Goal: Task Accomplishment & Management: Manage account settings

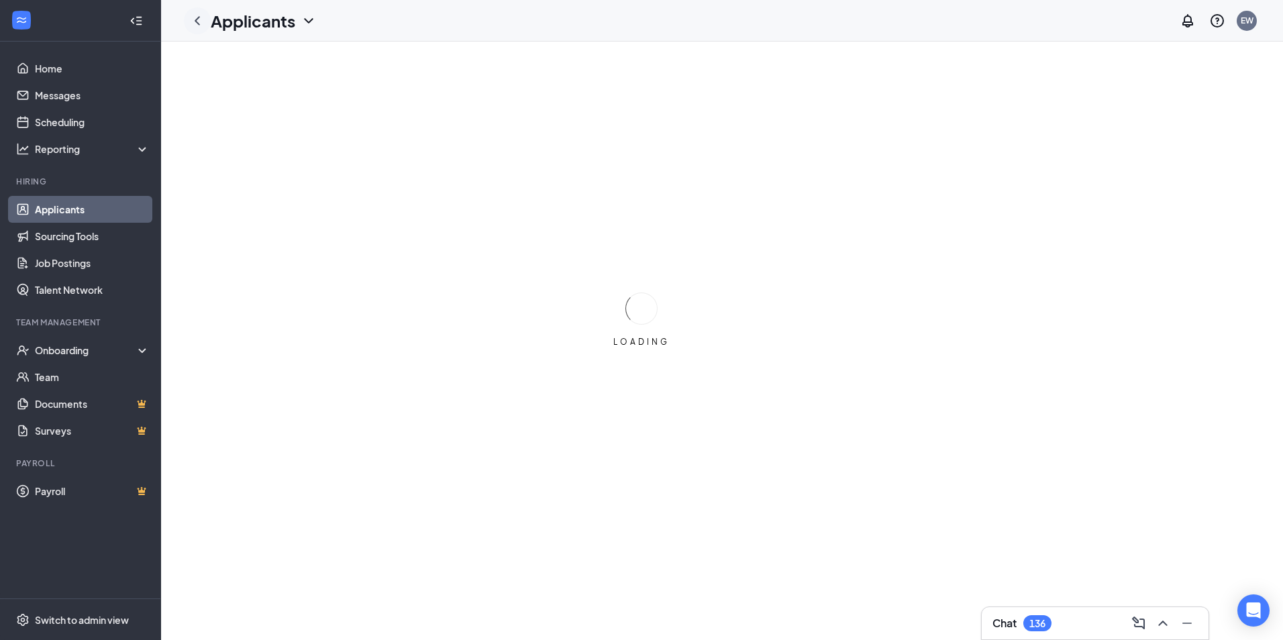
click at [194, 19] on icon "ChevronLeft" at bounding box center [197, 21] width 16 height 16
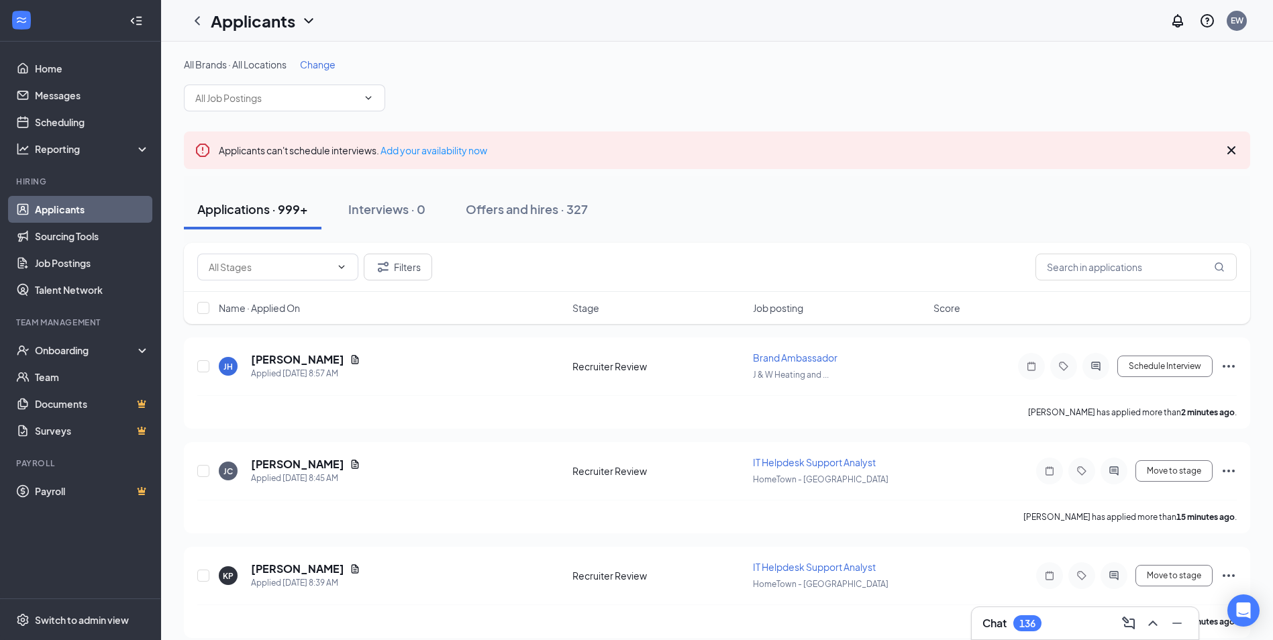
drag, startPoint x: 61, startPoint y: 379, endPoint x: 651, endPoint y: 97, distance: 654.2
click at [651, 97] on div "All Brands · All Locations Change" at bounding box center [717, 85] width 1066 height 54
click at [1230, 148] on icon "Cross" at bounding box center [1231, 150] width 8 height 8
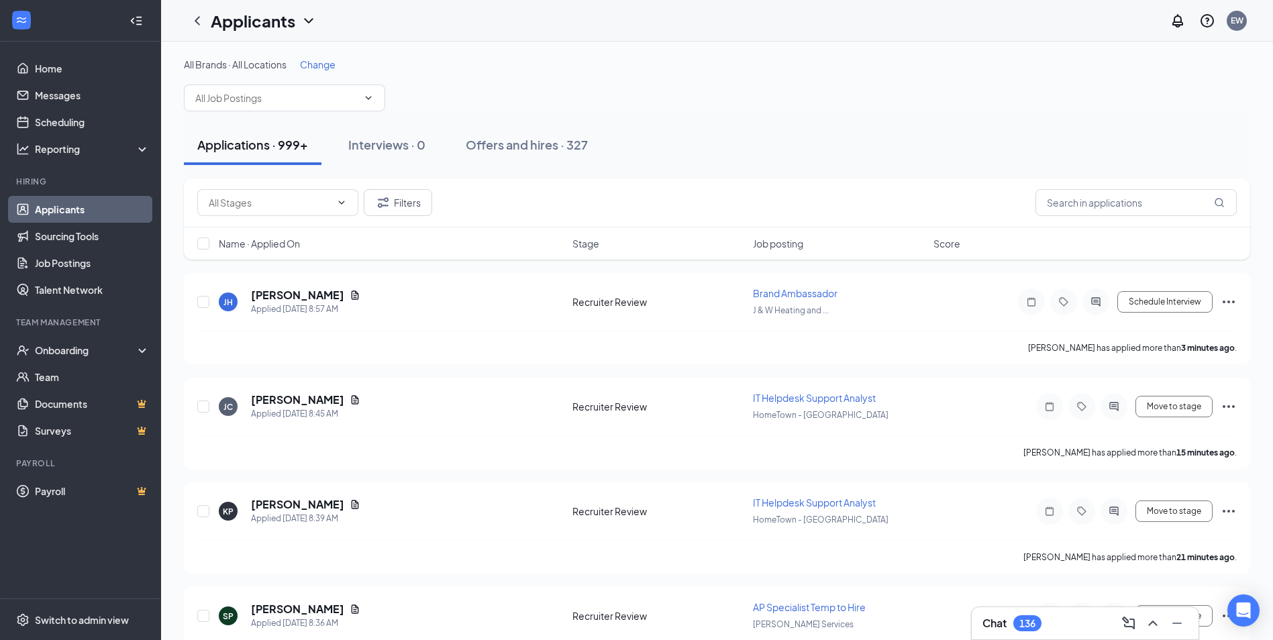
click at [611, 123] on div "Applications · 999+ Interviews · 0 Offers and hires · 327" at bounding box center [717, 144] width 1066 height 67
click at [315, 97] on input "text" at bounding box center [276, 98] width 162 height 15
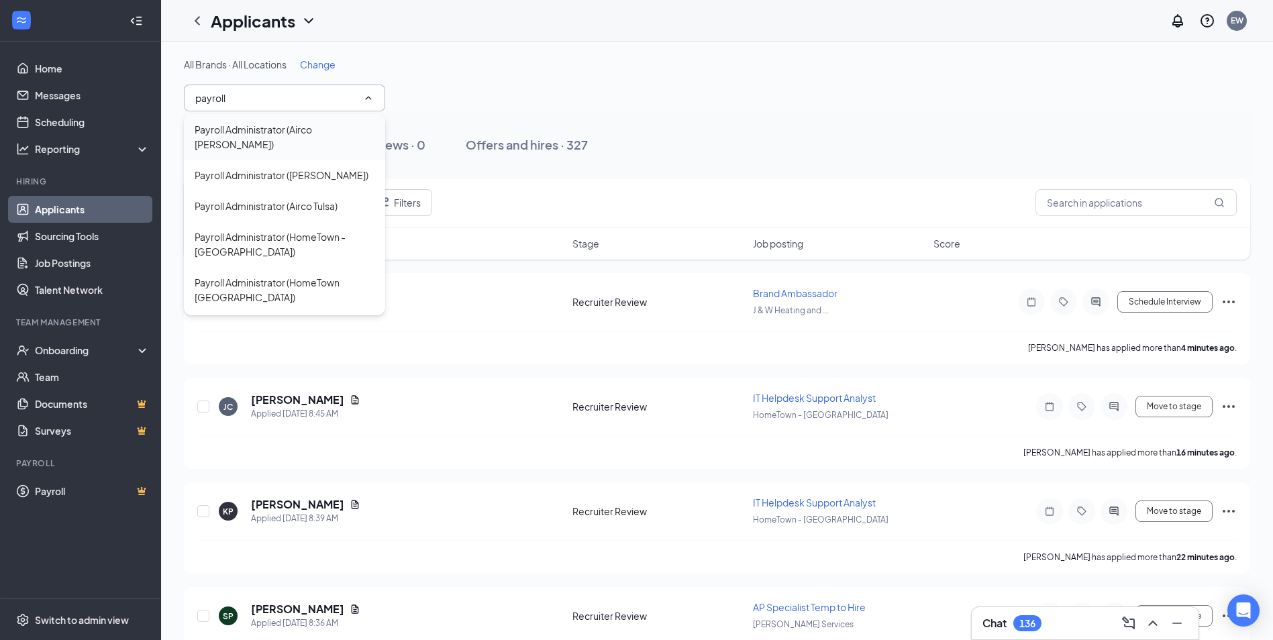
click at [313, 132] on div "Payroll Administrator (Airco [PERSON_NAME])" at bounding box center [285, 137] width 180 height 30
type input "Payroll Administrator (Airco [PERSON_NAME])"
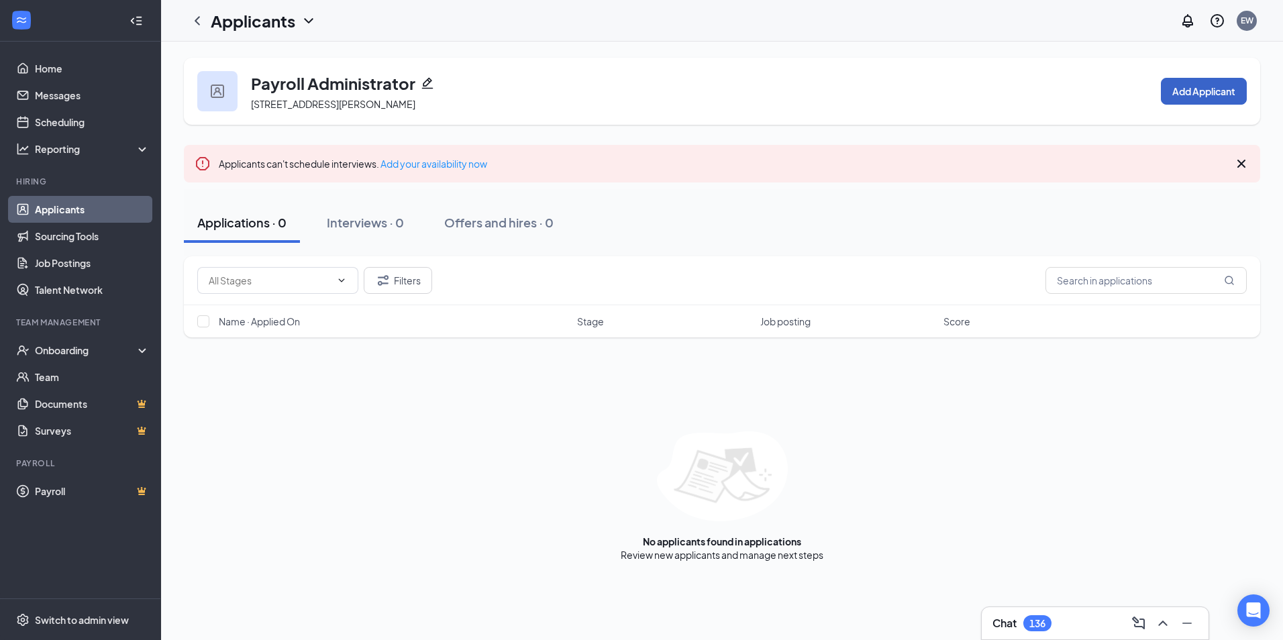
click at [1212, 86] on button "Add Applicant" at bounding box center [1204, 91] width 86 height 27
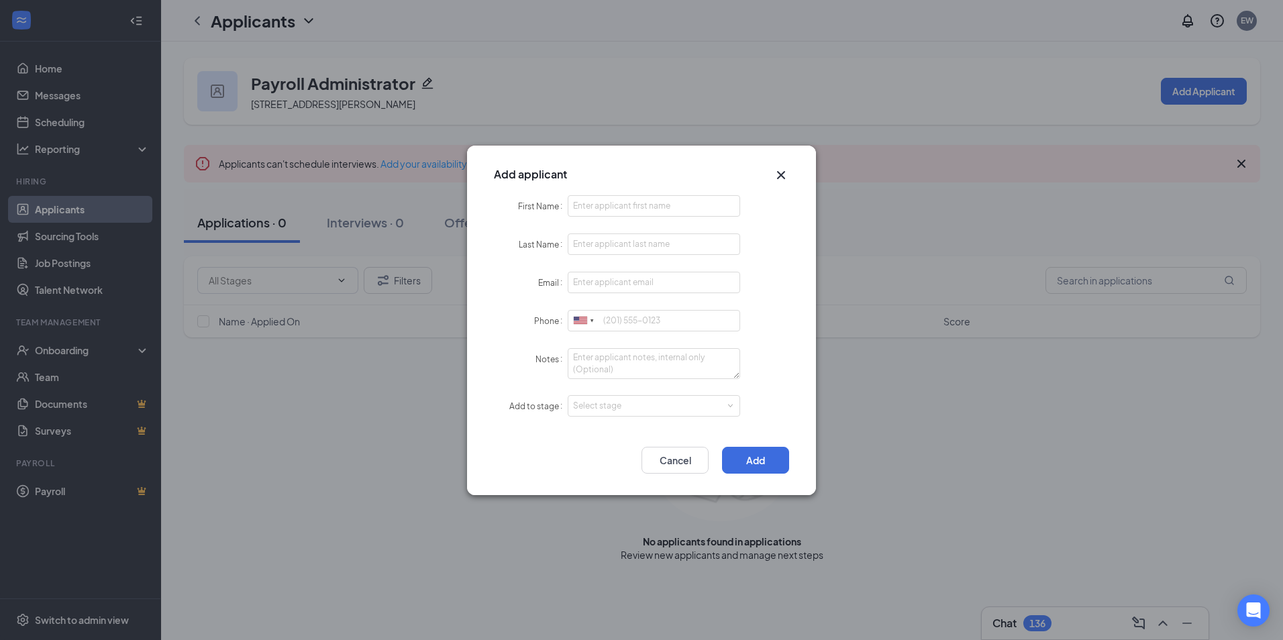
click at [782, 178] on icon "Cross" at bounding box center [781, 175] width 16 height 16
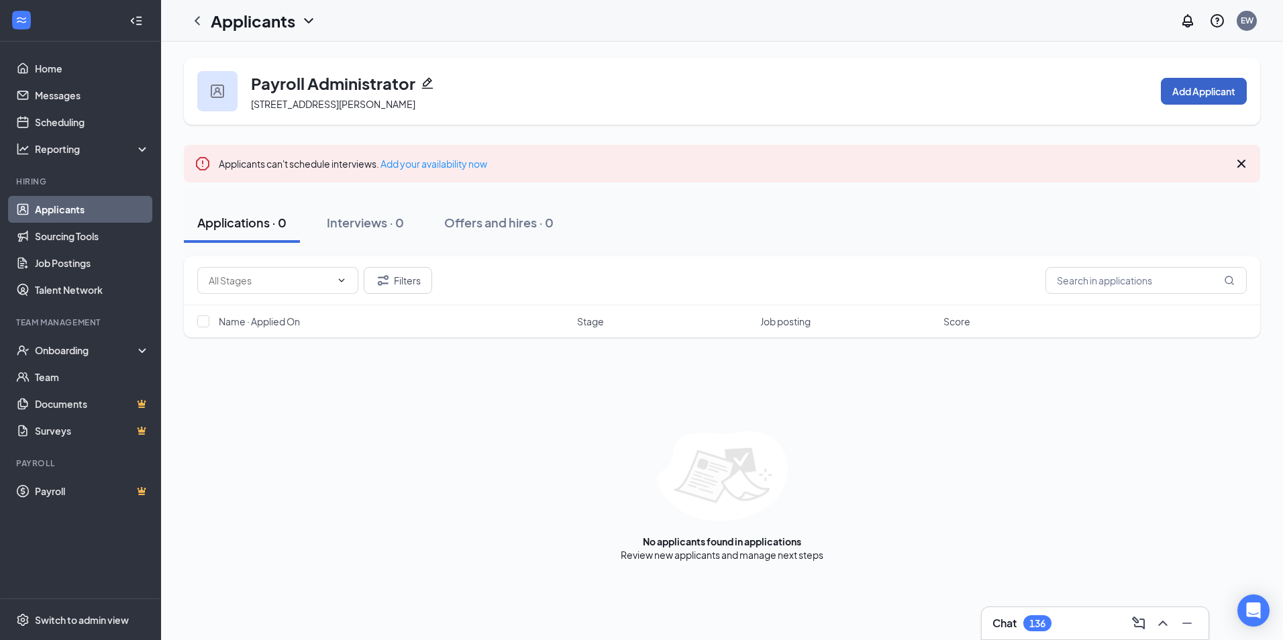
click at [1227, 89] on button "Add Applicant" at bounding box center [1204, 91] width 86 height 27
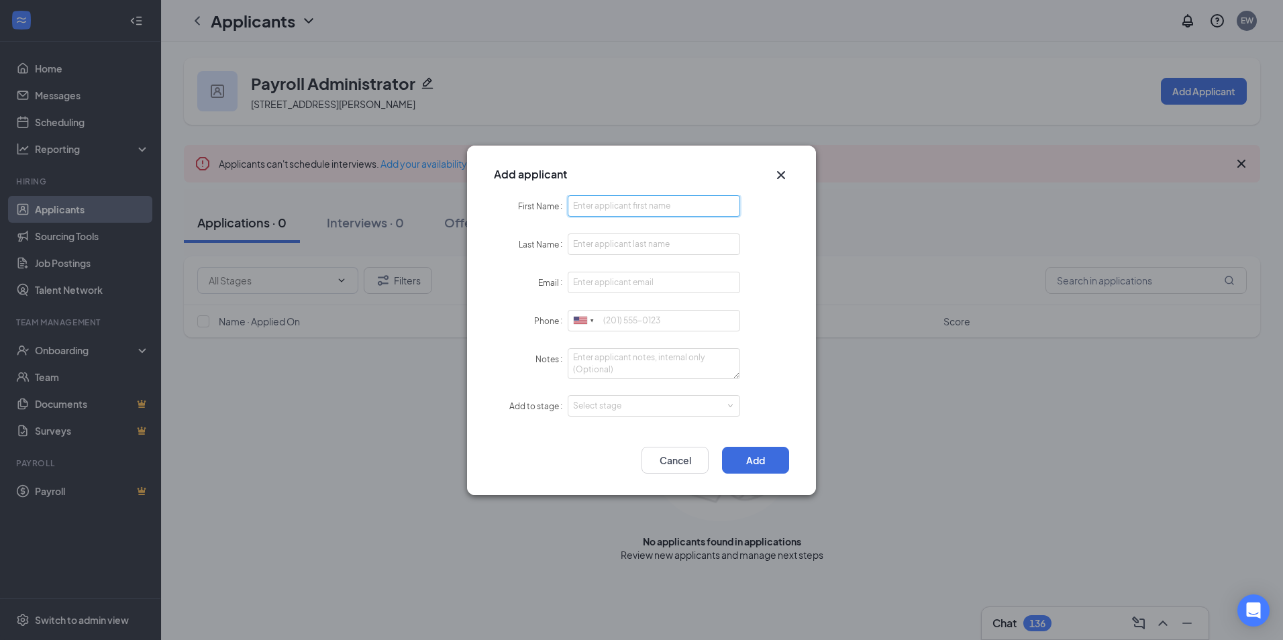
click at [645, 199] on input "First Name" at bounding box center [654, 205] width 172 height 21
click at [615, 206] on input "First Name" at bounding box center [654, 205] width 172 height 21
type input "Macy"
type input "Carnahan"
click at [598, 280] on input "Email" at bounding box center [654, 282] width 172 height 21
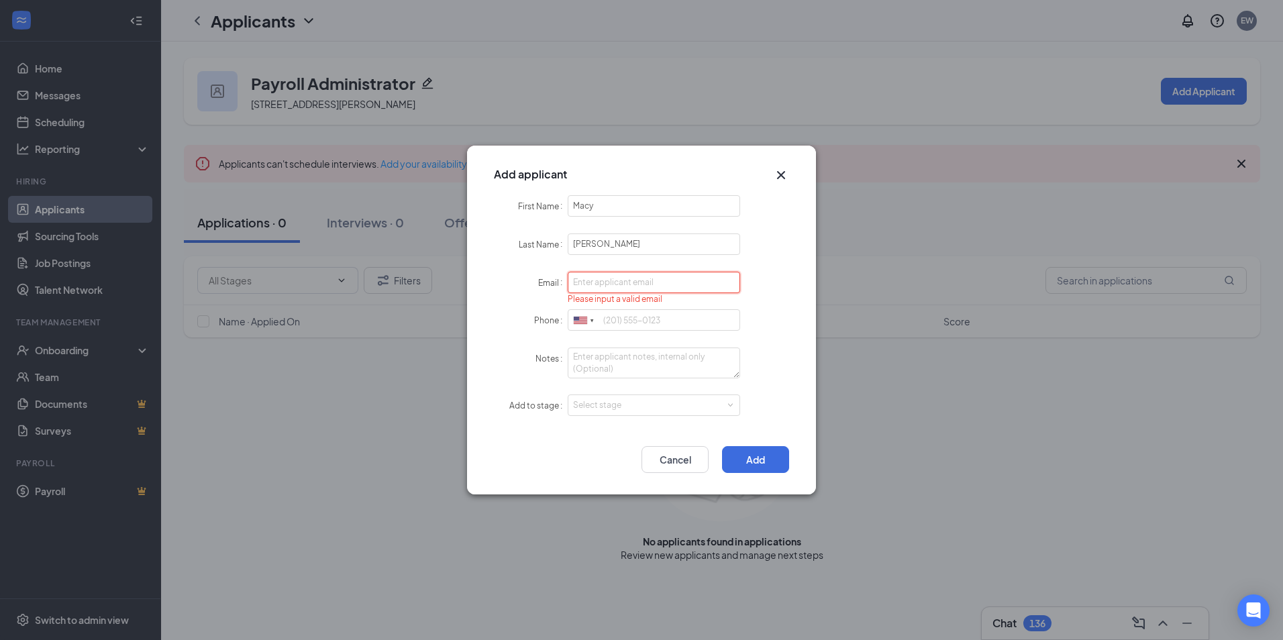
paste input "macy.tcarnahan@gmail.com"
type input "macy.tcarnahan@gmail.com"
click at [702, 318] on input "Phone" at bounding box center [654, 319] width 172 height 21
click at [781, 170] on icon "Cross" at bounding box center [781, 175] width 16 height 16
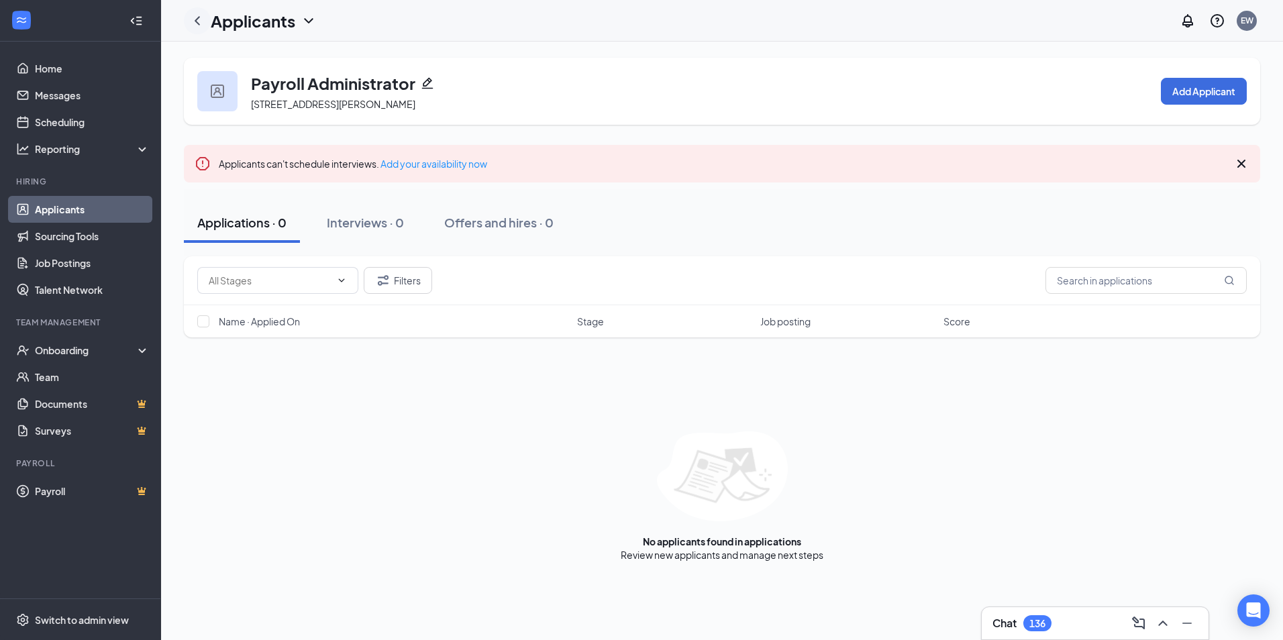
click at [202, 21] on icon "ChevronLeft" at bounding box center [197, 21] width 16 height 16
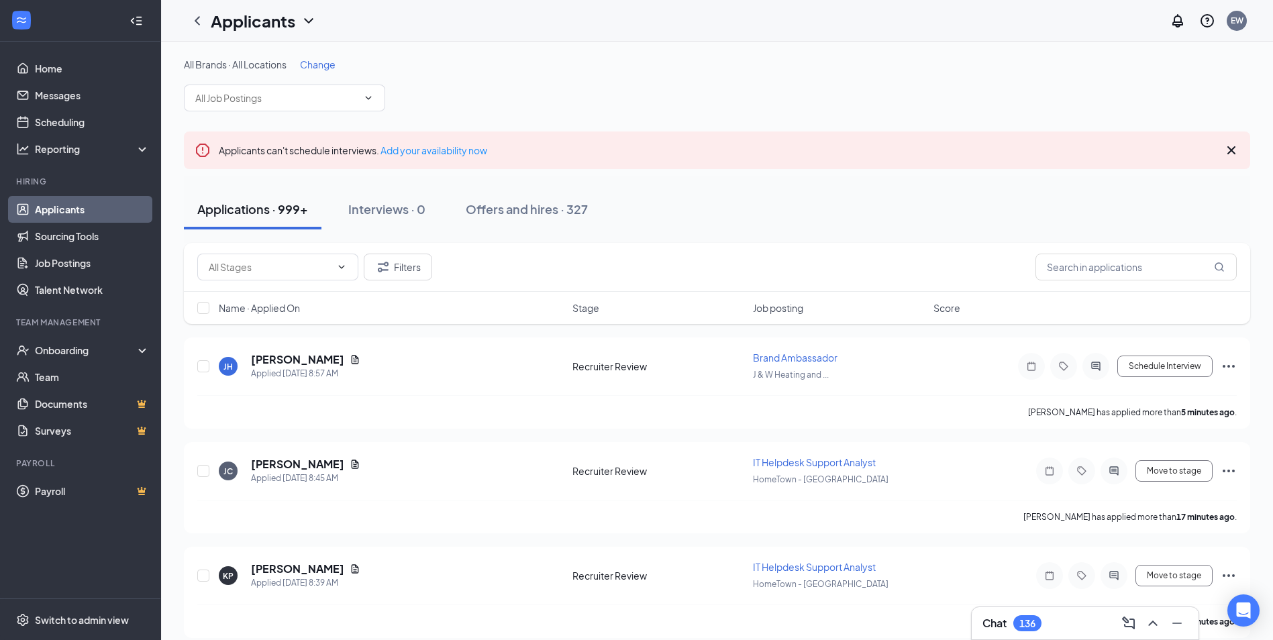
click at [307, 19] on icon "ChevronDown" at bounding box center [308, 20] width 9 height 5
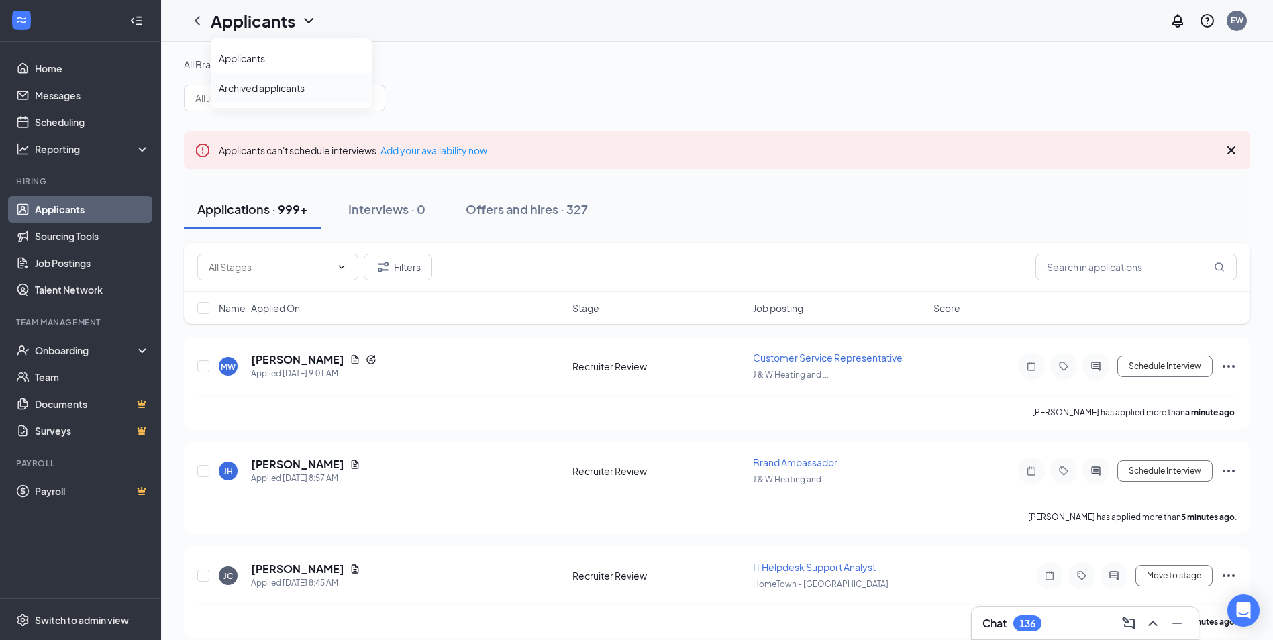
click at [270, 87] on link "Archived applicants" at bounding box center [291, 87] width 145 height 13
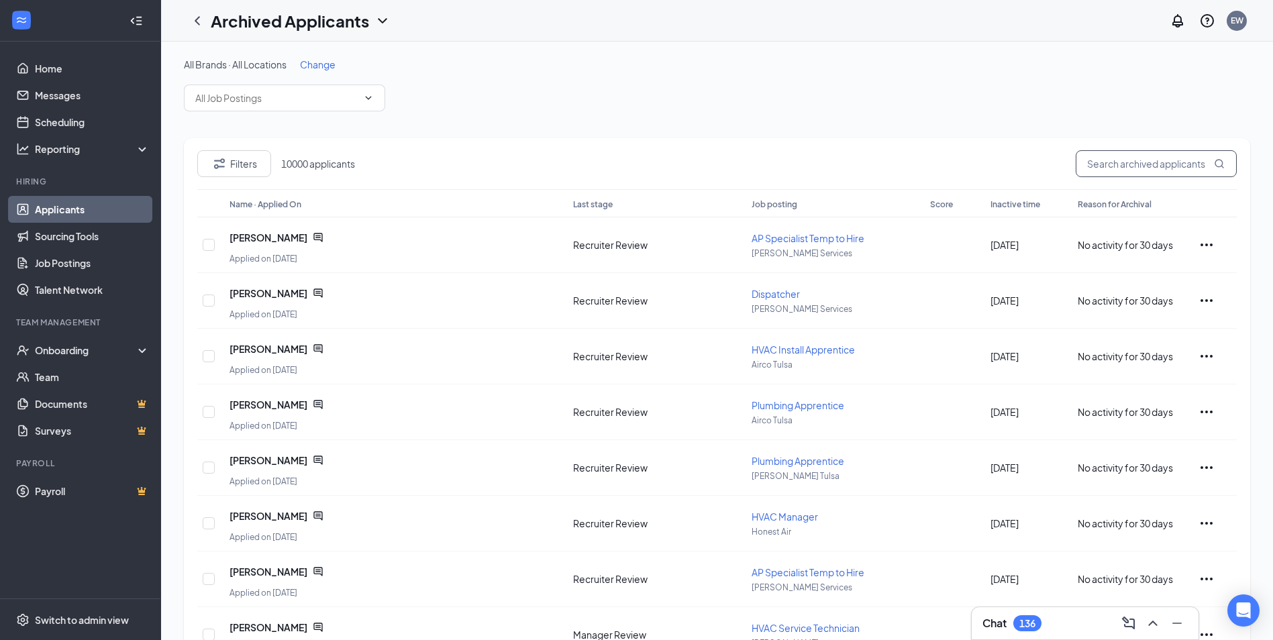
click at [1190, 167] on input "text" at bounding box center [1156, 163] width 161 height 27
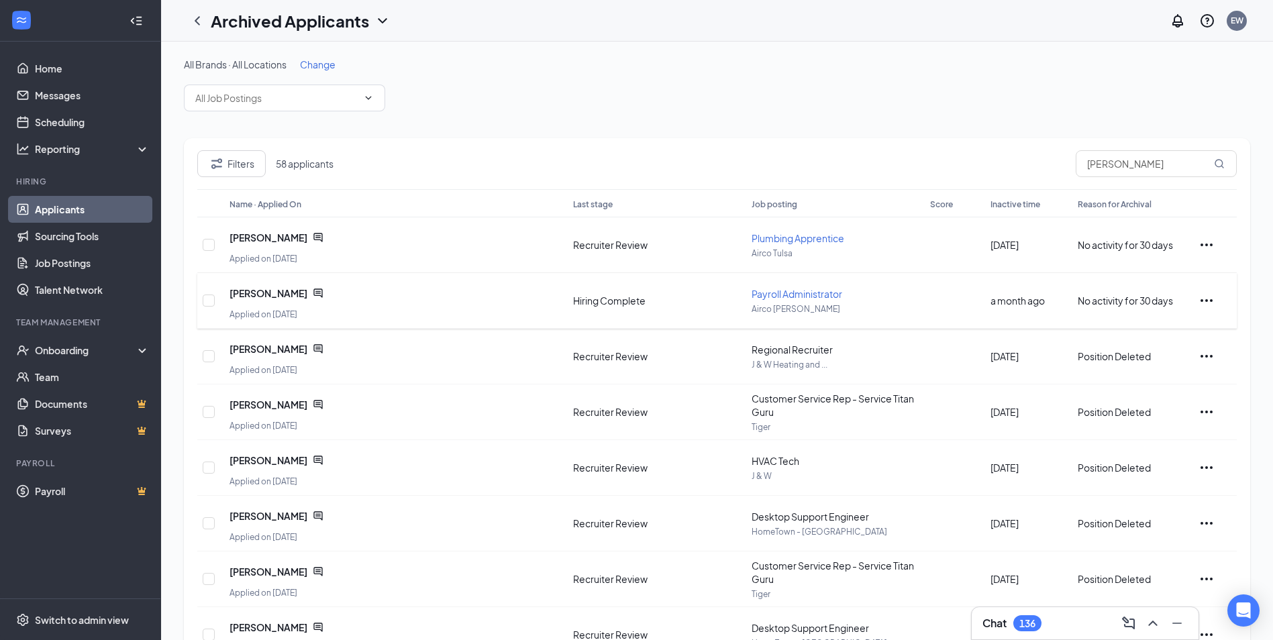
click at [1210, 302] on icon "Ellipses" at bounding box center [1206, 301] width 16 height 16
click at [922, 86] on div "All Brands · All Locations Change" at bounding box center [717, 85] width 1066 height 54
drag, startPoint x: 1027, startPoint y: 157, endPoint x: 1007, endPoint y: 157, distance: 20.1
click at [1007, 157] on div "Filters 58 applicants macy carn" at bounding box center [716, 169] width 1039 height 39
click at [1127, 74] on div "All Brands · All Locations Change" at bounding box center [717, 85] width 1066 height 54
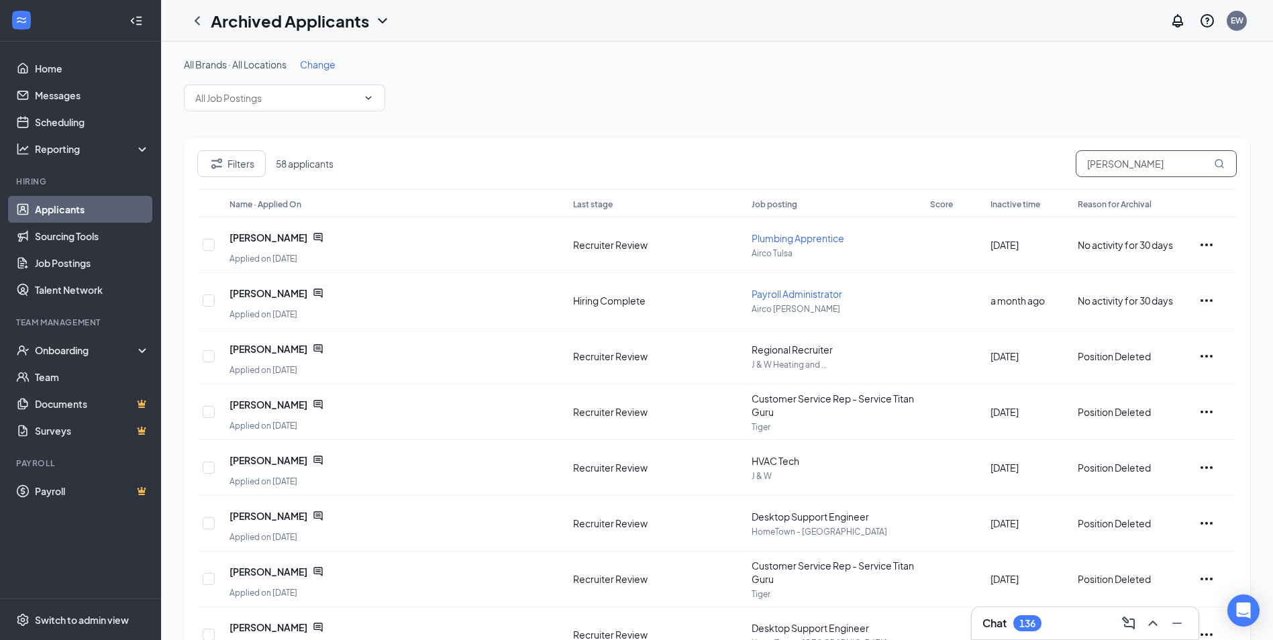
drag, startPoint x: 1151, startPoint y: 161, endPoint x: 888, endPoint y: 152, distance: 263.2
click at [887, 152] on div "Filters 58 applicants macy carn" at bounding box center [716, 169] width 1039 height 39
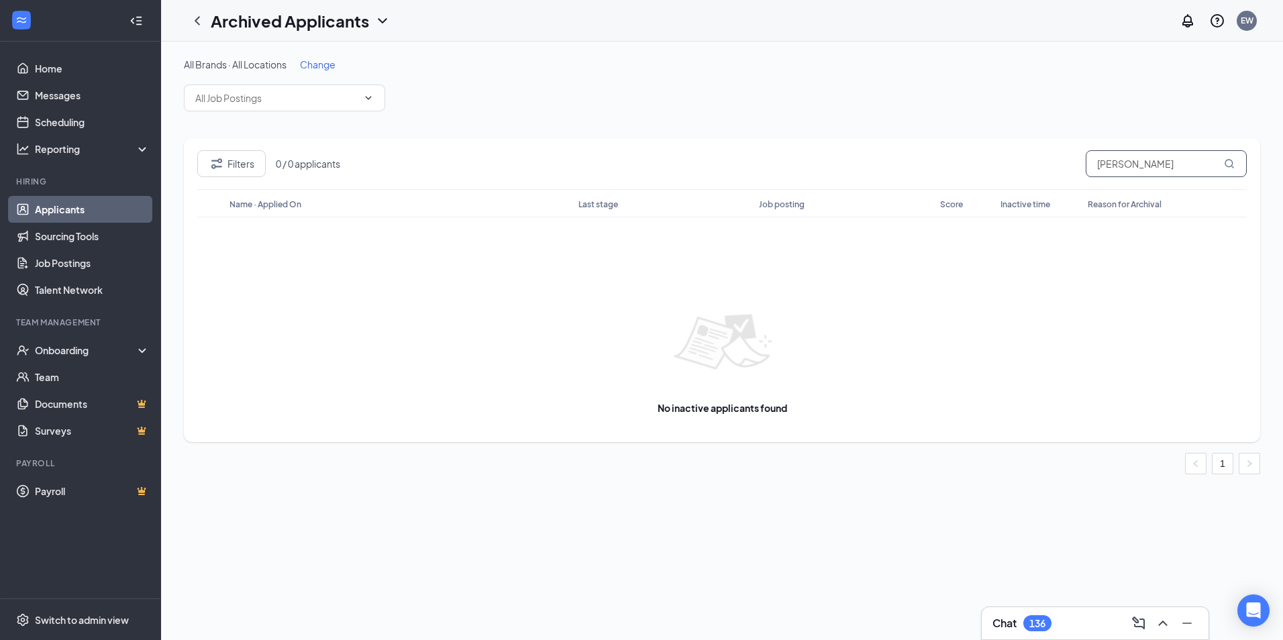
drag, startPoint x: 1155, startPoint y: 158, endPoint x: 964, endPoint y: 160, distance: 190.6
click at [964, 160] on div "Filters 0 / 0 applicants tatum scott" at bounding box center [721, 169] width 1049 height 39
type input "michael williams"
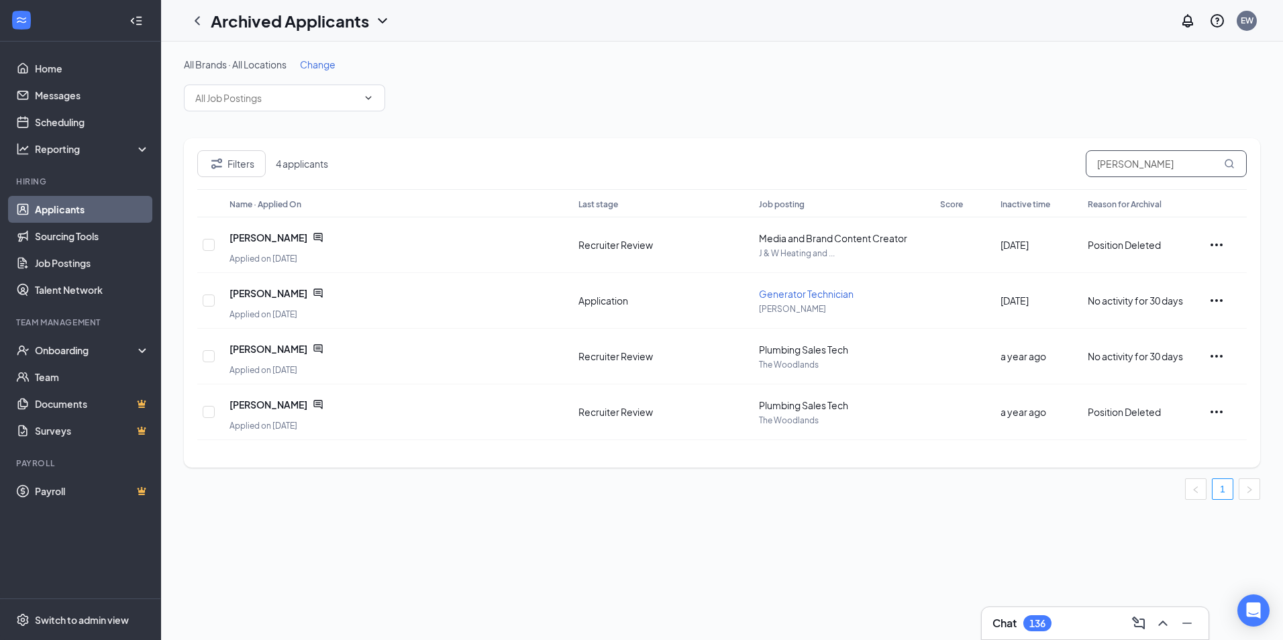
drag, startPoint x: 1183, startPoint y: 166, endPoint x: 958, endPoint y: 177, distance: 225.1
click at [954, 178] on div "Filters 4 applicants michael williams" at bounding box center [721, 169] width 1049 height 39
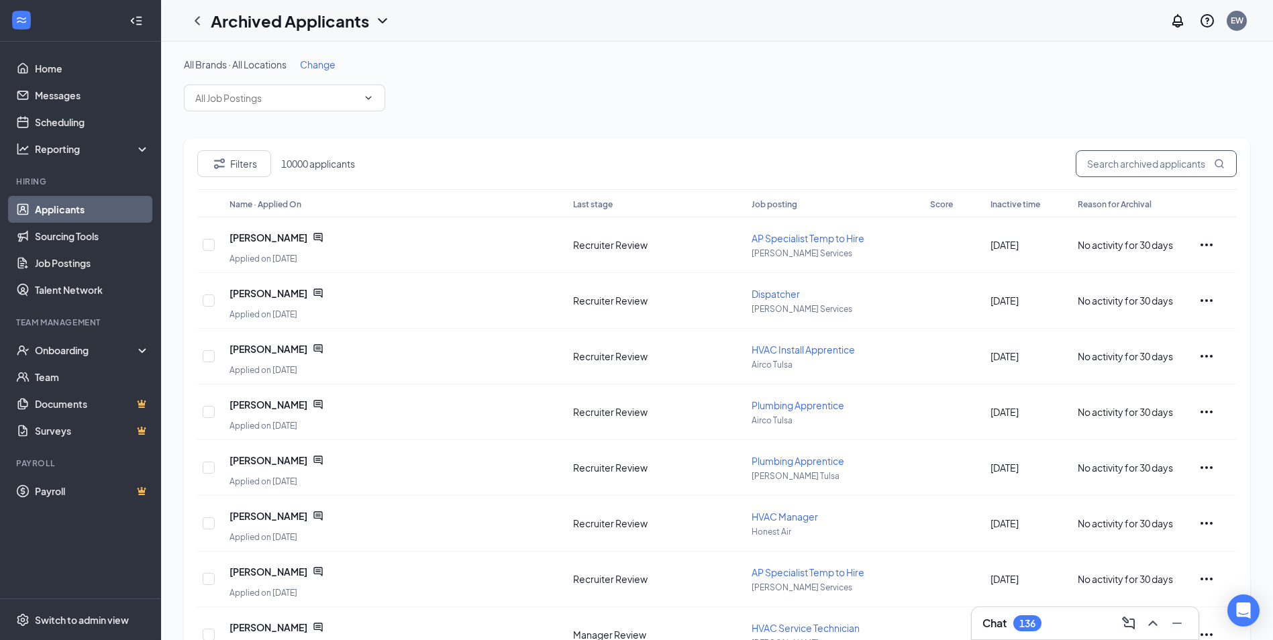
click at [1136, 160] on input "text" at bounding box center [1156, 163] width 161 height 27
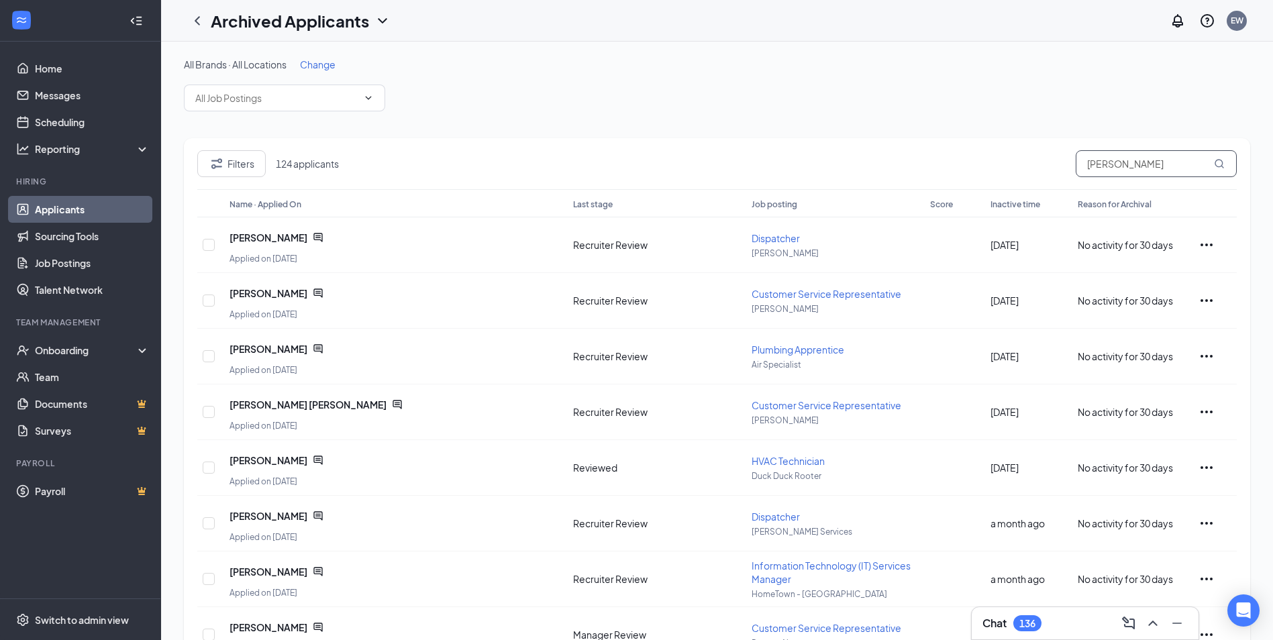
type input "edward k"
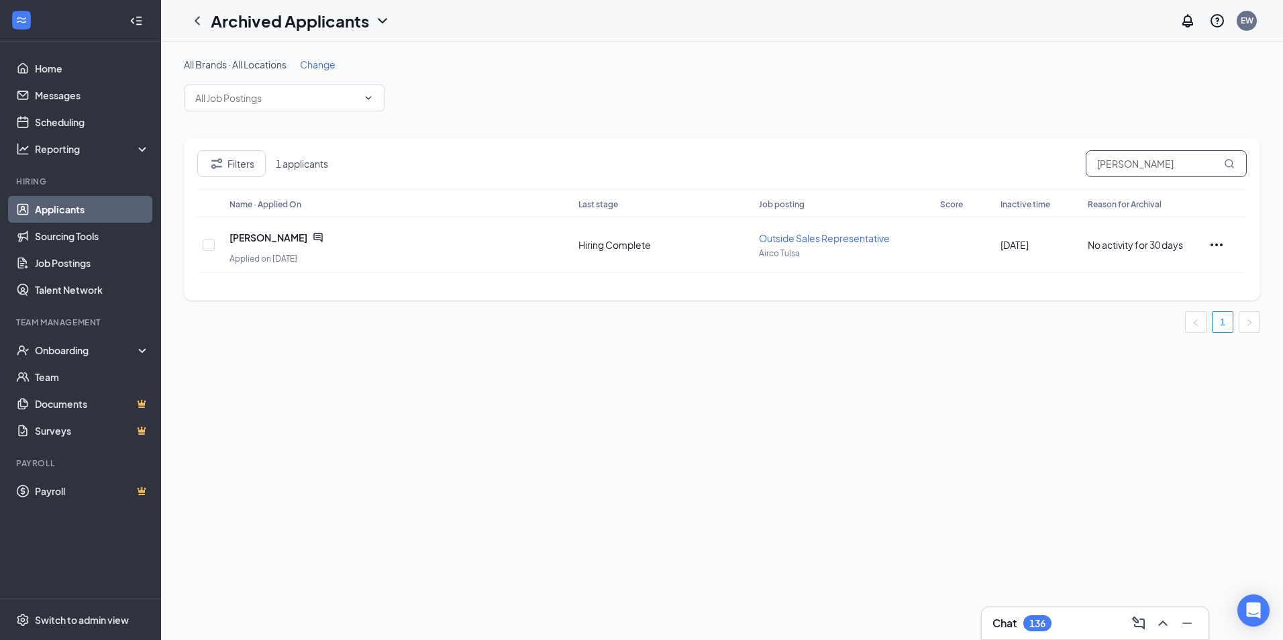
drag, startPoint x: 1158, startPoint y: 162, endPoint x: 954, endPoint y: 158, distance: 204.0
click at [955, 156] on div "Filters 1 applicants edward k" at bounding box center [721, 169] width 1049 height 39
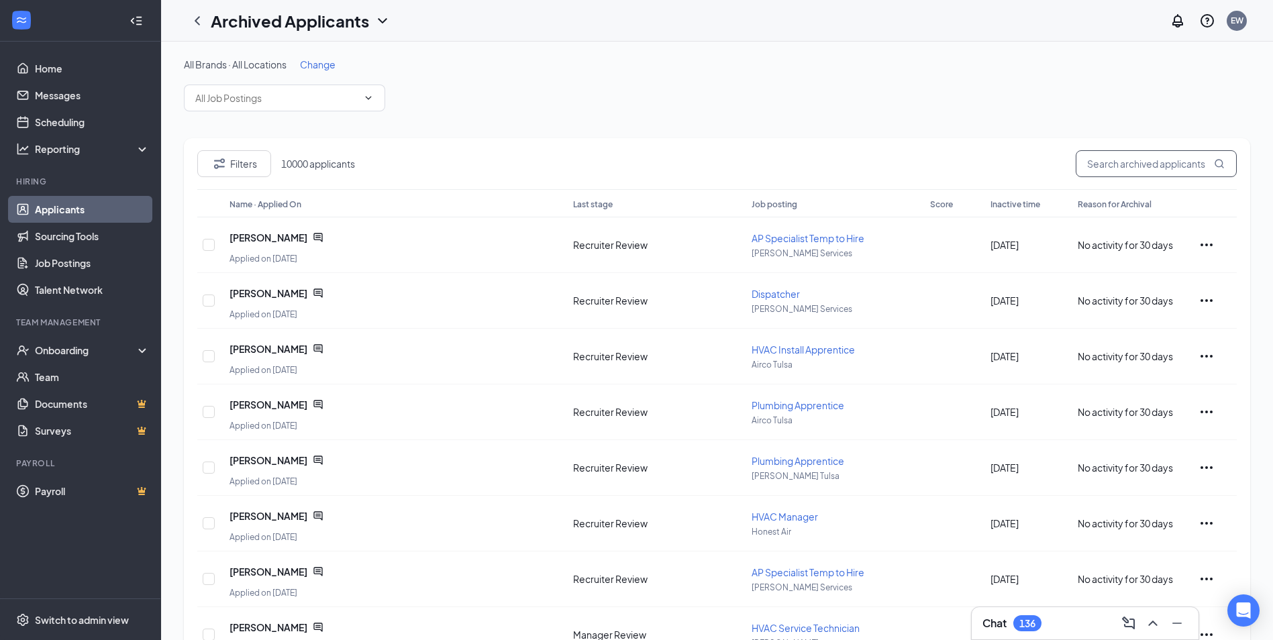
click at [1152, 157] on input "text" at bounding box center [1156, 163] width 161 height 27
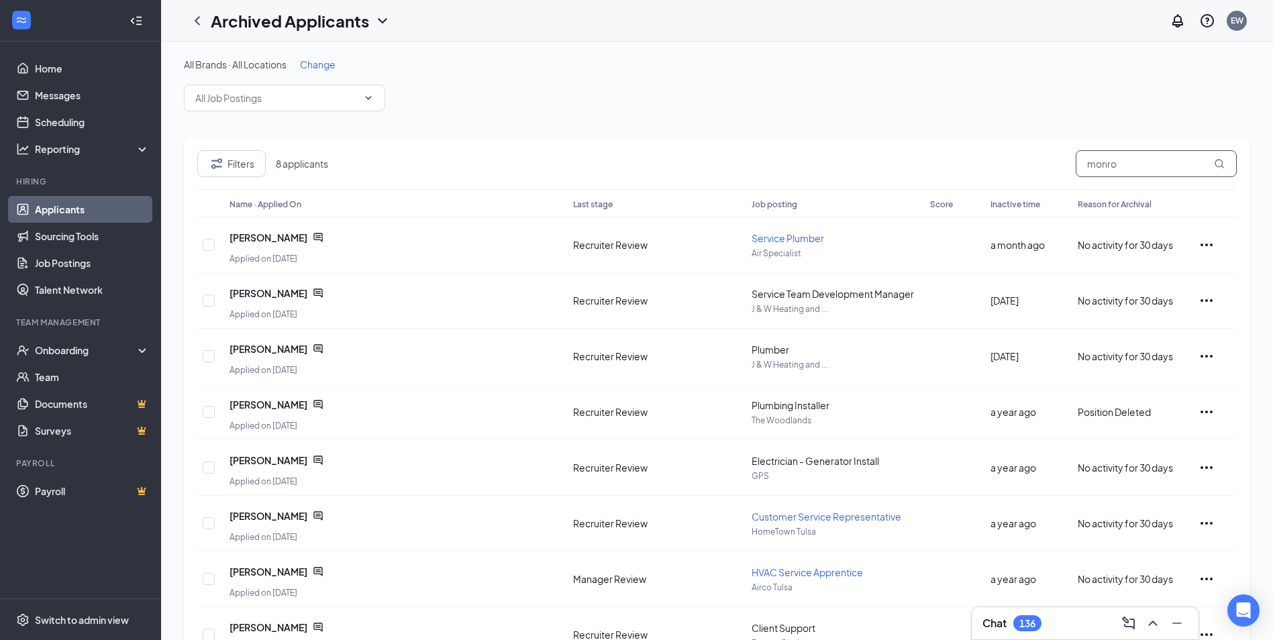
type input "monroy"
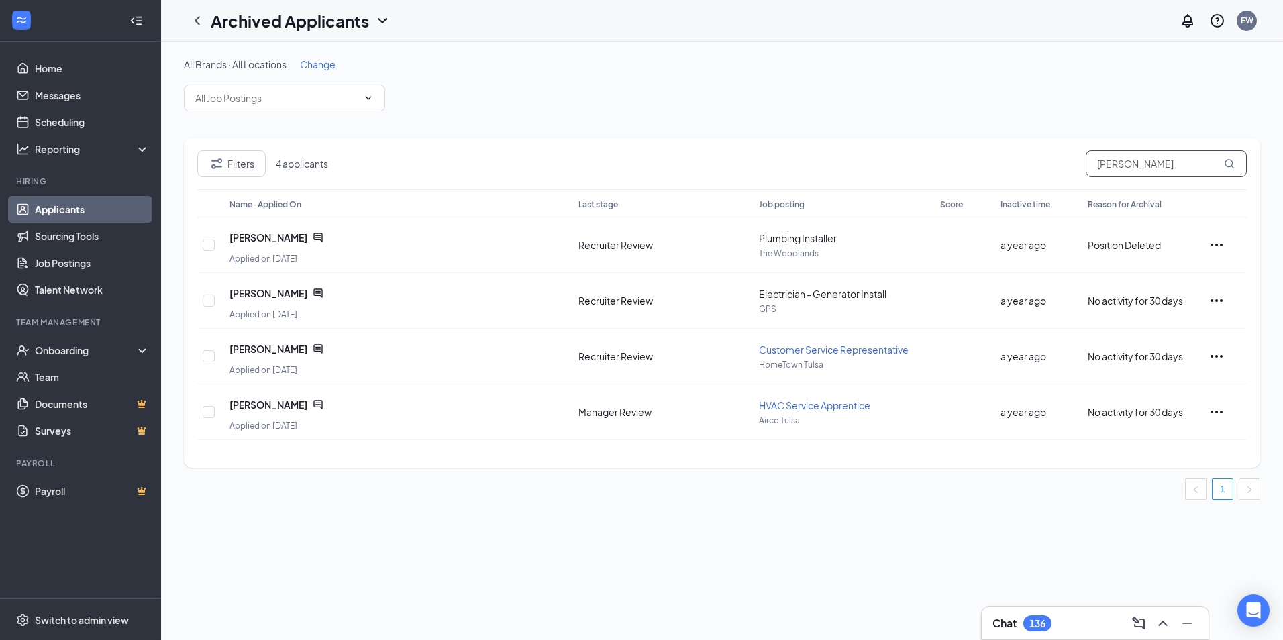
drag, startPoint x: 1182, startPoint y: 164, endPoint x: 1074, endPoint y: 162, distance: 108.7
click at [1074, 162] on div "Filters 4 applicants monroy" at bounding box center [721, 169] width 1049 height 39
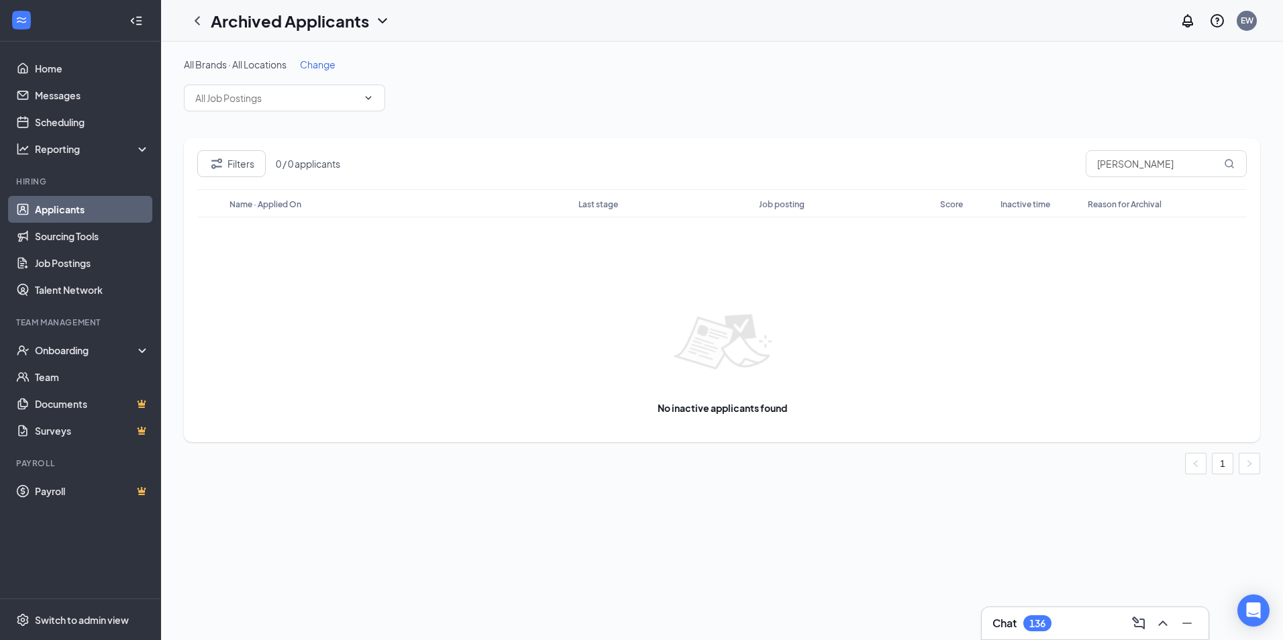
click at [446, 38] on div "Archived Applicants EW" at bounding box center [722, 21] width 1122 height 42
drag, startPoint x: 1180, startPoint y: 162, endPoint x: 898, endPoint y: 127, distance: 283.2
click at [898, 127] on div "All Brands · All Locations Change Filters 0 / 0 applicants edward mon Name · Ap…" at bounding box center [722, 266] width 1076 height 417
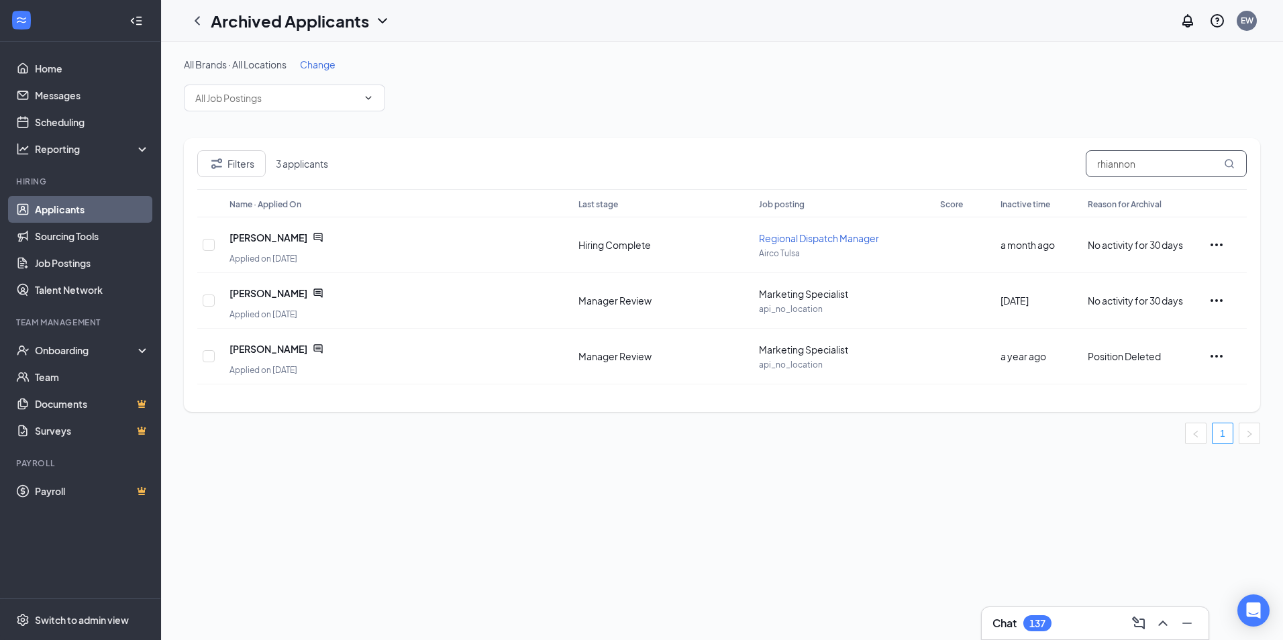
drag, startPoint x: 1111, startPoint y: 162, endPoint x: 927, endPoint y: 155, distance: 184.6
click at [927, 155] on div "Filters 3 applicants rhiannon" at bounding box center [721, 169] width 1049 height 39
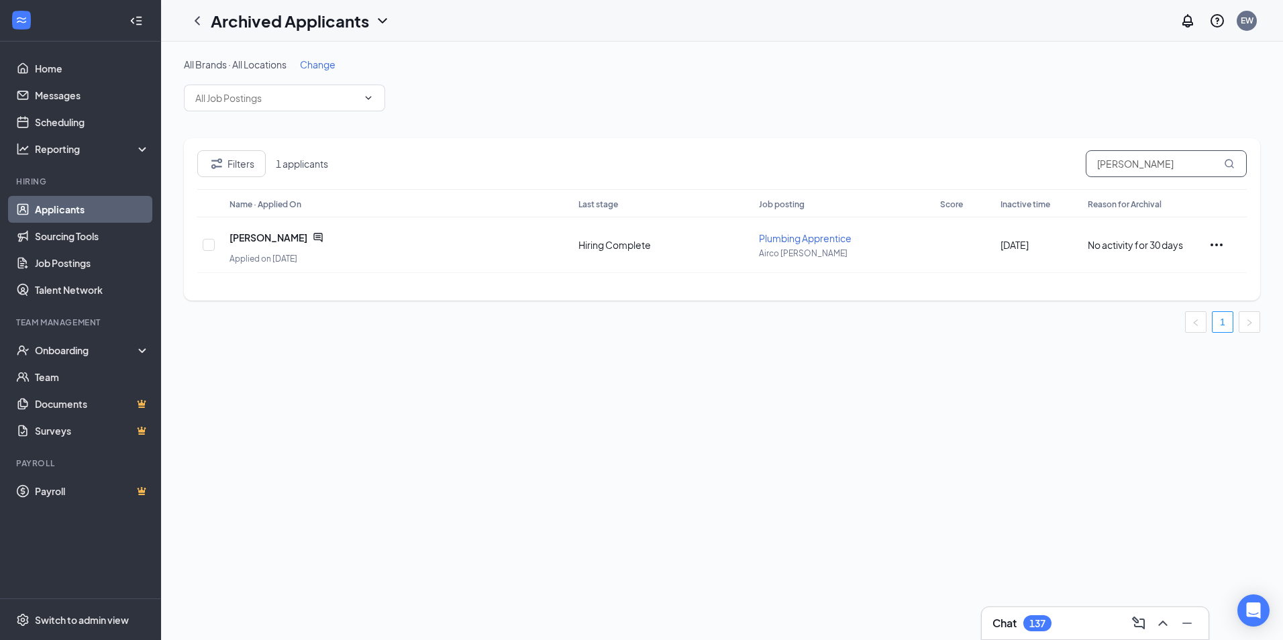
drag, startPoint x: 1206, startPoint y: 164, endPoint x: 874, endPoint y: 142, distance: 332.9
click at [874, 142] on div "Filters 1 applicants kristopher frawner Name · Applied On Last stage Job postin…" at bounding box center [722, 219] width 1076 height 162
type input "shamus"
click at [1216, 247] on icon "Ellipses" at bounding box center [1216, 245] width 16 height 16
click at [1222, 243] on icon "Ellipses" at bounding box center [1216, 245] width 16 height 16
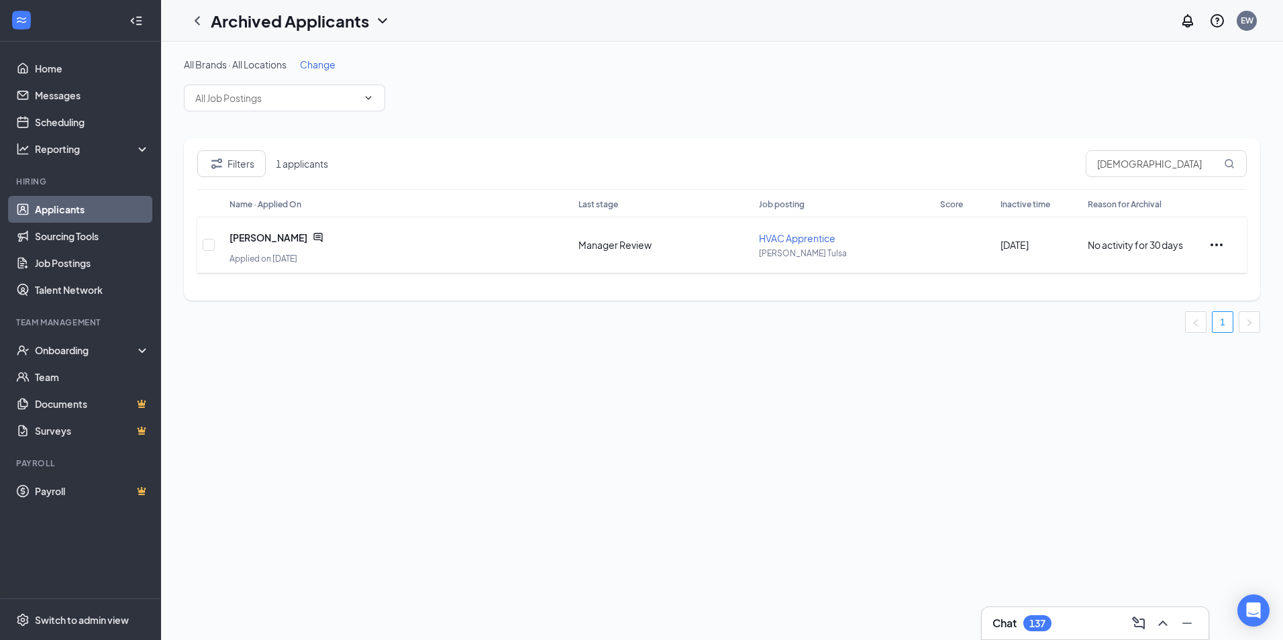
click at [1222, 244] on icon "Ellipses" at bounding box center [1216, 245] width 16 height 16
click at [1022, 388] on div "All Brands · All Locations Change Filters 1 applicants shamus Name · Applied On…" at bounding box center [722, 341] width 1122 height 598
click at [258, 234] on span "Shamus Faulkner" at bounding box center [268, 237] width 78 height 13
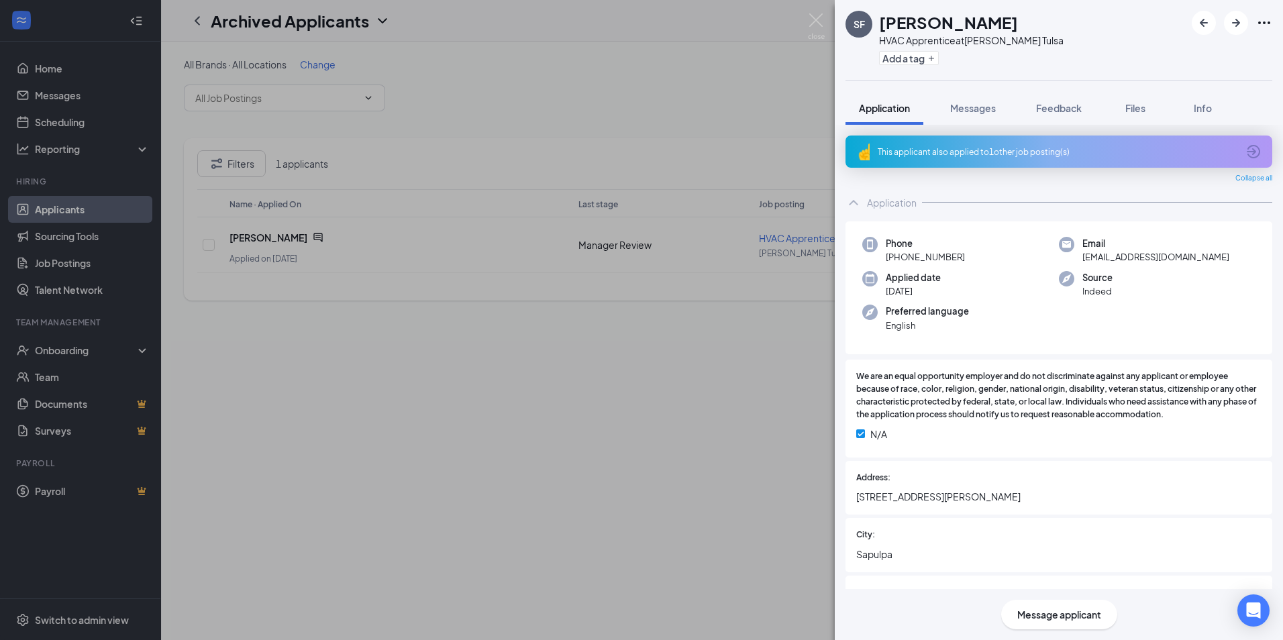
click at [1264, 22] on icon "Ellipses" at bounding box center [1264, 22] width 12 height 3
click at [689, 105] on div "SF Shamus Faulkner HVAC Apprentice at Duvall Tulsa Add a tag Application Messag…" at bounding box center [641, 320] width 1283 height 640
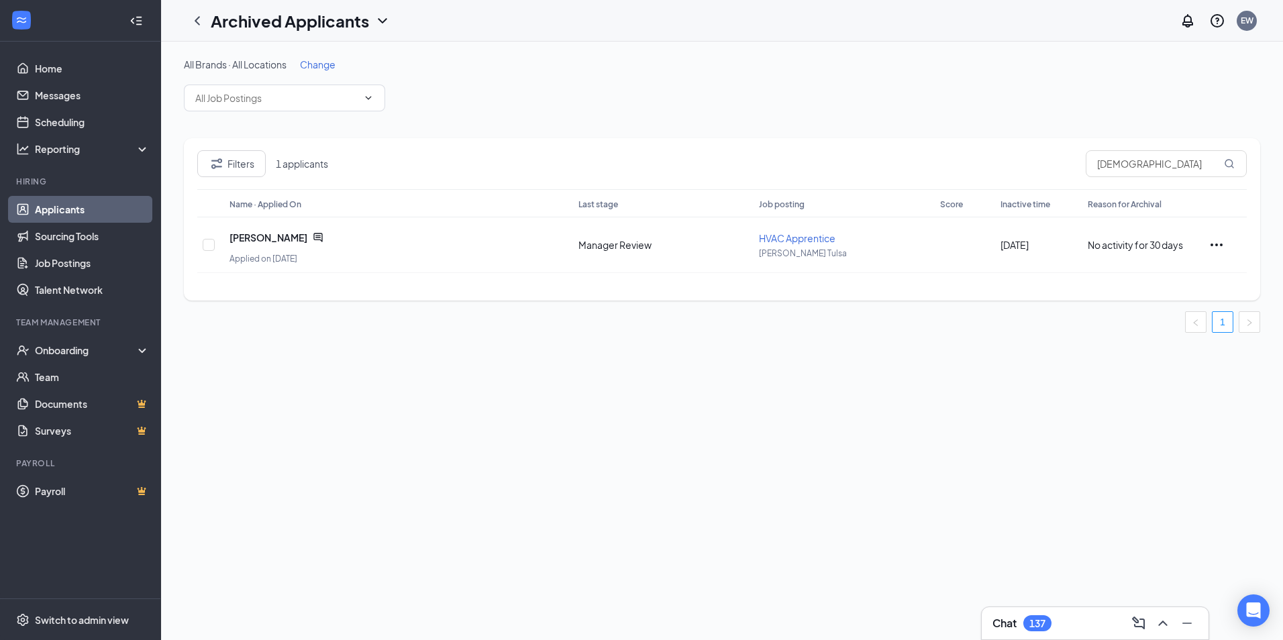
click at [692, 106] on div "All Brands · All Locations Change" at bounding box center [722, 85] width 1076 height 54
click at [1127, 249] on span "No activity for 30 days" at bounding box center [1135, 245] width 95 height 12
click at [1214, 236] on div "Shamus Faulkner Applied on Mar 18 Manager Review HVAC Apprentice Duvall Tulsa 3…" at bounding box center [721, 244] width 1049 height 55
click at [1216, 242] on icon "Ellipses" at bounding box center [1216, 245] width 16 height 16
drag, startPoint x: 776, startPoint y: 383, endPoint x: 768, endPoint y: 380, distance: 8.5
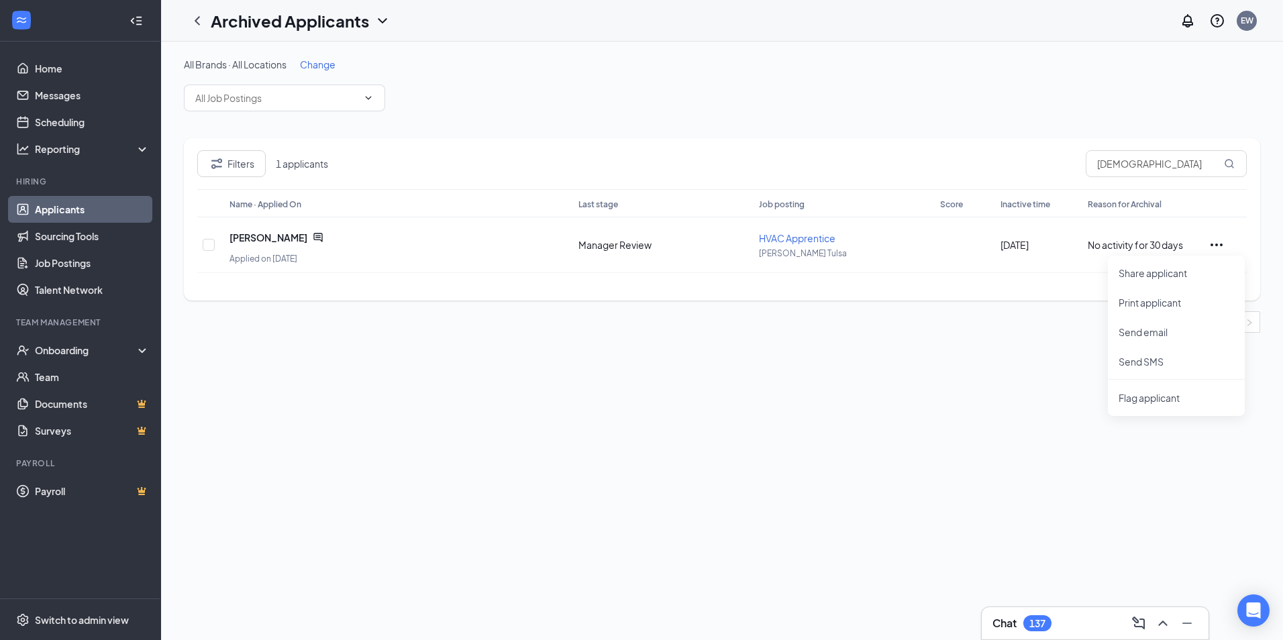
click at [776, 383] on div "All Brands · All Locations Change Filters 1 applicants shamus Name · Applied On…" at bounding box center [722, 341] width 1122 height 598
click at [203, 246] on input "checkbox" at bounding box center [209, 245] width 12 height 12
checkbox input "true"
click at [449, 380] on div "All Brands · All Locations Change Filters 1 applicants shamus Name · Applied On…" at bounding box center [722, 341] width 1122 height 598
click at [278, 238] on span "Shamus Faulkner" at bounding box center [268, 237] width 78 height 13
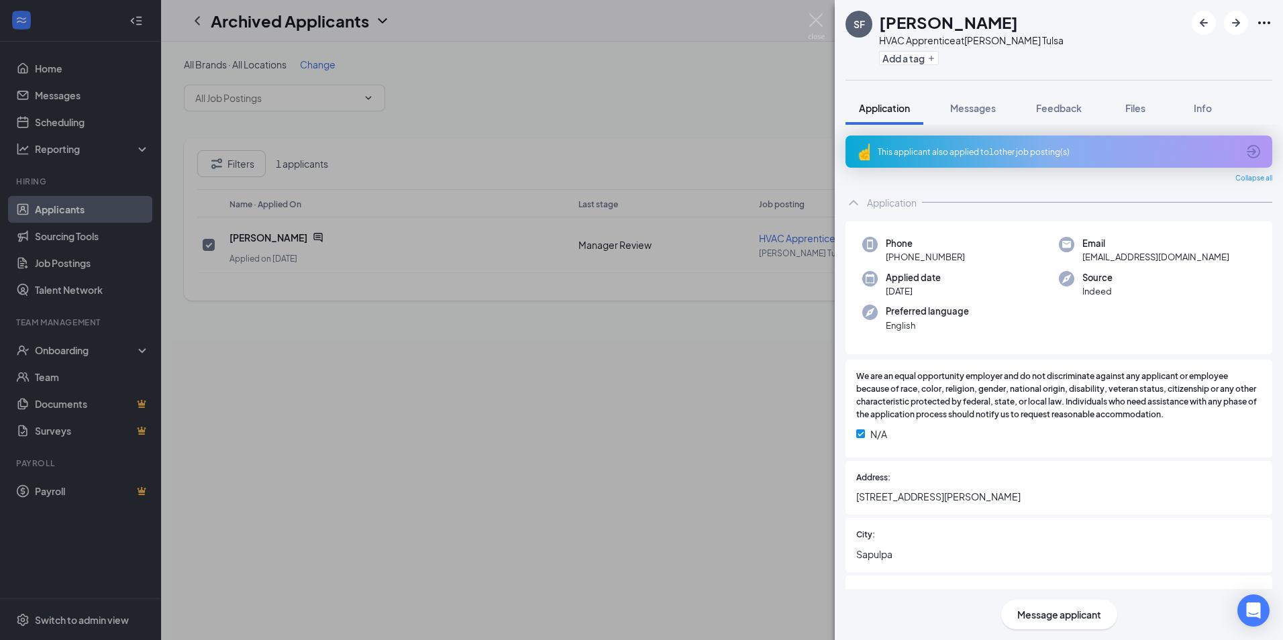
click at [1245, 153] on icon "ArrowCircle" at bounding box center [1253, 152] width 16 height 16
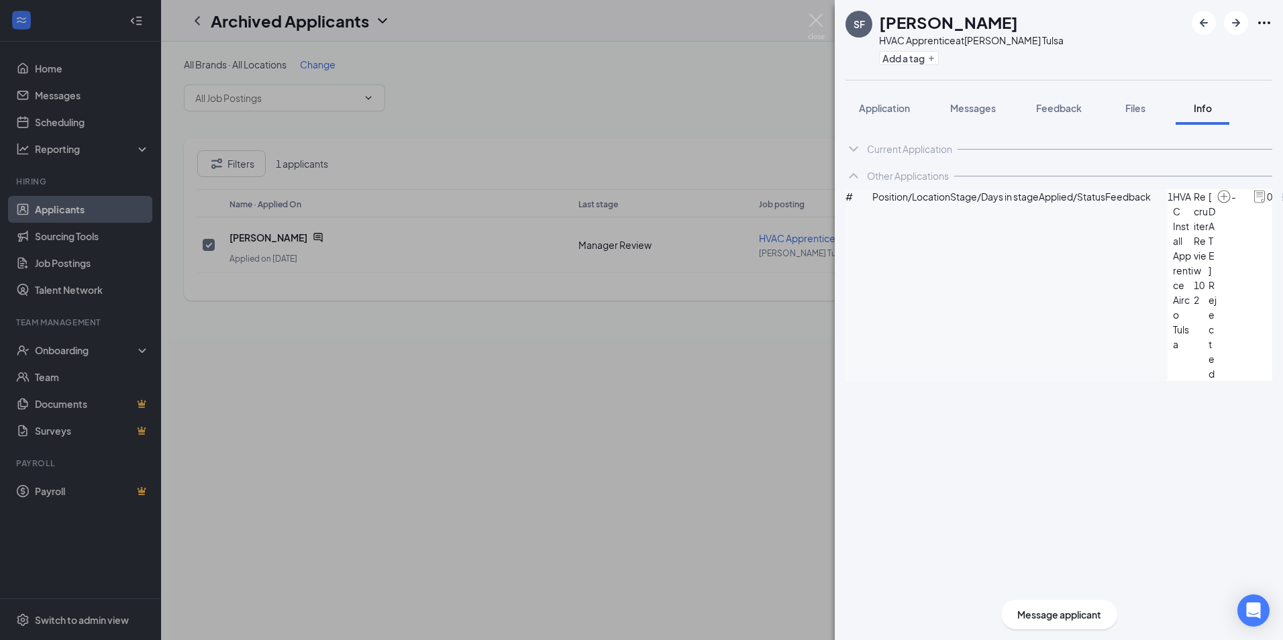
click at [1173, 238] on span "HVAC Install Apprentice" at bounding box center [1183, 240] width 21 height 103
click at [1282, 204] on icon "ArrowCircle" at bounding box center [1288, 197] width 13 height 13
click at [633, 89] on div "SF Shamus Faulkner HVAC Apprentice at Duvall Tulsa Add a tag Application Messag…" at bounding box center [641, 320] width 1283 height 640
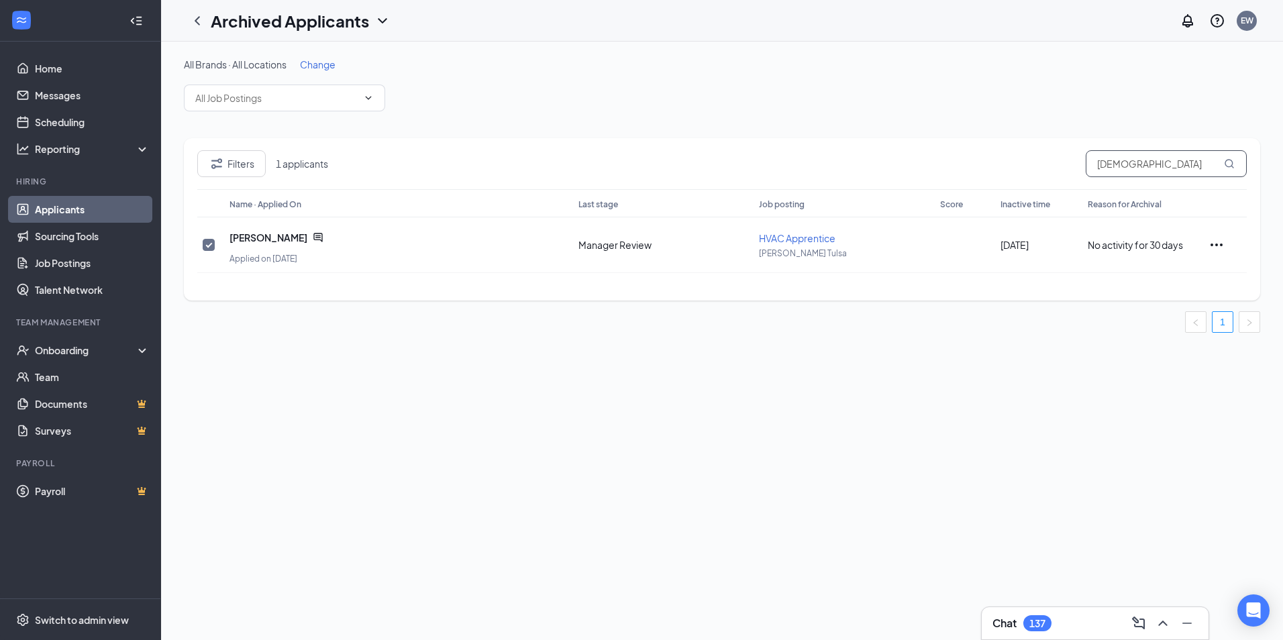
drag, startPoint x: 1147, startPoint y: 167, endPoint x: 794, endPoint y: 160, distance: 353.0
click at [792, 156] on div "Filters 1 applicants shamus" at bounding box center [721, 169] width 1049 height 39
type input "cody floyd"
drag, startPoint x: 1165, startPoint y: 165, endPoint x: 1029, endPoint y: 165, distance: 136.2
click at [1029, 165] on div "Filters 2 applicants cody floyd" at bounding box center [721, 169] width 1049 height 39
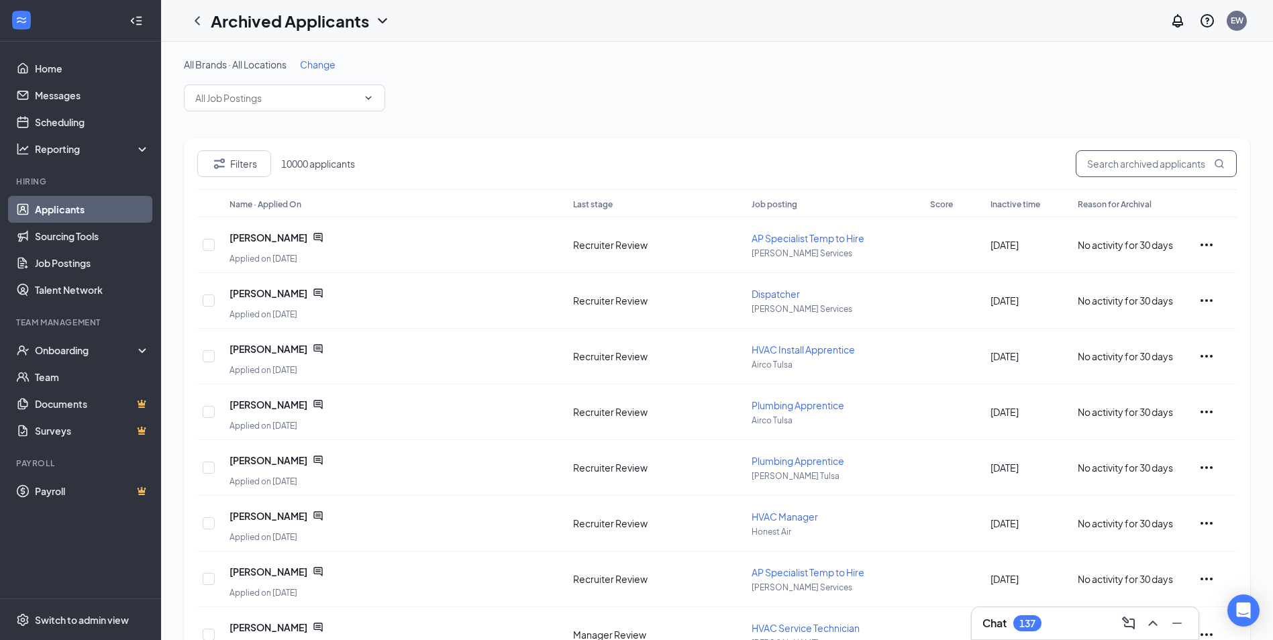
drag, startPoint x: 1167, startPoint y: 165, endPoint x: 1177, endPoint y: 165, distance: 10.1
click at [1165, 162] on input "text" at bounding box center [1156, 163] width 161 height 27
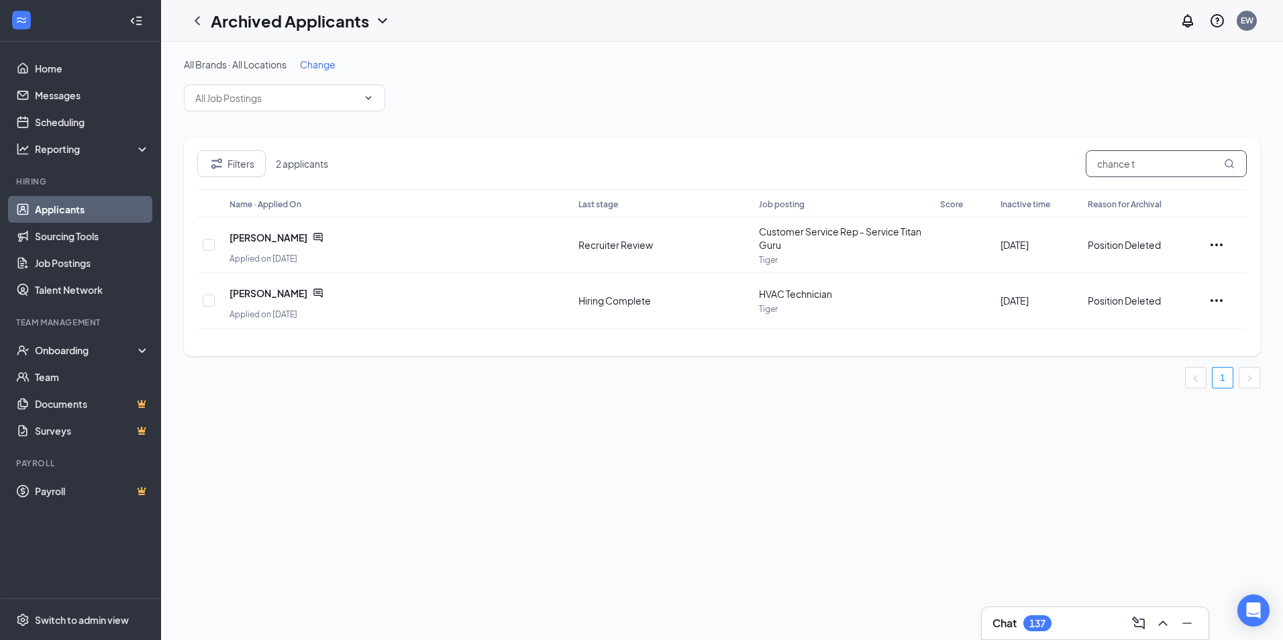
drag, startPoint x: 1172, startPoint y: 162, endPoint x: 1036, endPoint y: 167, distance: 136.3
click at [1036, 167] on div "Filters 2 applicants chance t" at bounding box center [721, 169] width 1049 height 39
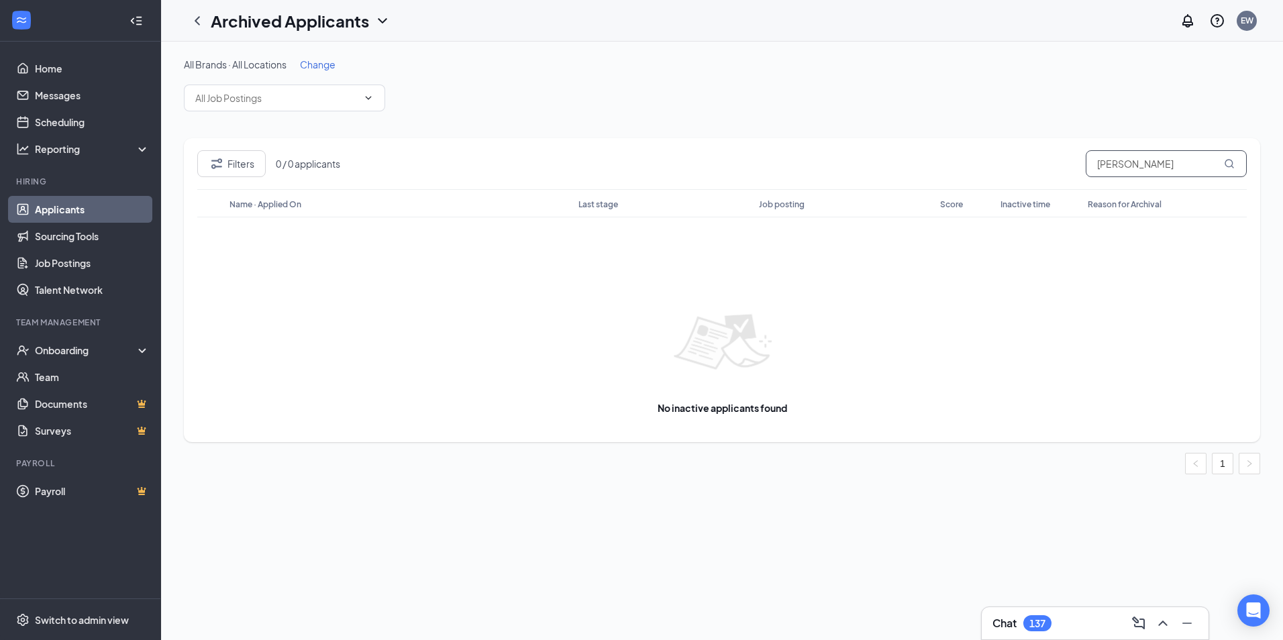
drag, startPoint x: 1160, startPoint y: 170, endPoint x: 980, endPoint y: 165, distance: 179.9
click at [980, 165] on div "Filters 0 / 0 applicants brittany ven" at bounding box center [721, 169] width 1049 height 39
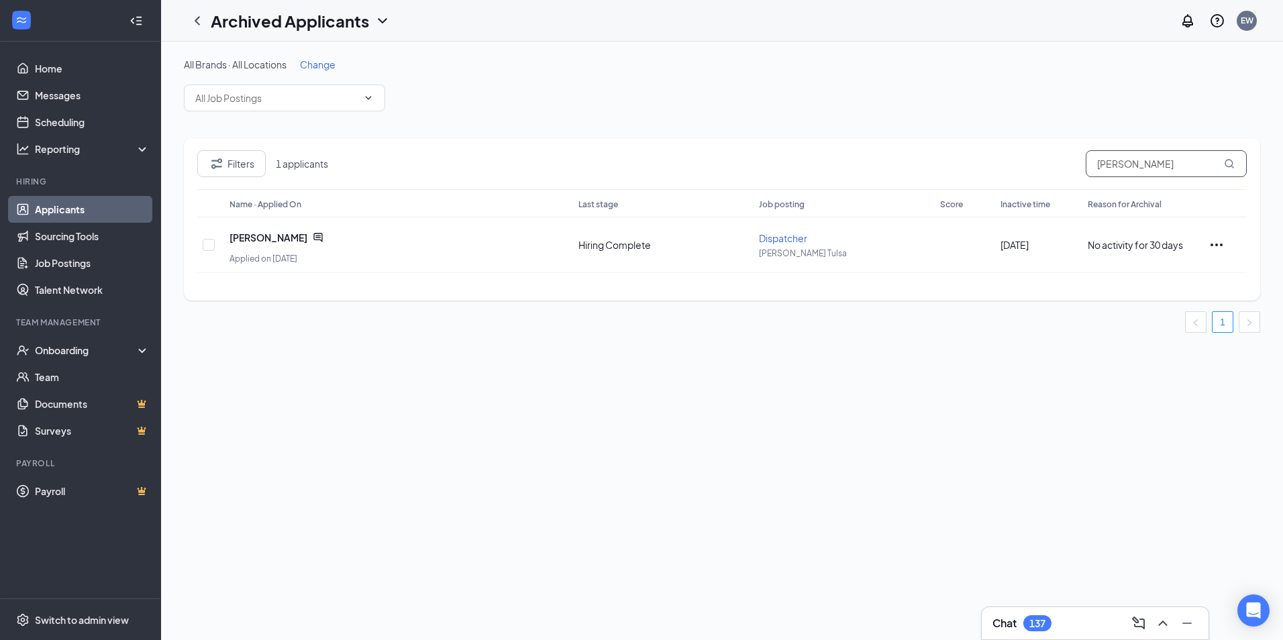
click at [1171, 166] on div "Filters 1 applicants jordan dixon" at bounding box center [721, 169] width 1049 height 39
drag, startPoint x: 1159, startPoint y: 167, endPoint x: 1019, endPoint y: 168, distance: 140.9
click at [1019, 168] on div "Filters 1 applicants jordan dixon" at bounding box center [721, 169] width 1049 height 39
type input "jordan mcin"
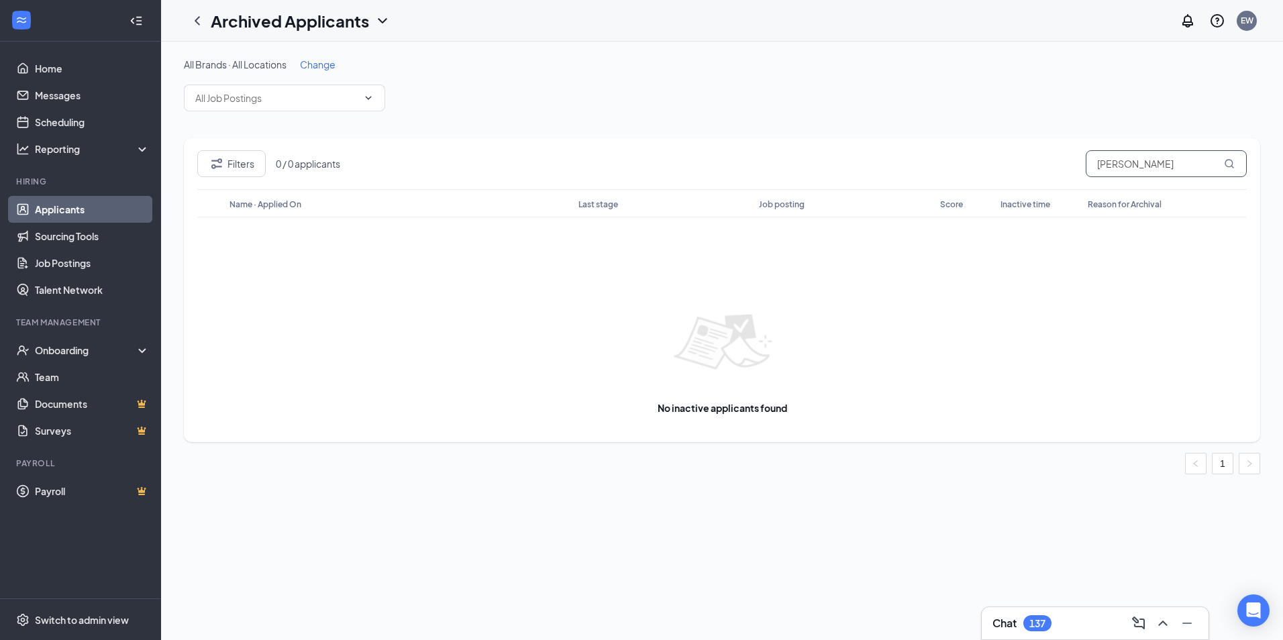
drag, startPoint x: 1153, startPoint y: 166, endPoint x: 933, endPoint y: 168, distance: 220.1
click at [933, 168] on div "Filters 0 / 0 applicants jordan mcin" at bounding box center [721, 169] width 1049 height 39
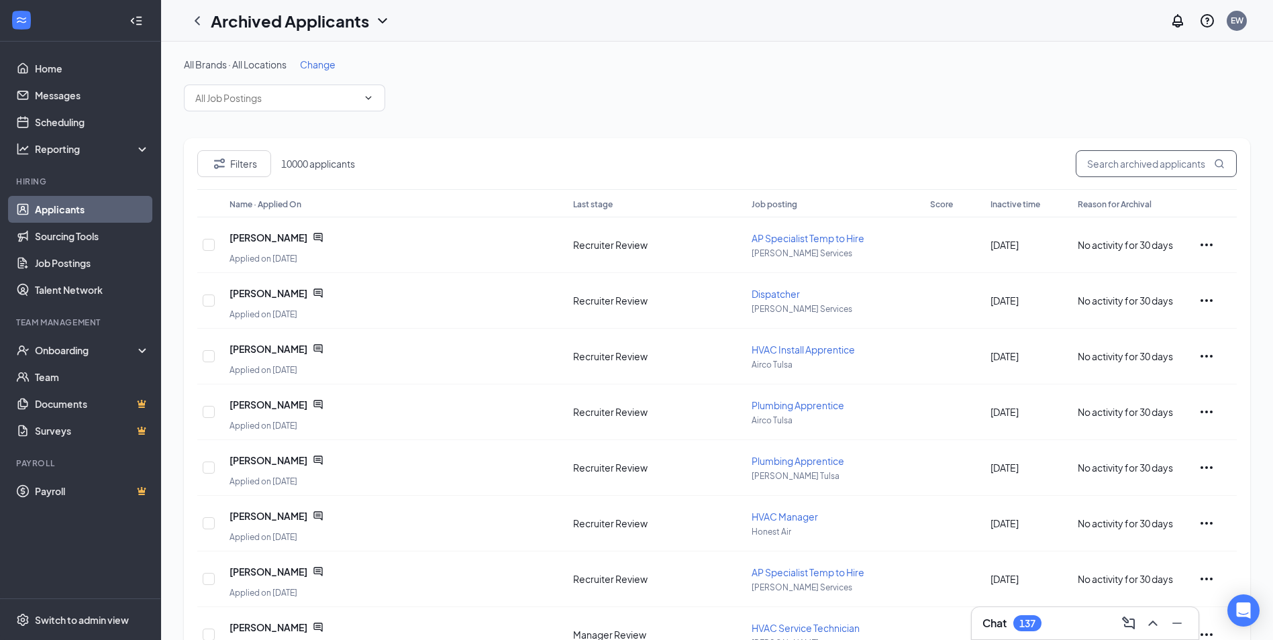
click at [1145, 168] on input "text" at bounding box center [1156, 163] width 161 height 27
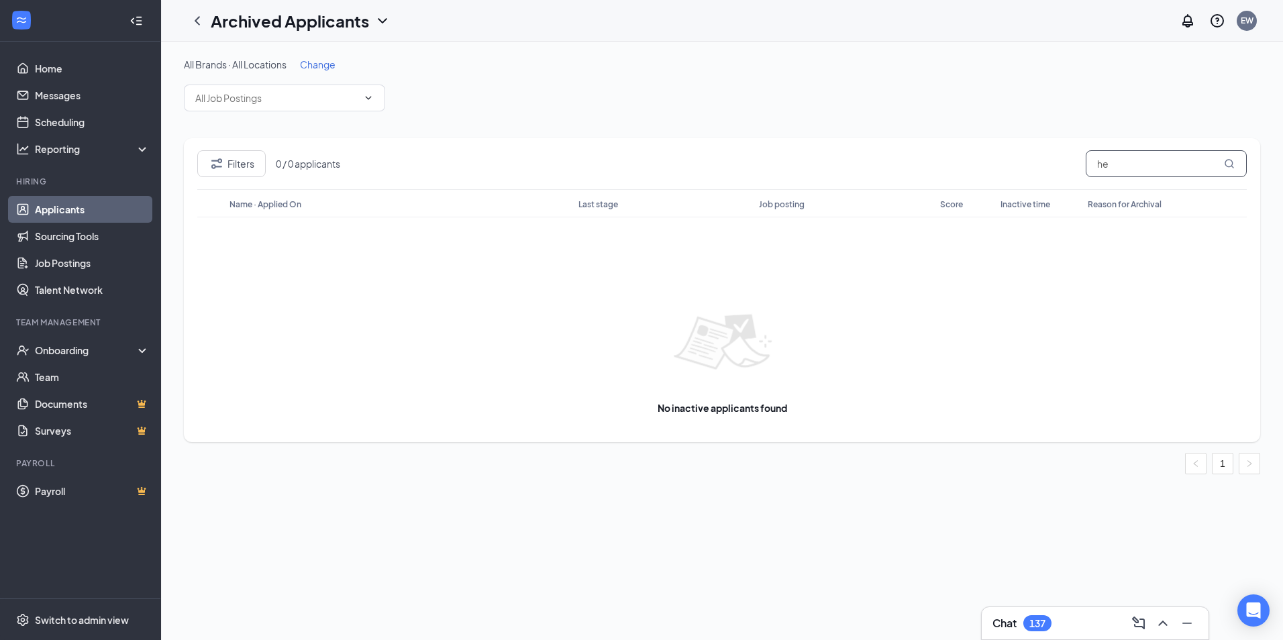
type input "h"
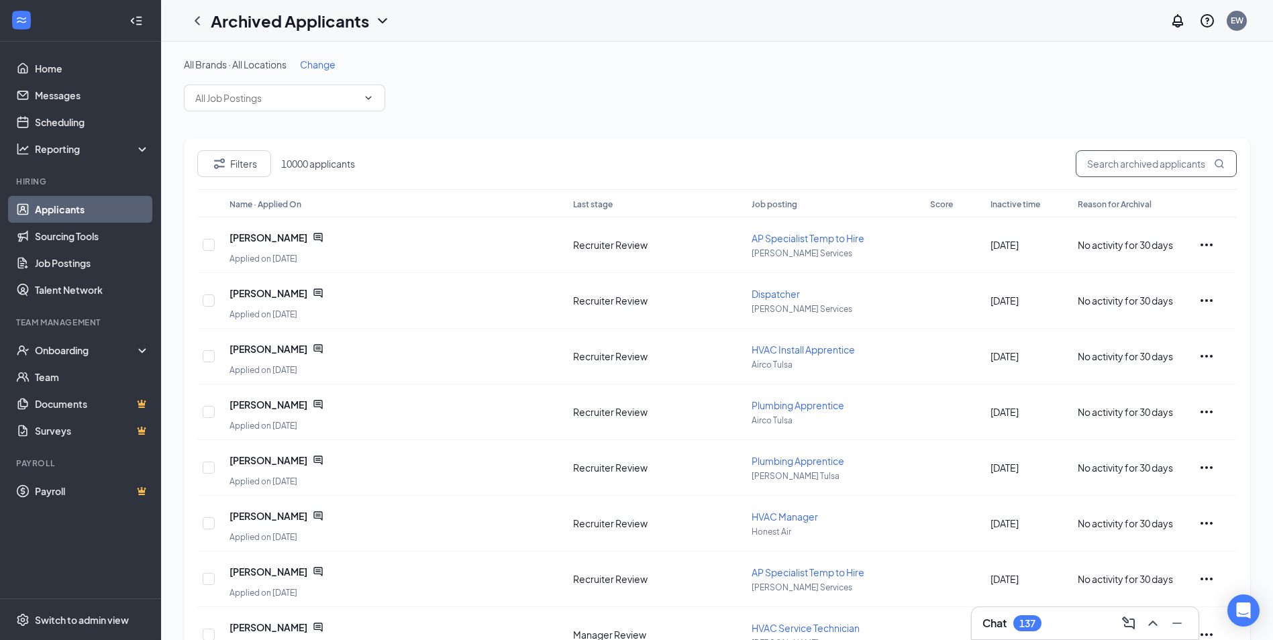
drag, startPoint x: 1094, startPoint y: 166, endPoint x: 1098, endPoint y: 159, distance: 8.2
click at [1096, 161] on input "text" at bounding box center [1156, 163] width 161 height 27
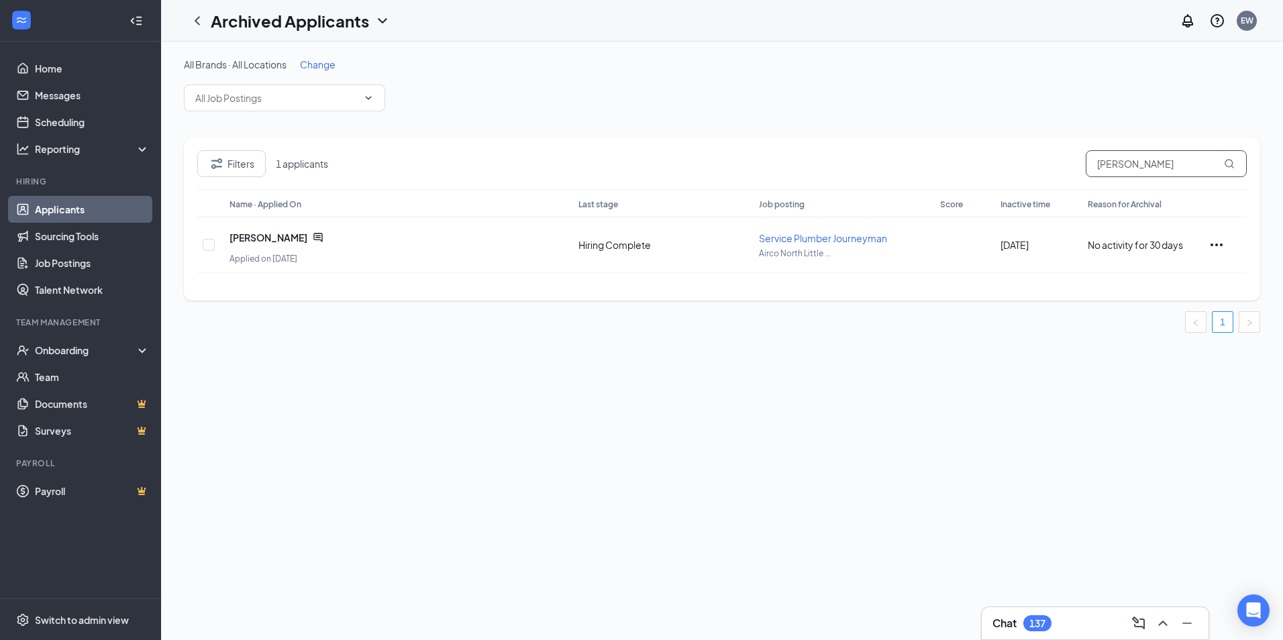
drag, startPoint x: 1190, startPoint y: 170, endPoint x: 894, endPoint y: 164, distance: 295.3
click at [894, 164] on div "Filters 1 applicants joshua harrison" at bounding box center [721, 169] width 1049 height 39
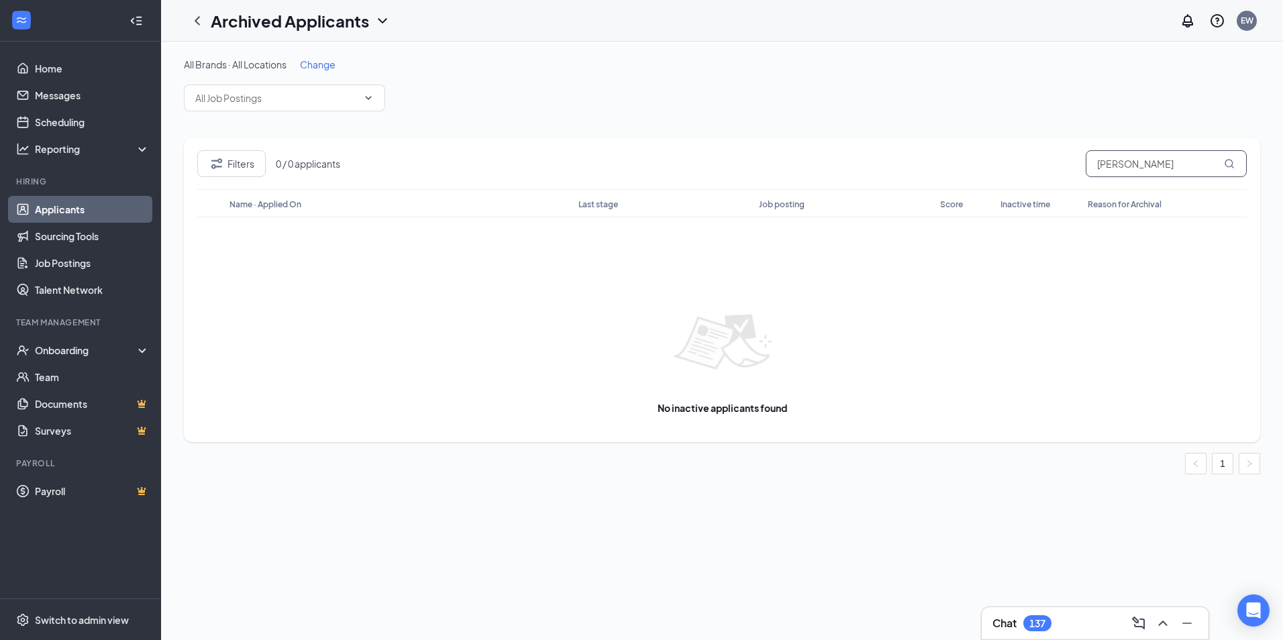
type input "hunter hutchins"
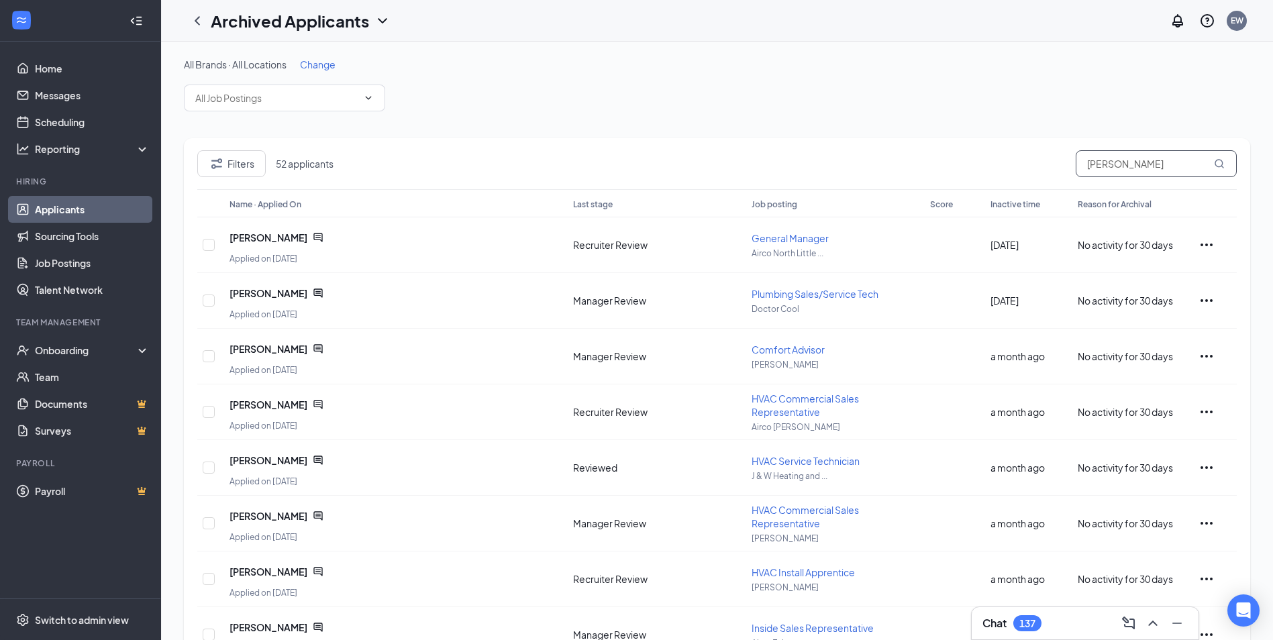
drag, startPoint x: 1178, startPoint y: 164, endPoint x: 842, endPoint y: 150, distance: 335.8
click at [842, 150] on div "Filters 52 applicants hunter hutchins" at bounding box center [716, 169] width 1039 height 39
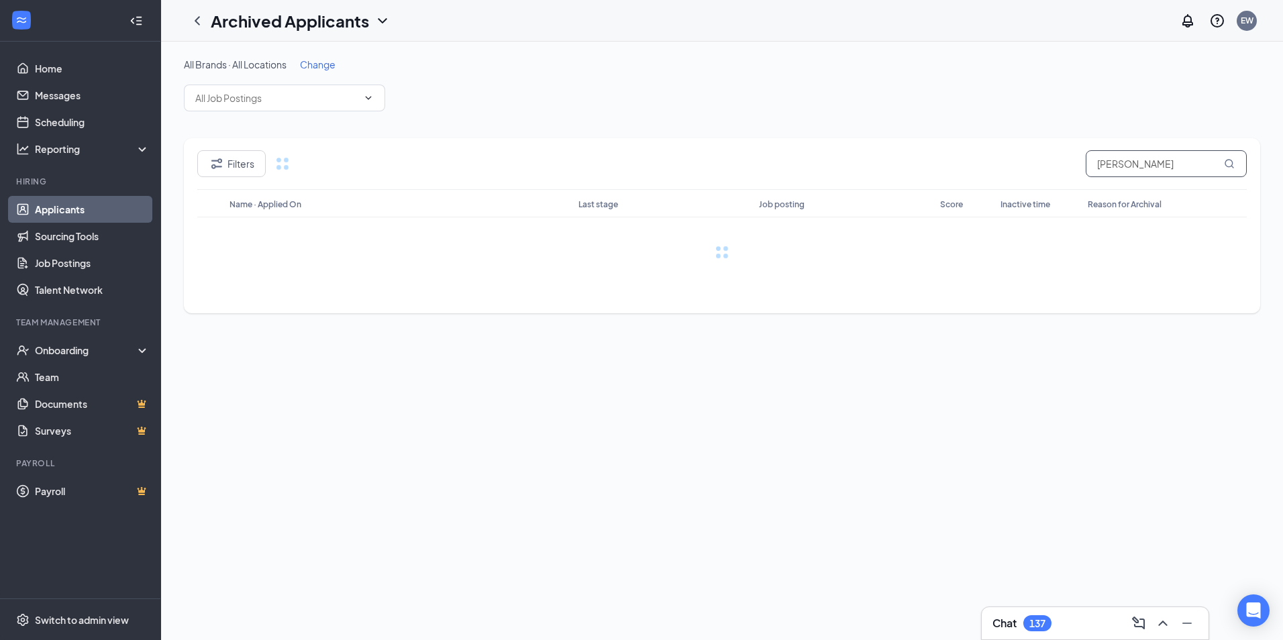
type input "jeremiah guff"
drag, startPoint x: 1162, startPoint y: 162, endPoint x: 815, endPoint y: 189, distance: 348.0
click at [819, 189] on div "Filters 0 / 0 applicants jeremiah guff" at bounding box center [721, 169] width 1049 height 39
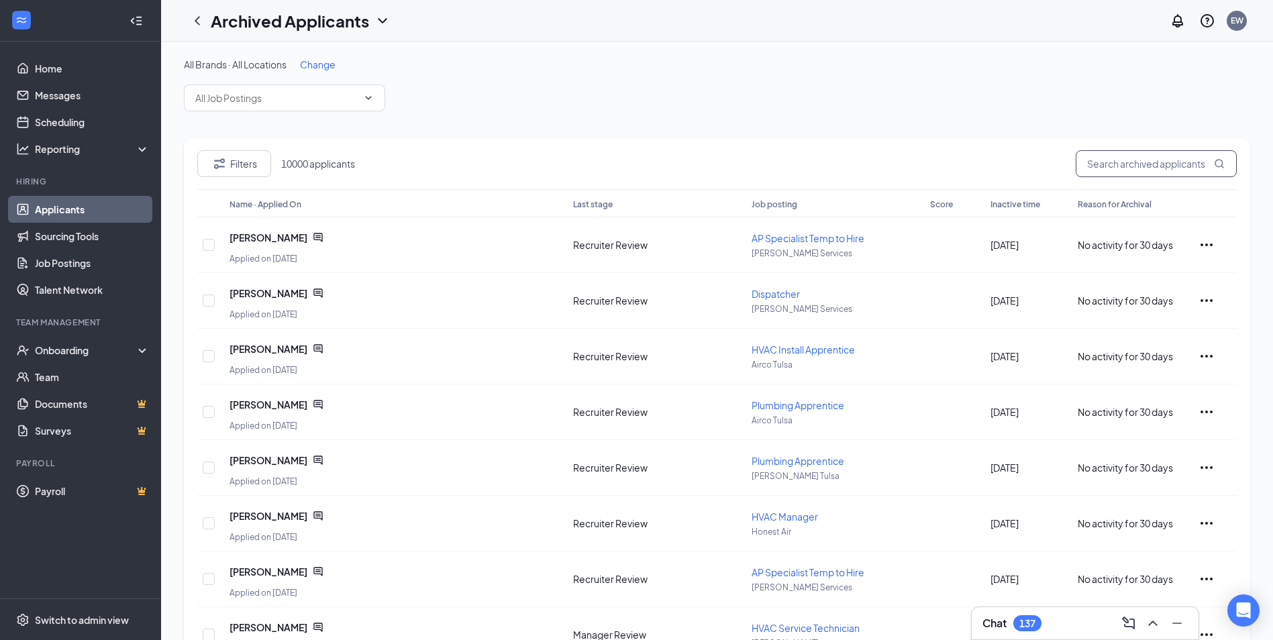
click at [1117, 159] on input "text" at bounding box center [1156, 163] width 161 height 27
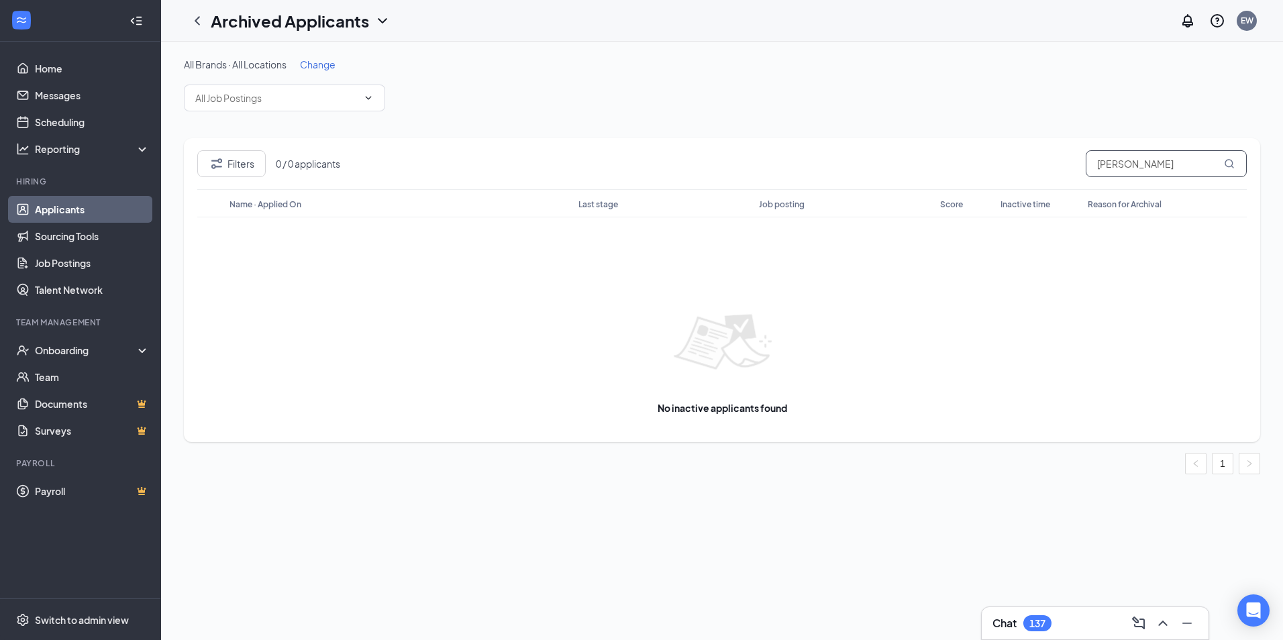
drag, startPoint x: 971, startPoint y: 158, endPoint x: 938, endPoint y: 166, distance: 33.8
click at [942, 158] on div "Filters 0 / 0 applicants tanner archer" at bounding box center [721, 169] width 1049 height 39
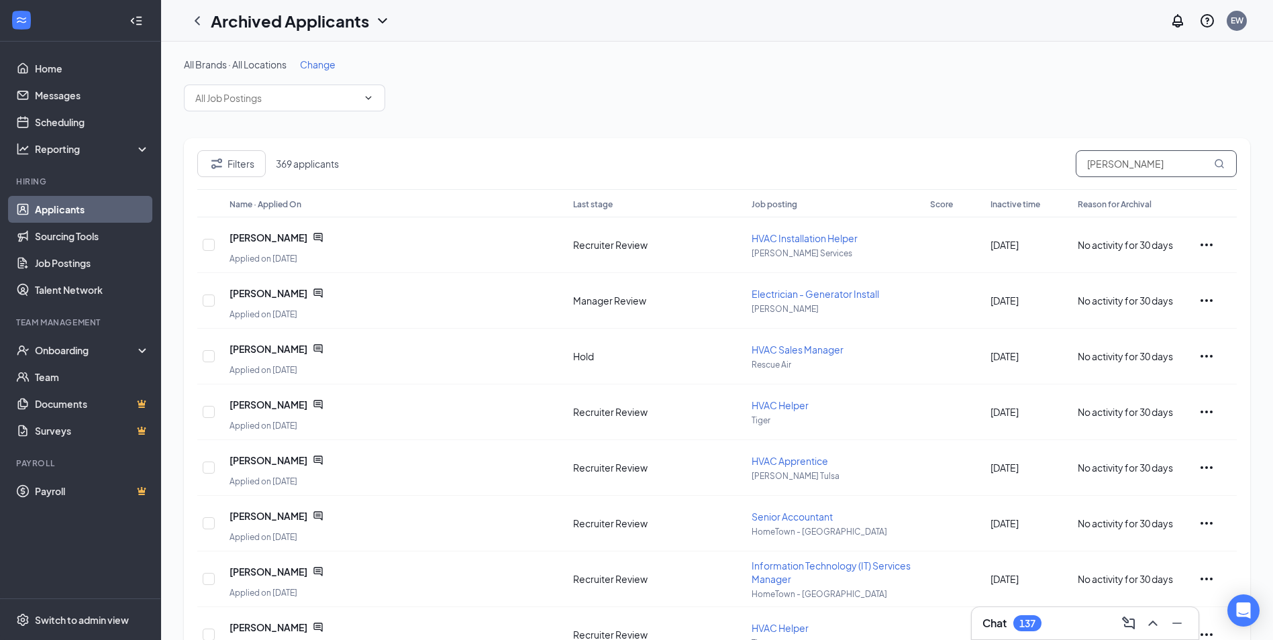
type input "michael russell"
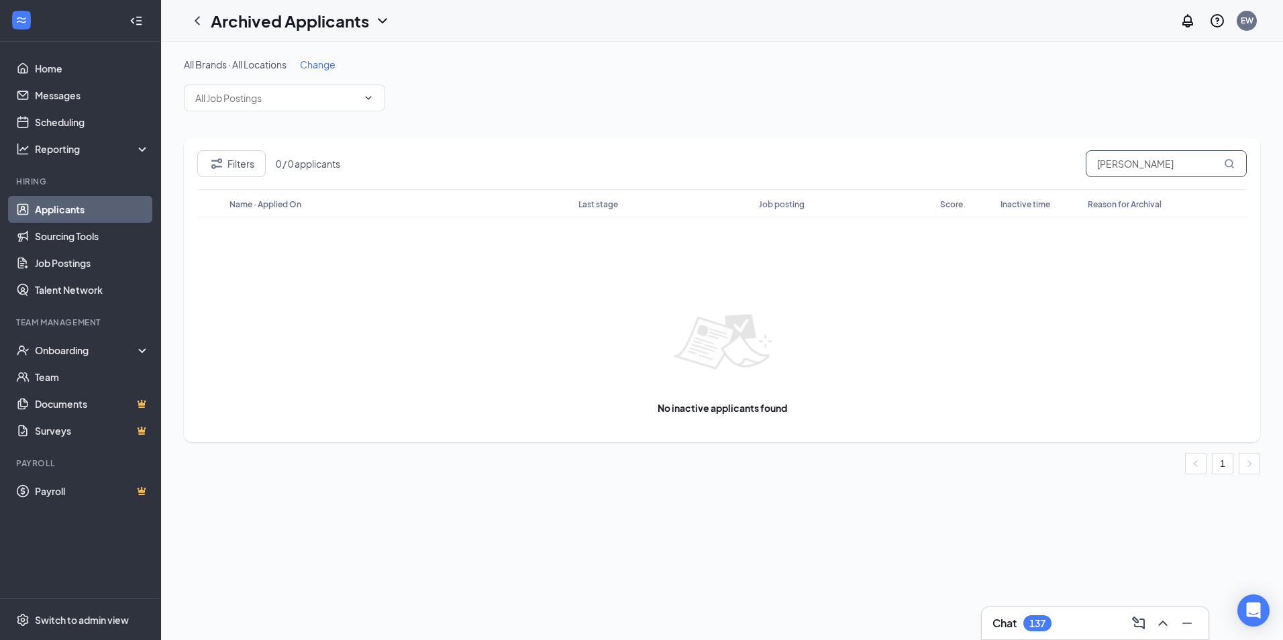
drag, startPoint x: 1180, startPoint y: 162, endPoint x: 904, endPoint y: 156, distance: 275.8
click at [905, 156] on div "Filters 0 / 0 applicants michael russell" at bounding box center [721, 169] width 1049 height 39
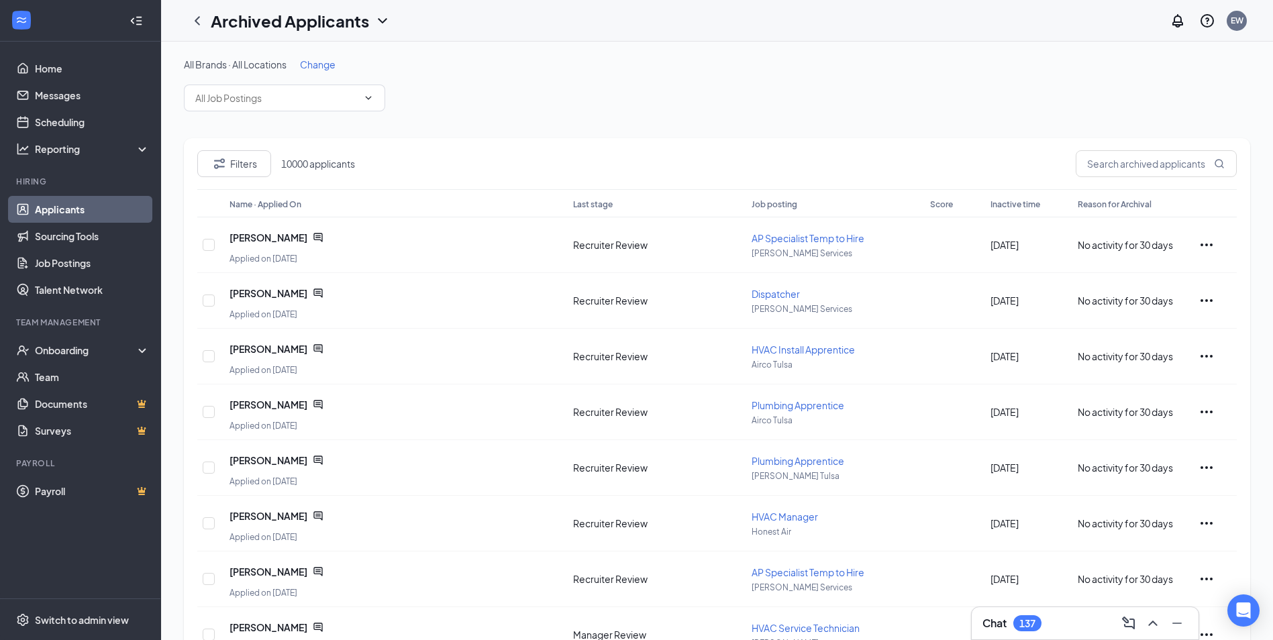
click at [799, 99] on div "All Brands · All Locations Change" at bounding box center [717, 85] width 1066 height 54
click at [1168, 171] on input "text" at bounding box center [1156, 163] width 161 height 27
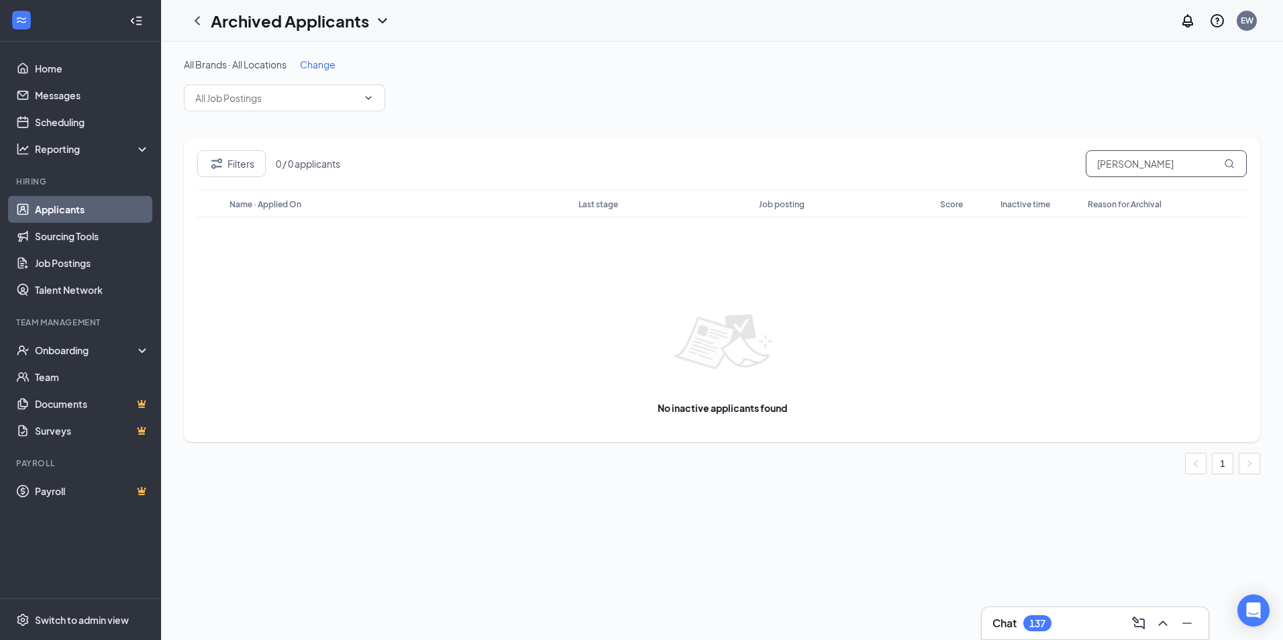
type input "seth shankles"
drag, startPoint x: 76, startPoint y: 215, endPoint x: 74, endPoint y: 209, distance: 7.0
click at [76, 215] on link "Applicants" at bounding box center [92, 209] width 115 height 27
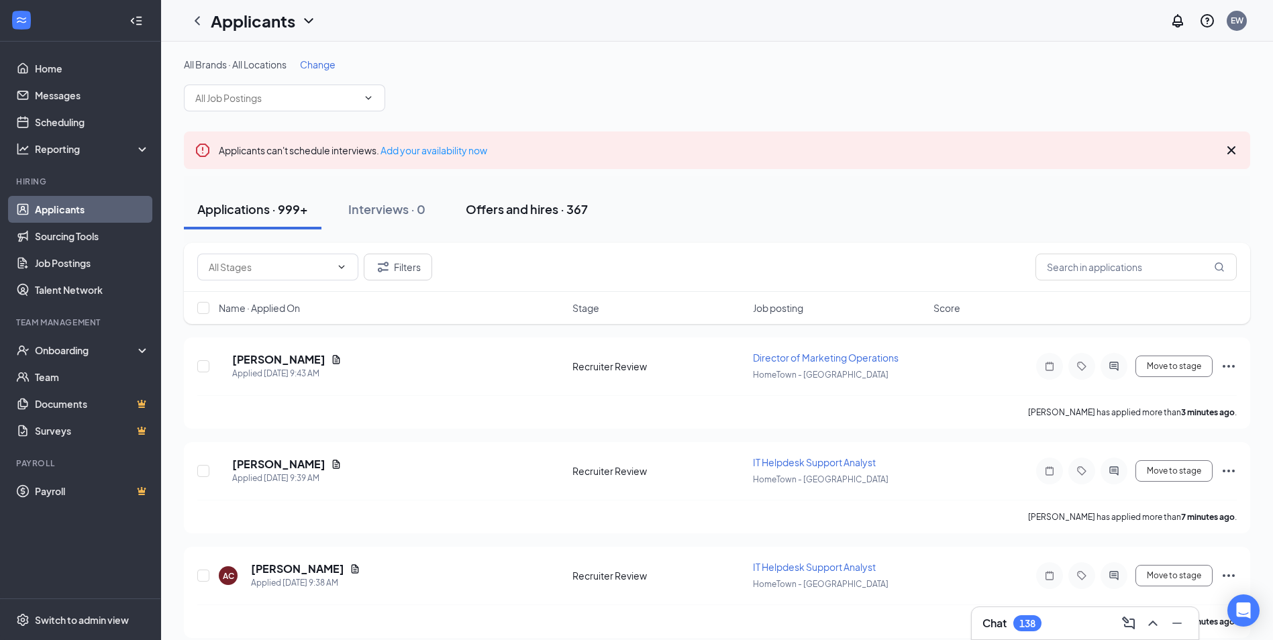
click at [505, 211] on div "Offers and hires · 367" at bounding box center [527, 209] width 122 height 17
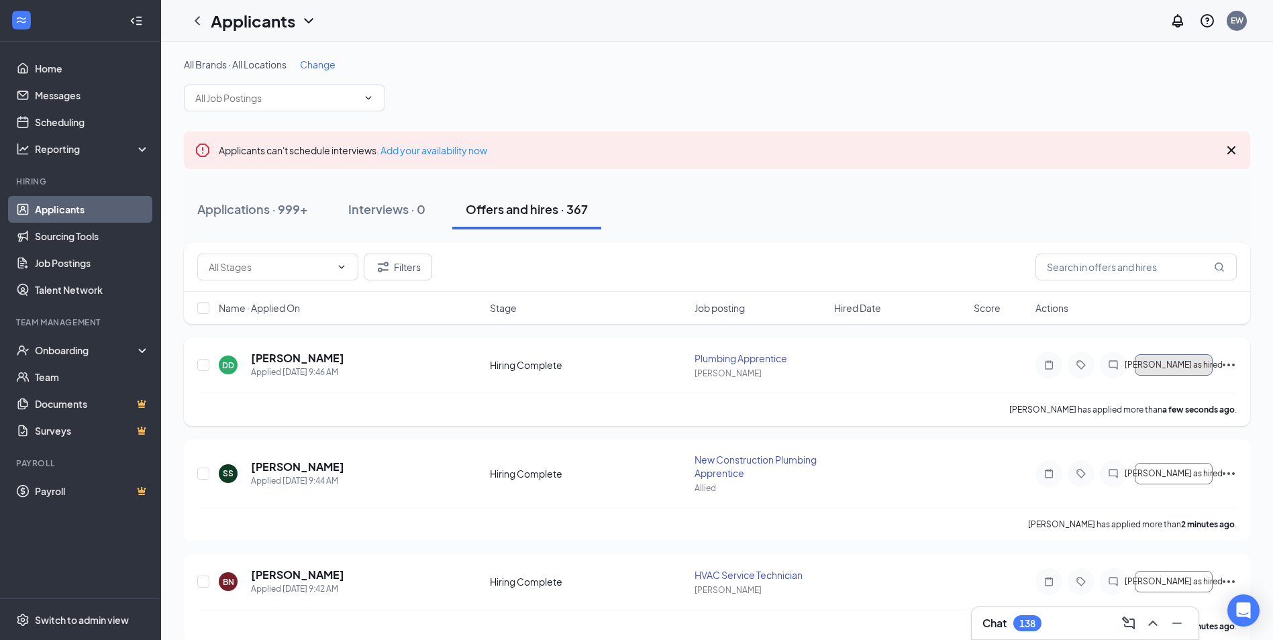
click at [1167, 370] on button "[PERSON_NAME] as hired" at bounding box center [1174, 364] width 78 height 21
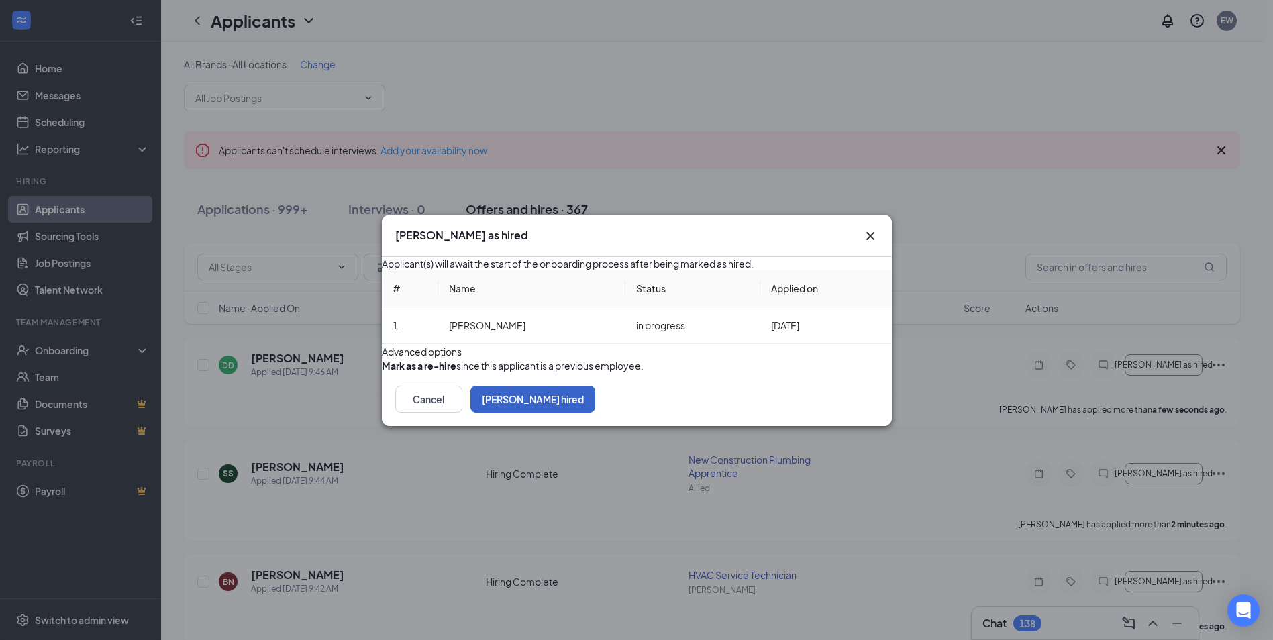
click at [595, 413] on button "Mark hired" at bounding box center [532, 399] width 125 height 27
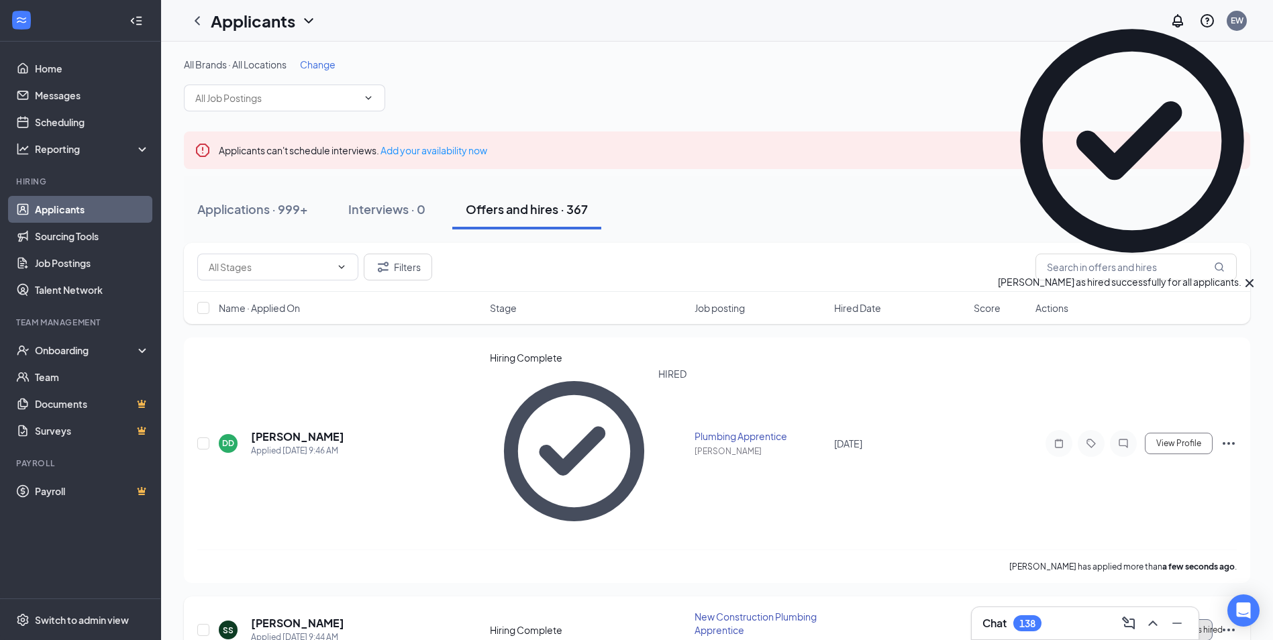
click at [1160, 625] on span "[PERSON_NAME] as hired" at bounding box center [1174, 629] width 98 height 9
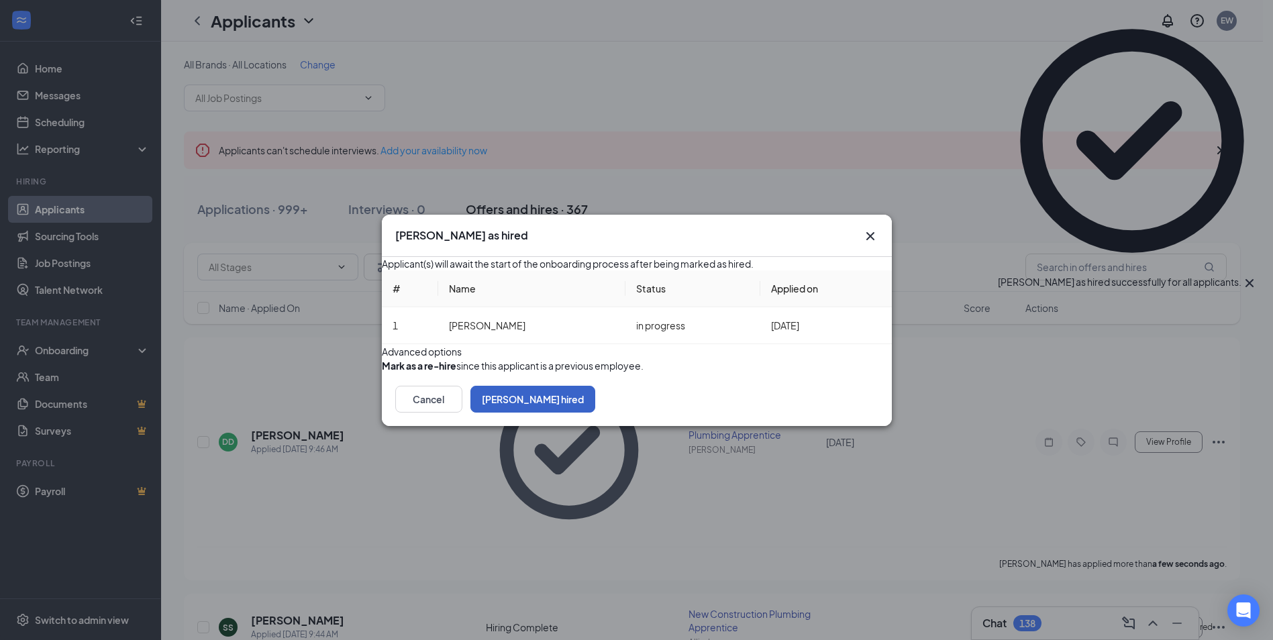
click at [595, 413] on button "Mark hired" at bounding box center [532, 399] width 125 height 27
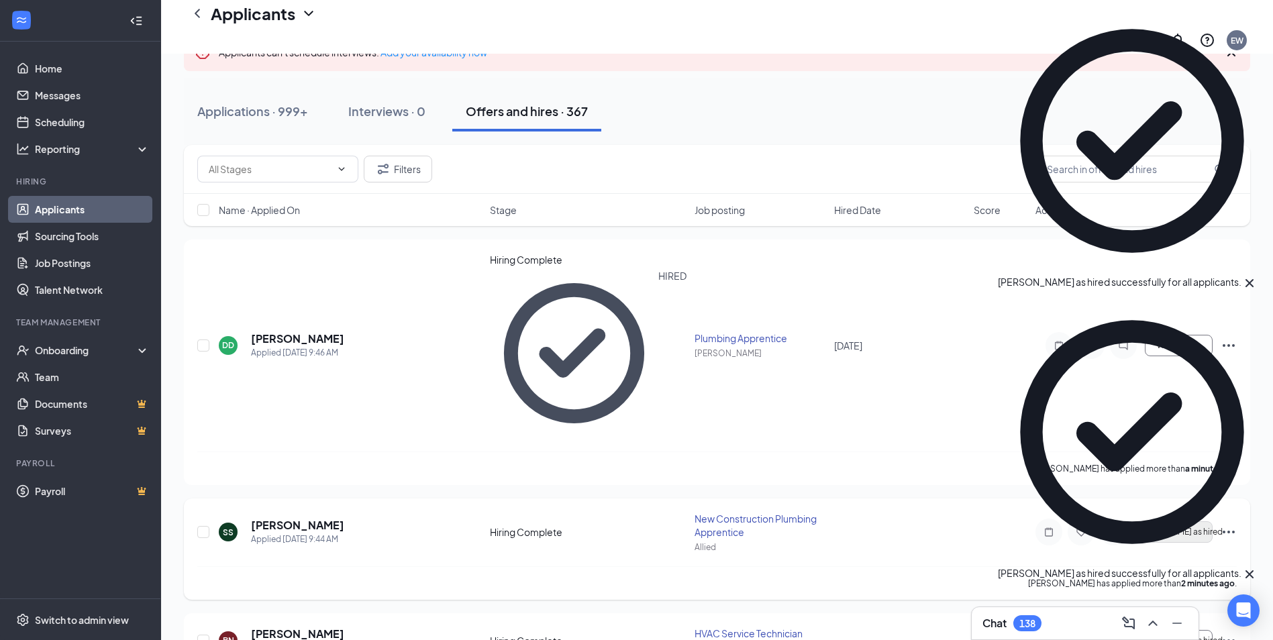
scroll to position [134, 0]
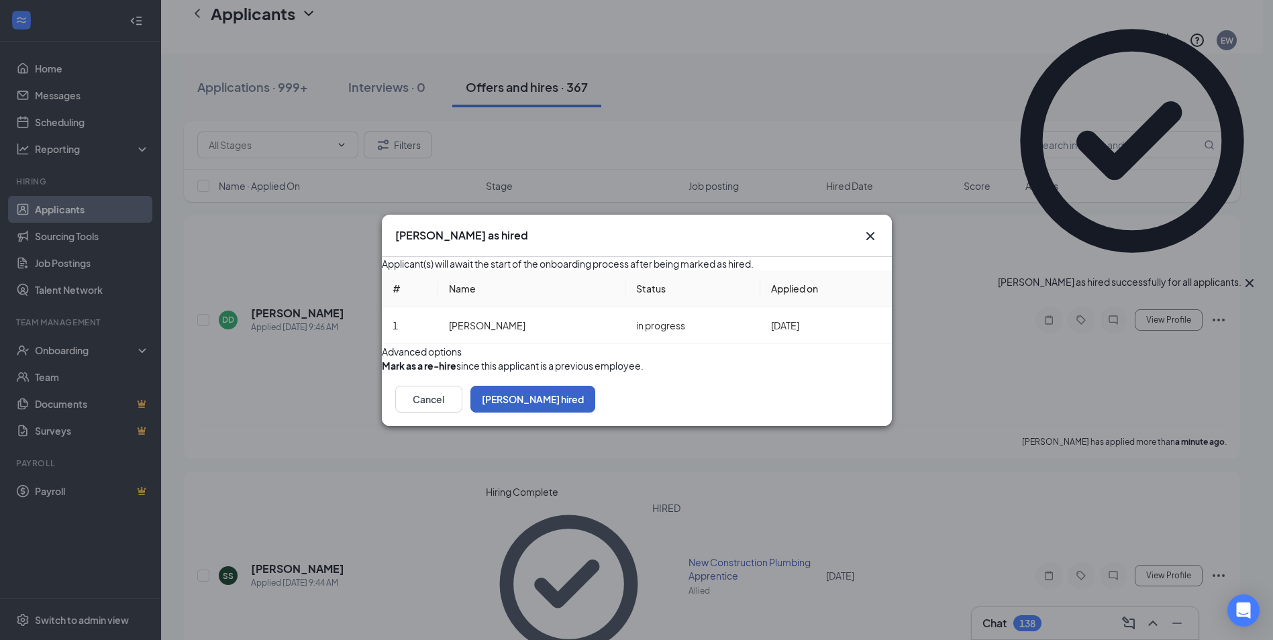
click at [595, 413] on button "Mark hired" at bounding box center [532, 399] width 125 height 27
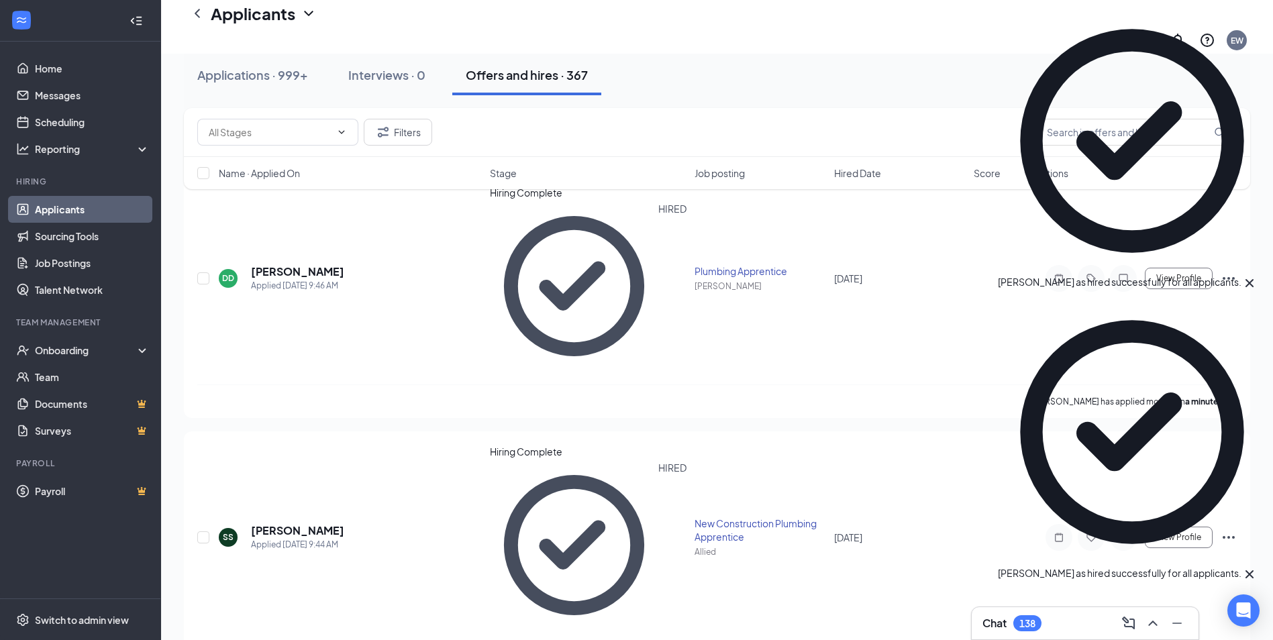
scroll to position [201, 0]
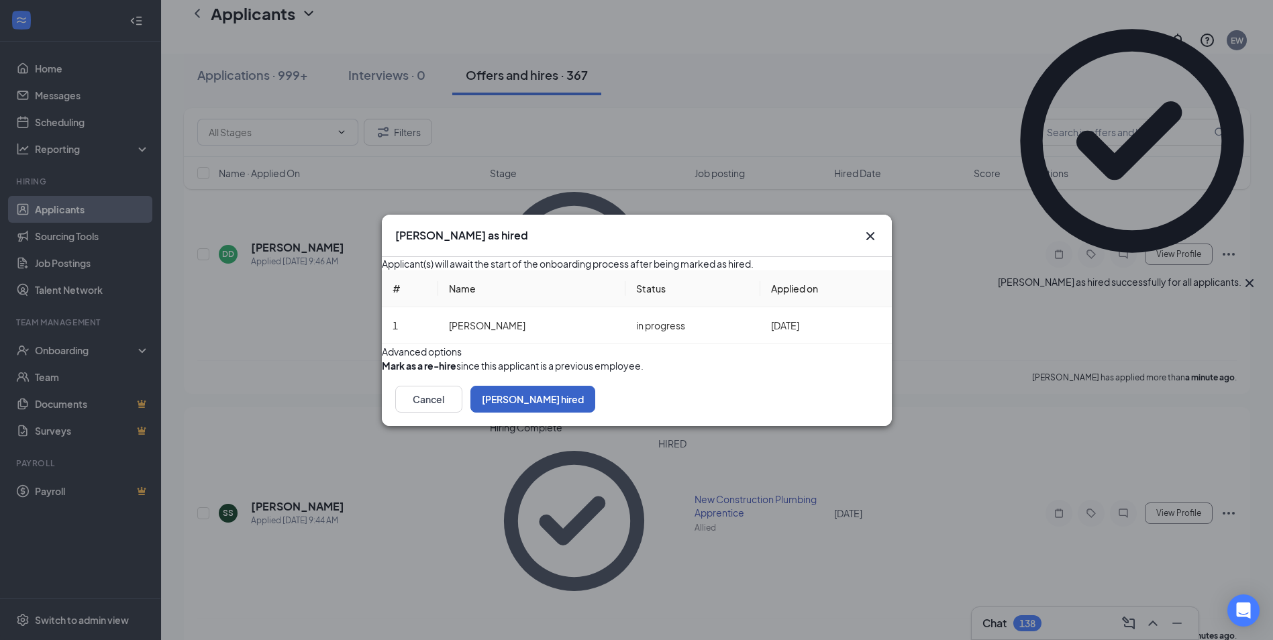
click at [595, 413] on button "Mark hired" at bounding box center [532, 399] width 125 height 27
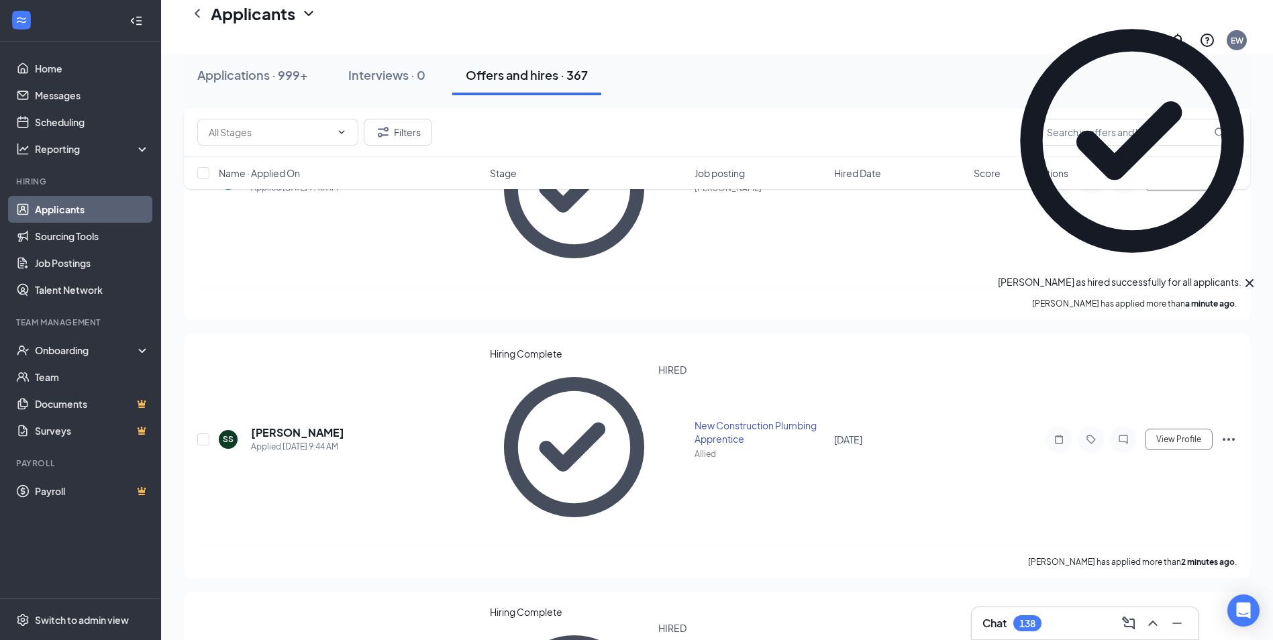
scroll to position [403, 0]
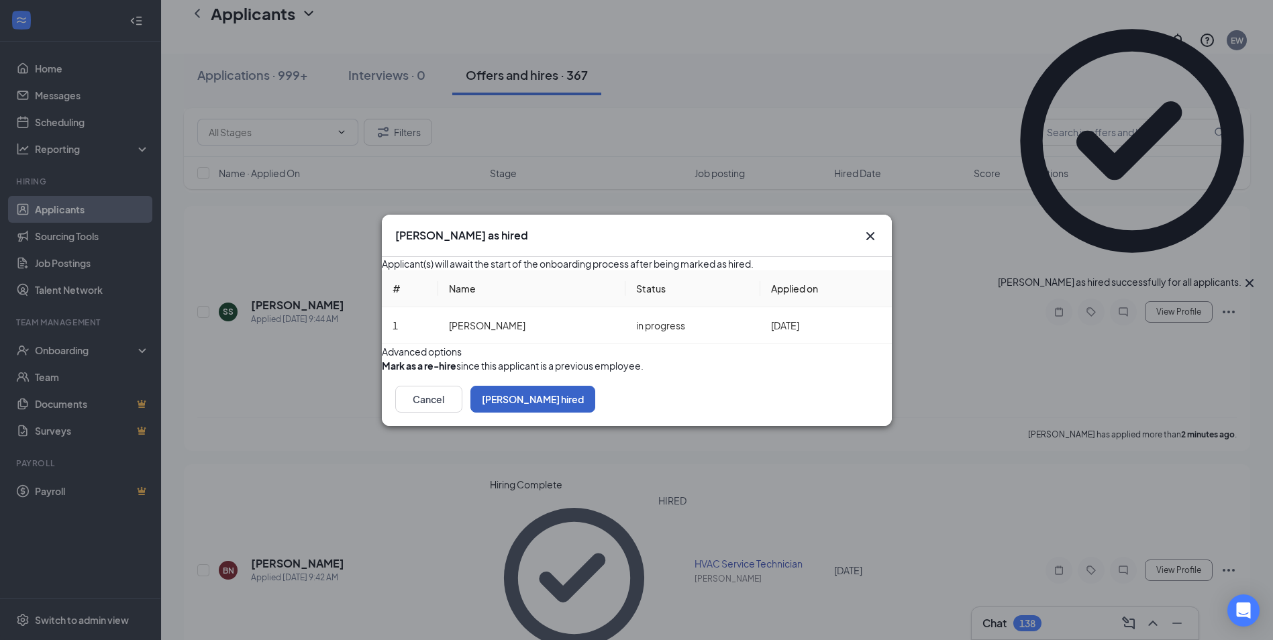
click at [595, 413] on button "Mark hired" at bounding box center [532, 399] width 125 height 27
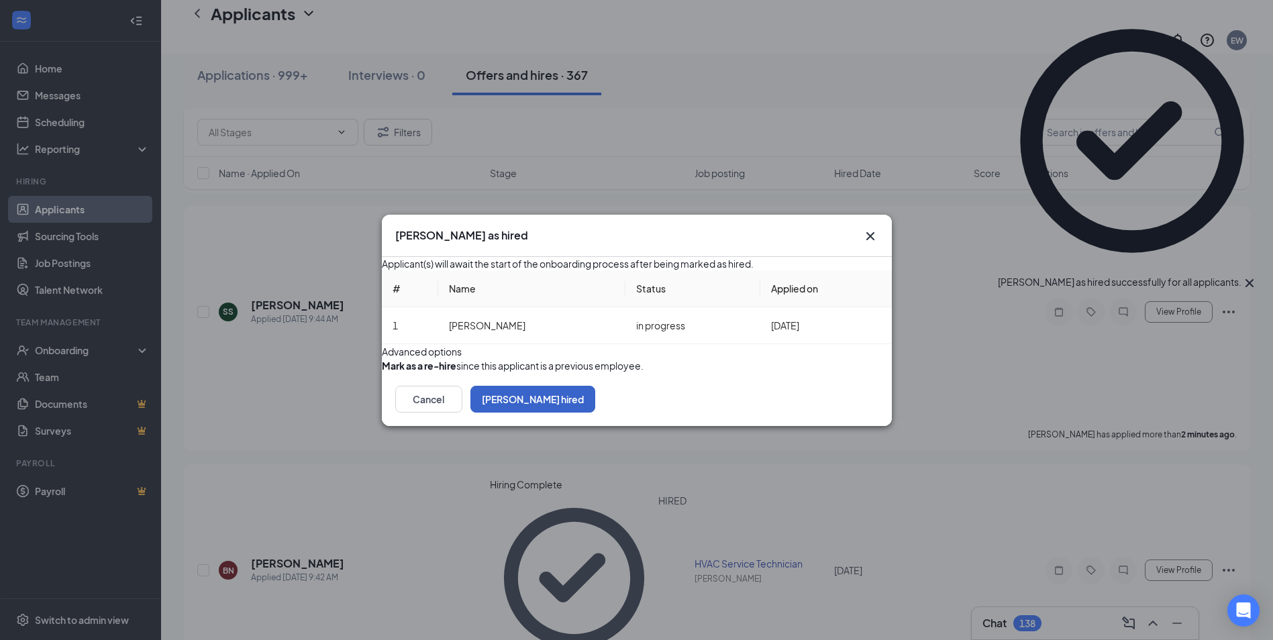
click at [595, 413] on button "Mark hired" at bounding box center [532, 399] width 125 height 27
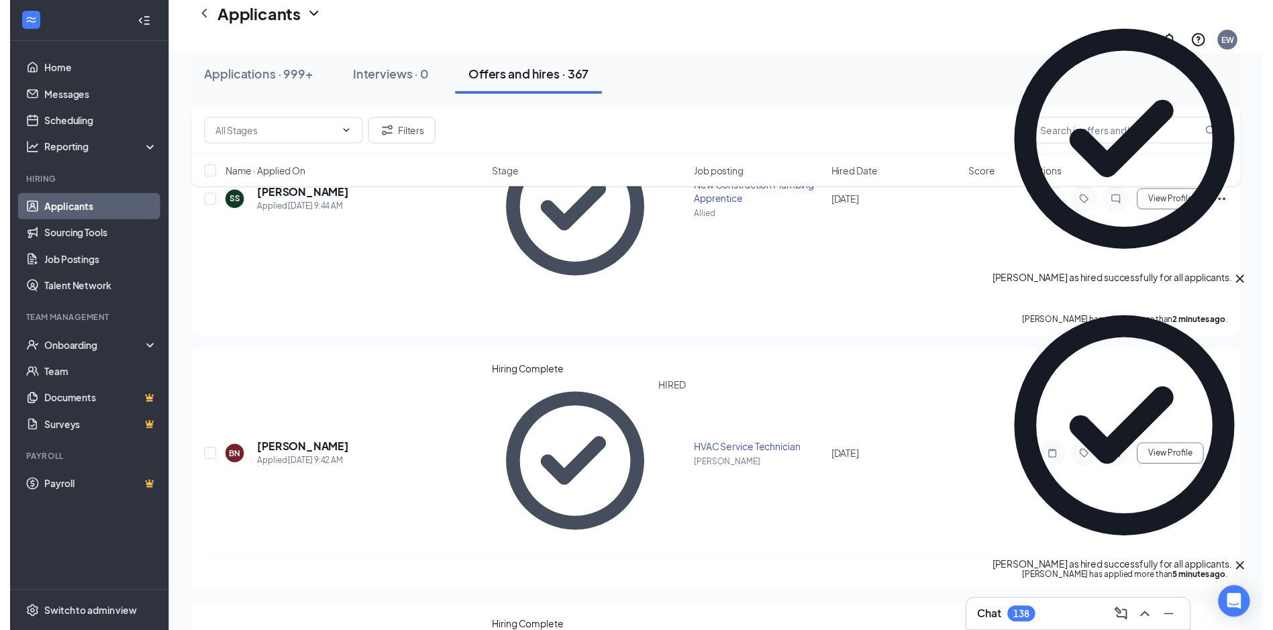
scroll to position [537, 0]
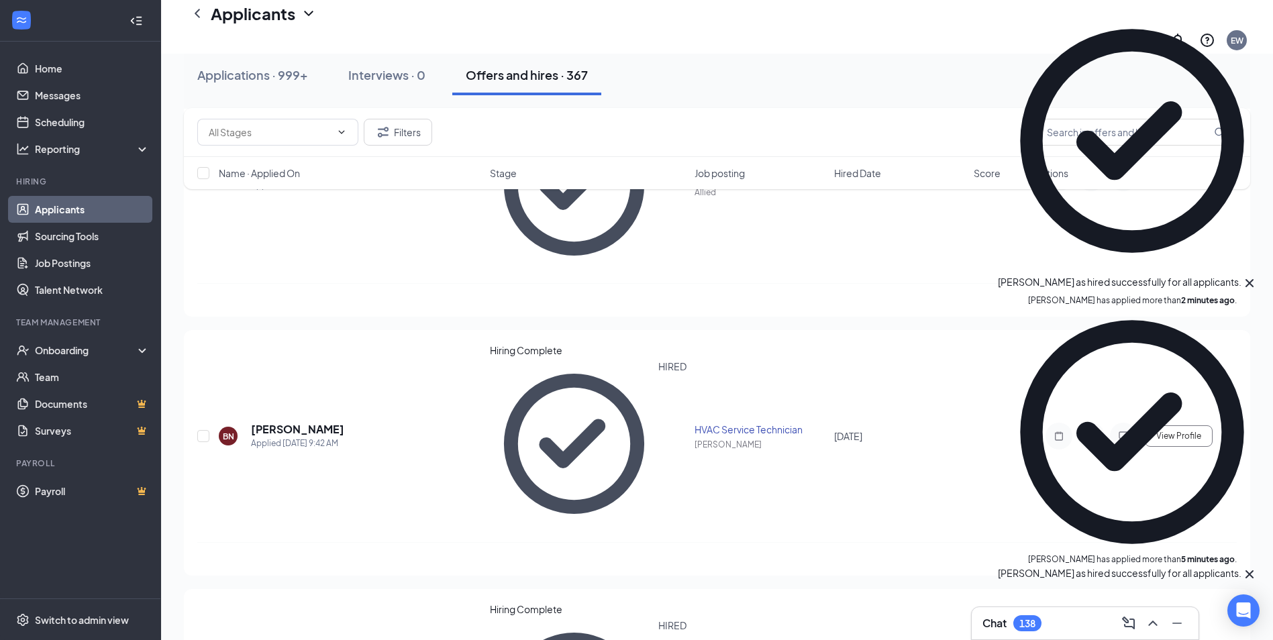
drag, startPoint x: 1193, startPoint y: 470, endPoint x: 1183, endPoint y: 468, distance: 10.3
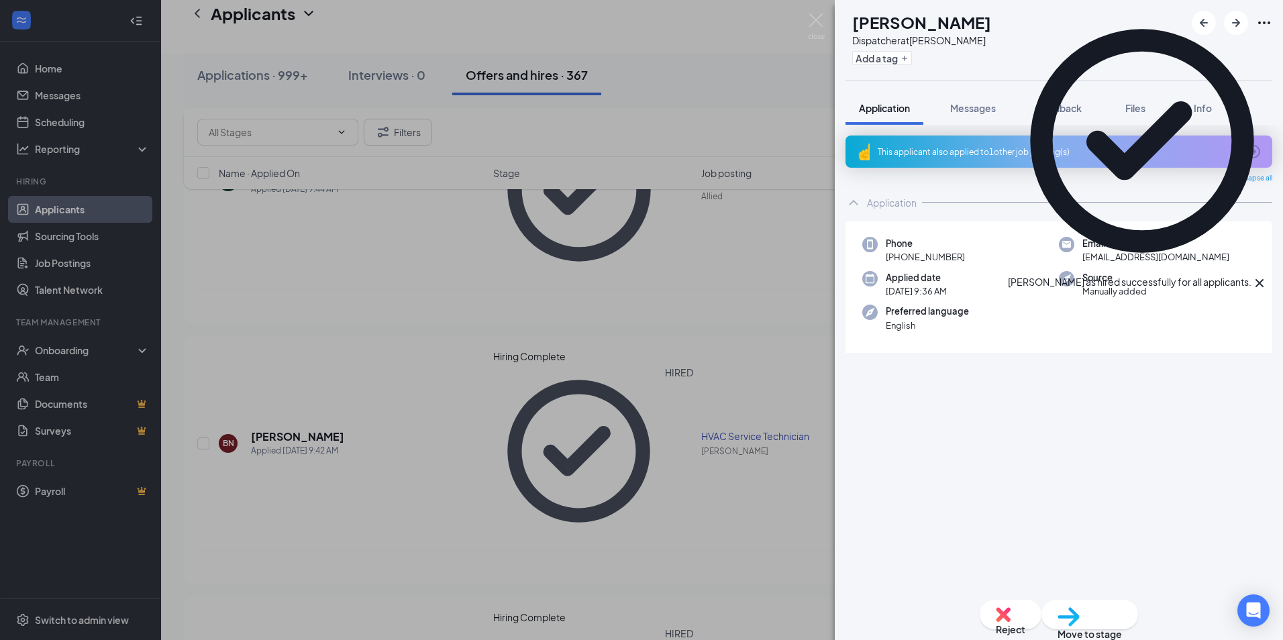
click at [763, 117] on div "AB Ashley Baggett Dispatcher at Kennon Add a tag Application Messages Feedback …" at bounding box center [641, 320] width 1283 height 640
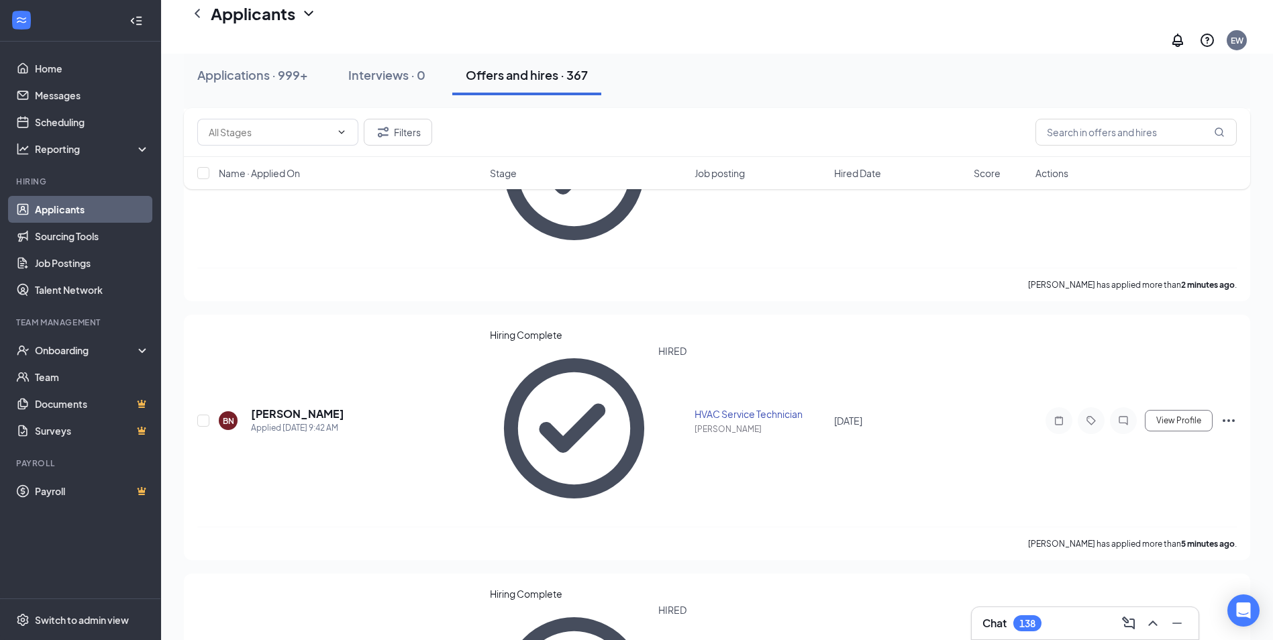
scroll to position [755, 0]
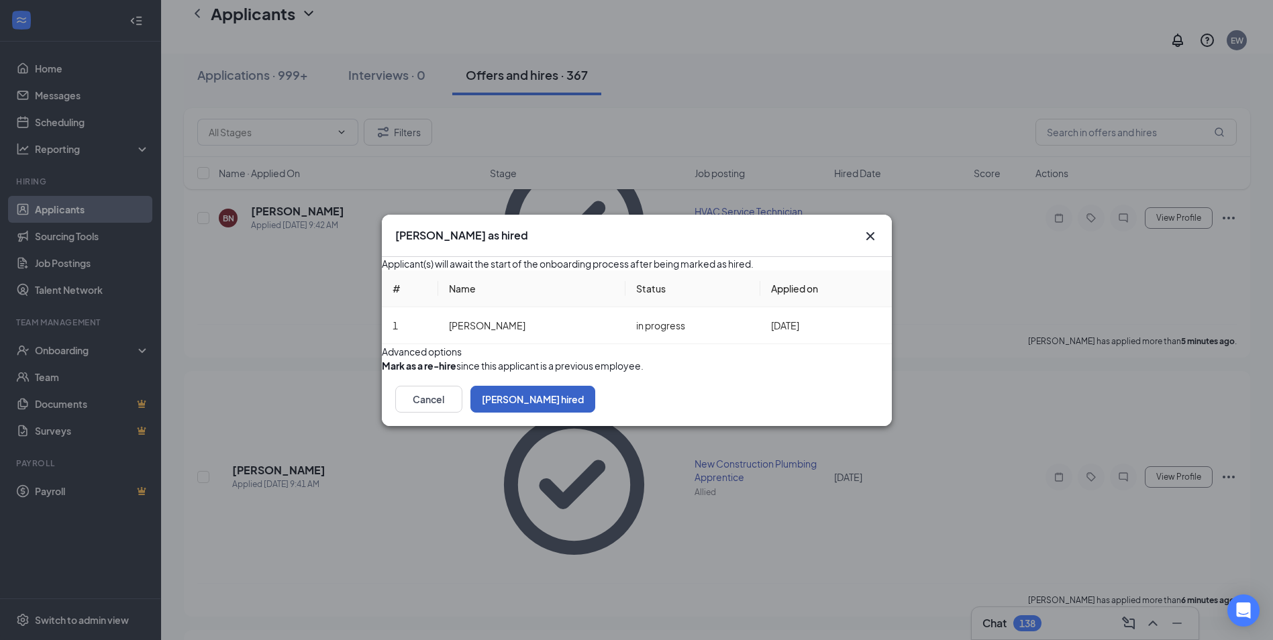
click at [595, 413] on button "Mark hired" at bounding box center [532, 399] width 125 height 27
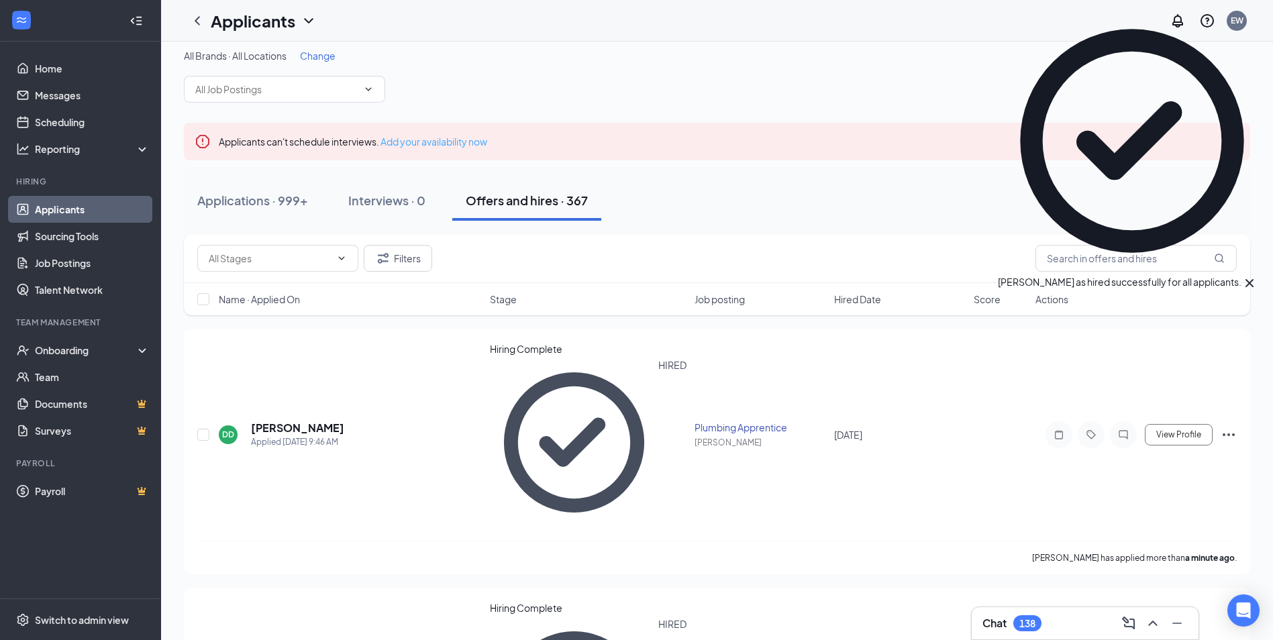
scroll to position [0, 0]
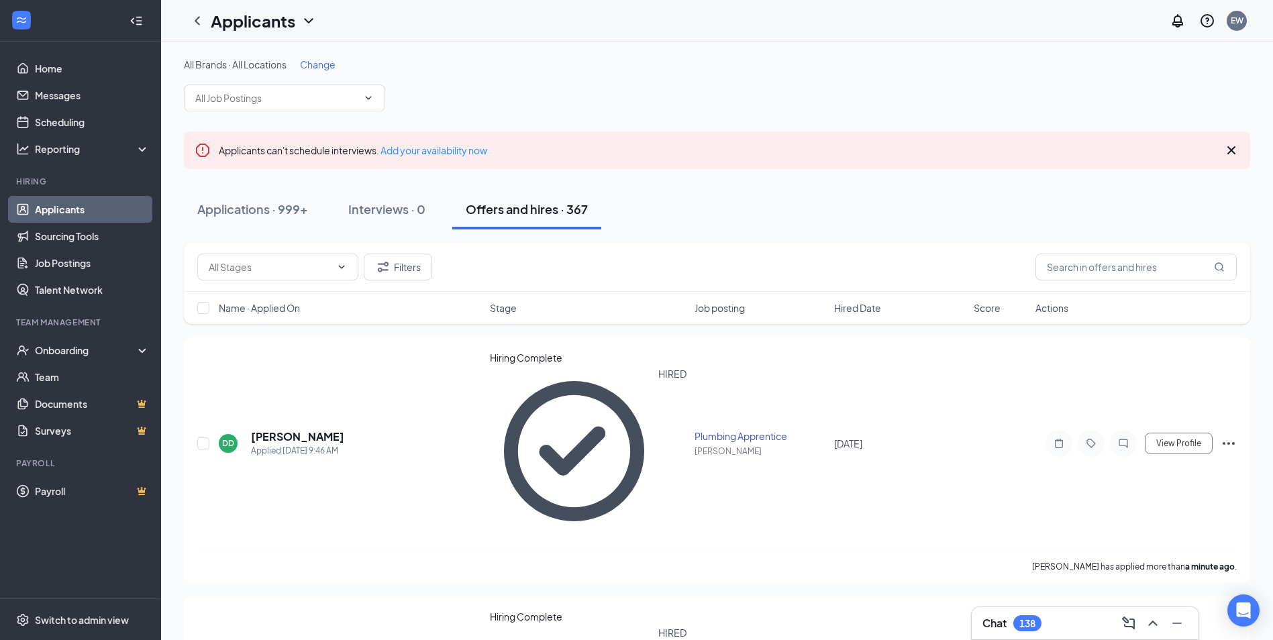
click at [313, 64] on span "Change" at bounding box center [318, 64] width 36 height 12
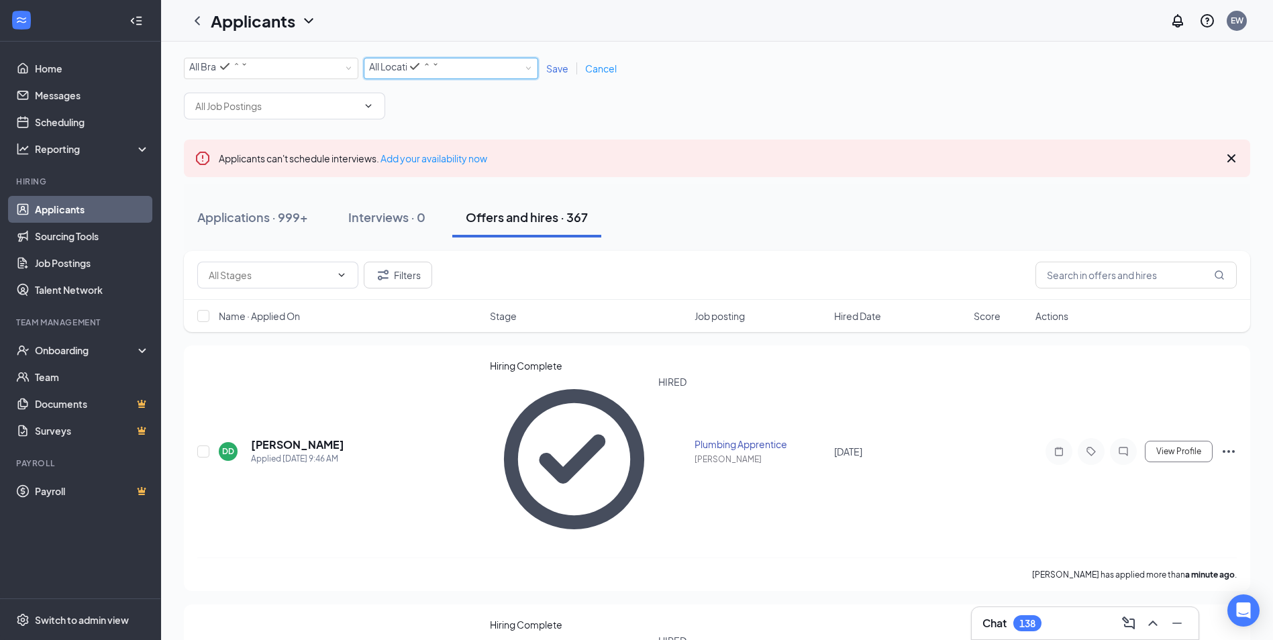
click at [478, 79] on div "All Locations All Locations" at bounding box center [451, 68] width 174 height 21
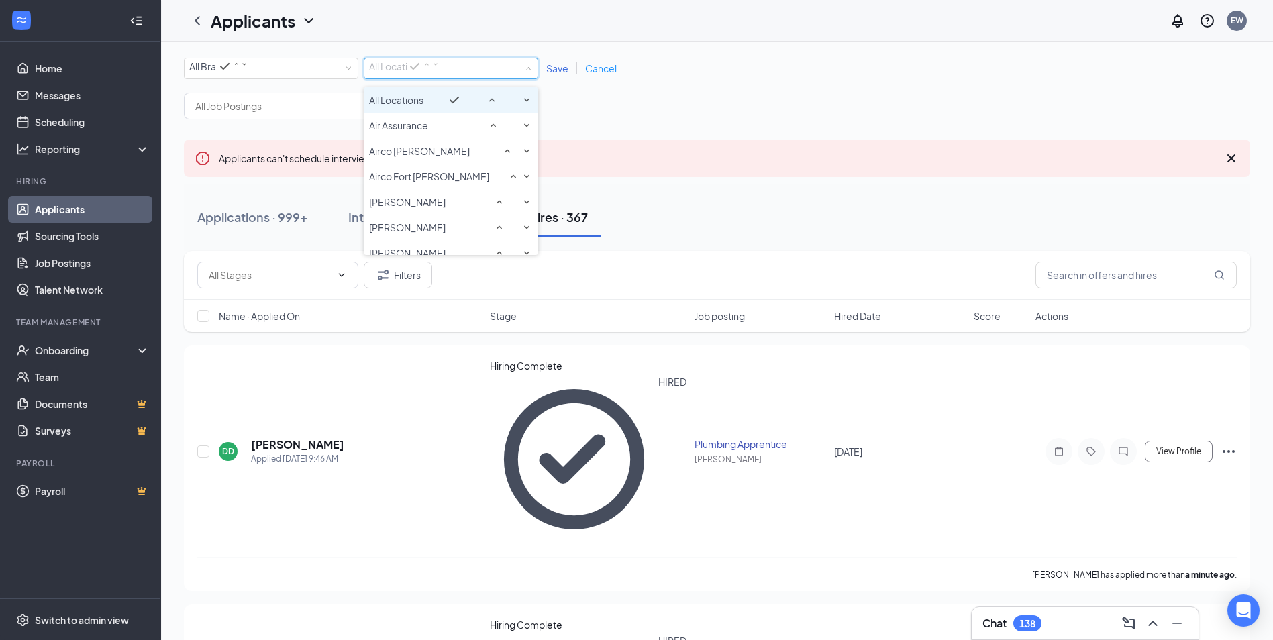
drag, startPoint x: 412, startPoint y: 109, endPoint x: 626, endPoint y: 41, distance: 224.7
click at [412, 106] on span "All Locations" at bounding box center [396, 100] width 54 height 12
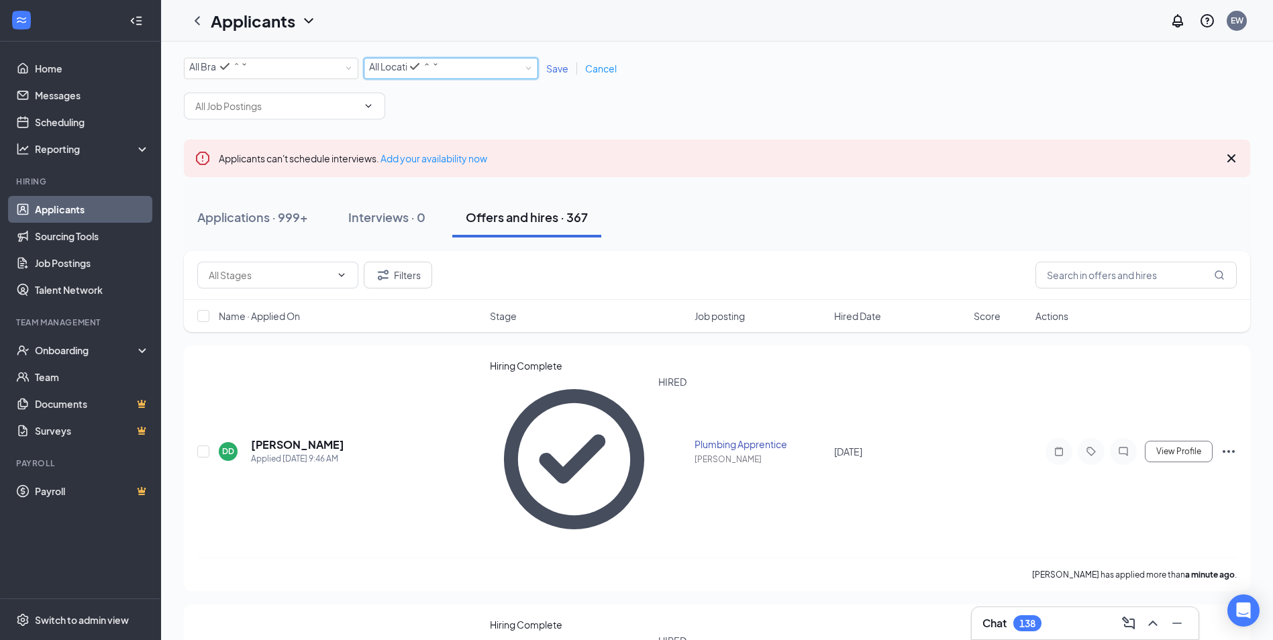
click at [558, 72] on span "Save" at bounding box center [557, 68] width 22 height 12
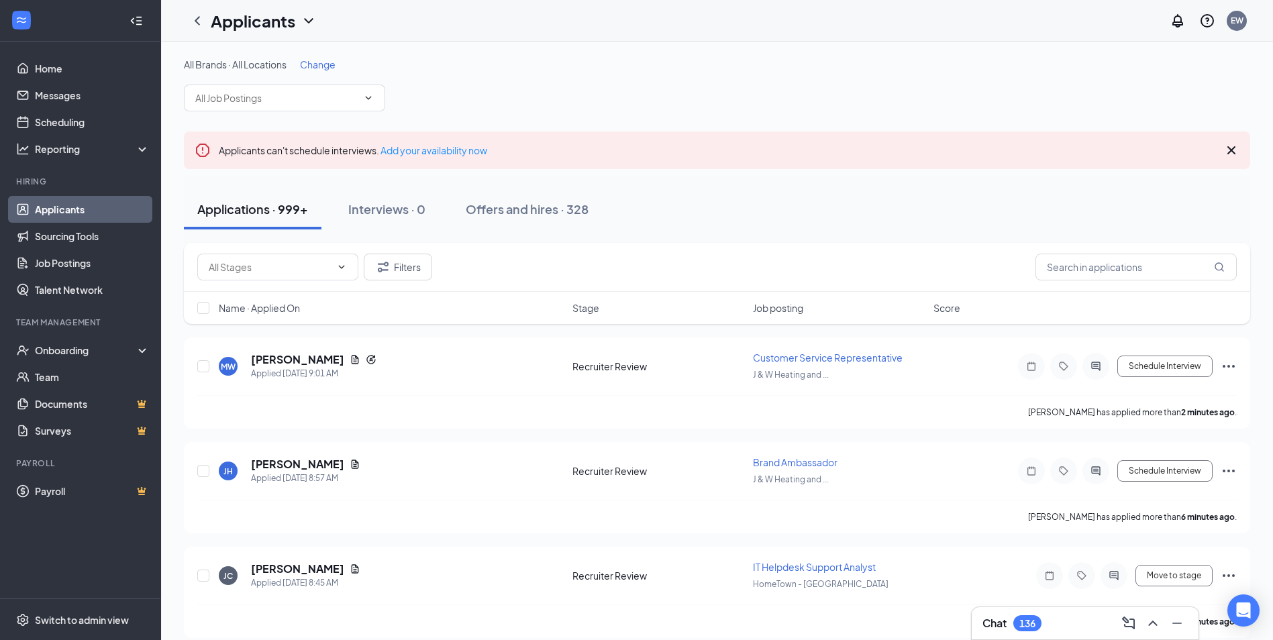
click at [1230, 146] on icon "Cross" at bounding box center [1231, 150] width 16 height 16
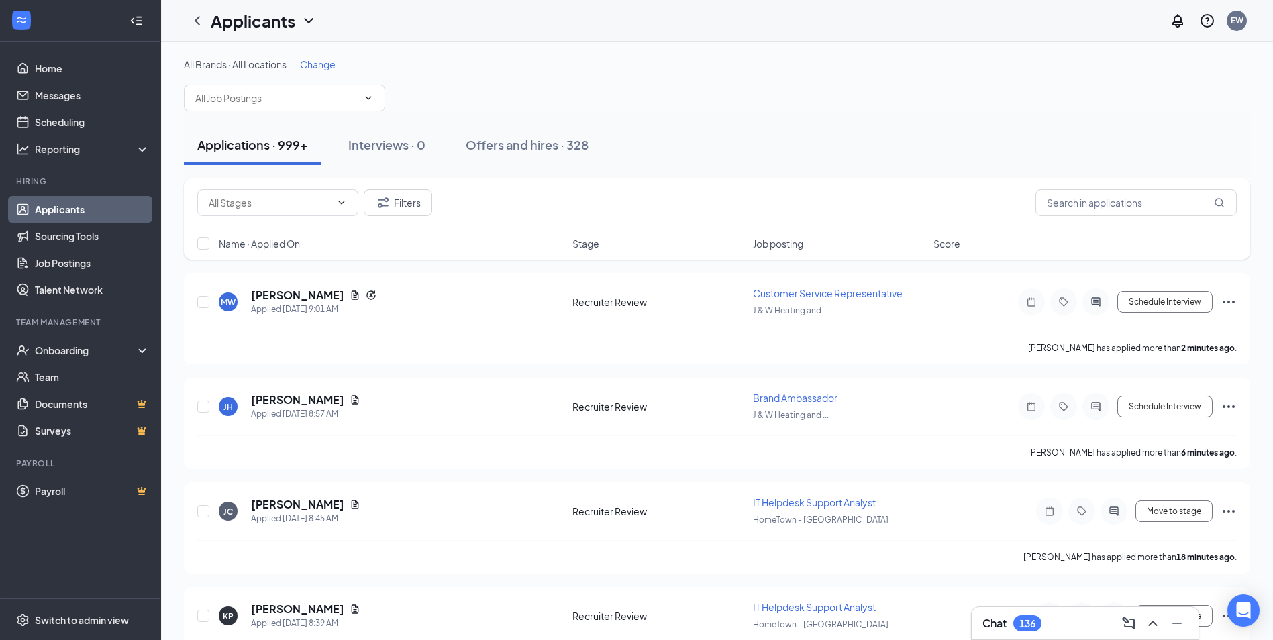
click at [333, 66] on span "Change" at bounding box center [318, 64] width 36 height 12
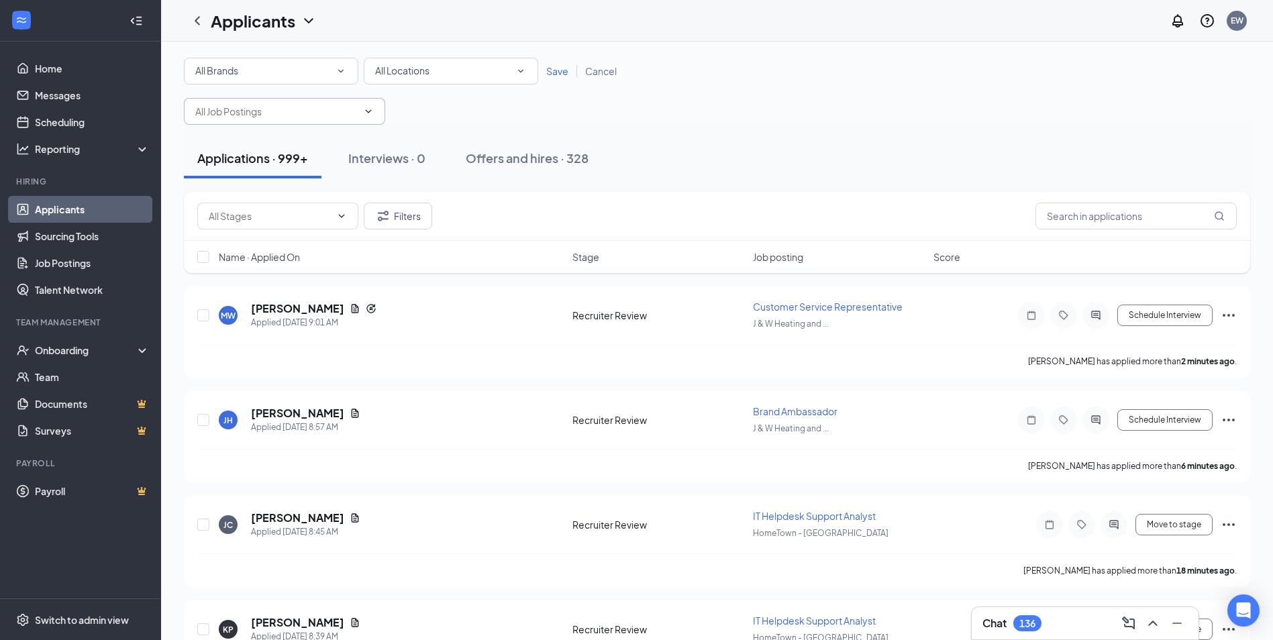
click at [272, 111] on input "text" at bounding box center [276, 111] width 162 height 15
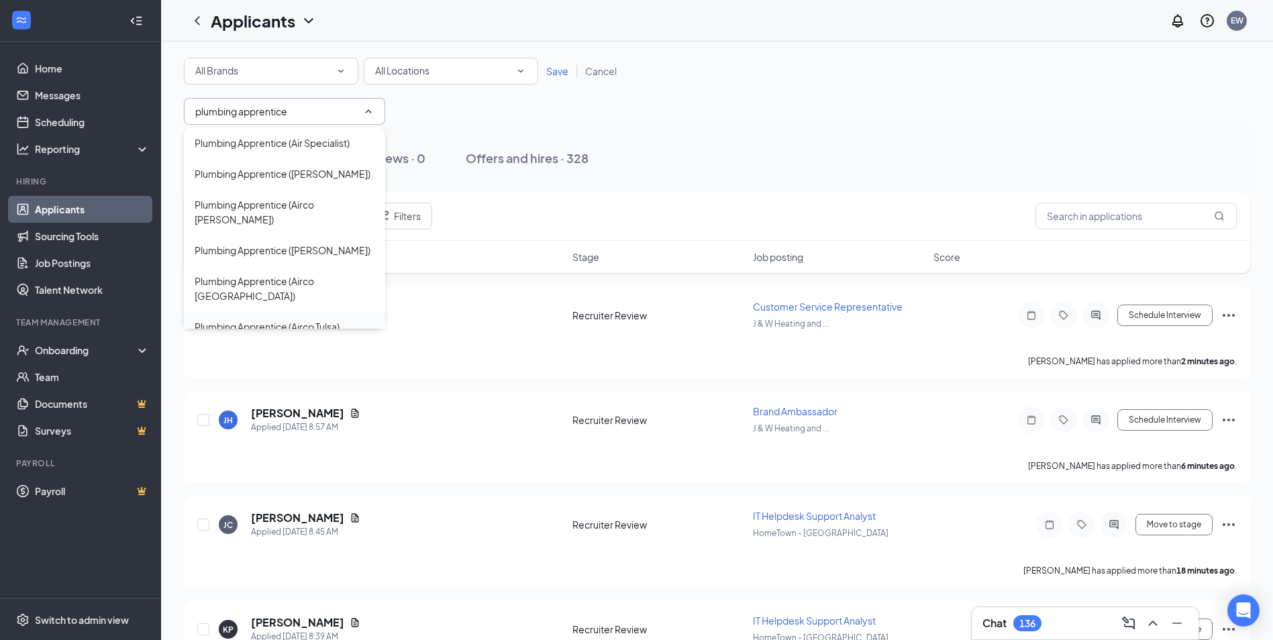
click at [302, 319] on div "Plumbing Apprentice (Airco Tulsa)" at bounding box center [267, 326] width 145 height 15
type input "Plumbing Apprentice (Airco Tulsa)"
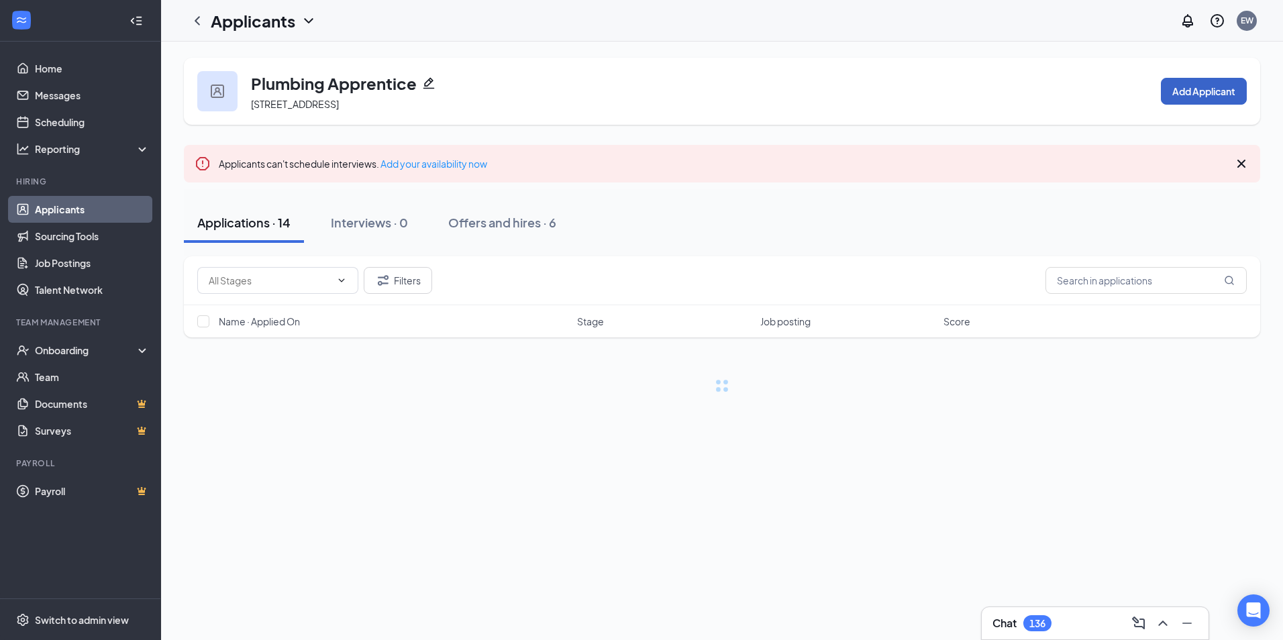
click at [1174, 92] on button "Add Applicant" at bounding box center [1204, 91] width 86 height 27
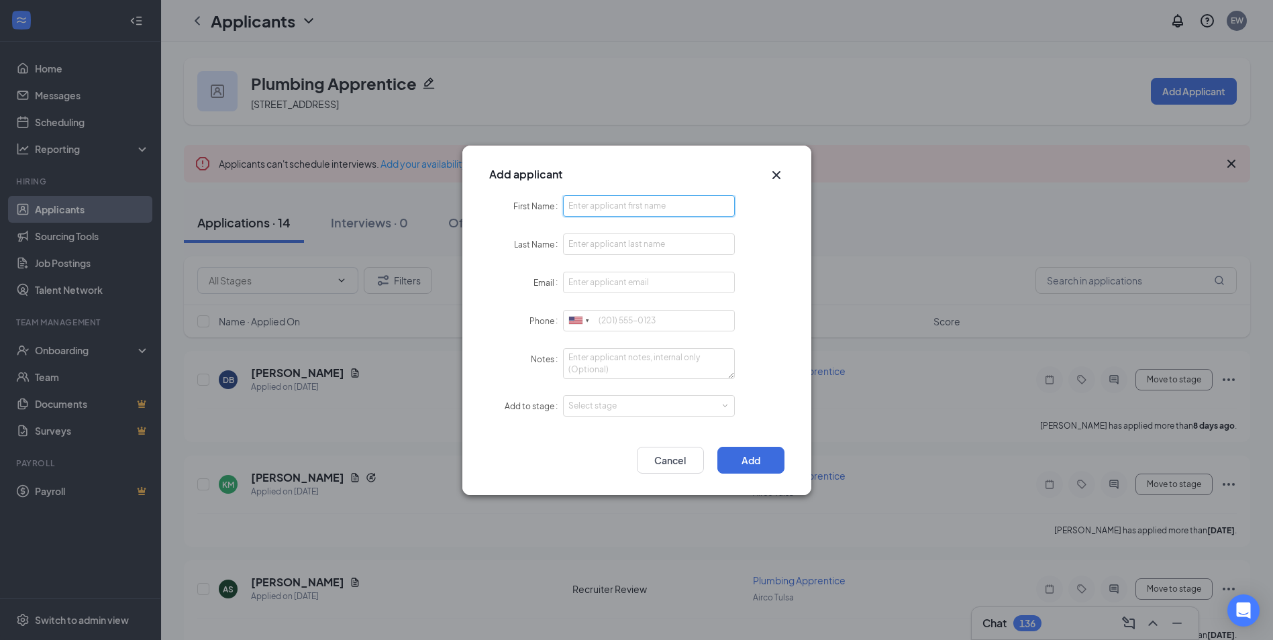
click at [645, 205] on input "First Name" at bounding box center [649, 205] width 172 height 21
type input "Case"
type input "Ferrell"
click at [702, 283] on input "Email" at bounding box center [649, 282] width 172 height 21
paste input "caseferrell1@gmail.com"
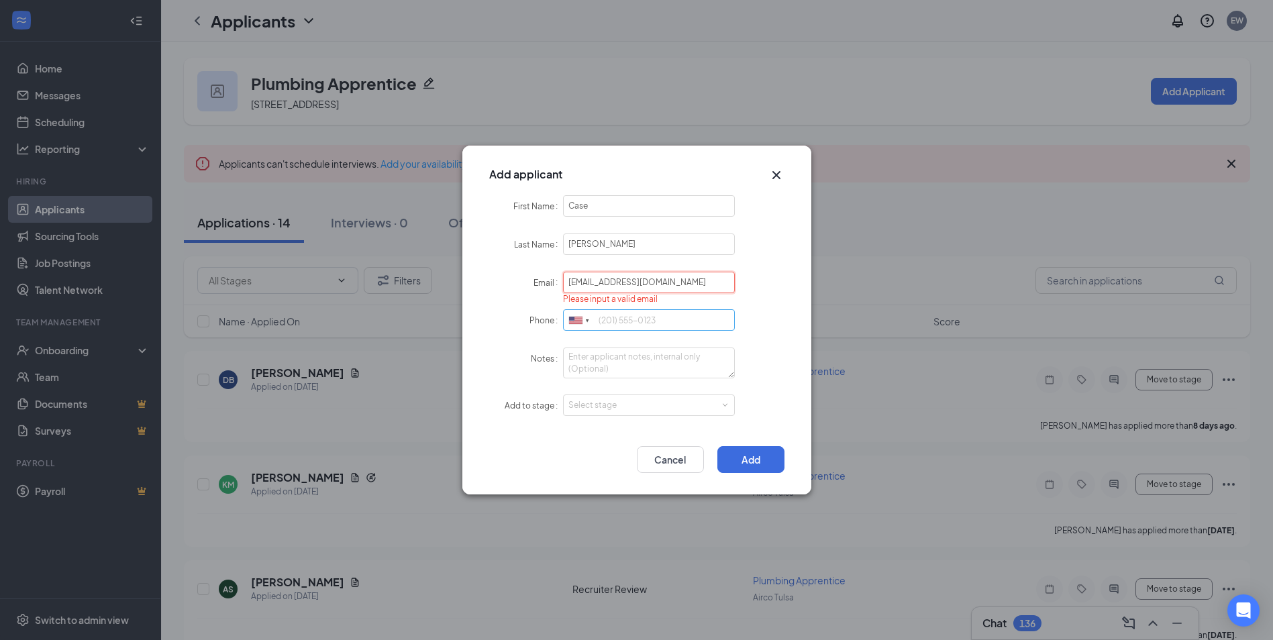
type input "caseferrell1@gmail.com"
click at [643, 327] on input "Phone" at bounding box center [649, 319] width 172 height 21
click at [654, 408] on div "Select stage" at bounding box center [646, 405] width 156 height 13
type input "9184026978"
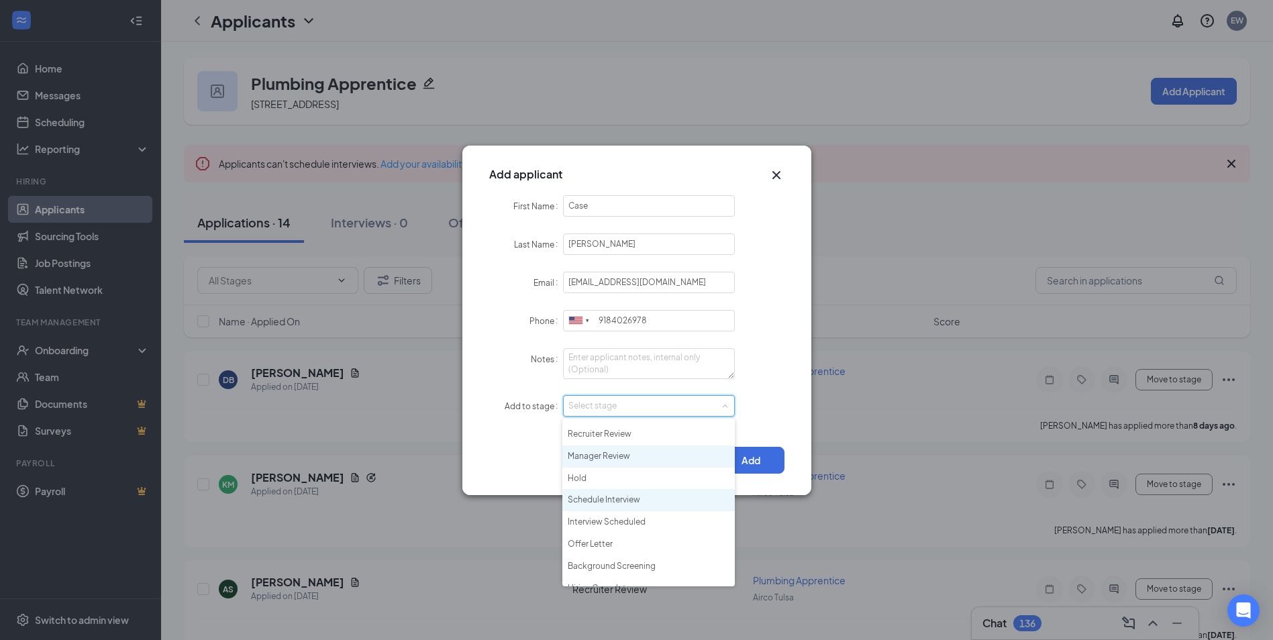
scroll to position [31, 0]
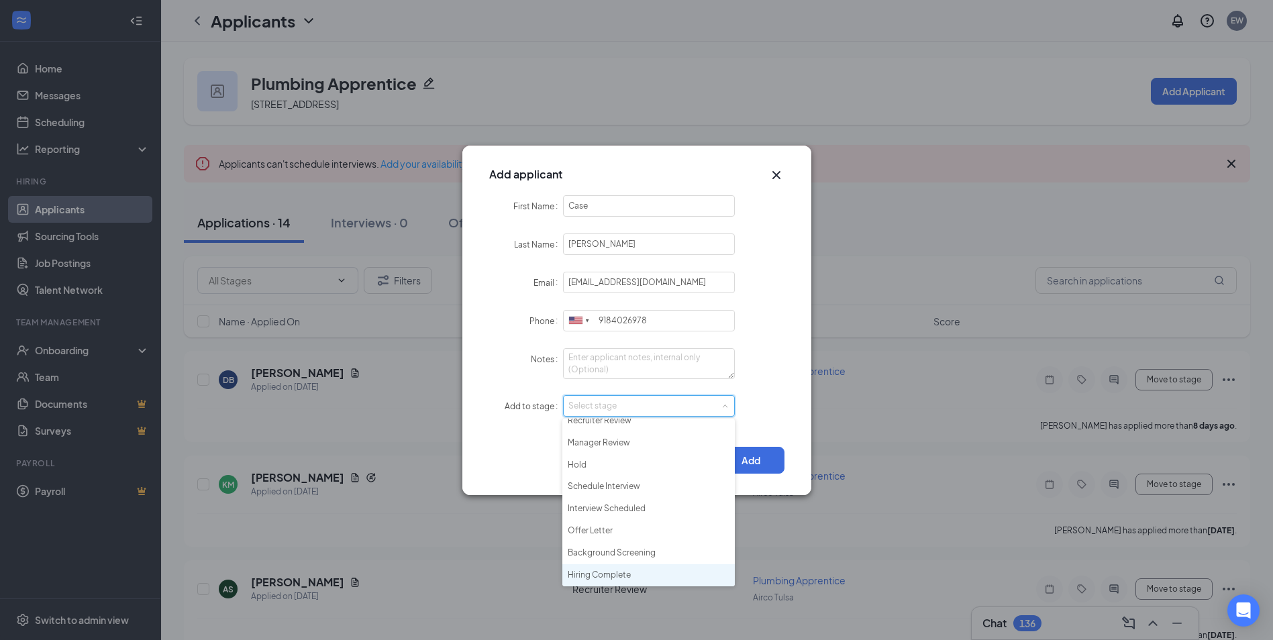
click at [636, 577] on li "Hiring Complete" at bounding box center [648, 575] width 172 height 22
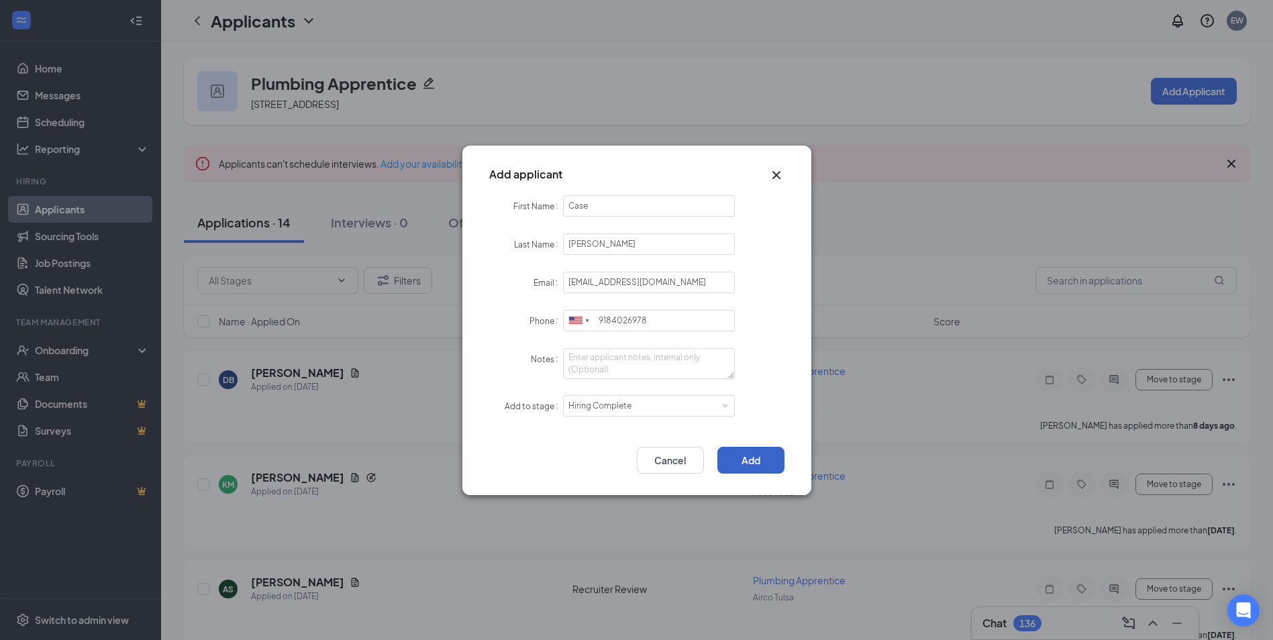
click at [764, 462] on button "Add" at bounding box center [750, 460] width 67 height 27
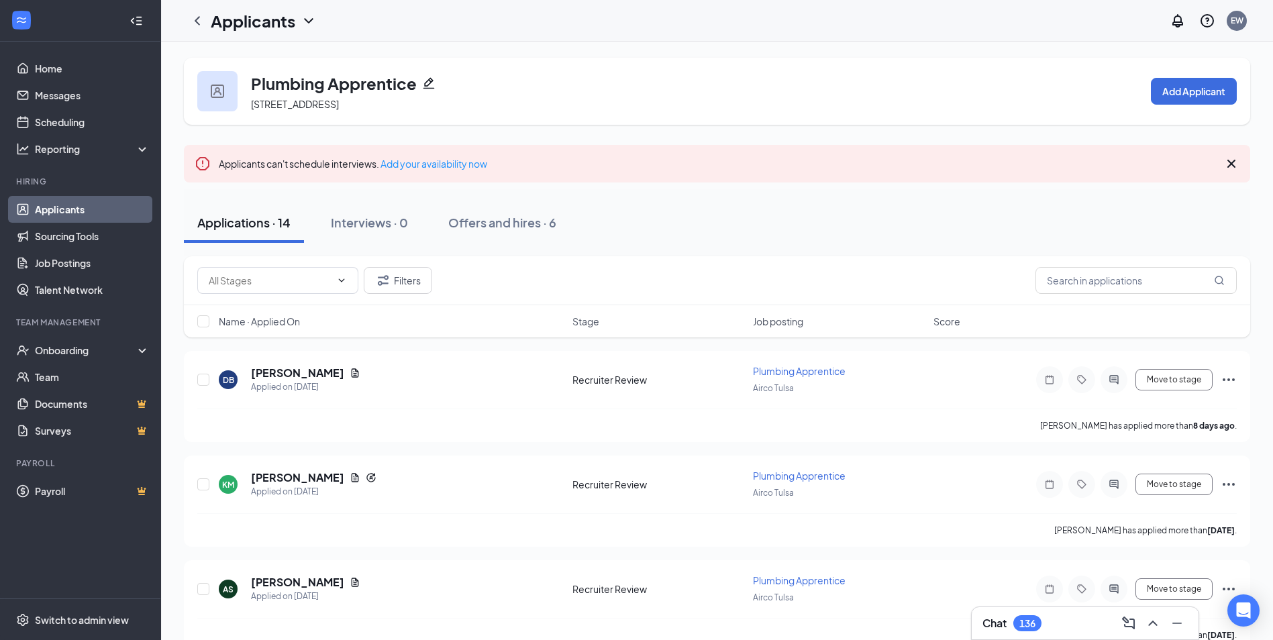
click at [1235, 162] on icon "Cross" at bounding box center [1231, 164] width 16 height 16
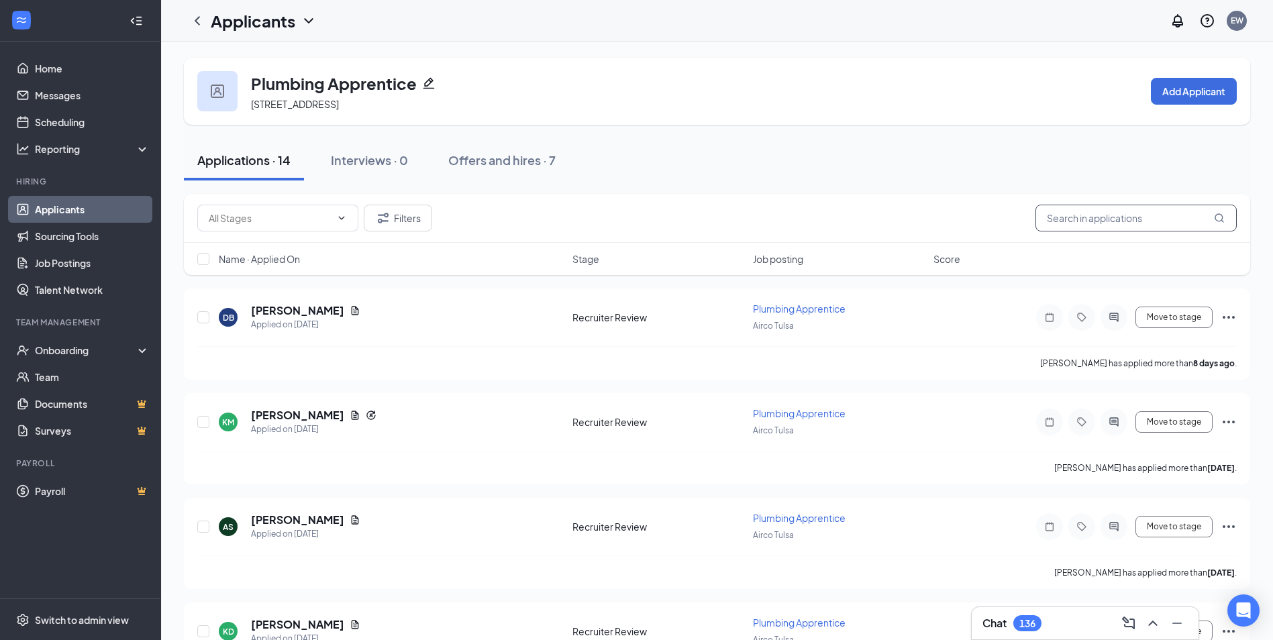
drag, startPoint x: 1064, startPoint y: 221, endPoint x: 1097, endPoint y: 203, distance: 37.5
click at [1065, 218] on input "text" at bounding box center [1135, 218] width 201 height 27
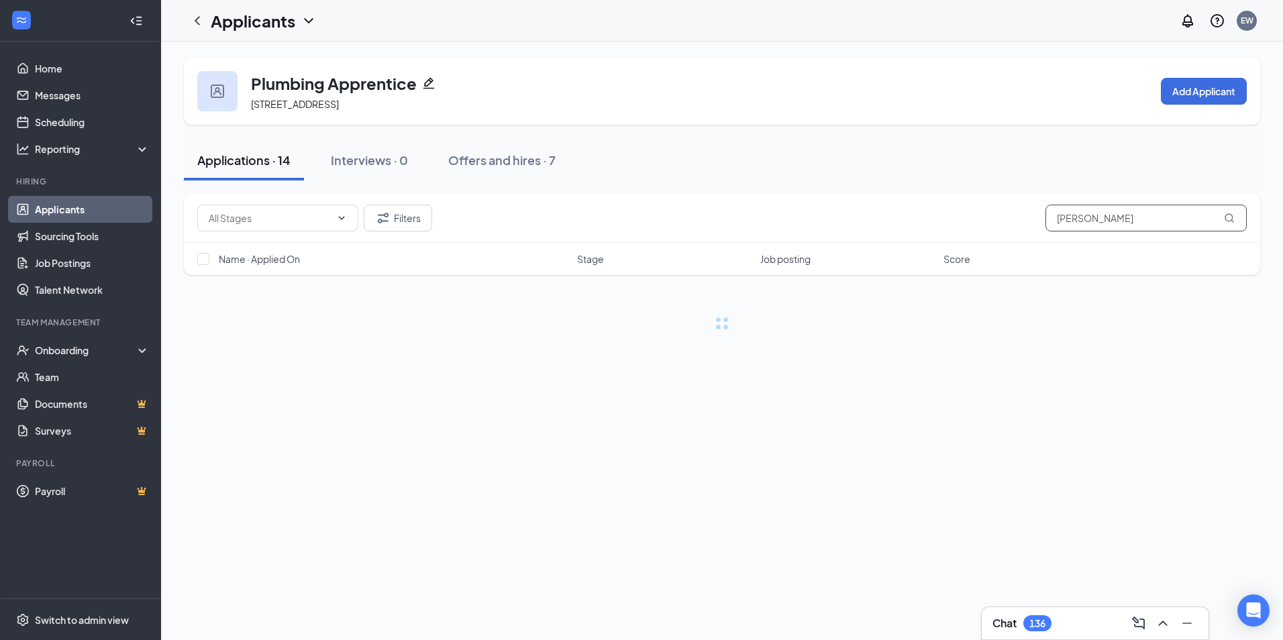
type input "michael williams"
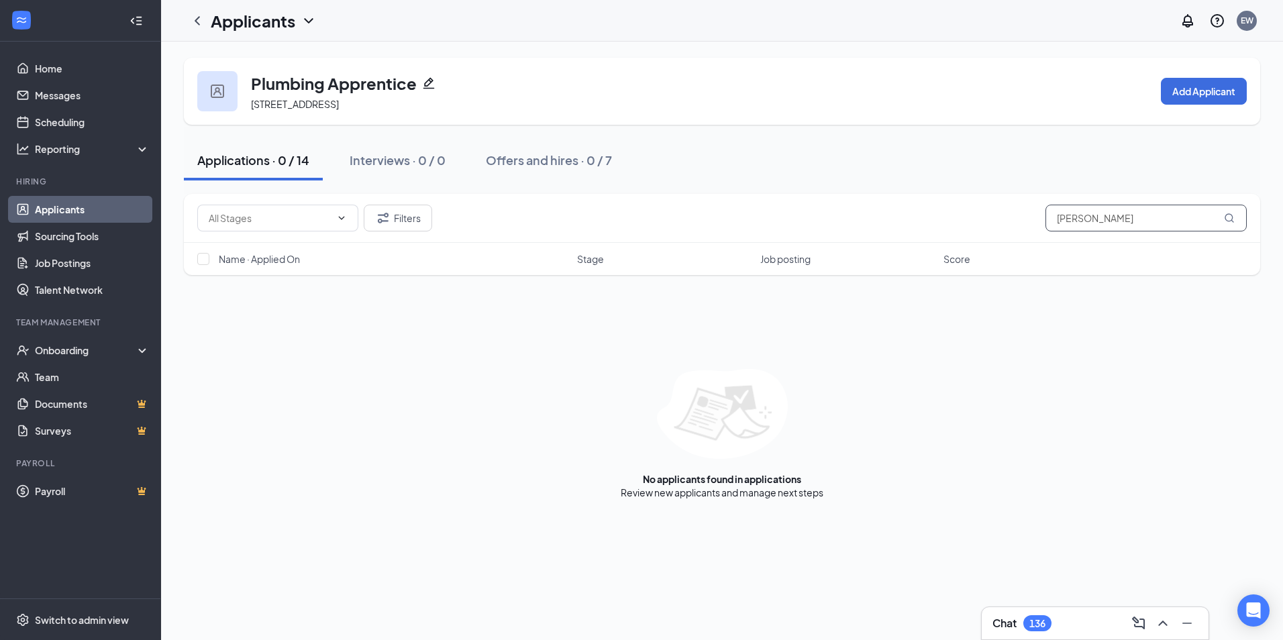
drag, startPoint x: 1154, startPoint y: 217, endPoint x: 865, endPoint y: 207, distance: 289.3
click at [865, 207] on div "Filters michael williams" at bounding box center [721, 218] width 1049 height 27
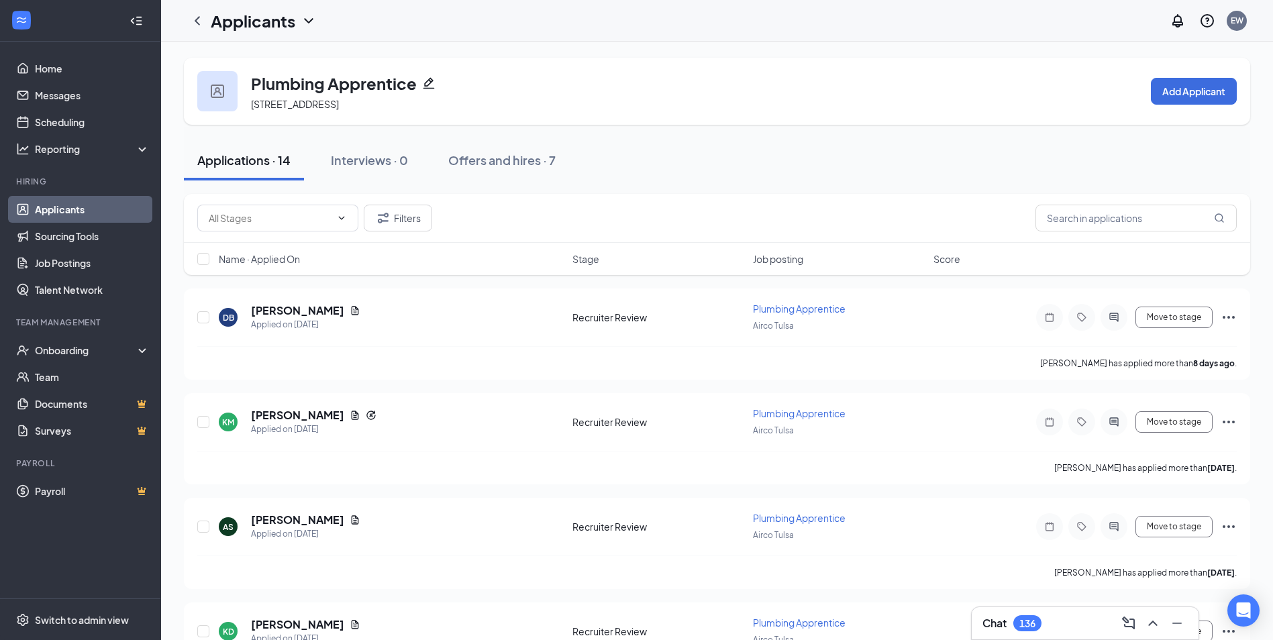
click at [50, 214] on link "Applicants" at bounding box center [92, 209] width 115 height 27
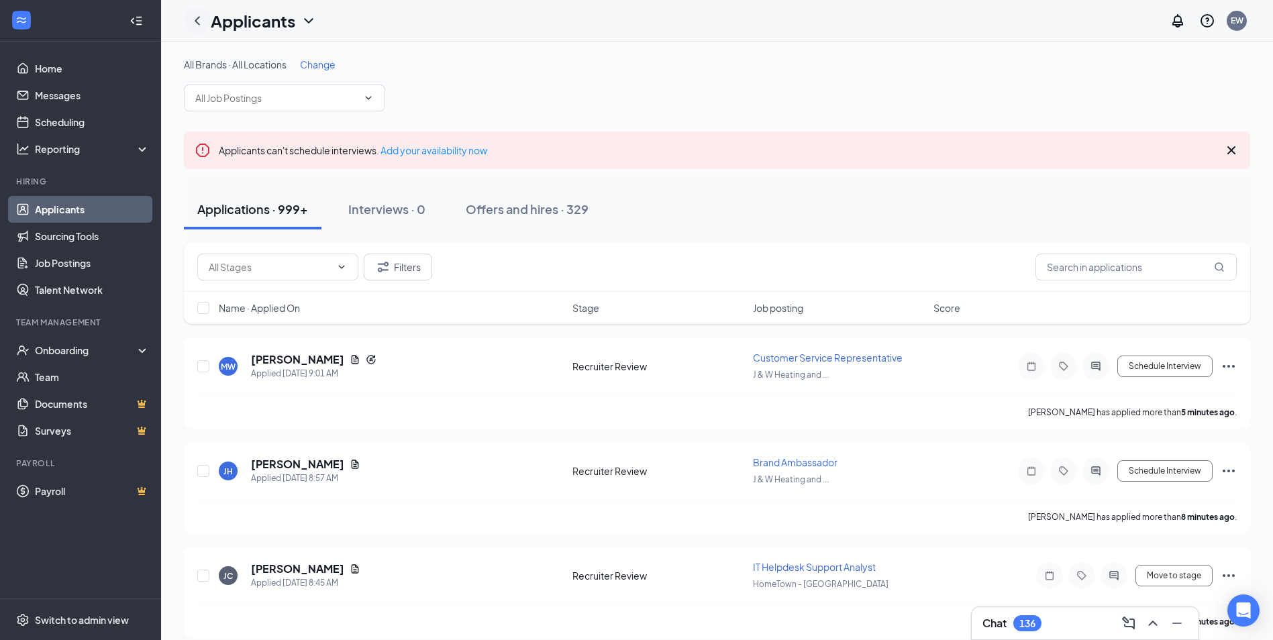
click at [196, 23] on icon "ChevronLeft" at bounding box center [197, 21] width 16 height 16
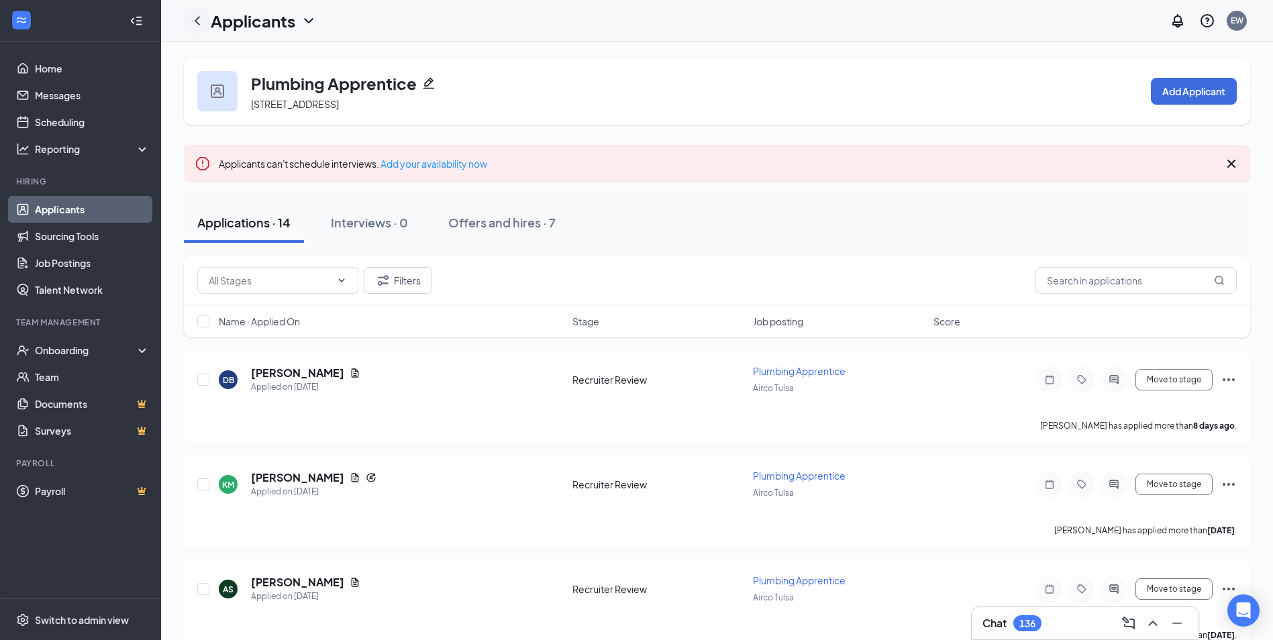
click at [193, 18] on icon "ChevronLeft" at bounding box center [197, 21] width 16 height 16
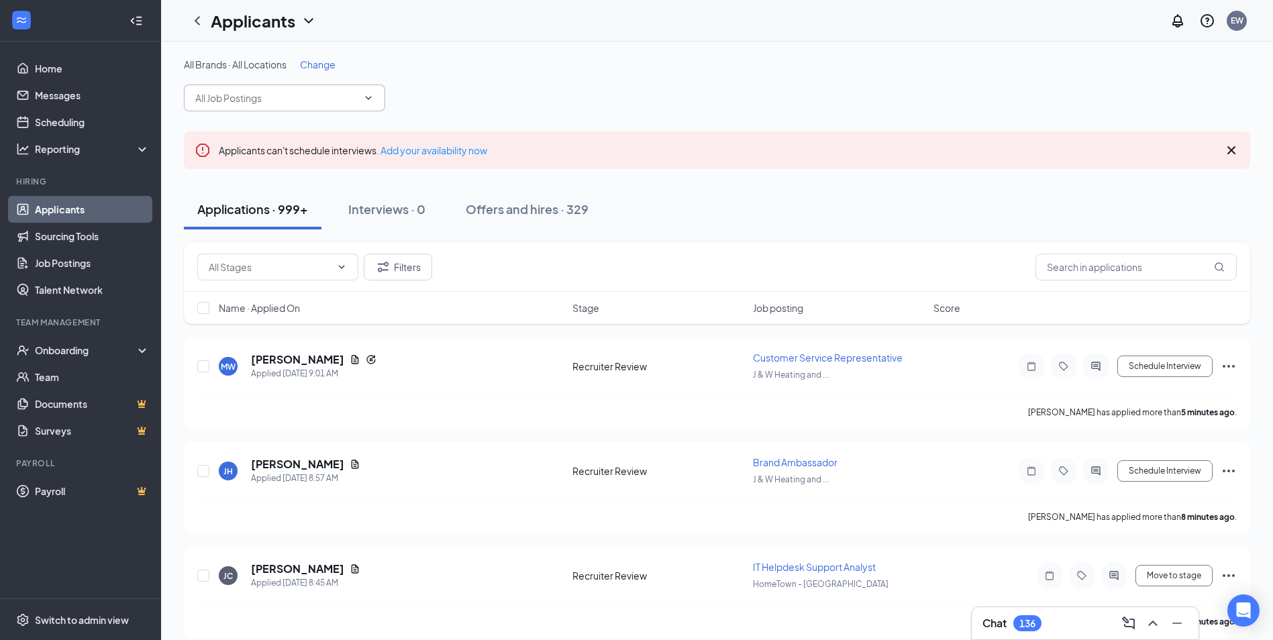
drag, startPoint x: 301, startPoint y: 95, endPoint x: 313, endPoint y: 99, distance: 12.5
click at [301, 95] on input "text" at bounding box center [276, 98] width 162 height 15
type input "mullin"
click at [494, 79] on div "All Brands · All Locations Change mullin" at bounding box center [717, 85] width 1066 height 54
click at [302, 96] on input "mullin" at bounding box center [276, 98] width 162 height 15
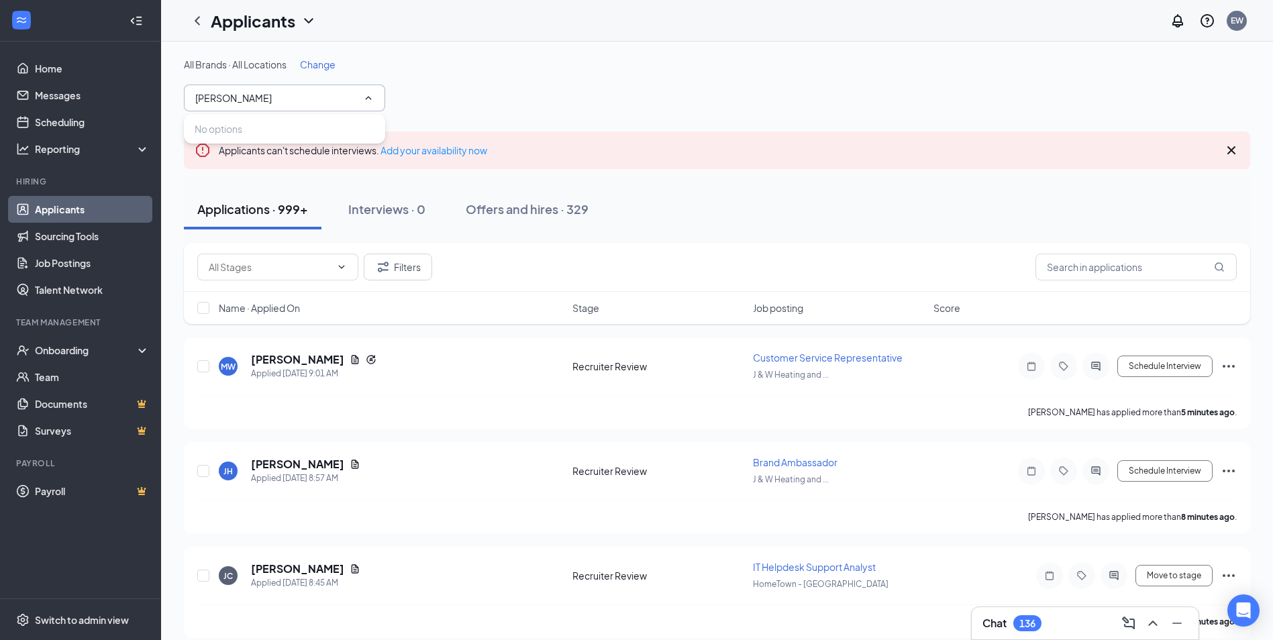
drag, startPoint x: 302, startPoint y: 96, endPoint x: 160, endPoint y: 99, distance: 141.6
type input "service journeyman"
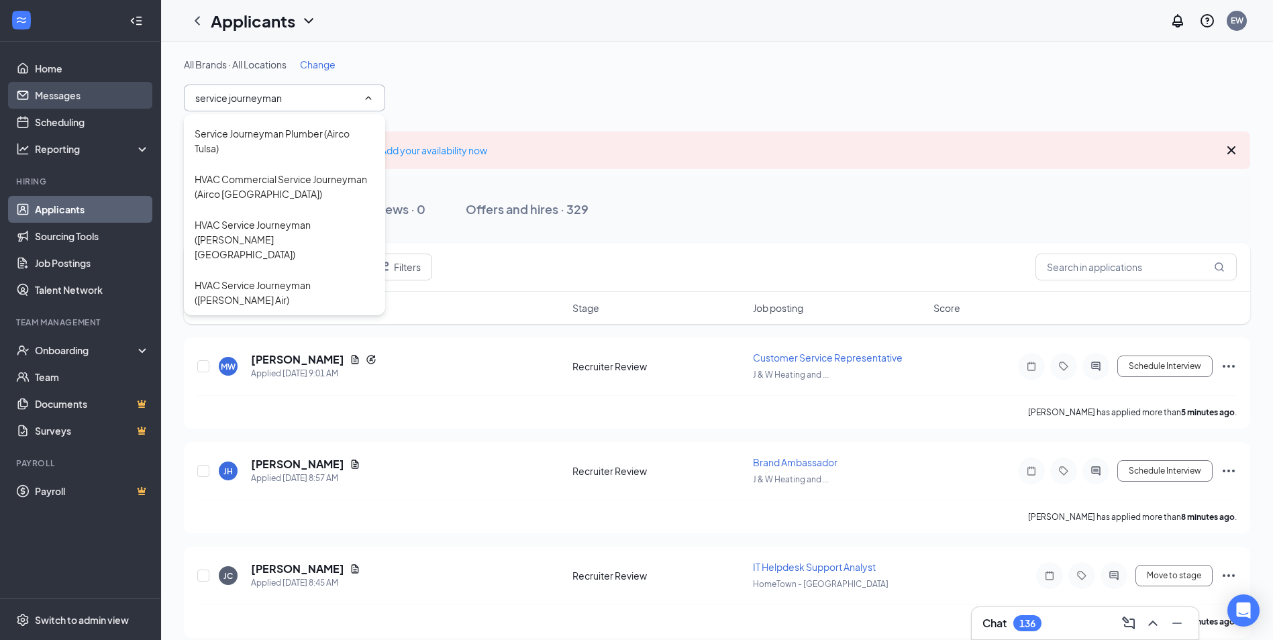
drag, startPoint x: 309, startPoint y: 93, endPoint x: 151, endPoint y: 87, distance: 157.8
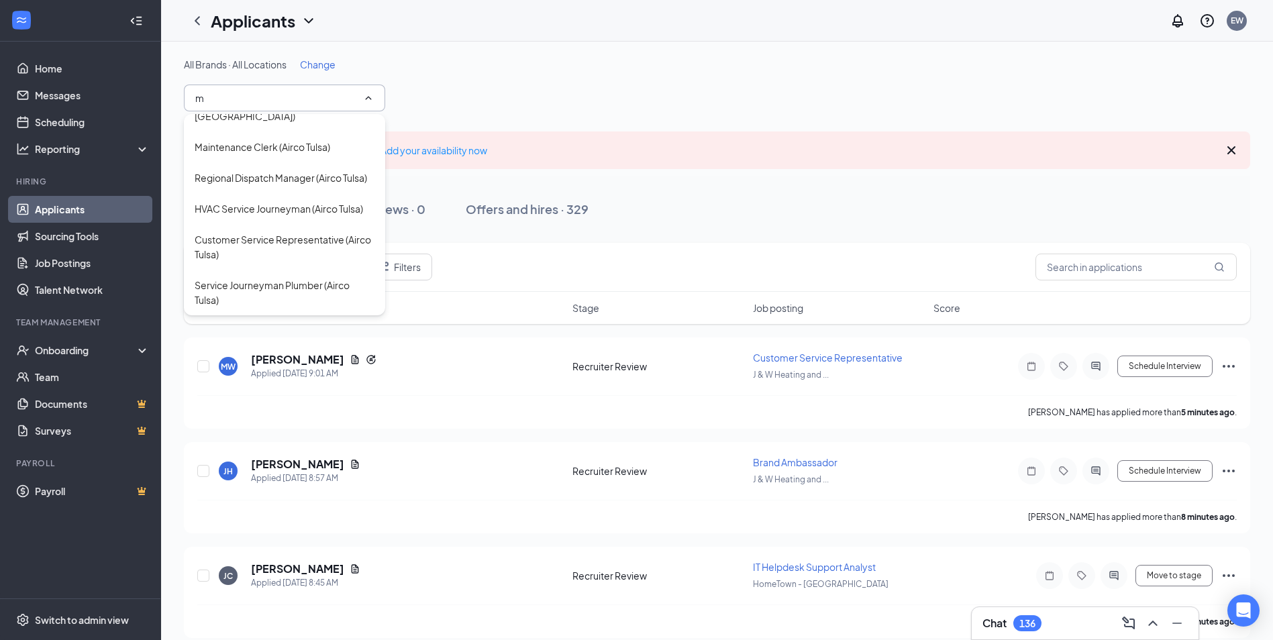
scroll to position [2691, 0]
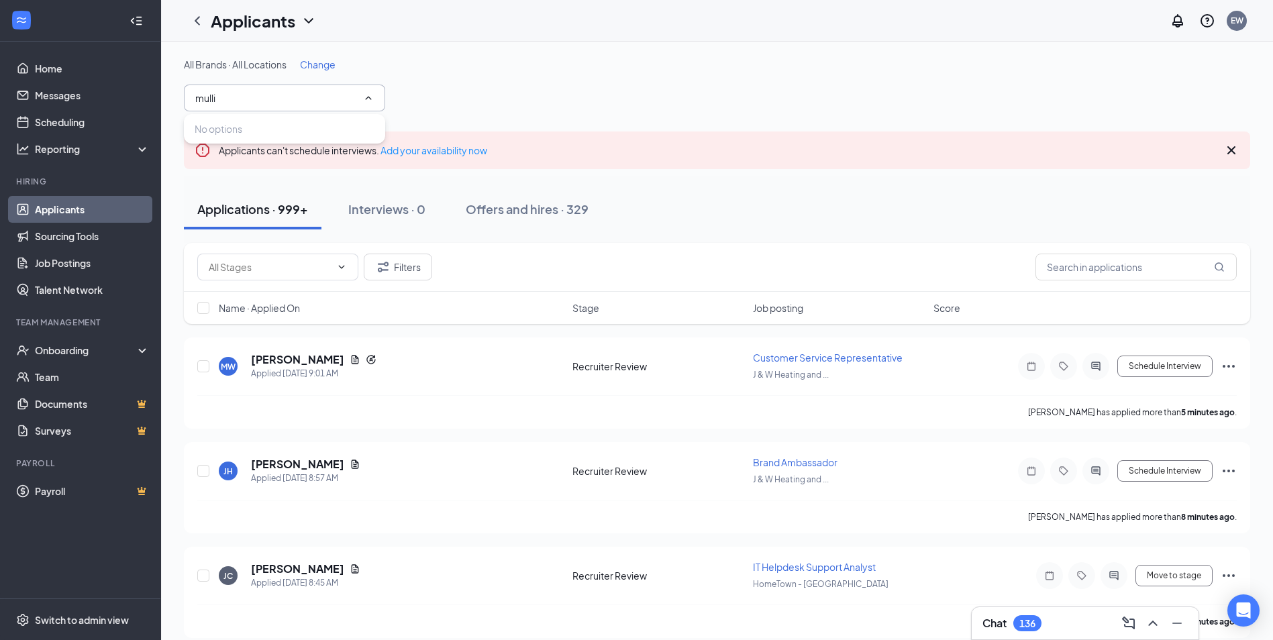
type input "mullin"
click at [713, 82] on div "All Brands · All Locations Change mullin" at bounding box center [717, 85] width 1066 height 54
click at [268, 95] on input "mullin" at bounding box center [276, 98] width 162 height 15
drag, startPoint x: 300, startPoint y: 97, endPoint x: 34, endPoint y: 95, distance: 265.7
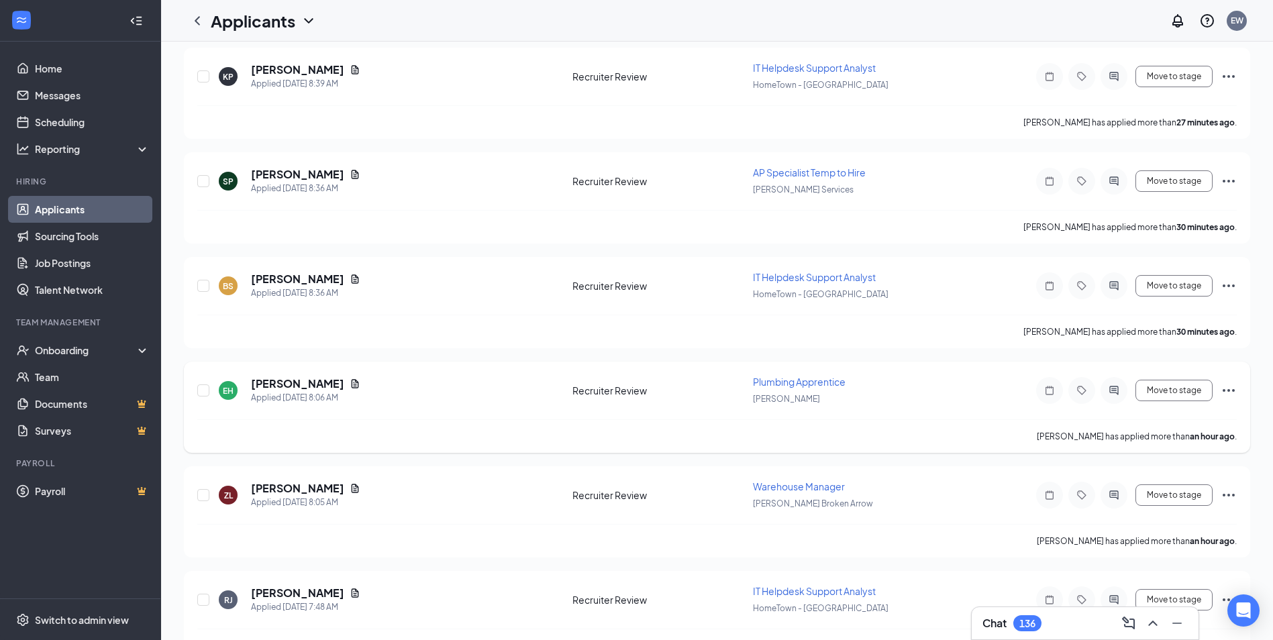
scroll to position [0, 0]
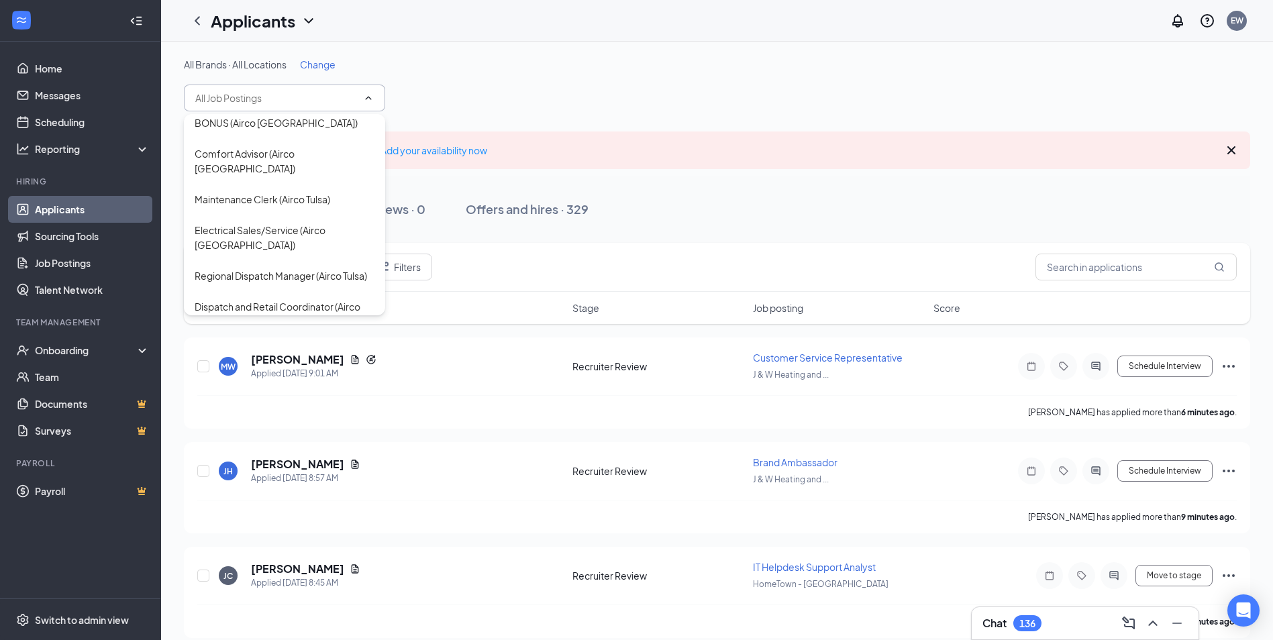
click at [328, 60] on span "Change" at bounding box center [318, 64] width 36 height 12
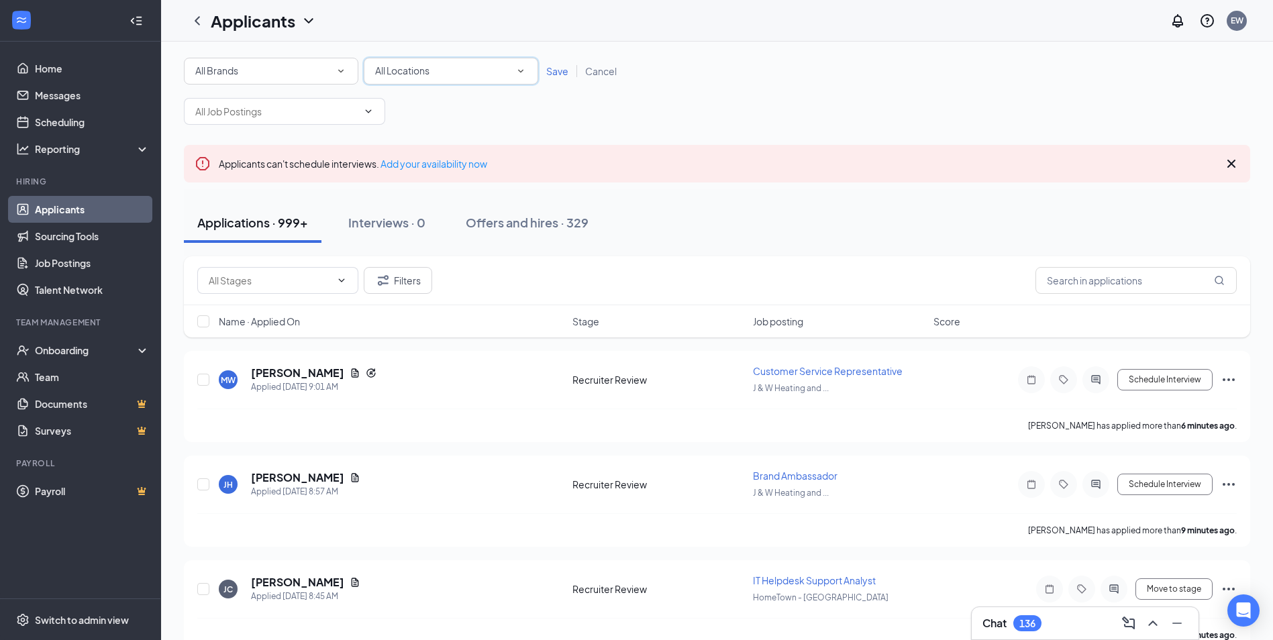
click at [414, 66] on span "All Locations" at bounding box center [402, 70] width 54 height 12
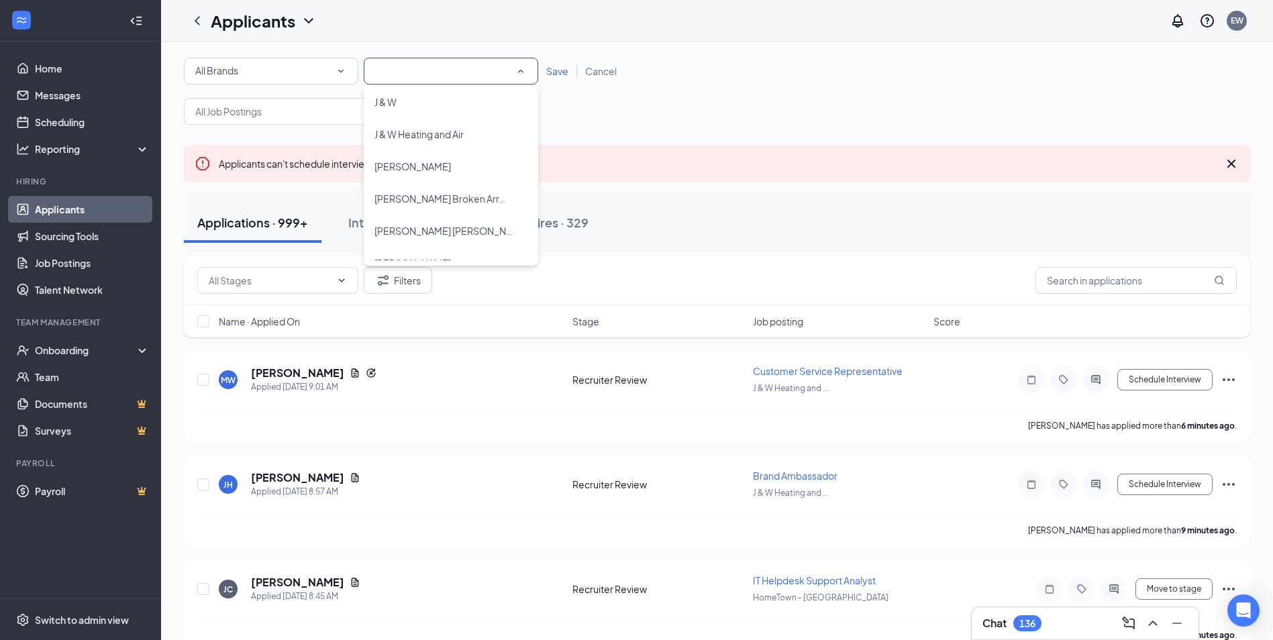
scroll to position [872, 0]
click at [466, 203] on div "[PERSON_NAME] Broken Arrow" at bounding box center [450, 203] width 153 height 16
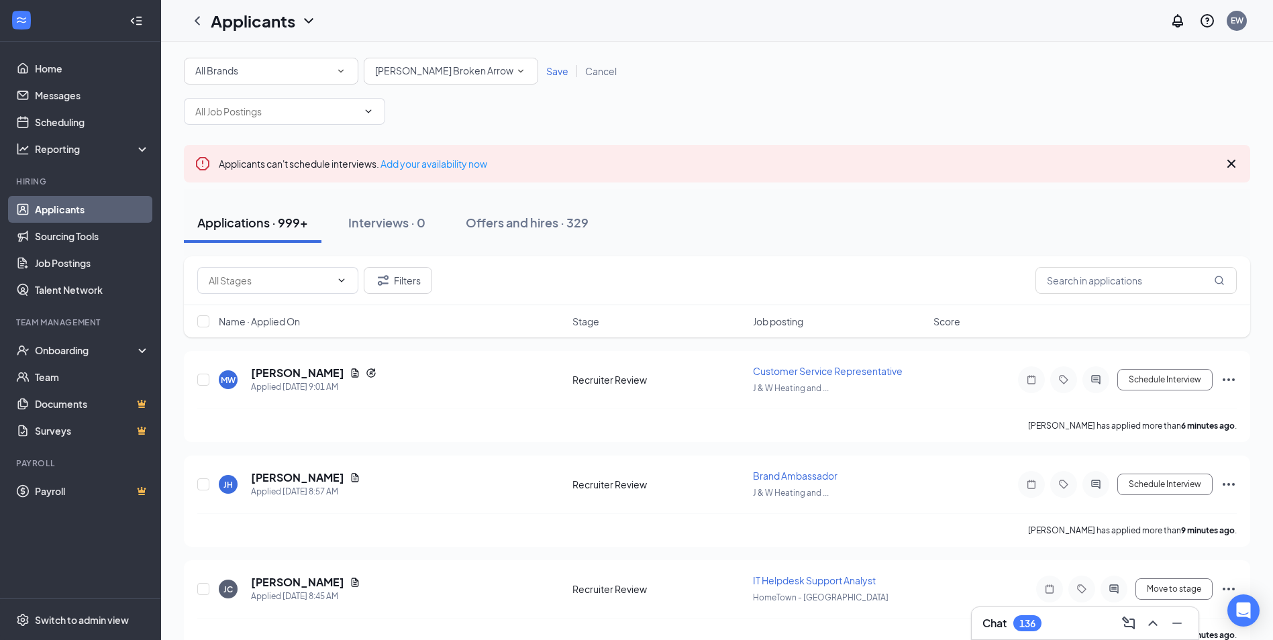
click at [560, 76] on span "Save" at bounding box center [557, 71] width 22 height 12
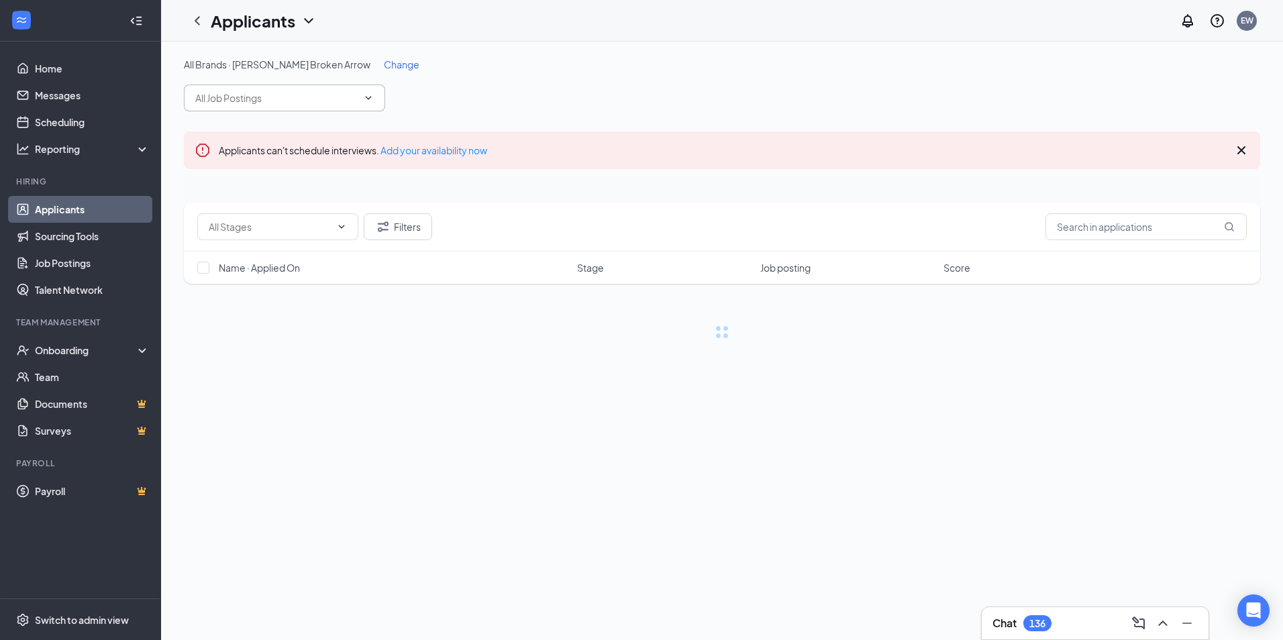
click at [300, 89] on span at bounding box center [284, 98] width 201 height 27
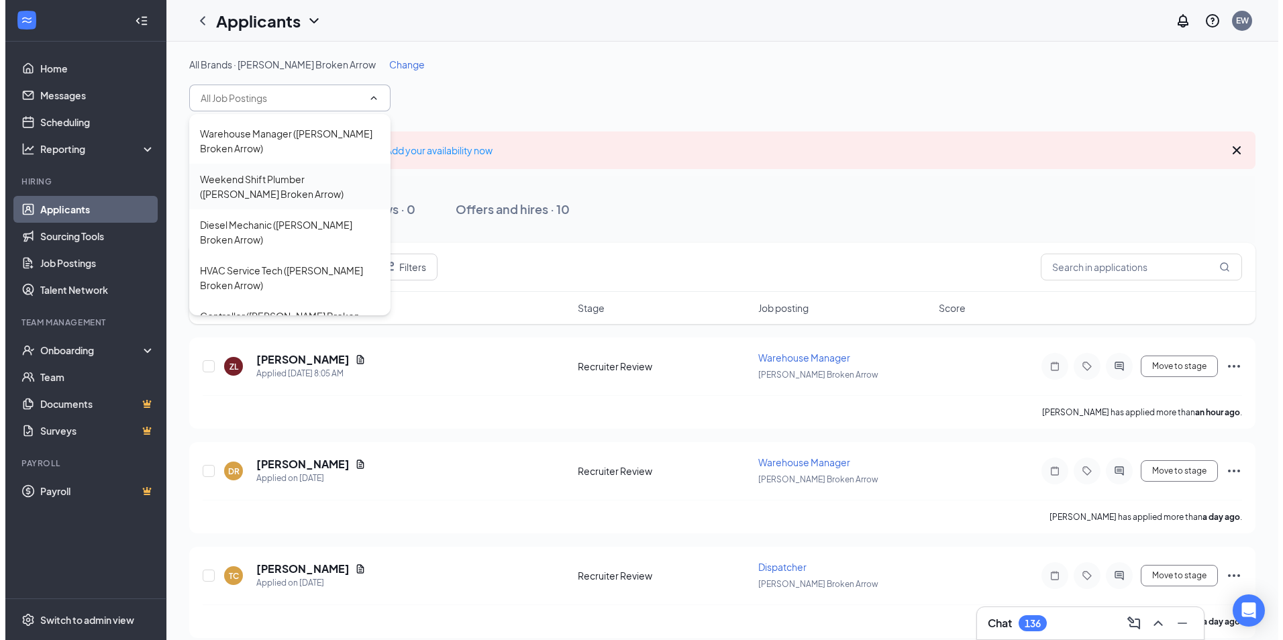
scroll to position [335, 0]
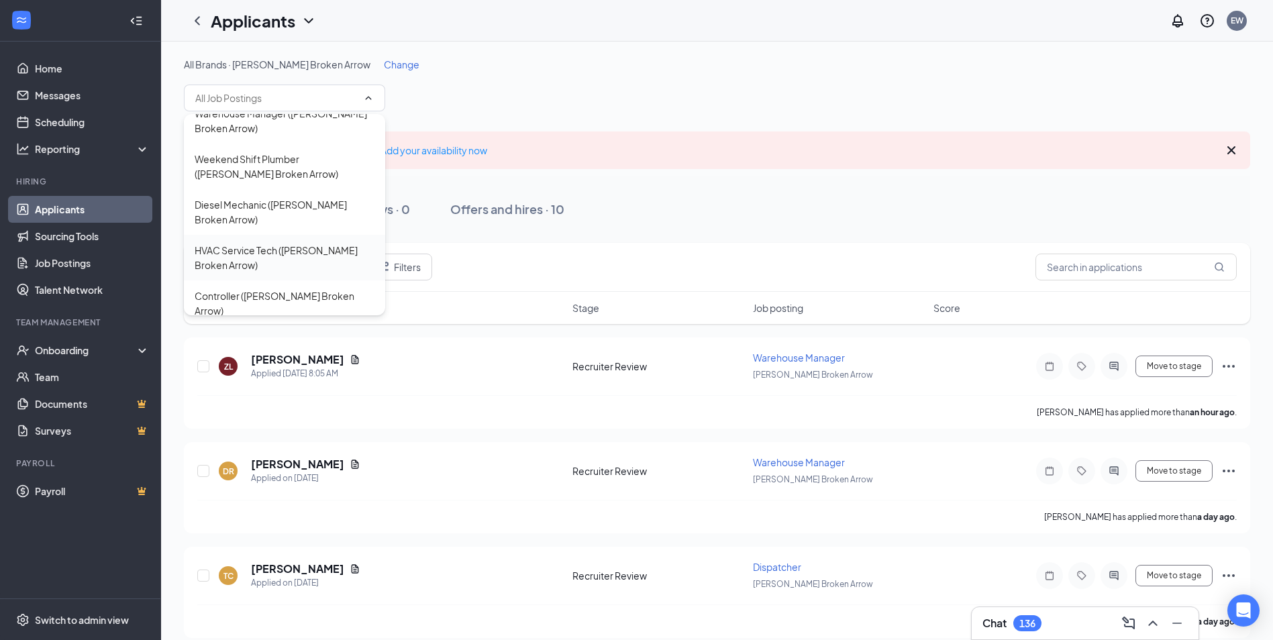
click at [317, 243] on div "HVAC Service Tech (Mullin Broken Arrow)" at bounding box center [285, 258] width 180 height 30
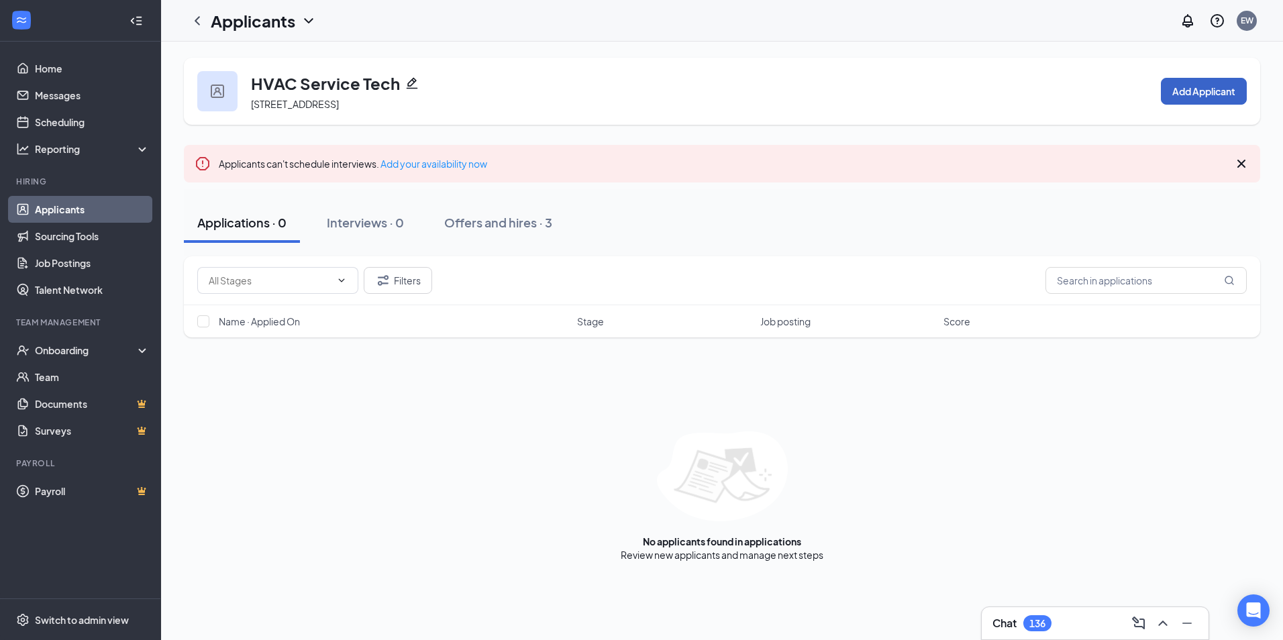
click at [1210, 92] on button "Add Applicant" at bounding box center [1204, 91] width 86 height 27
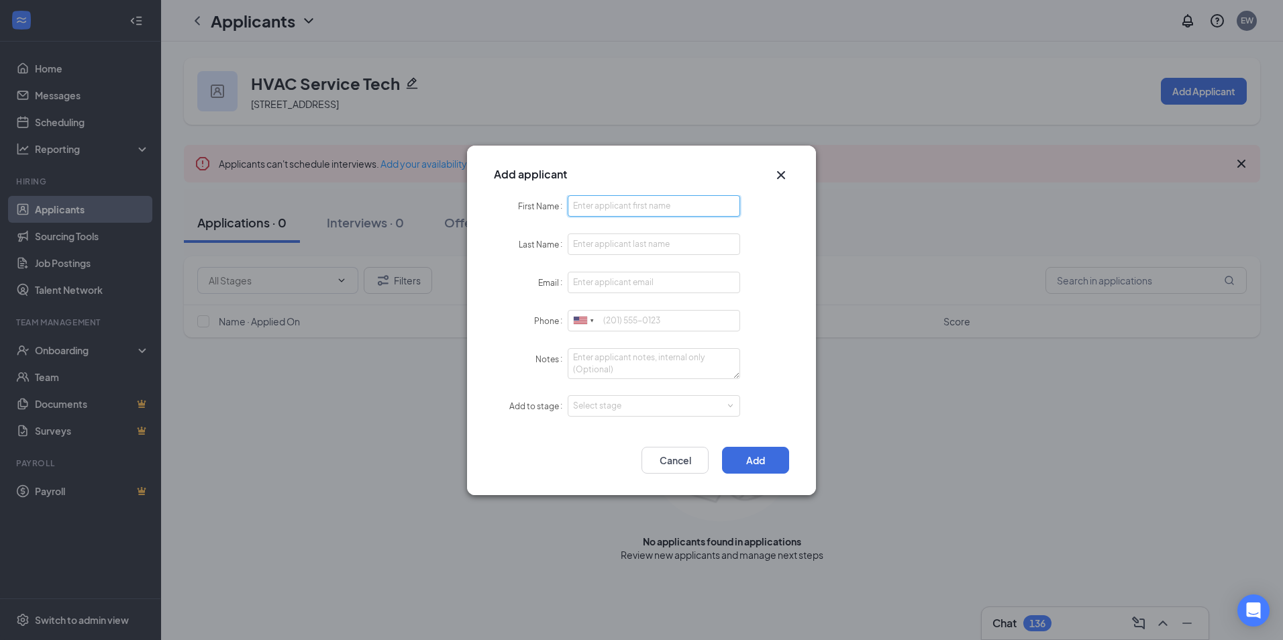
click at [630, 205] on input "First Name" at bounding box center [654, 205] width 172 height 21
type input "Mike"
type input "Williams"
type input "m.williams9812@gmail.com"
click at [623, 402] on div "Select stage" at bounding box center [651, 405] width 156 height 13
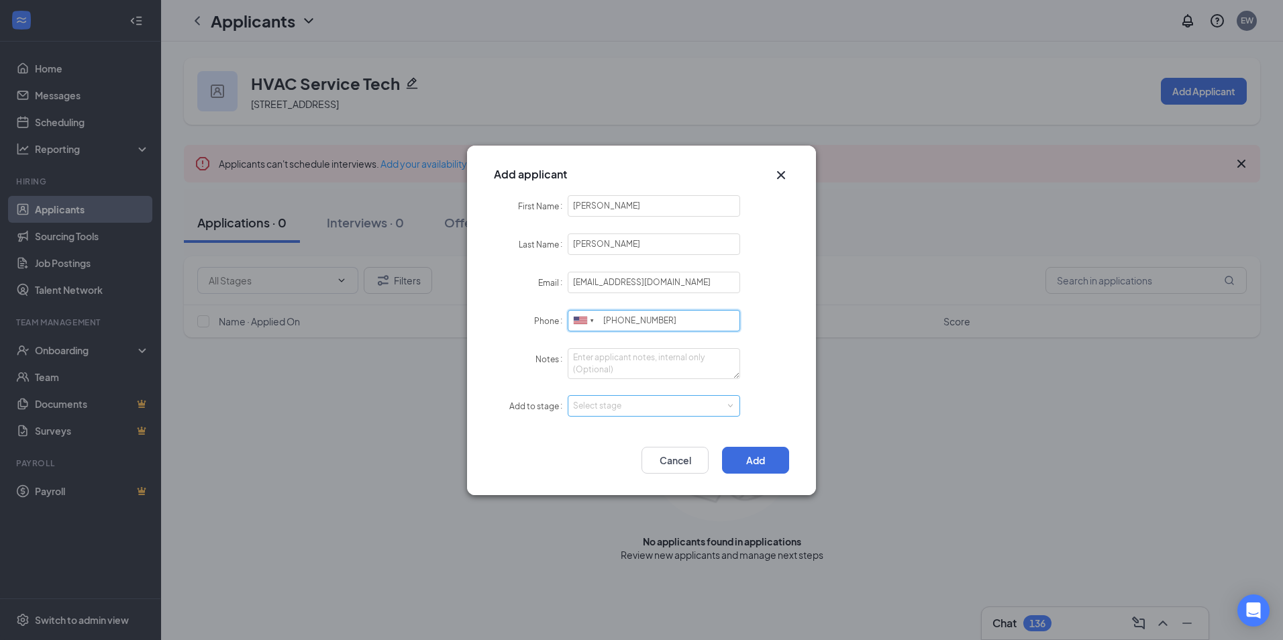
type input "918-906-9938"
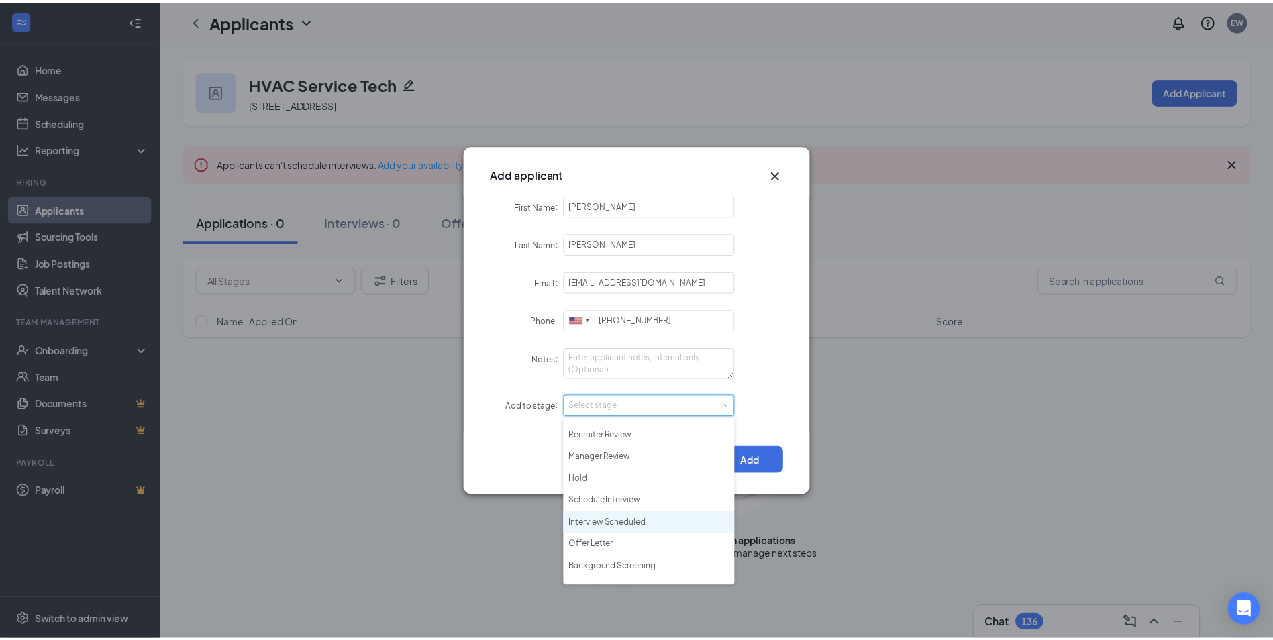
scroll to position [31, 0]
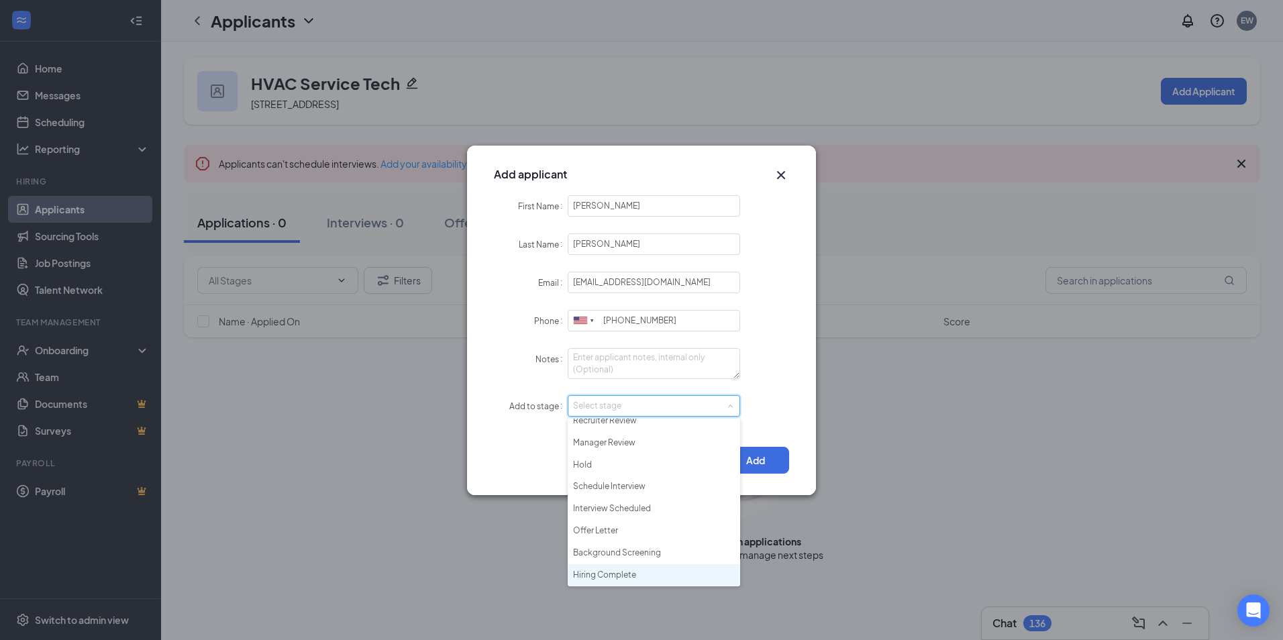
click at [619, 577] on li "Hiring Complete" at bounding box center [654, 575] width 172 height 22
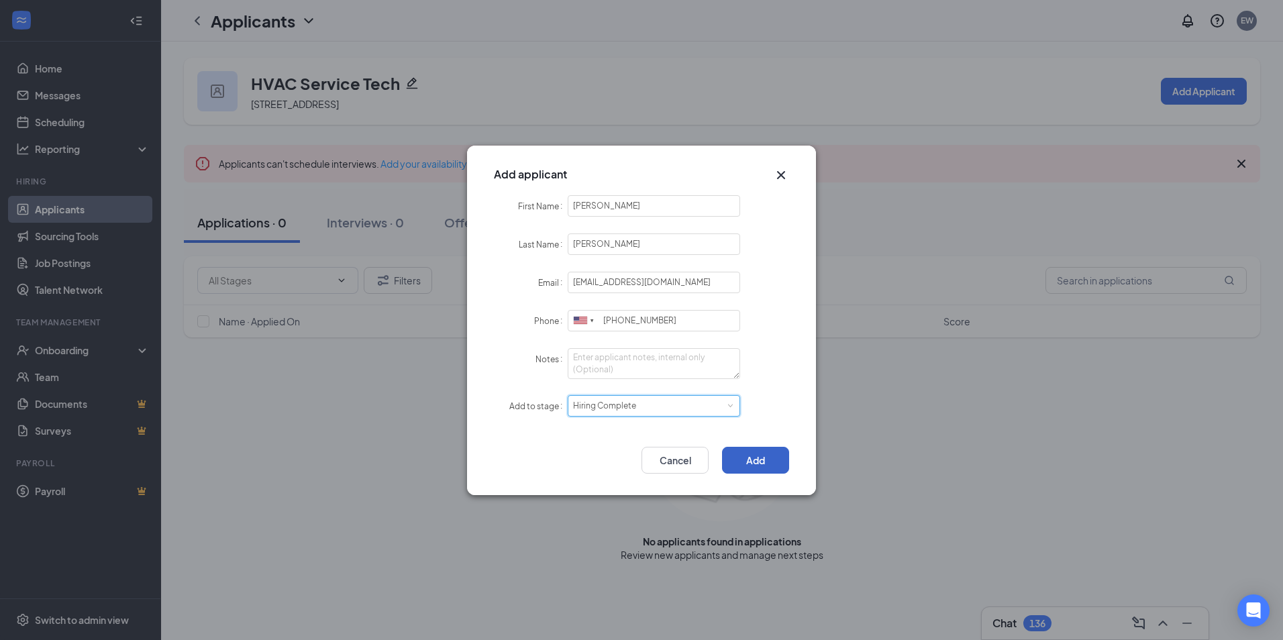
click at [753, 462] on button "Add" at bounding box center [755, 460] width 67 height 27
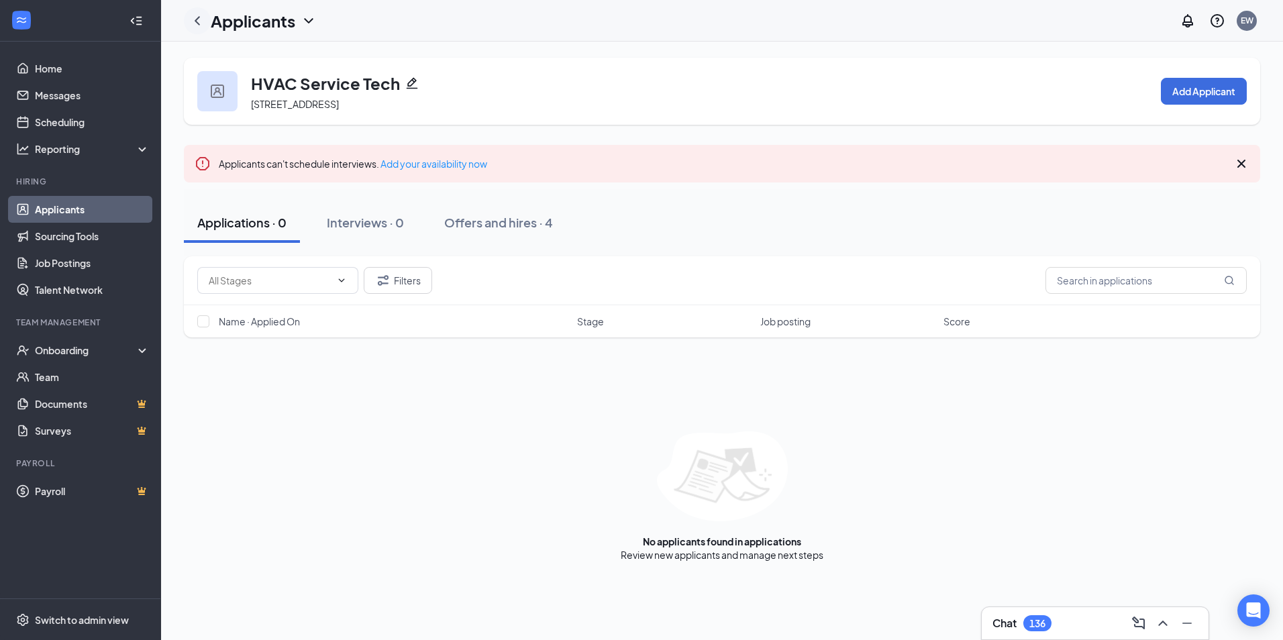
click at [196, 15] on icon "ChevronLeft" at bounding box center [197, 21] width 16 height 16
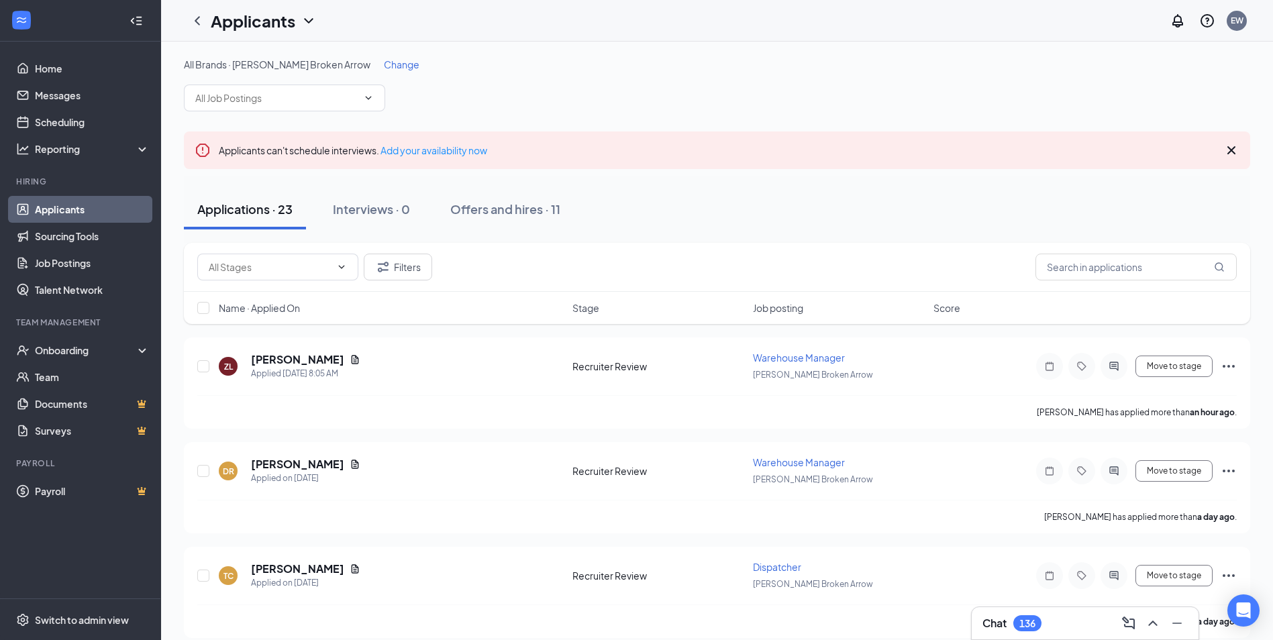
click at [384, 64] on span "Change" at bounding box center [402, 64] width 36 height 12
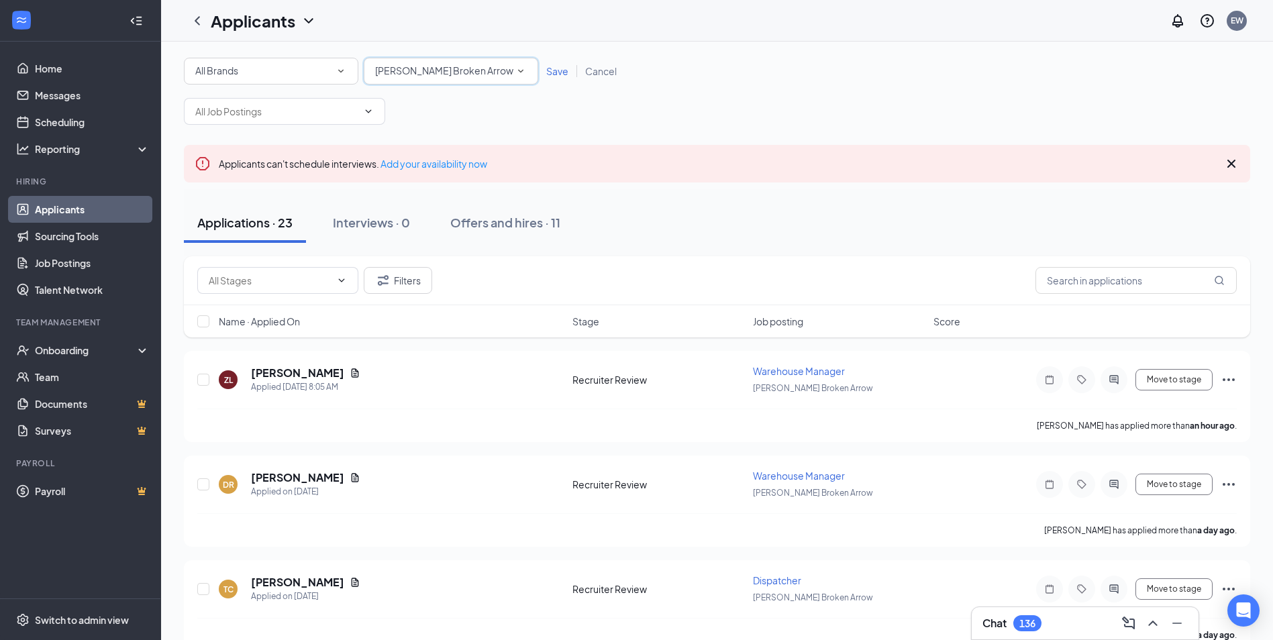
click at [425, 68] on span "[PERSON_NAME] Broken Arrow" at bounding box center [444, 70] width 138 height 12
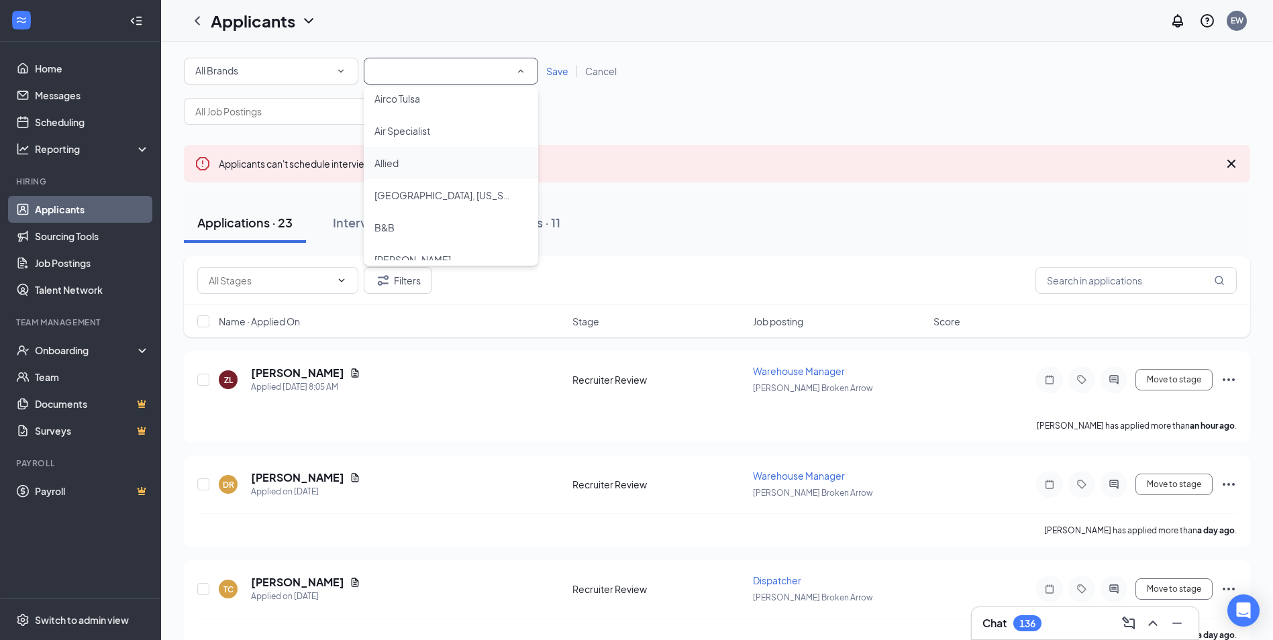
scroll to position [268, 0]
click at [390, 161] on span "Allied" at bounding box center [386, 162] width 24 height 12
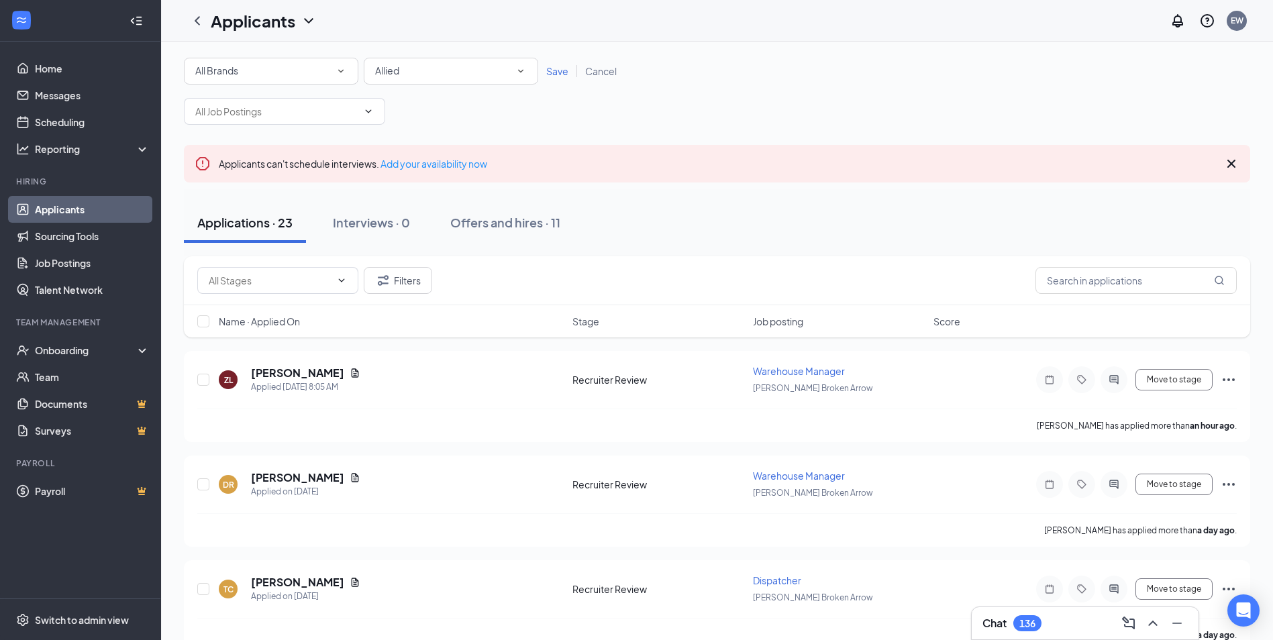
click at [562, 68] on span "Save" at bounding box center [557, 71] width 22 height 12
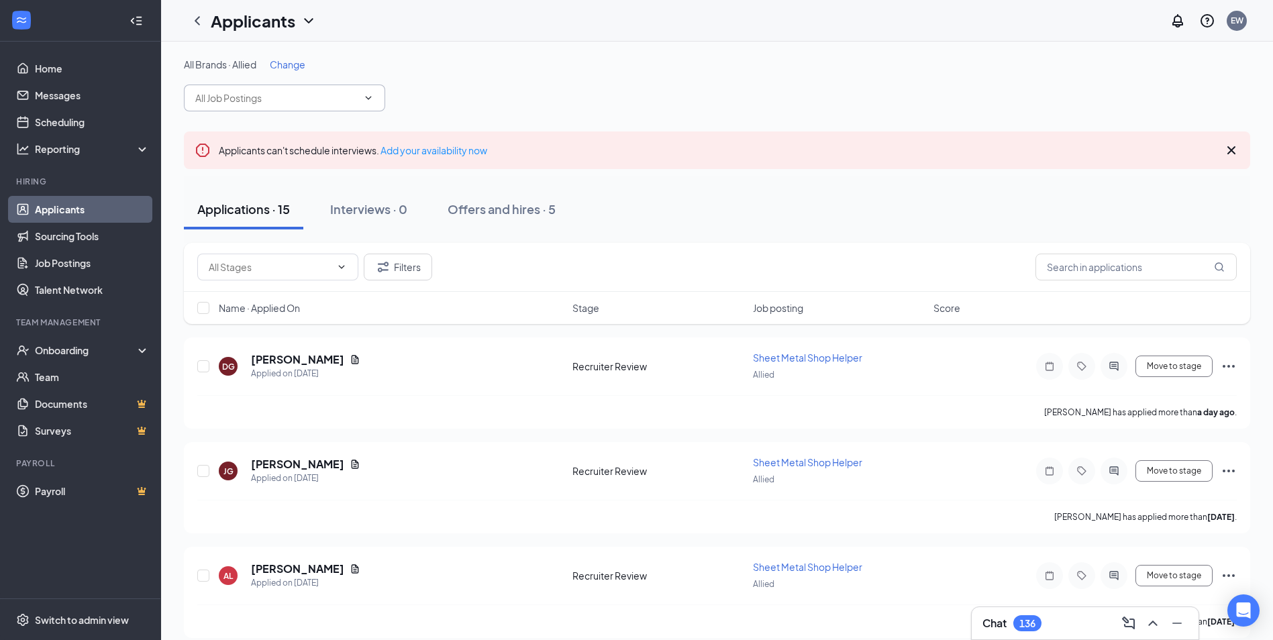
click at [265, 104] on input "text" at bounding box center [276, 98] width 162 height 15
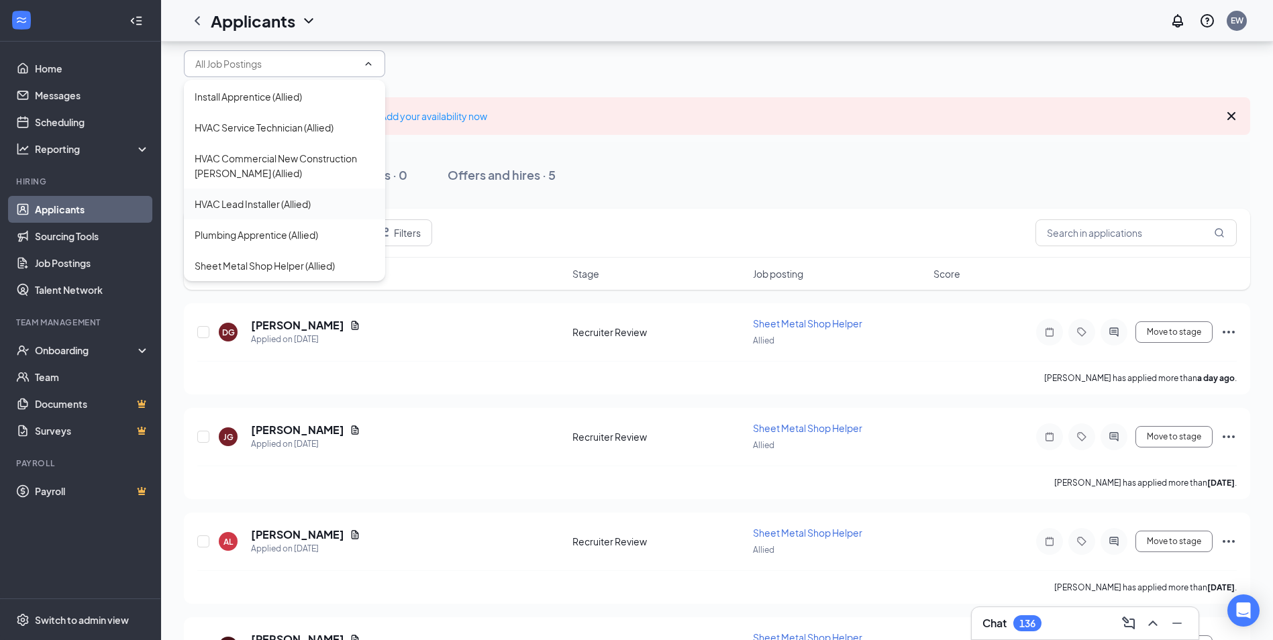
scroll to position [67, 0]
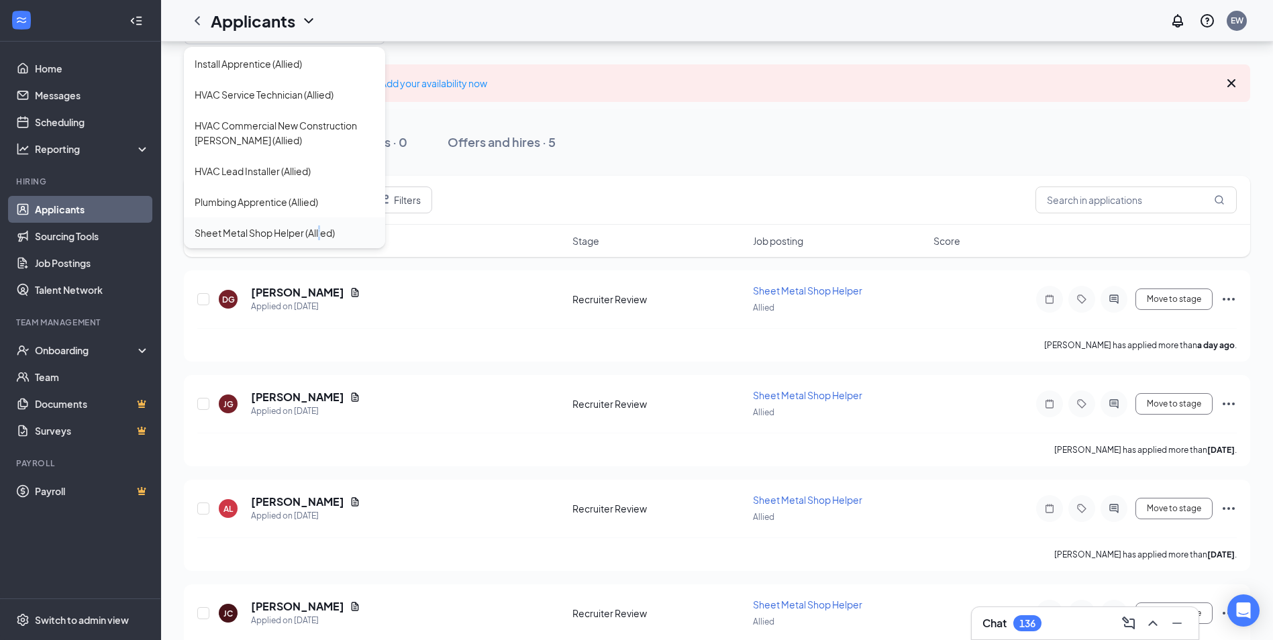
click at [321, 233] on div "Sheet Metal Shop Helper (Allied)" at bounding box center [265, 232] width 140 height 15
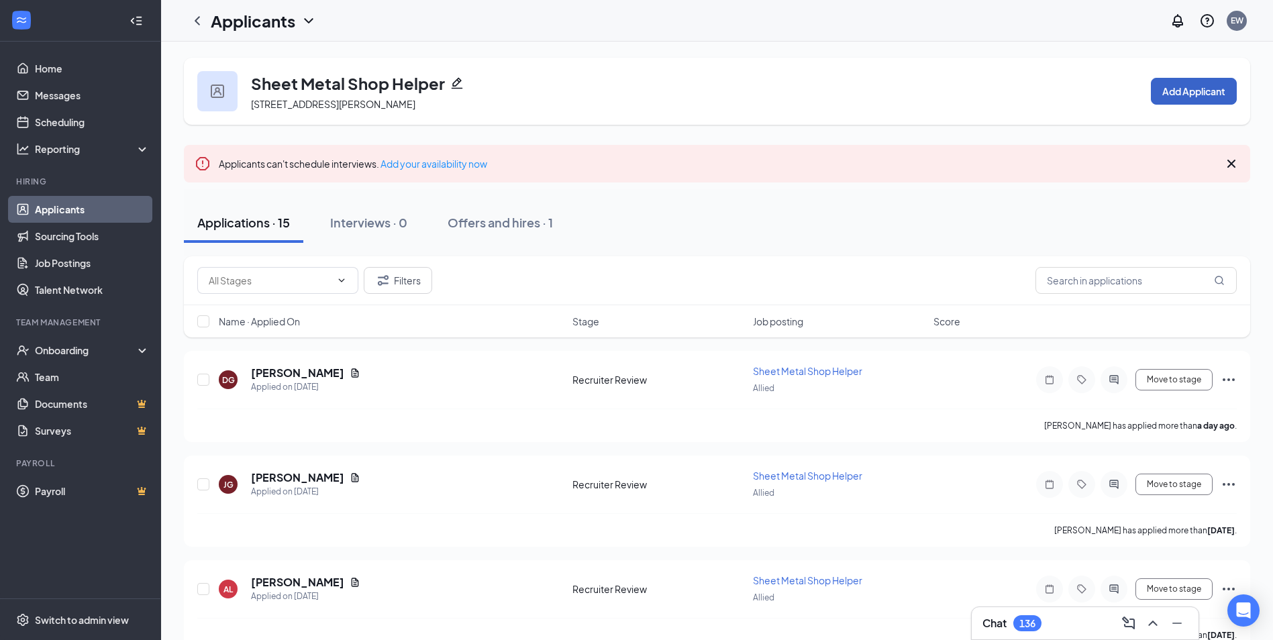
click at [1201, 89] on button "Add Applicant" at bounding box center [1194, 91] width 86 height 27
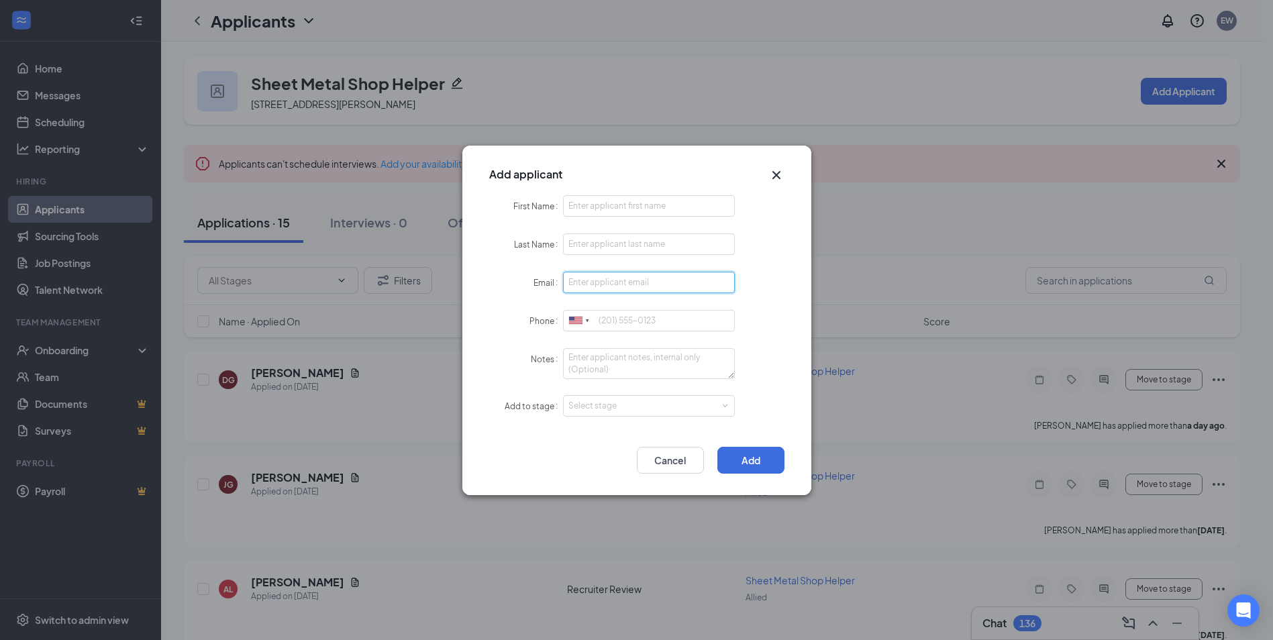
click at [664, 284] on input "Email" at bounding box center [649, 282] width 172 height 21
paste input "em904350@gmail.com"
type input "em904350@gmail.com"
drag, startPoint x: 586, startPoint y: 206, endPoint x: 592, endPoint y: 203, distance: 6.9
click at [586, 205] on input "First Name" at bounding box center [649, 205] width 172 height 21
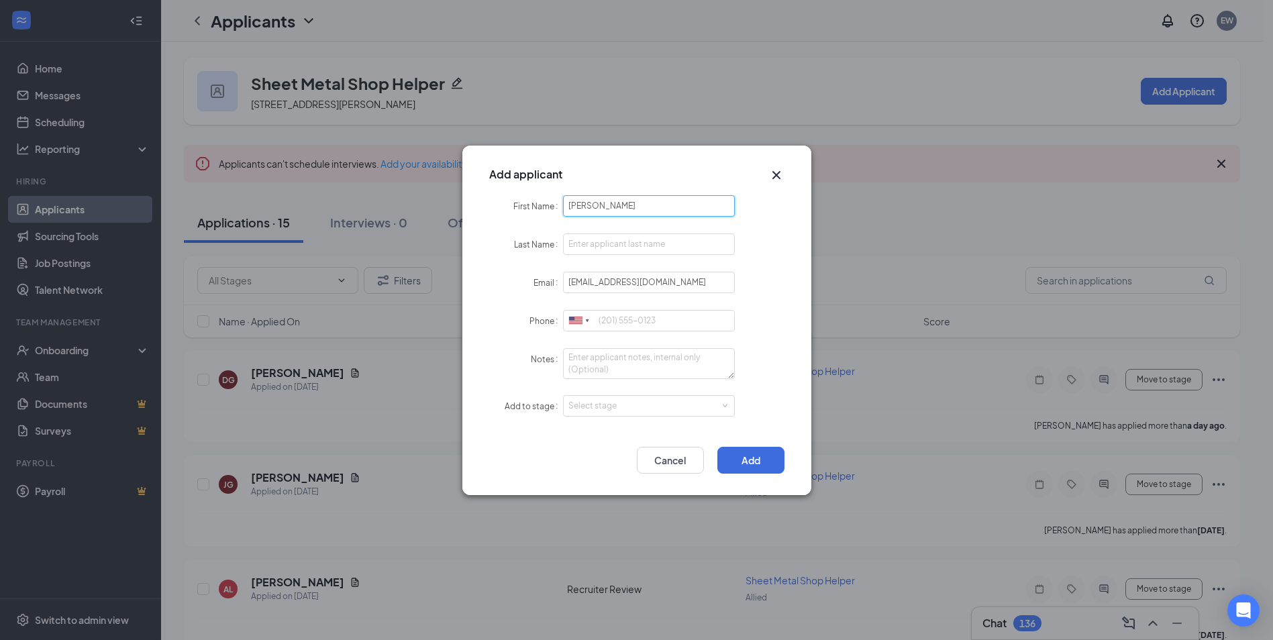
type input "Edward"
type input "Monroy"
click at [681, 399] on div "Select stage" at bounding box center [646, 405] width 156 height 13
type input "479-419-0347"
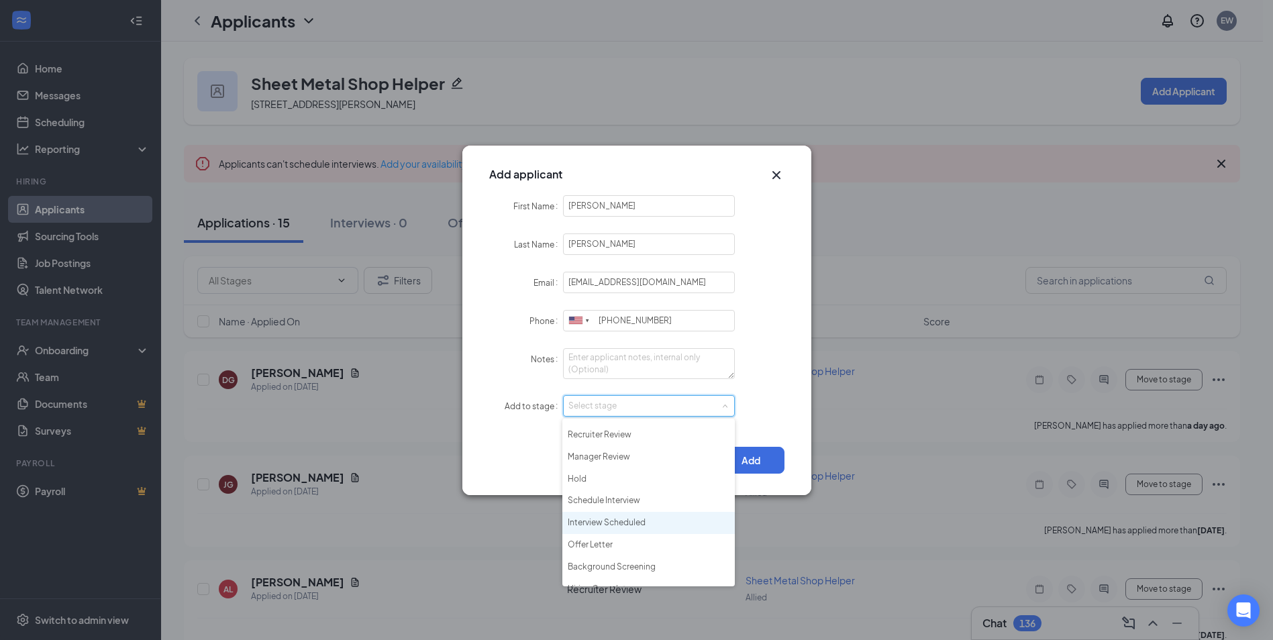
scroll to position [31, 0]
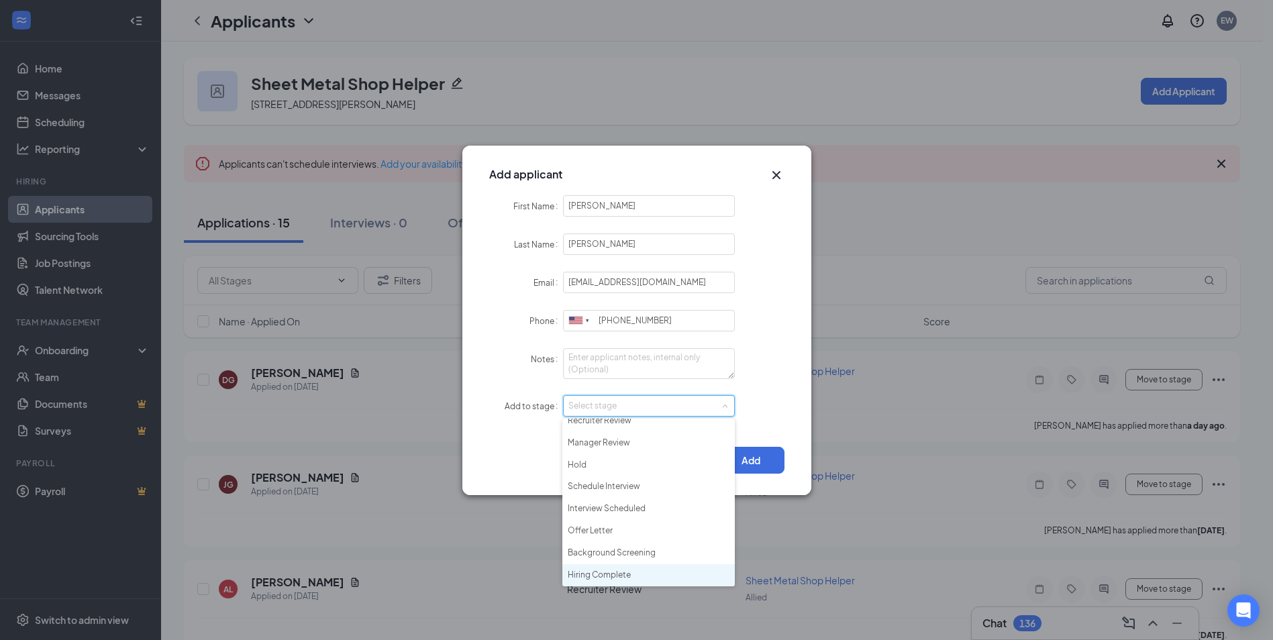
click at [612, 573] on li "Hiring Complete" at bounding box center [648, 575] width 172 height 22
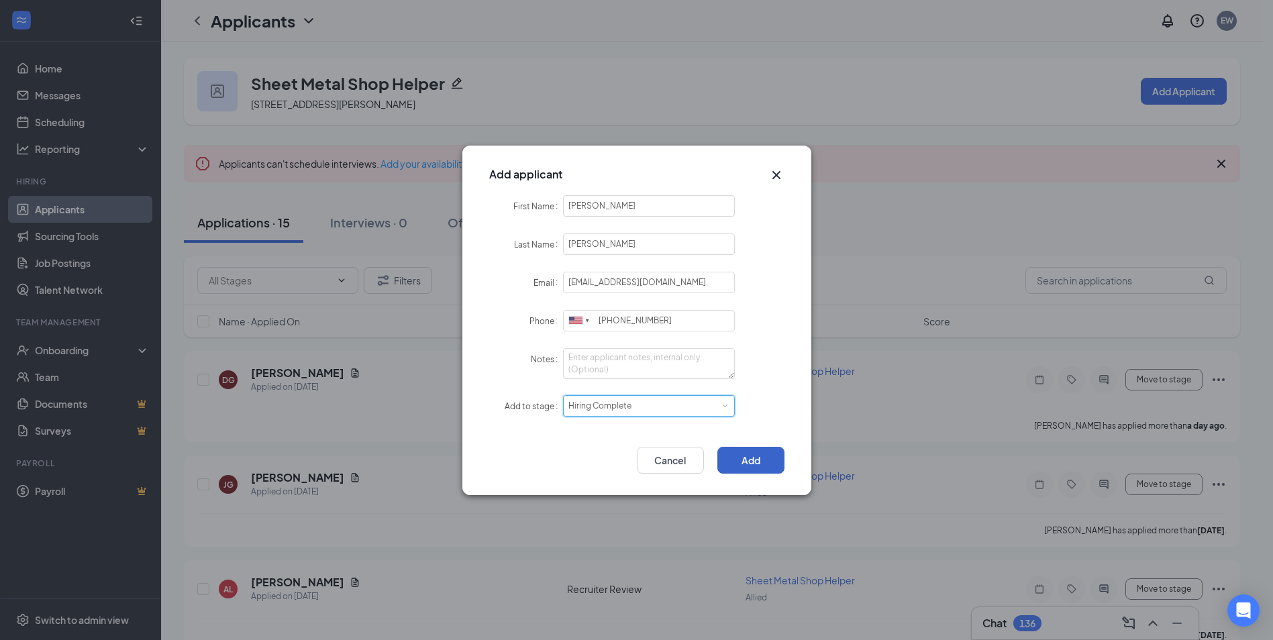
click at [766, 460] on button "Add" at bounding box center [750, 460] width 67 height 27
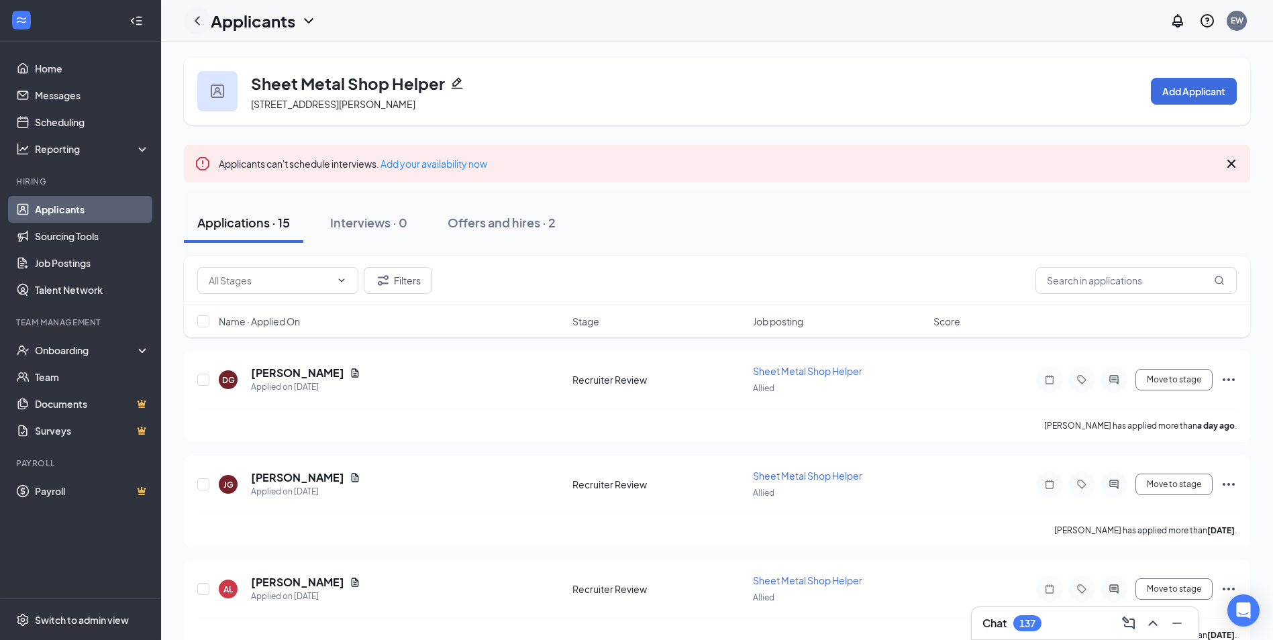
click at [202, 23] on icon "ChevronLeft" at bounding box center [197, 21] width 16 height 16
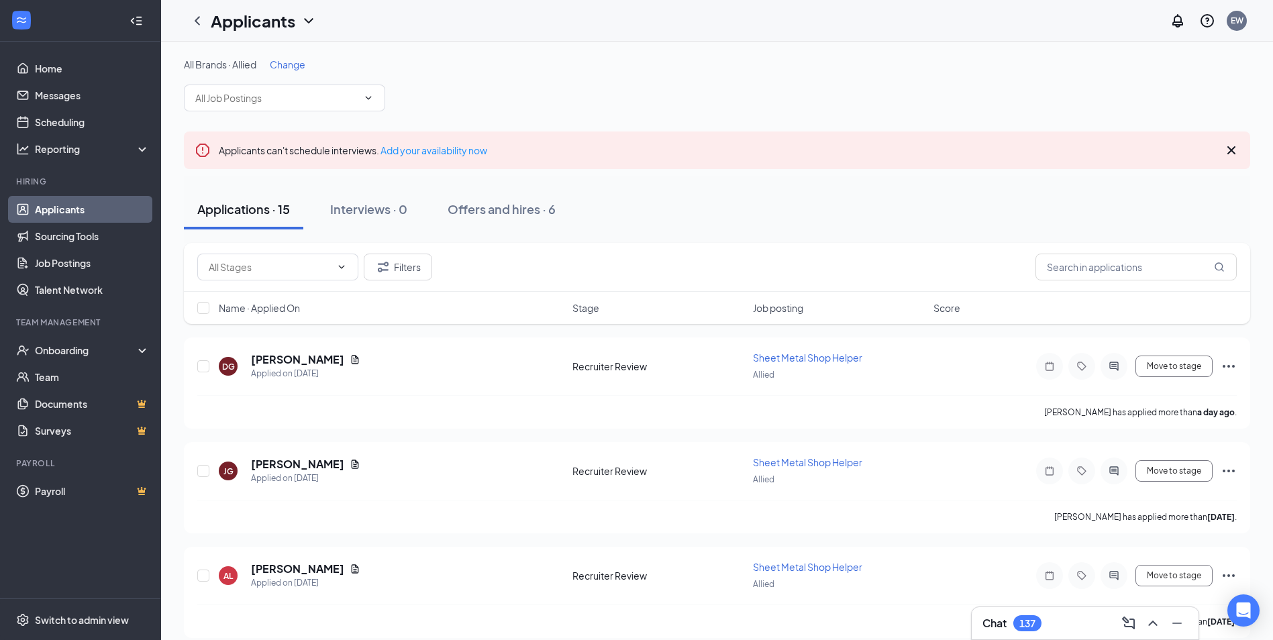
click at [286, 64] on span "Change" at bounding box center [288, 64] width 36 height 12
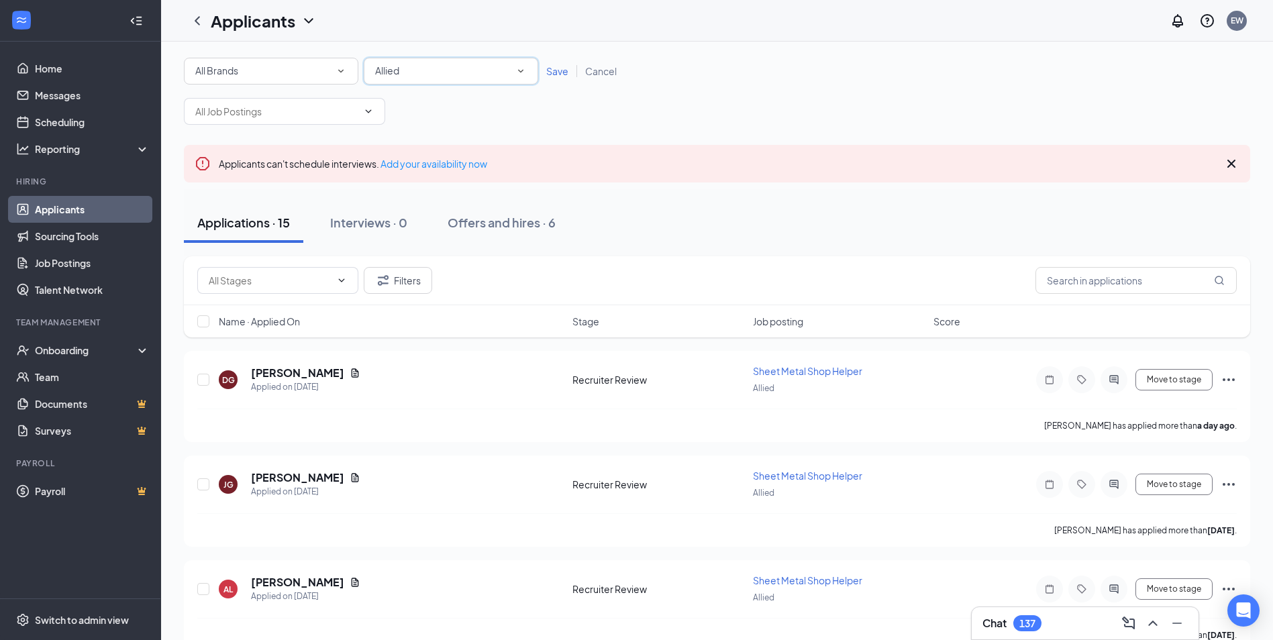
click at [373, 68] on div "All Locations Allied" at bounding box center [451, 71] width 174 height 27
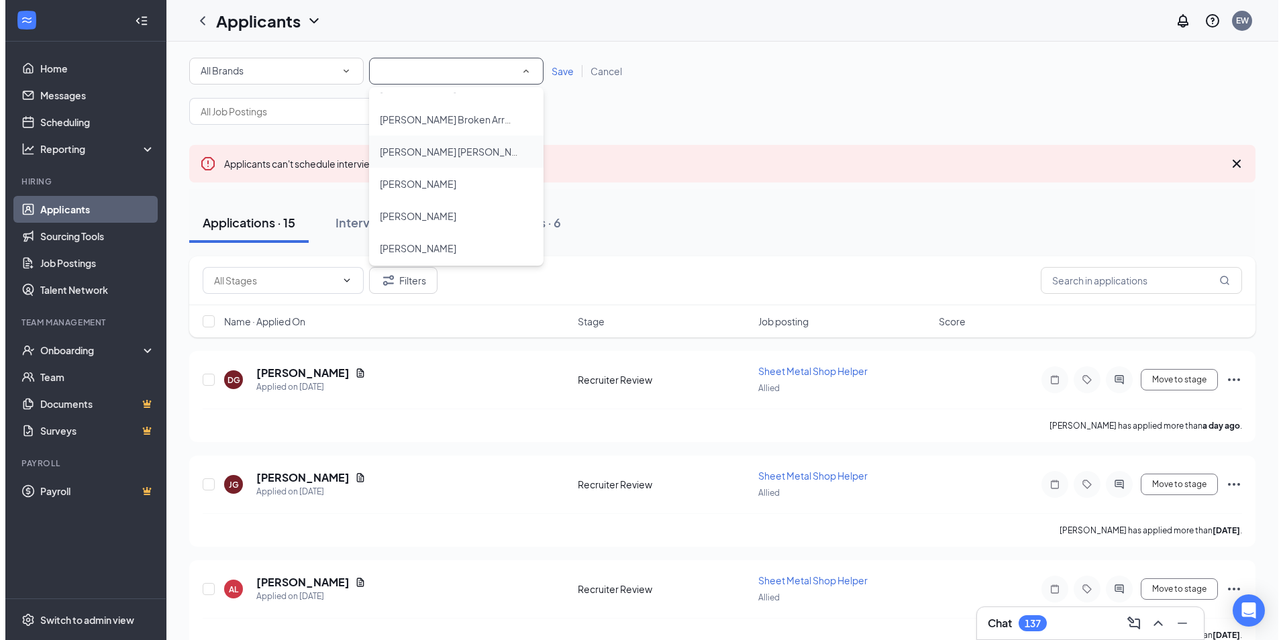
scroll to position [925, 0]
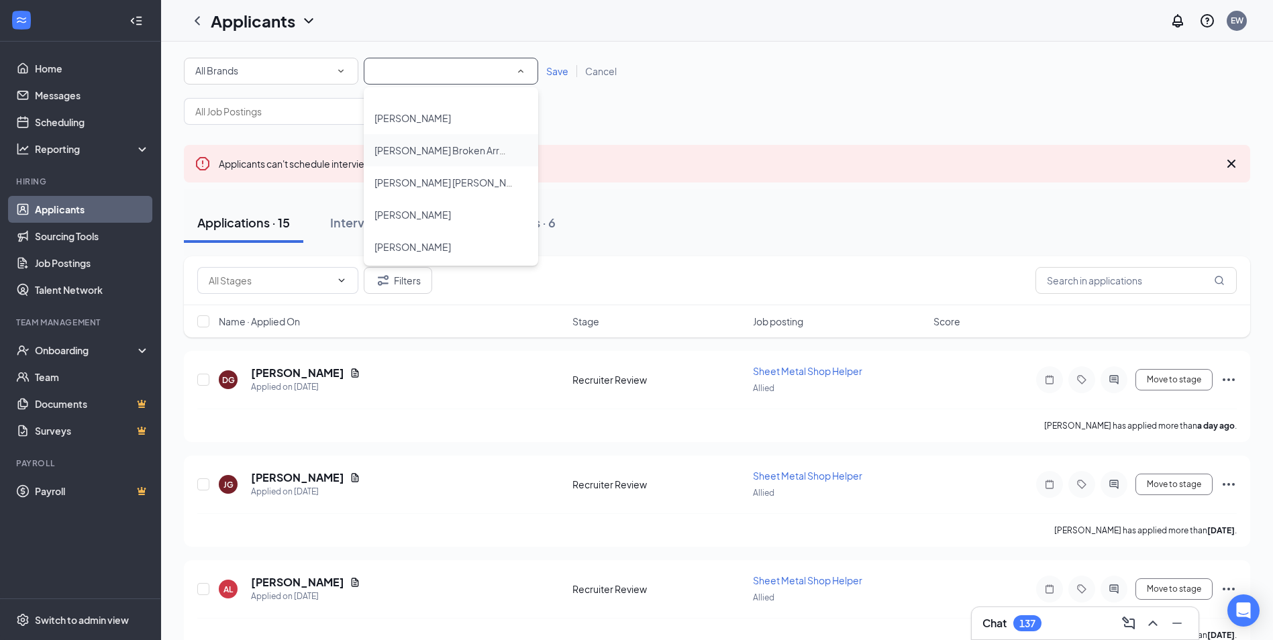
click at [420, 146] on span "[PERSON_NAME] Broken Arrow" at bounding box center [443, 150] width 138 height 12
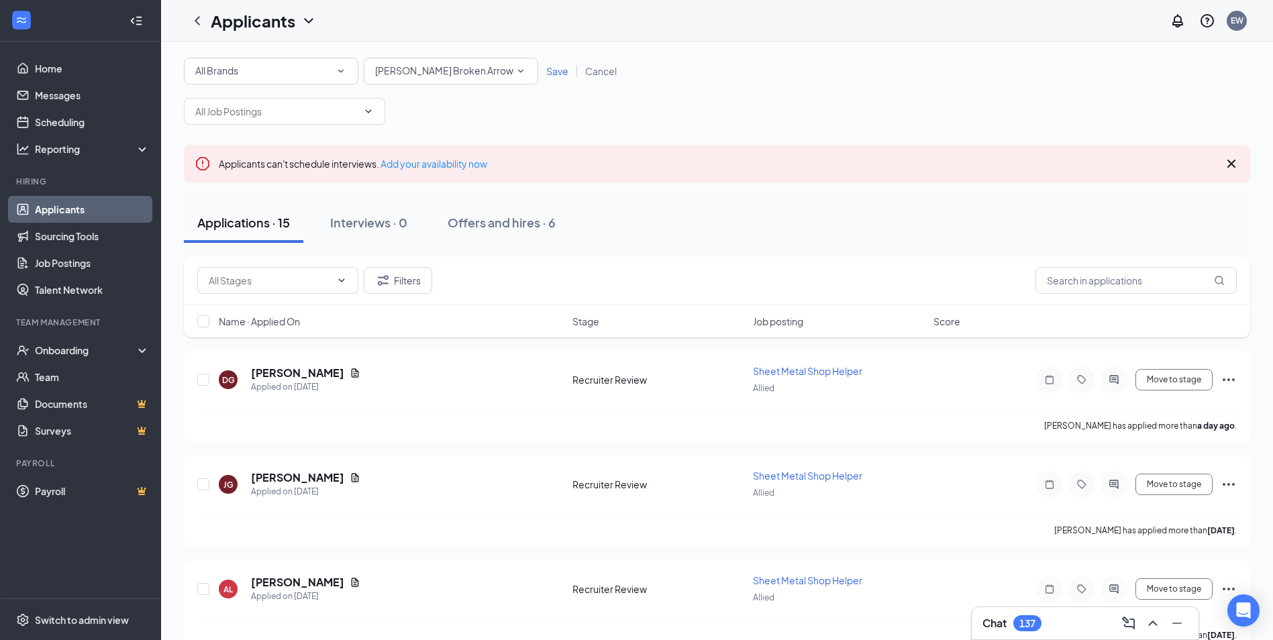
click at [434, 78] on span "[PERSON_NAME] Broken Arrow" at bounding box center [444, 71] width 138 height 15
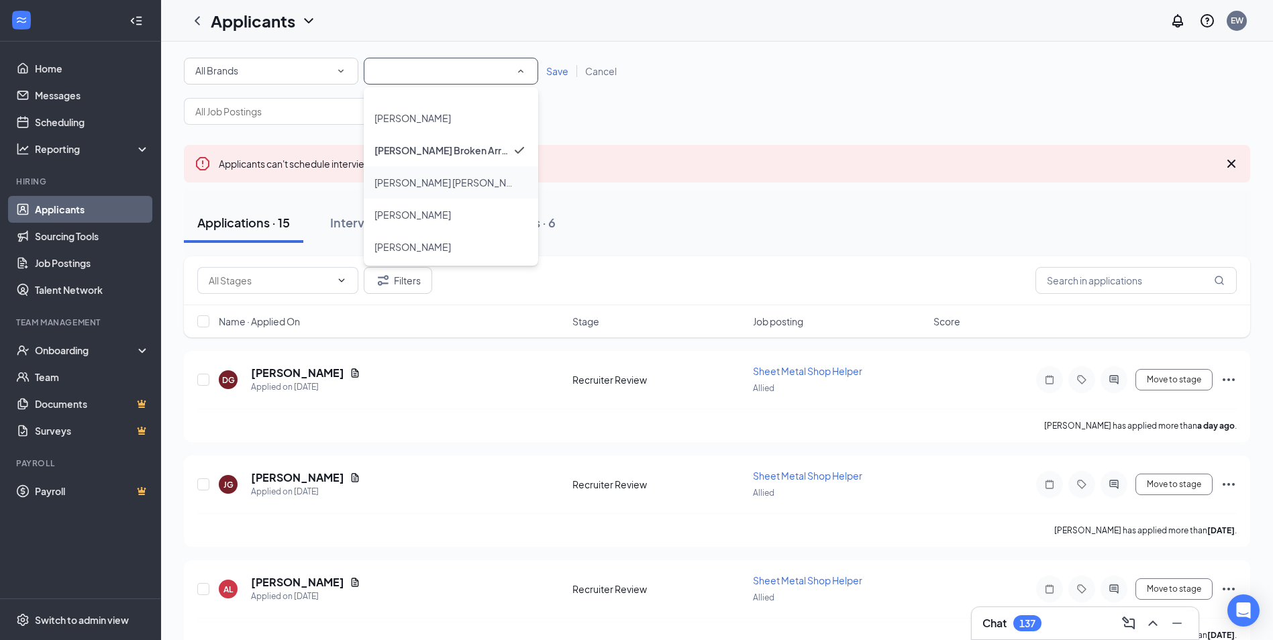
click at [436, 183] on div "[PERSON_NAME] [PERSON_NAME]" at bounding box center [450, 182] width 153 height 16
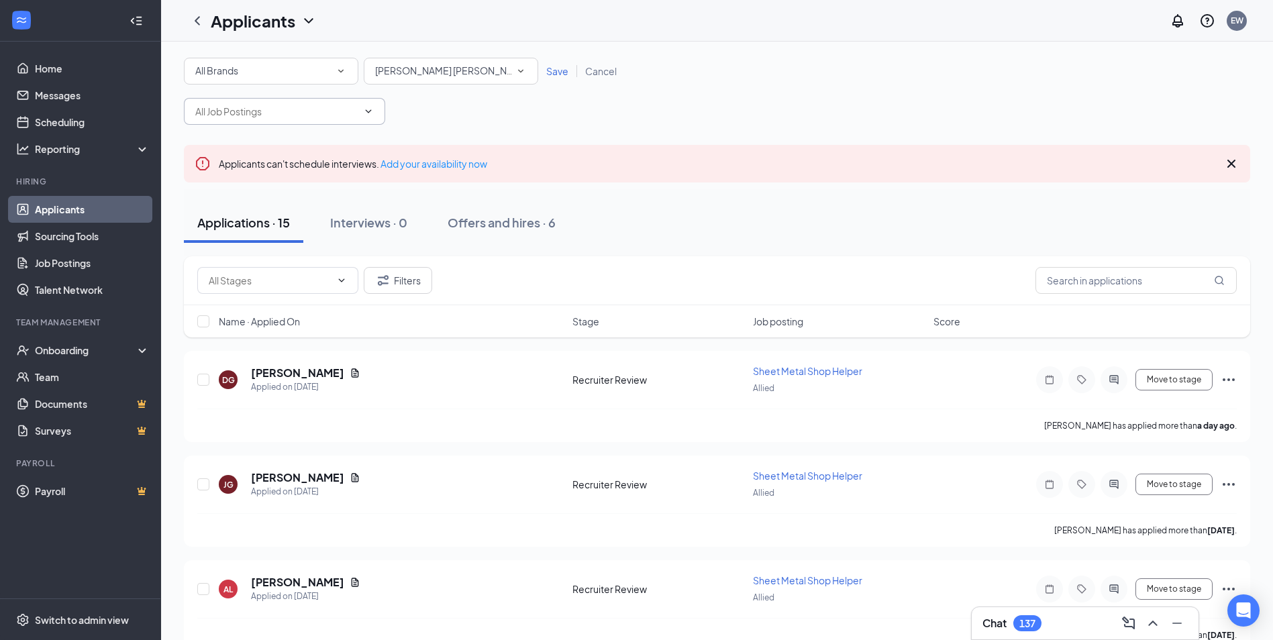
click at [299, 111] on input "text" at bounding box center [276, 111] width 162 height 15
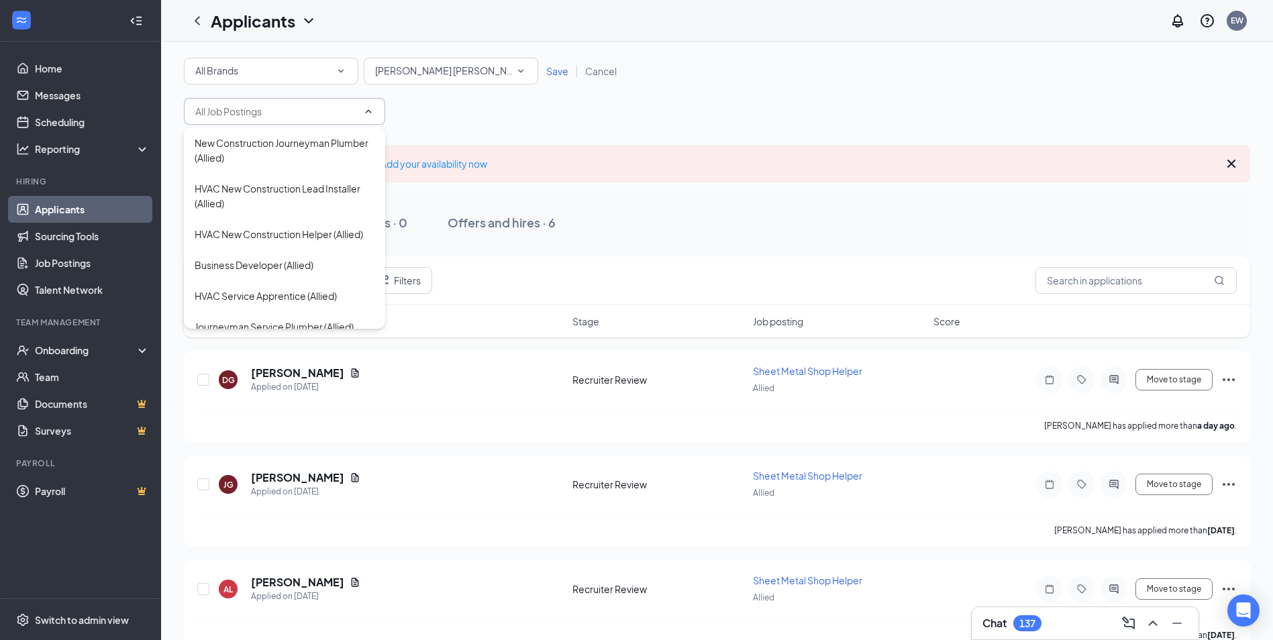
click at [562, 74] on span "Save" at bounding box center [557, 71] width 22 height 12
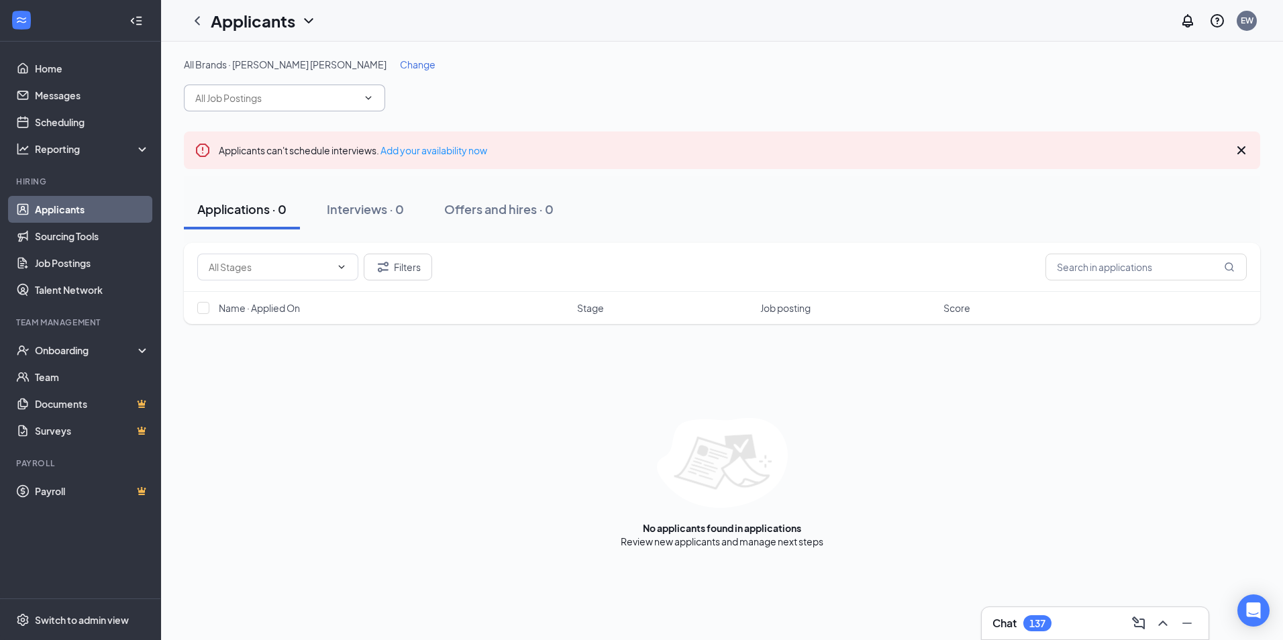
click at [276, 92] on input "text" at bounding box center [276, 98] width 162 height 15
click at [400, 64] on span "Change" at bounding box center [418, 64] width 36 height 12
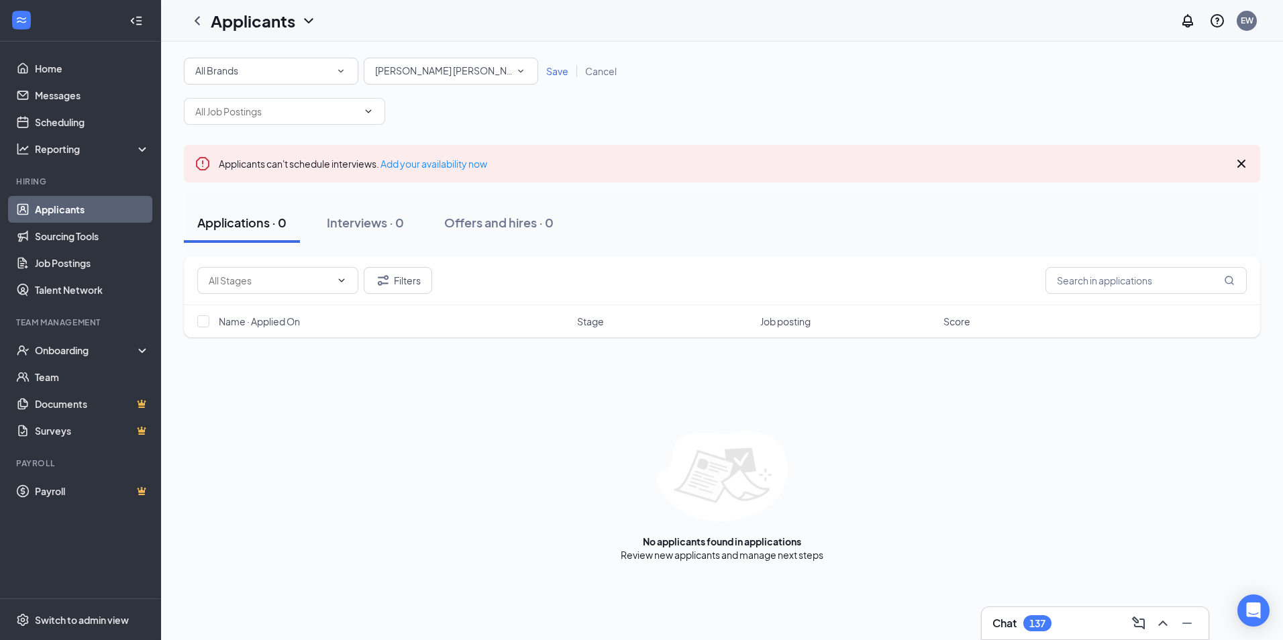
click at [424, 66] on span "[PERSON_NAME] [PERSON_NAME]" at bounding box center [452, 70] width 154 height 12
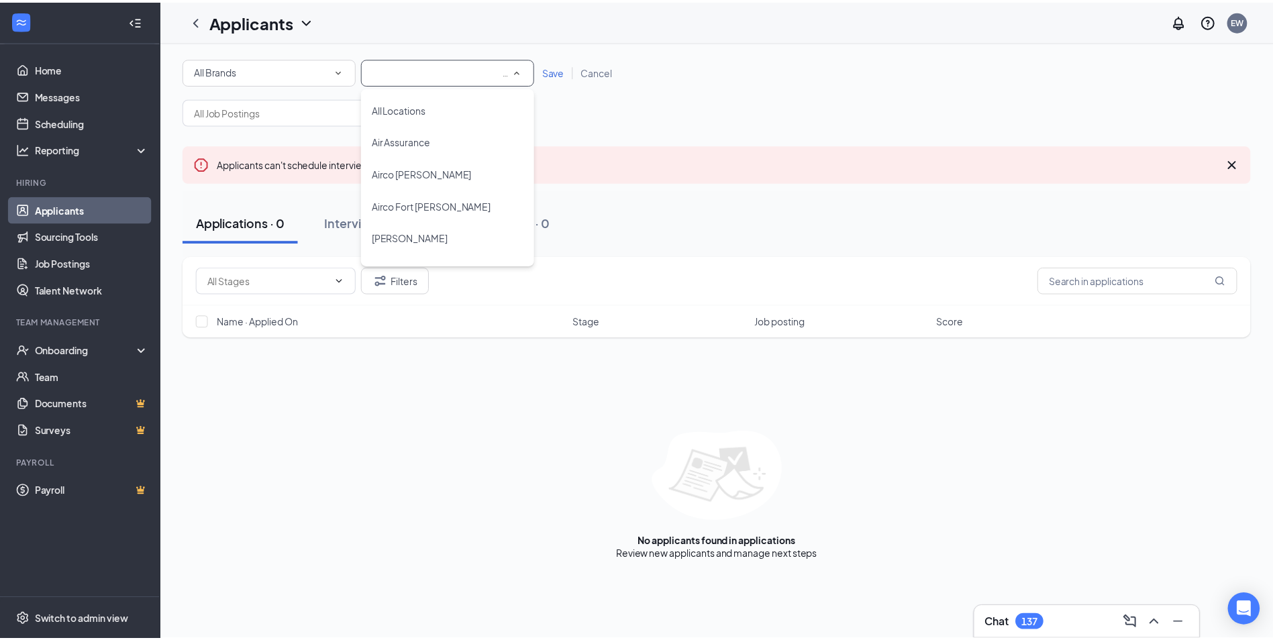
scroll to position [863, 0]
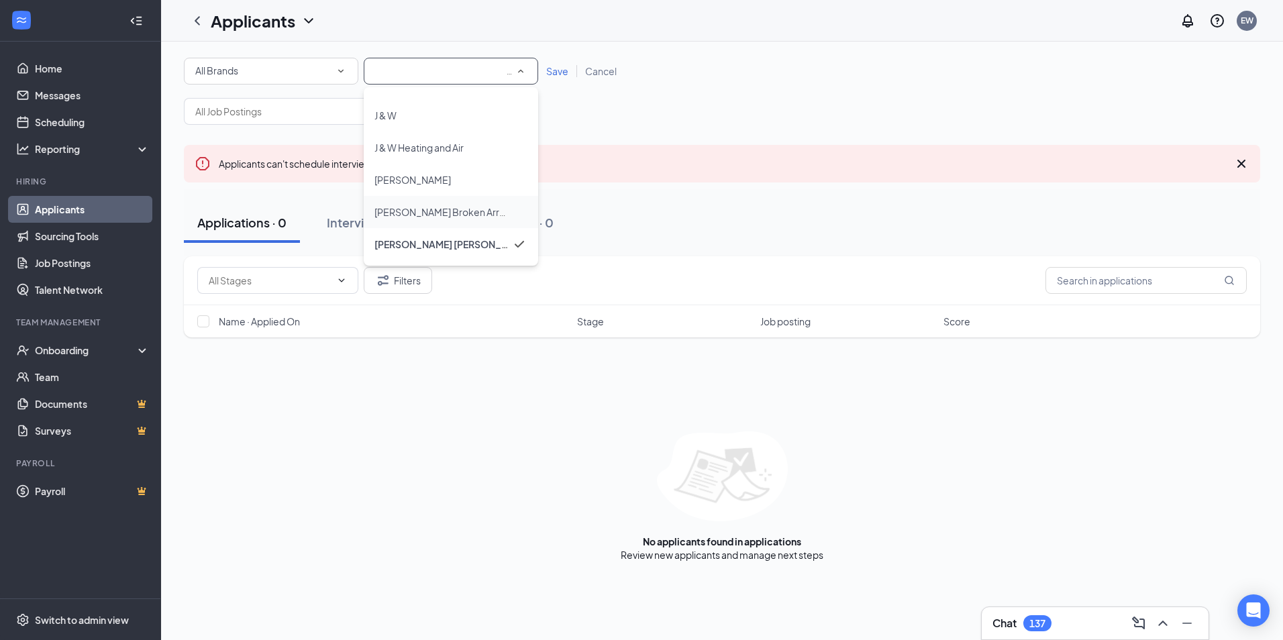
click at [448, 210] on span "[PERSON_NAME] Broken Arrow" at bounding box center [443, 212] width 138 height 12
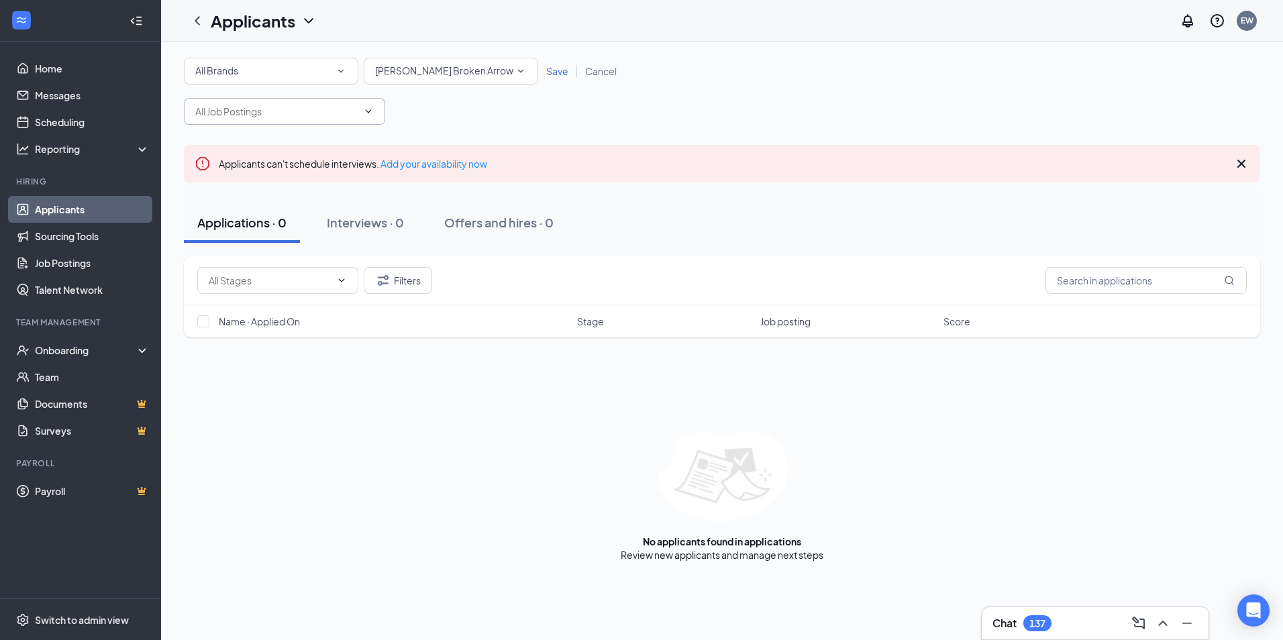
click at [299, 115] on input "text" at bounding box center [276, 111] width 162 height 15
click at [565, 72] on span "Save" at bounding box center [557, 71] width 22 height 12
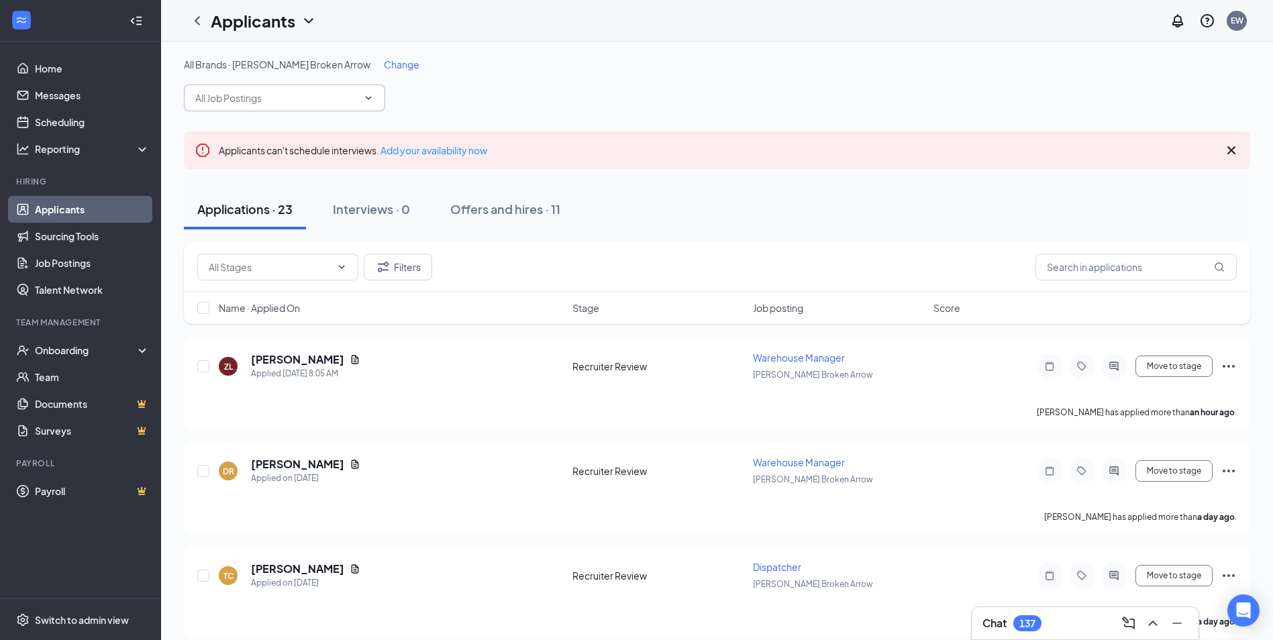
click at [320, 97] on input "text" at bounding box center [276, 98] width 162 height 15
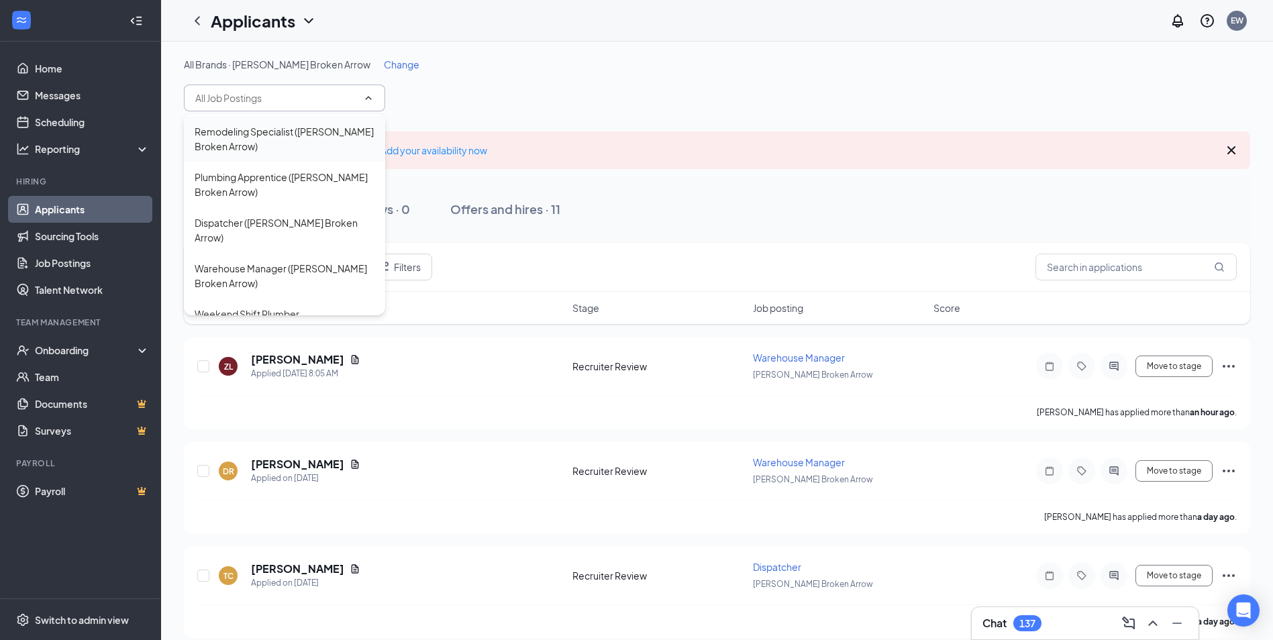
scroll to position [201, 0]
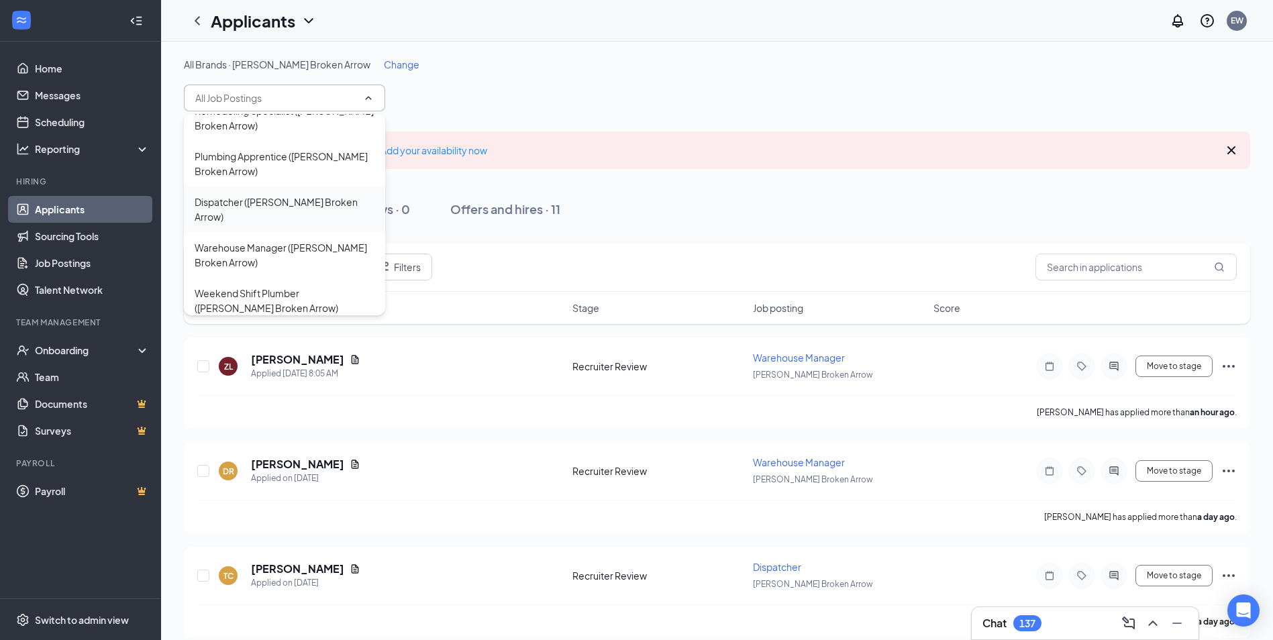
click at [313, 195] on div "Dispatcher (Mullin Broken Arrow)" at bounding box center [285, 210] width 180 height 30
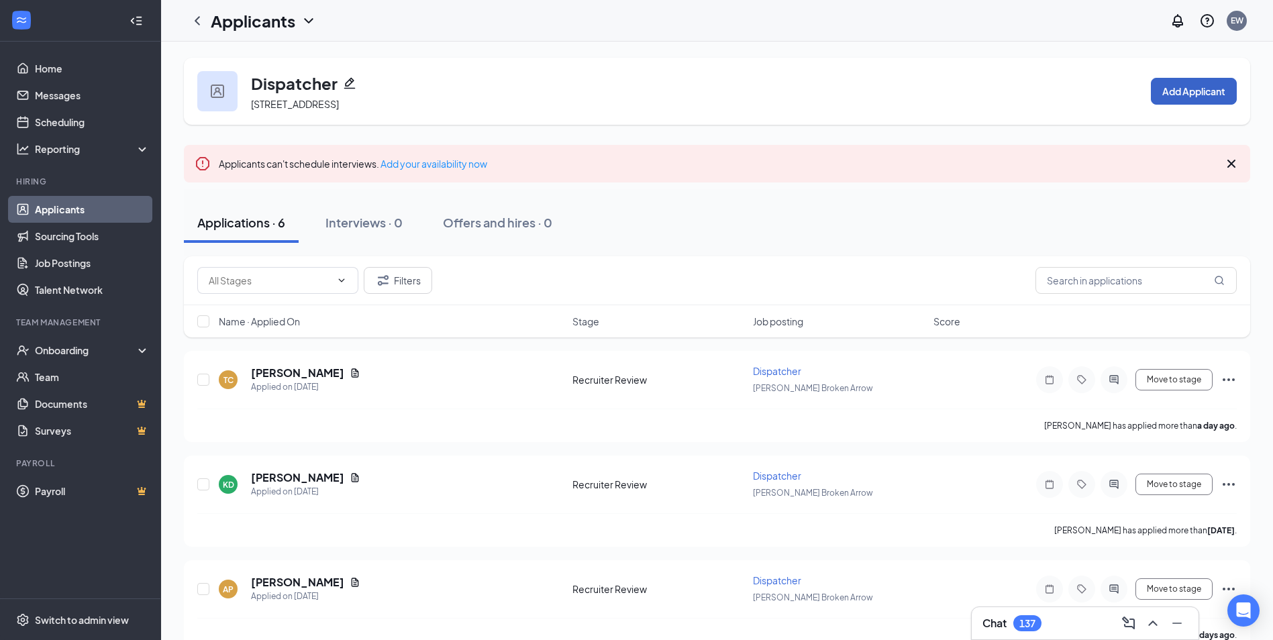
click at [1173, 95] on button "Add Applicant" at bounding box center [1194, 91] width 86 height 27
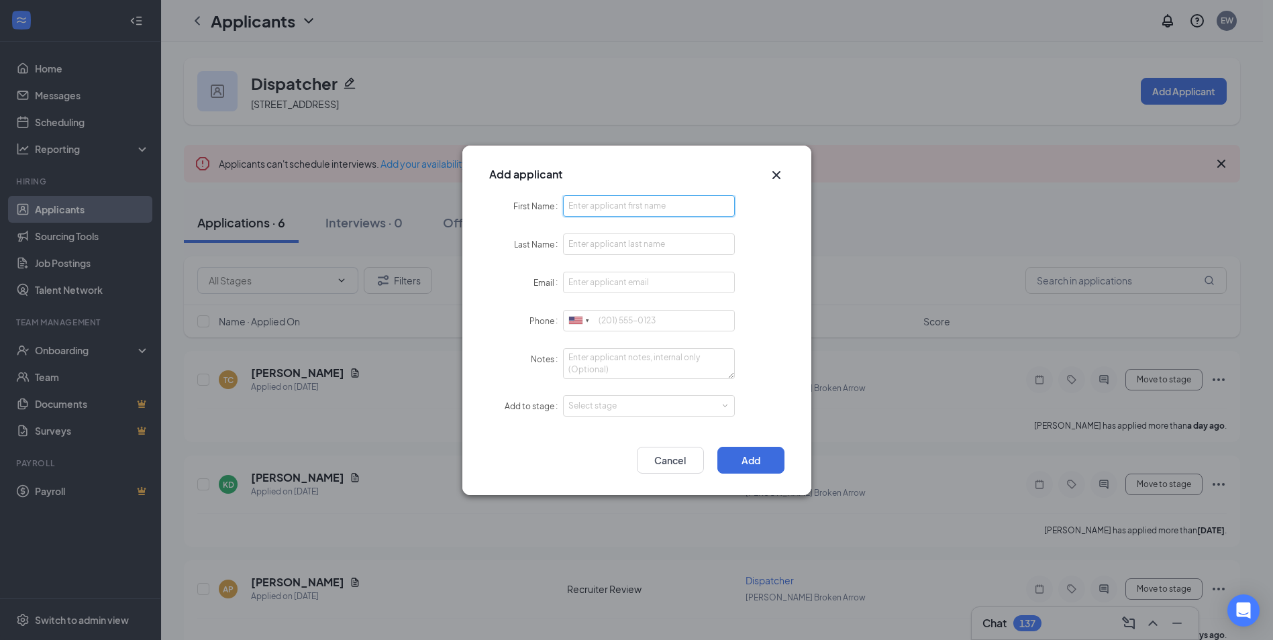
click at [674, 197] on input "First Name" at bounding box center [649, 205] width 172 height 21
type input "Brittany"
type input "Venard"
type input "miss.venard92@gmail.com"
click at [652, 404] on div "Select stage" at bounding box center [646, 405] width 156 height 13
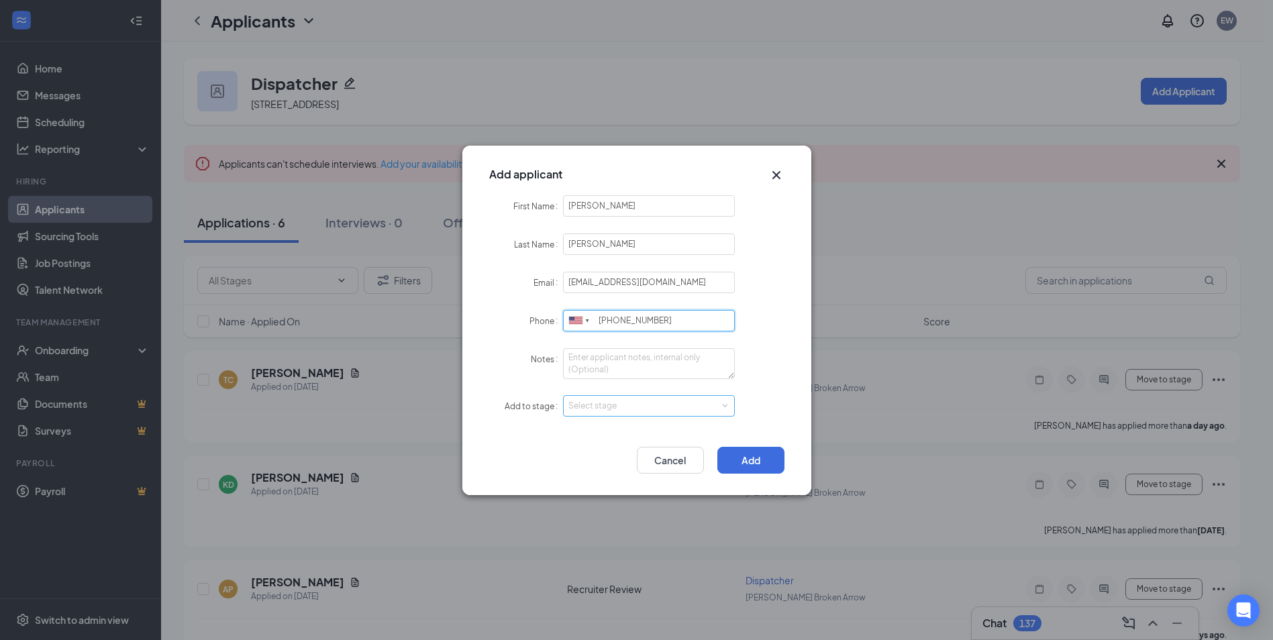
type input "405-258-8599"
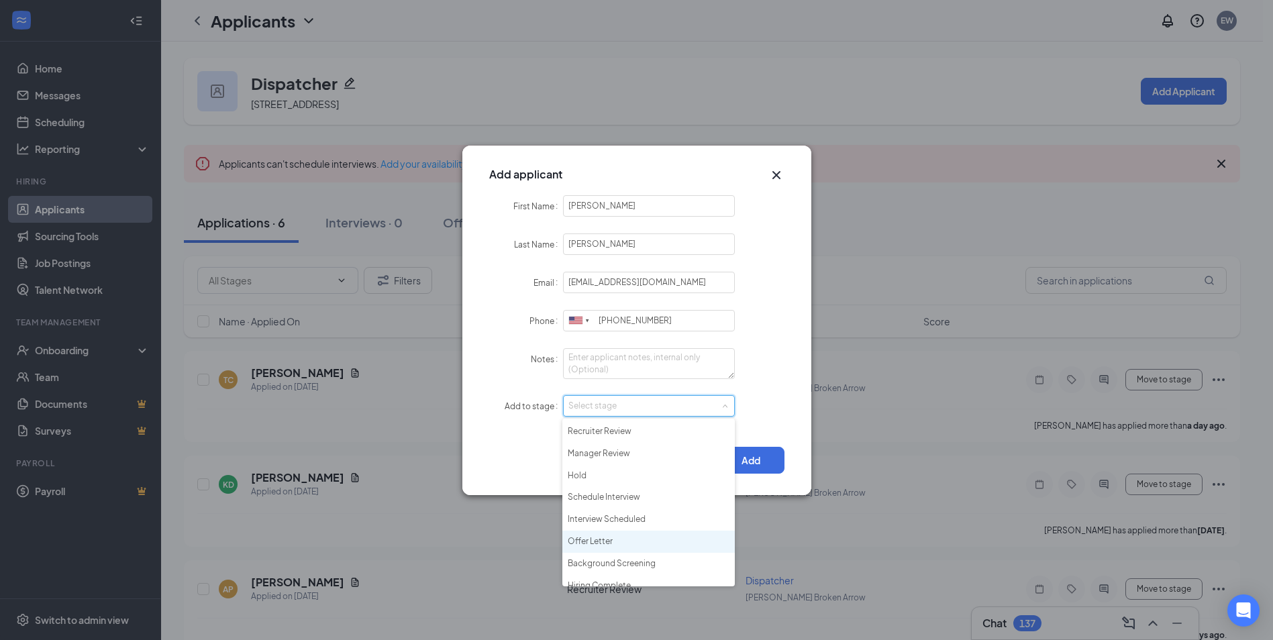
scroll to position [31, 0]
click at [582, 569] on li "Hiring Complete" at bounding box center [648, 575] width 172 height 22
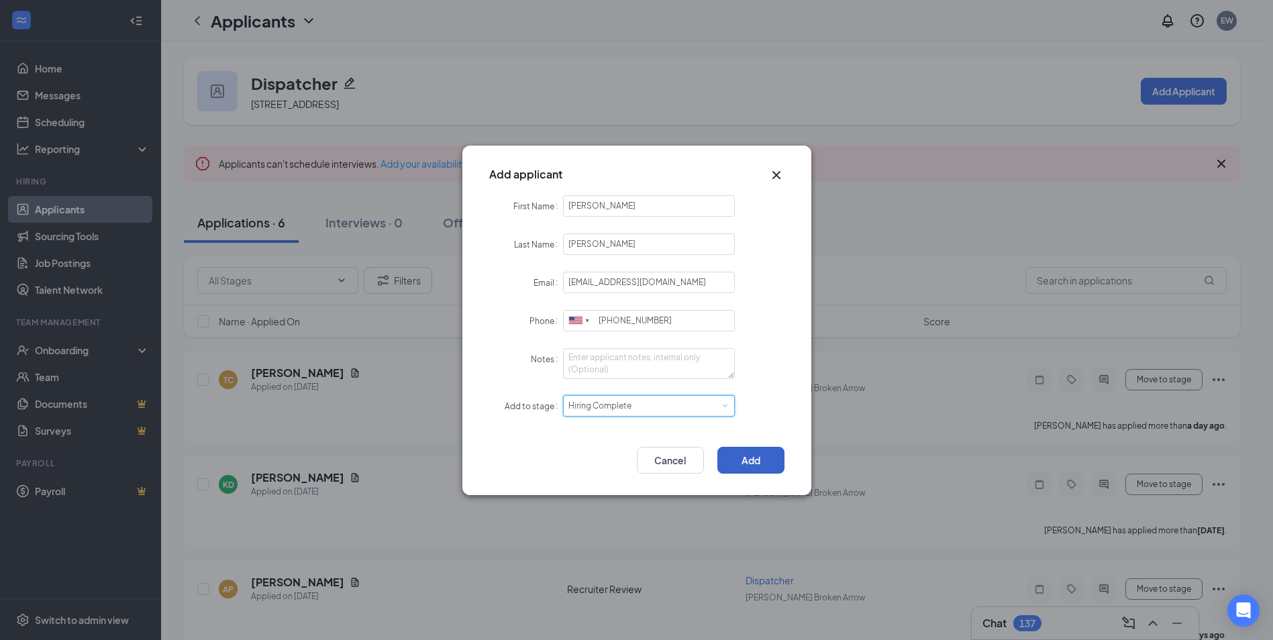
click at [769, 456] on button "Add" at bounding box center [750, 460] width 67 height 27
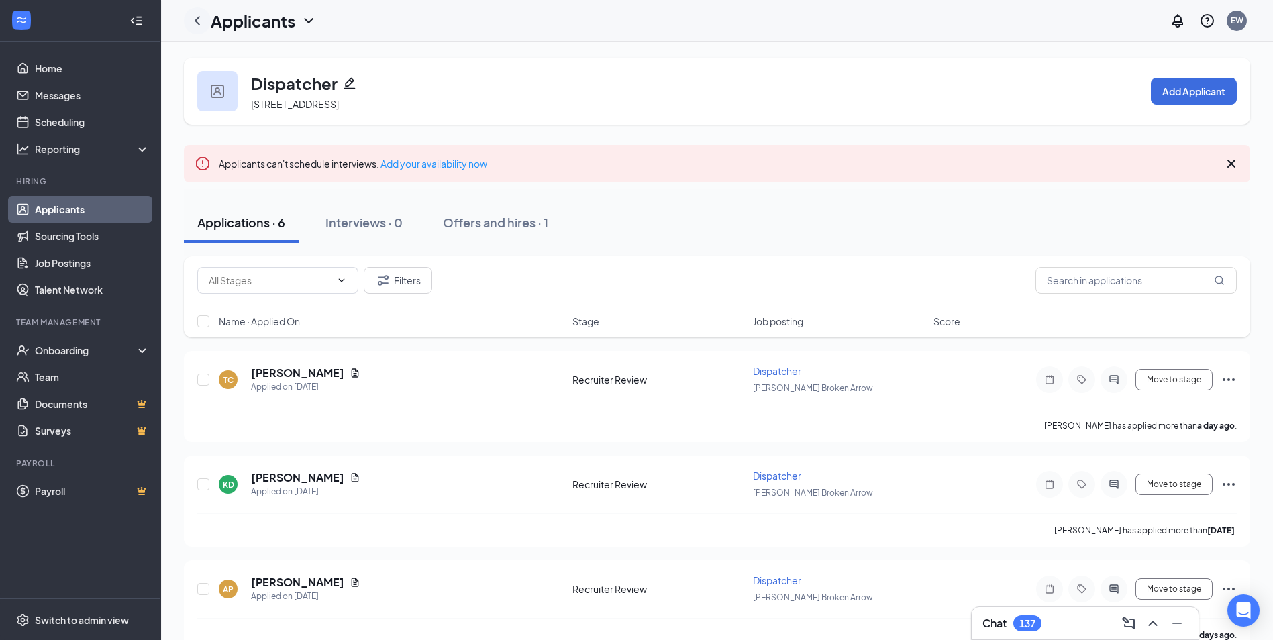
click at [201, 20] on icon "ChevronLeft" at bounding box center [197, 21] width 16 height 16
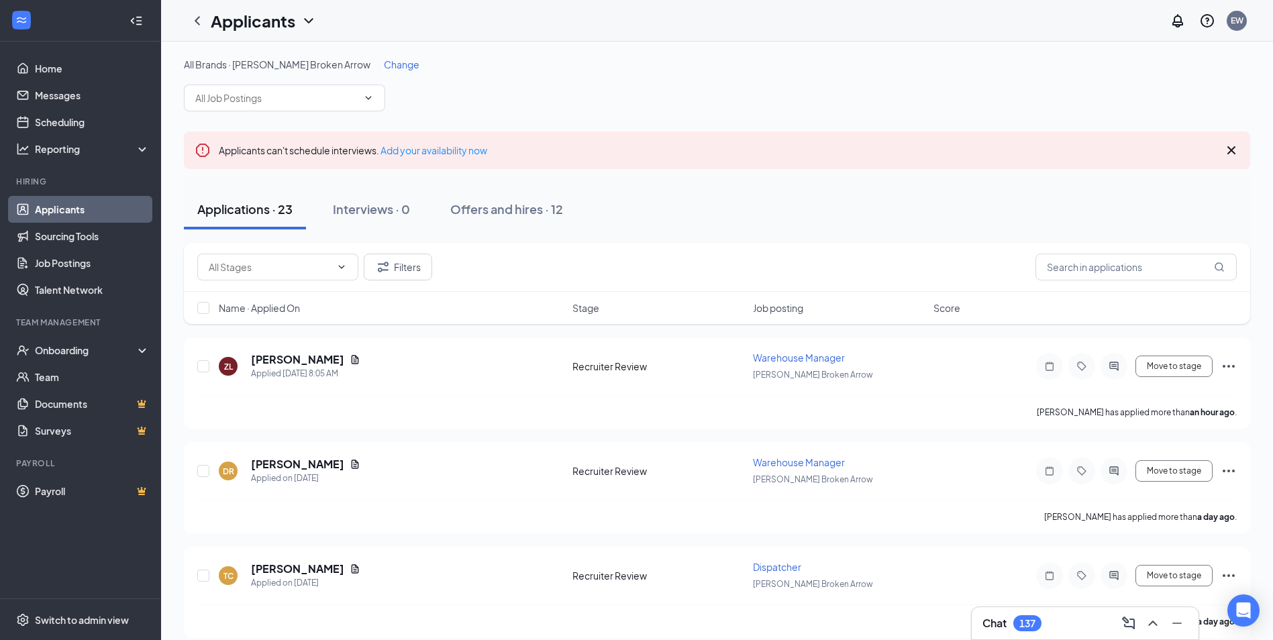
click at [384, 62] on span "Change" at bounding box center [402, 64] width 36 height 12
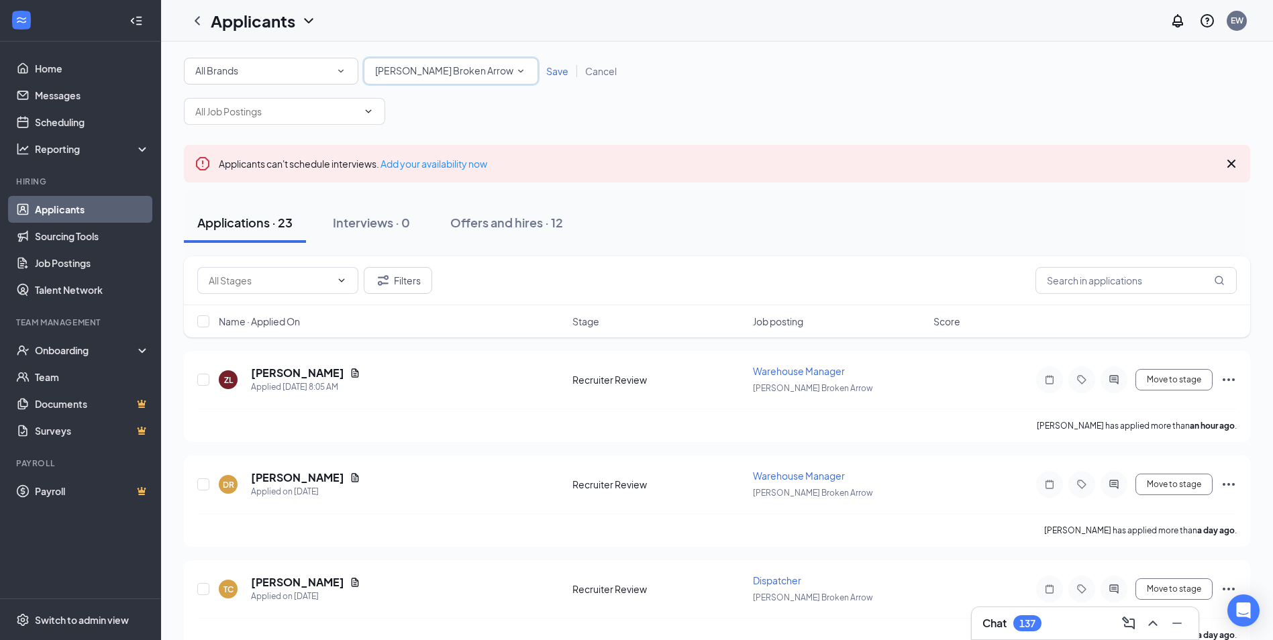
click at [424, 71] on span "[PERSON_NAME] Broken Arrow" at bounding box center [444, 70] width 138 height 12
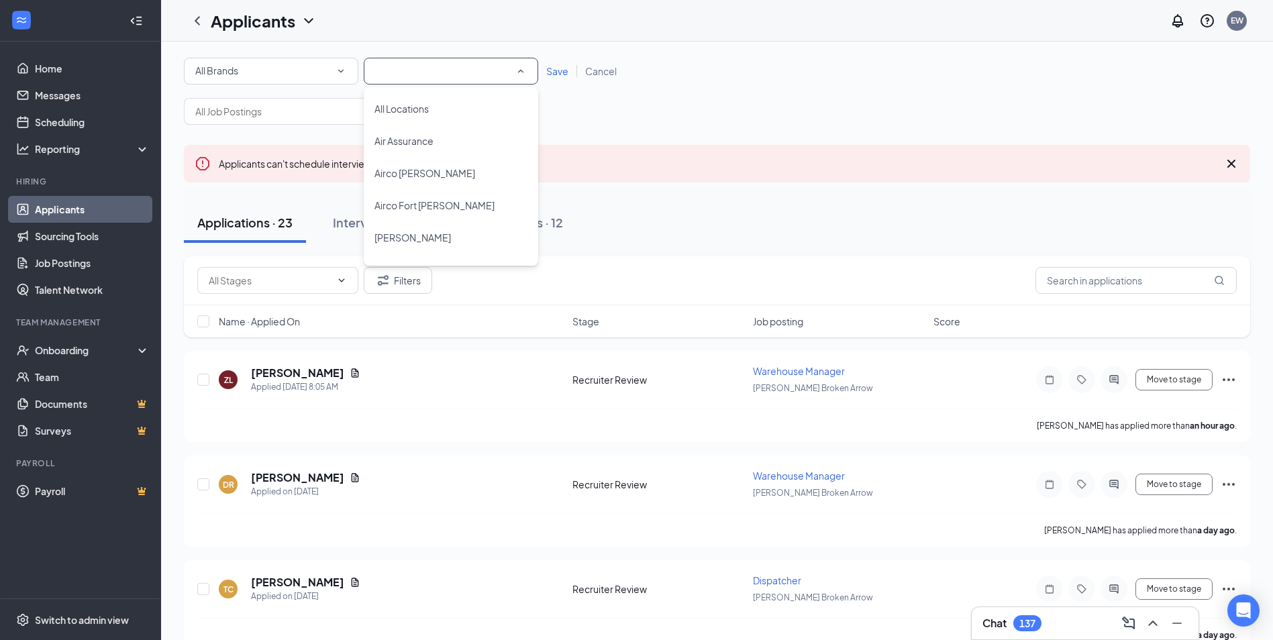
scroll to position [831, 0]
click at [290, 114] on input "text" at bounding box center [276, 111] width 162 height 15
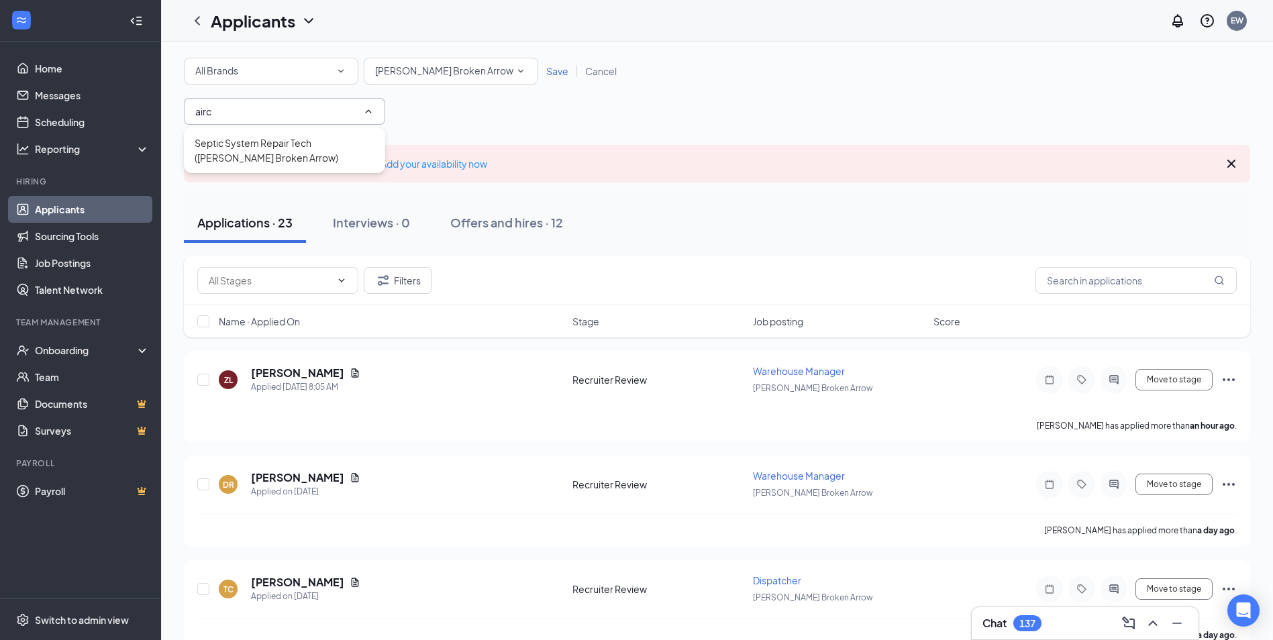
type input "airco"
drag, startPoint x: 282, startPoint y: 111, endPoint x: 95, endPoint y: 106, distance: 186.6
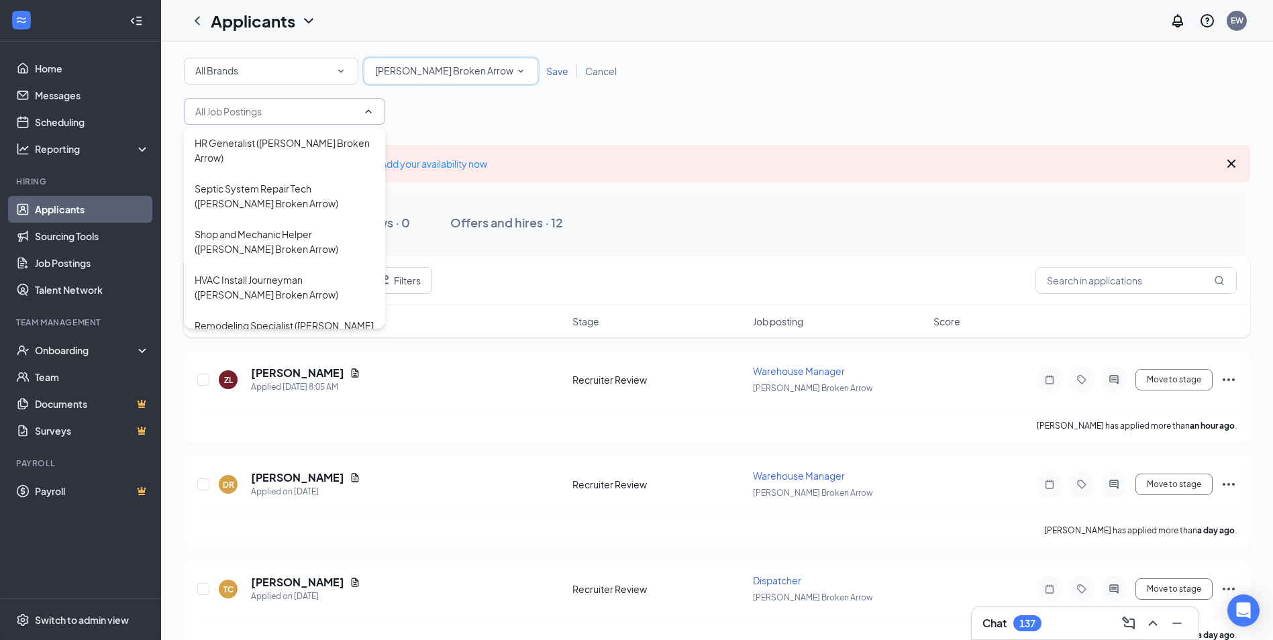
click at [430, 64] on div "[PERSON_NAME] Broken Arrow" at bounding box center [451, 71] width 152 height 16
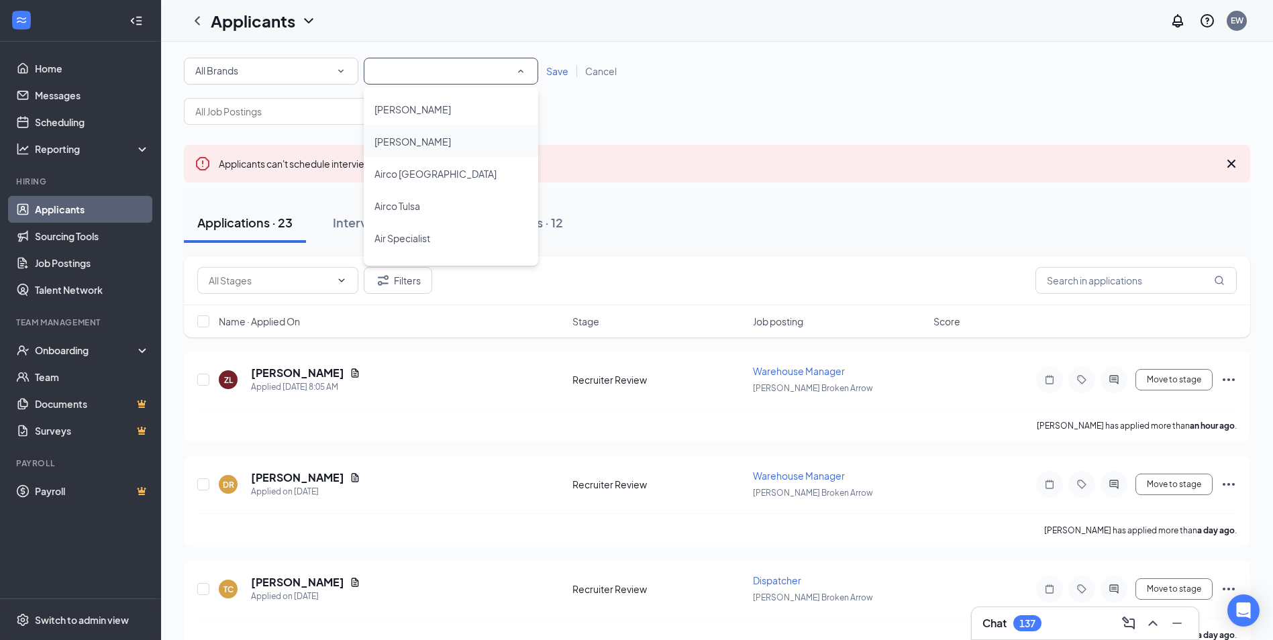
scroll to position [160, 0]
click at [420, 209] on span "Airco Tulsa" at bounding box center [397, 207] width 46 height 12
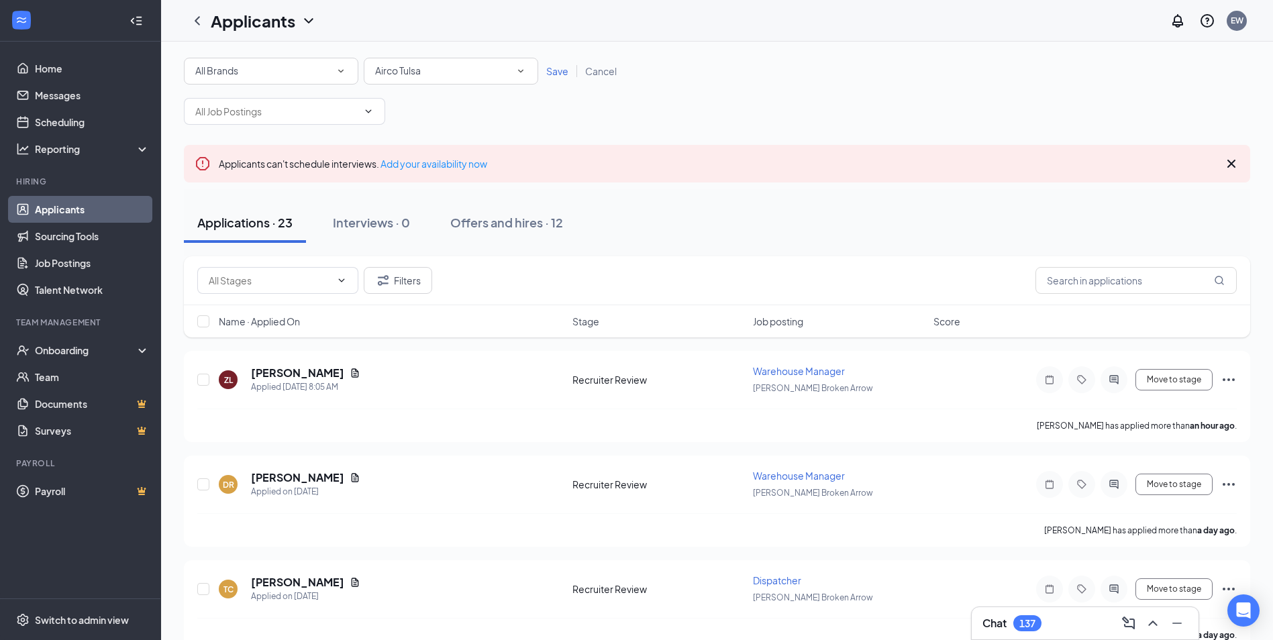
click at [546, 77] on div "Save Cancel" at bounding box center [581, 70] width 87 height 13
click at [561, 71] on span "Save" at bounding box center [557, 71] width 22 height 12
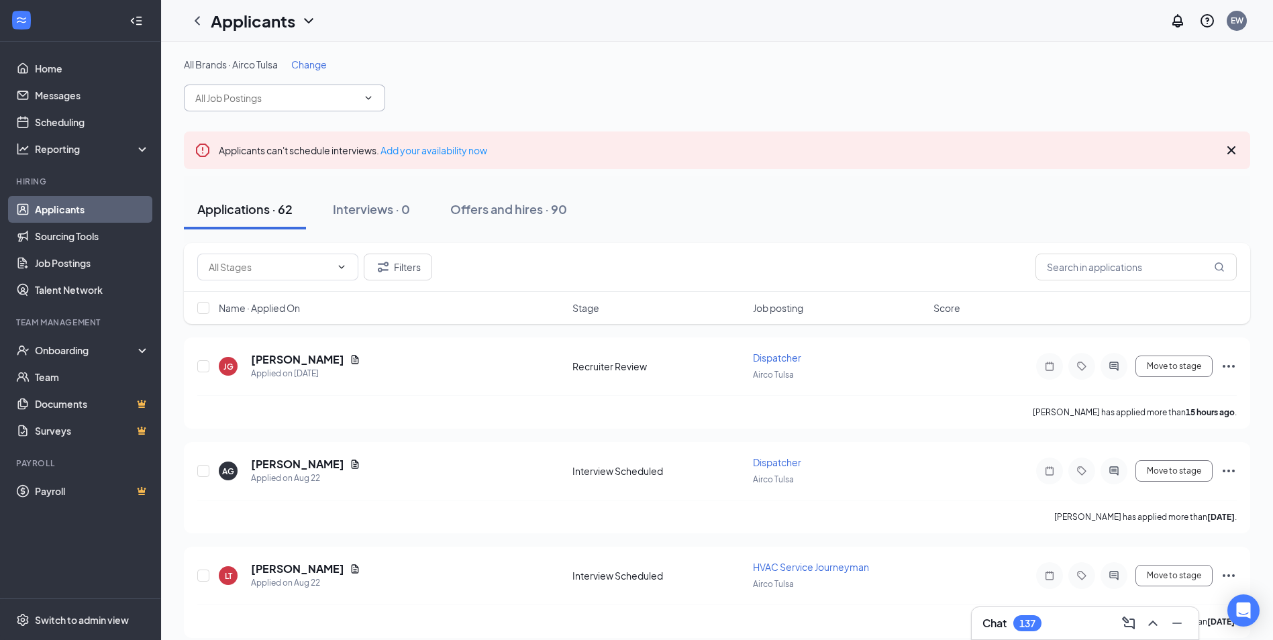
click at [262, 99] on input "text" at bounding box center [276, 98] width 162 height 15
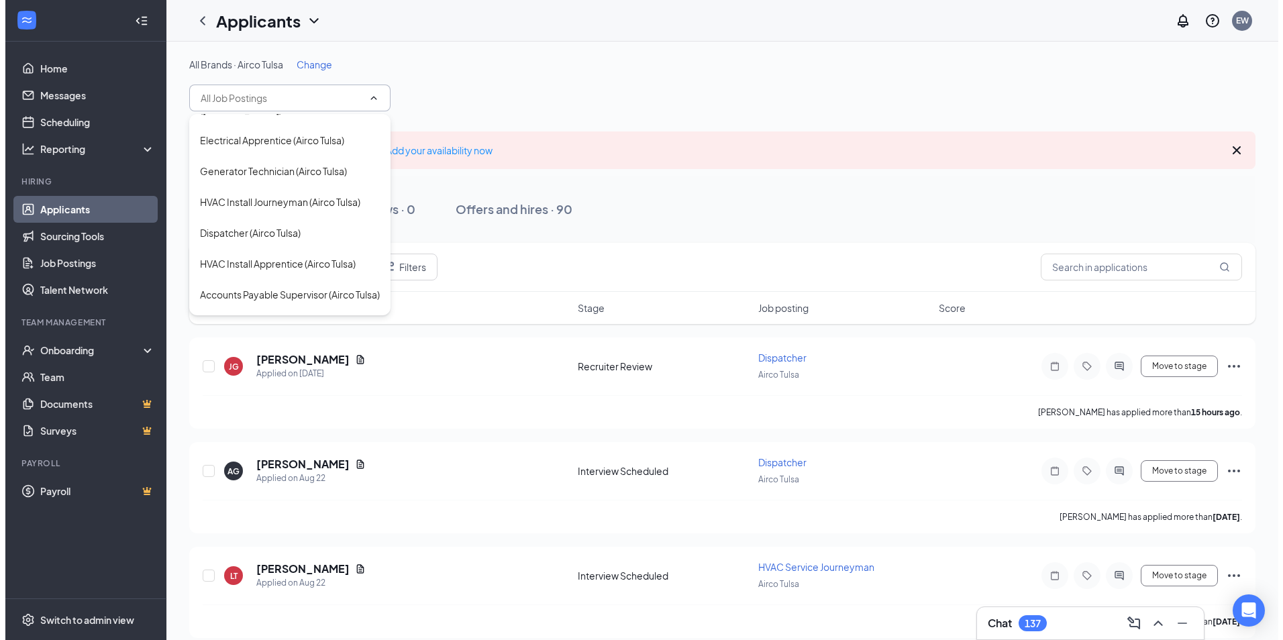
scroll to position [604, 0]
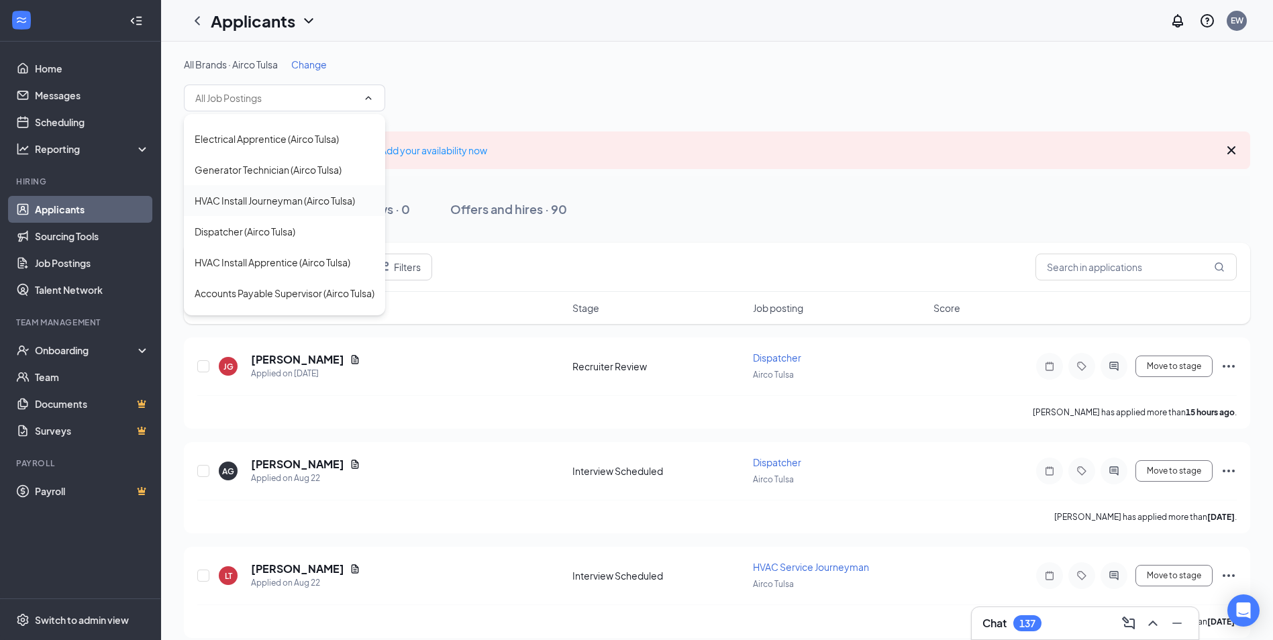
click at [303, 208] on div "HVAC Install Journeyman (Airco Tulsa)" at bounding box center [275, 200] width 160 height 15
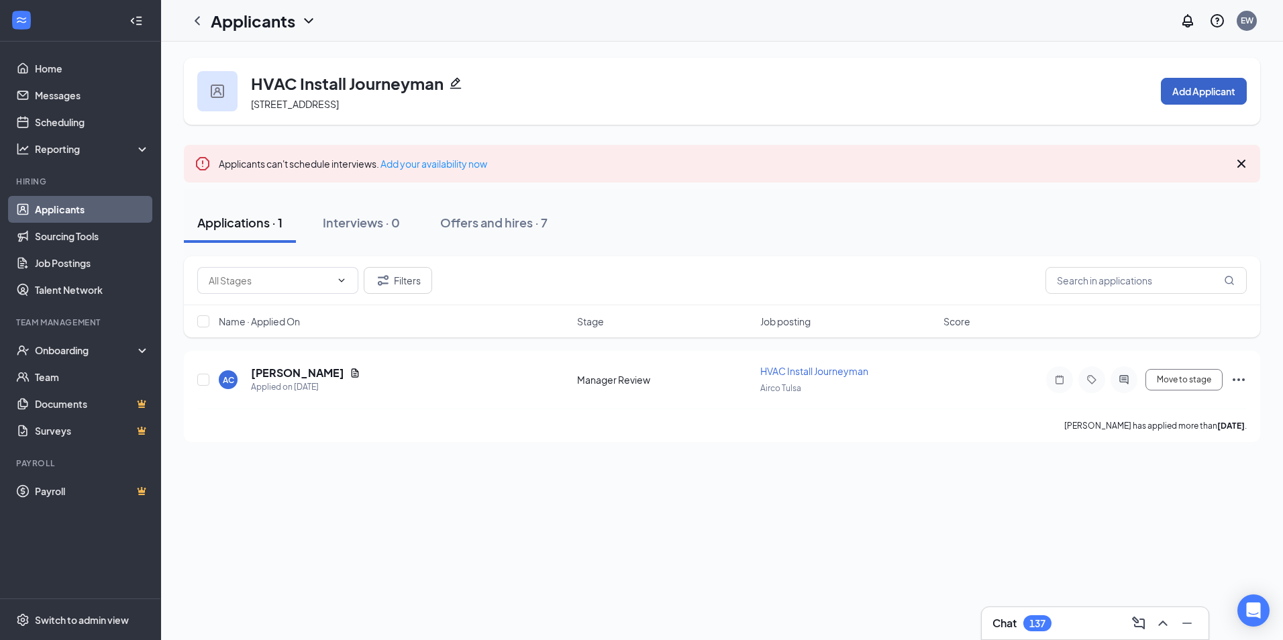
click at [1208, 83] on button "Add Applicant" at bounding box center [1204, 91] width 86 height 27
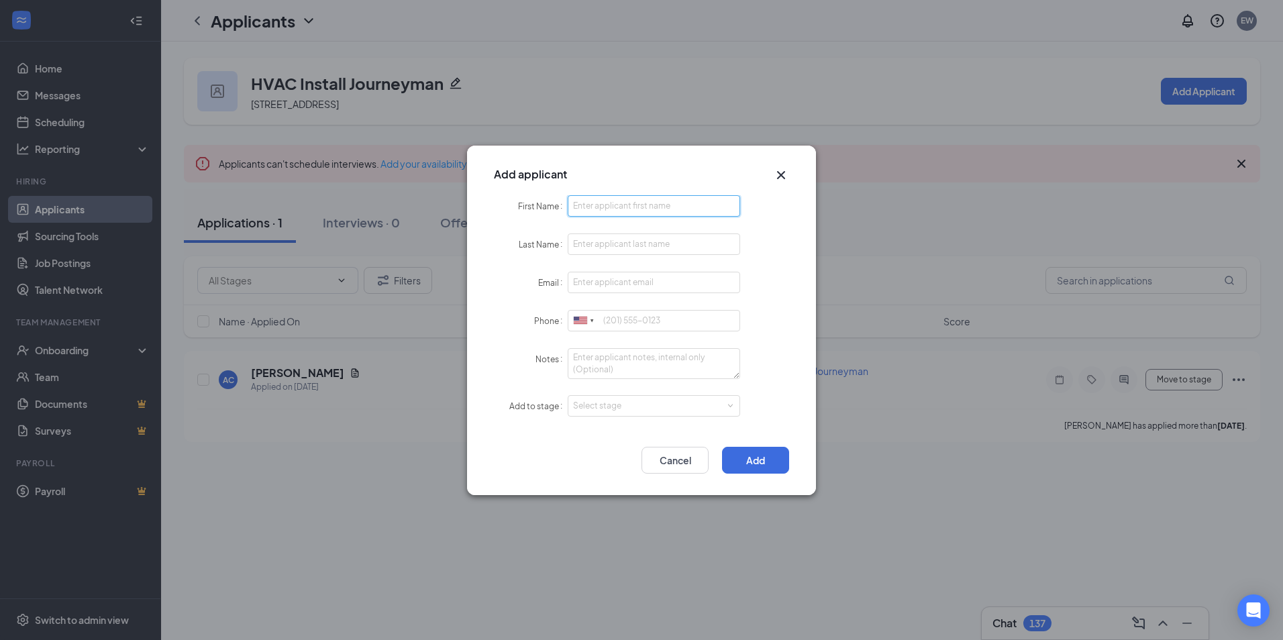
click at [639, 213] on input "First Name" at bounding box center [654, 205] width 172 height 21
type input "Aaron"
type input "McIntosh"
click at [680, 277] on input "Email" at bounding box center [654, 282] width 172 height 21
paste input "aaronmcintosh1981@gmail.com"
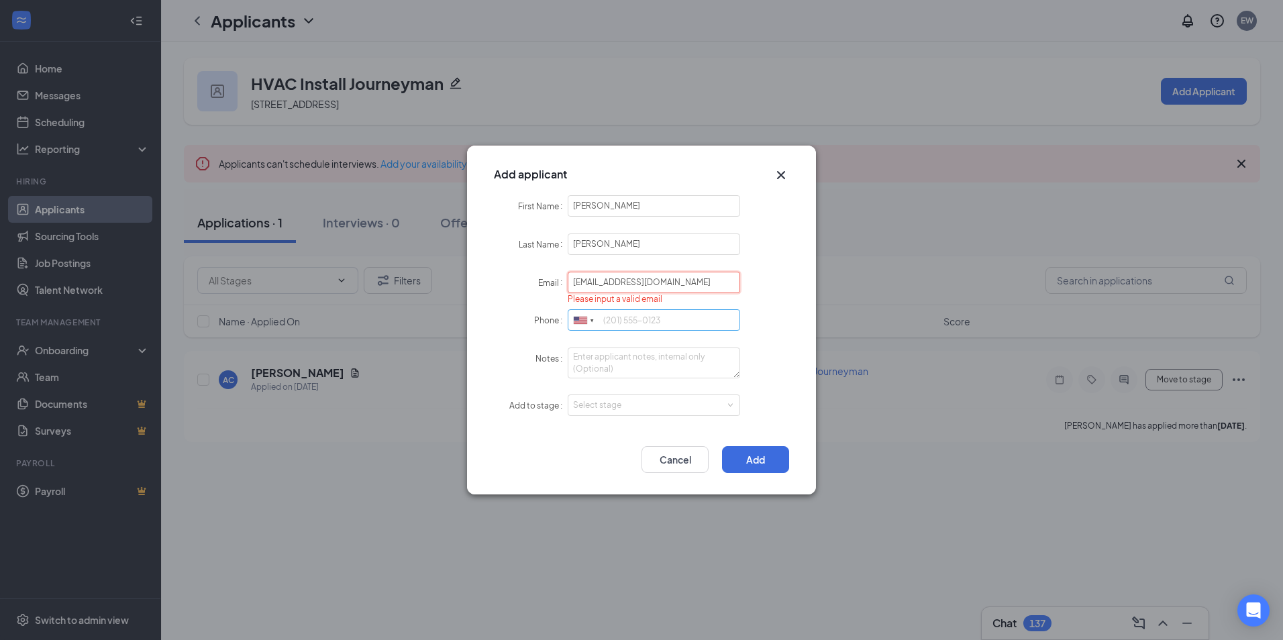
type input "aaronmcintosh1981@gmail.com"
click at [651, 319] on input "Phone" at bounding box center [654, 320] width 172 height 21
type input "918-934-5109"
click at [656, 417] on form "First Name Aaron Last Name McIntosh Email aaronmcintosh1981@gmail.com Phone Uni…" at bounding box center [641, 314] width 295 height 238
click at [651, 412] on div "Select stage" at bounding box center [651, 405] width 156 height 13
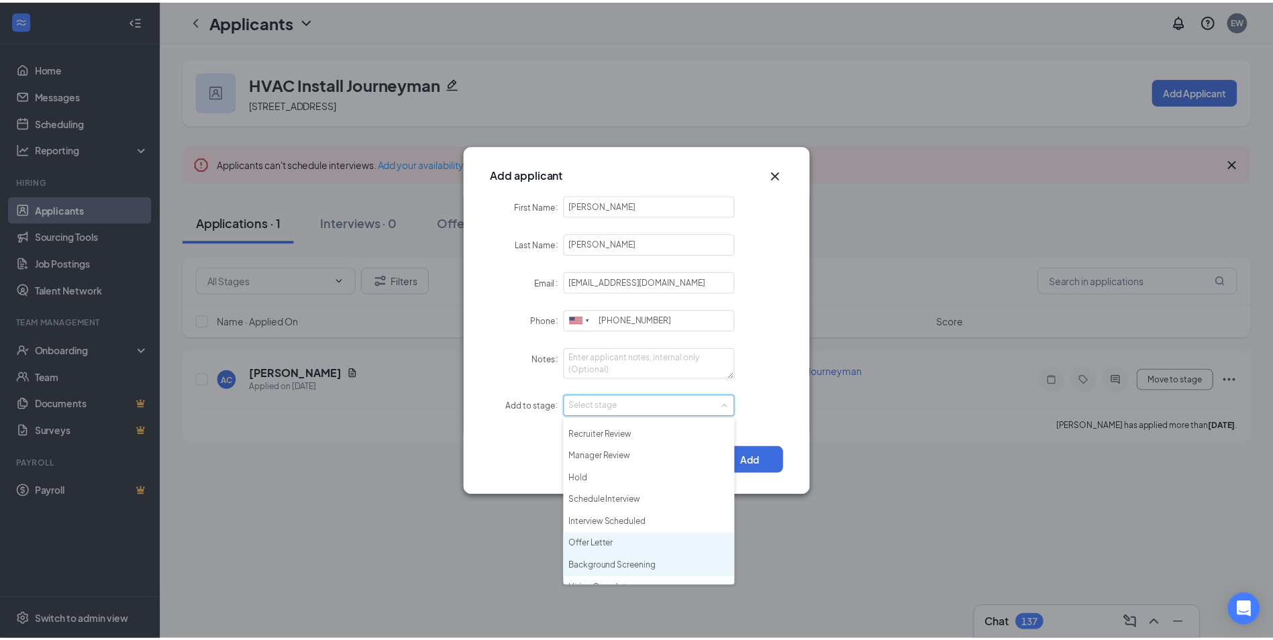
scroll to position [31, 0]
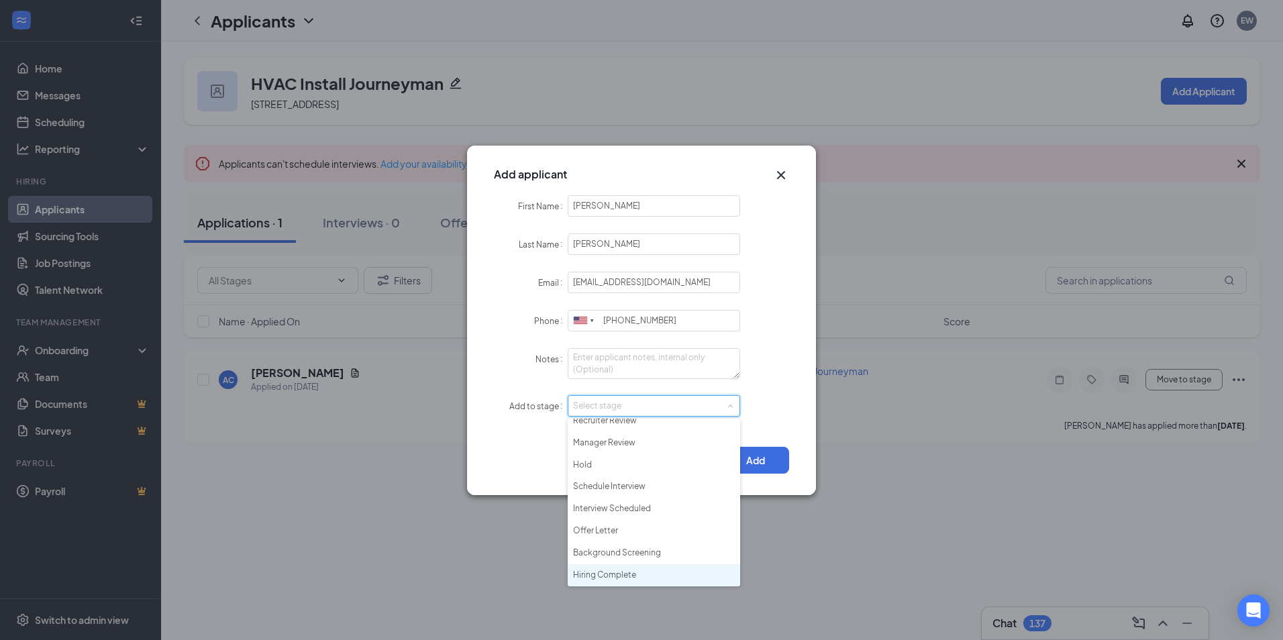
click at [621, 577] on li "Hiring Complete" at bounding box center [654, 575] width 172 height 22
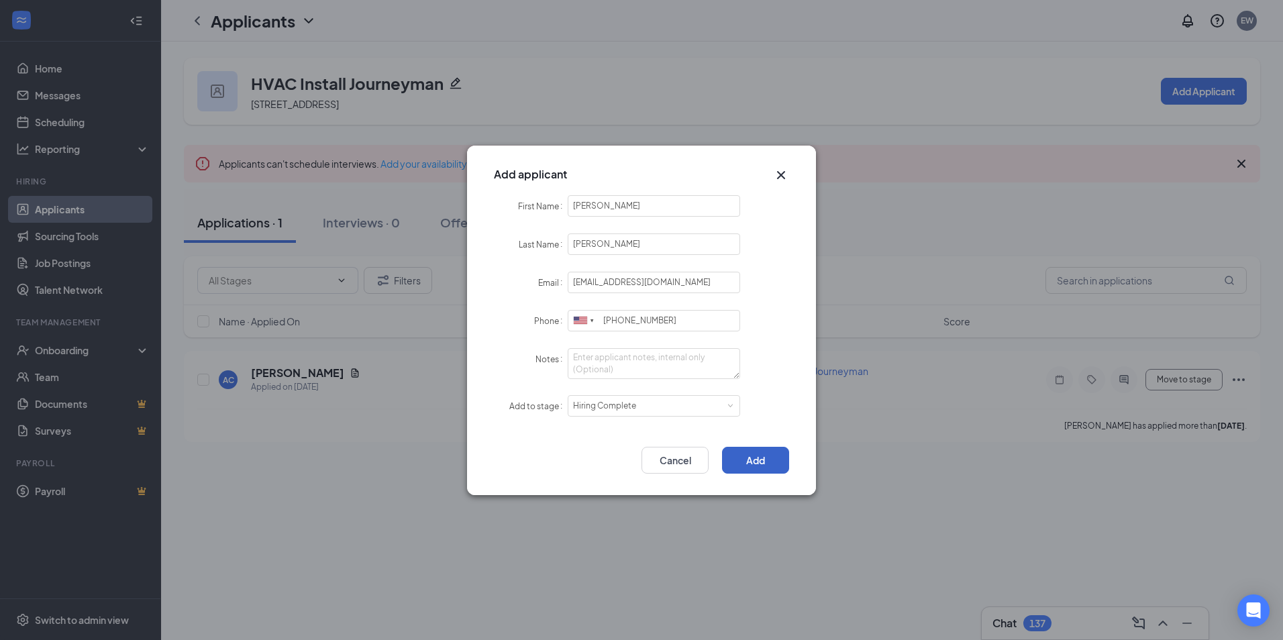
click at [761, 455] on button "Add" at bounding box center [755, 460] width 67 height 27
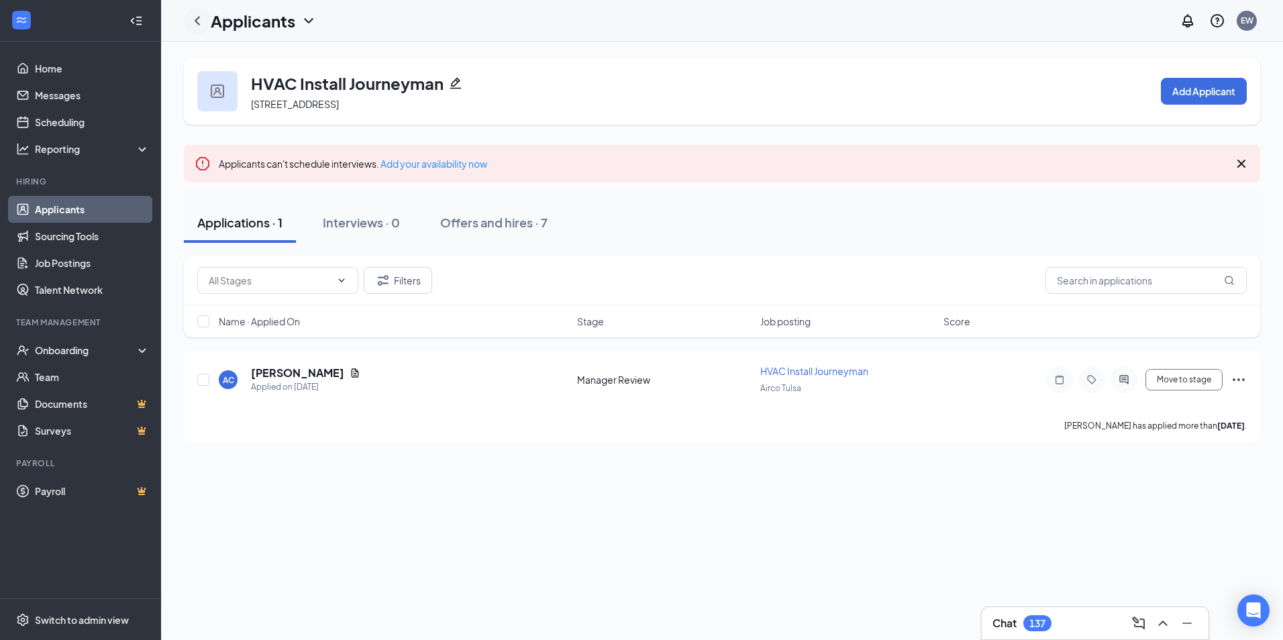
click at [197, 16] on icon "ChevronLeft" at bounding box center [197, 21] width 16 height 16
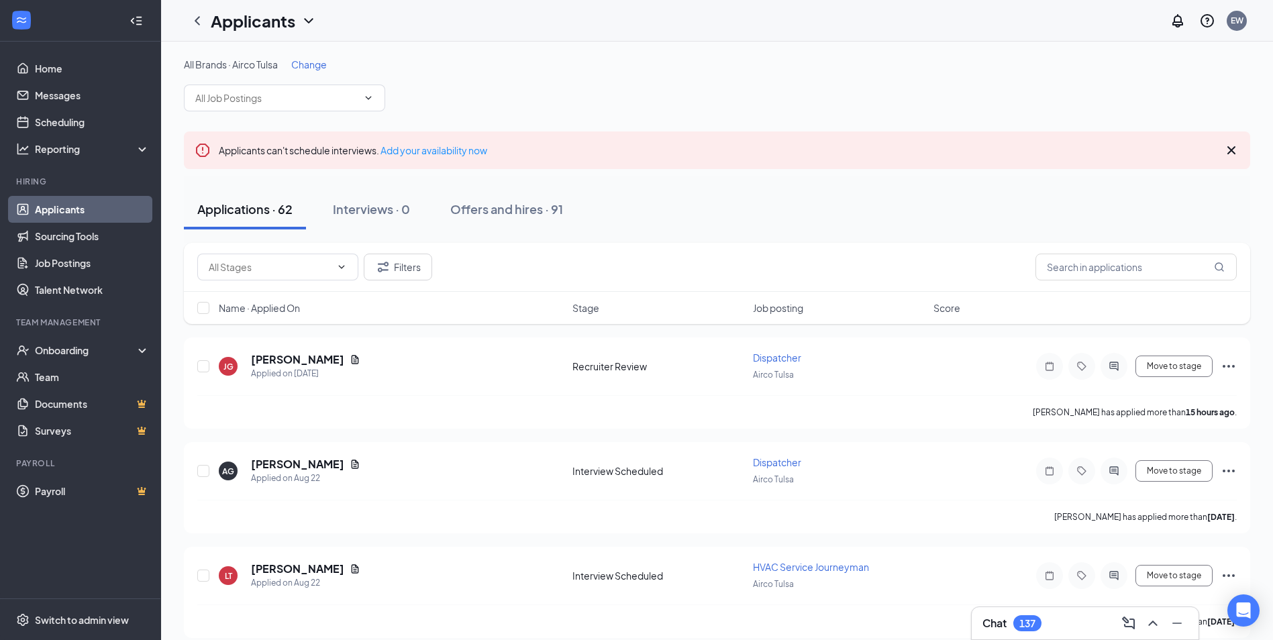
click at [316, 62] on span "Change" at bounding box center [309, 64] width 36 height 12
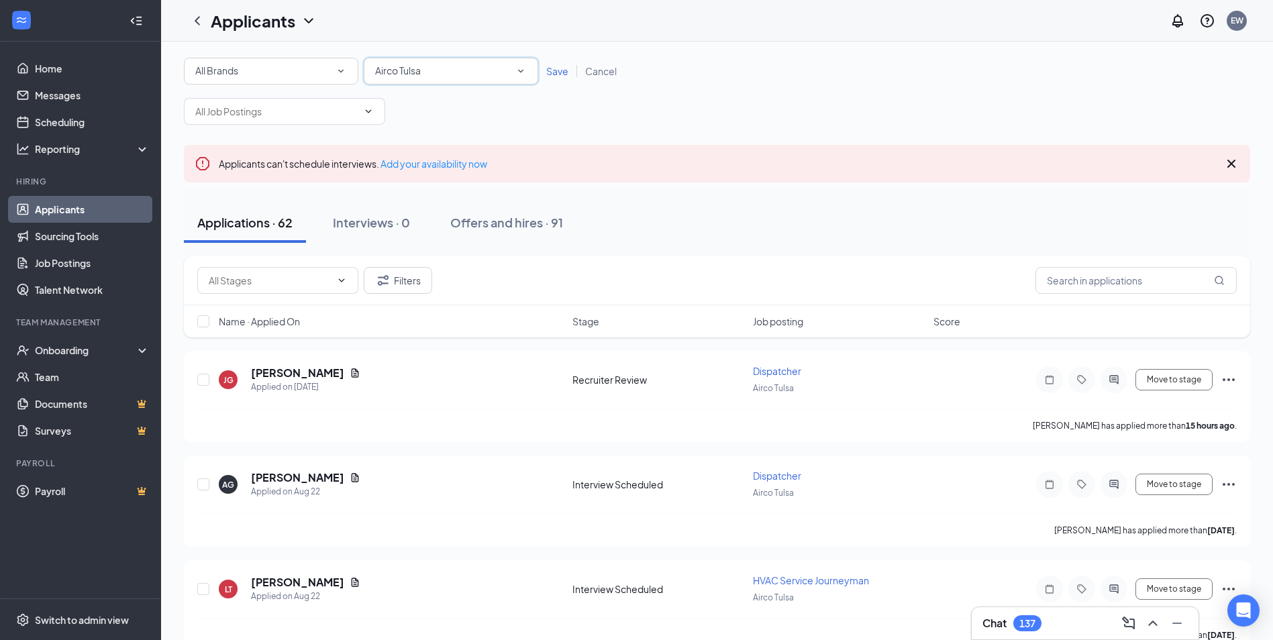
click at [472, 69] on div "Airco Tulsa" at bounding box center [451, 71] width 152 height 16
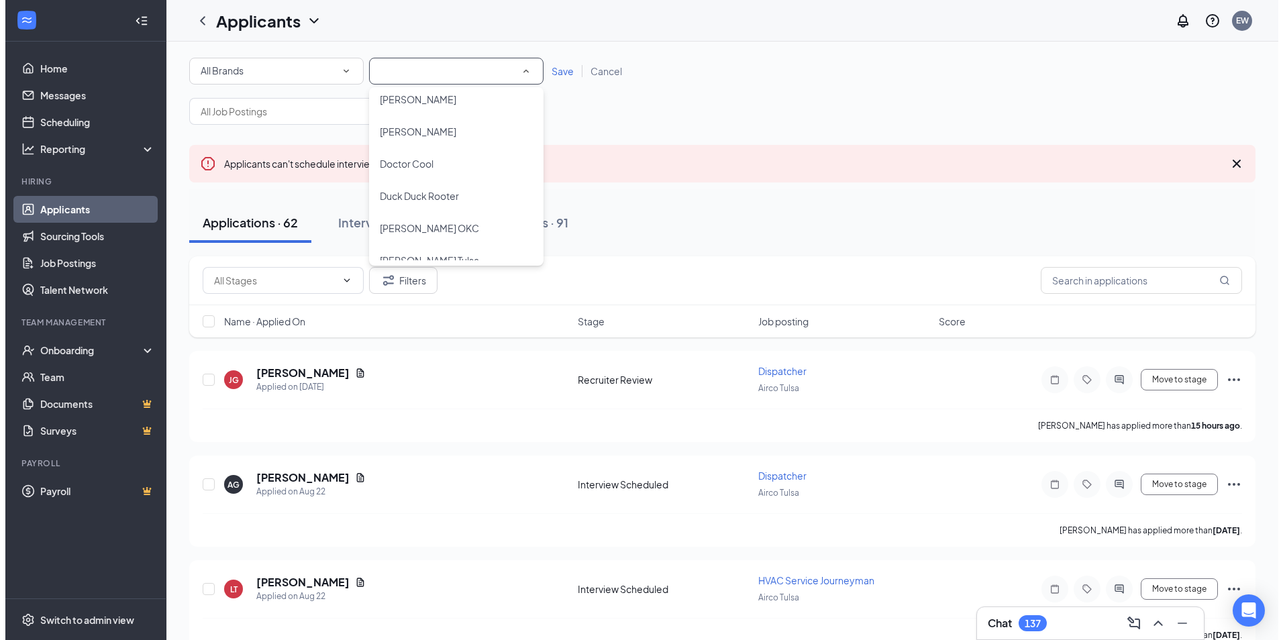
scroll to position [458, 0]
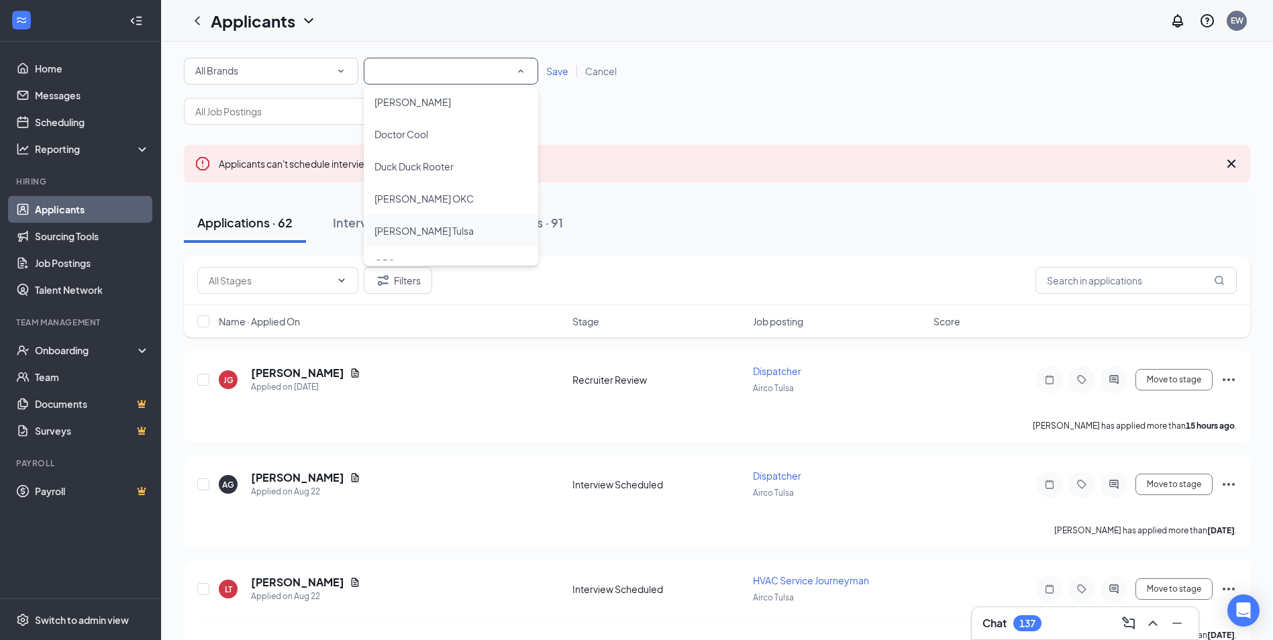
click at [414, 230] on span "[PERSON_NAME] Tulsa" at bounding box center [423, 231] width 99 height 12
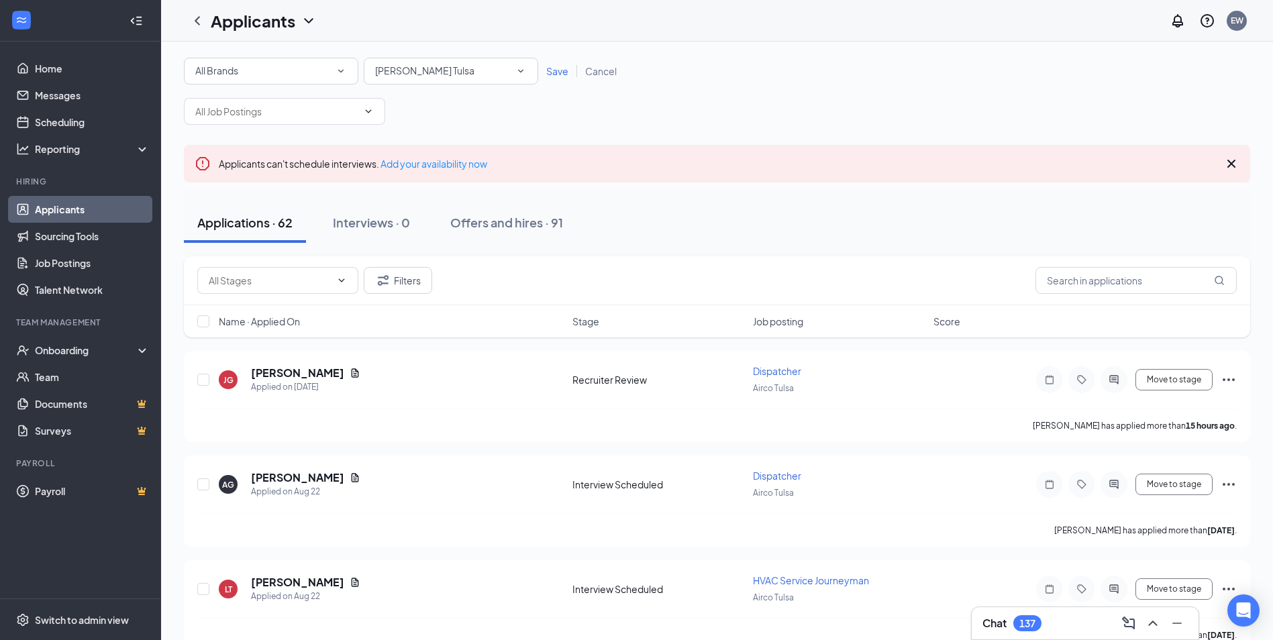
click at [557, 75] on span "Save" at bounding box center [557, 71] width 22 height 12
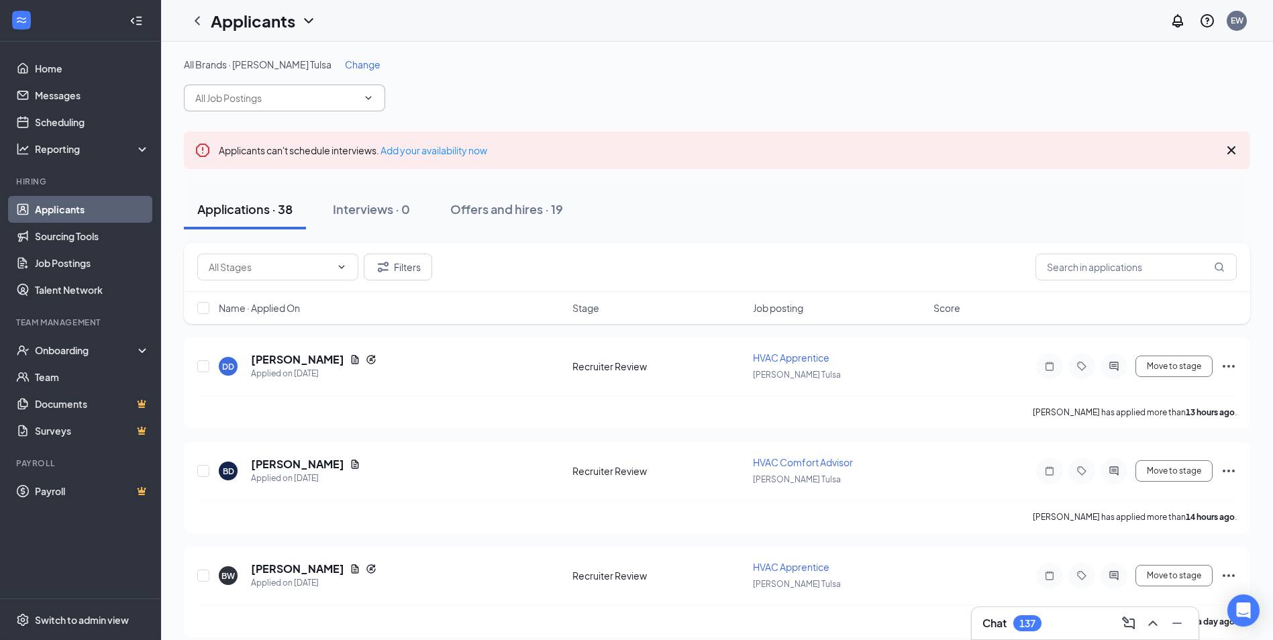
click at [296, 99] on input "text" at bounding box center [276, 98] width 162 height 15
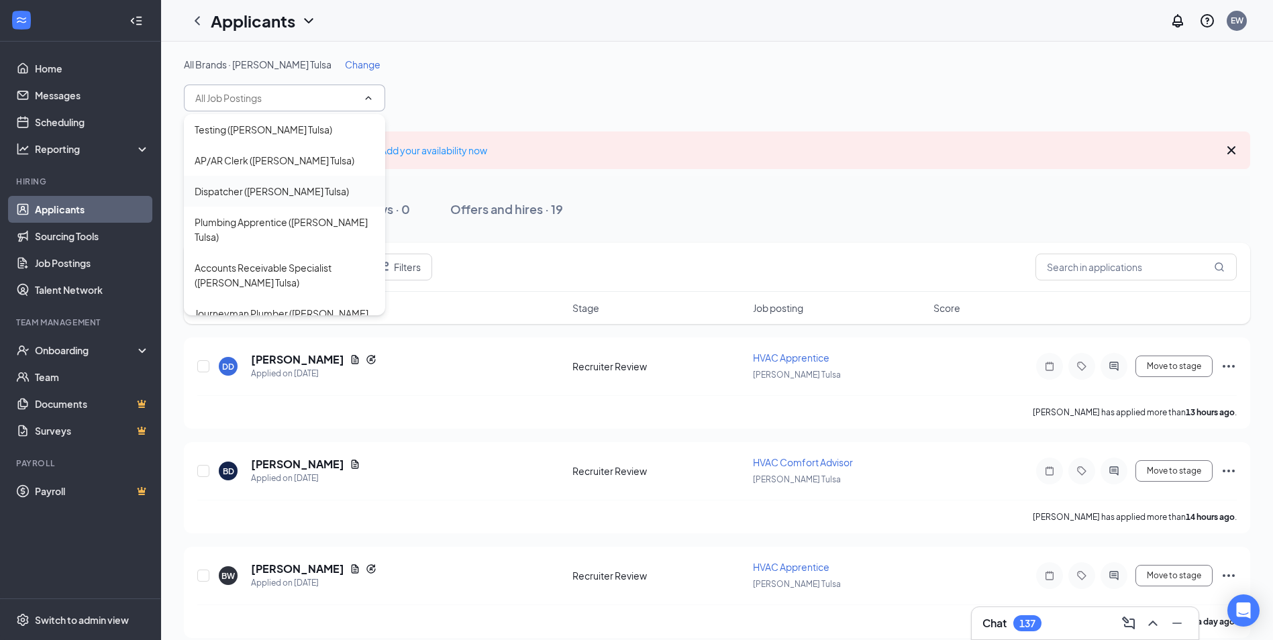
click at [234, 192] on div "Dispatcher (Duvall Tulsa)" at bounding box center [272, 191] width 154 height 15
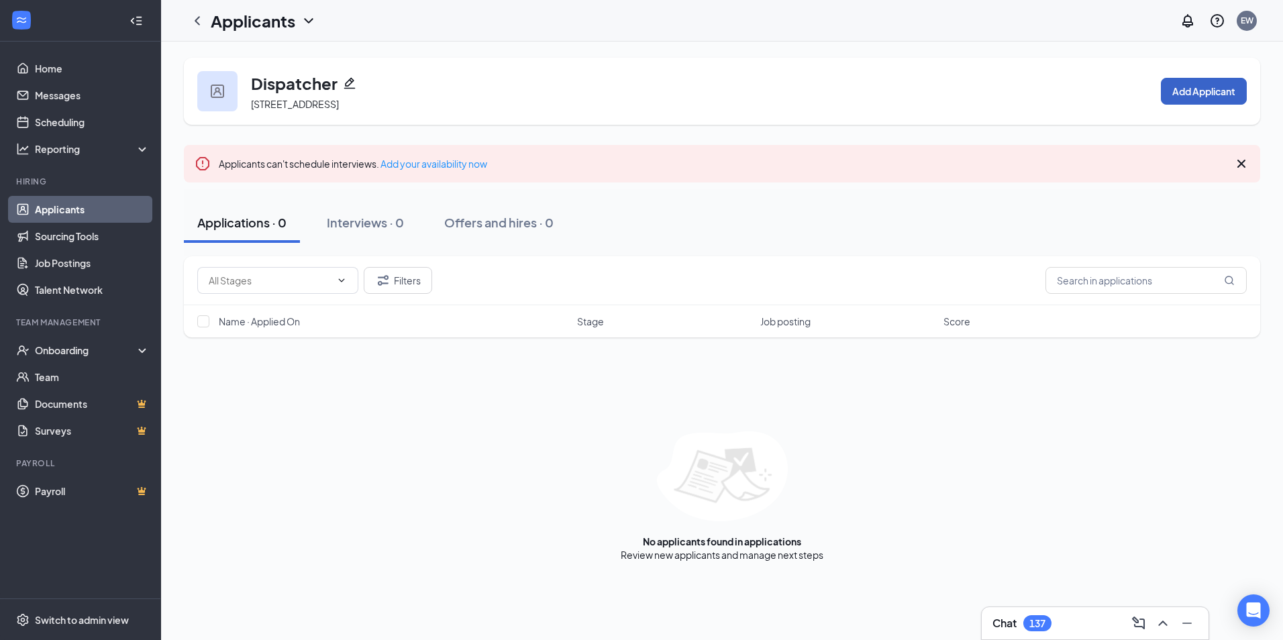
click at [1189, 91] on button "Add Applicant" at bounding box center [1204, 91] width 86 height 27
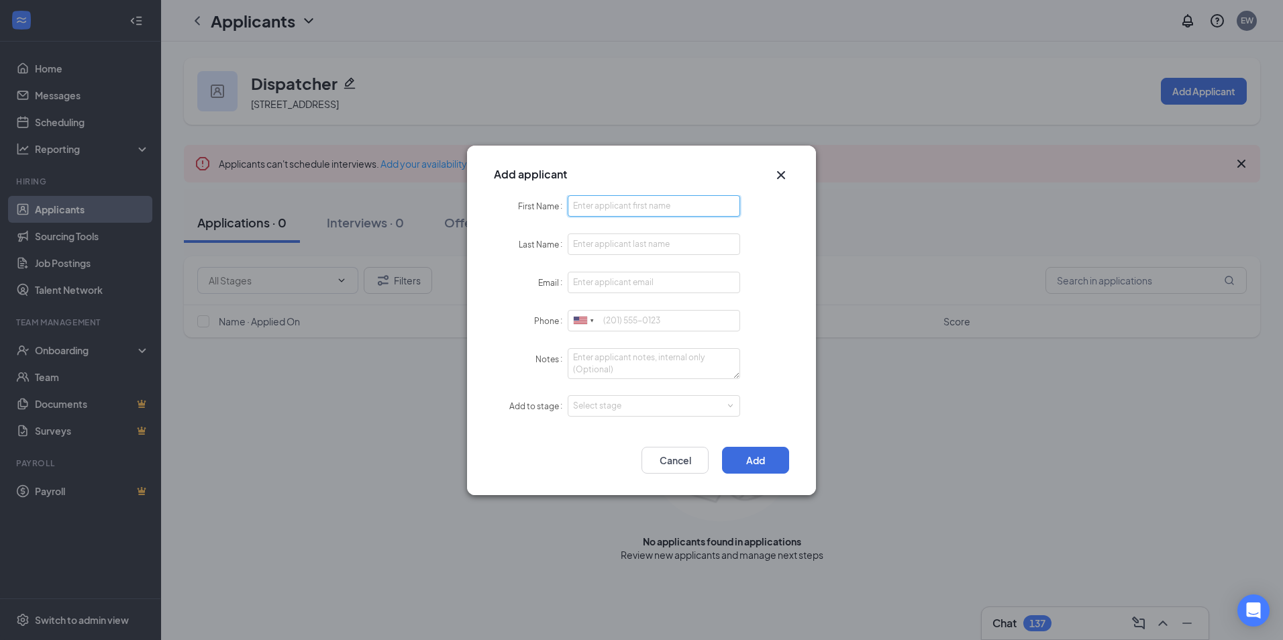
click at [625, 205] on input "First Name" at bounding box center [654, 205] width 172 height 21
type input "h"
type input "J"
type input "Heather"
type input "O'Neal"
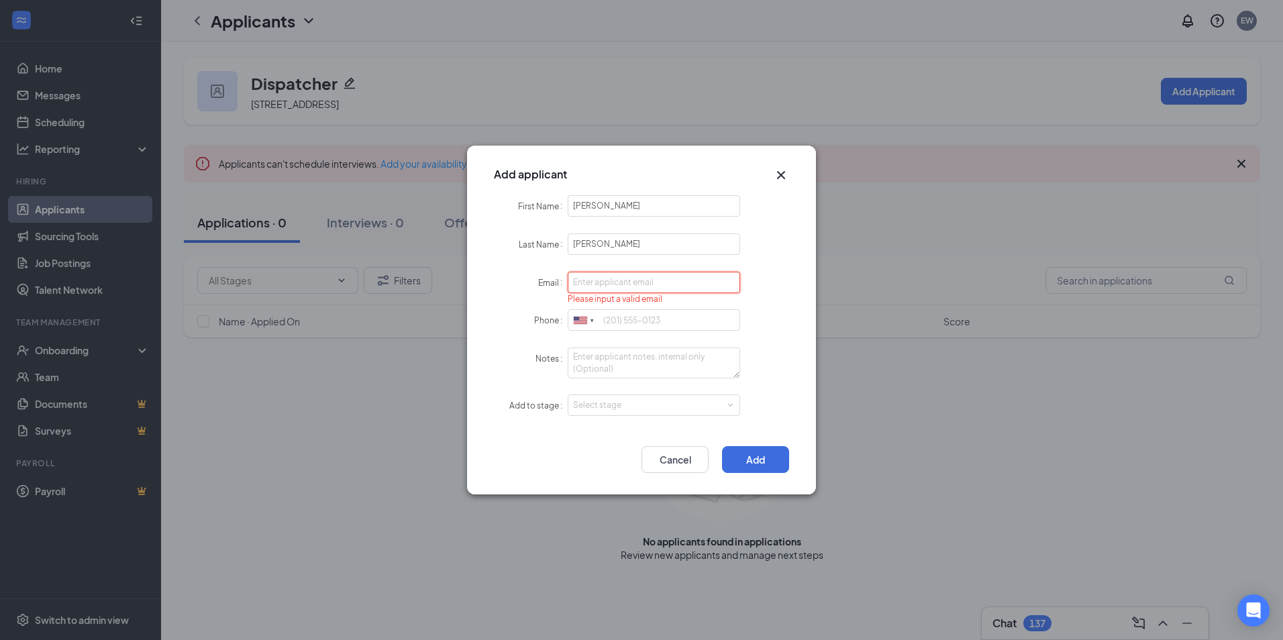
click at [635, 280] on input "Email" at bounding box center [654, 282] width 172 height 21
type input "heatherone99@gmail.com"
click at [662, 411] on div "Select stage" at bounding box center [651, 405] width 156 height 13
type input "918-688-8218"
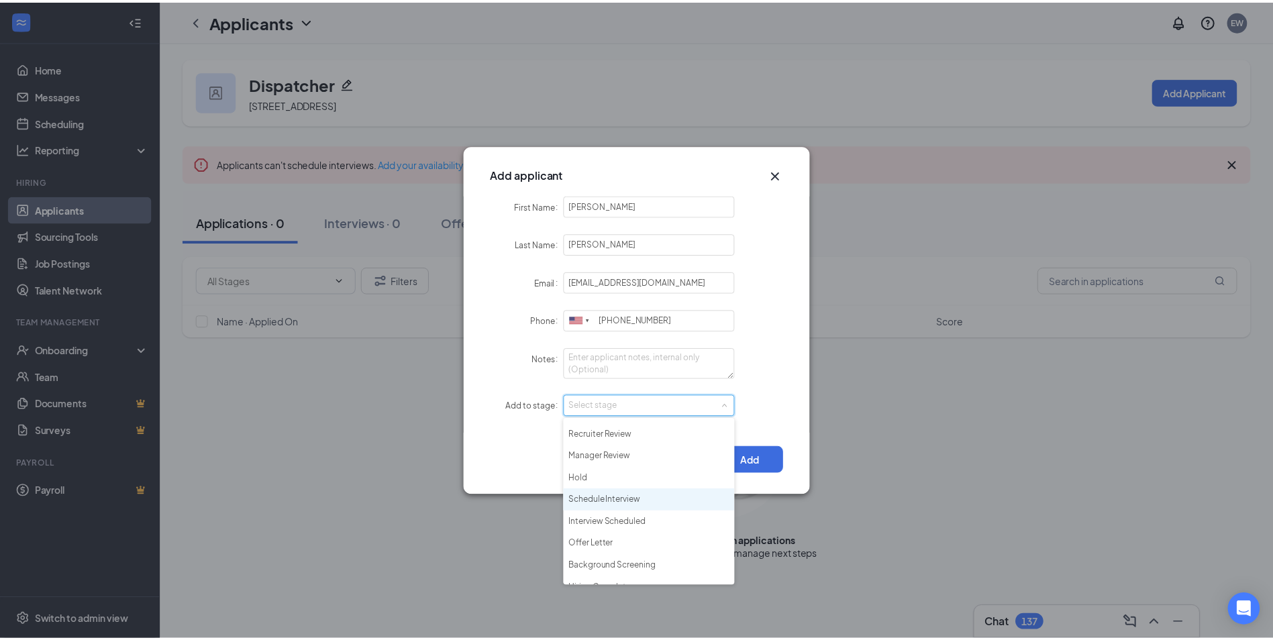
scroll to position [31, 0]
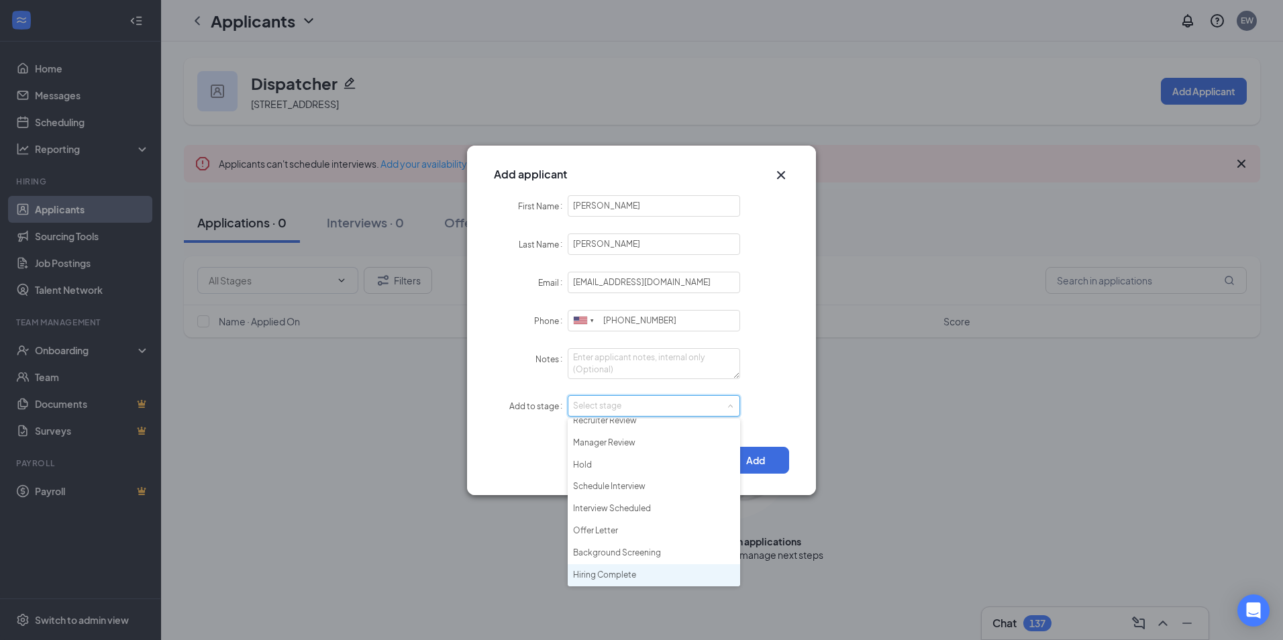
click at [629, 578] on li "Hiring Complete" at bounding box center [654, 575] width 172 height 22
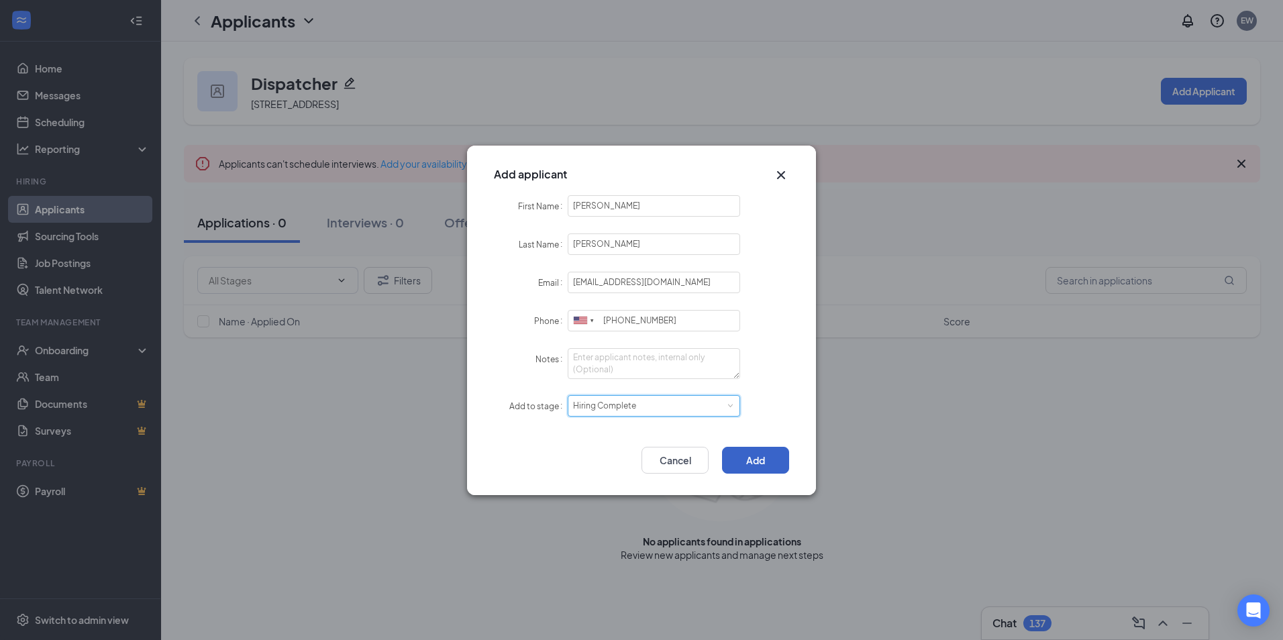
click at [782, 459] on button "Add" at bounding box center [755, 460] width 67 height 27
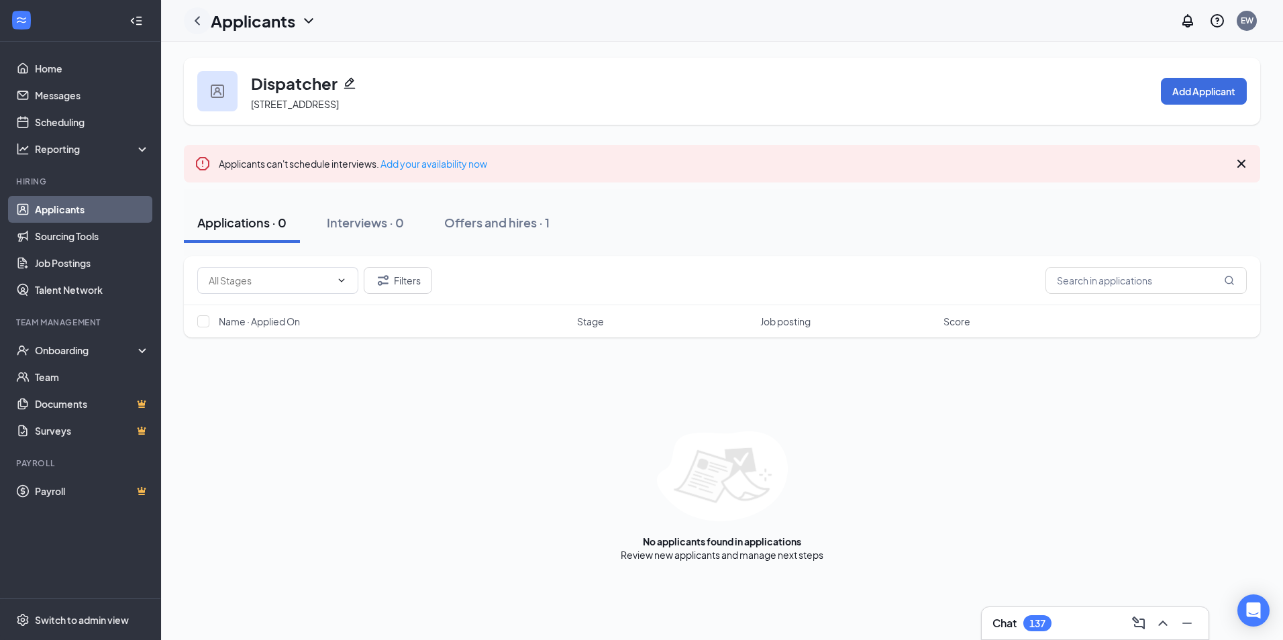
click at [198, 26] on icon "ChevronLeft" at bounding box center [197, 21] width 16 height 16
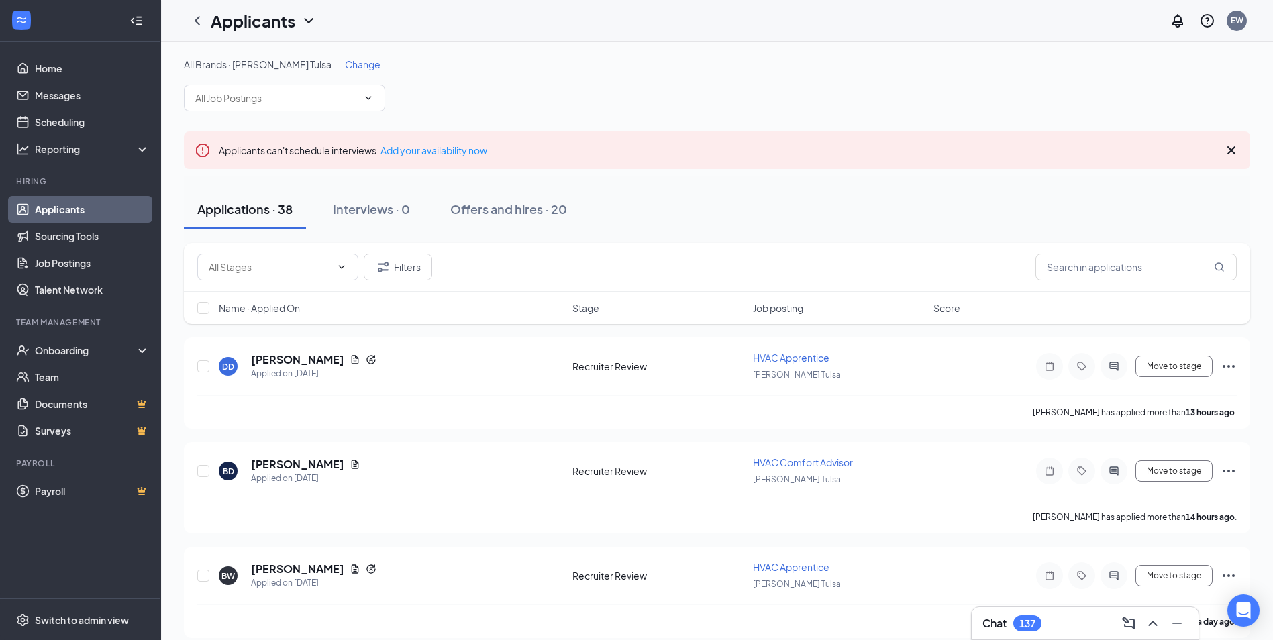
click at [345, 62] on span "Change" at bounding box center [363, 64] width 36 height 12
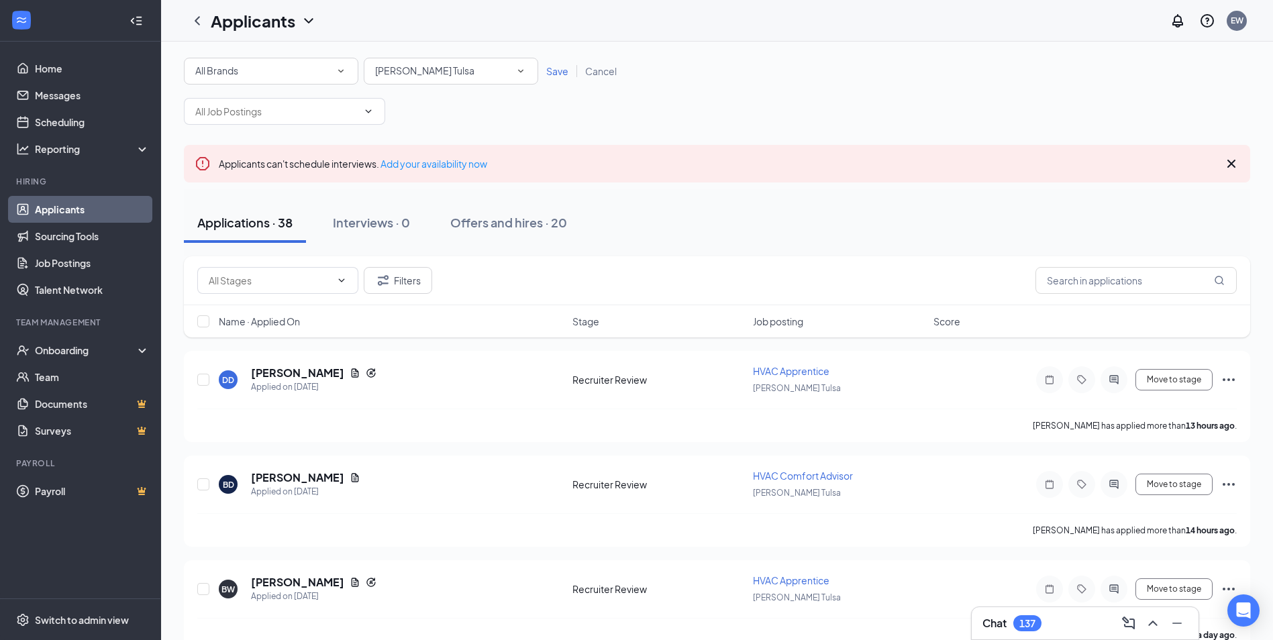
click at [407, 69] on span "Duvall Tulsa" at bounding box center [424, 70] width 99 height 12
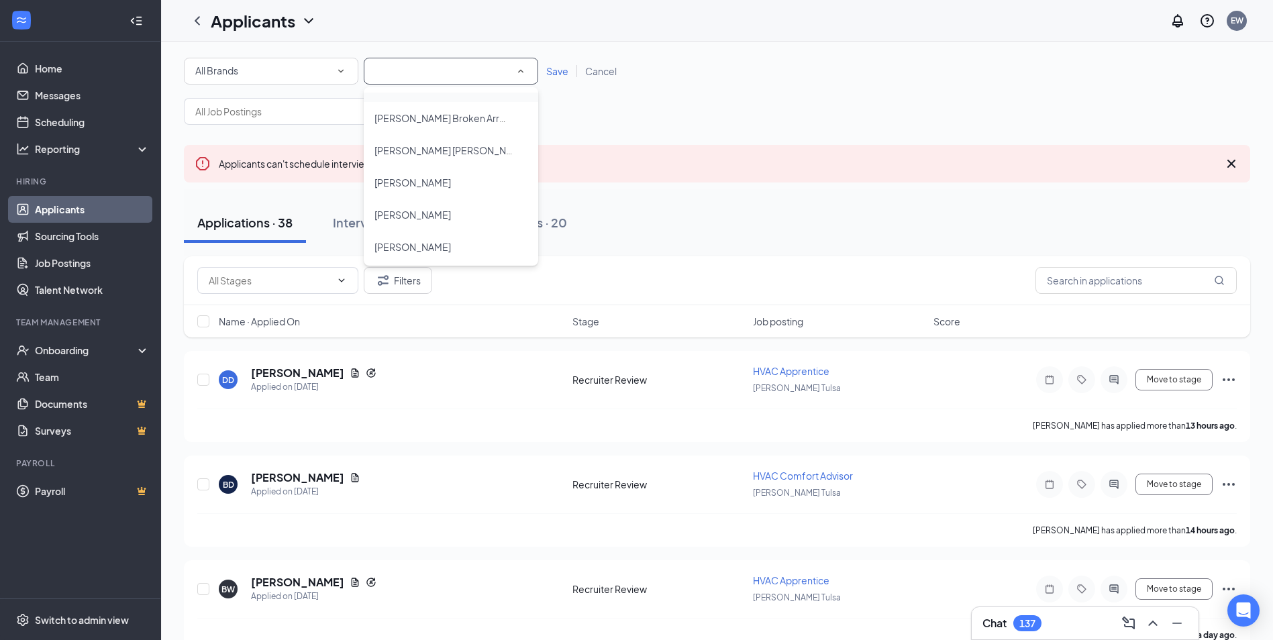
scroll to position [981, 0]
click at [448, 98] on span "Mullin Broken Arrow" at bounding box center [443, 94] width 138 height 12
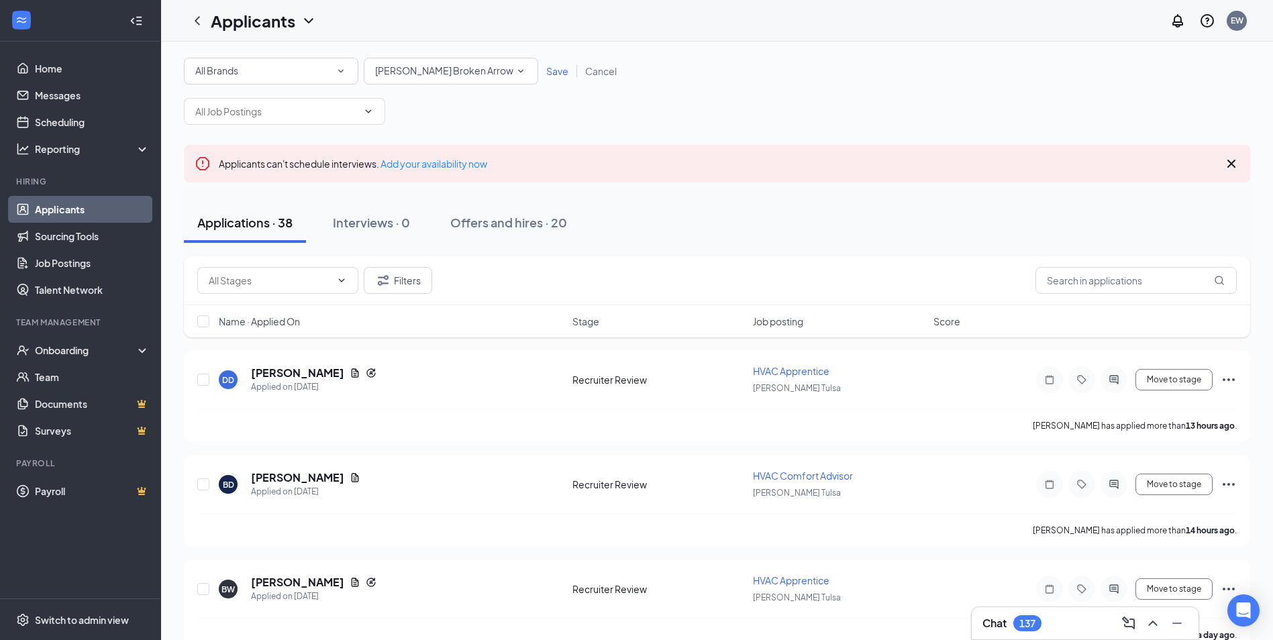
click at [558, 70] on span "Save" at bounding box center [557, 71] width 22 height 12
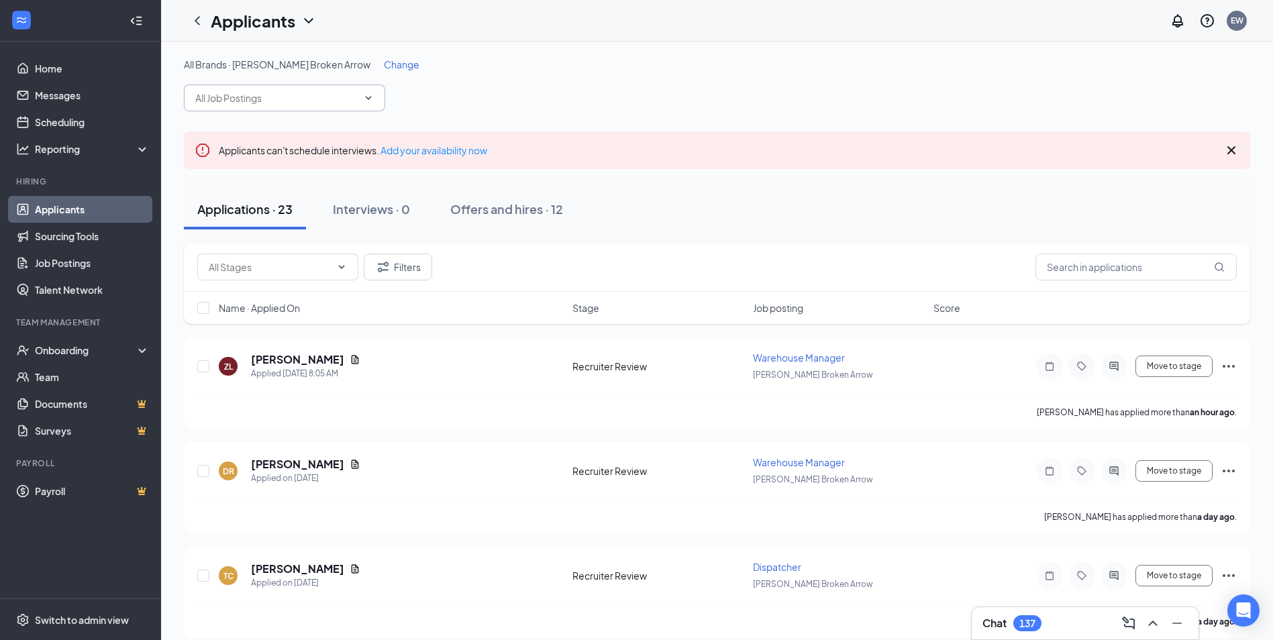
click at [301, 94] on input "text" at bounding box center [276, 98] width 162 height 15
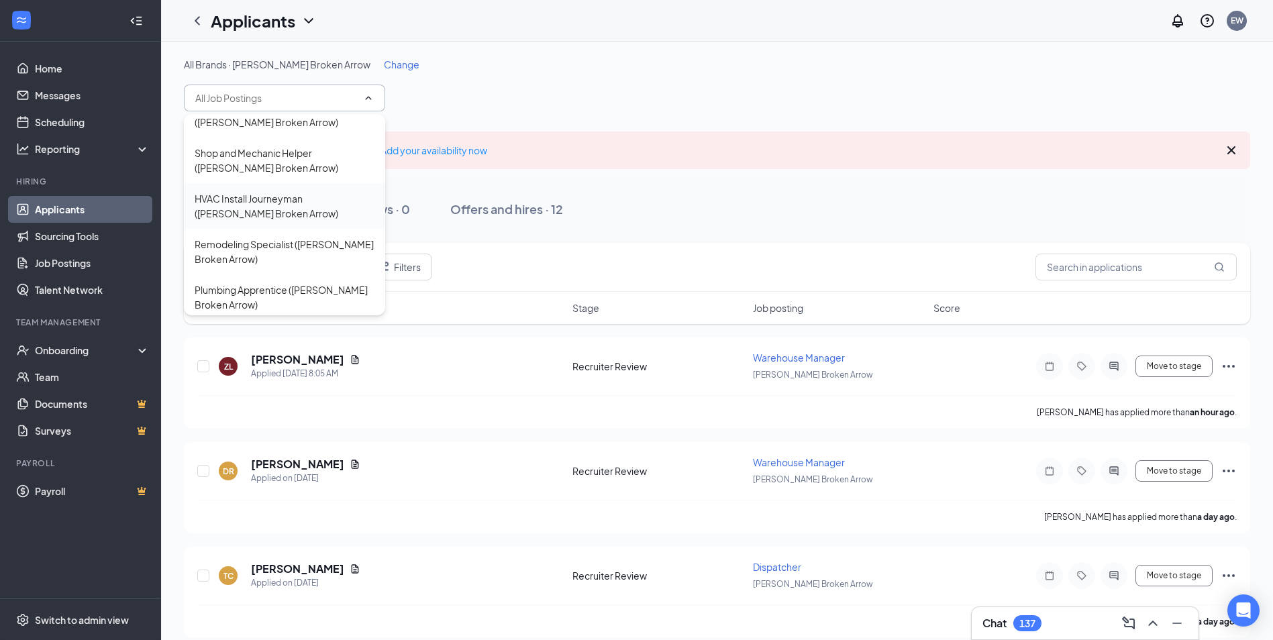
scroll to position [134, 0]
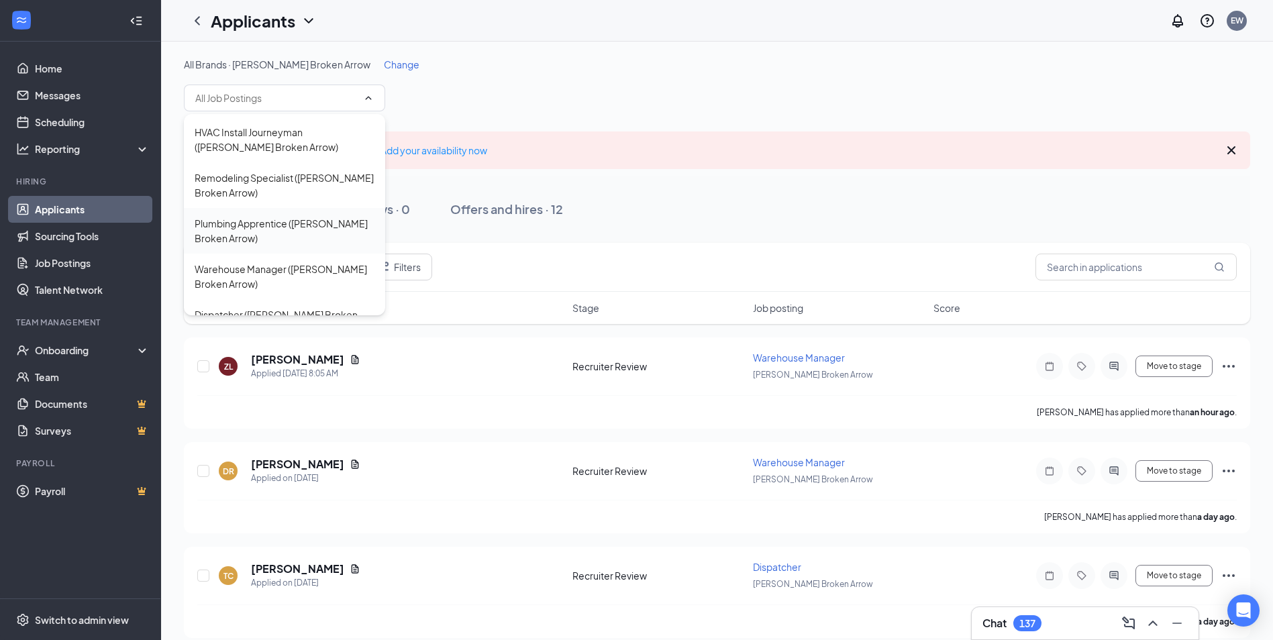
click at [277, 216] on div "Plumbing Apprentice (Mullin Broken Arrow)" at bounding box center [285, 231] width 180 height 30
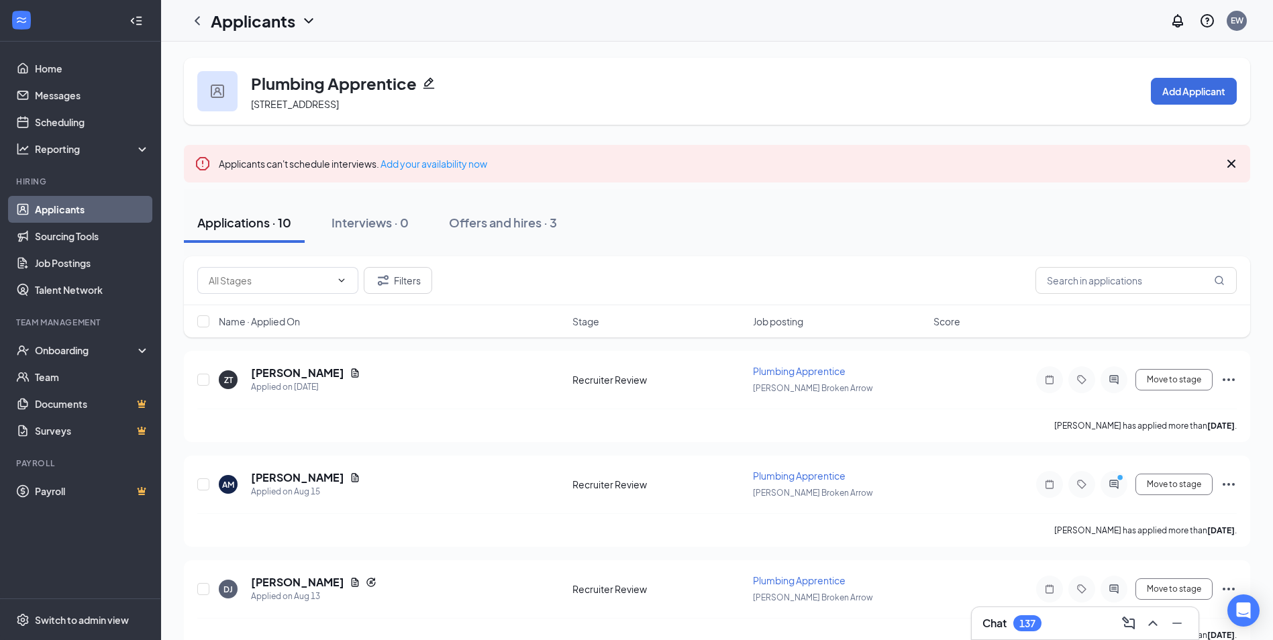
click at [1143, 89] on div "Plumbing Apprentice 118 S Elm Pl, Broken Arrow, OK 74012, USA Add Applicant" at bounding box center [717, 91] width 1066 height 67
click at [1182, 89] on button "Add Applicant" at bounding box center [1194, 91] width 86 height 27
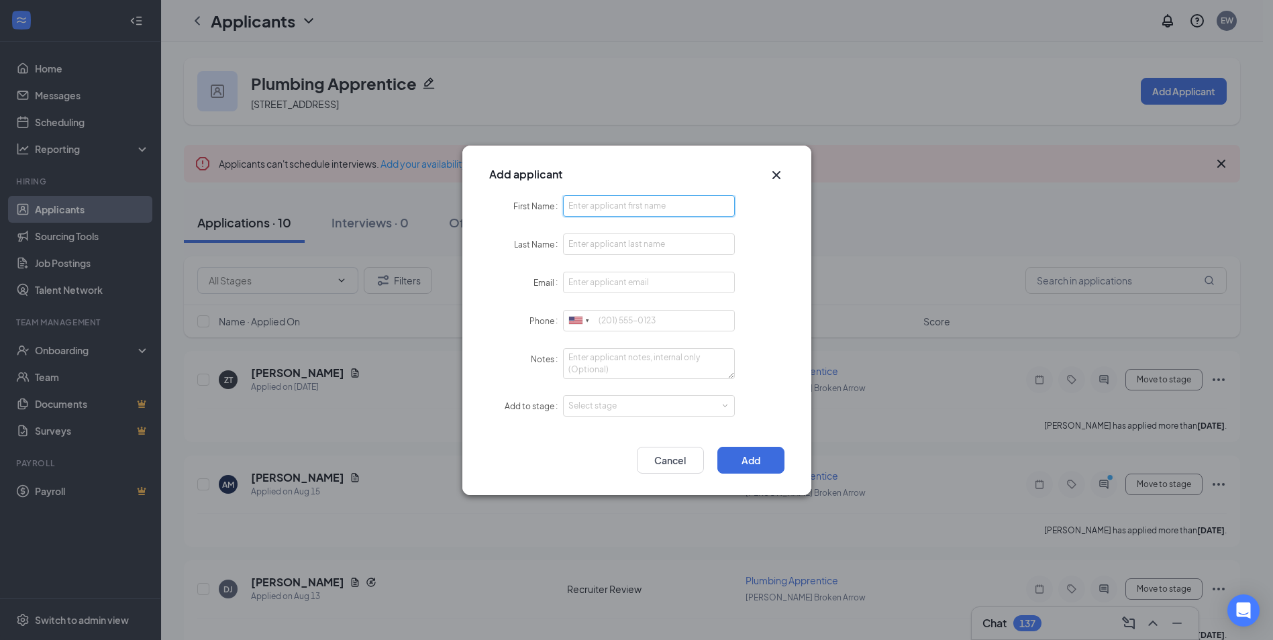
click at [661, 208] on input "First Name" at bounding box center [649, 205] width 172 height 21
type input "Tanner"
type input "Archer"
type input "tanner.archerrr@gmail.com"
click at [648, 400] on div "Select stage" at bounding box center [646, 405] width 156 height 13
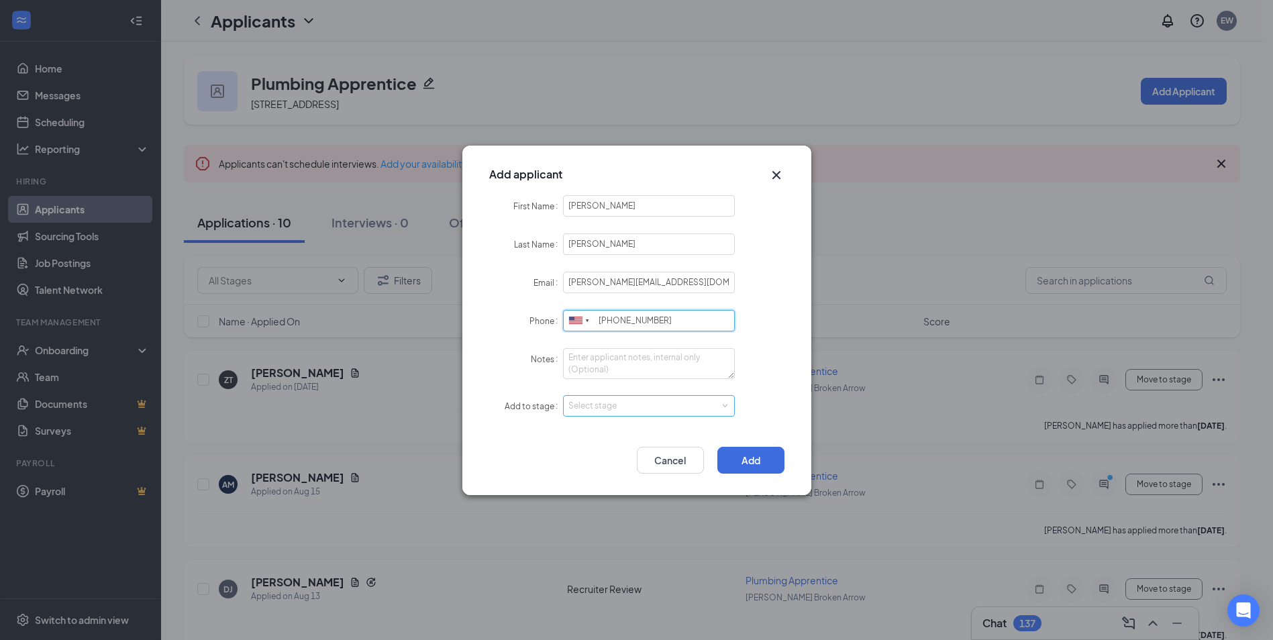
type input "918-728-5280"
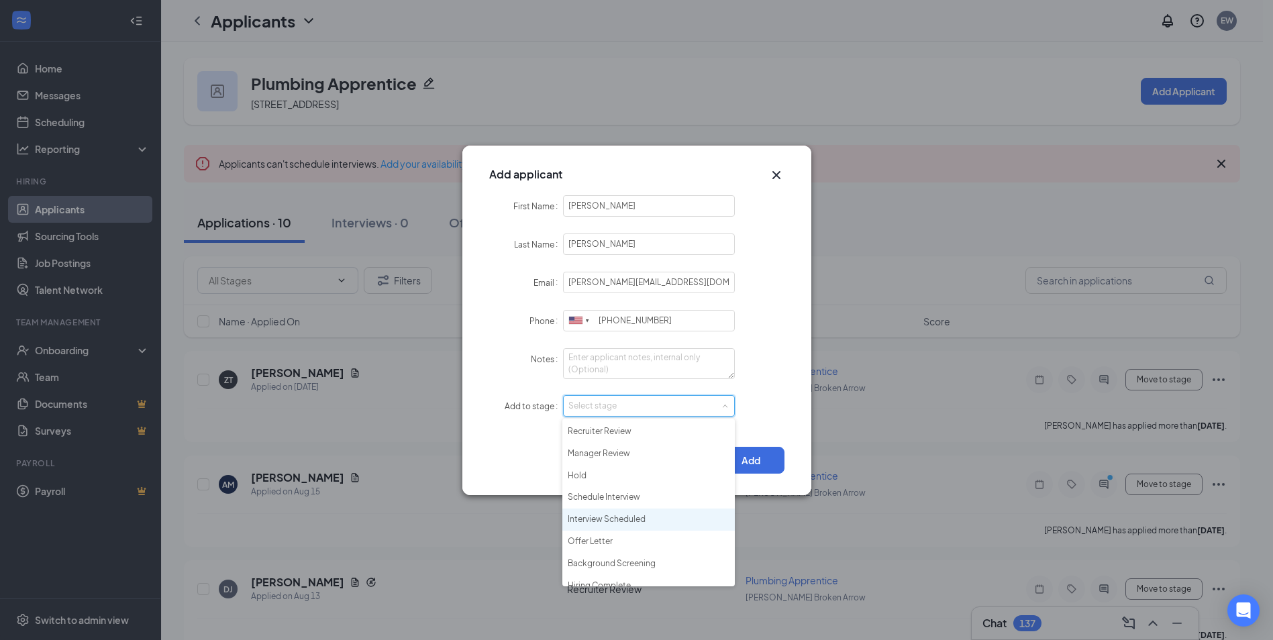
scroll to position [31, 0]
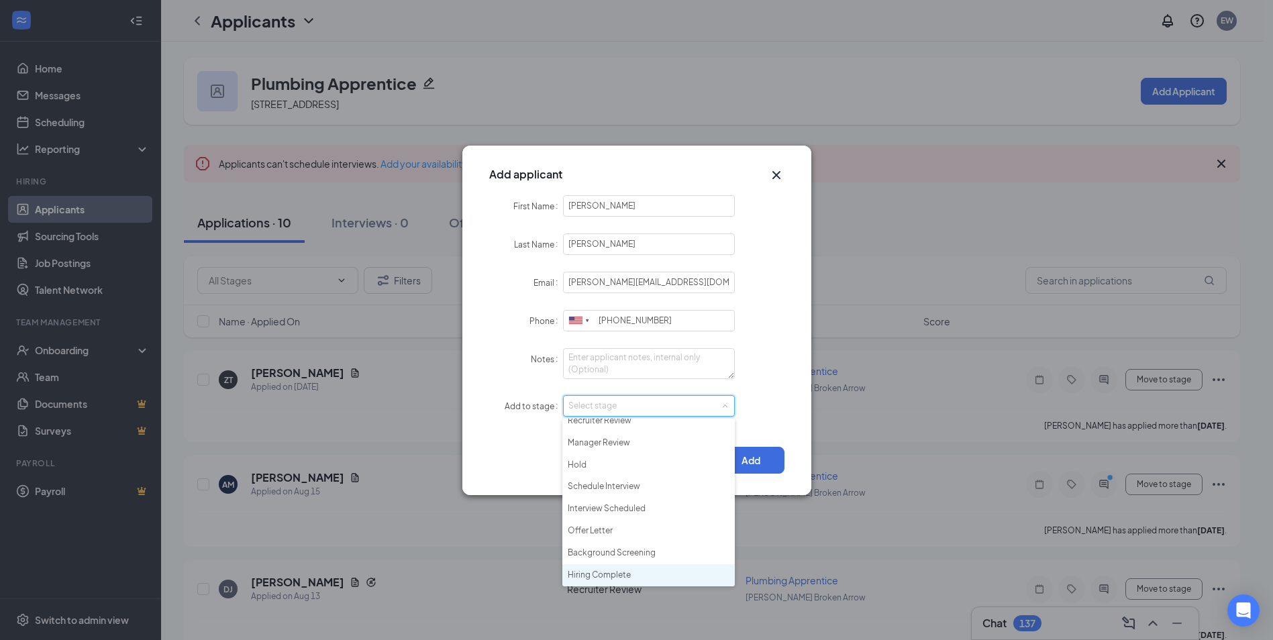
click at [598, 570] on li "Hiring Complete" at bounding box center [648, 575] width 172 height 22
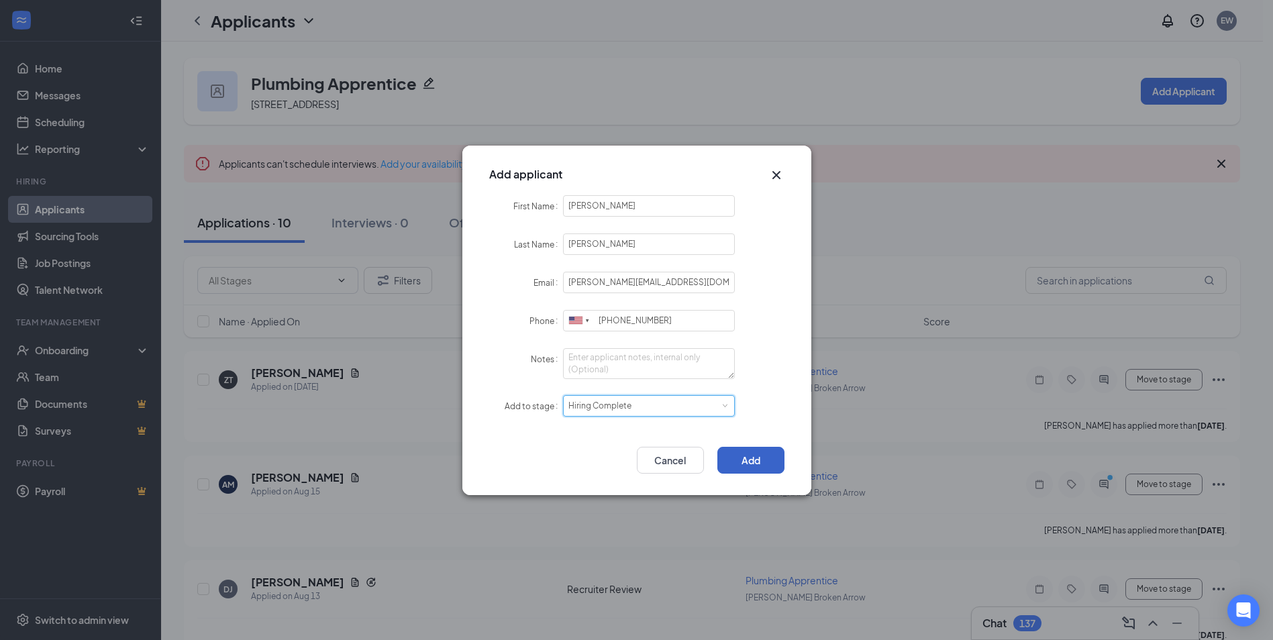
click at [760, 458] on button "Add" at bounding box center [750, 460] width 67 height 27
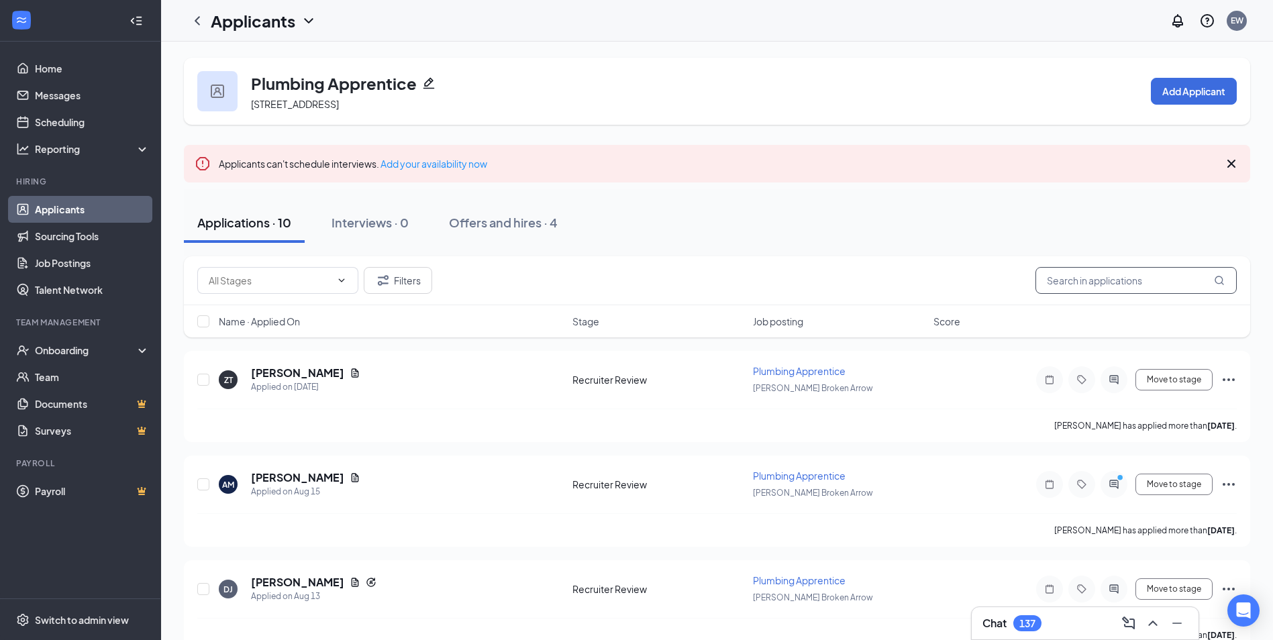
click at [1140, 282] on input "text" at bounding box center [1135, 280] width 201 height 27
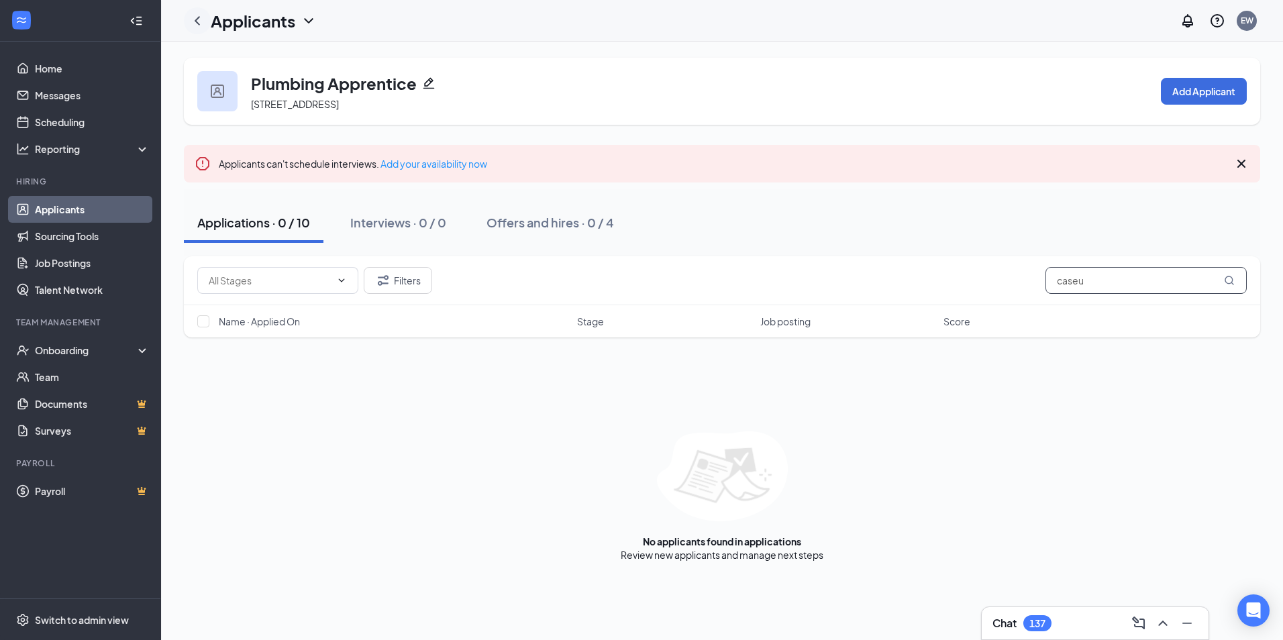
type input "caseu"
click at [197, 18] on icon "ChevronLeft" at bounding box center [197, 20] width 5 height 9
click at [197, 19] on icon "ChevronLeft" at bounding box center [197, 20] width 5 height 9
click at [189, 15] on icon "ChevronLeft" at bounding box center [197, 21] width 16 height 16
click at [199, 20] on icon "ChevronLeft" at bounding box center [197, 21] width 16 height 16
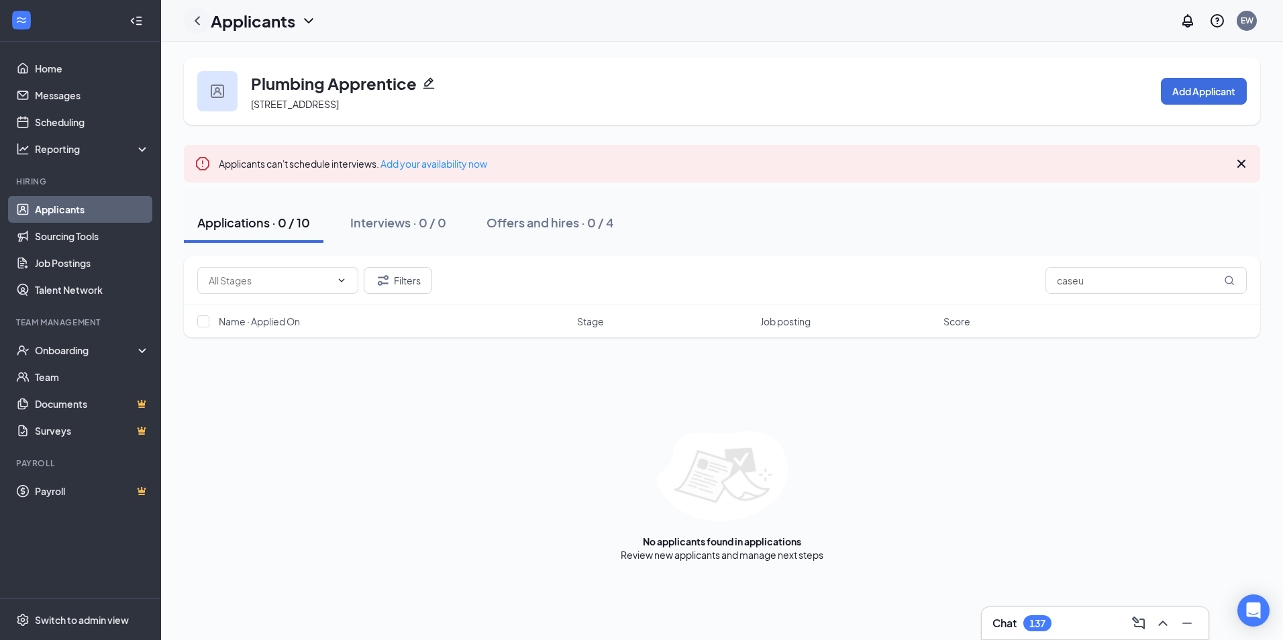
click at [202, 21] on icon "ChevronLeft" at bounding box center [197, 21] width 16 height 16
drag, startPoint x: 1119, startPoint y: 267, endPoint x: 898, endPoint y: 276, distance: 220.9
click at [898, 276] on div "Filters caseu" at bounding box center [721, 280] width 1049 height 27
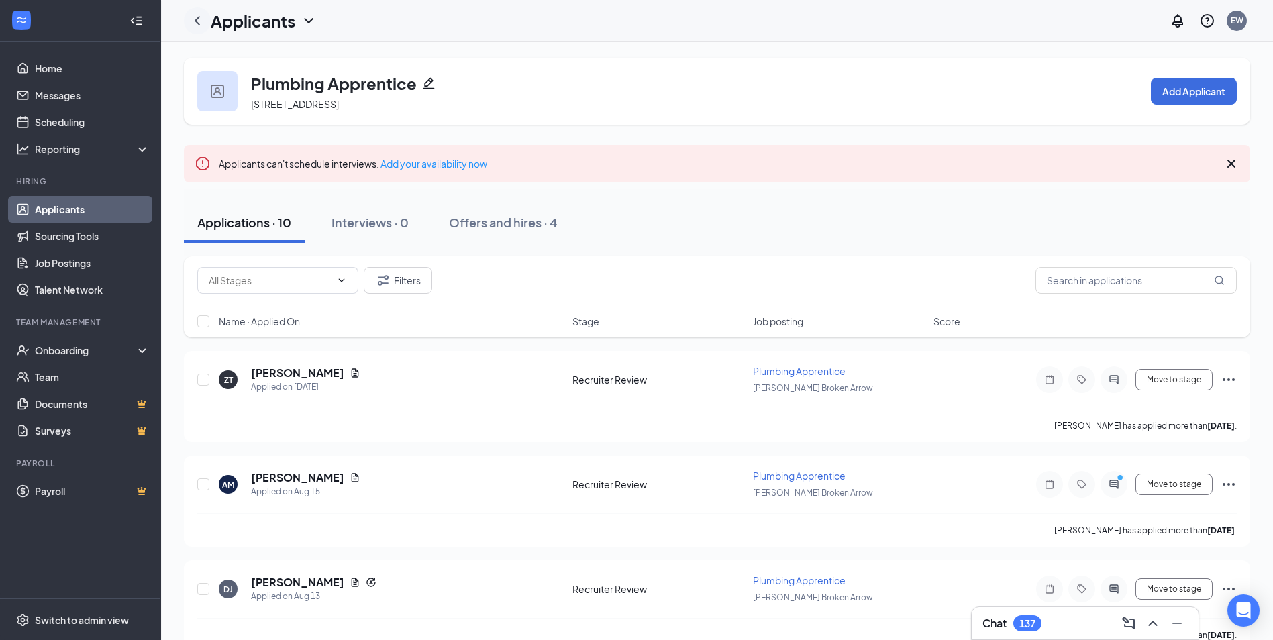
click at [197, 20] on icon "ChevronLeft" at bounding box center [197, 20] width 5 height 9
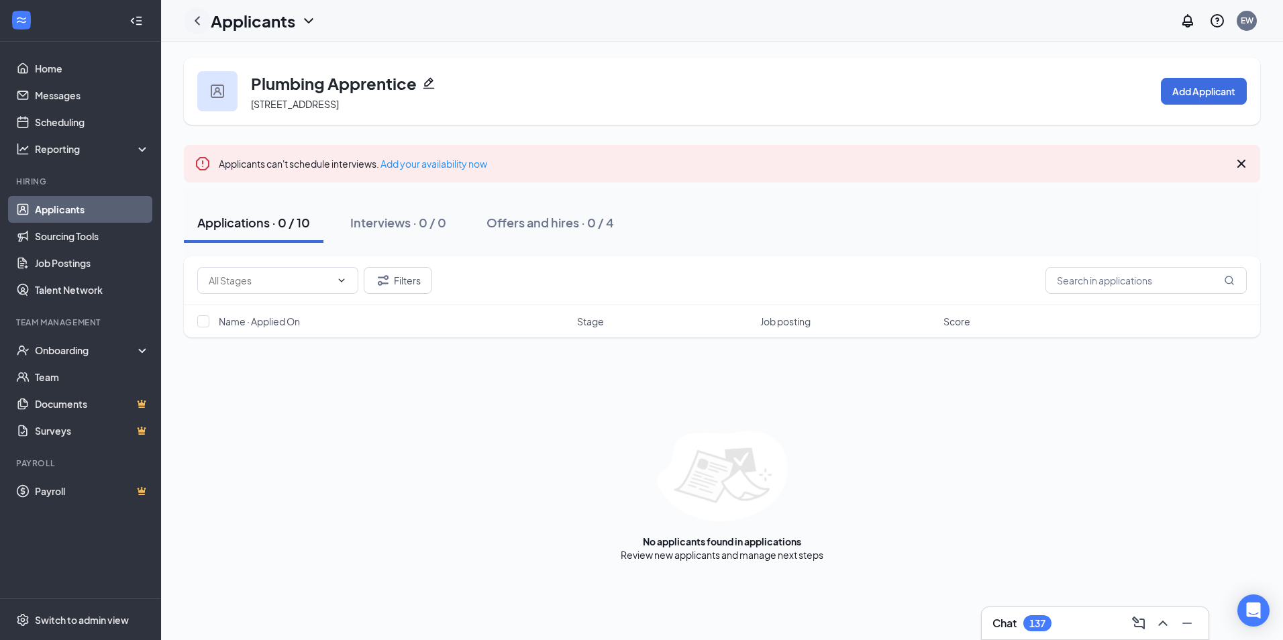
click at [197, 20] on icon "ChevronLeft" at bounding box center [197, 20] width 5 height 9
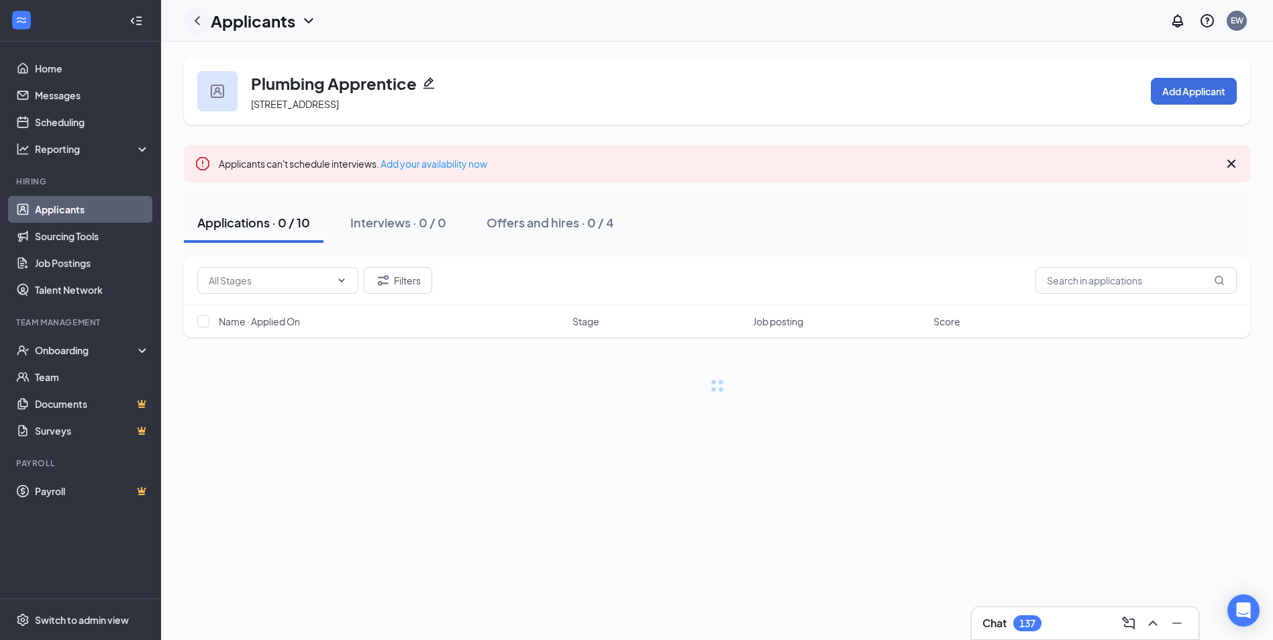
click at [197, 20] on icon "ChevronLeft" at bounding box center [197, 20] width 5 height 9
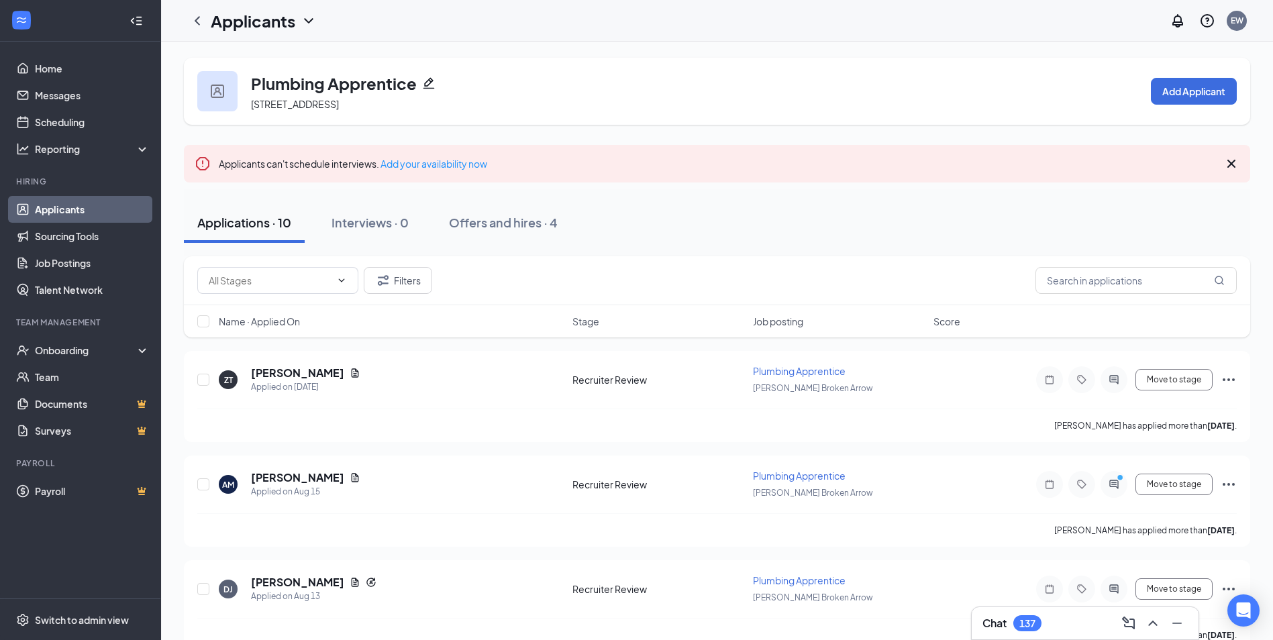
click at [35, 207] on link "Applicants" at bounding box center [92, 209] width 115 height 27
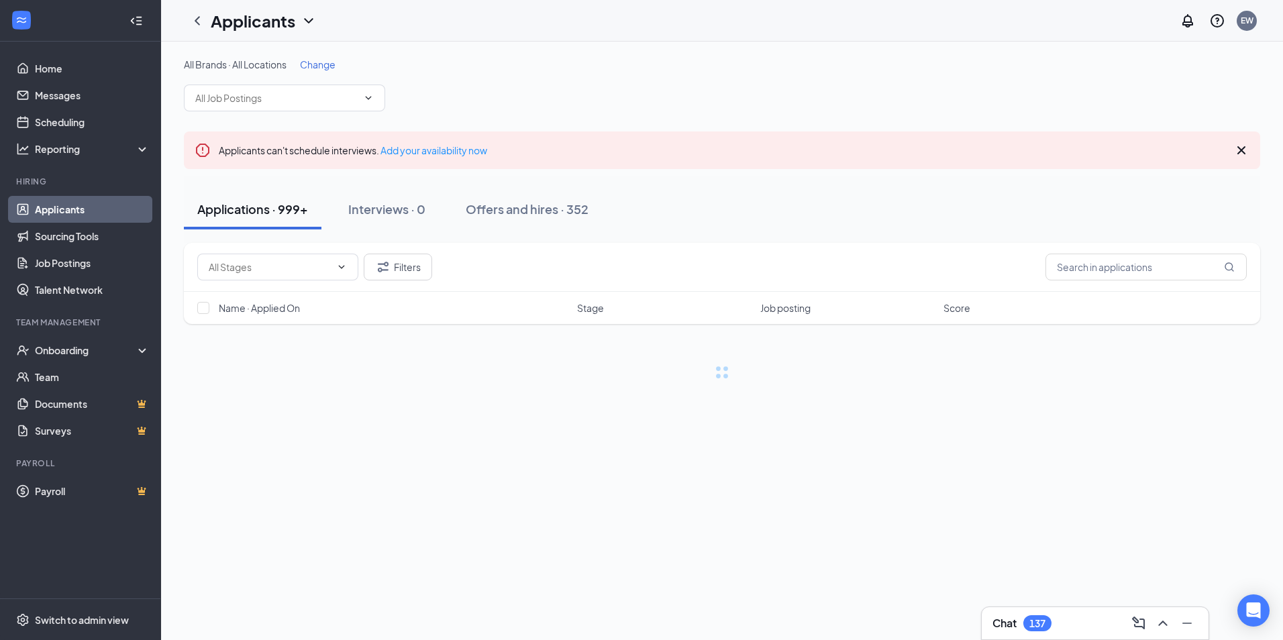
click at [317, 66] on span "Change" at bounding box center [318, 64] width 36 height 12
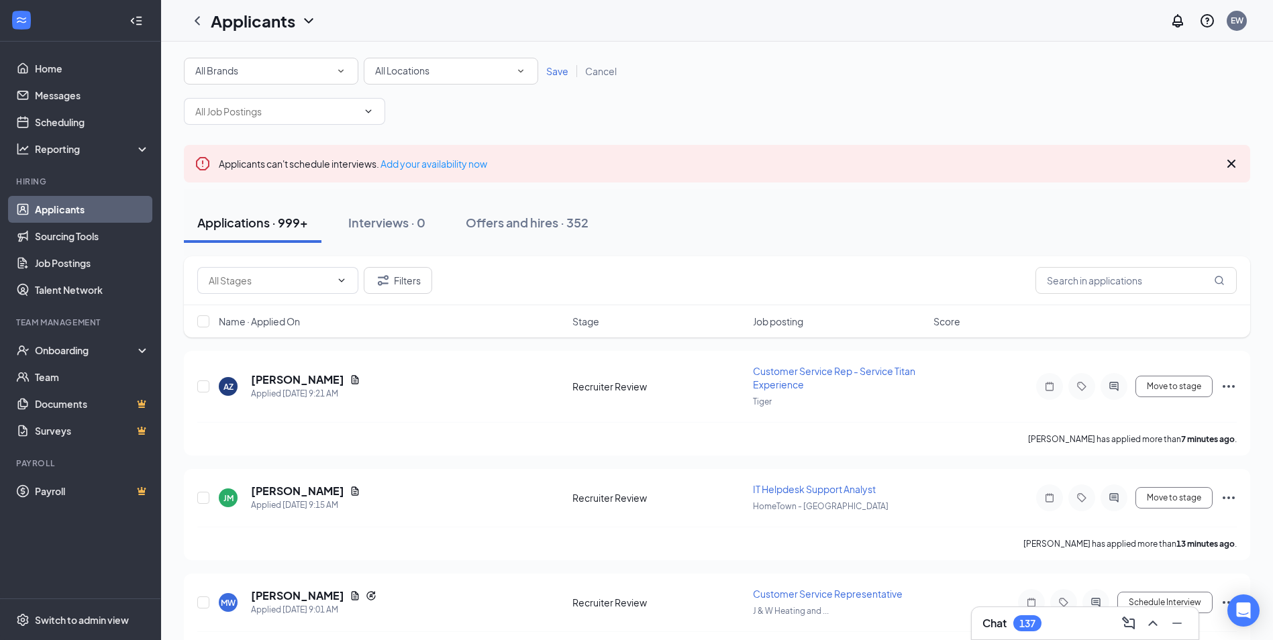
click at [408, 76] on span "All Locations" at bounding box center [402, 71] width 54 height 15
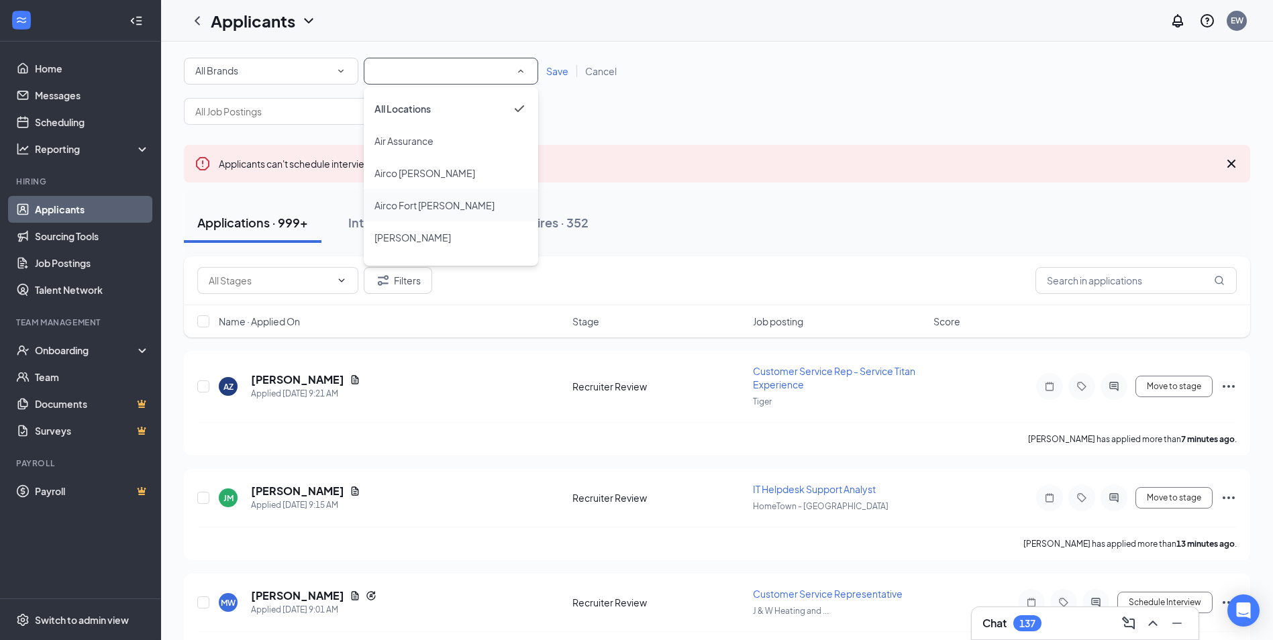
click at [434, 204] on span "Airco Fort Smith" at bounding box center [434, 205] width 120 height 12
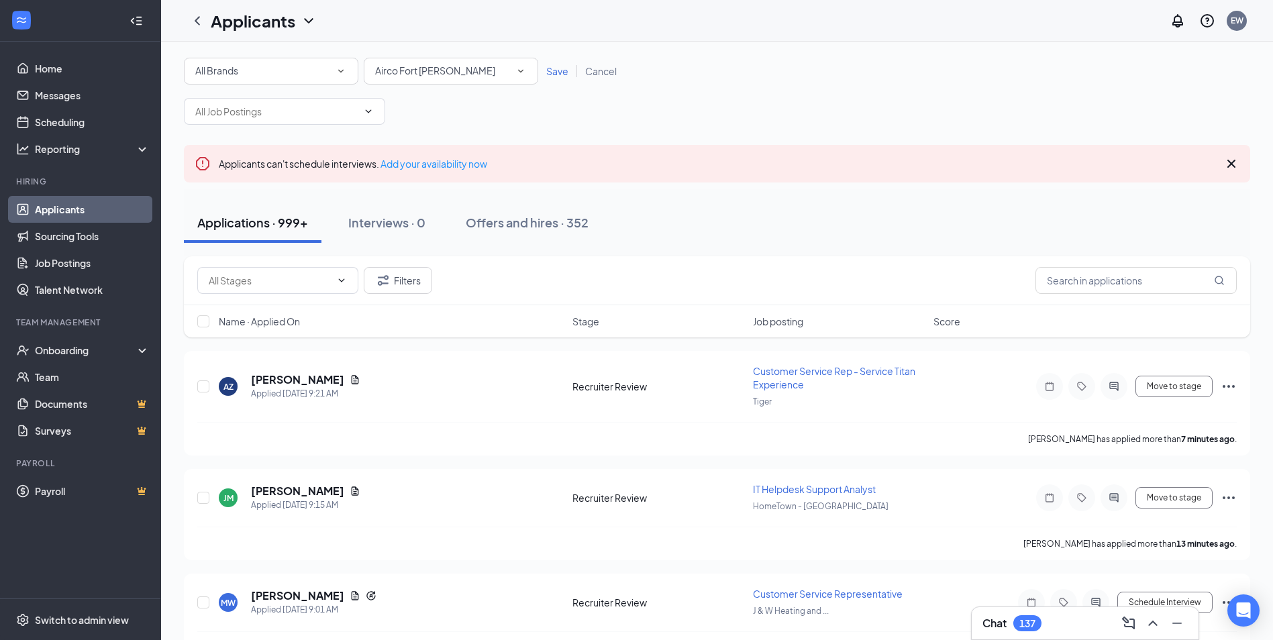
drag, startPoint x: 569, startPoint y: 66, endPoint x: 560, endPoint y: 66, distance: 8.7
click at [568, 65] on link "Save" at bounding box center [557, 71] width 39 height 12
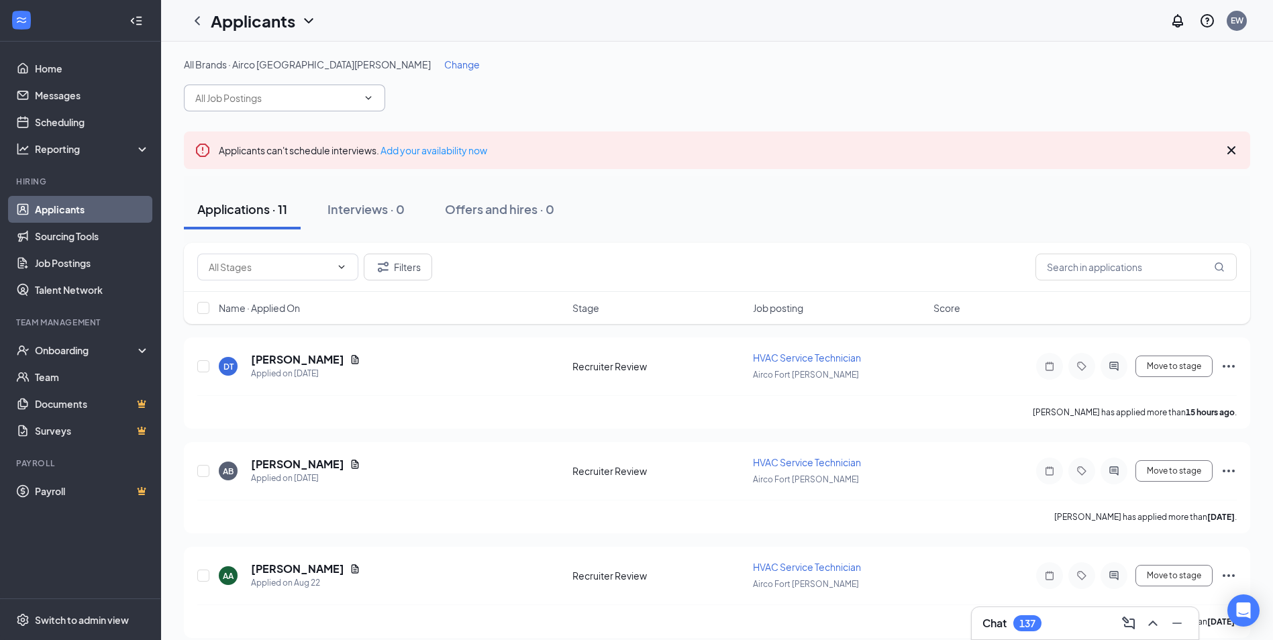
click at [306, 103] on input "text" at bounding box center [276, 98] width 162 height 15
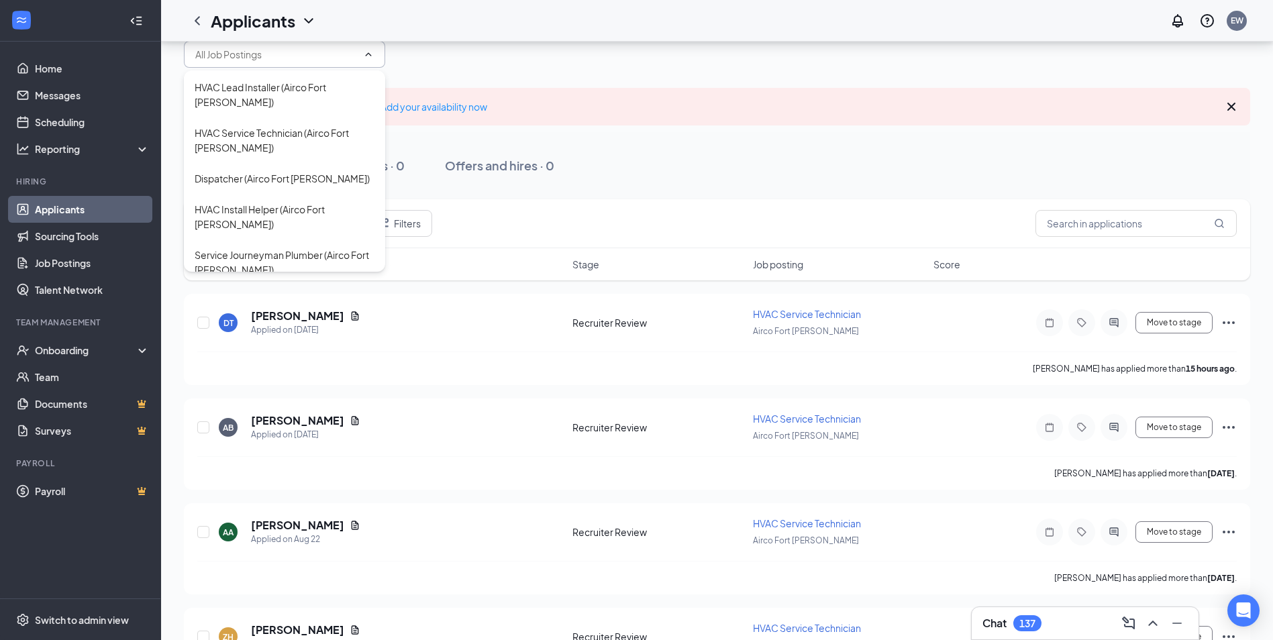
scroll to position [67, 0]
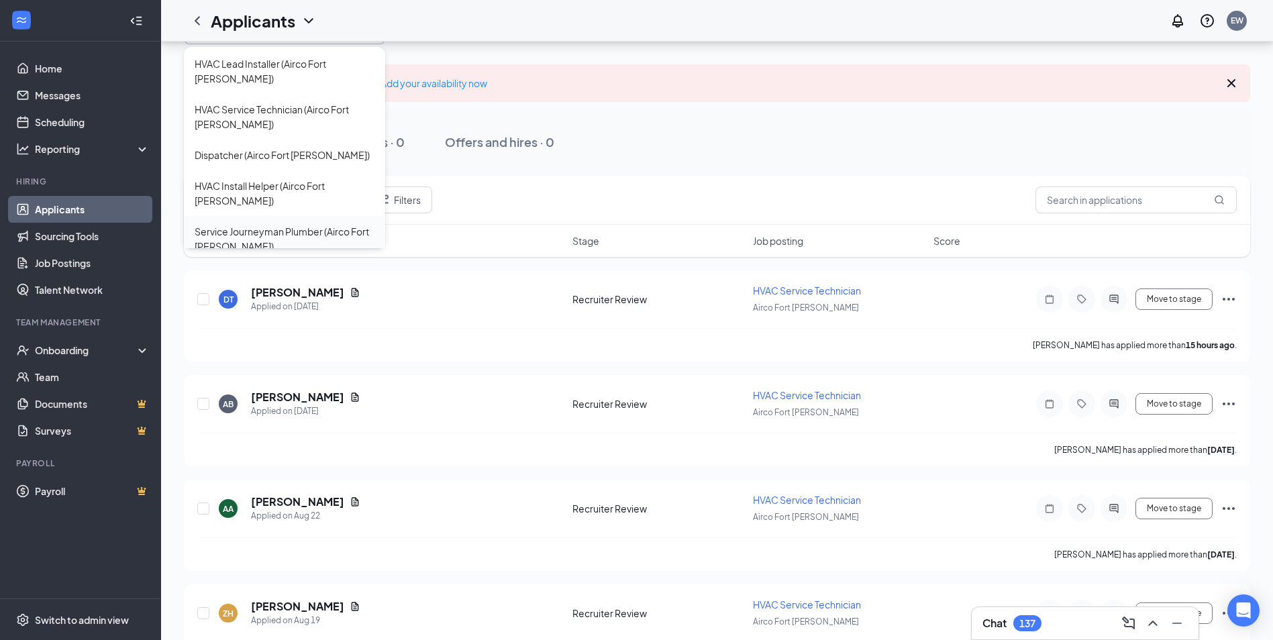
click at [287, 224] on div "Service Journeyman Plumber (Airco Fort [PERSON_NAME])" at bounding box center [285, 239] width 180 height 30
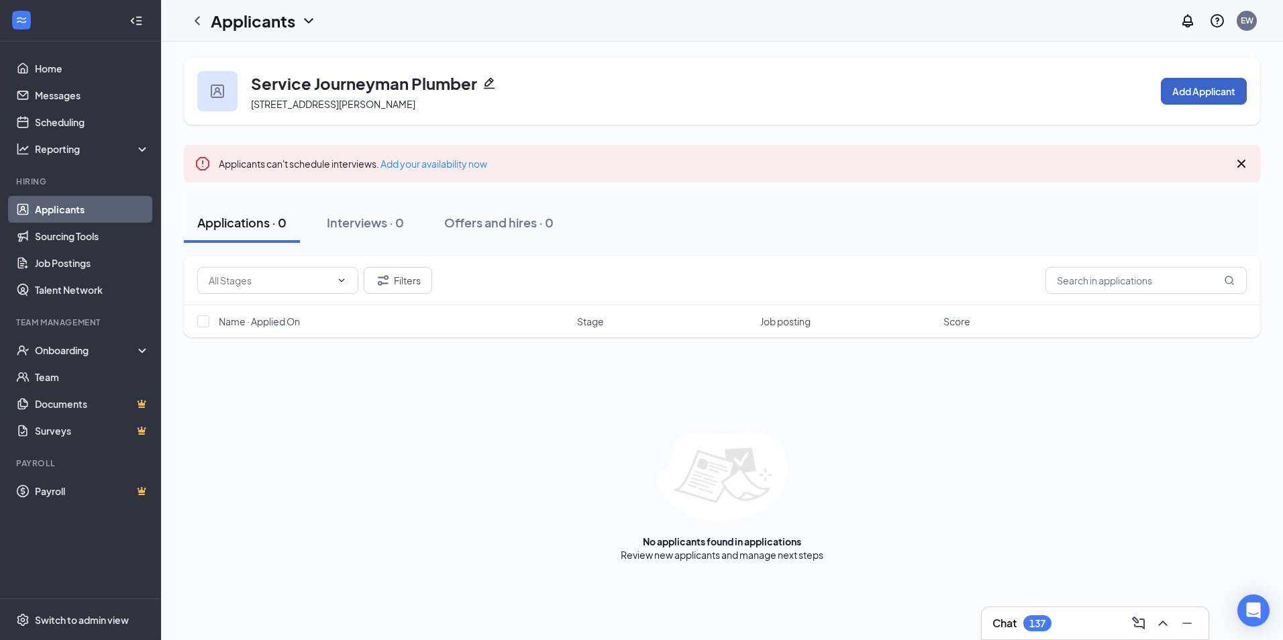
click at [1200, 97] on button "Add Applicant" at bounding box center [1204, 91] width 86 height 27
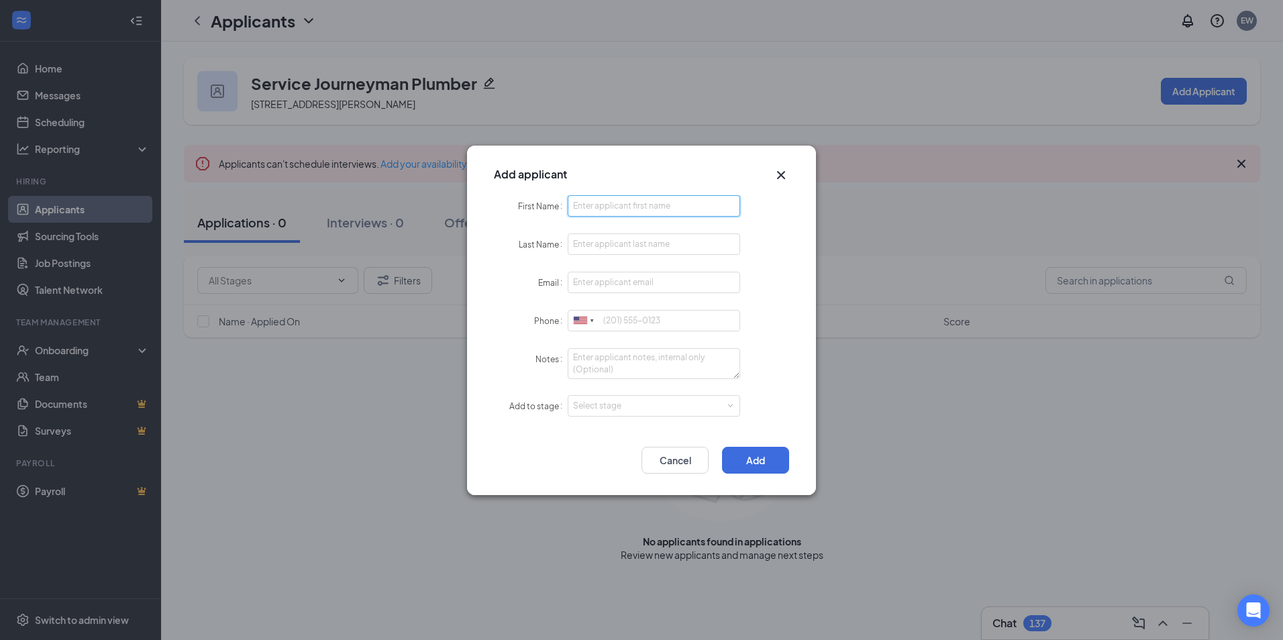
drag, startPoint x: 635, startPoint y: 215, endPoint x: 637, endPoint y: 209, distance: 7.0
click at [637, 209] on input "First Name" at bounding box center [654, 205] width 172 height 21
type input "Westin"
type input "Corbin"
click at [599, 284] on input "Email" at bounding box center [654, 282] width 172 height 21
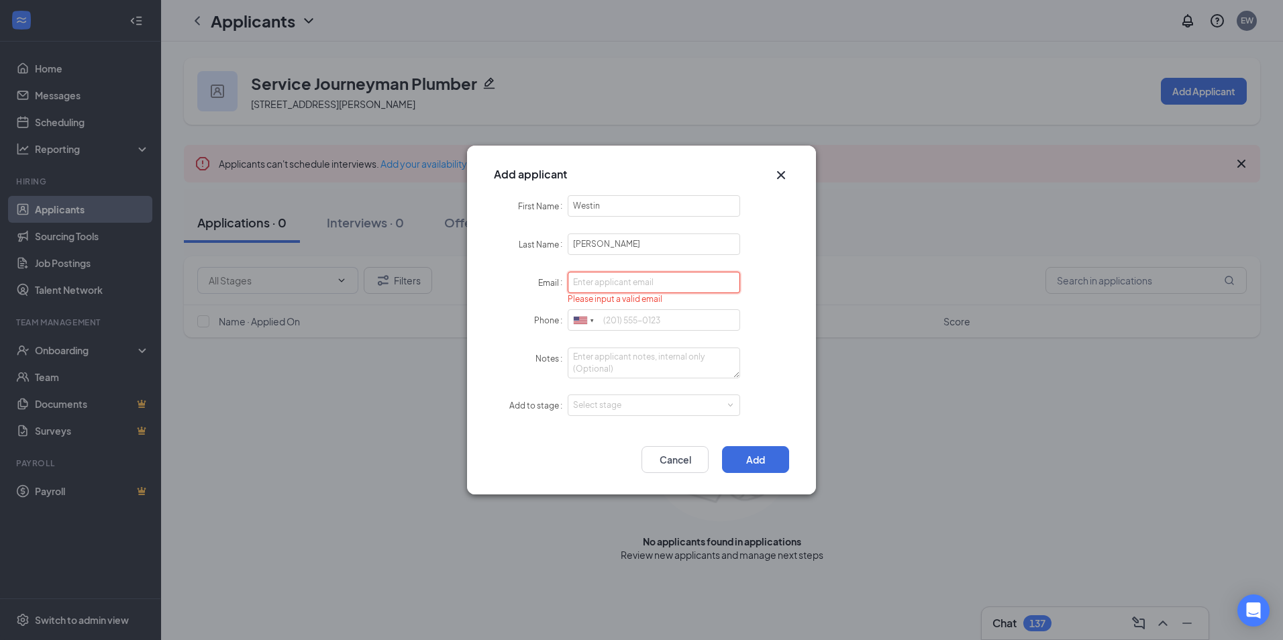
paste input "westincorbin@gmail.com"
type input "westincorbin@gmail.com"
click at [624, 314] on input "Phone" at bounding box center [654, 320] width 172 height 21
click at [617, 403] on div "Select stage" at bounding box center [651, 405] width 156 height 13
type input "4799654863"
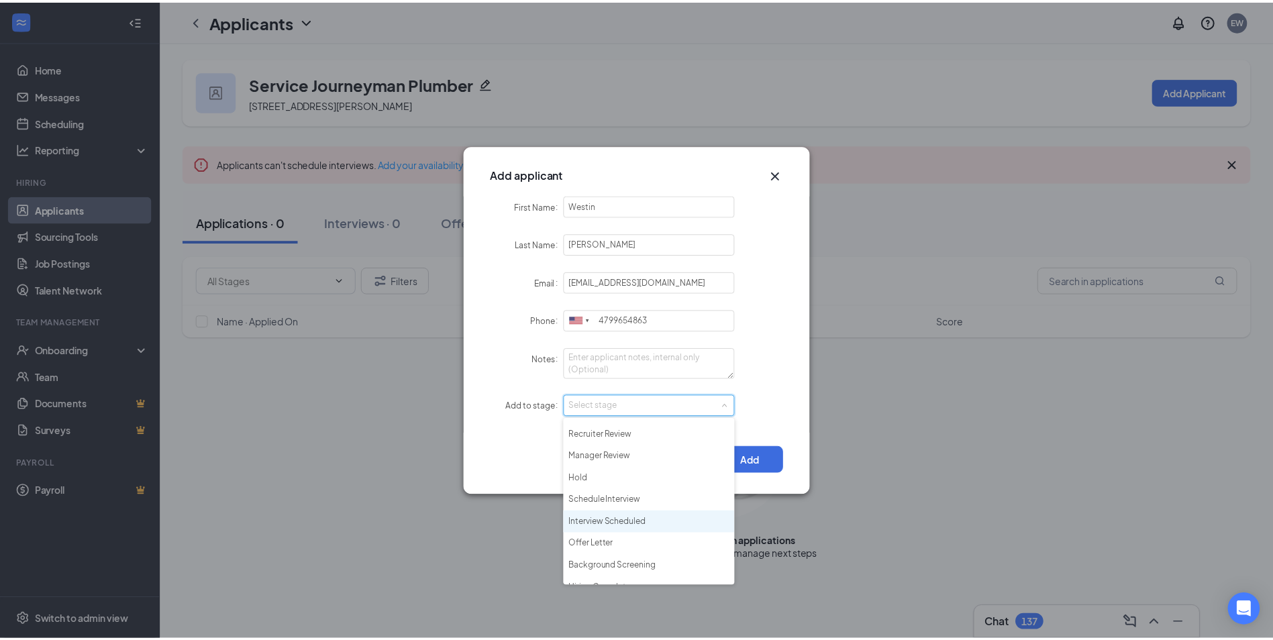
scroll to position [31, 0]
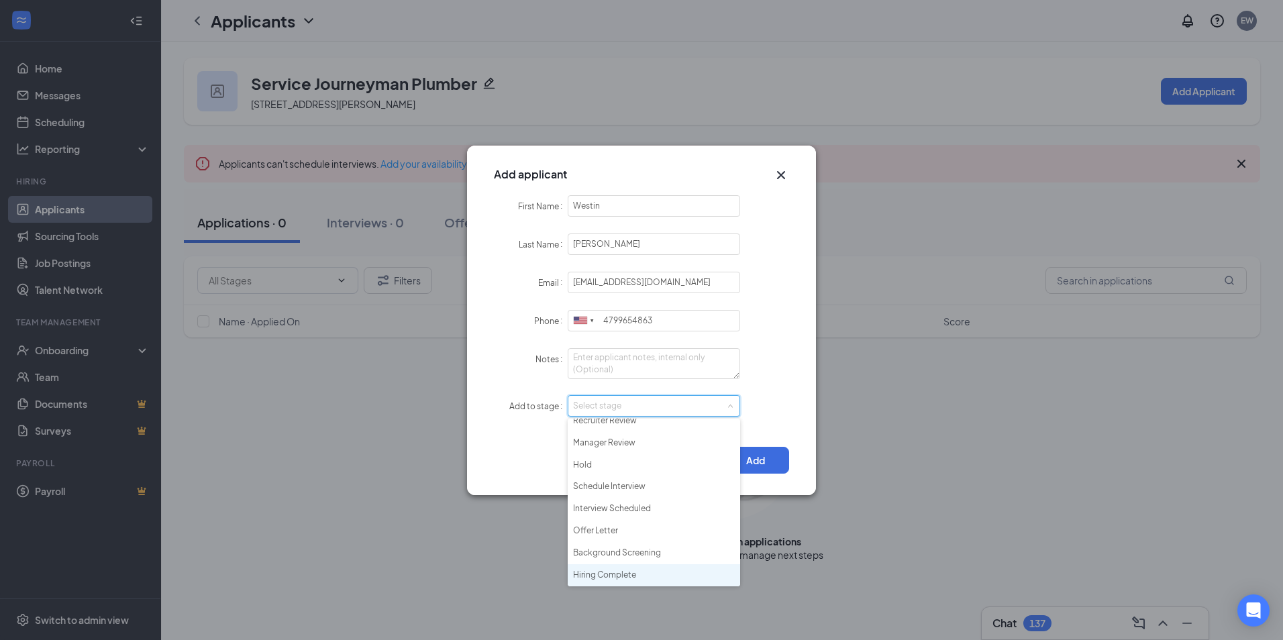
click at [627, 567] on li "Hiring Complete" at bounding box center [654, 575] width 172 height 22
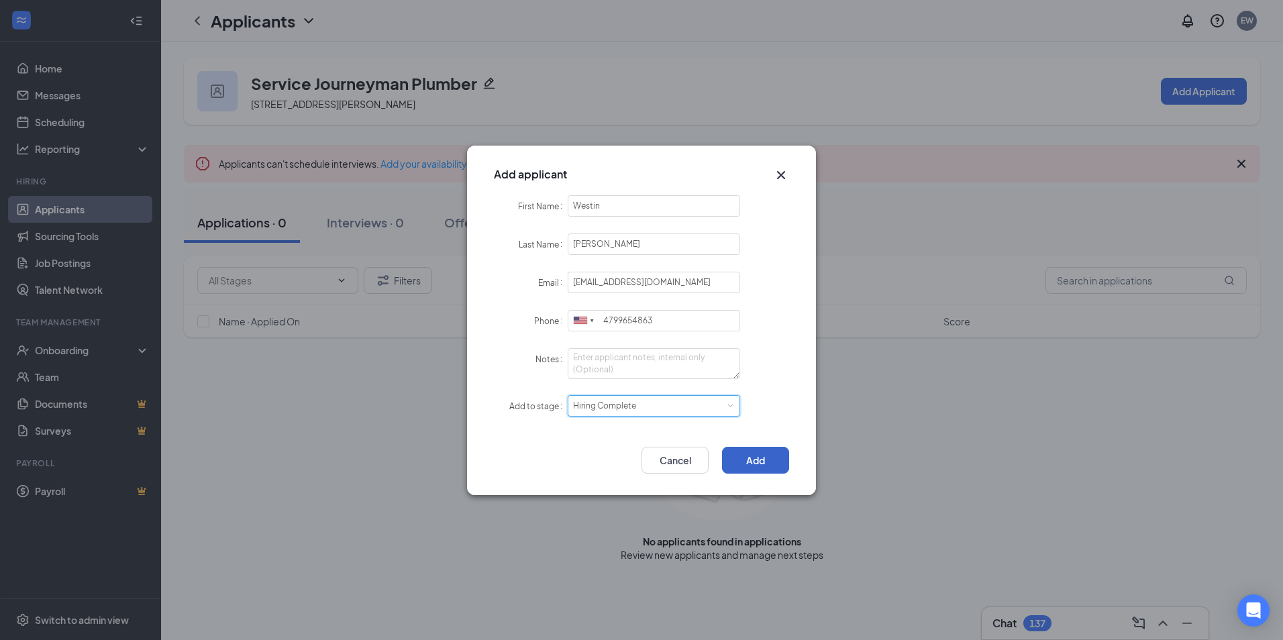
drag, startPoint x: 757, startPoint y: 460, endPoint x: 714, endPoint y: 415, distance: 61.7
click at [758, 460] on button "Add" at bounding box center [755, 460] width 67 height 27
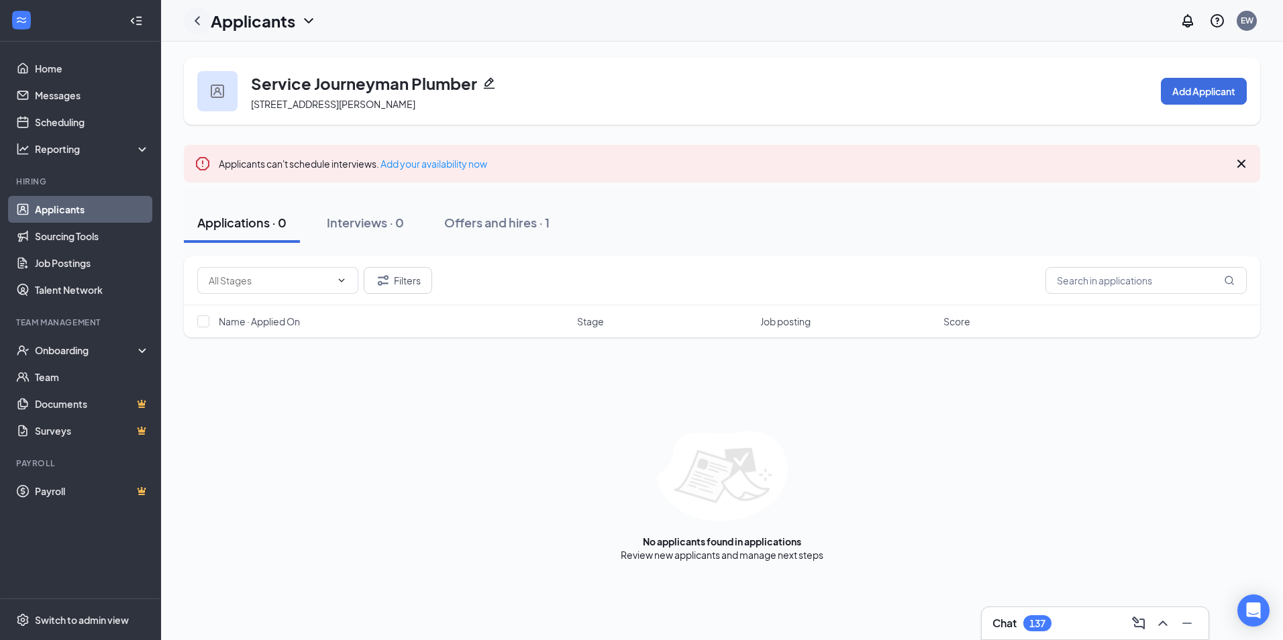
click at [203, 23] on icon "ChevronLeft" at bounding box center [197, 21] width 16 height 16
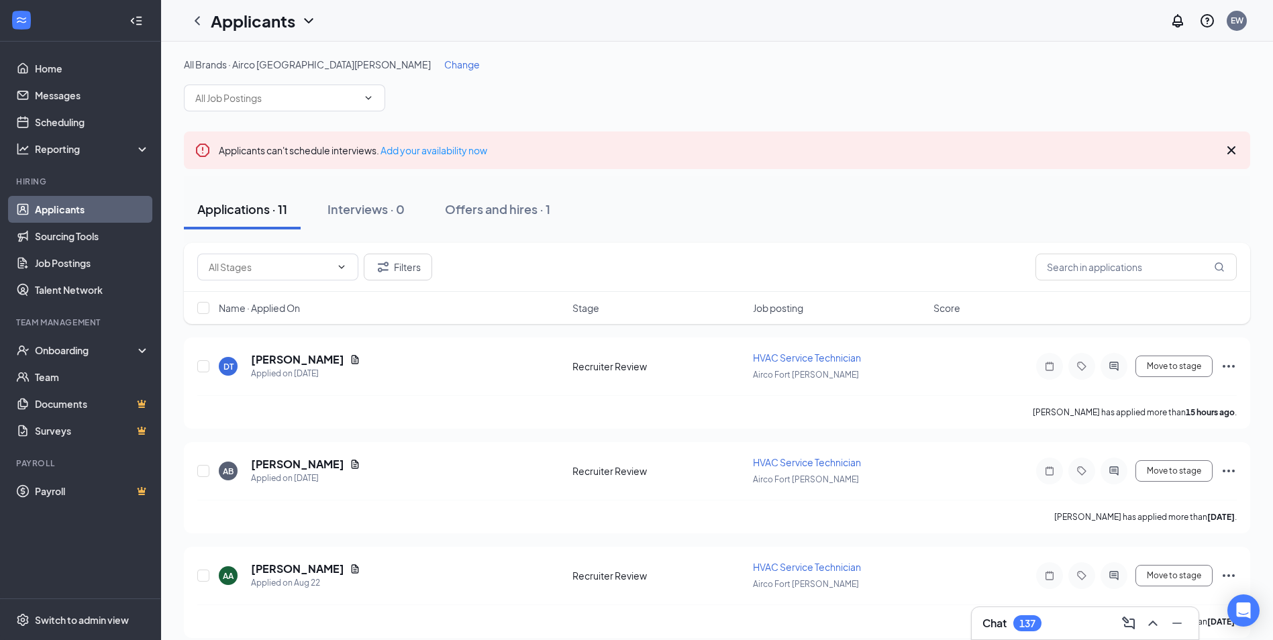
click at [313, 68] on div "All Brands · Airco Fort Smith Change" at bounding box center [717, 64] width 1066 height 13
click at [444, 65] on span "Change" at bounding box center [462, 64] width 36 height 12
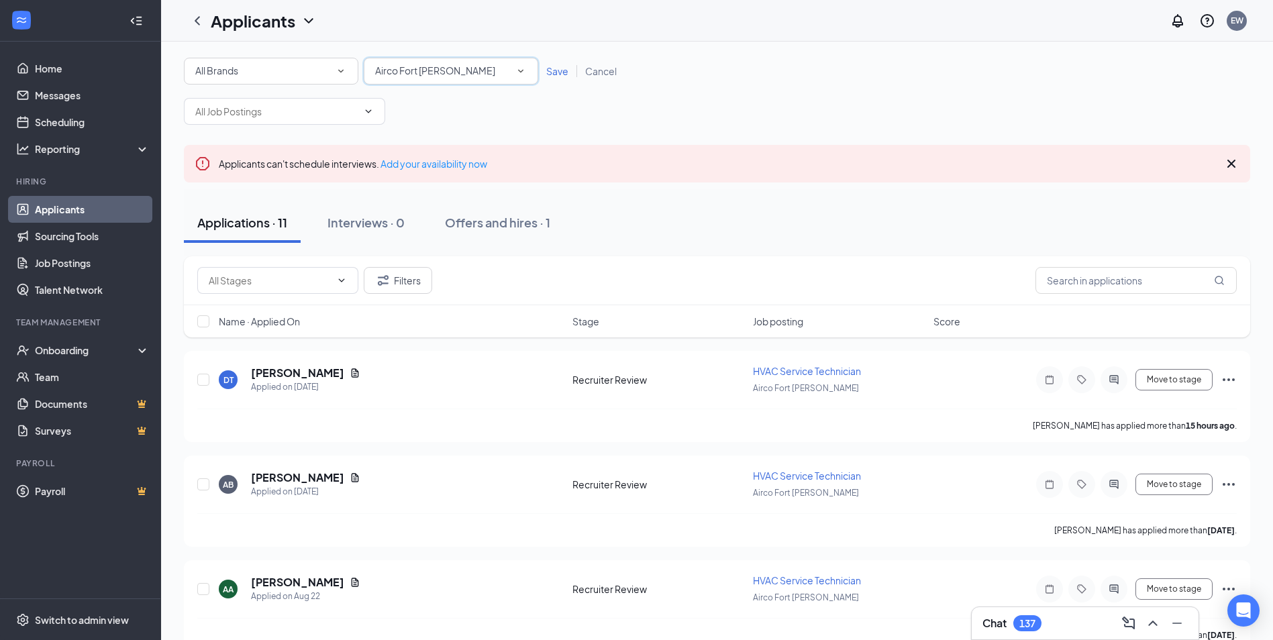
click at [458, 73] on div "Airco Fort Smith" at bounding box center [451, 71] width 152 height 16
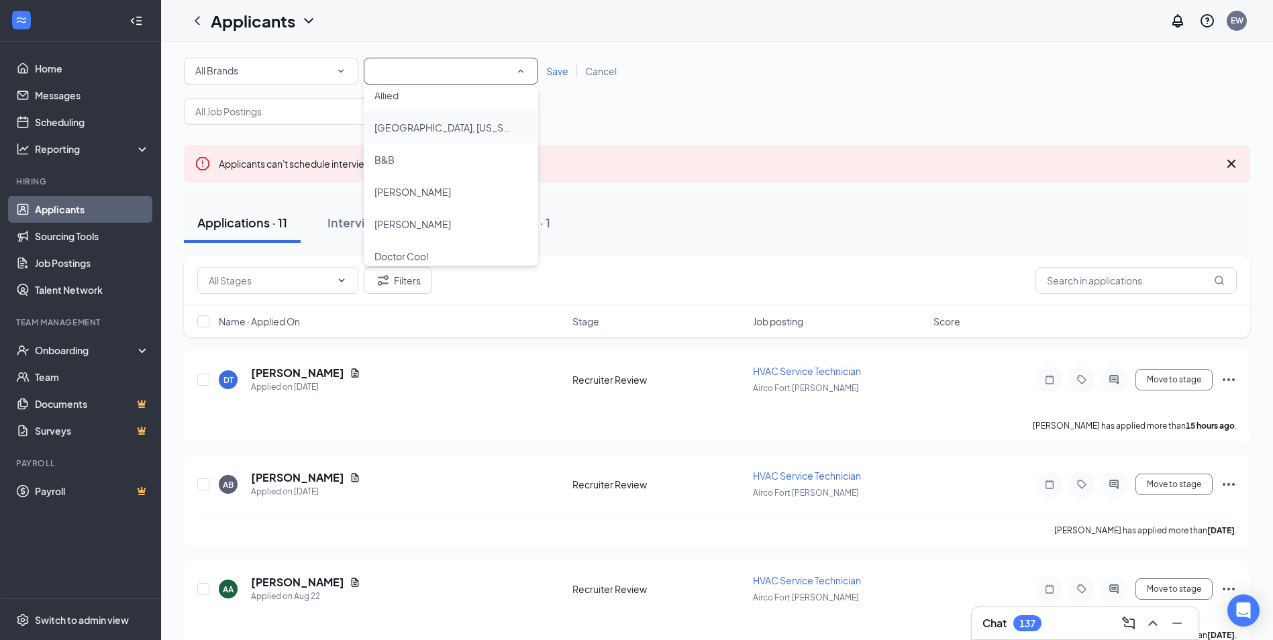
scroll to position [470, 0]
click at [424, 187] on span "Duvall OKC" at bounding box center [423, 186] width 99 height 12
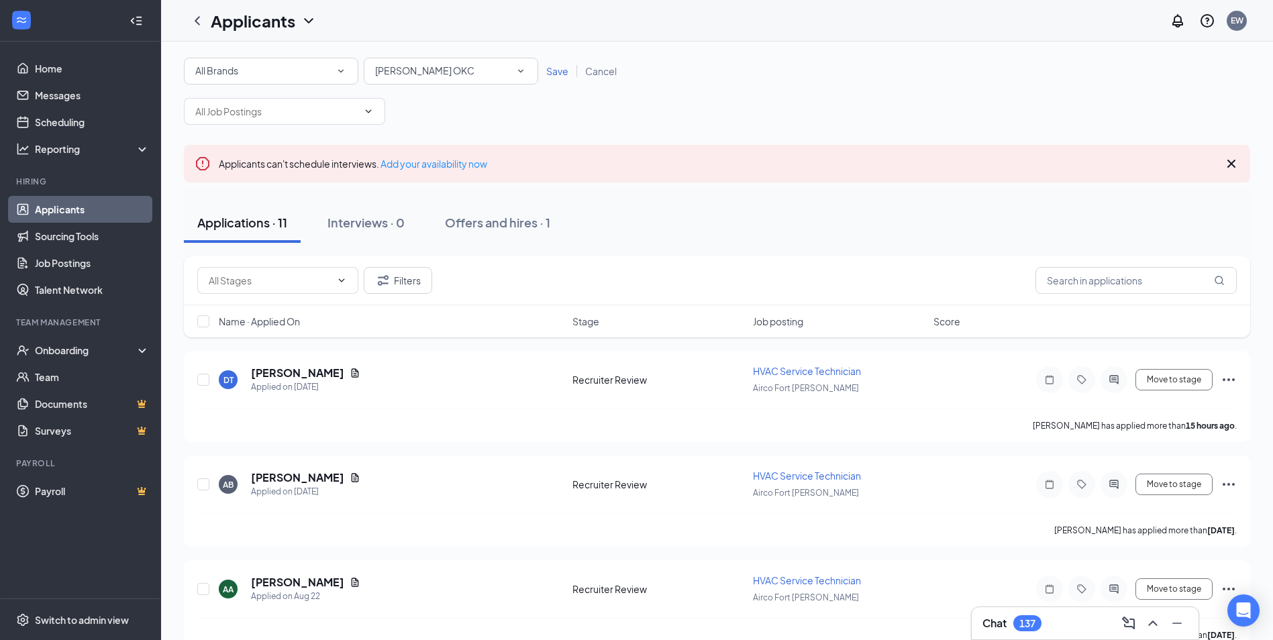
click at [451, 81] on div "All Locations Duvall OKC" at bounding box center [451, 71] width 174 height 27
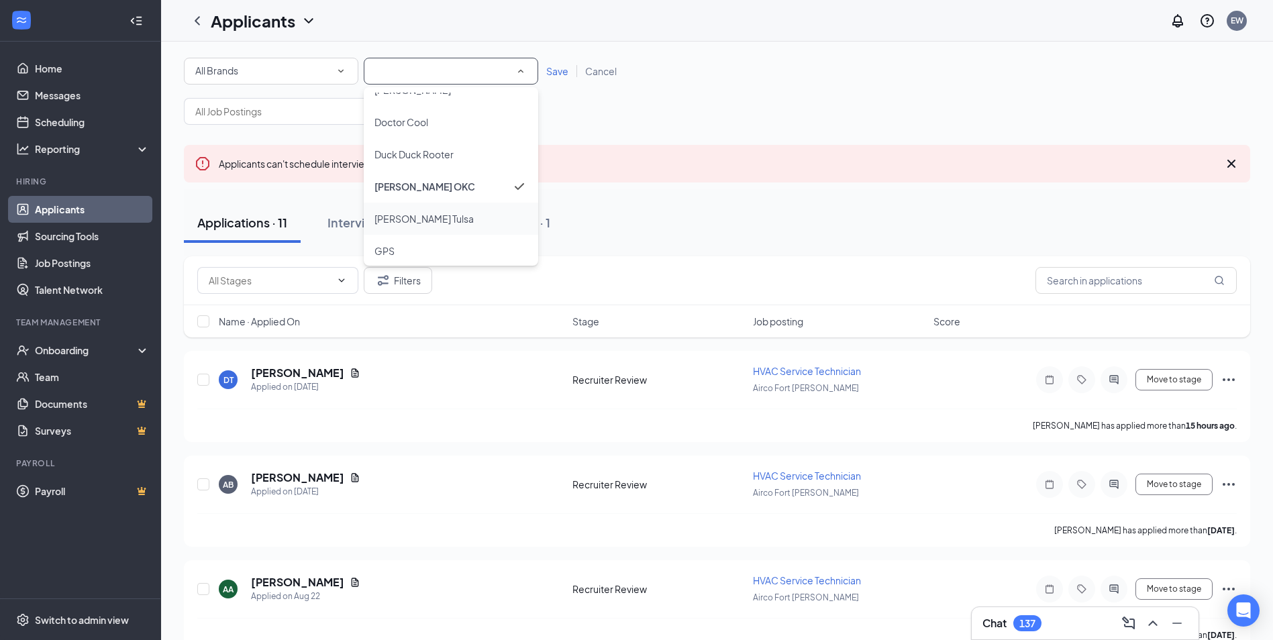
click at [437, 217] on div "Duvall Tulsa" at bounding box center [450, 219] width 153 height 16
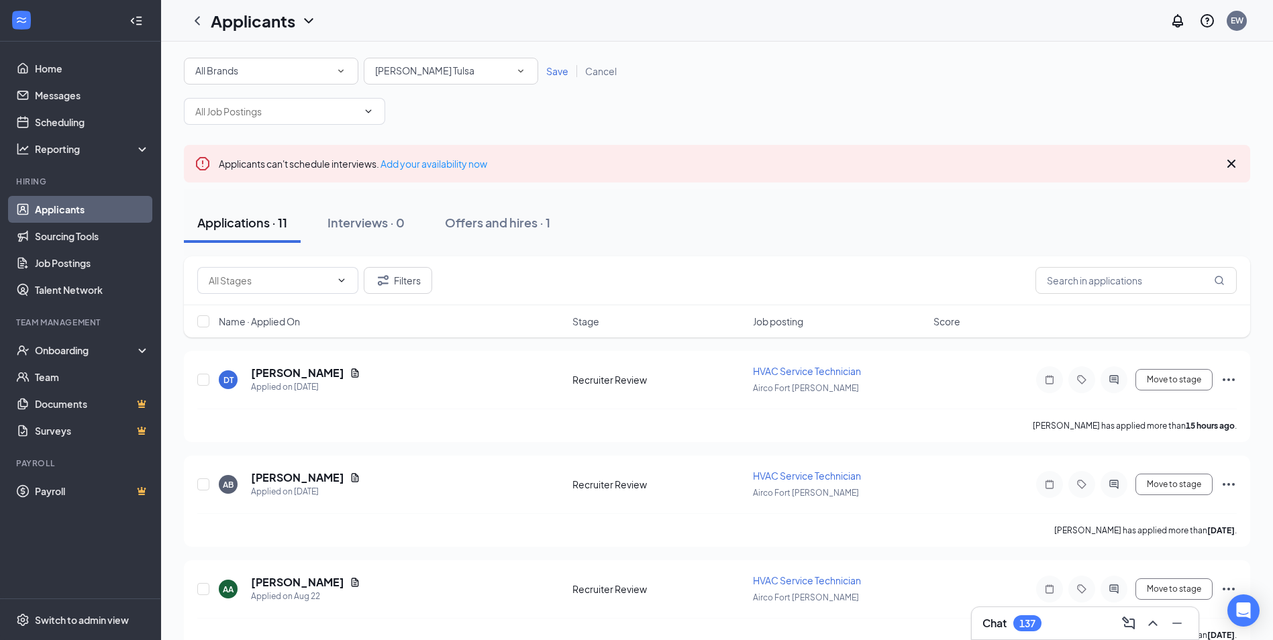
click at [558, 68] on span "Save" at bounding box center [557, 71] width 22 height 12
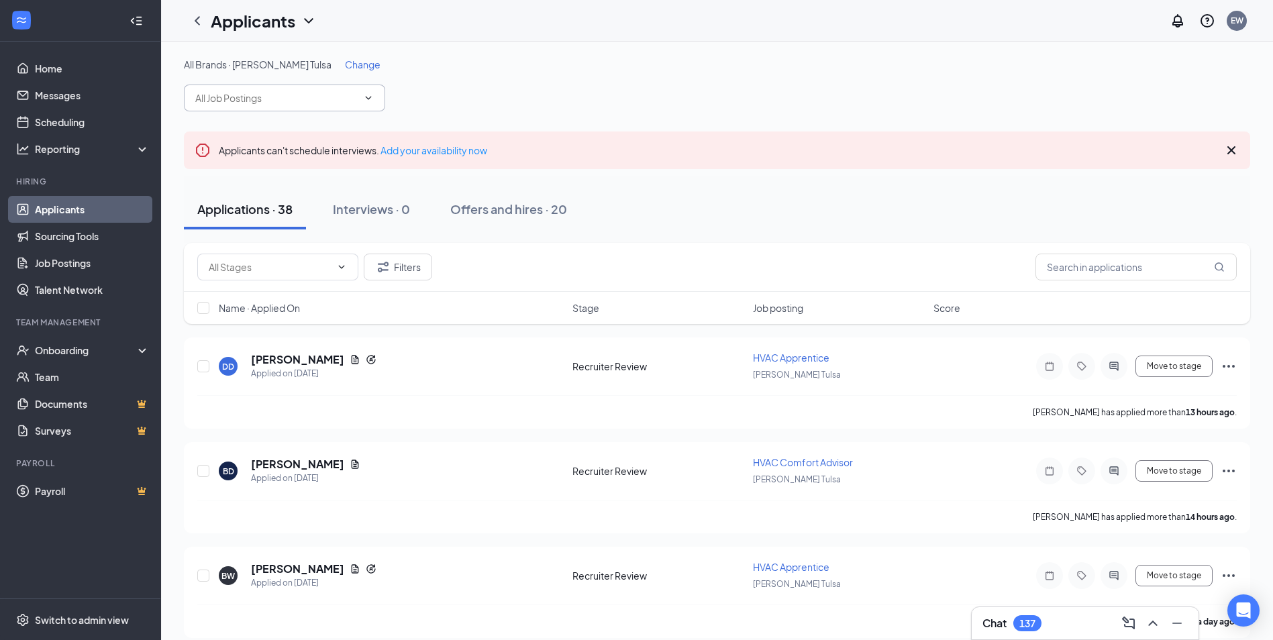
click at [276, 106] on span at bounding box center [284, 98] width 201 height 27
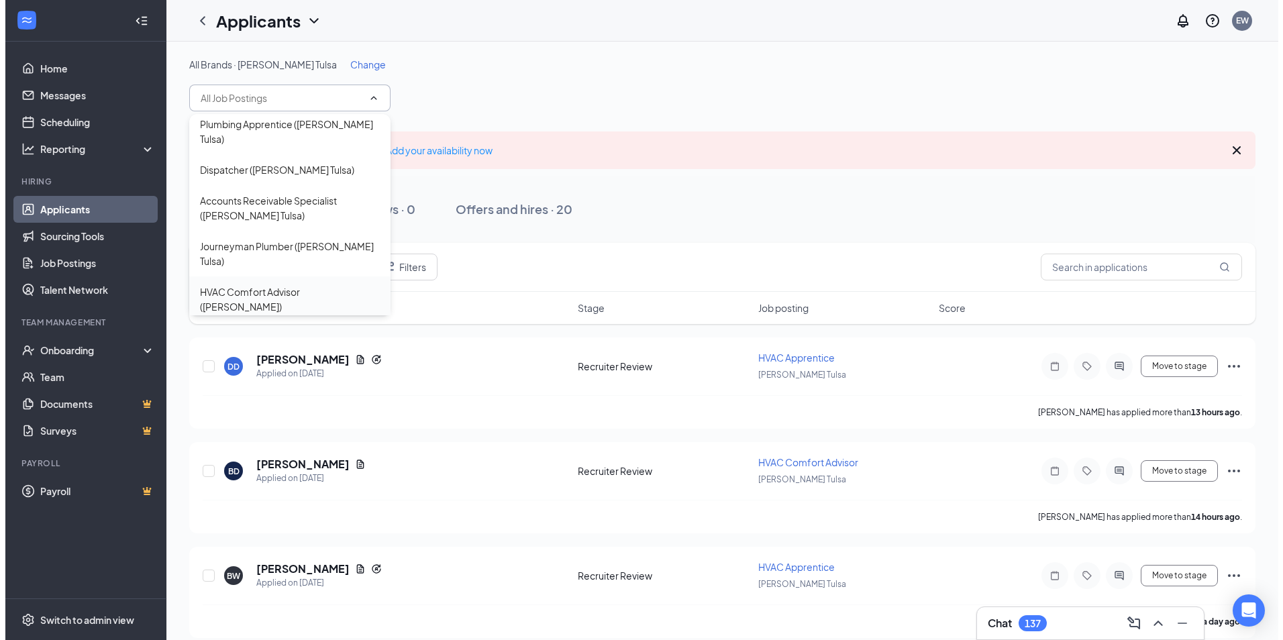
scroll to position [134, 0]
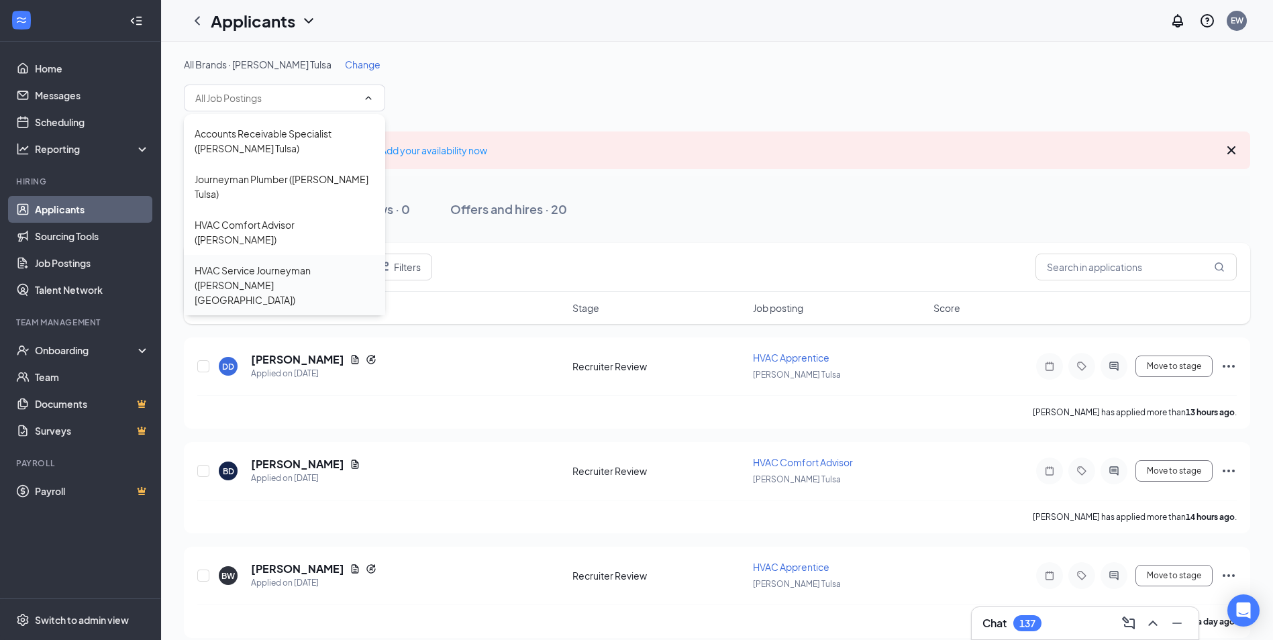
click at [298, 263] on div "HVAC Service Journeyman (Duvall Tulsa)" at bounding box center [285, 285] width 180 height 44
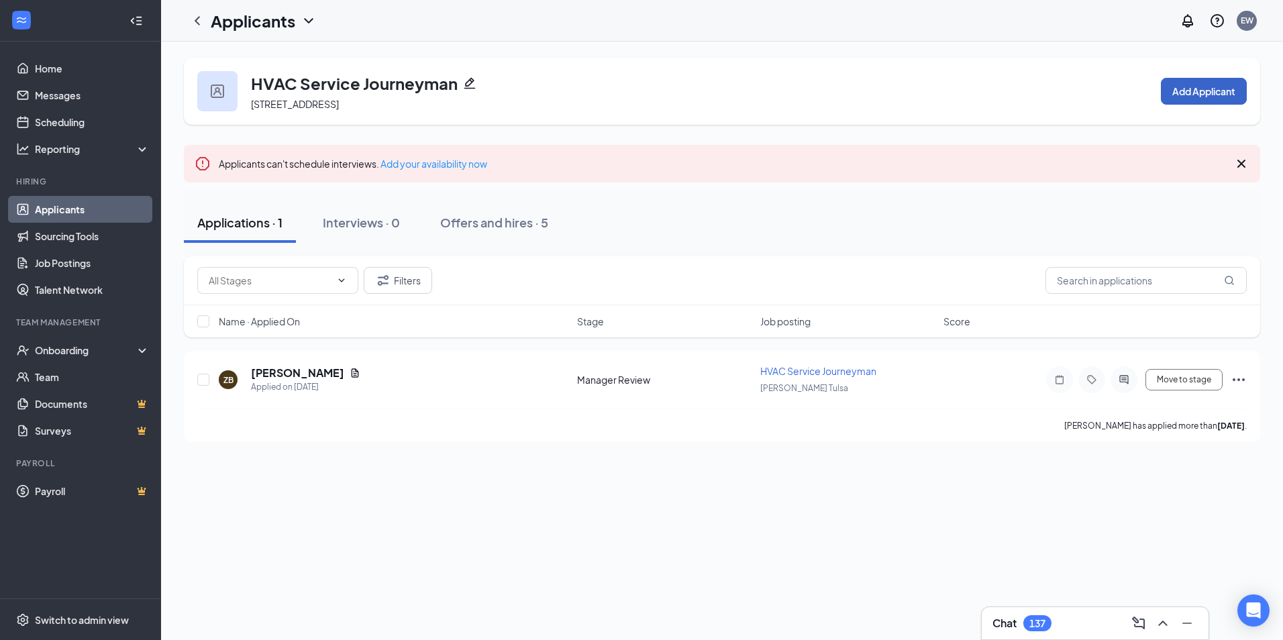
click at [1218, 90] on button "Add Applicant" at bounding box center [1204, 91] width 86 height 27
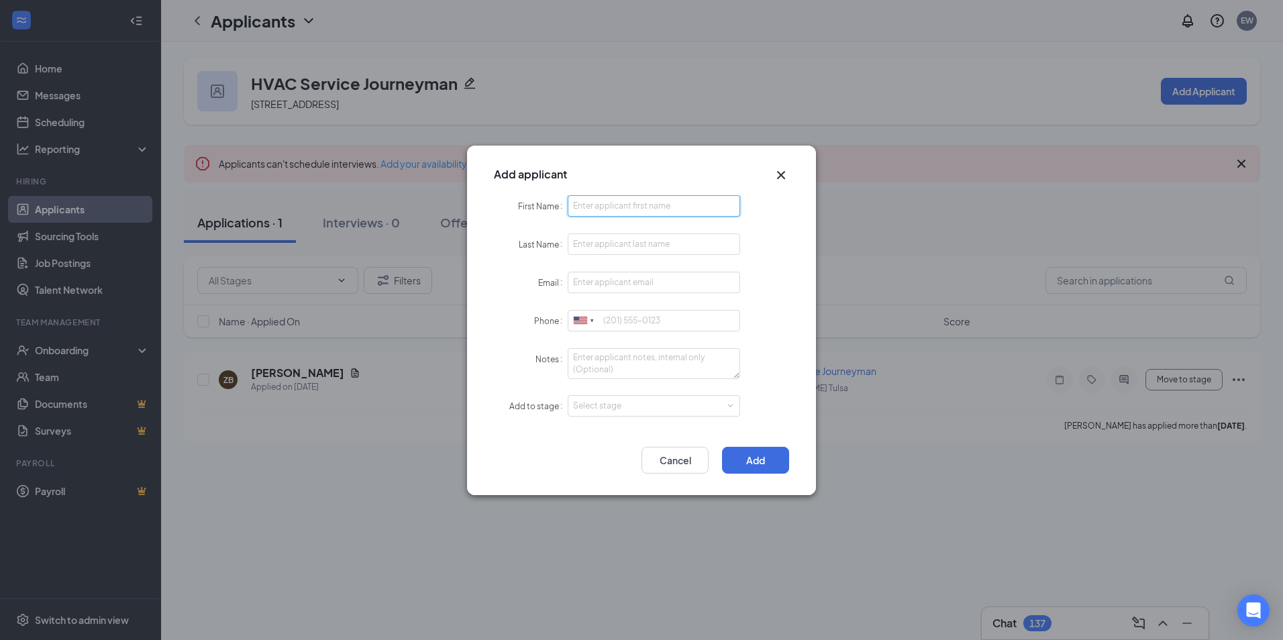
click at [674, 199] on input "First Name" at bounding box center [654, 205] width 172 height 21
click at [629, 207] on input "First Name" at bounding box center [654, 205] width 172 height 21
type input "Zander"
type input "DesJardins"
click at [634, 281] on input "Email" at bounding box center [654, 282] width 172 height 21
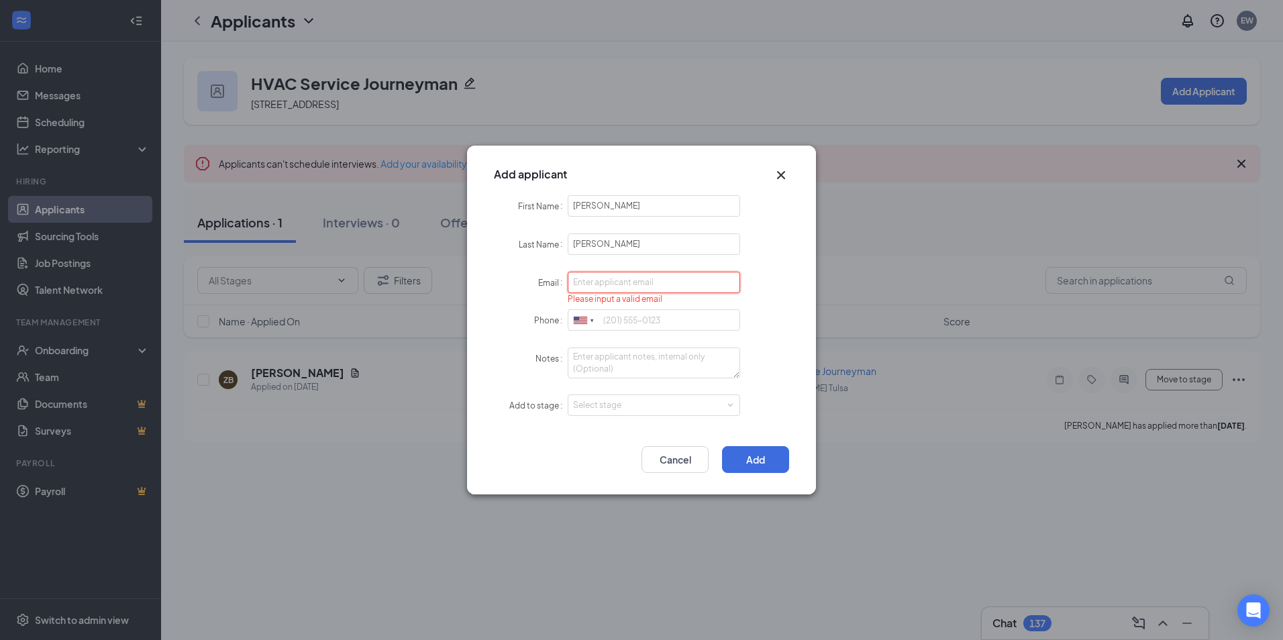
paste input "zanderdesjardins@gmail.com"
type input "zanderdesjardins@gmail.com"
click at [646, 320] on input "Phone" at bounding box center [654, 319] width 172 height 21
type input "918-644-8140"
drag, startPoint x: 675, startPoint y: 416, endPoint x: 682, endPoint y: 411, distance: 8.7
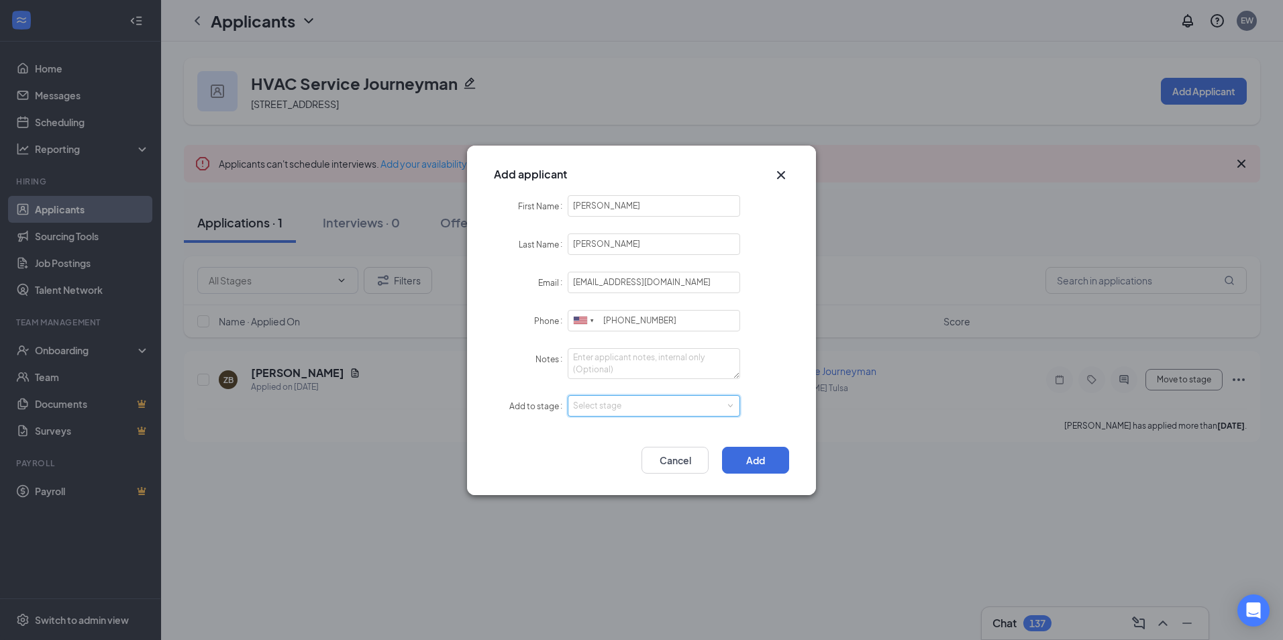
click at [676, 416] on div "Select stage" at bounding box center [654, 405] width 172 height 21
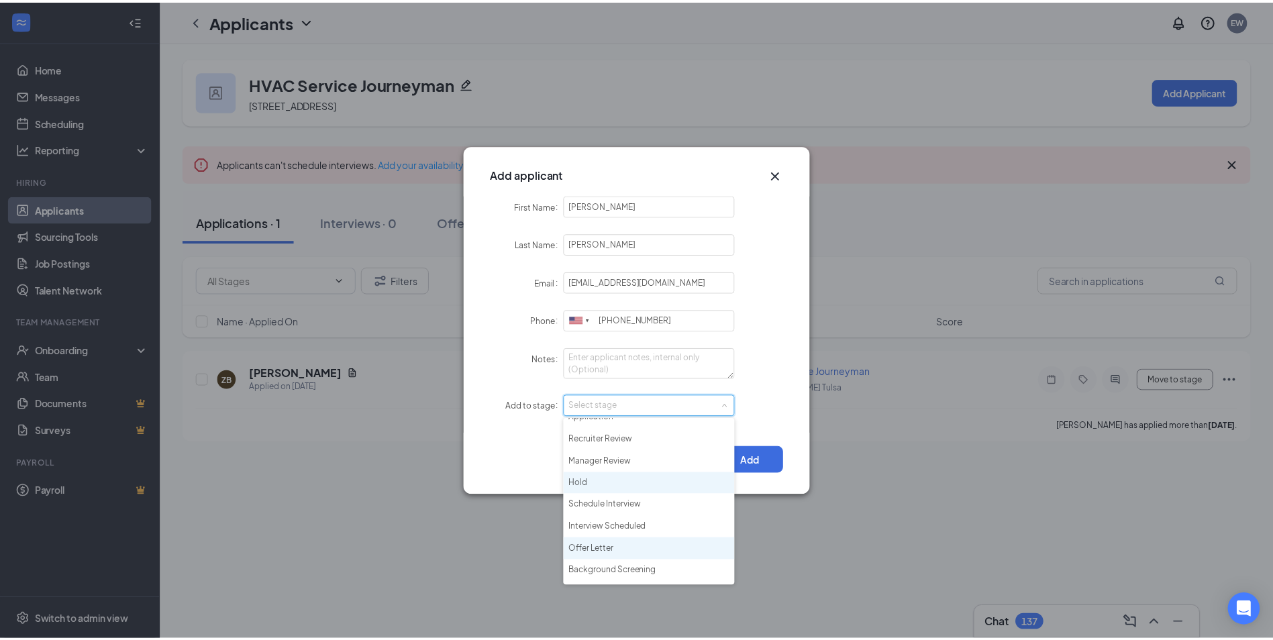
scroll to position [31, 0]
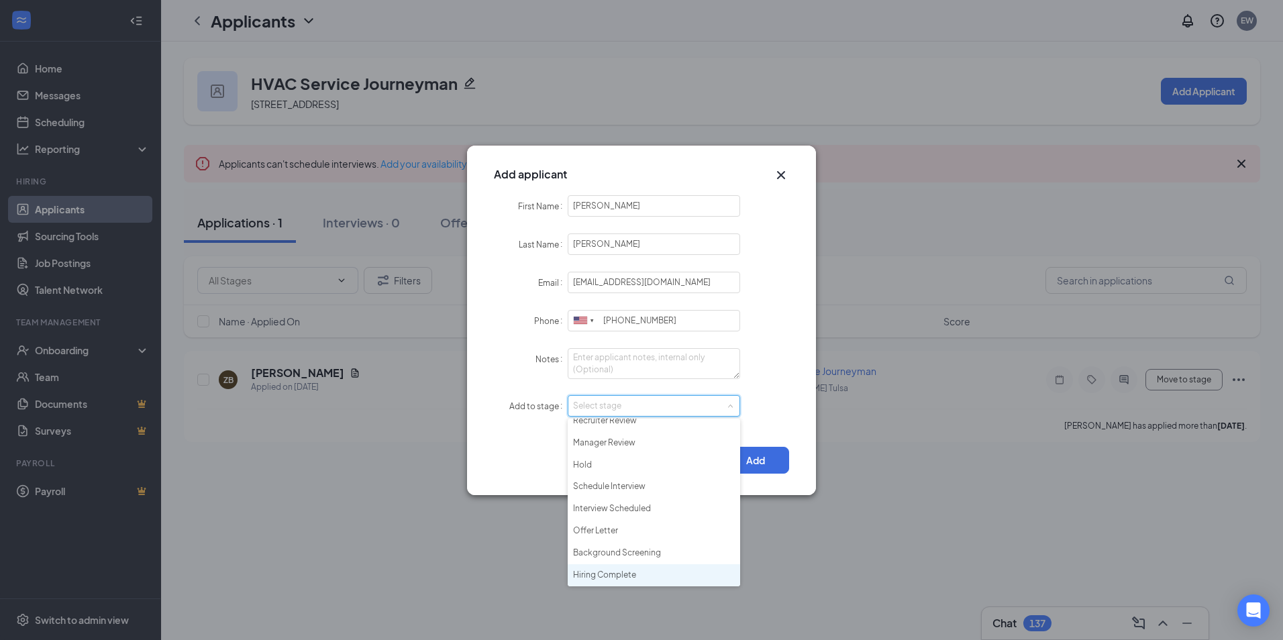
click at [651, 572] on li "Hiring Complete" at bounding box center [654, 575] width 172 height 22
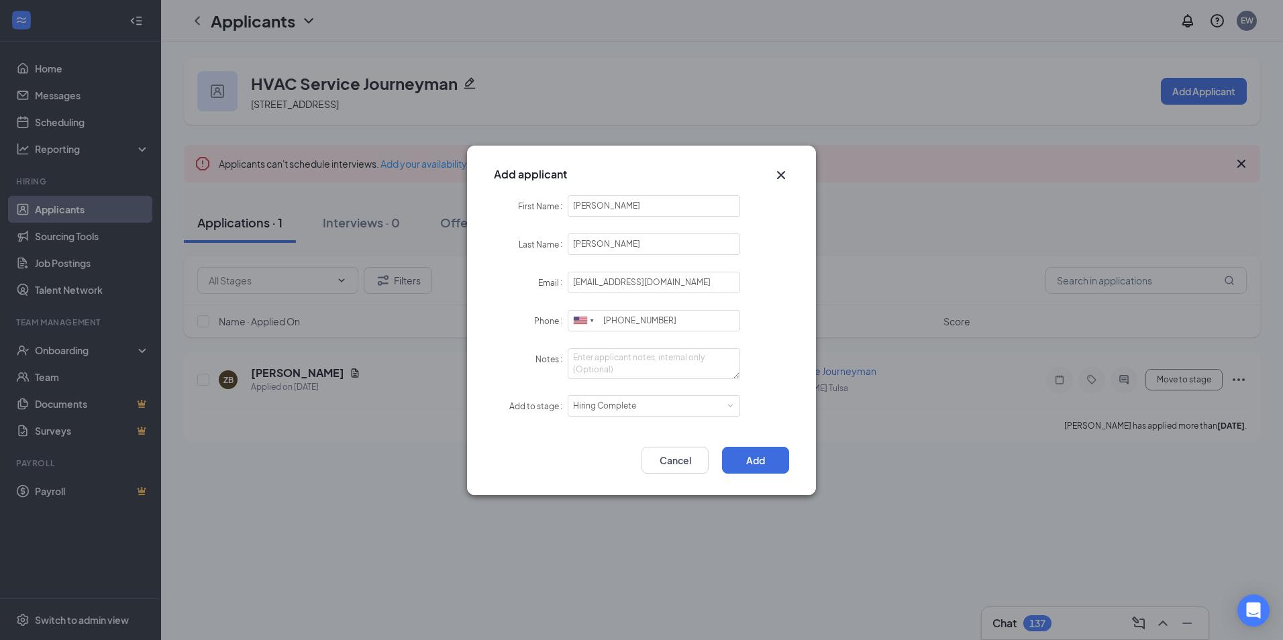
drag, startPoint x: 798, startPoint y: 446, endPoint x: 775, endPoint y: 457, distance: 25.5
click at [790, 449] on div "Add Cancel" at bounding box center [641, 464] width 349 height 62
click at [766, 462] on button "Add" at bounding box center [755, 460] width 67 height 27
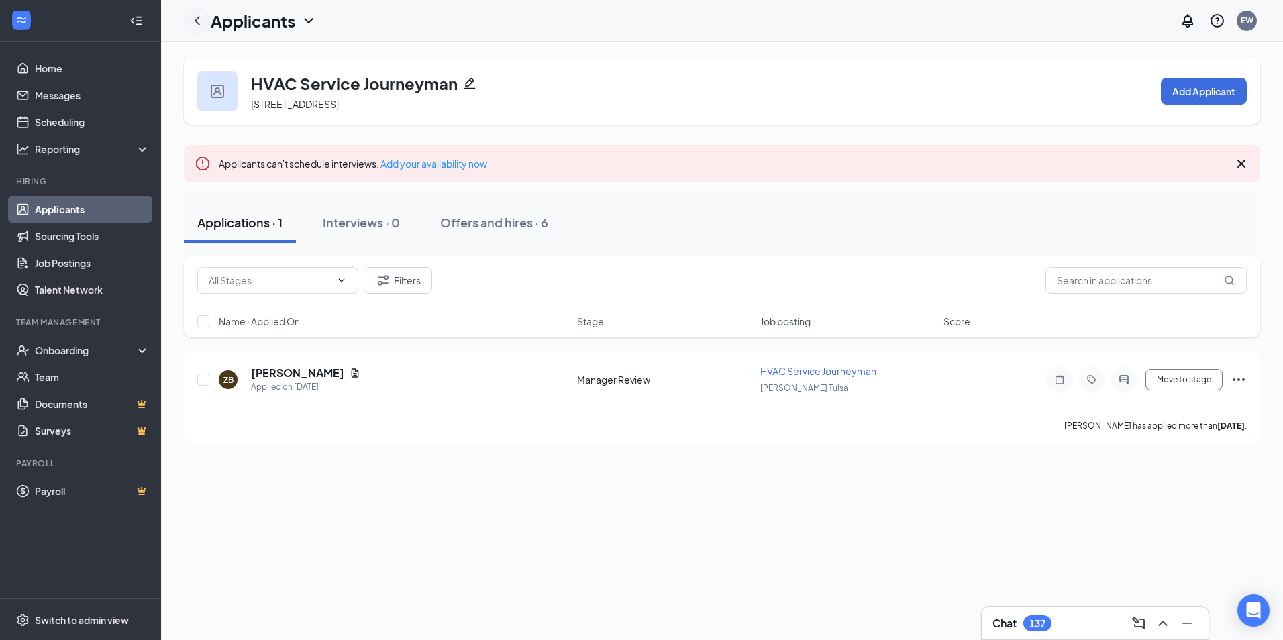
click at [199, 24] on icon "ChevronLeft" at bounding box center [197, 20] width 5 height 9
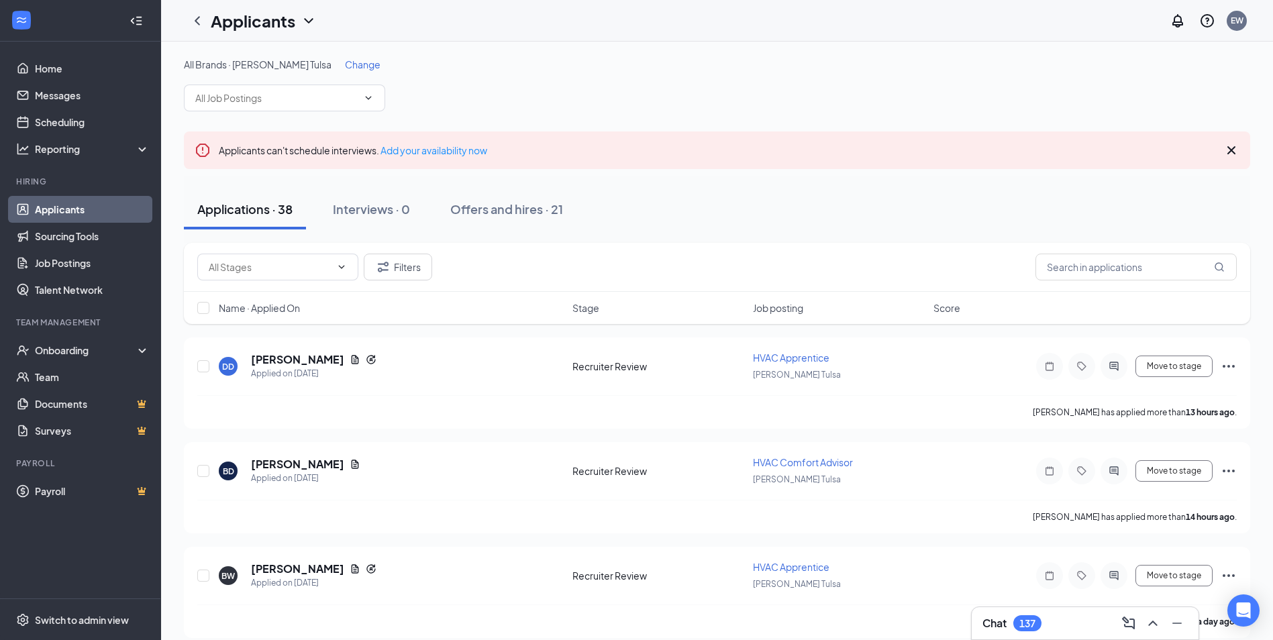
click at [345, 68] on span "Change" at bounding box center [363, 64] width 36 height 12
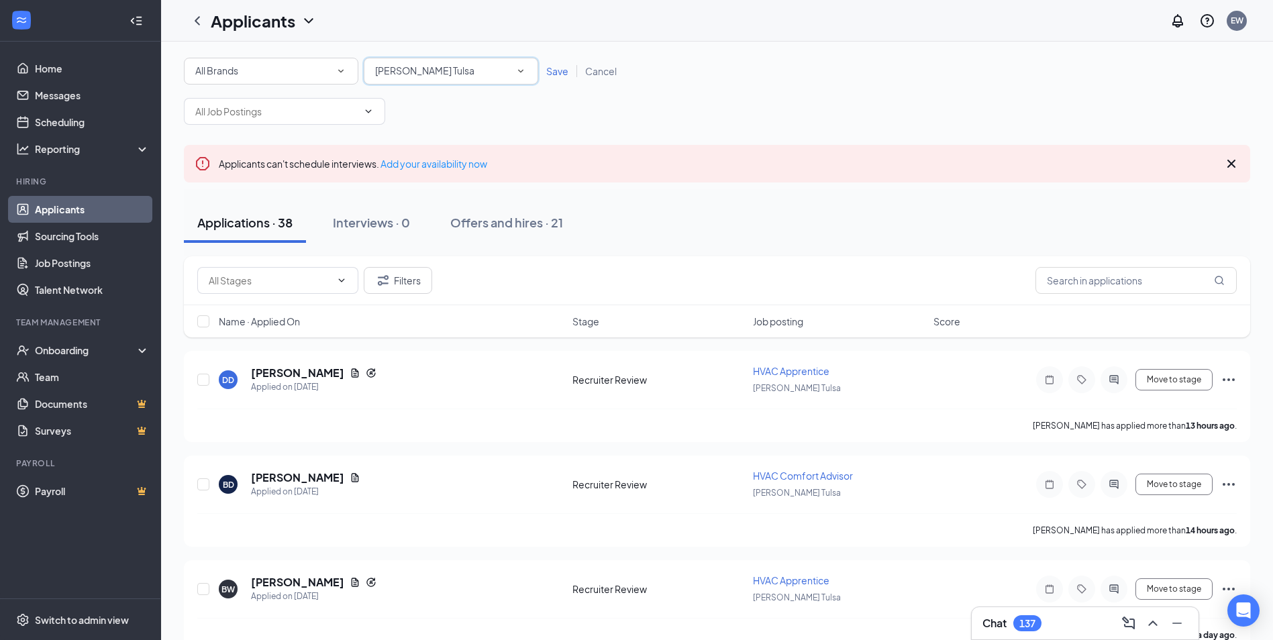
click at [380, 64] on span "Duvall Tulsa" at bounding box center [424, 70] width 99 height 12
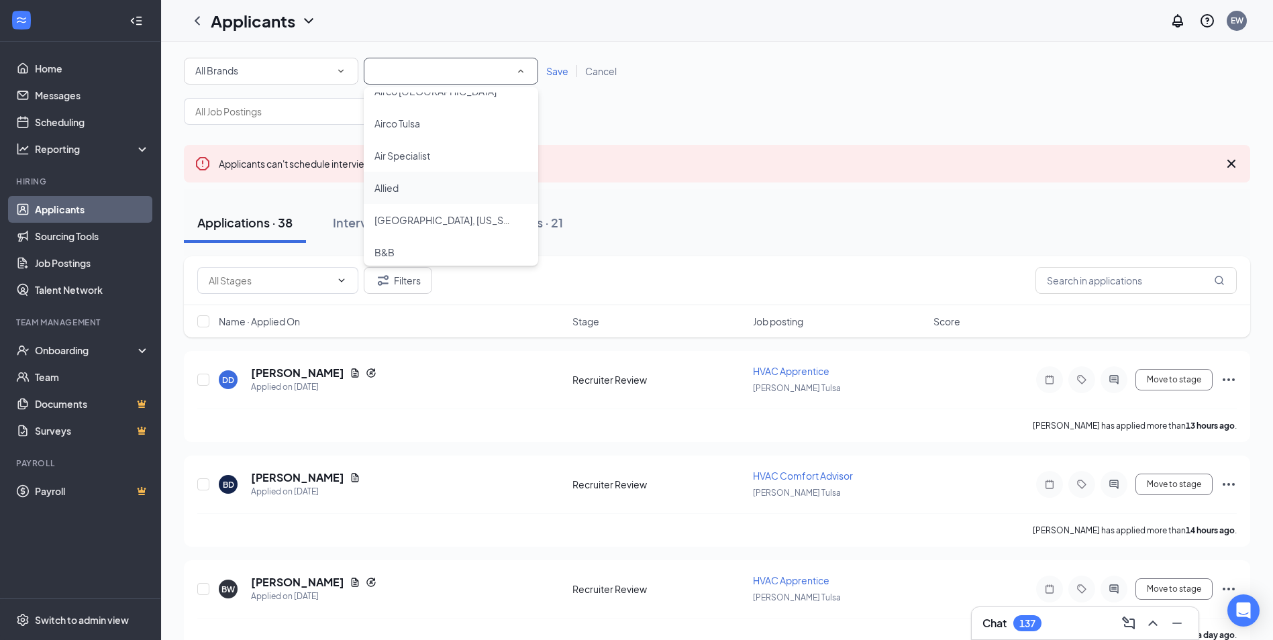
scroll to position [310, 0]
click at [433, 189] on div "B&B" at bounding box center [450, 185] width 153 height 16
click at [566, 64] on div "Save Cancel" at bounding box center [581, 70] width 87 height 13
drag, startPoint x: 566, startPoint y: 64, endPoint x: 559, endPoint y: 85, distance: 21.9
click at [559, 74] on span "Save" at bounding box center [557, 71] width 22 height 12
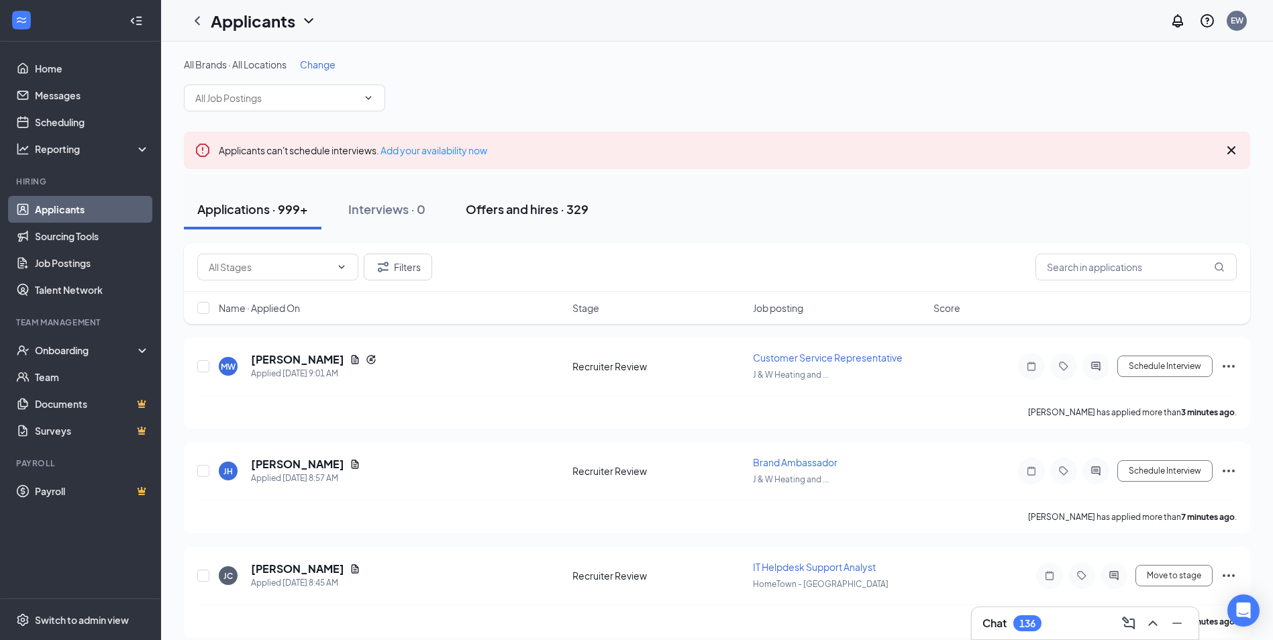
click at [548, 213] on div "Offers and hires · 329" at bounding box center [527, 209] width 123 height 17
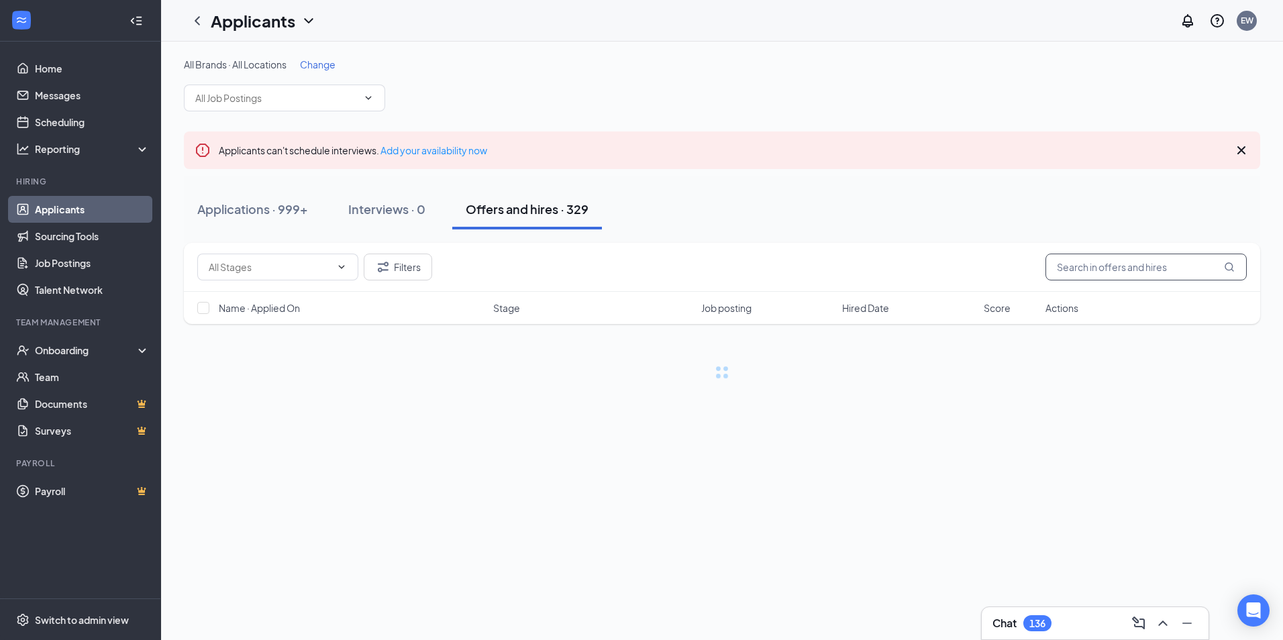
click at [1157, 265] on input "text" at bounding box center [1145, 267] width 201 height 27
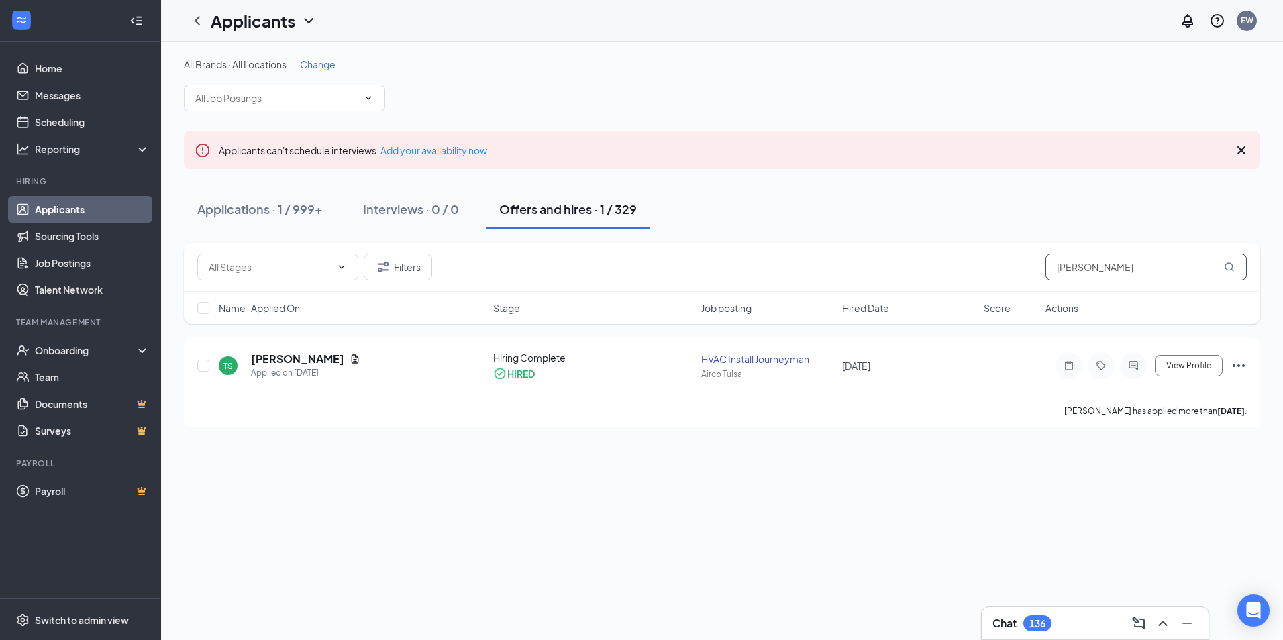
drag, startPoint x: 1123, startPoint y: 256, endPoint x: 995, endPoint y: 261, distance: 128.3
click at [995, 261] on div "Filters tatum" at bounding box center [721, 267] width 1049 height 27
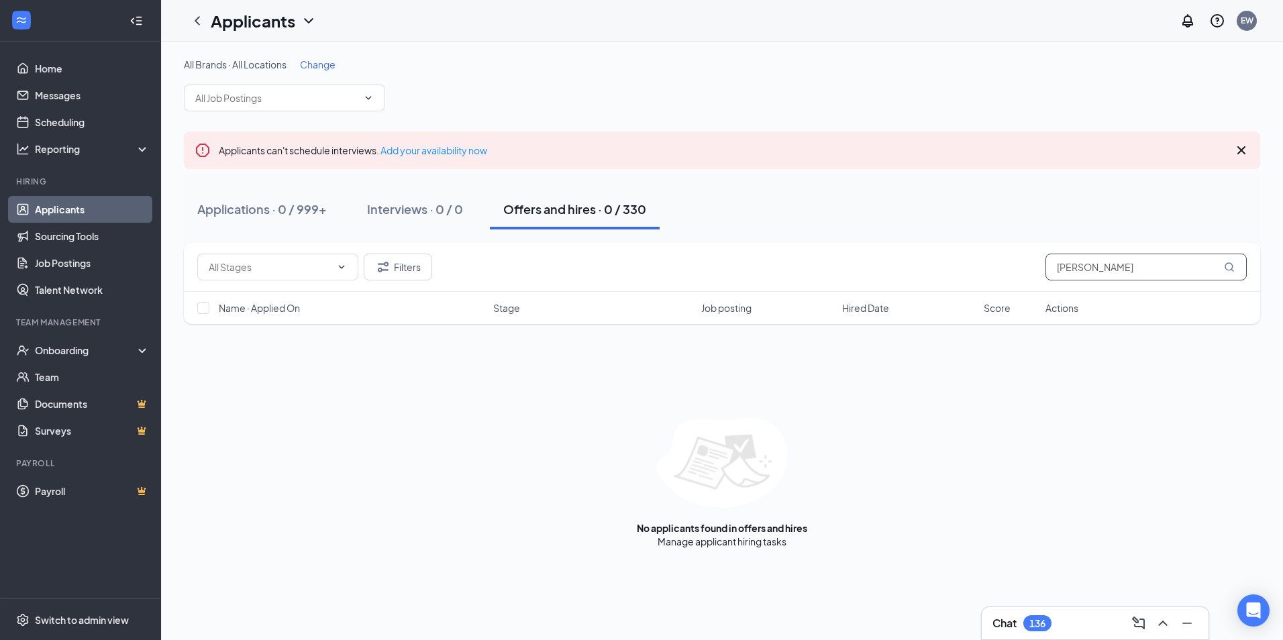
drag, startPoint x: 1181, startPoint y: 273, endPoint x: 927, endPoint y: 258, distance: 254.0
click at [928, 258] on div "Filters [PERSON_NAME]" at bounding box center [721, 267] width 1049 height 27
type input "edward"
click at [770, 545] on link "Applications" at bounding box center [770, 541] width 54 height 12
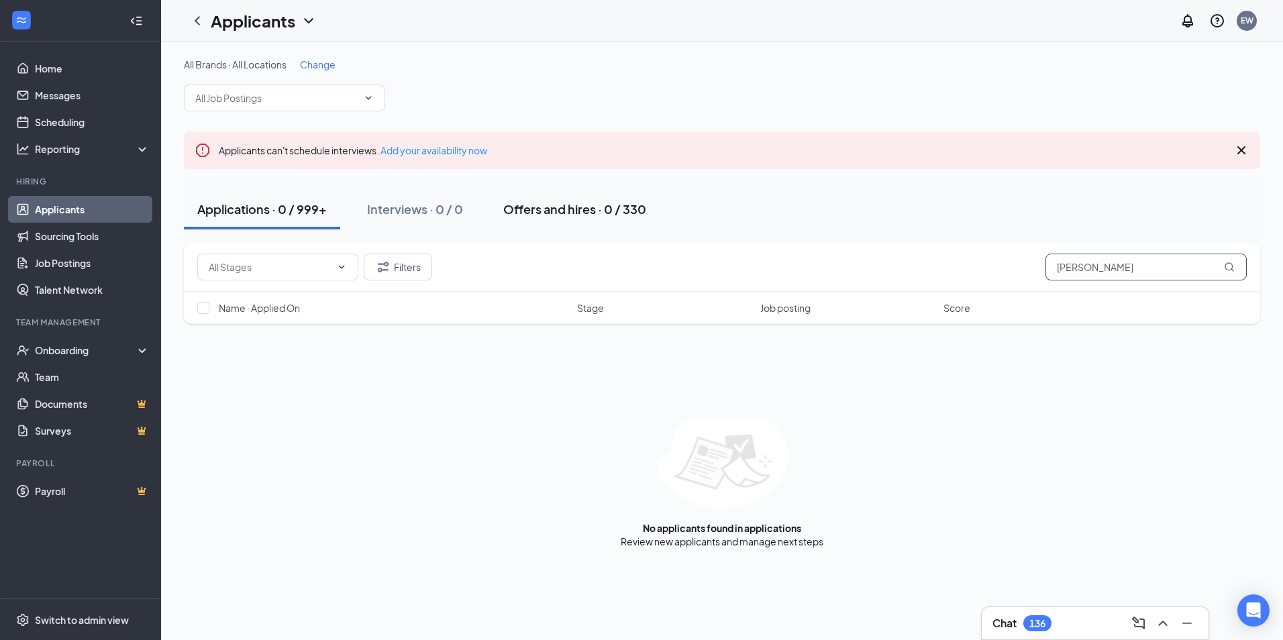
type input "edward k"
click at [579, 210] on div "Offers and hires · 0 / 330" at bounding box center [574, 209] width 143 height 17
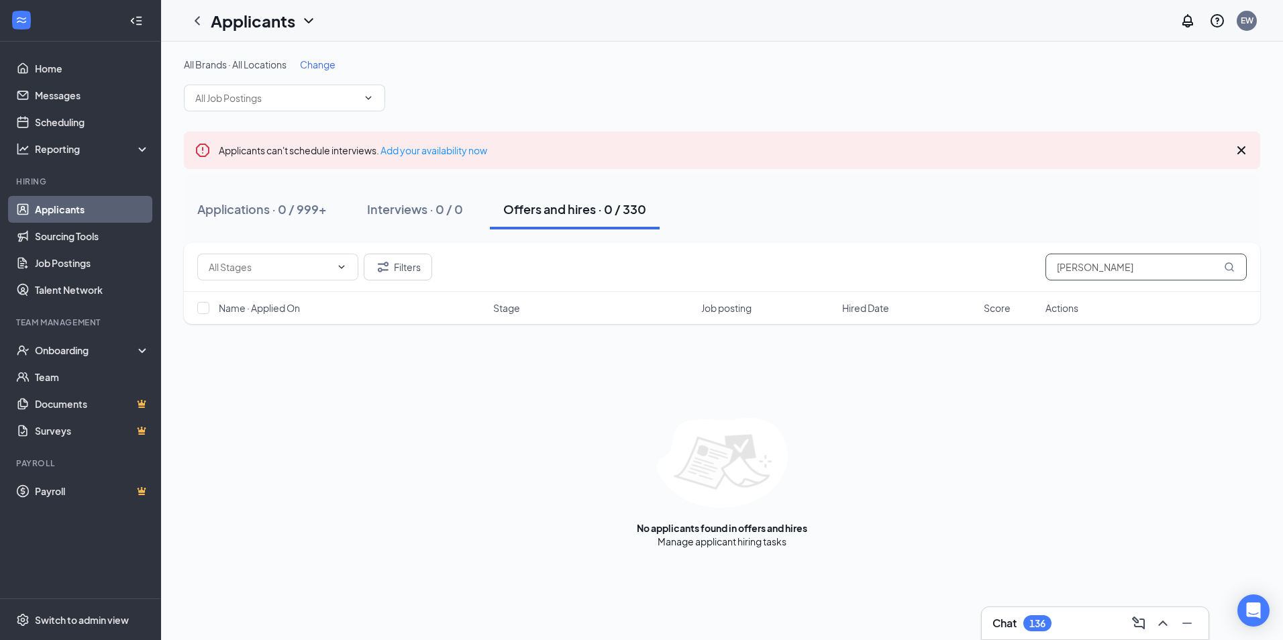
click at [1112, 268] on input "edward k" at bounding box center [1145, 267] width 201 height 27
drag, startPoint x: 1129, startPoint y: 271, endPoint x: 899, endPoint y: 248, distance: 231.3
click at [899, 248] on div "Filters edward k" at bounding box center [722, 267] width 1076 height 49
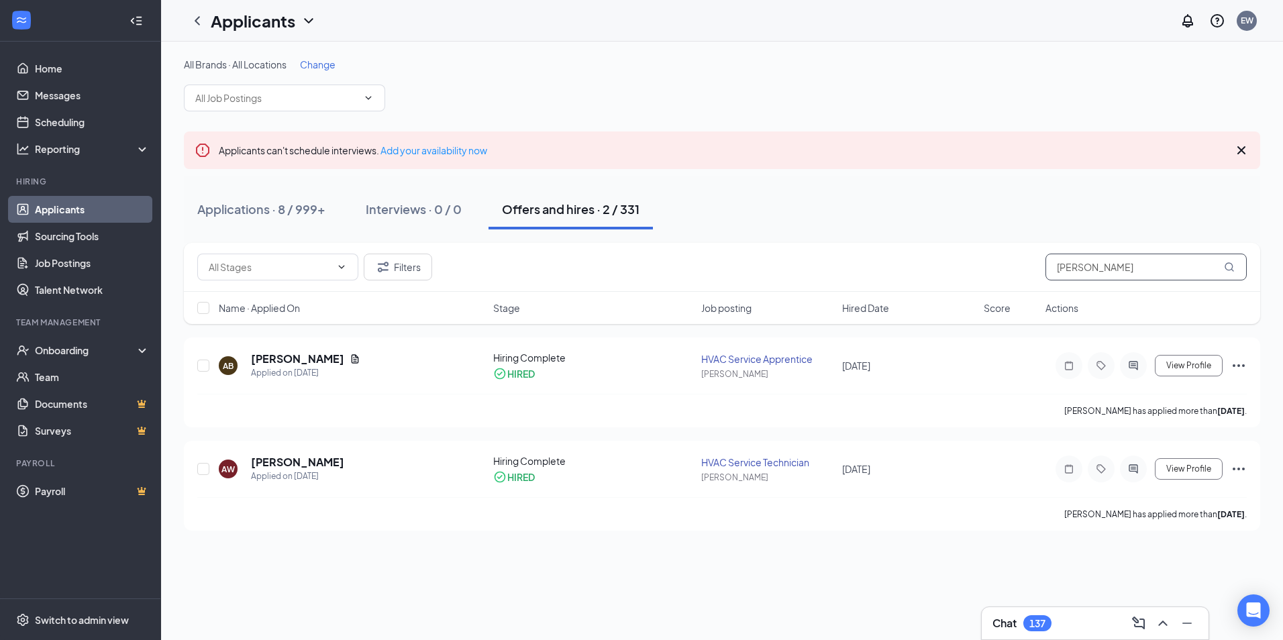
drag, startPoint x: 1113, startPoint y: 267, endPoint x: 961, endPoint y: 272, distance: 152.4
click at [961, 271] on div "Filters aaron" at bounding box center [721, 267] width 1049 height 27
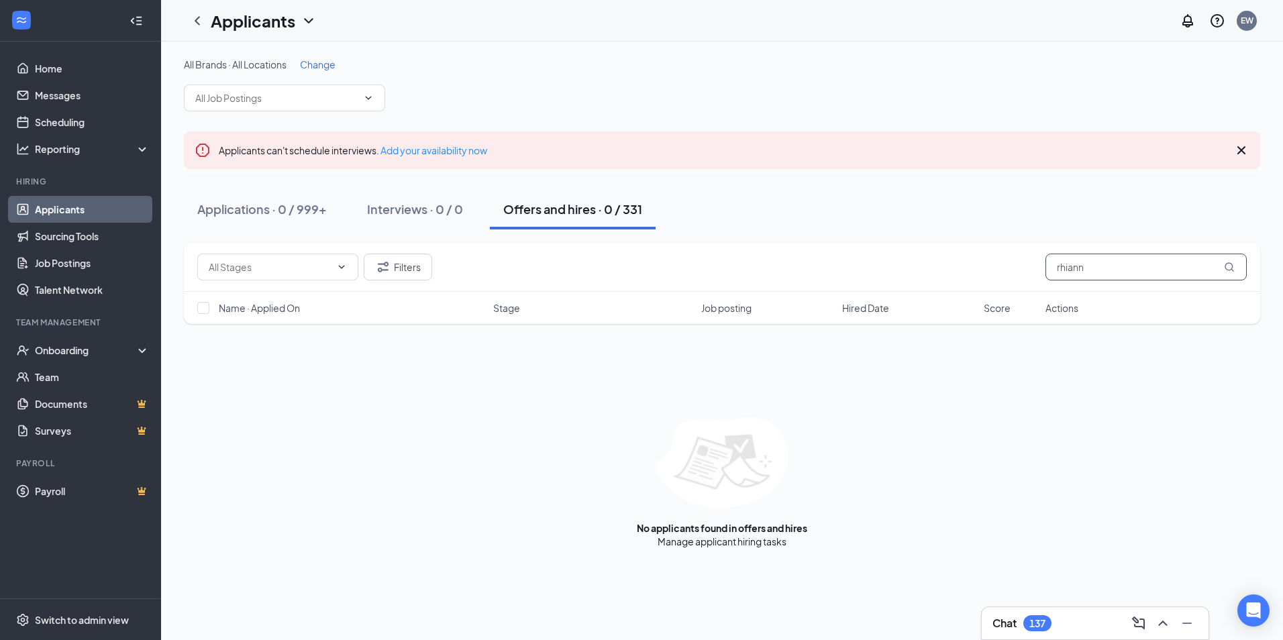
drag, startPoint x: 1126, startPoint y: 265, endPoint x: 994, endPoint y: 252, distance: 132.2
click at [993, 252] on div "Filters rhiann" at bounding box center [722, 267] width 1076 height 49
drag, startPoint x: 1132, startPoint y: 266, endPoint x: 786, endPoint y: 249, distance: 346.7
click at [786, 249] on div "Filters shamus" at bounding box center [722, 267] width 1076 height 49
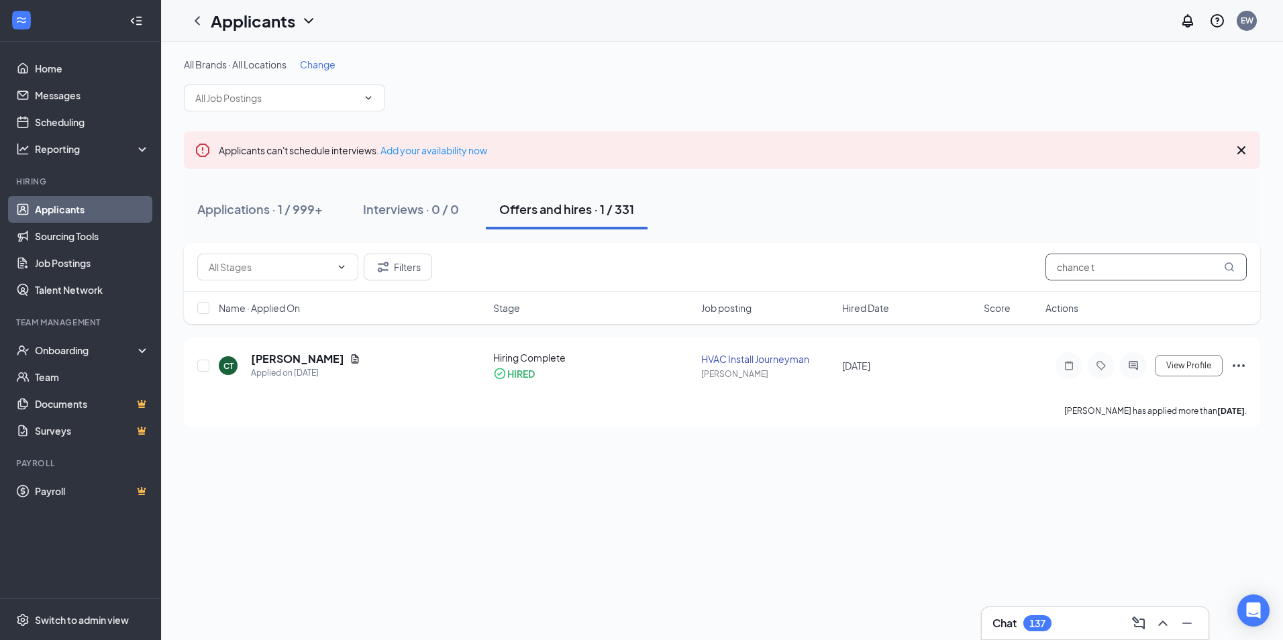
drag, startPoint x: 1100, startPoint y: 265, endPoint x: 719, endPoint y: 242, distance: 381.2
click at [716, 236] on div "All Brands · All Locations Change Applicants can't schedule interviews. Add you…" at bounding box center [722, 243] width 1076 height 370
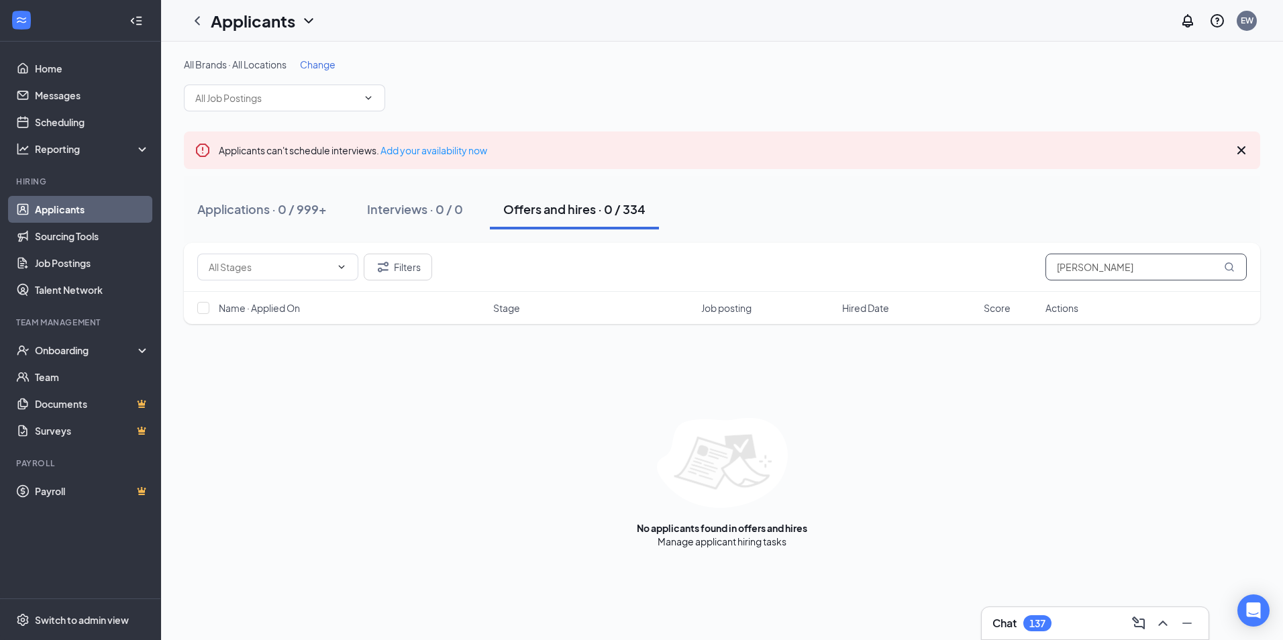
drag, startPoint x: 1163, startPoint y: 266, endPoint x: 927, endPoint y: 249, distance: 236.8
click at [926, 250] on div "Filters brittany ven" at bounding box center [722, 267] width 1076 height 49
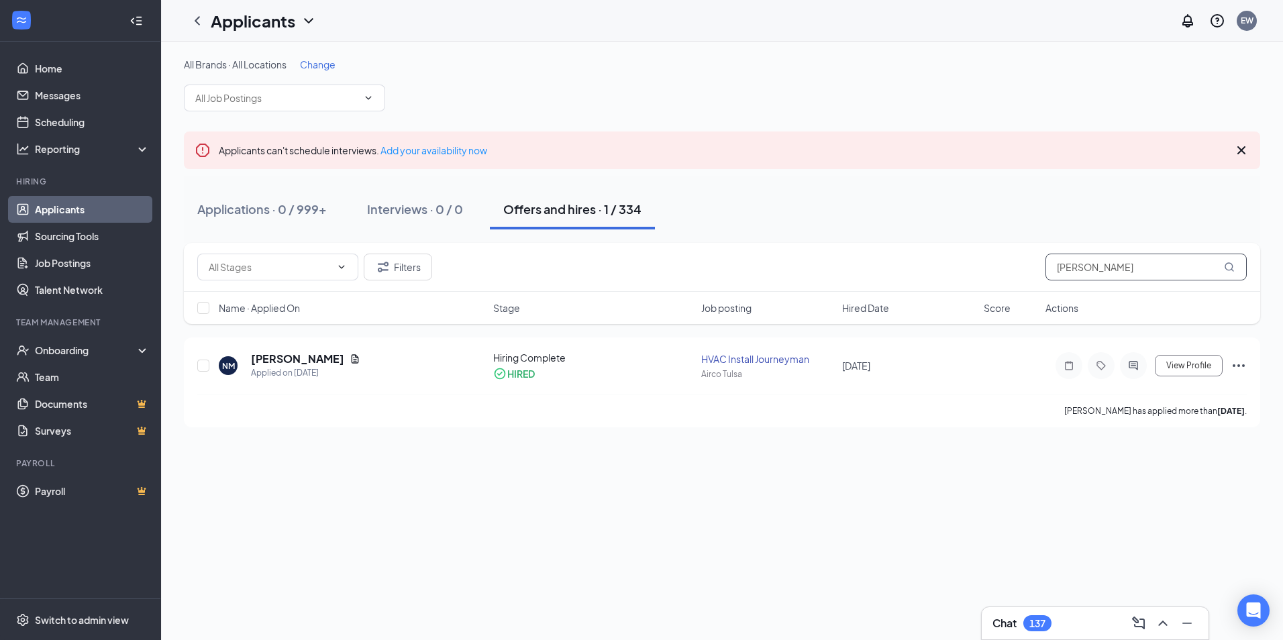
drag, startPoint x: 1068, startPoint y: 258, endPoint x: 934, endPoint y: 269, distance: 134.6
click at [935, 264] on div "Filters nathan moore" at bounding box center [721, 267] width 1049 height 27
drag, startPoint x: 1133, startPoint y: 268, endPoint x: 890, endPoint y: 243, distance: 244.9
click at [884, 245] on div "Filters dillon lapach" at bounding box center [722, 267] width 1076 height 49
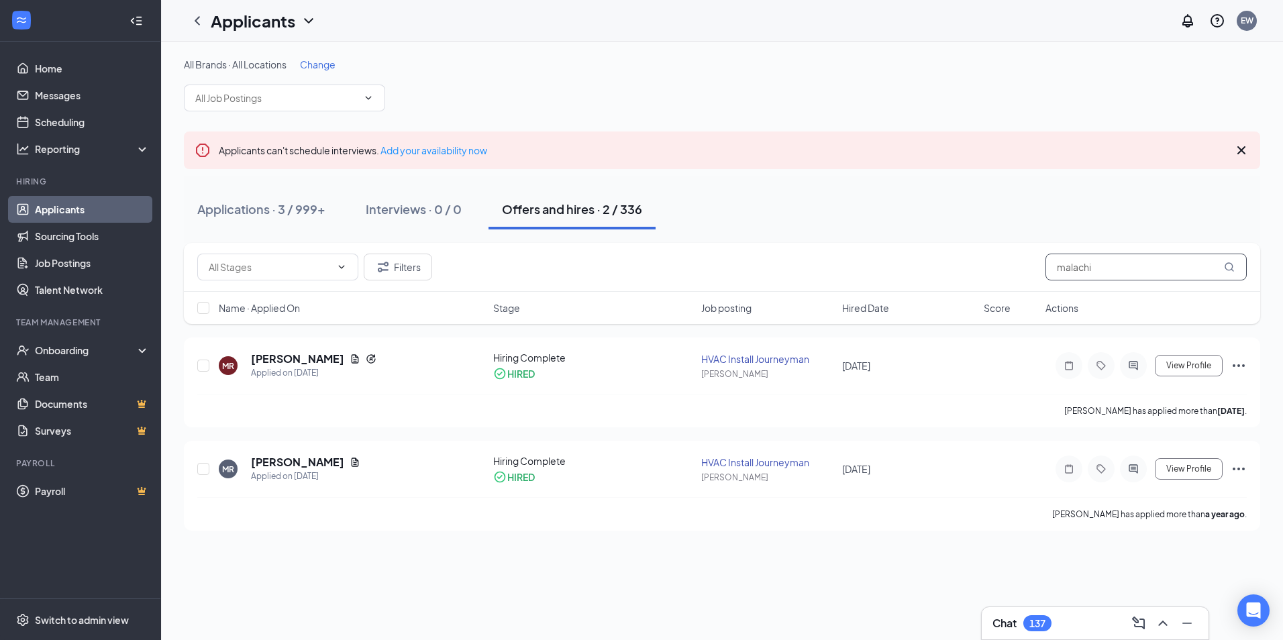
type input "malachi"
drag, startPoint x: 1086, startPoint y: 268, endPoint x: 925, endPoint y: 276, distance: 161.9
click at [925, 276] on div "Filters malachi" at bounding box center [721, 267] width 1049 height 27
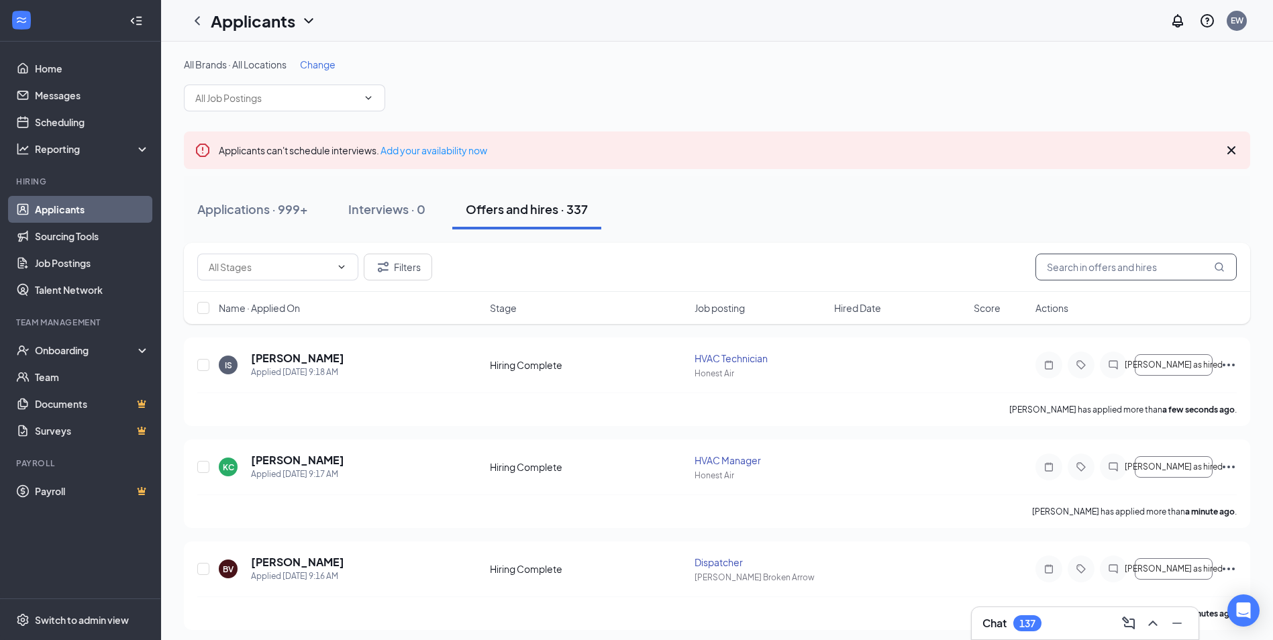
click at [1156, 265] on input "text" at bounding box center [1135, 267] width 201 height 27
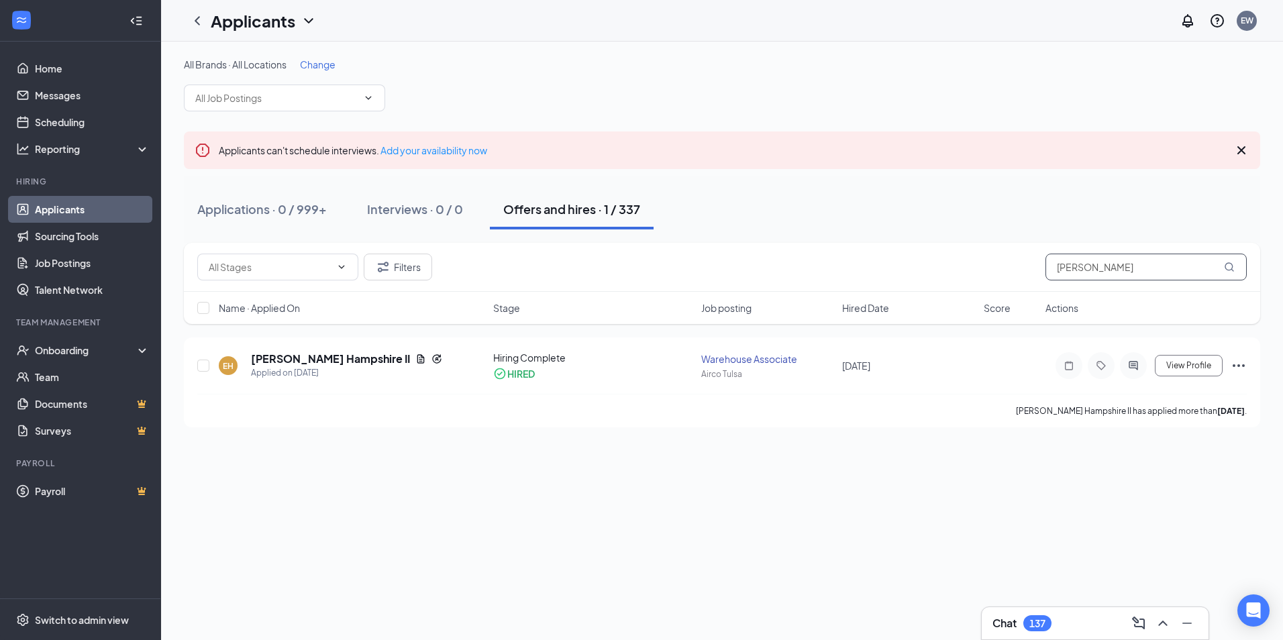
drag, startPoint x: 1120, startPoint y: 274, endPoint x: 906, endPoint y: 256, distance: 214.1
click at [910, 256] on div "Filters earl hamp" at bounding box center [721, 267] width 1049 height 27
drag, startPoint x: 1131, startPoint y: 268, endPoint x: 1023, endPoint y: 279, distance: 109.3
click at [1020, 271] on div "Filters earl hamp" at bounding box center [721, 267] width 1049 height 27
drag, startPoint x: 1070, startPoint y: 270, endPoint x: 1016, endPoint y: 278, distance: 55.0
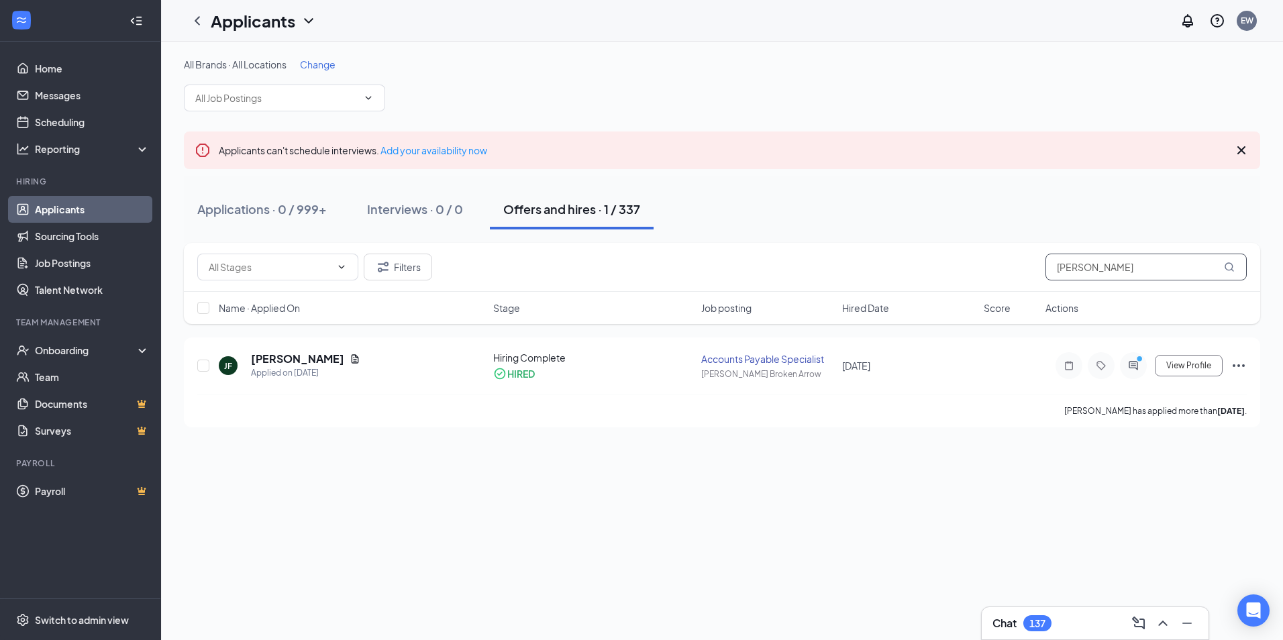
click at [1016, 278] on div "Filters jenna fogg" at bounding box center [721, 267] width 1049 height 27
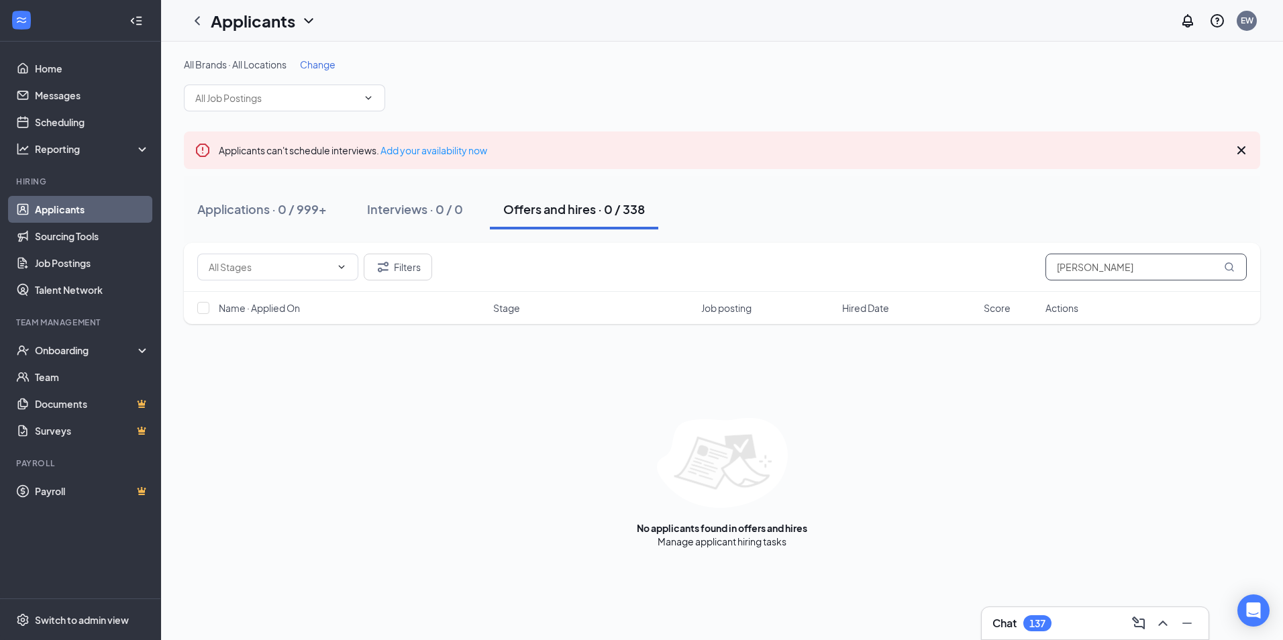
drag, startPoint x: 1162, startPoint y: 273, endPoint x: 1008, endPoint y: 253, distance: 155.6
click at [998, 258] on div "Filters jordan dixon" at bounding box center [721, 267] width 1049 height 27
type input "aaron mcin"
drag, startPoint x: 1127, startPoint y: 270, endPoint x: 551, endPoint y: 201, distance: 579.8
click at [602, 209] on div "All Brands · All Locations Change Applicants can't schedule interviews. Add you…" at bounding box center [722, 303] width 1076 height 490
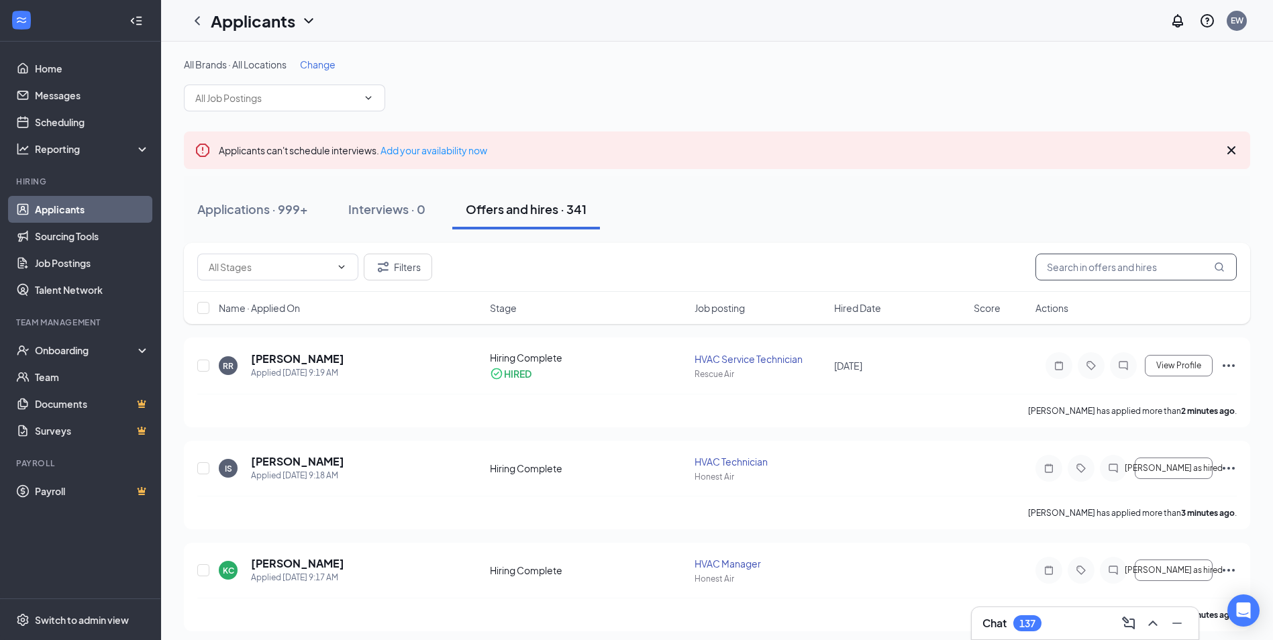
click at [1142, 259] on input "text" at bounding box center [1135, 267] width 201 height 27
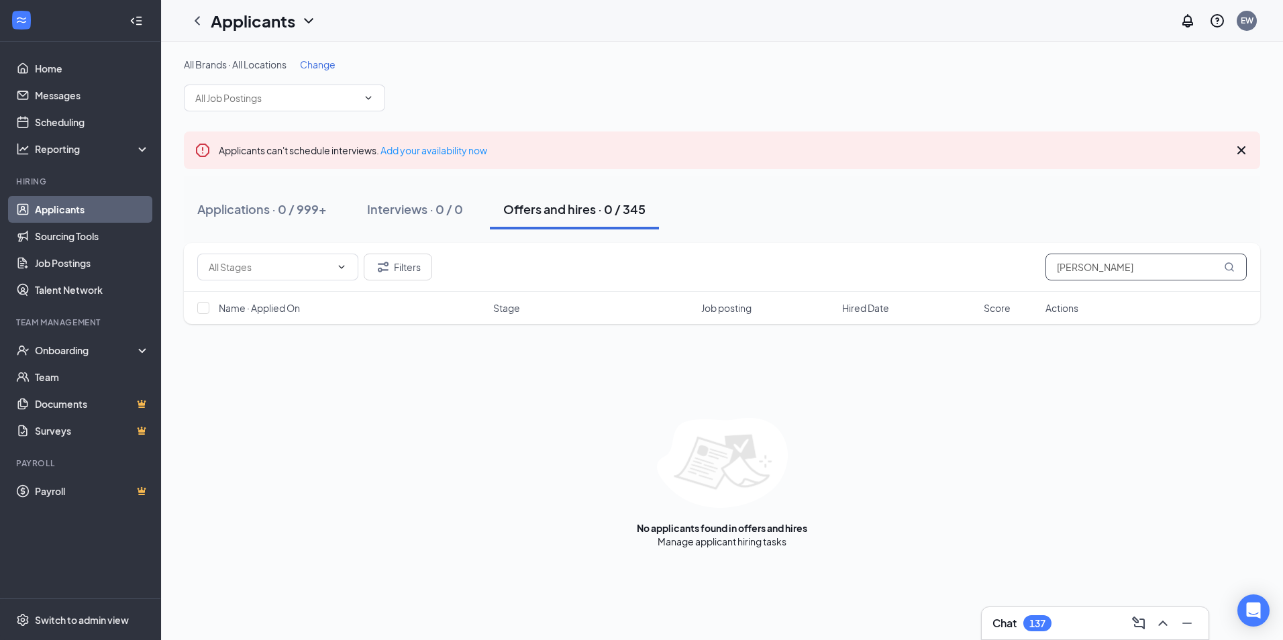
drag, startPoint x: 1122, startPoint y: 260, endPoint x: 986, endPoint y: 269, distance: 135.9
click at [986, 269] on div "Filters heather o" at bounding box center [721, 267] width 1049 height 27
drag, startPoint x: 1164, startPoint y: 268, endPoint x: 926, endPoint y: 276, distance: 238.3
click at [925, 277] on div "Filters joshua harrison" at bounding box center [721, 267] width 1049 height 27
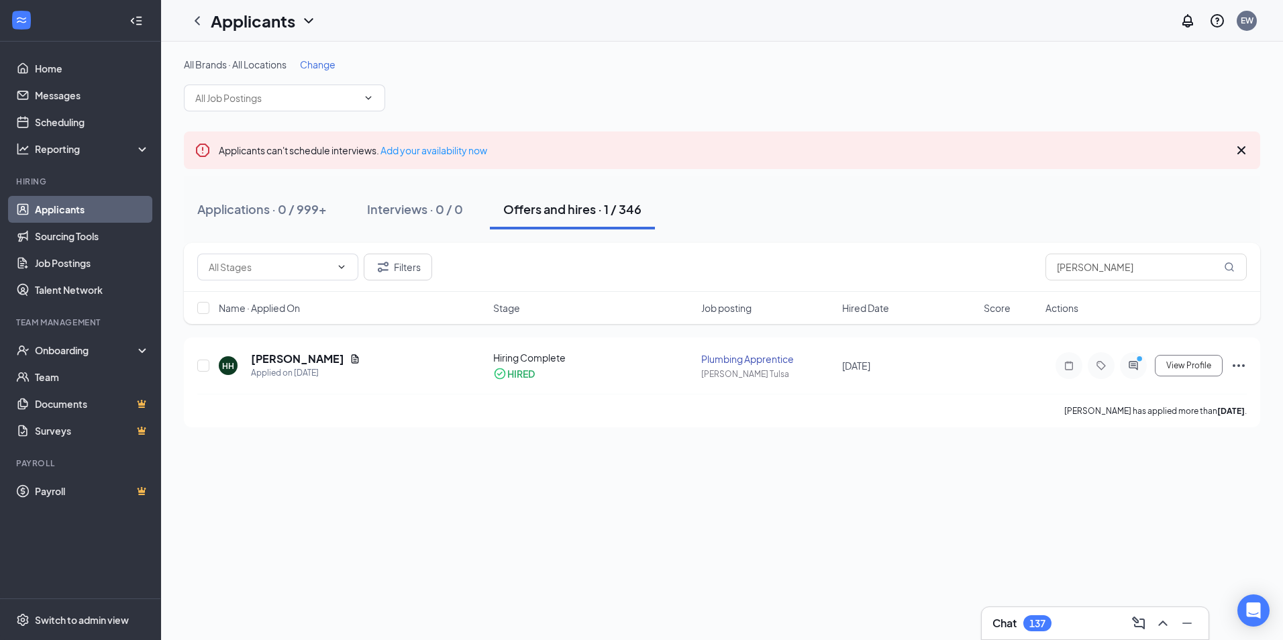
click at [798, 146] on div "Applicants can't schedule interviews. Add your availability now" at bounding box center [722, 151] width 1076 height 38
drag, startPoint x: 1176, startPoint y: 276, endPoint x: 976, endPoint y: 272, distance: 200.0
click at [971, 272] on div "Filters hunter hutchins" at bounding box center [721, 267] width 1049 height 27
type input "jeremiah gu"
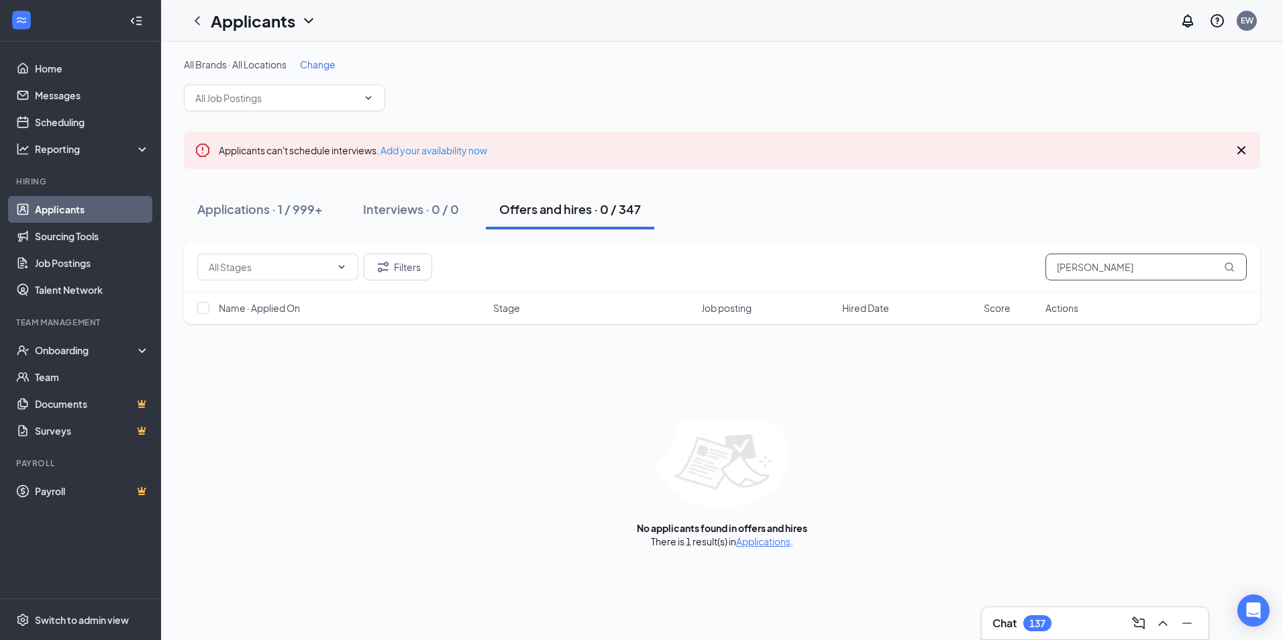
drag, startPoint x: 1136, startPoint y: 267, endPoint x: 774, endPoint y: 245, distance: 363.0
click at [776, 245] on div "Filters jeremiah gu" at bounding box center [722, 267] width 1076 height 49
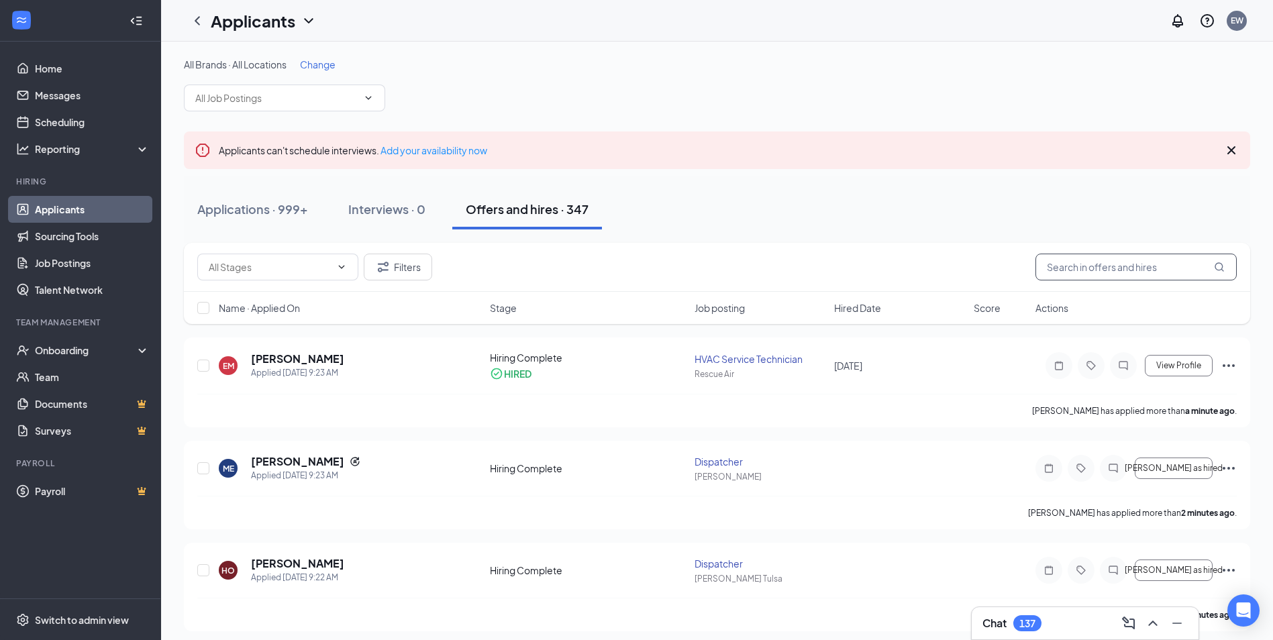
drag, startPoint x: 1085, startPoint y: 263, endPoint x: 1084, endPoint y: 248, distance: 14.8
click at [1089, 263] on input "text" at bounding box center [1135, 267] width 201 height 27
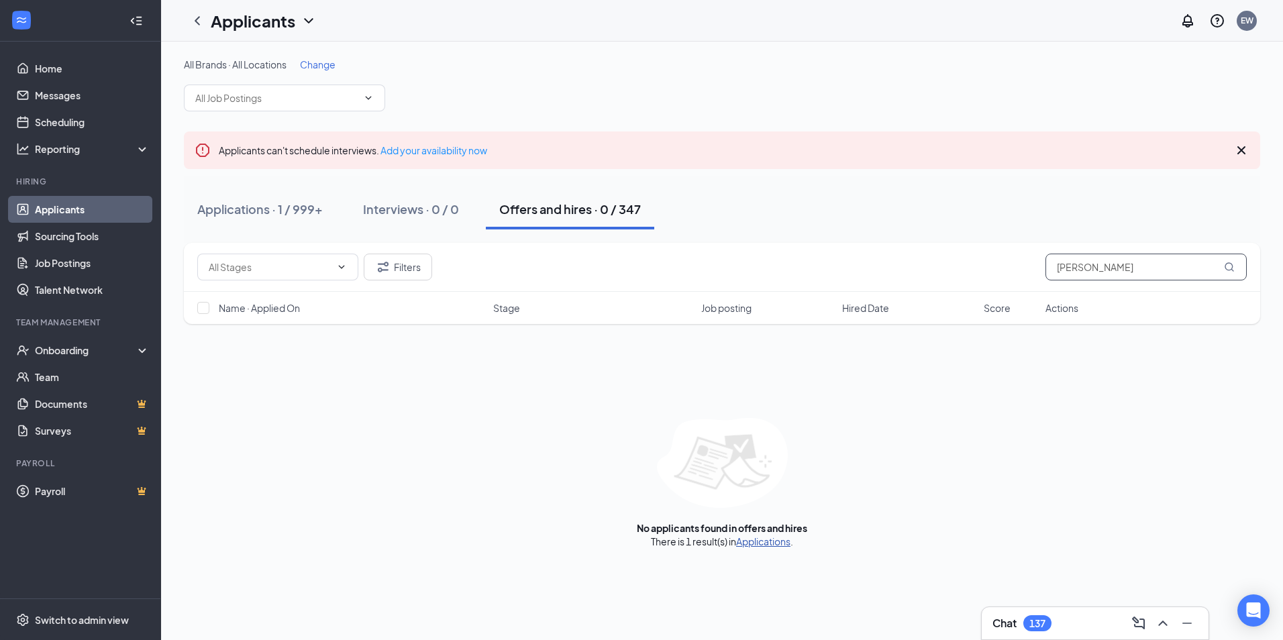
type input "guffey"
click at [757, 541] on link "Applications" at bounding box center [763, 541] width 54 height 12
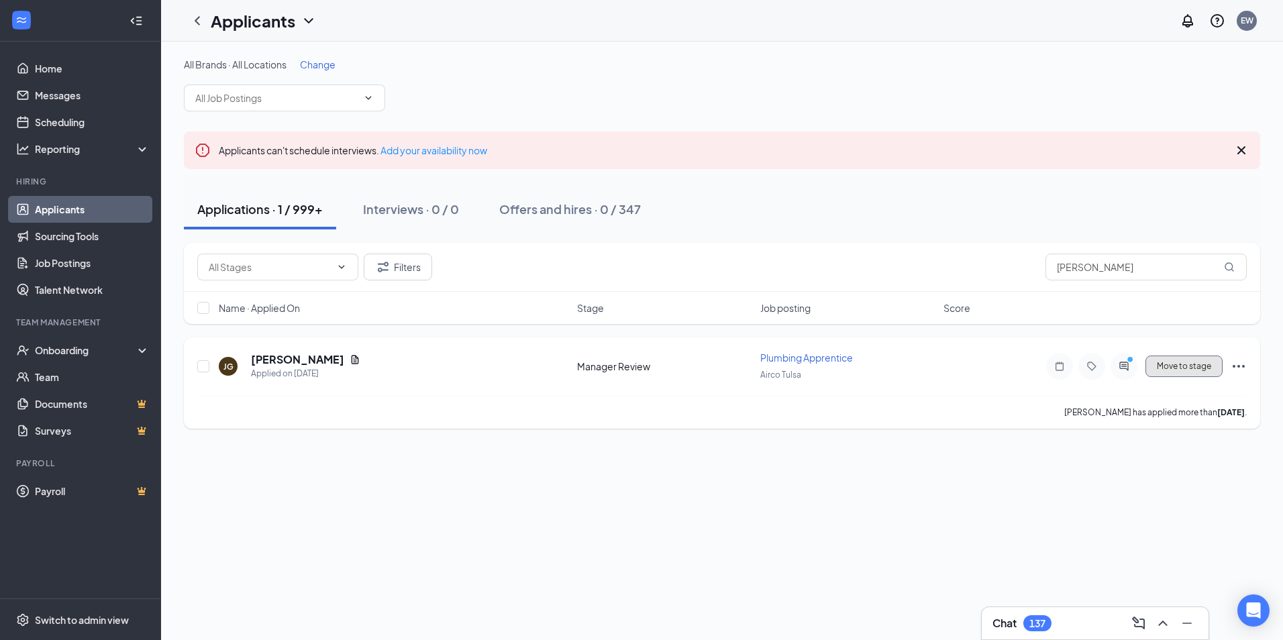
click at [1188, 366] on button "Move to stage" at bounding box center [1183, 366] width 77 height 21
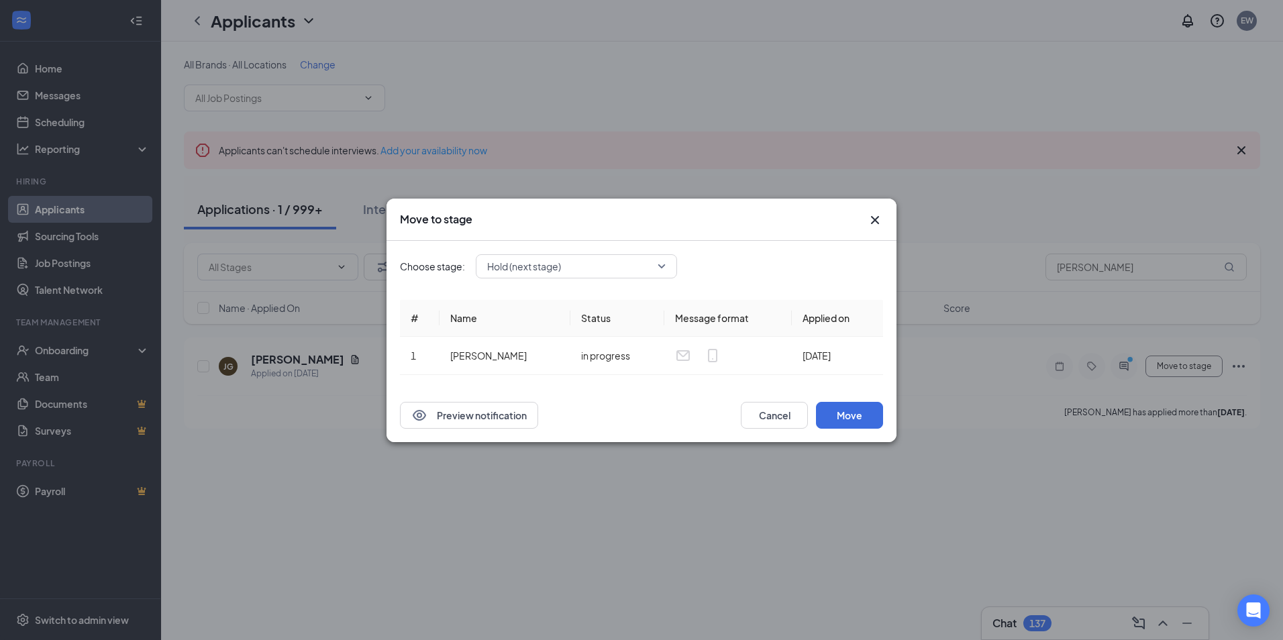
click at [528, 276] on input "search" at bounding box center [572, 266] width 176 height 23
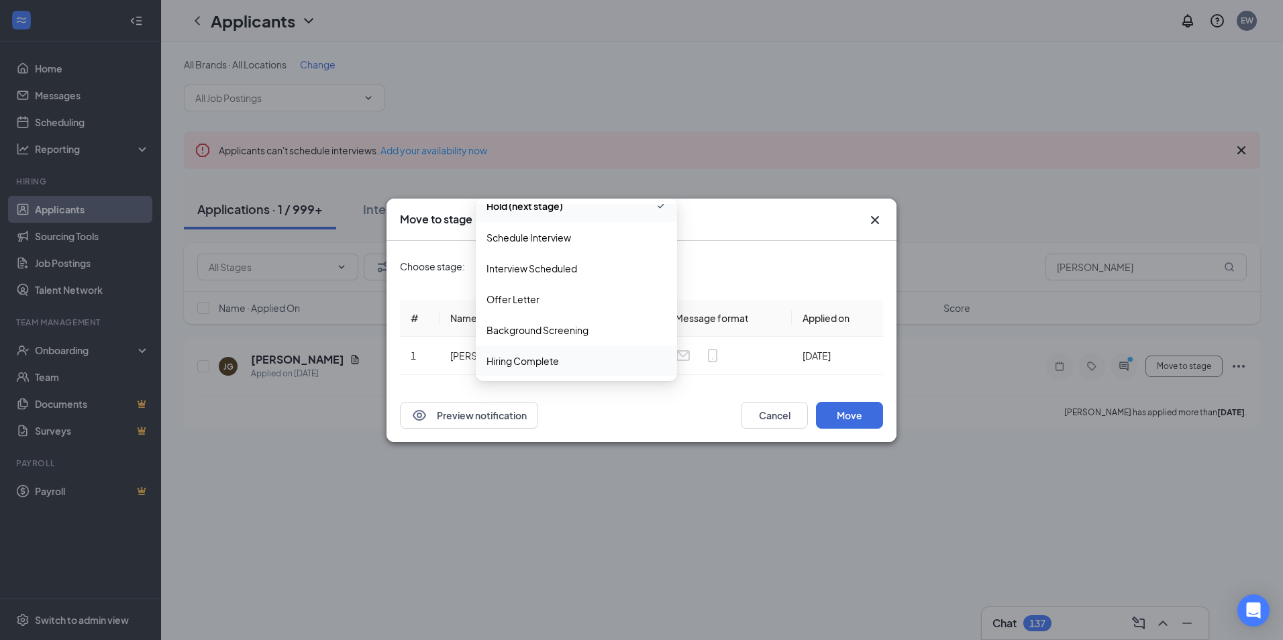
scroll to position [107, 0]
click at [556, 352] on div "Hiring Complete" at bounding box center [576, 360] width 201 height 31
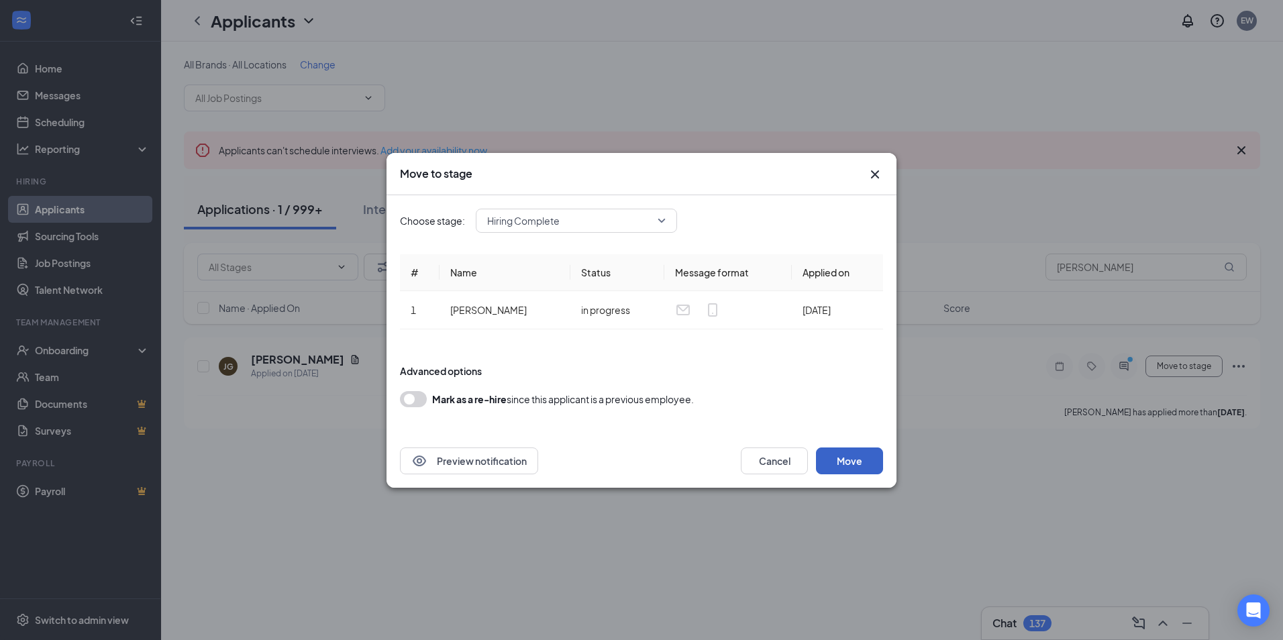
click at [841, 457] on button "Move" at bounding box center [849, 461] width 67 height 27
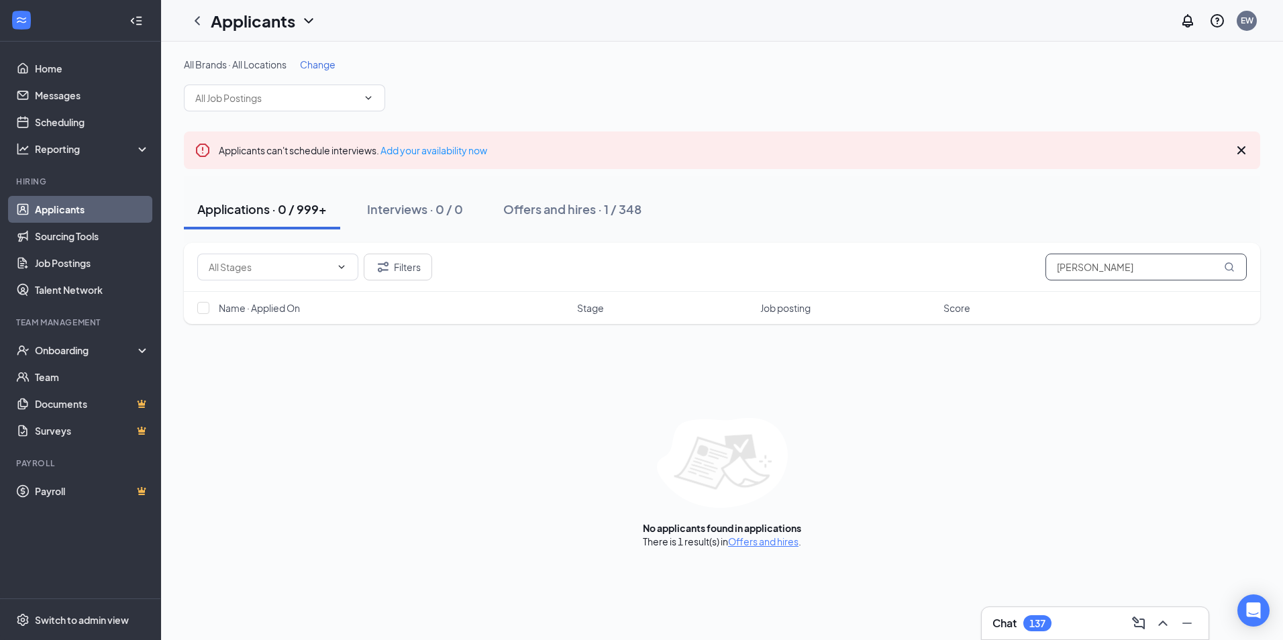
drag, startPoint x: 1114, startPoint y: 273, endPoint x: 985, endPoint y: 256, distance: 130.0
click at [982, 256] on div "Filters guffey" at bounding box center [721, 267] width 1049 height 27
type input "lester"
click at [781, 550] on div "All Brands · All Locations Change Applicants can't schedule interviews. Add you…" at bounding box center [722, 303] width 1122 height 523
click at [782, 543] on link "Offers and hires" at bounding box center [767, 541] width 70 height 12
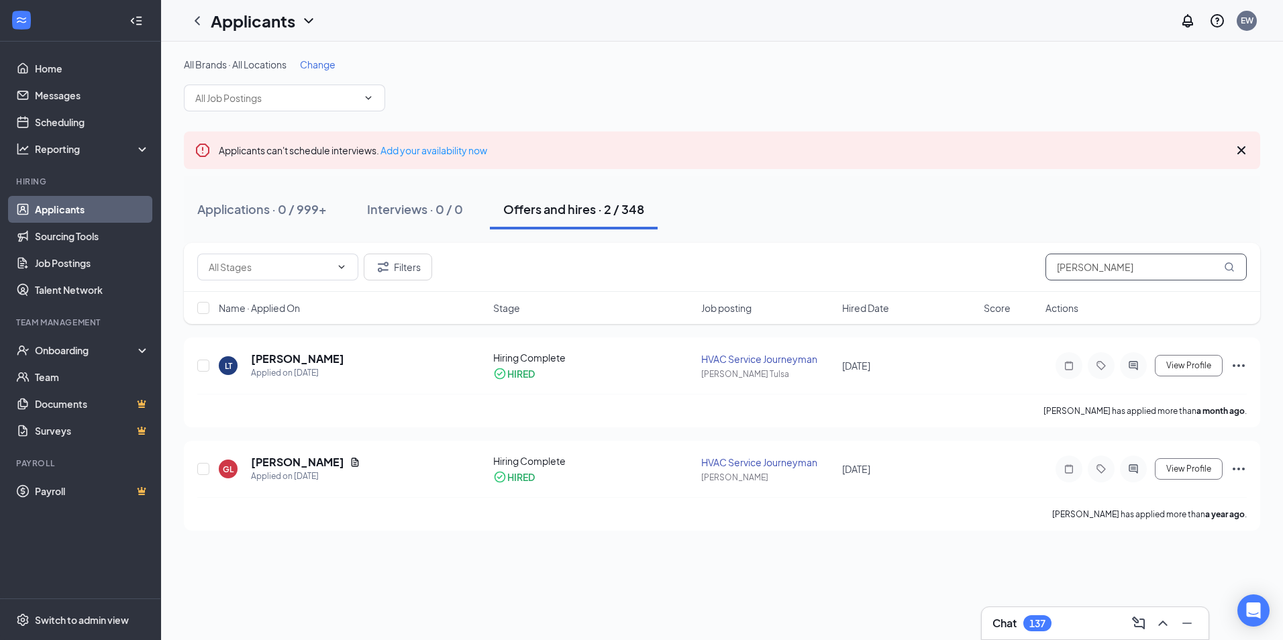
drag, startPoint x: 1173, startPoint y: 262, endPoint x: 927, endPoint y: 258, distance: 246.3
click at [923, 272] on div "Filters lester" at bounding box center [721, 267] width 1049 height 27
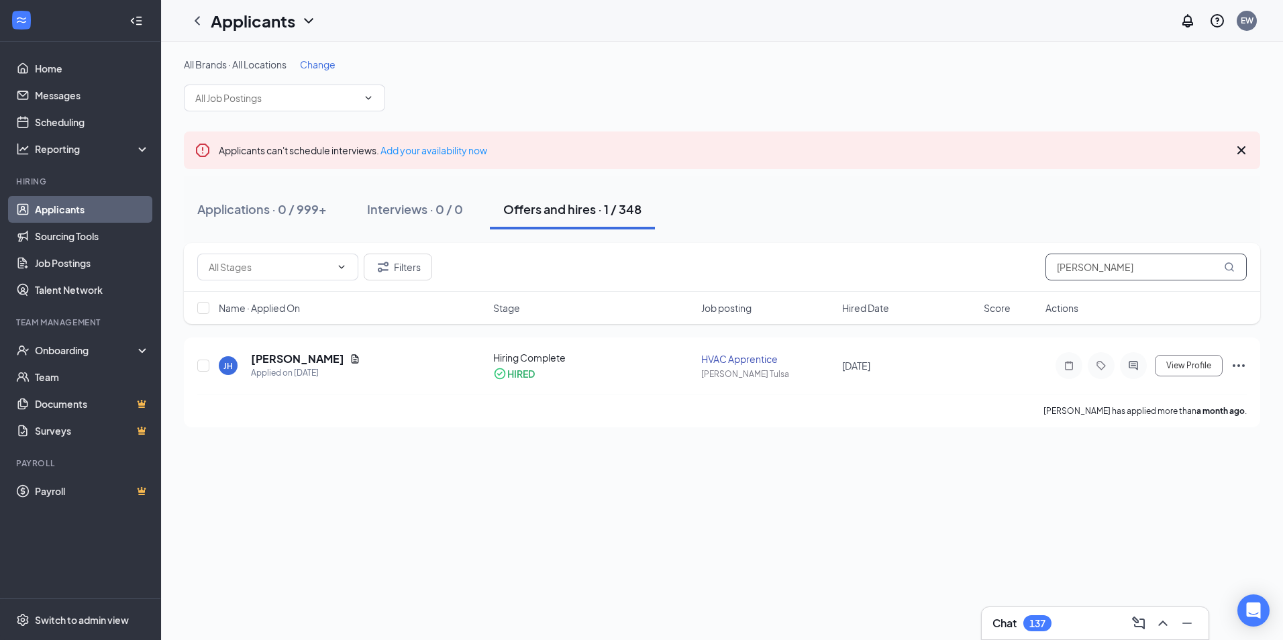
drag, startPoint x: 1137, startPoint y: 264, endPoint x: 664, endPoint y: 225, distance: 475.2
click at [662, 225] on div "All Brands · All Locations Change Applicants can't schedule interviews. Add you…" at bounding box center [722, 243] width 1076 height 370
type input "john florez"
drag, startPoint x: 1102, startPoint y: 264, endPoint x: 886, endPoint y: 265, distance: 215.4
click at [886, 265] on div "Filters john florez" at bounding box center [721, 267] width 1049 height 27
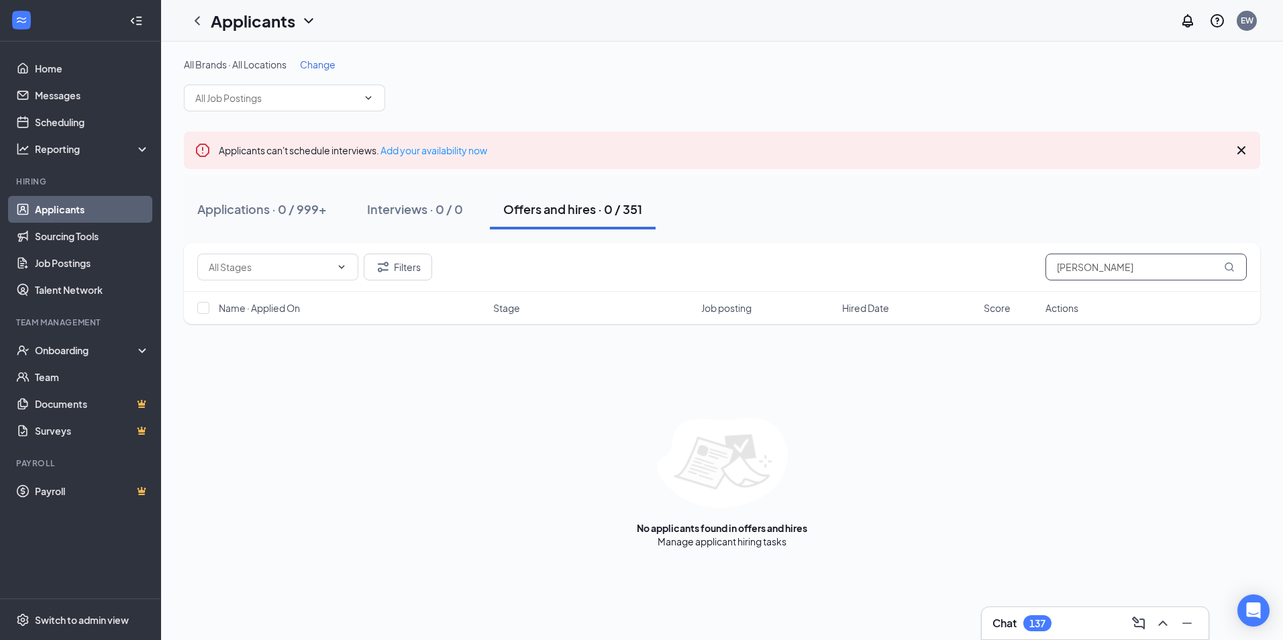
drag, startPoint x: 1124, startPoint y: 262, endPoint x: 894, endPoint y: 268, distance: 229.5
click at [894, 268] on div "Filters tanner archer" at bounding box center [721, 267] width 1049 height 27
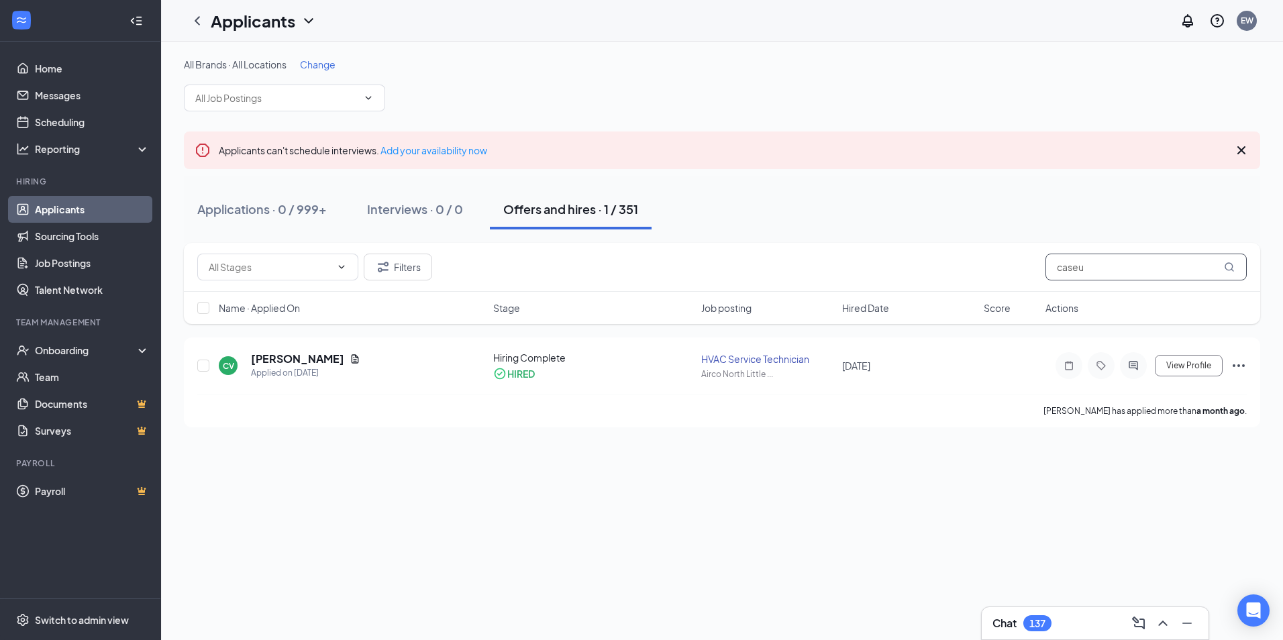
drag, startPoint x: 1076, startPoint y: 270, endPoint x: 998, endPoint y: 265, distance: 77.3
click at [998, 265] on div "Filters caseu" at bounding box center [721, 267] width 1049 height 27
drag, startPoint x: 1130, startPoint y: 265, endPoint x: 900, endPoint y: 256, distance: 229.6
click at [900, 256] on div "Filters ryan mei" at bounding box center [721, 267] width 1049 height 27
type input "westin"
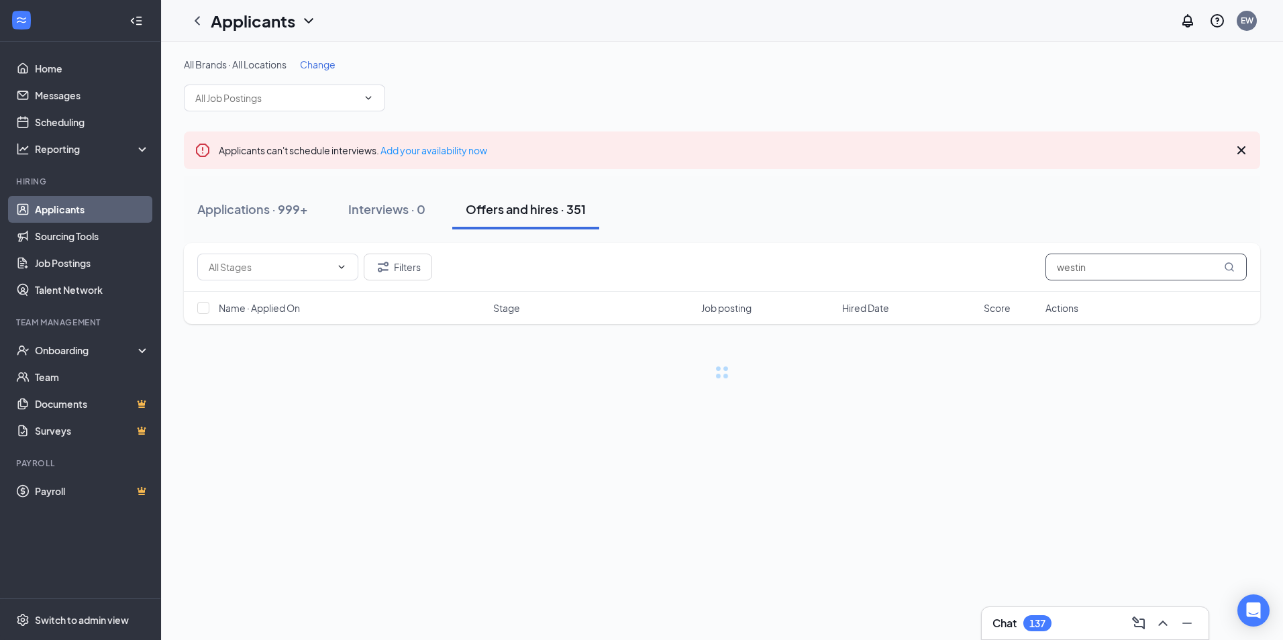
drag, startPoint x: 1128, startPoint y: 271, endPoint x: 932, endPoint y: 249, distance: 197.2
click at [932, 249] on div "Filters westin" at bounding box center [722, 267] width 1076 height 49
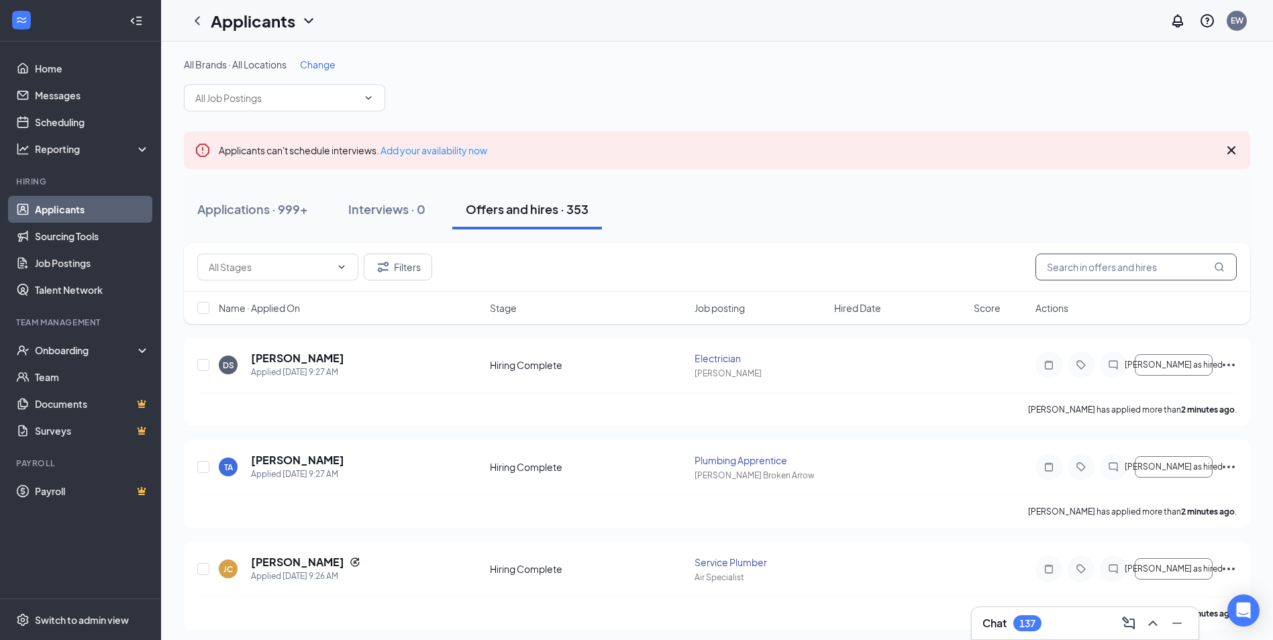
click at [1147, 272] on input "text" at bounding box center [1135, 267] width 201 height 27
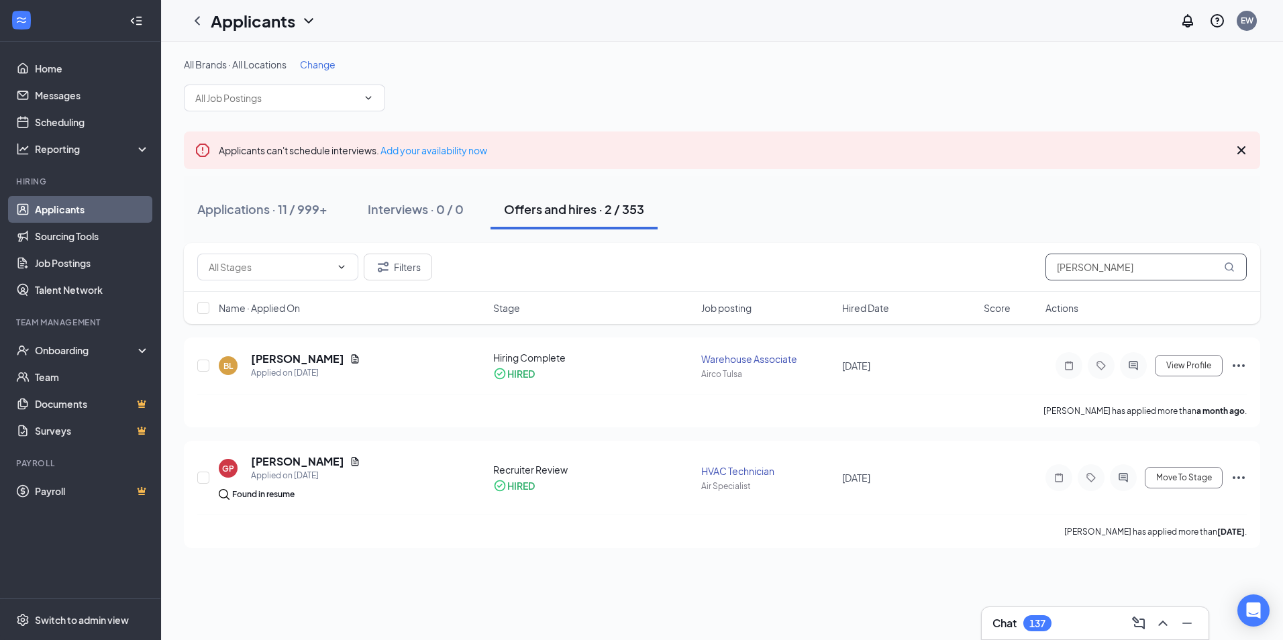
drag, startPoint x: 1064, startPoint y: 270, endPoint x: 923, endPoint y: 263, distance: 141.1
click at [924, 263] on div "Filters bradley" at bounding box center [721, 267] width 1049 height 27
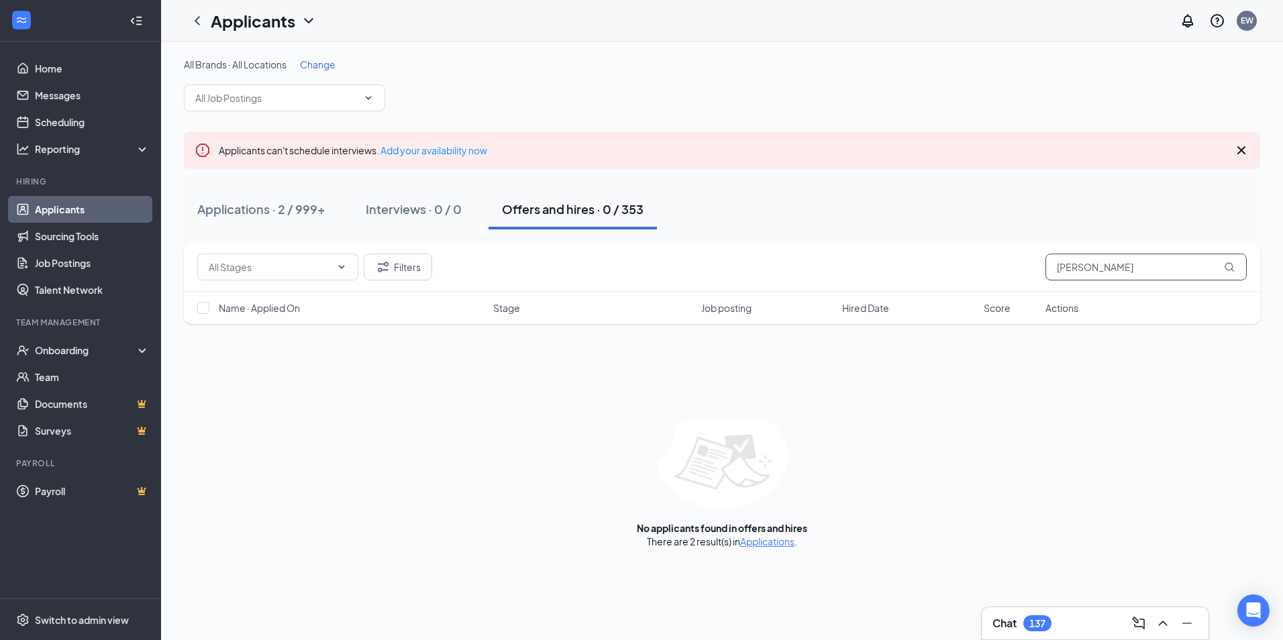
type input "zander"
drag, startPoint x: 1131, startPoint y: 265, endPoint x: 925, endPoint y: 242, distance: 207.3
click at [925, 242] on div "All Brands · All Locations Change Applicants can't schedule interviews. Add you…" at bounding box center [722, 303] width 1076 height 490
click at [1146, 270] on input "zander" at bounding box center [1145, 267] width 201 height 27
drag, startPoint x: 1138, startPoint y: 270, endPoint x: 971, endPoint y: 272, distance: 167.1
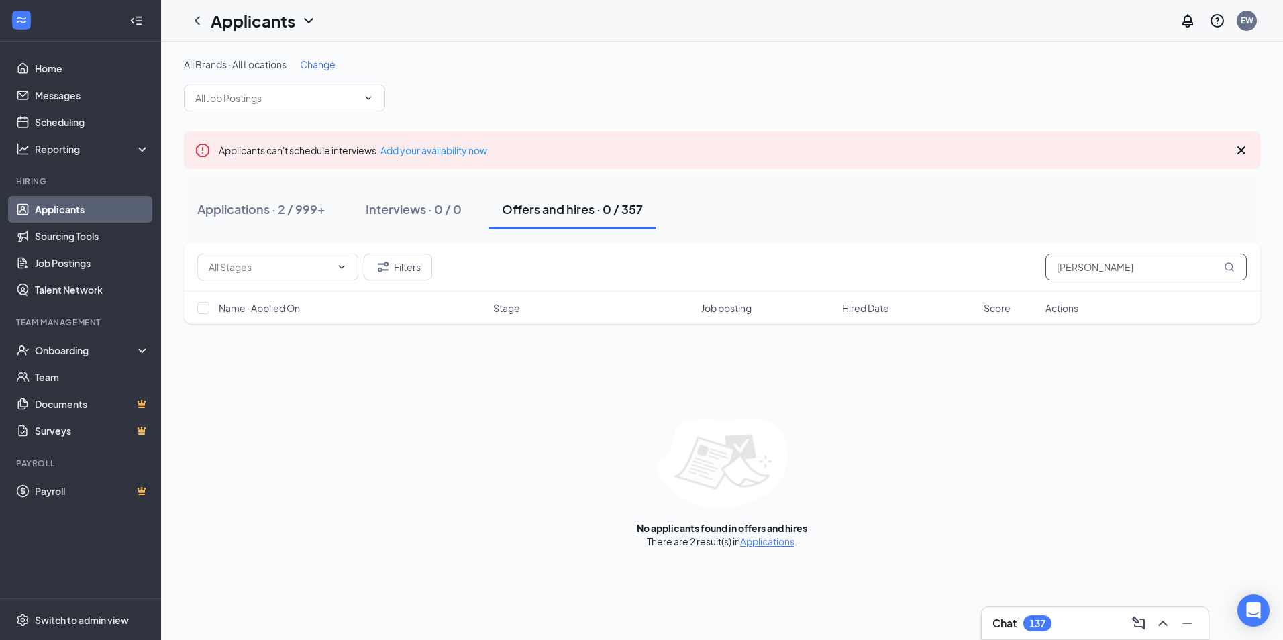
click at [996, 263] on div "Filters zander" at bounding box center [721, 267] width 1049 height 27
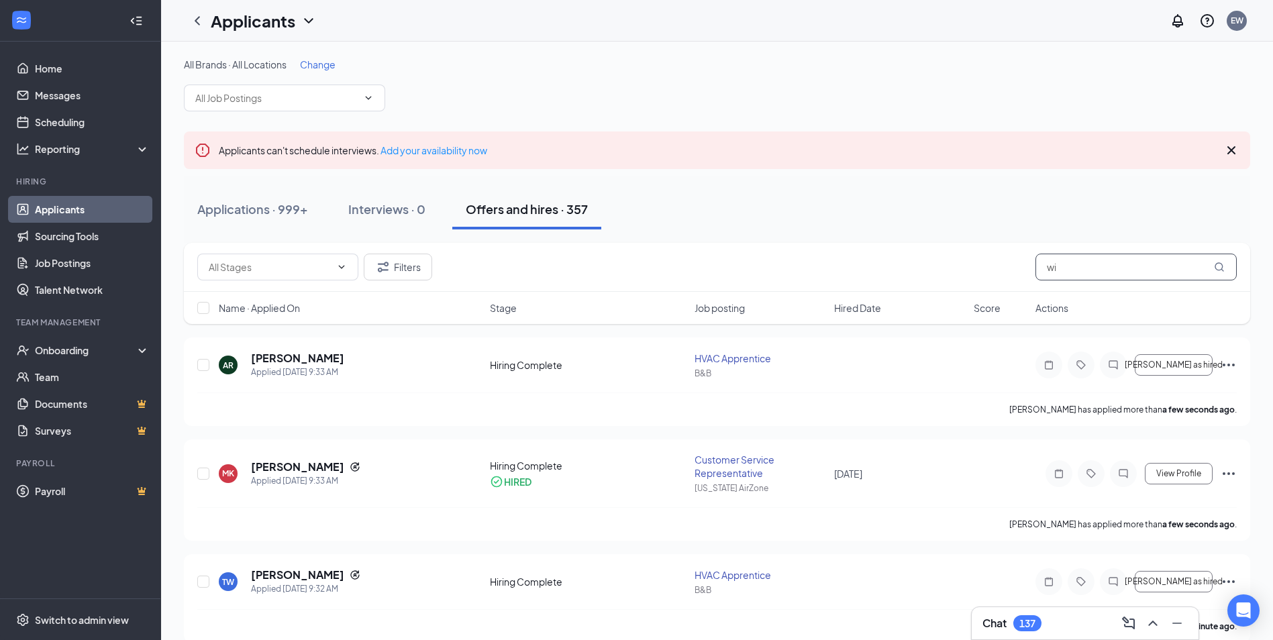
type input "w"
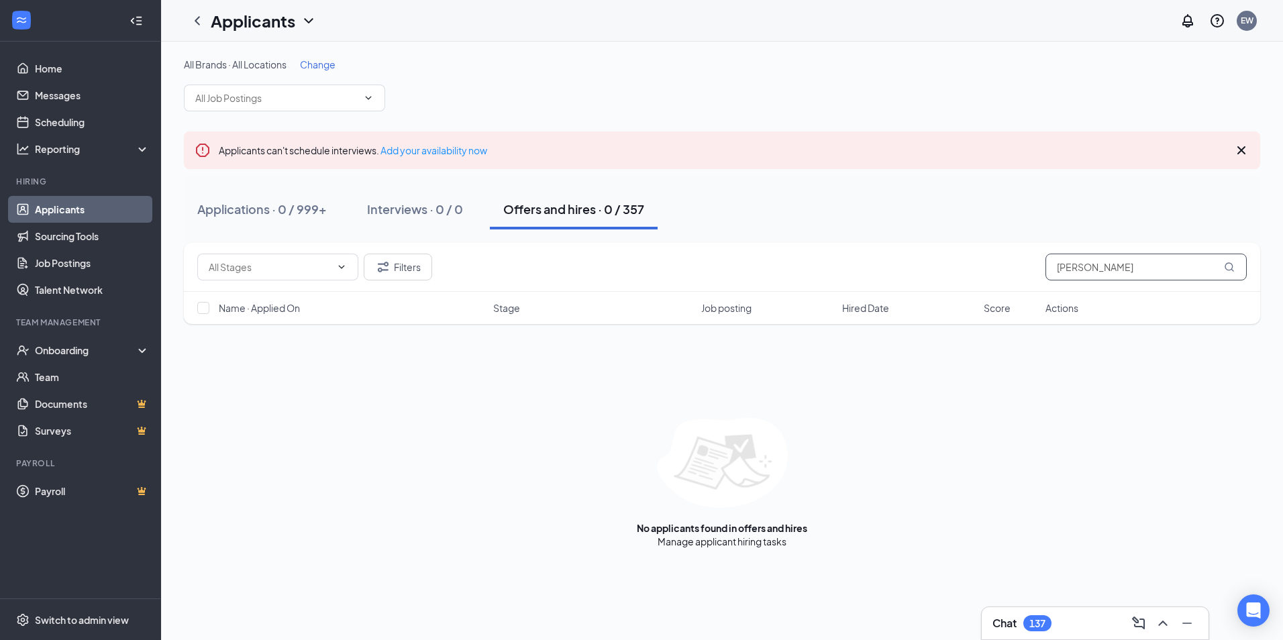
type input "michael russell"
drag, startPoint x: 1167, startPoint y: 275, endPoint x: 999, endPoint y: 252, distance: 170.0
click at [999, 252] on div "Filters michael russell" at bounding box center [722, 267] width 1076 height 49
type input "ken rust"
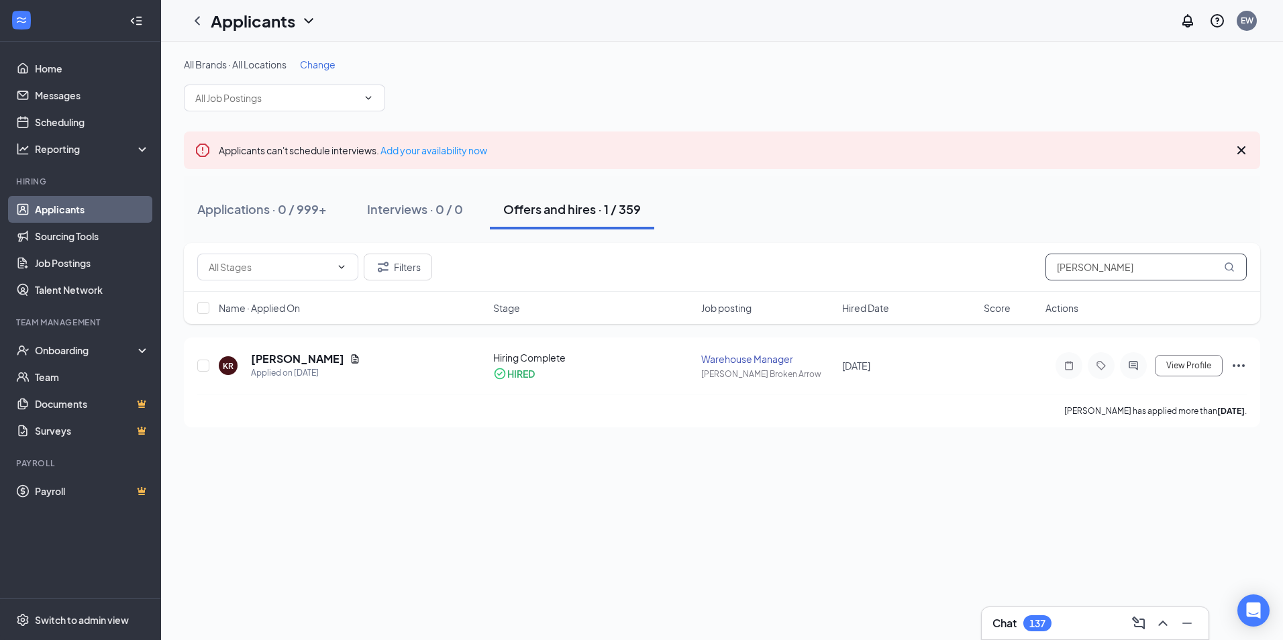
drag, startPoint x: 1107, startPoint y: 266, endPoint x: 1016, endPoint y: 267, distance: 90.6
click at [1016, 267] on div "Filters ken rust" at bounding box center [721, 267] width 1049 height 27
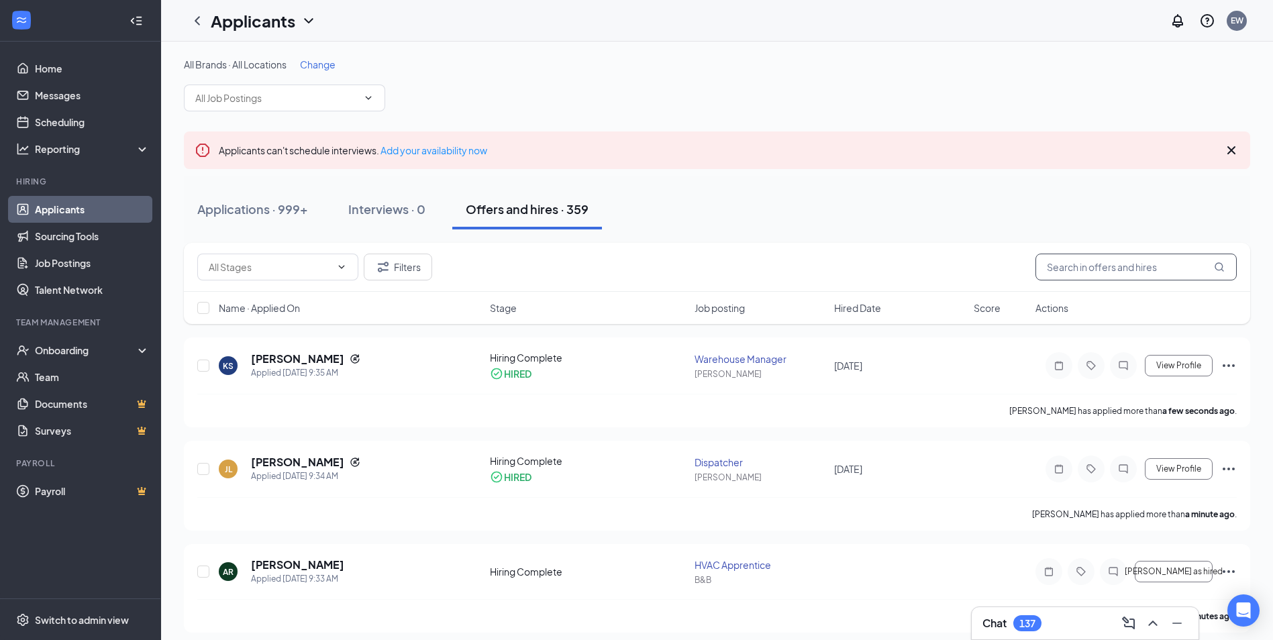
click at [1167, 267] on input "text" at bounding box center [1135, 267] width 201 height 27
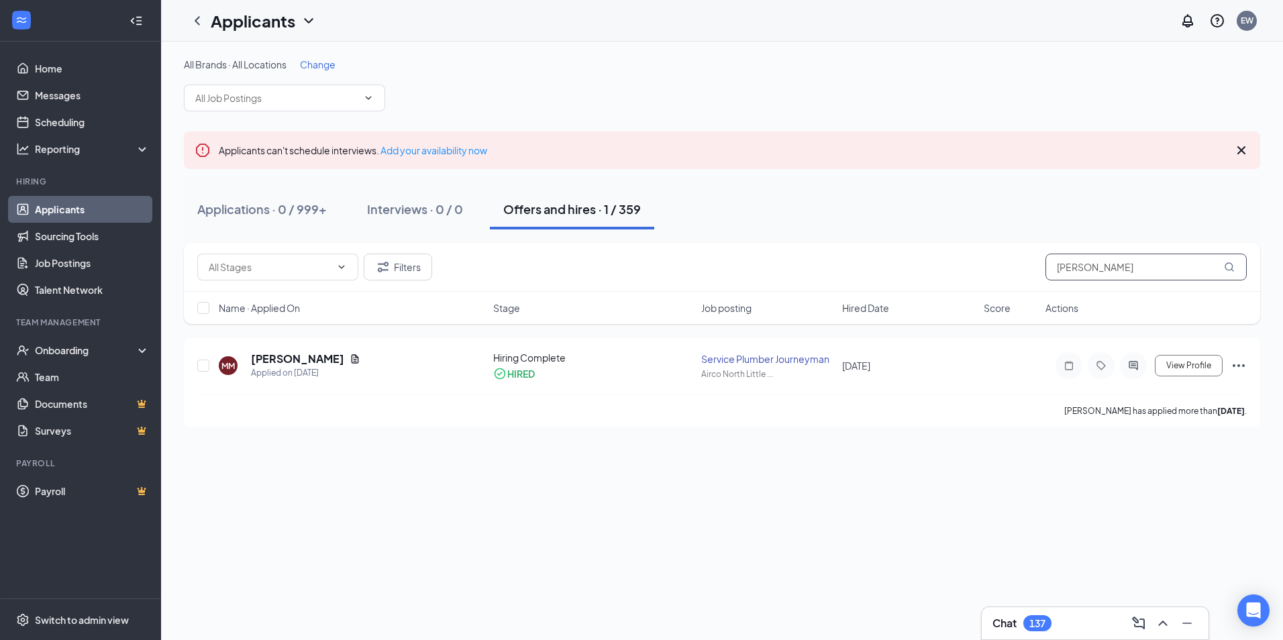
drag, startPoint x: 1114, startPoint y: 271, endPoint x: 827, endPoint y: 250, distance: 287.9
click at [819, 250] on div "Filters marcellis" at bounding box center [722, 267] width 1076 height 49
drag, startPoint x: 1149, startPoint y: 265, endPoint x: 784, endPoint y: 260, distance: 365.0
click at [782, 260] on div "Filters james willing" at bounding box center [721, 267] width 1049 height 27
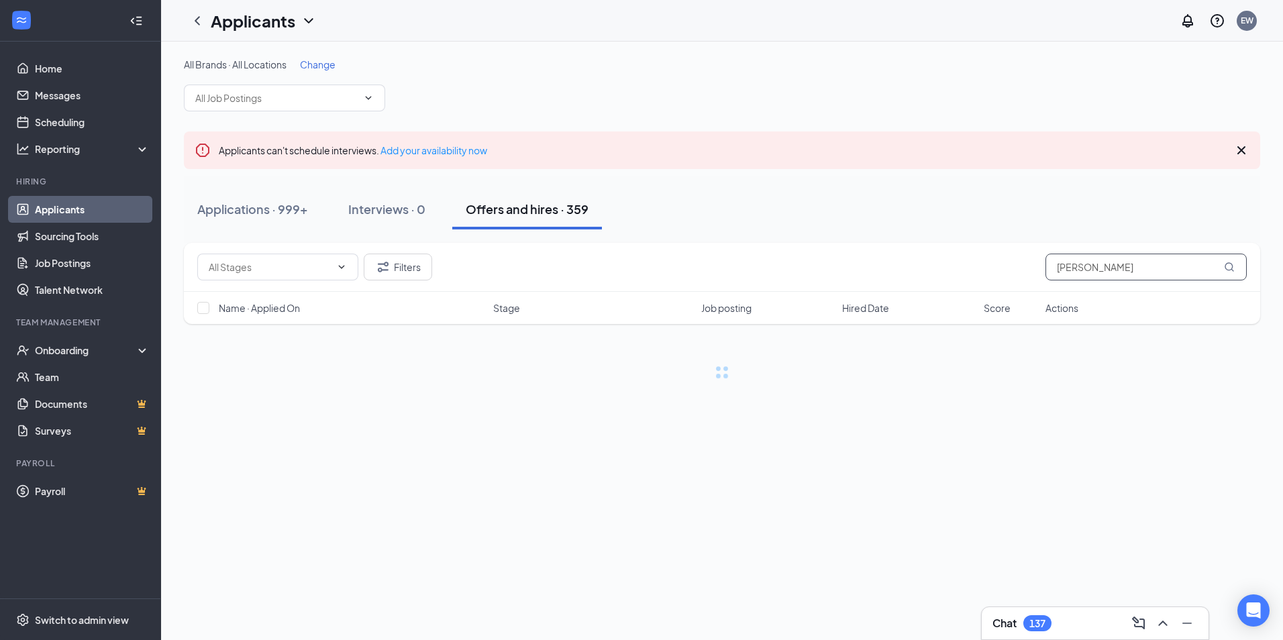
type input "chad croo"
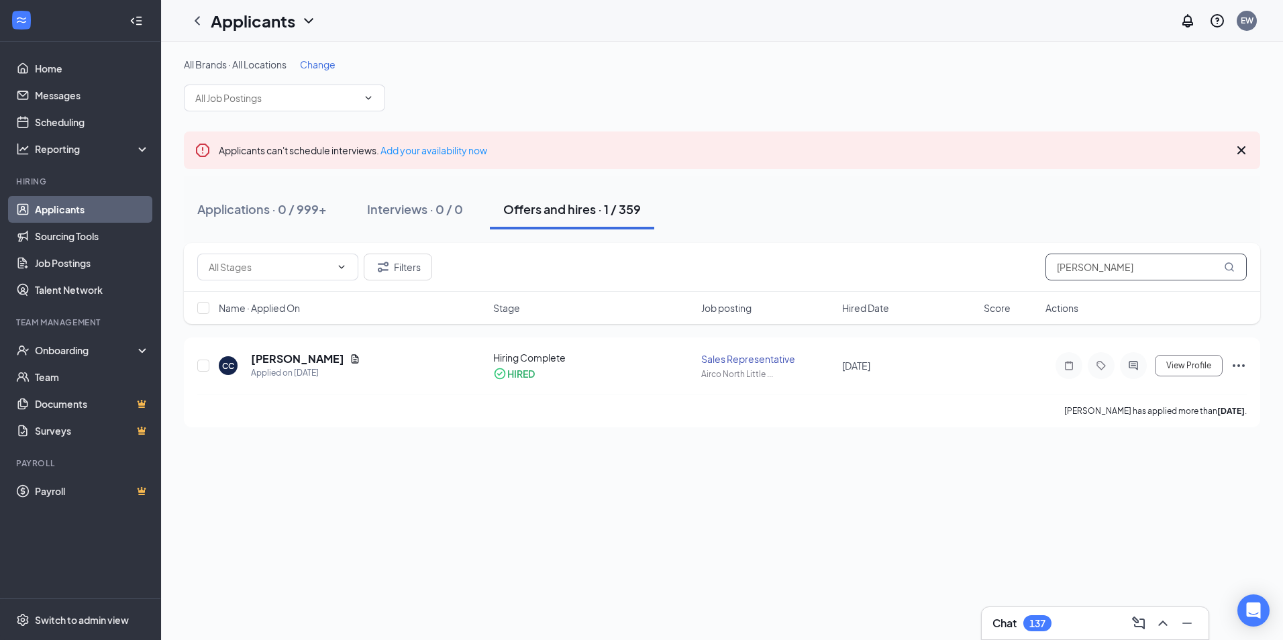
drag, startPoint x: 1124, startPoint y: 263, endPoint x: 828, endPoint y: 247, distance: 296.3
click at [829, 248] on div "Filters chad croo" at bounding box center [722, 267] width 1076 height 49
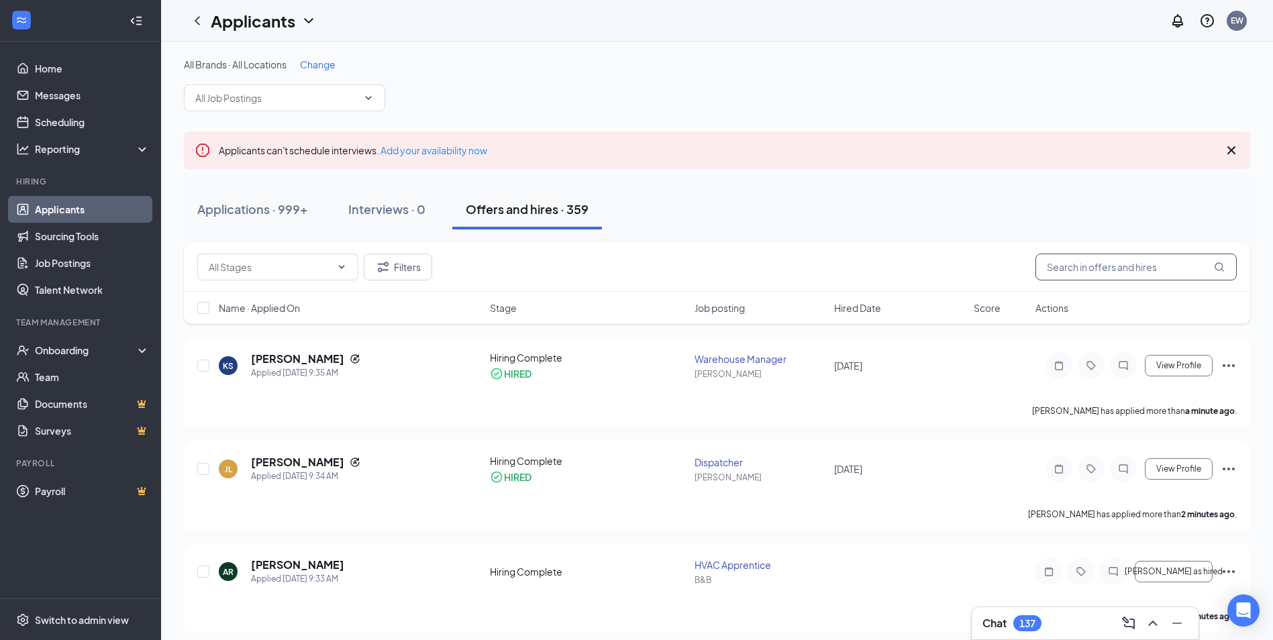
click at [1100, 268] on input "text" at bounding box center [1135, 267] width 201 height 27
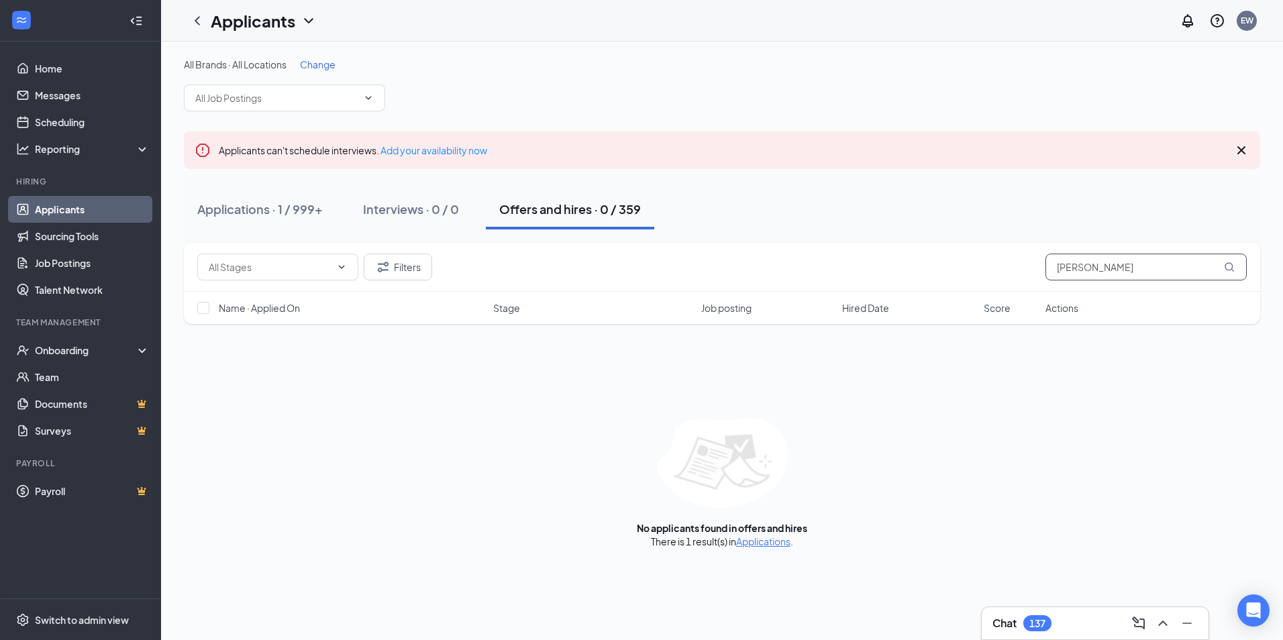
type input "meagher"
click at [763, 535] on div "There is 1 result(s) in Applications ." at bounding box center [722, 541] width 142 height 13
click at [767, 545] on link "Applications" at bounding box center [763, 541] width 54 height 12
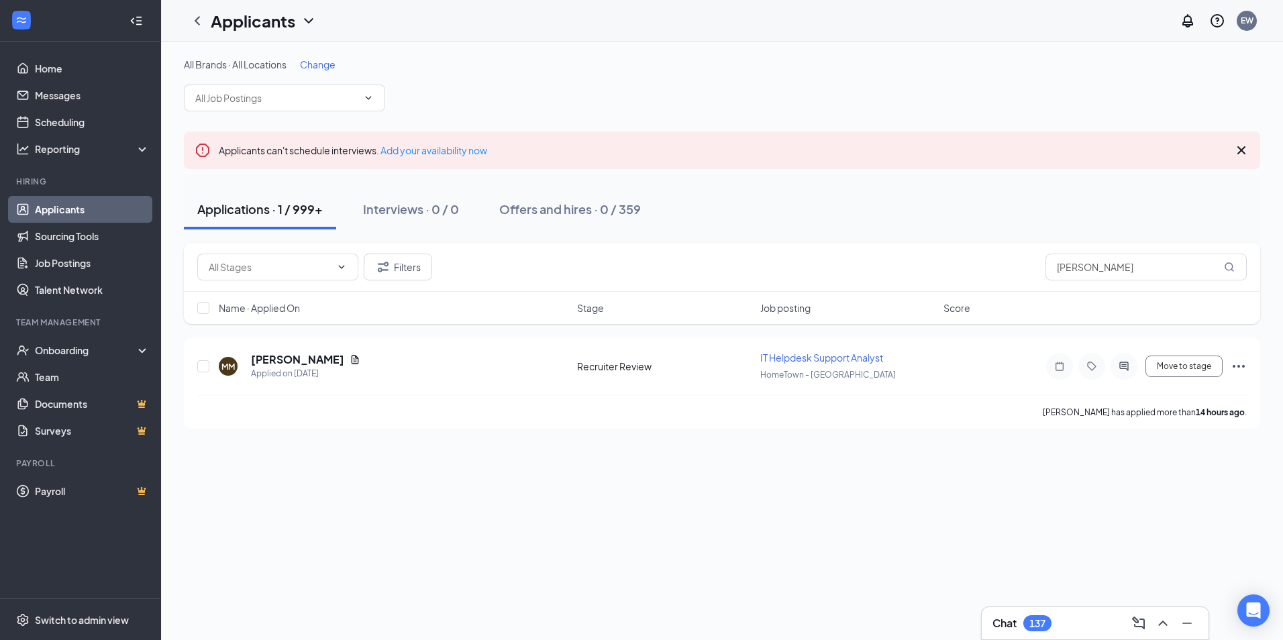
click at [319, 62] on span "Change" at bounding box center [318, 64] width 36 height 12
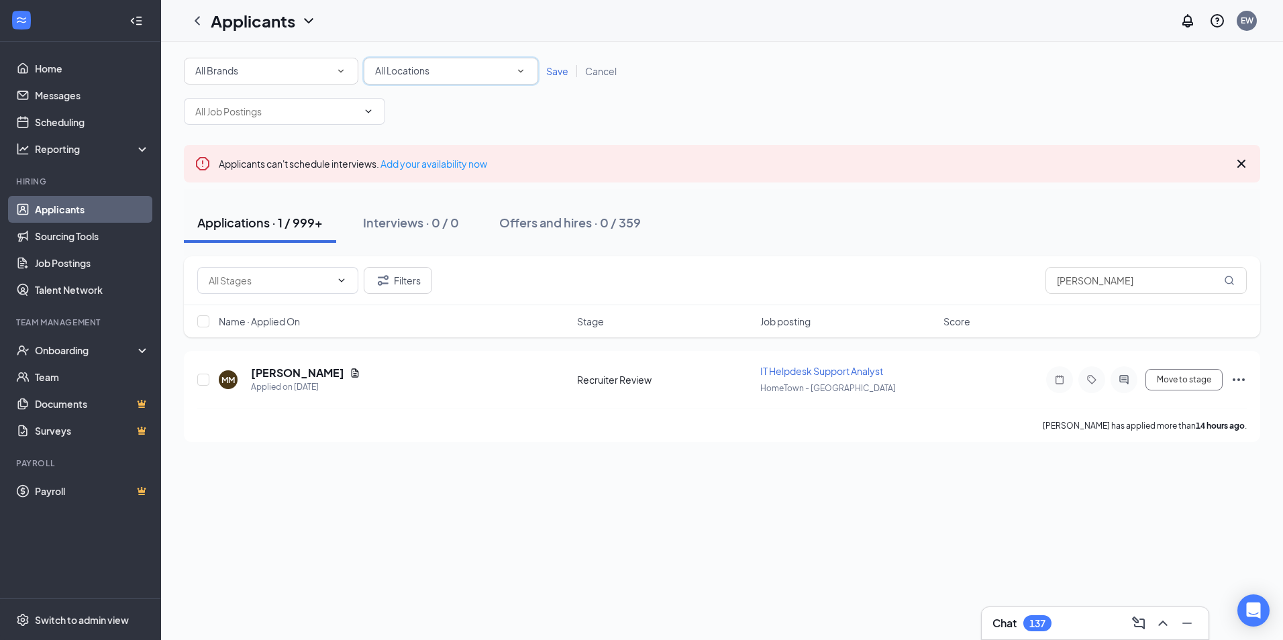
click at [420, 74] on span "All Locations" at bounding box center [402, 70] width 54 height 12
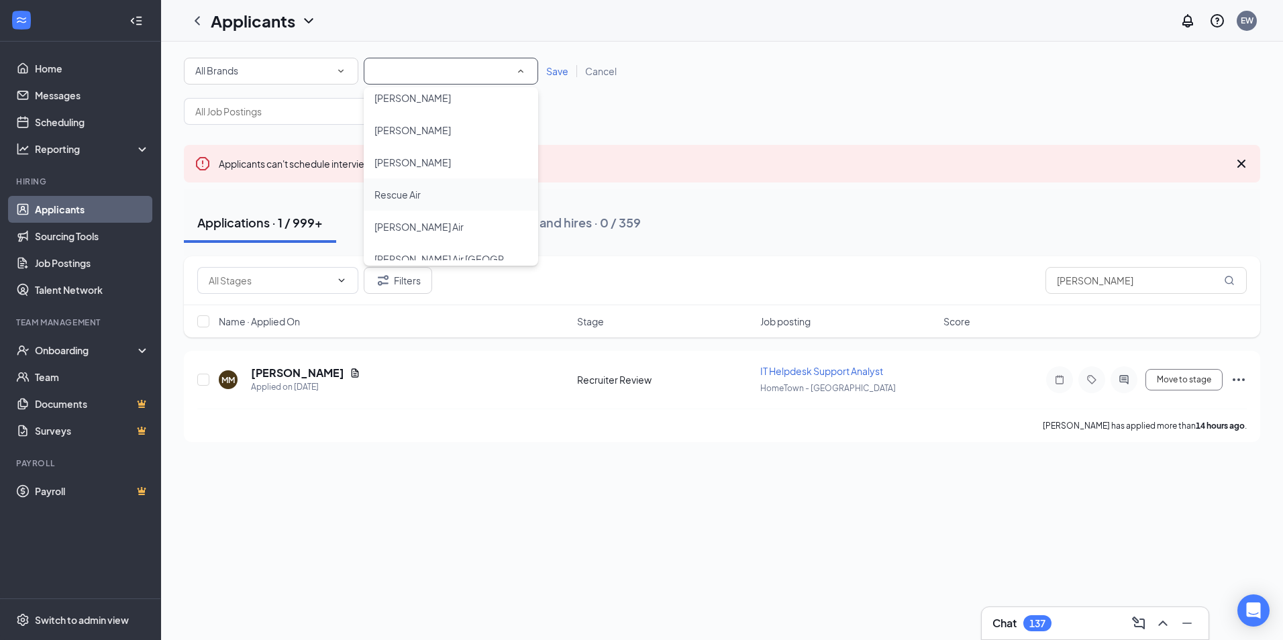
scroll to position [1074, 0]
click at [433, 193] on div "[PERSON_NAME] Air" at bounding box center [450, 195] width 153 height 16
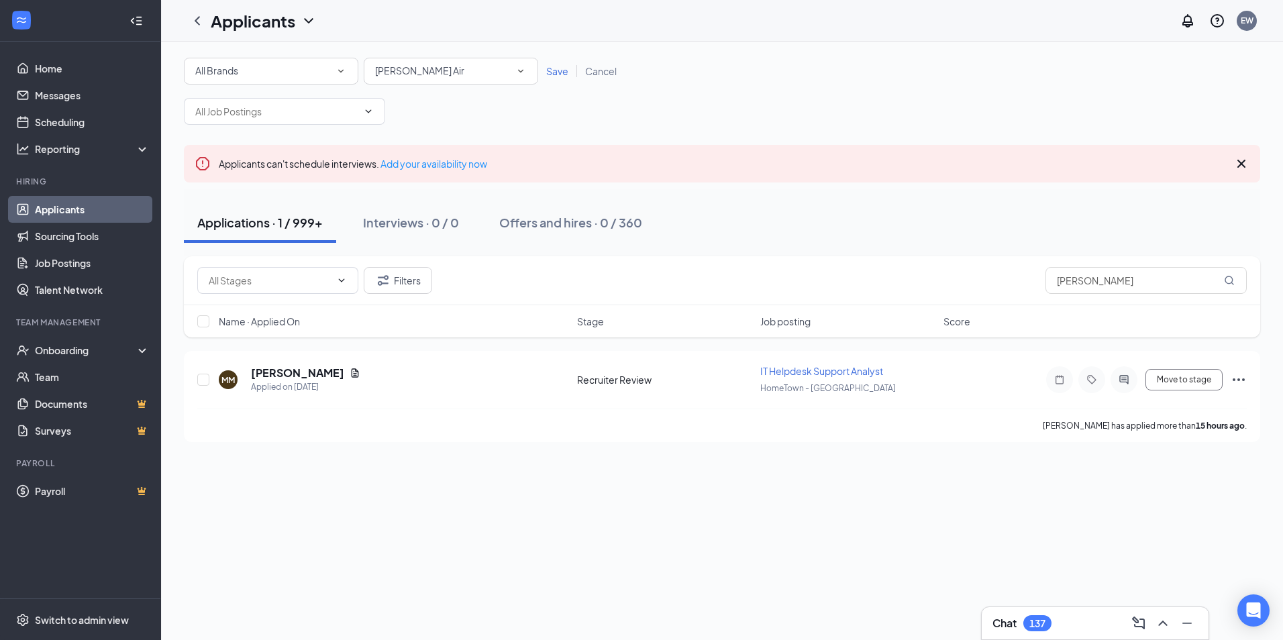
click at [494, 75] on div "[PERSON_NAME] Air" at bounding box center [451, 71] width 152 height 16
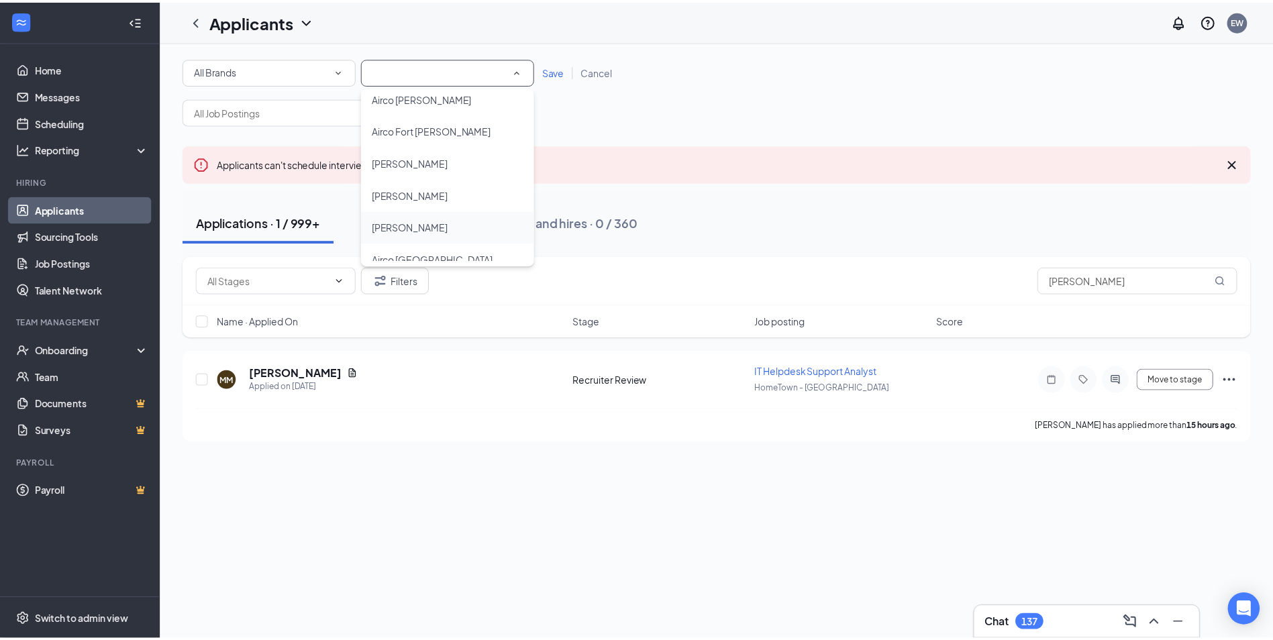
scroll to position [0, 0]
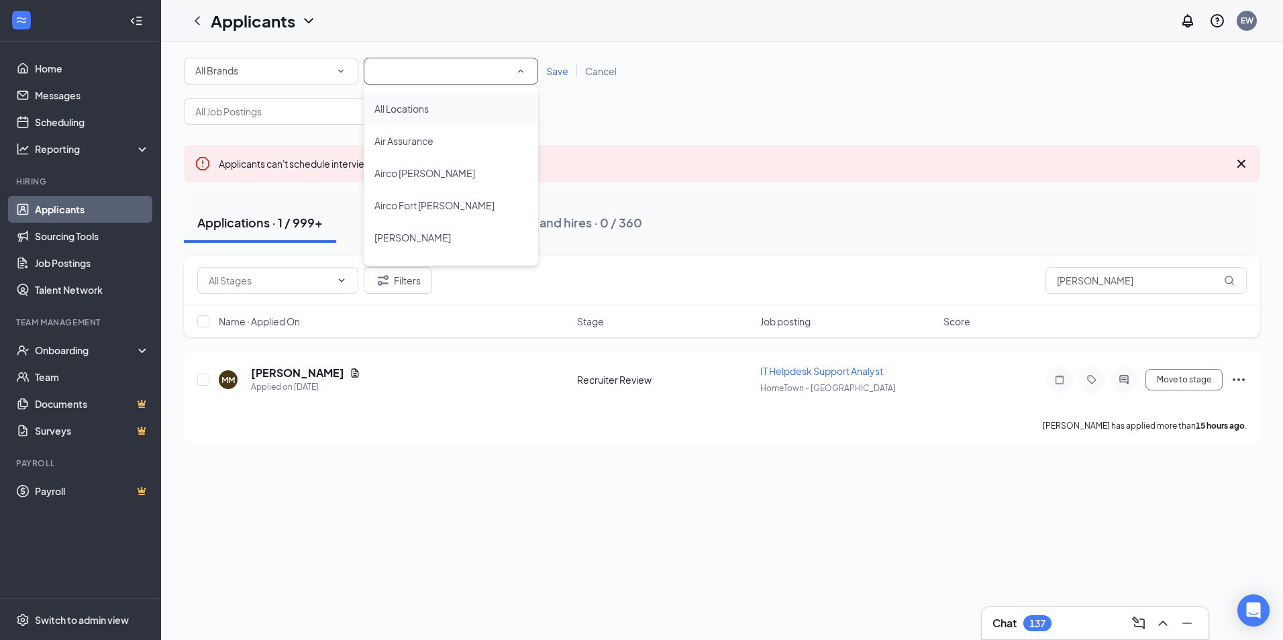
click at [416, 105] on span "All Locations" at bounding box center [401, 109] width 54 height 12
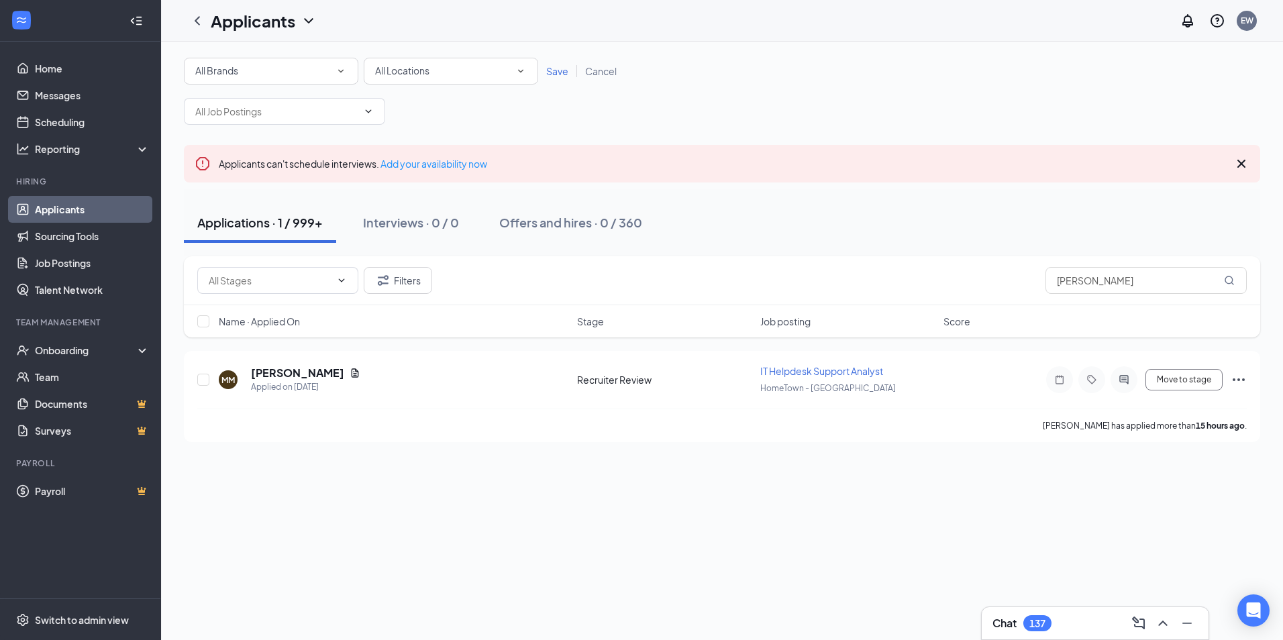
click at [554, 78] on div "All Brands All Brands All Locations All Locations Save Cancel" at bounding box center [722, 71] width 1076 height 27
click at [558, 76] on span "Save" at bounding box center [557, 71] width 22 height 12
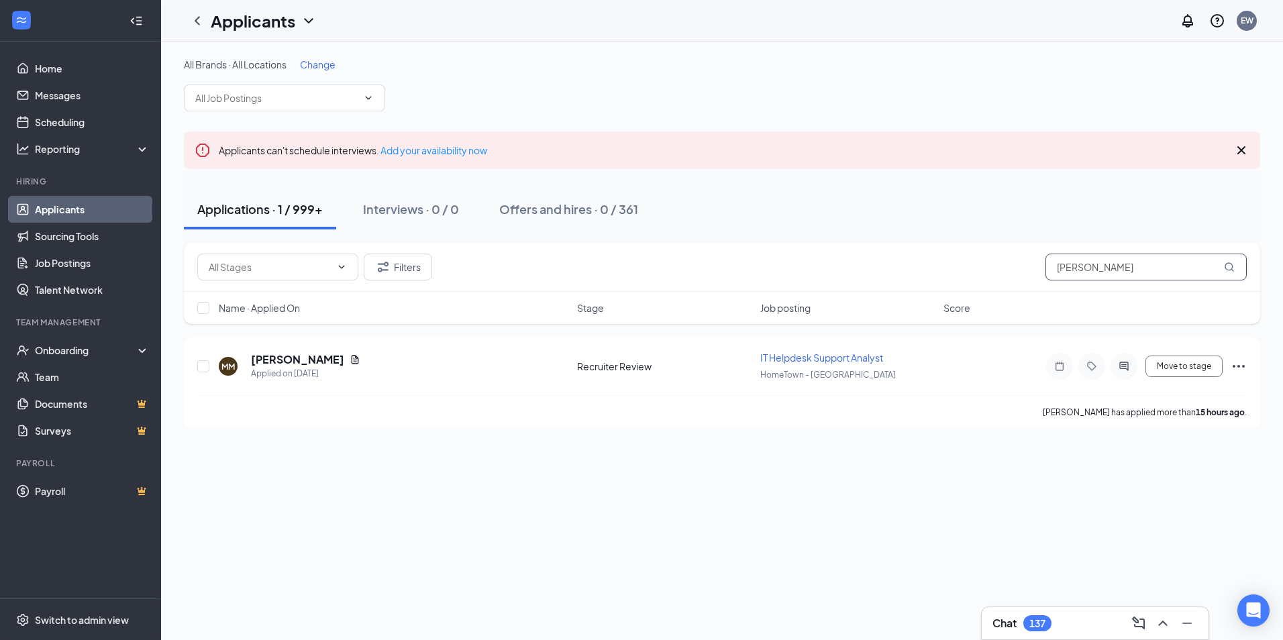
drag, startPoint x: 1182, startPoint y: 270, endPoint x: 844, endPoint y: 272, distance: 337.5
click at [844, 272] on div "Filters meagher" at bounding box center [721, 267] width 1049 height 27
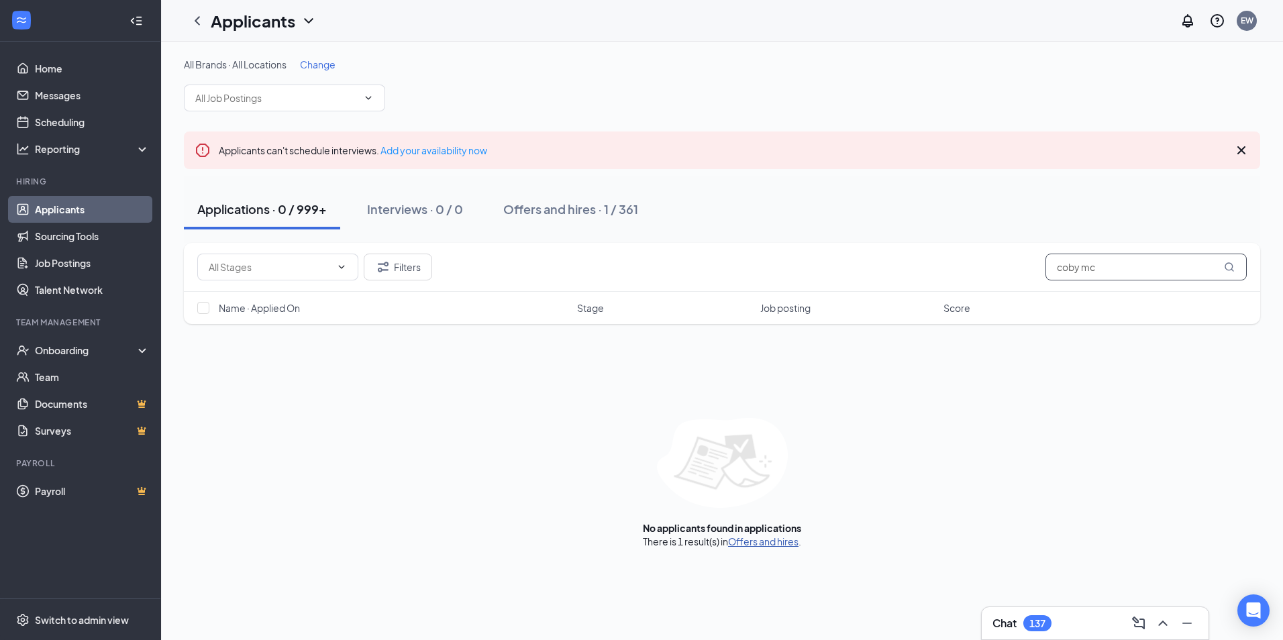
type input "coby mc"
click at [748, 545] on link "Offers and hires" at bounding box center [763, 541] width 70 height 12
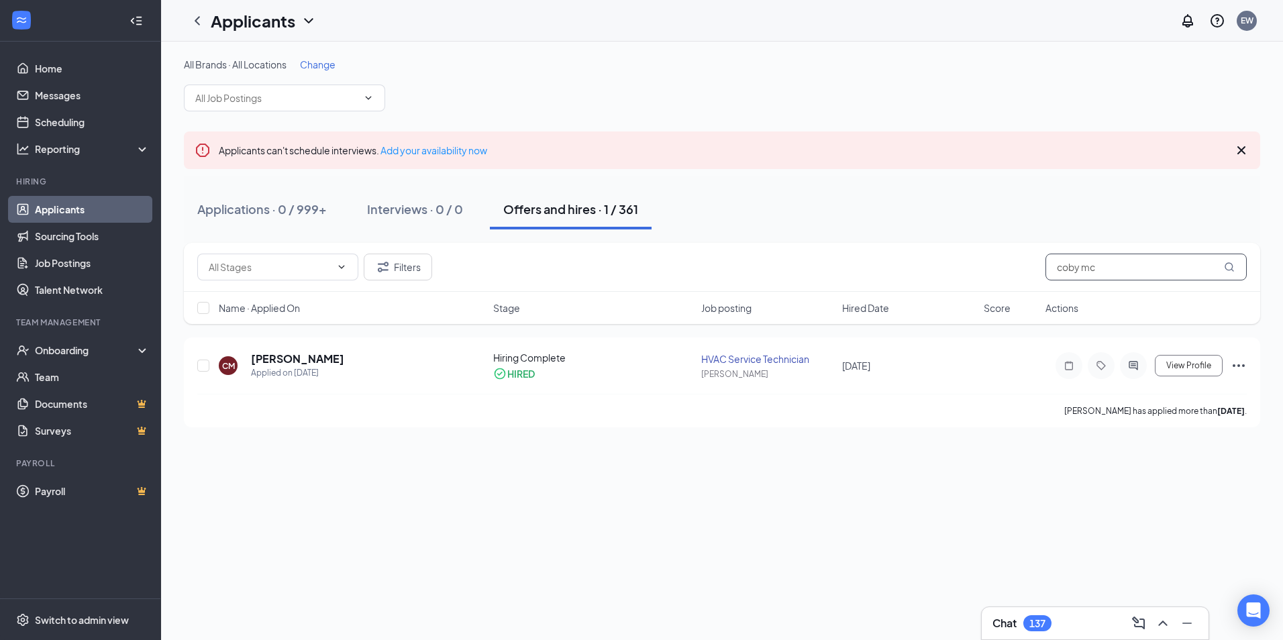
drag, startPoint x: 1129, startPoint y: 272, endPoint x: 914, endPoint y: 250, distance: 215.8
click at [914, 250] on div "Filters coby mc" at bounding box center [722, 267] width 1076 height 49
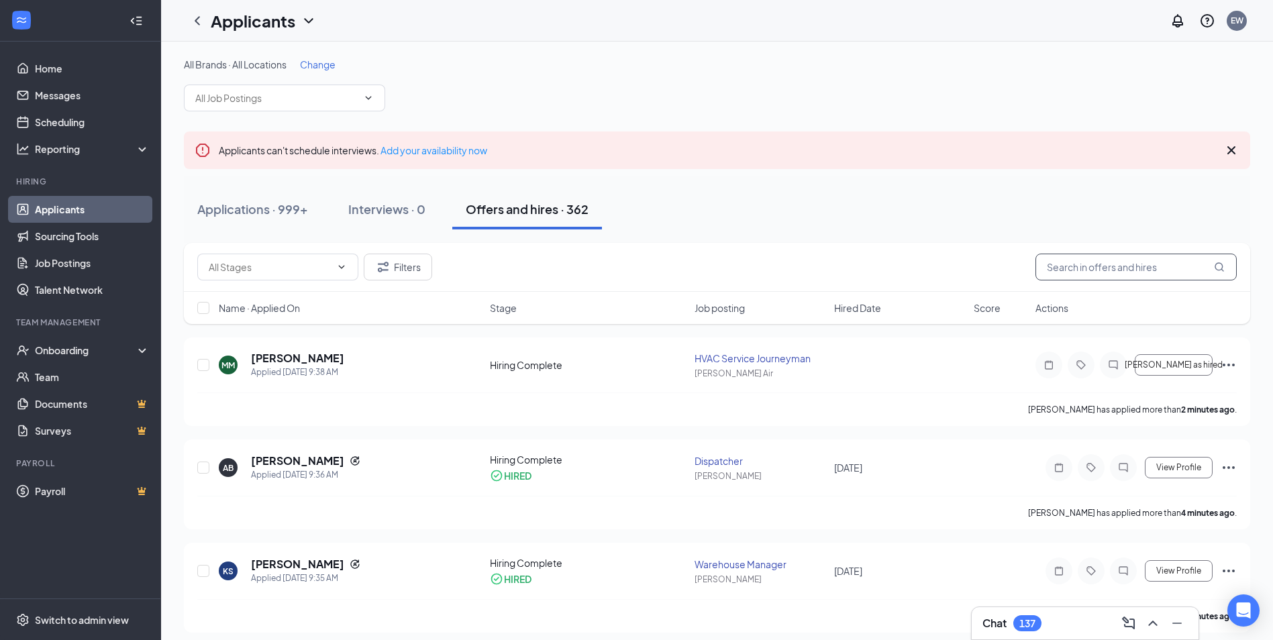
click at [1115, 268] on input "text" at bounding box center [1135, 267] width 201 height 27
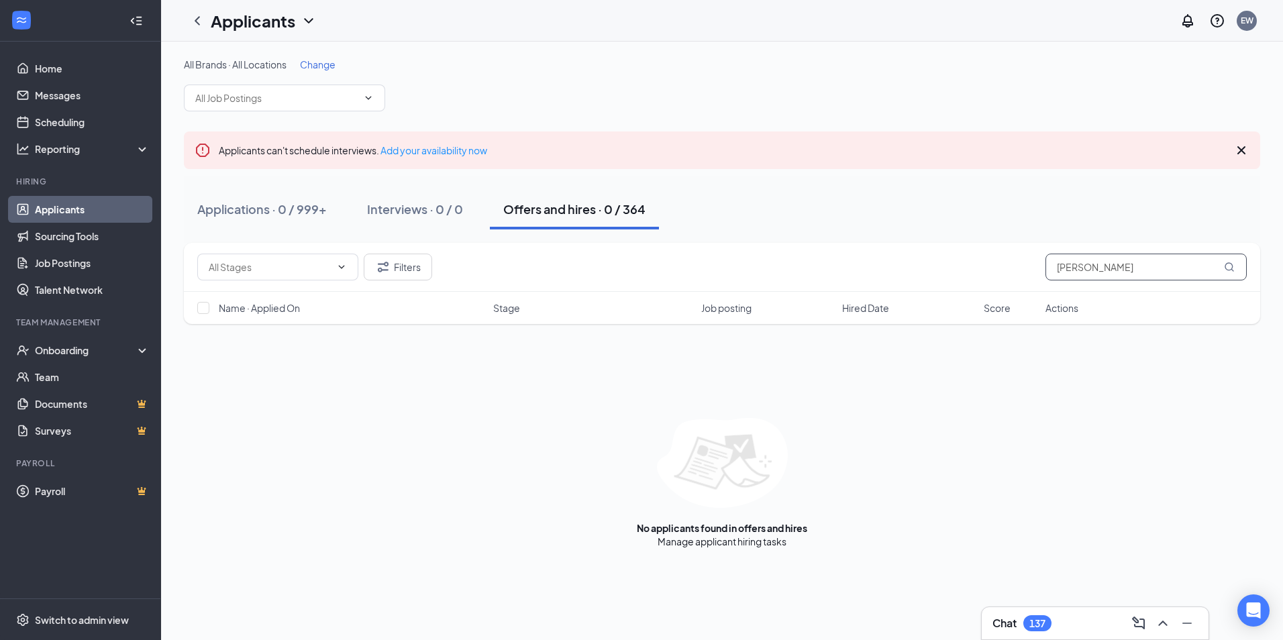
drag, startPoint x: 1144, startPoint y: 270, endPoint x: 863, endPoint y: 270, distance: 281.1
click at [863, 270] on div "Filters tyler armstrong" at bounding box center [721, 267] width 1049 height 27
type input "julie ellis"
click at [751, 541] on link "Applications" at bounding box center [763, 541] width 54 height 12
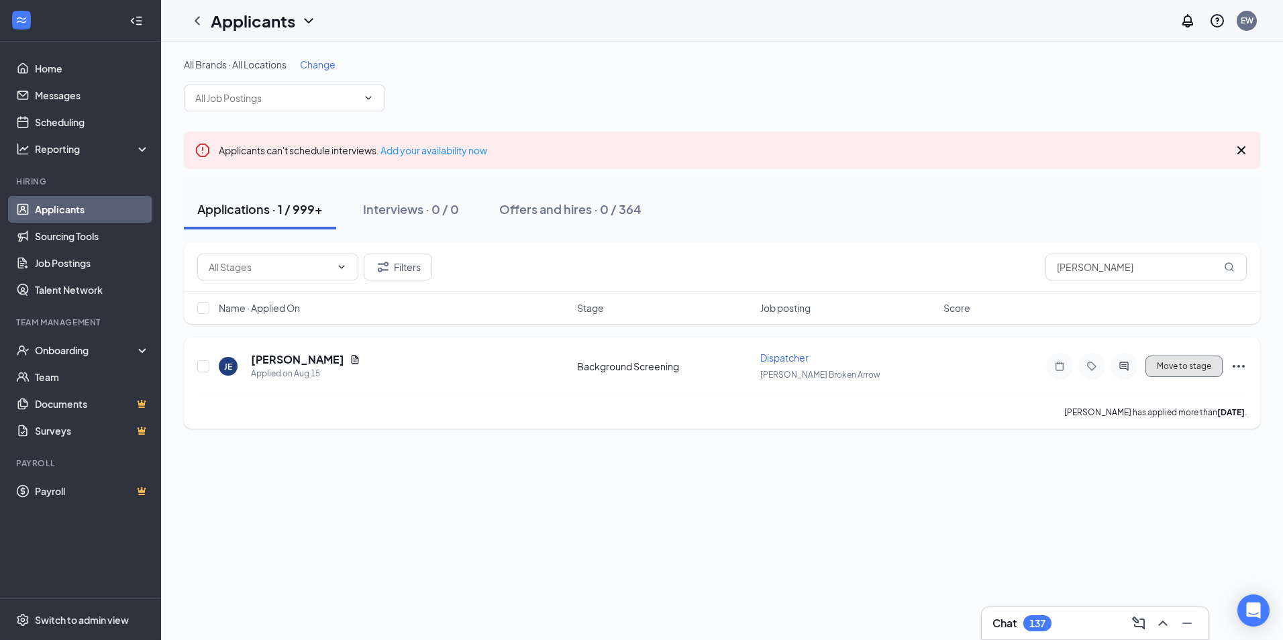
click at [1169, 361] on button "Move to stage" at bounding box center [1183, 366] width 77 height 21
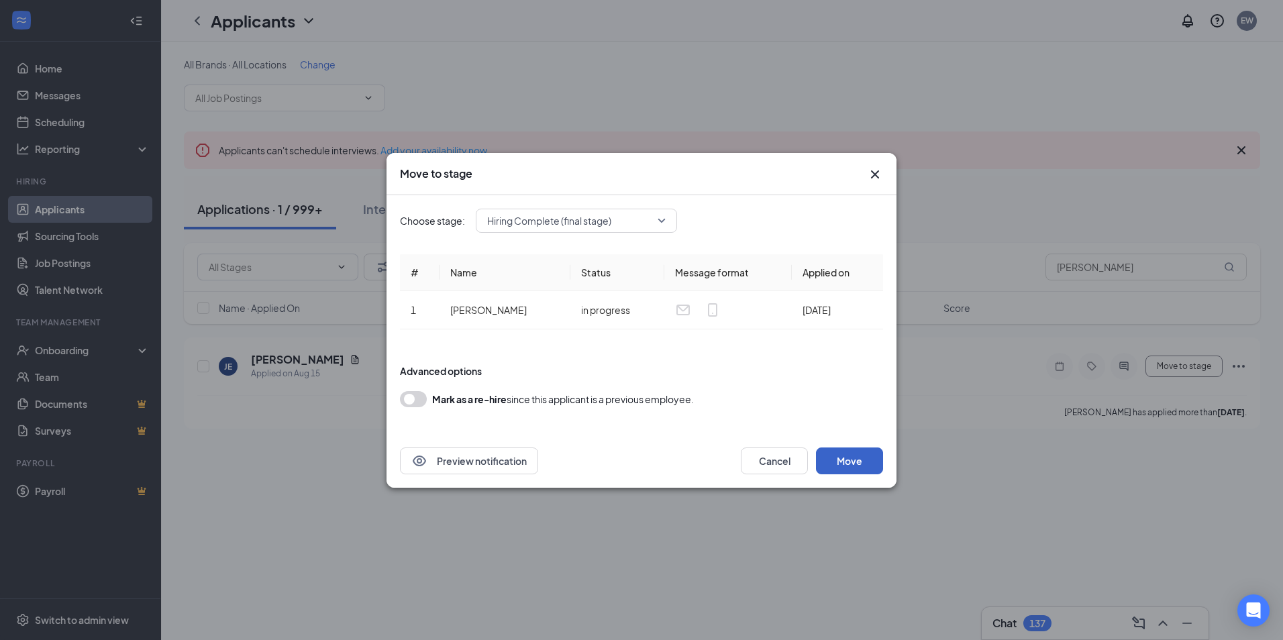
click at [841, 460] on button "Move" at bounding box center [849, 461] width 67 height 27
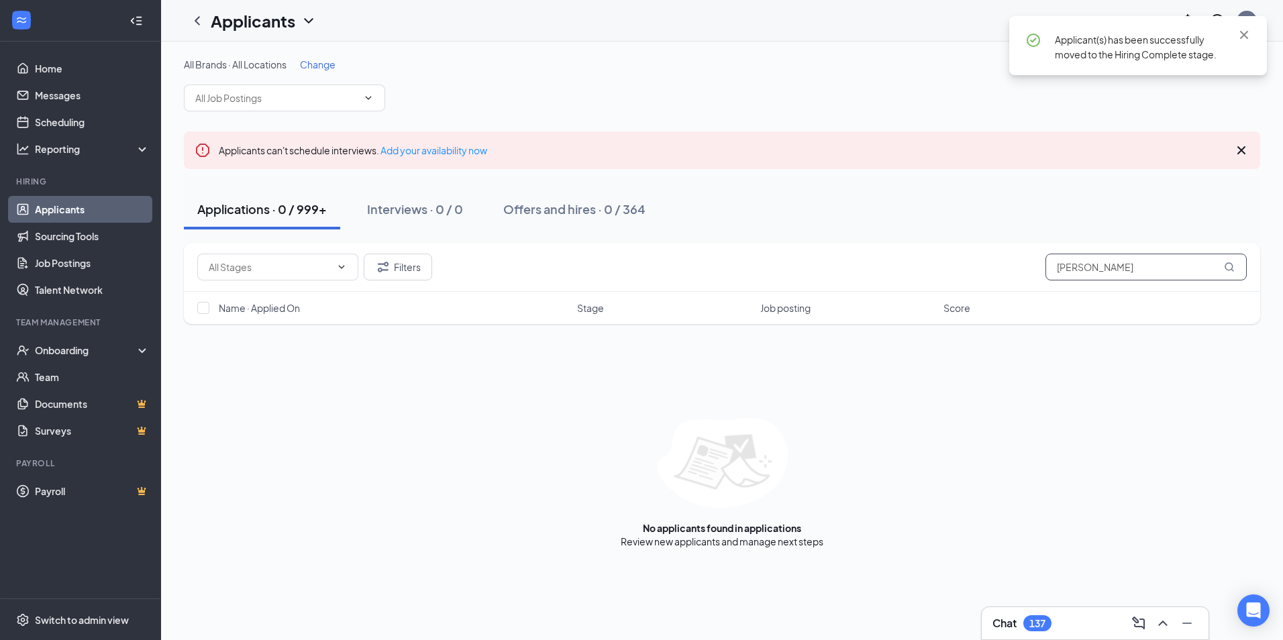
drag, startPoint x: 1139, startPoint y: 264, endPoint x: 925, endPoint y: 273, distance: 214.9
click at [918, 273] on div "Filters julie ellis" at bounding box center [721, 267] width 1049 height 27
drag, startPoint x: 1136, startPoint y: 268, endPoint x: 1076, endPoint y: 281, distance: 61.7
click at [1076, 281] on div "Filters seth shankles" at bounding box center [722, 267] width 1076 height 49
type input "seth sh"
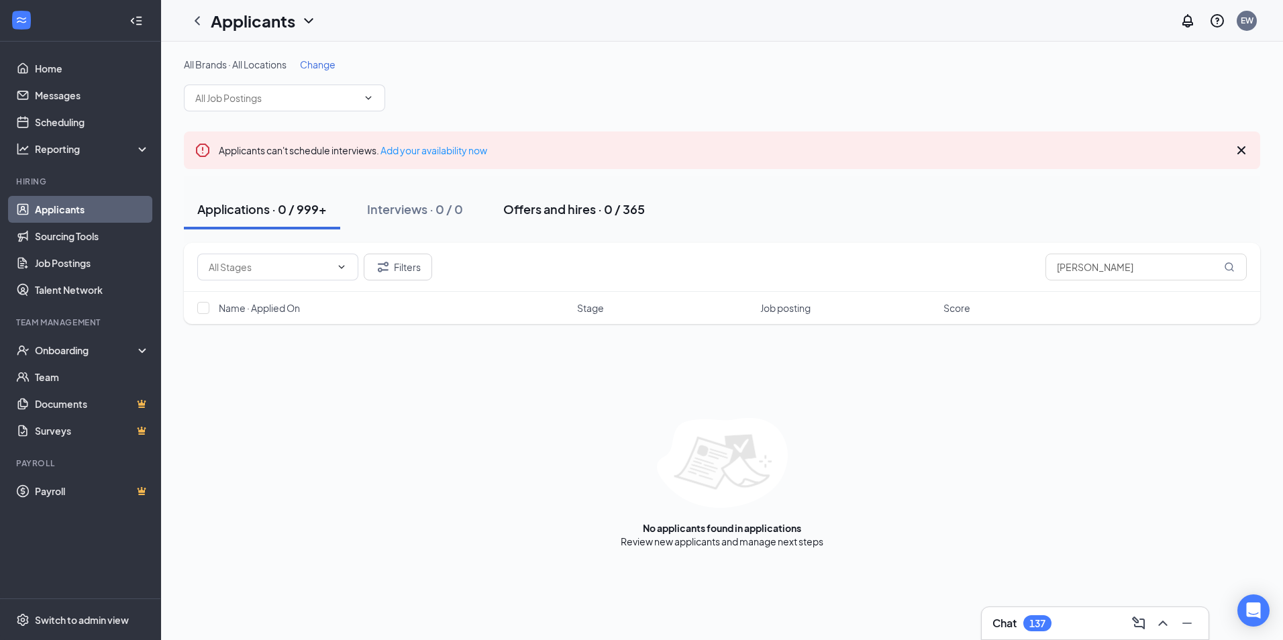
click at [521, 213] on div "Offers and hires · 0 / 365" at bounding box center [574, 209] width 142 height 17
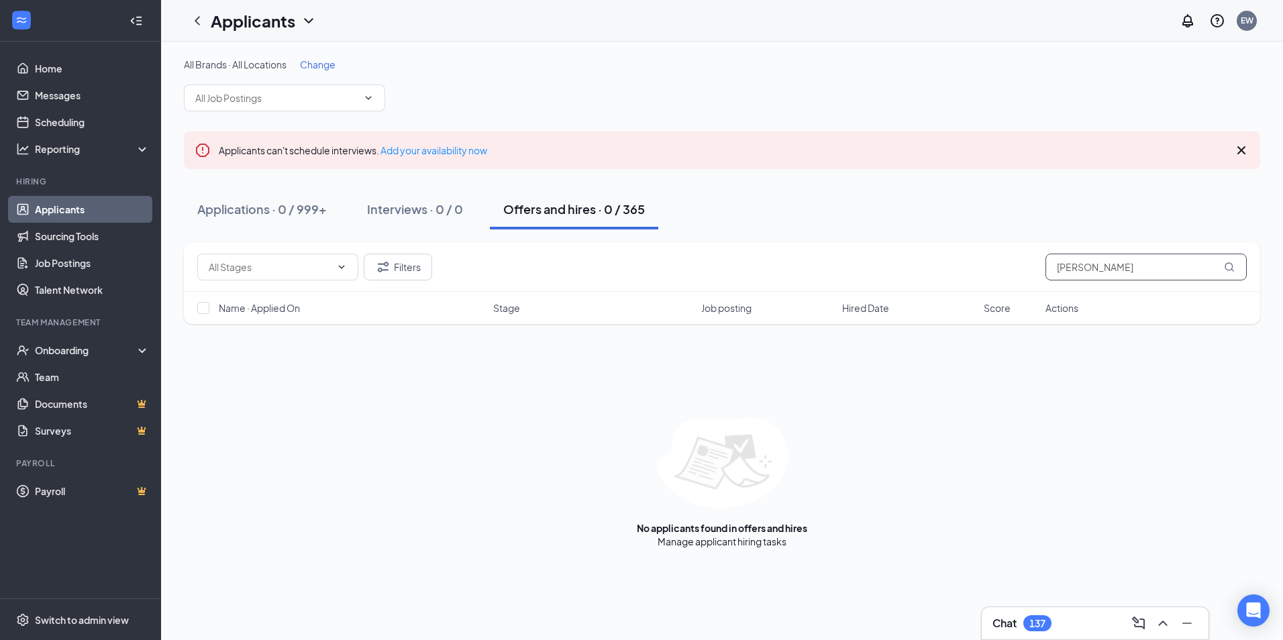
click at [1129, 272] on input "seth sh" at bounding box center [1145, 267] width 201 height 27
type input "seth shankles"
drag, startPoint x: 229, startPoint y: 212, endPoint x: 272, endPoint y: 215, distance: 43.0
click at [229, 211] on div "Applications · 0 / 999+" at bounding box center [261, 209] width 129 height 17
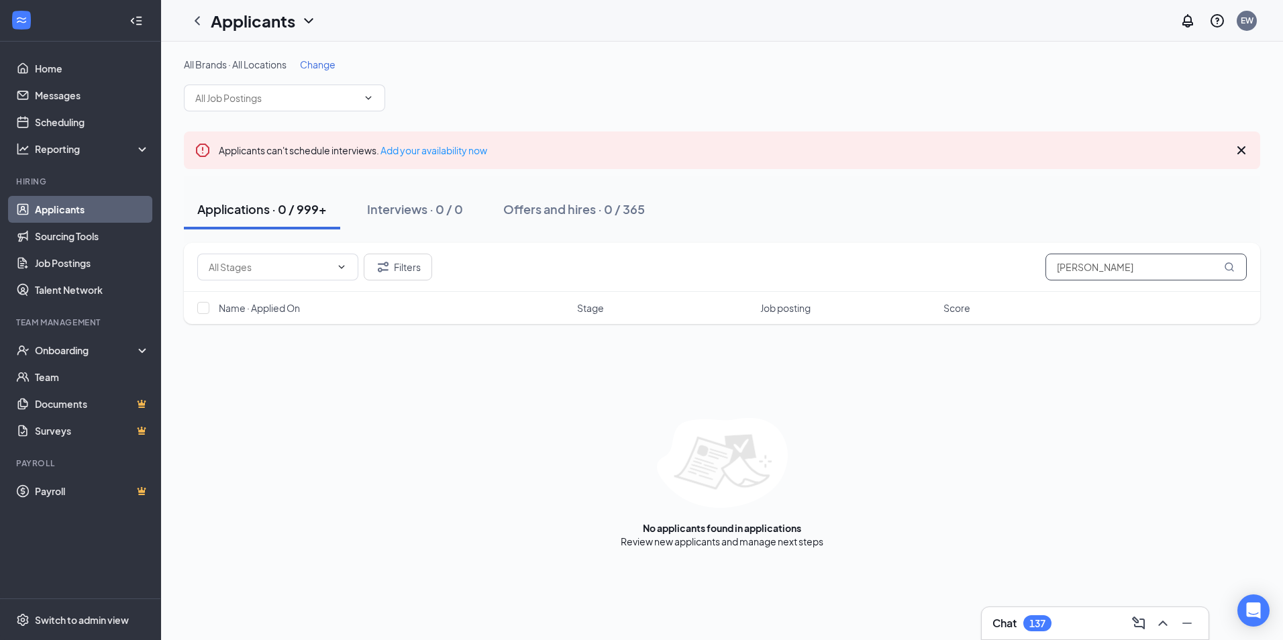
drag, startPoint x: 1142, startPoint y: 268, endPoint x: 905, endPoint y: 269, distance: 236.9
click at [905, 269] on div "Filters seth shankles" at bounding box center [721, 267] width 1049 height 27
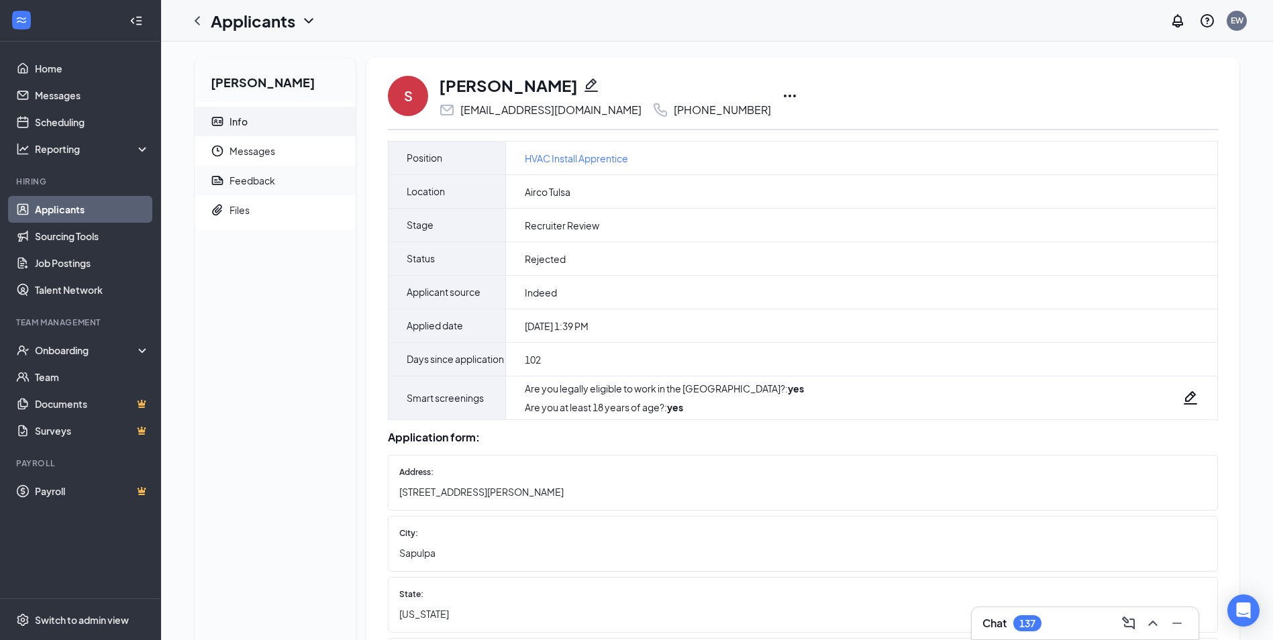
click at [255, 178] on div "Feedback" at bounding box center [252, 180] width 46 height 13
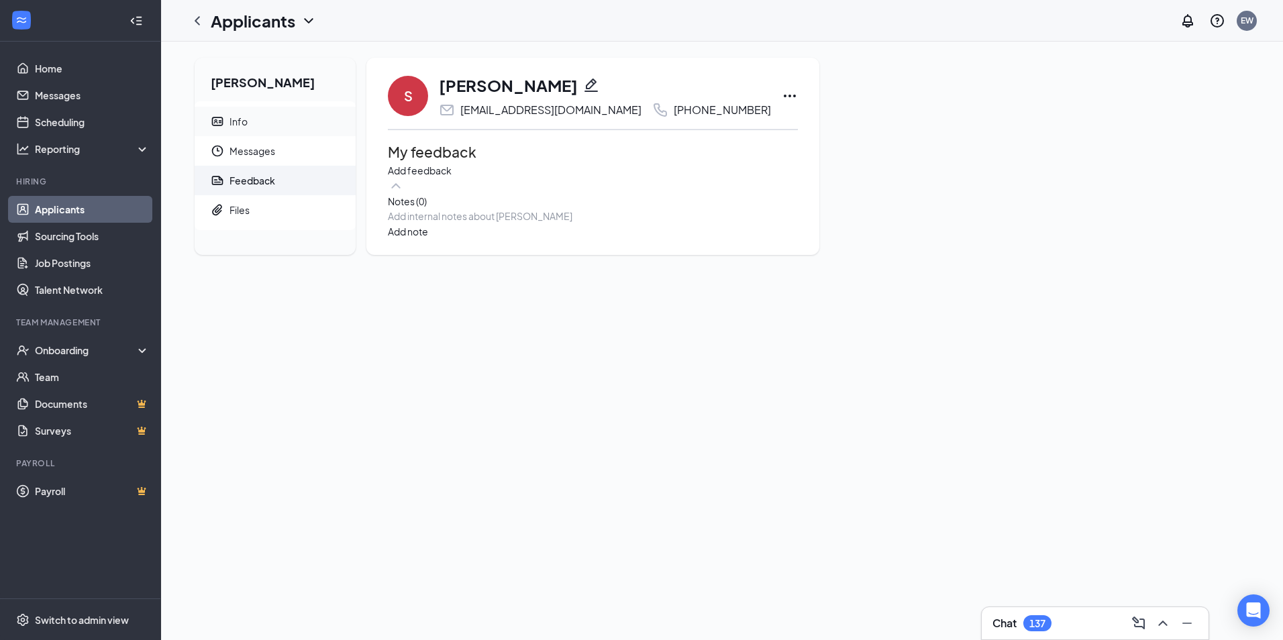
click at [257, 120] on span "Info" at bounding box center [286, 122] width 115 height 30
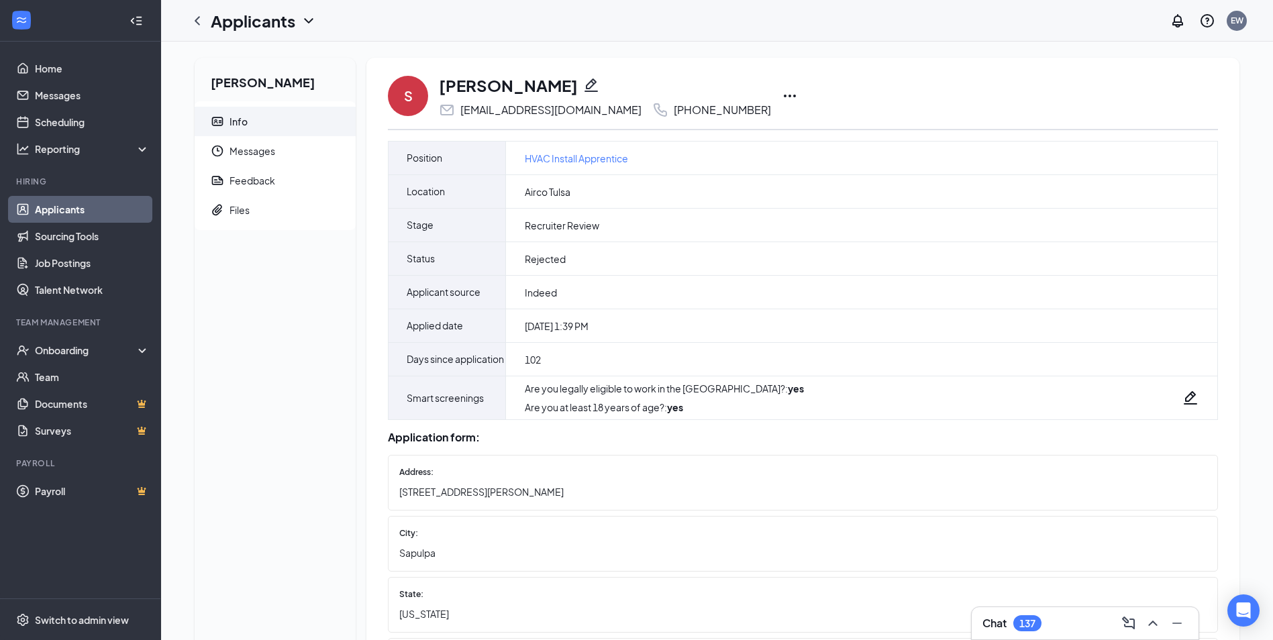
click at [782, 96] on icon "Ellipses" at bounding box center [790, 96] width 16 height 16
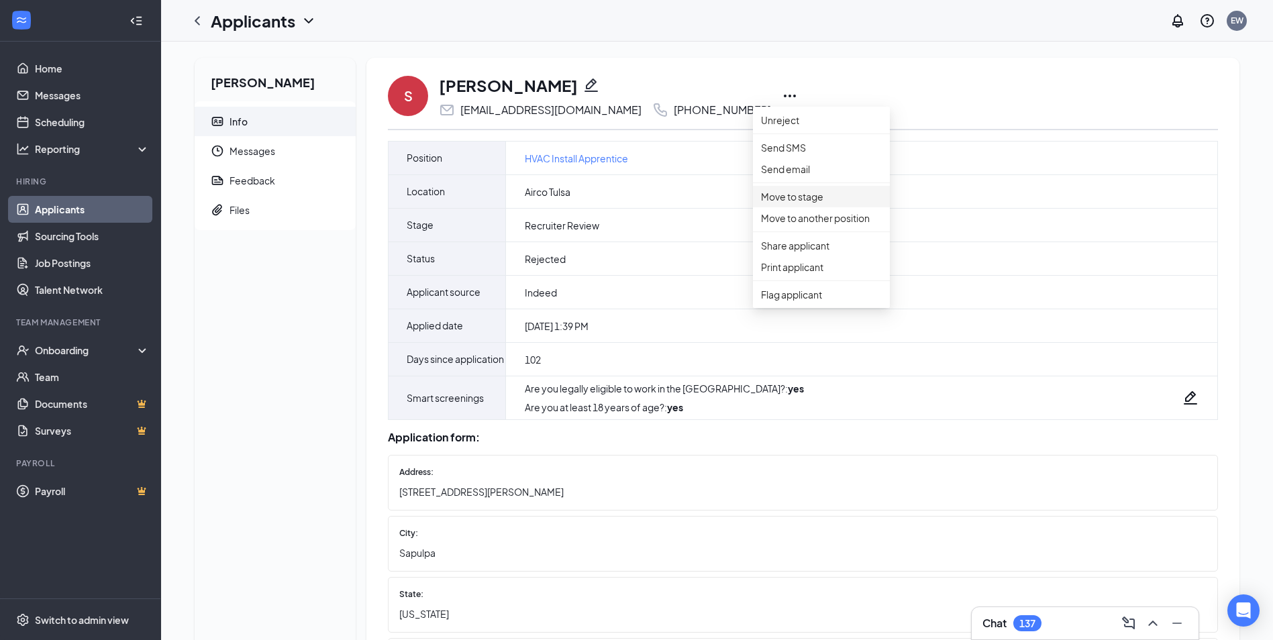
click at [797, 204] on p "Move to stage" at bounding box center [821, 196] width 121 height 15
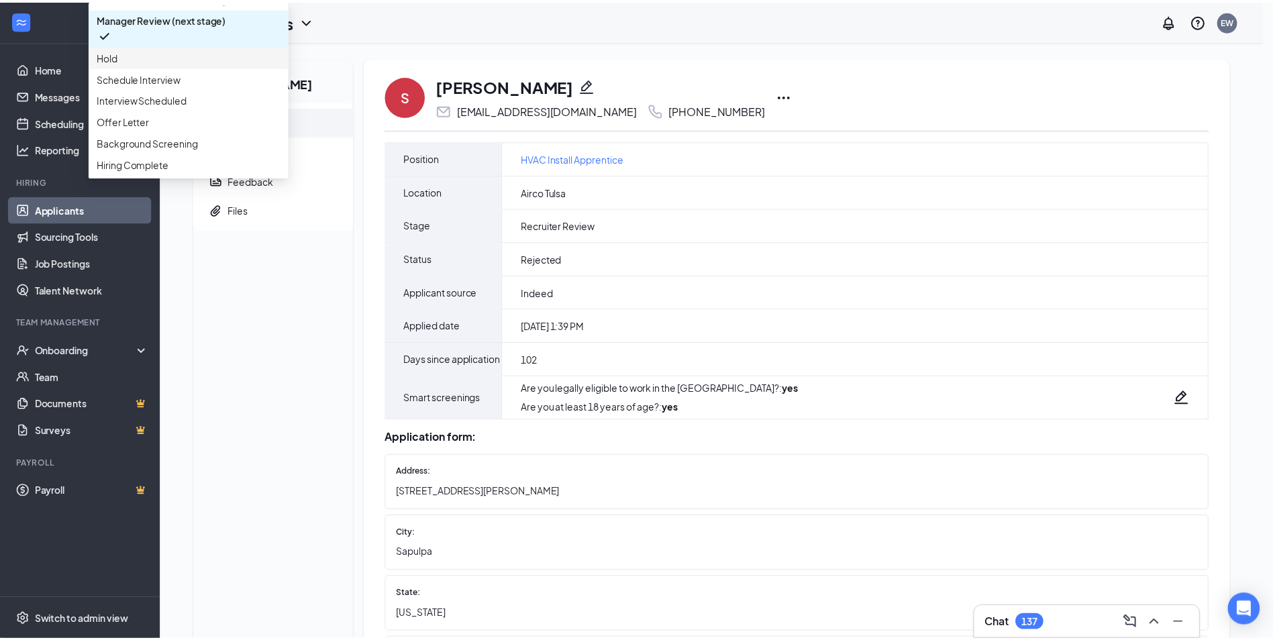
scroll to position [107, 0]
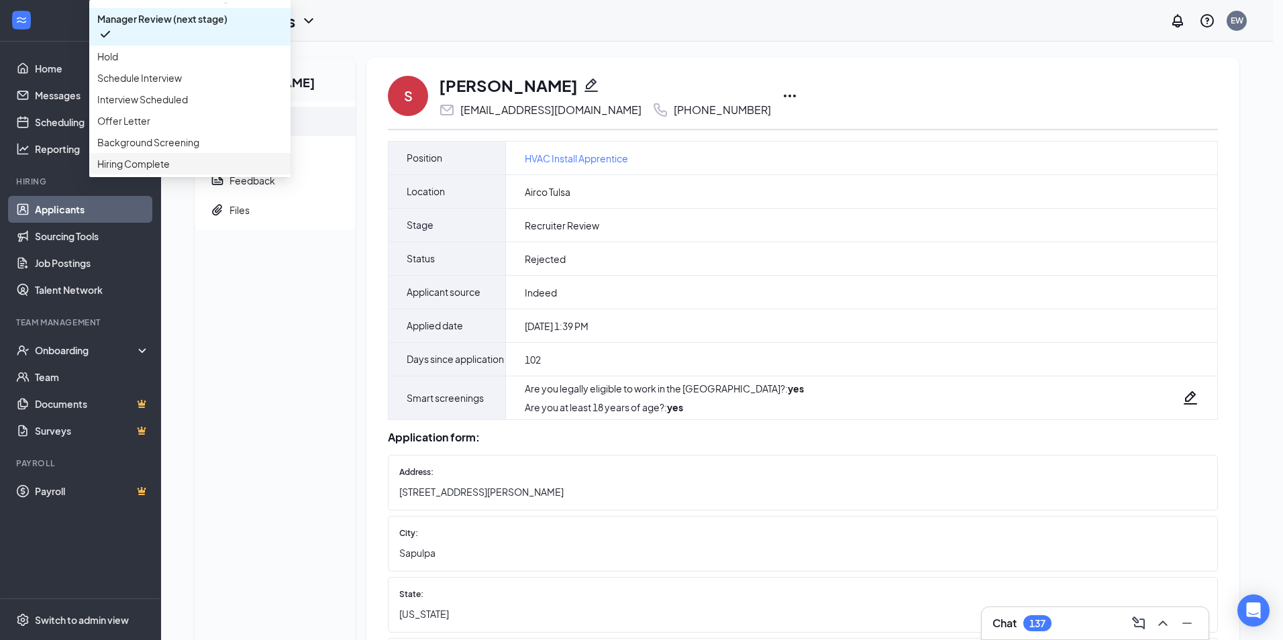
click at [170, 171] on span "Hiring Complete" at bounding box center [133, 163] width 72 height 15
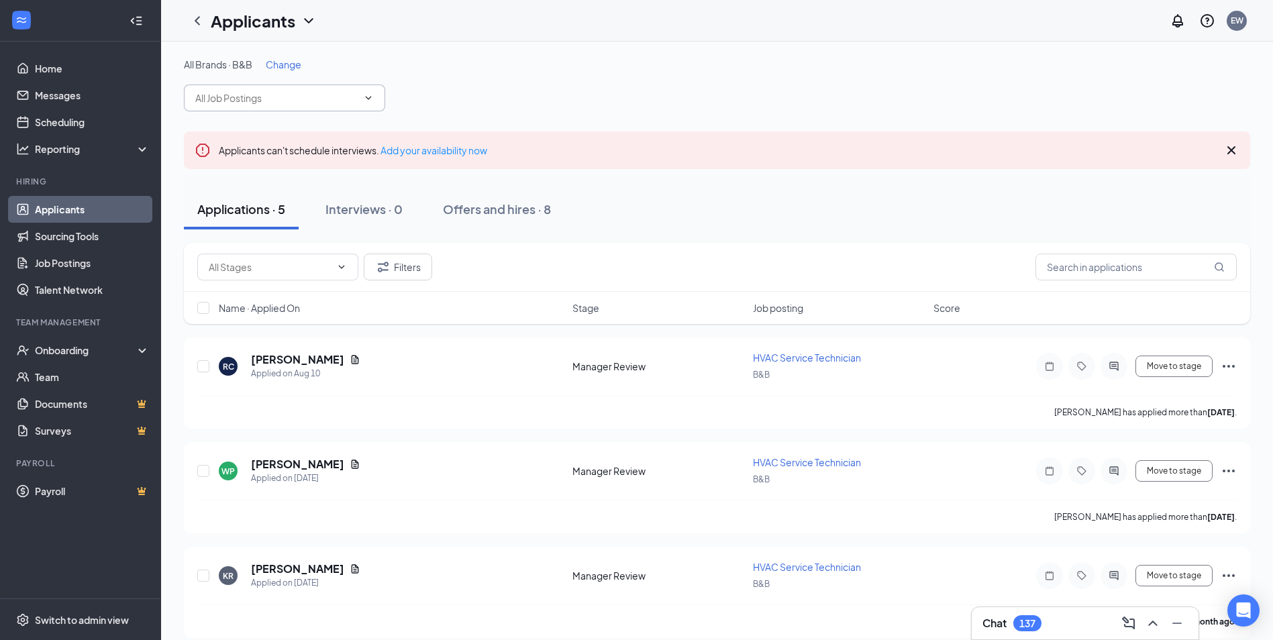
click at [220, 90] on span at bounding box center [284, 98] width 201 height 27
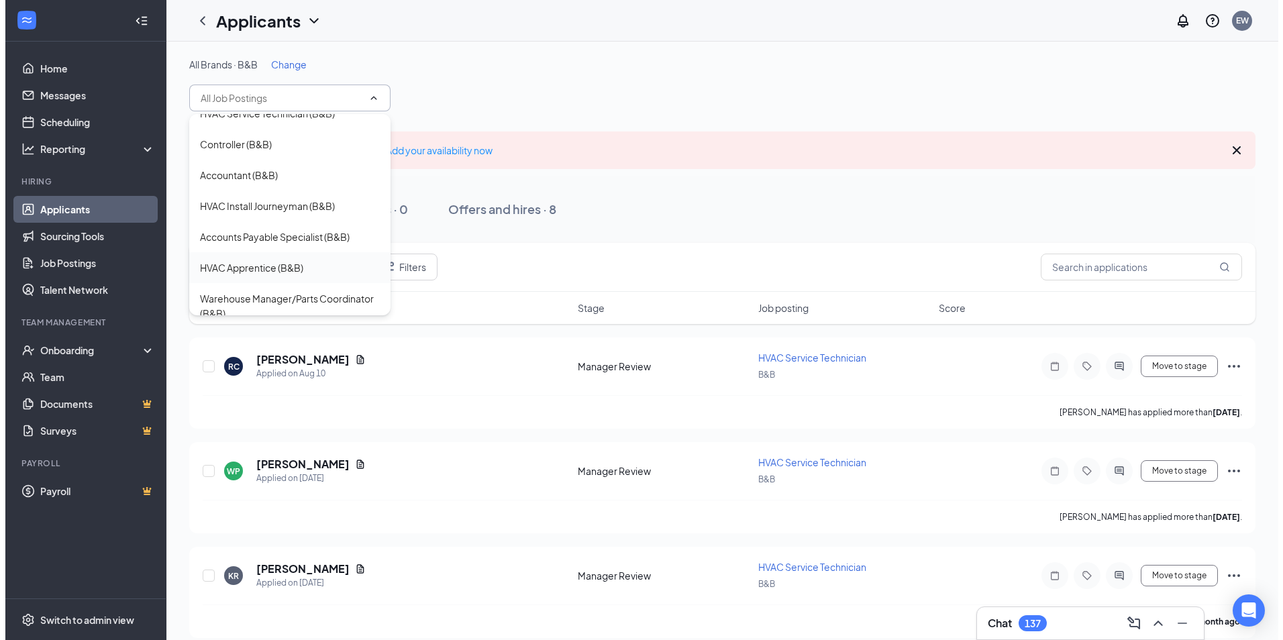
scroll to position [30, 0]
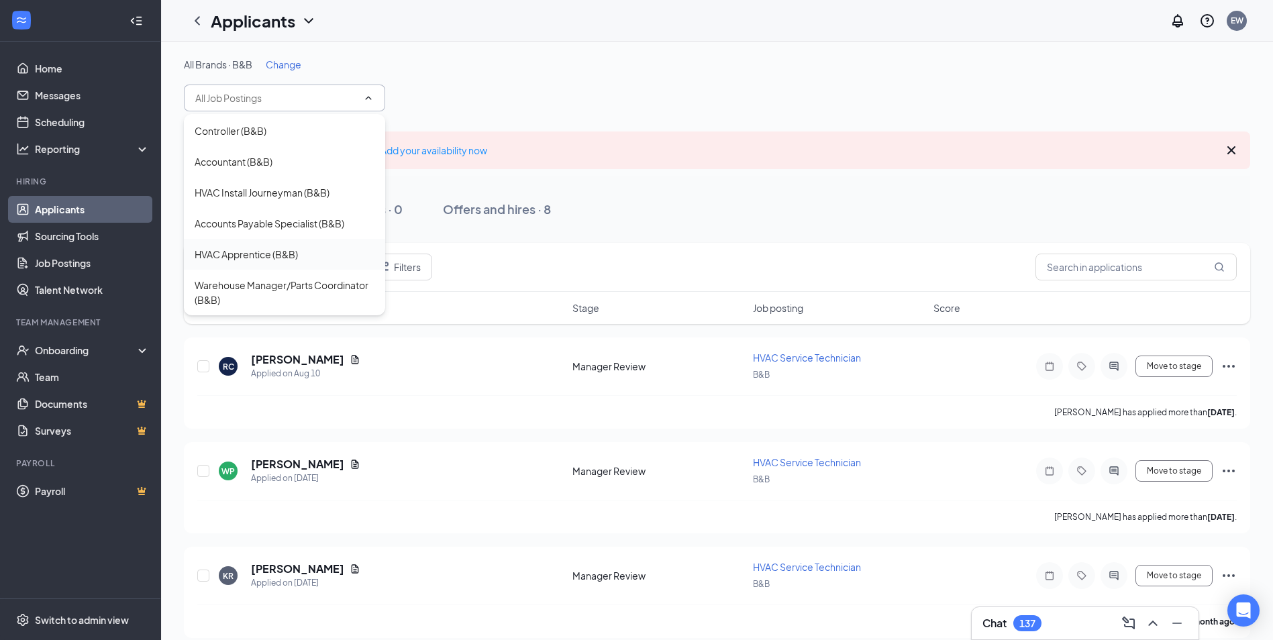
click at [284, 252] on div "HVAC Apprentice (B&B)" at bounding box center [246, 254] width 103 height 15
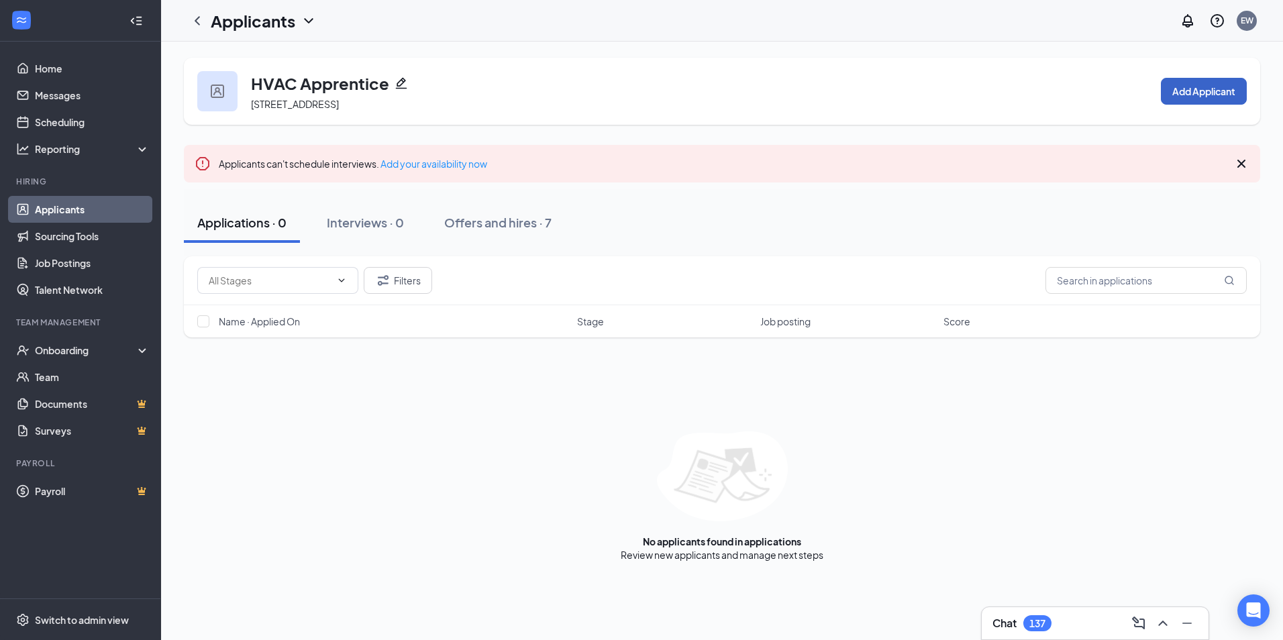
click at [1196, 96] on button "Add Applicant" at bounding box center [1204, 91] width 86 height 27
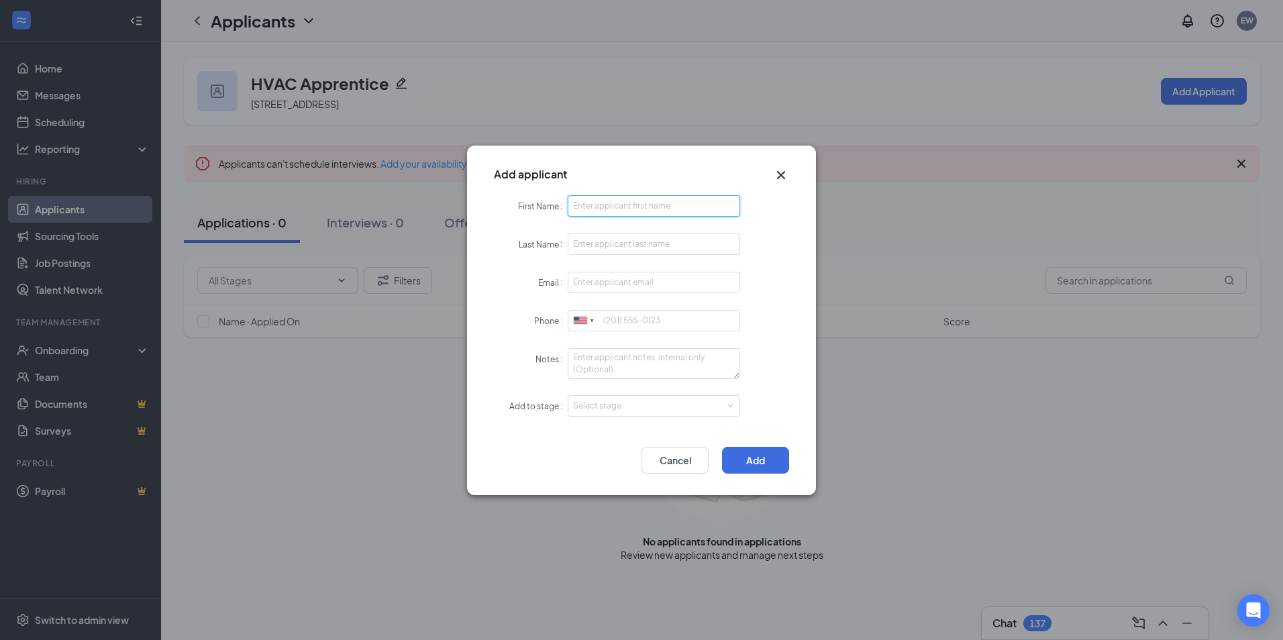
click at [609, 202] on input "First Name" at bounding box center [654, 205] width 172 height 21
drag, startPoint x: 635, startPoint y: 205, endPoint x: 590, endPoint y: 209, distance: 44.5
click at [590, 209] on input "[PERSON_NAME]" at bounding box center [654, 205] width 172 height 21
type input "[PERSON_NAME]"
click at [576, 247] on input "[PERSON_NAME]" at bounding box center [654, 243] width 172 height 21
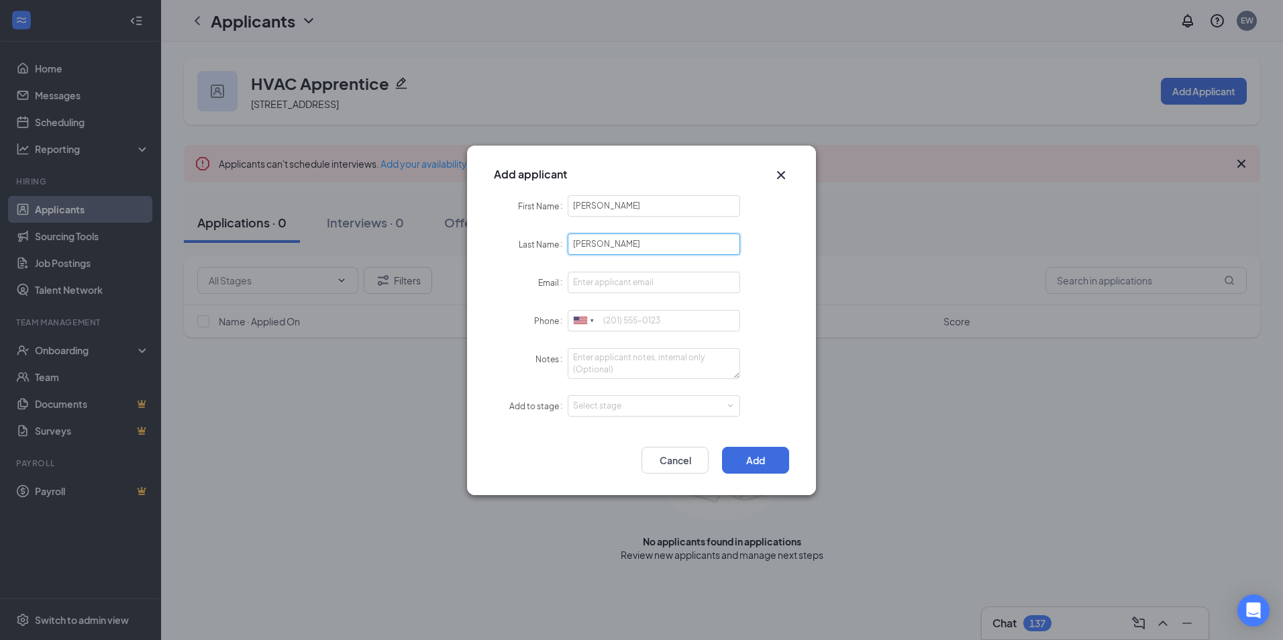
type input "[PERSON_NAME]"
drag, startPoint x: 611, startPoint y: 233, endPoint x: 589, endPoint y: 278, distance: 50.7
click at [583, 278] on input "Email" at bounding box center [654, 282] width 172 height 21
click at [631, 275] on input "Email" at bounding box center [654, 282] width 172 height 21
paste input "[EMAIL_ADDRESS][DOMAIN_NAME]"
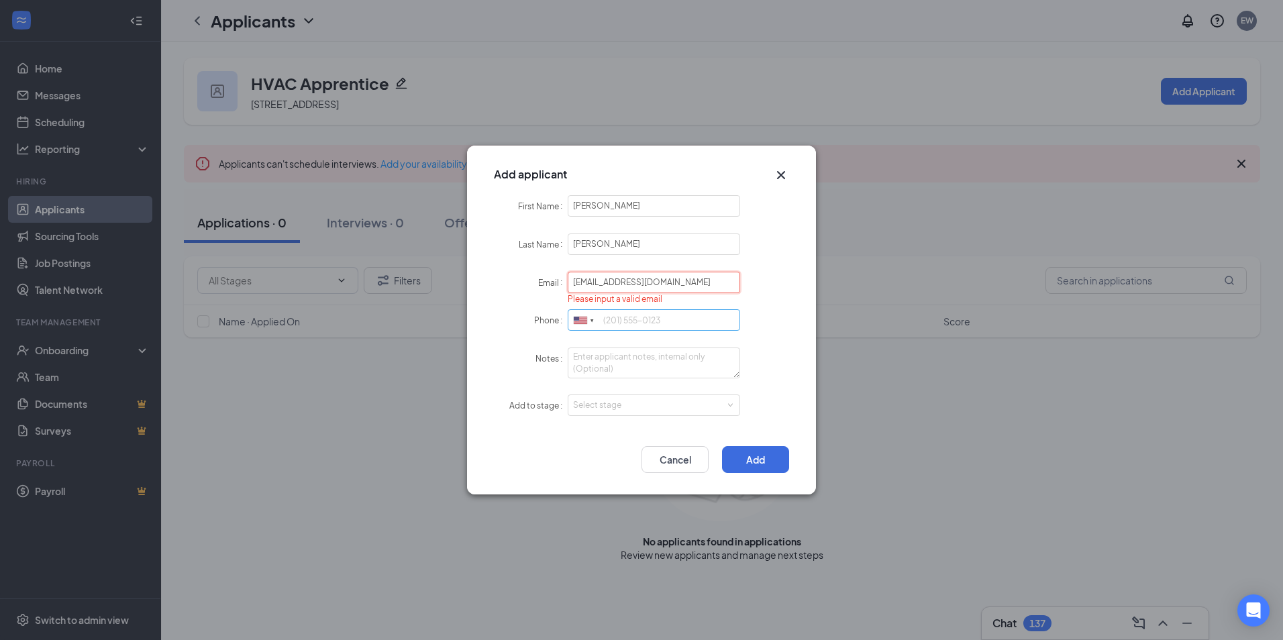
type input "[EMAIL_ADDRESS][DOMAIN_NAME]"
click at [623, 323] on input "Phone" at bounding box center [654, 319] width 172 height 21
click at [674, 407] on div "Select stage" at bounding box center [651, 405] width 156 height 13
type input "[PHONE_NUMBER]"
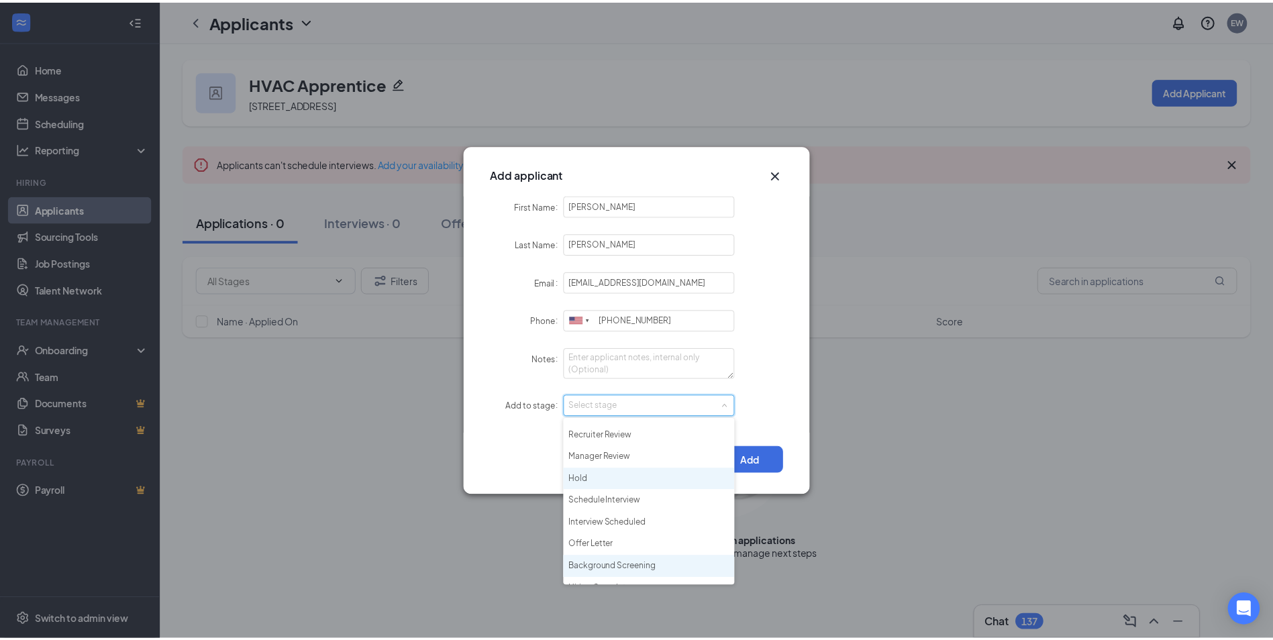
scroll to position [31, 0]
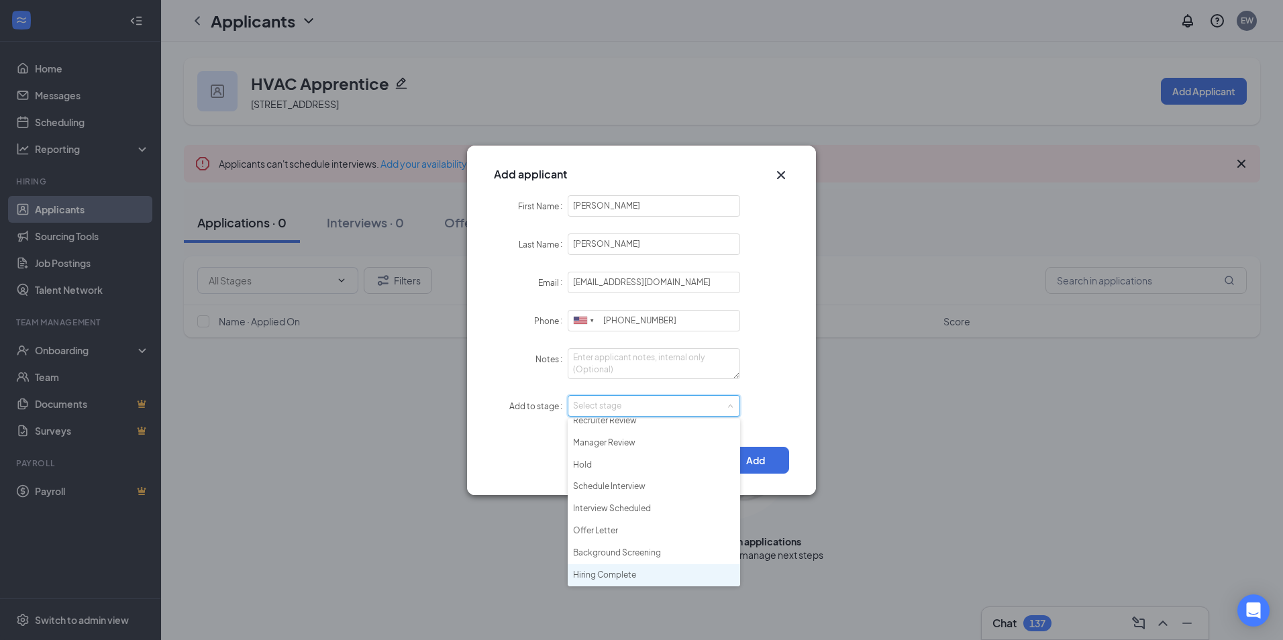
click at [632, 574] on li "Hiring Complete" at bounding box center [654, 575] width 172 height 22
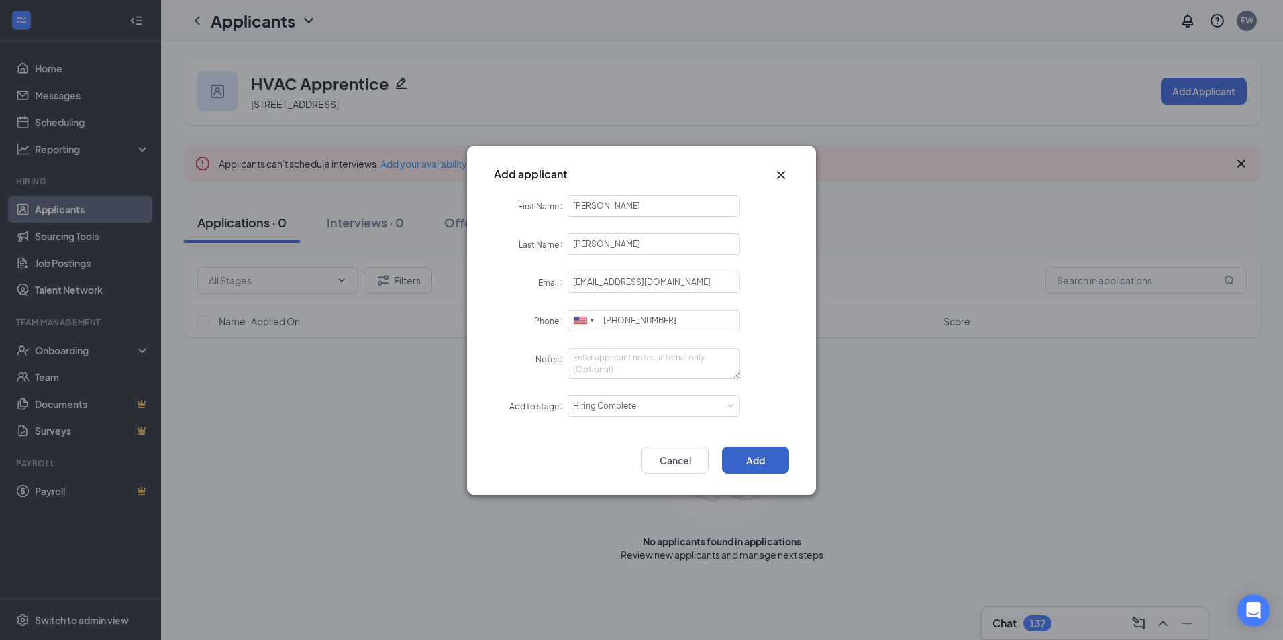
click at [765, 466] on button "Add" at bounding box center [755, 460] width 67 height 27
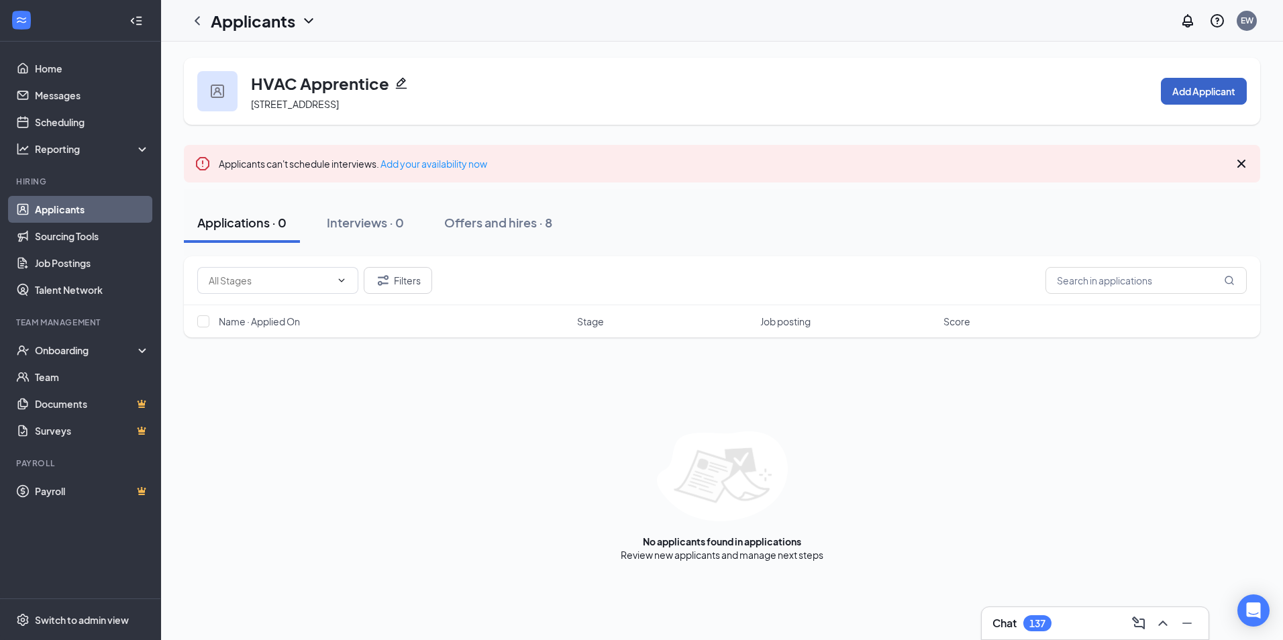
click at [1182, 95] on button "Add Applicant" at bounding box center [1204, 91] width 86 height 27
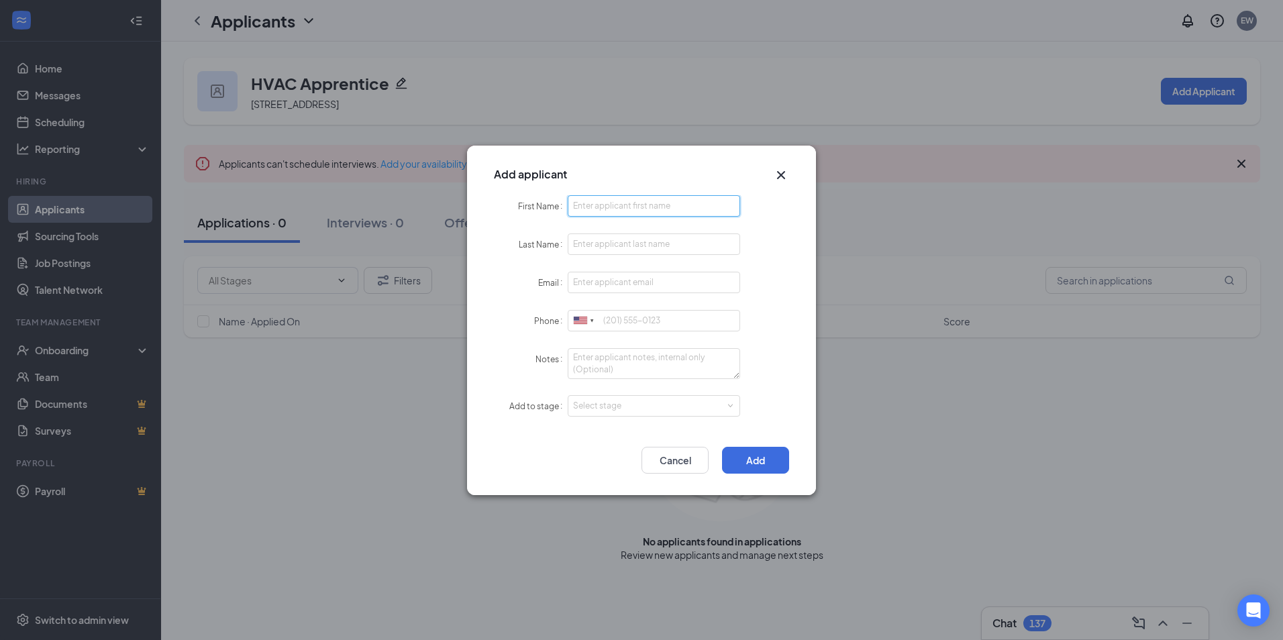
click at [622, 207] on input "First Name" at bounding box center [654, 205] width 172 height 21
click at [613, 210] on input "First Name" at bounding box center [654, 205] width 172 height 21
type input "[PERSON_NAME]"
click at [613, 319] on input "Phone" at bounding box center [654, 319] width 172 height 21
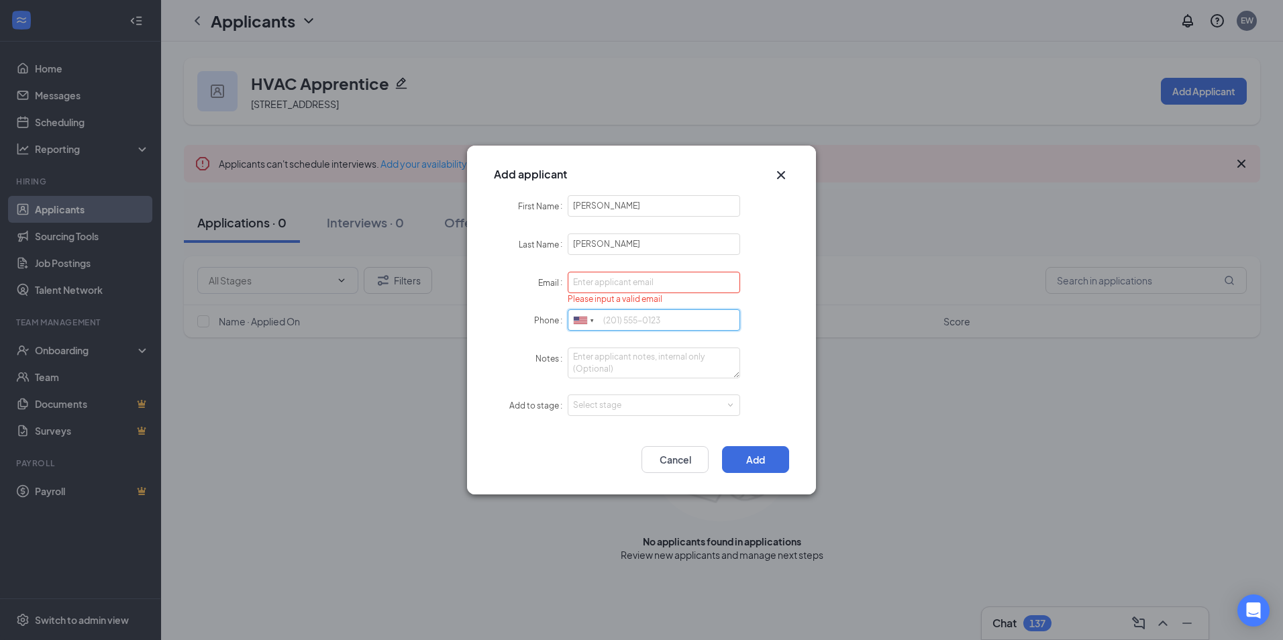
paste input "[EMAIL_ADDRESS][DOMAIN_NAME]"
type input "[EMAIL_ADDRESS][DOMAIN_NAME]"
click at [653, 286] on input "Email" at bounding box center [654, 282] width 172 height 21
paste input "[EMAIL_ADDRESS][DOMAIN_NAME]"
type input "[EMAIL_ADDRESS][DOMAIN_NAME]"
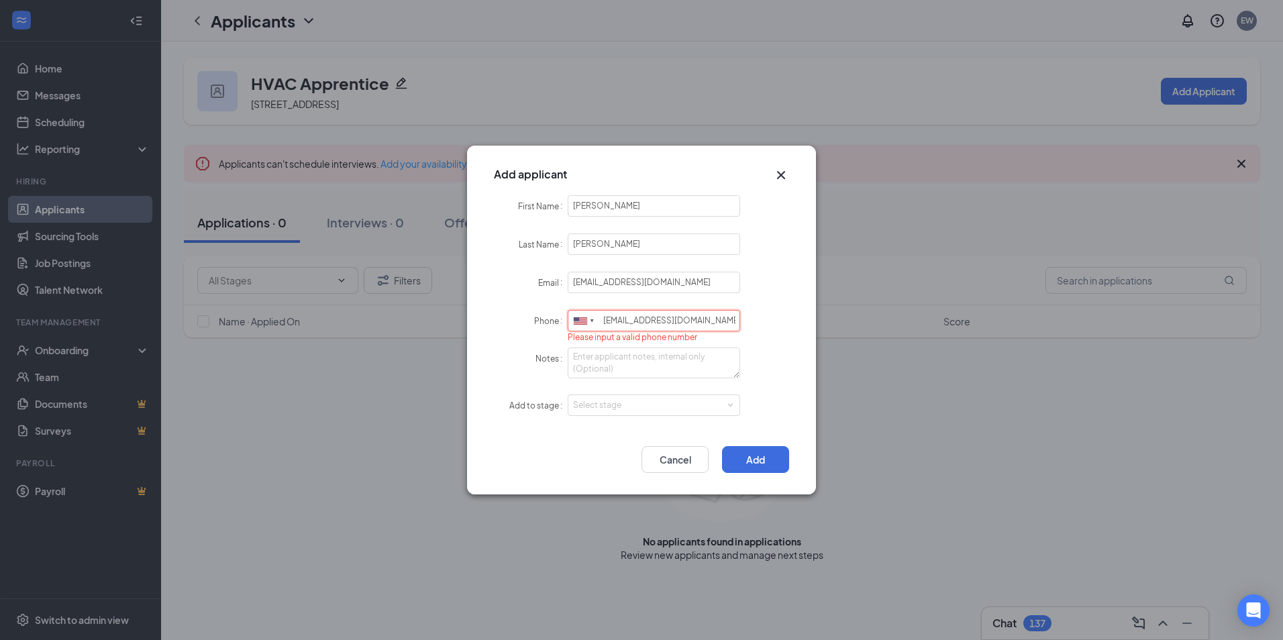
drag, startPoint x: 719, startPoint y: 315, endPoint x: 468, endPoint y: 317, distance: 251.6
click at [472, 315] on div "First Name [PERSON_NAME] Last Name [PERSON_NAME] Email [EMAIL_ADDRESS][DOMAIN_N…" at bounding box center [641, 314] width 349 height 238
type input "918-6391925"
click at [638, 419] on form "First Name [PERSON_NAME] Last Name [PERSON_NAME] Email [EMAIL_ADDRESS][DOMAIN_N…" at bounding box center [641, 314] width 295 height 238
click at [637, 411] on div "Select stage" at bounding box center [651, 405] width 156 height 13
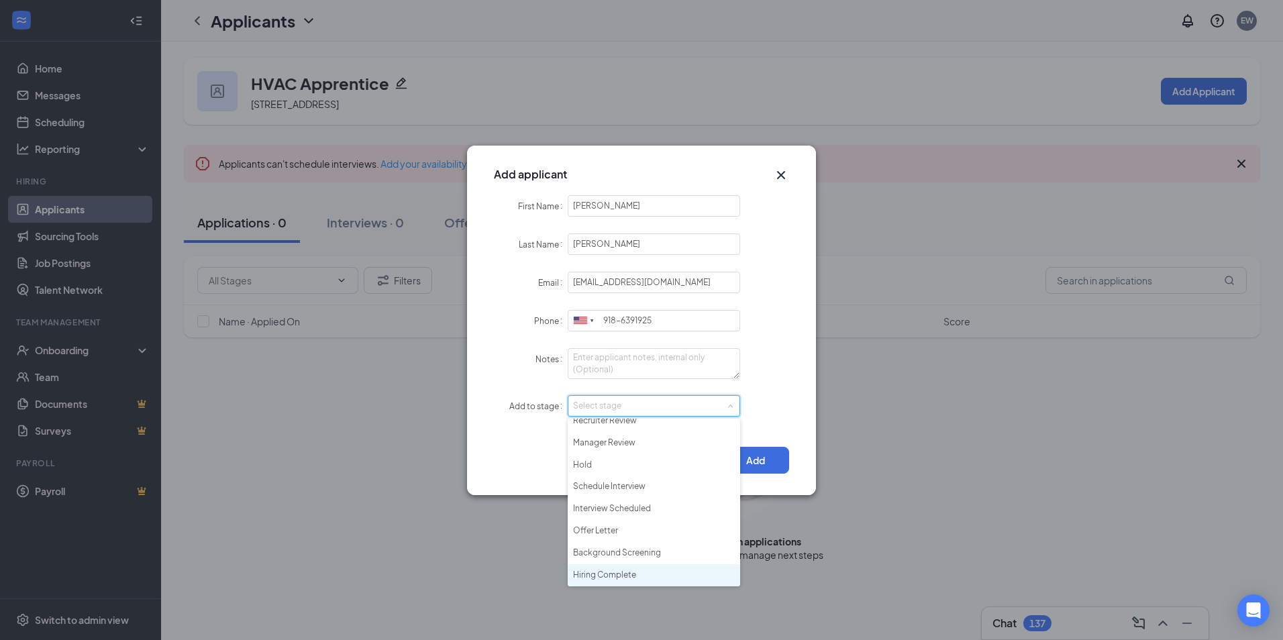
click at [609, 573] on li "Hiring Complete" at bounding box center [654, 575] width 172 height 22
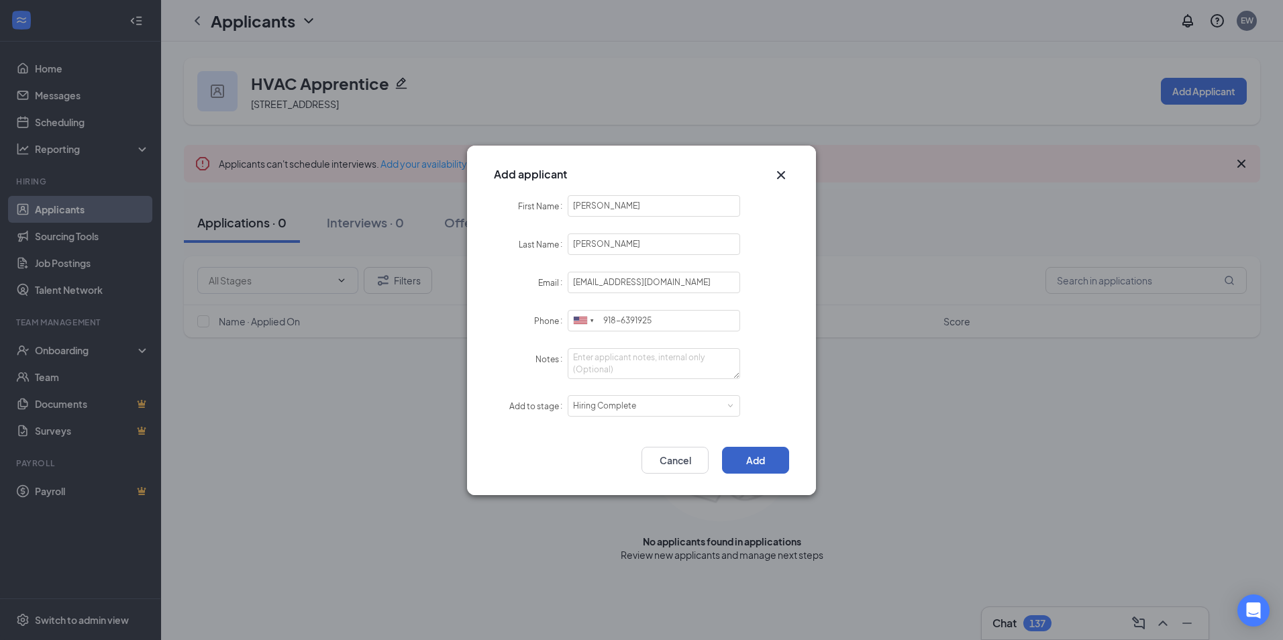
click at [757, 452] on button "Add" at bounding box center [755, 460] width 67 height 27
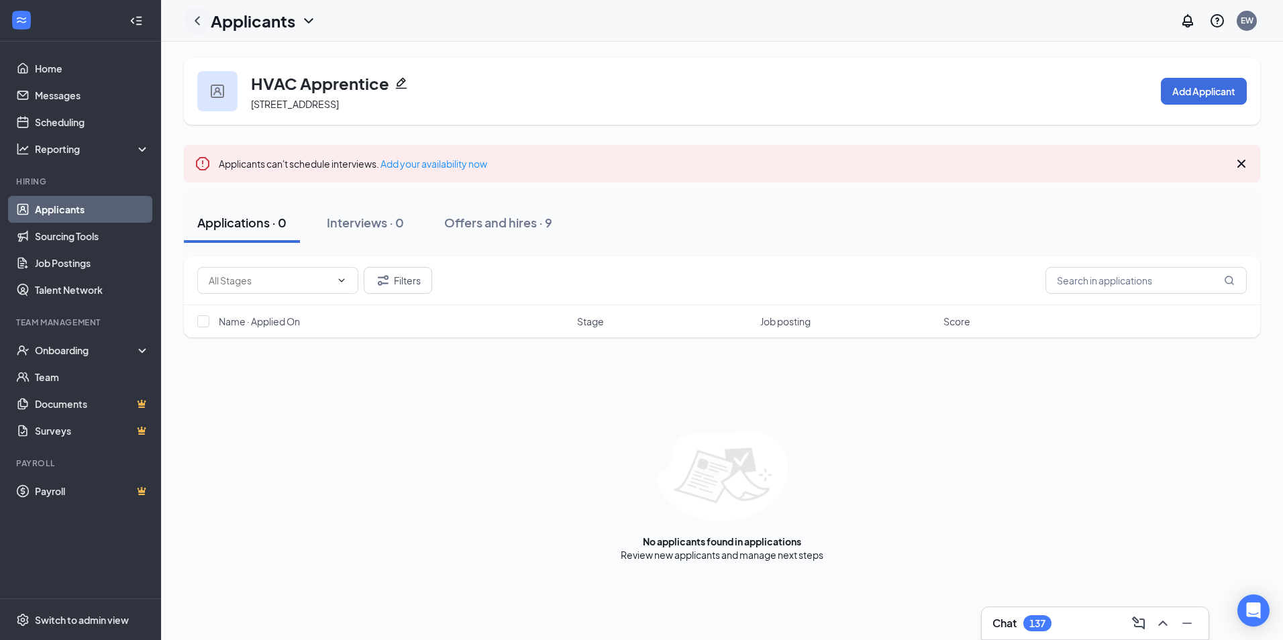
click at [197, 15] on icon "ChevronLeft" at bounding box center [197, 21] width 16 height 16
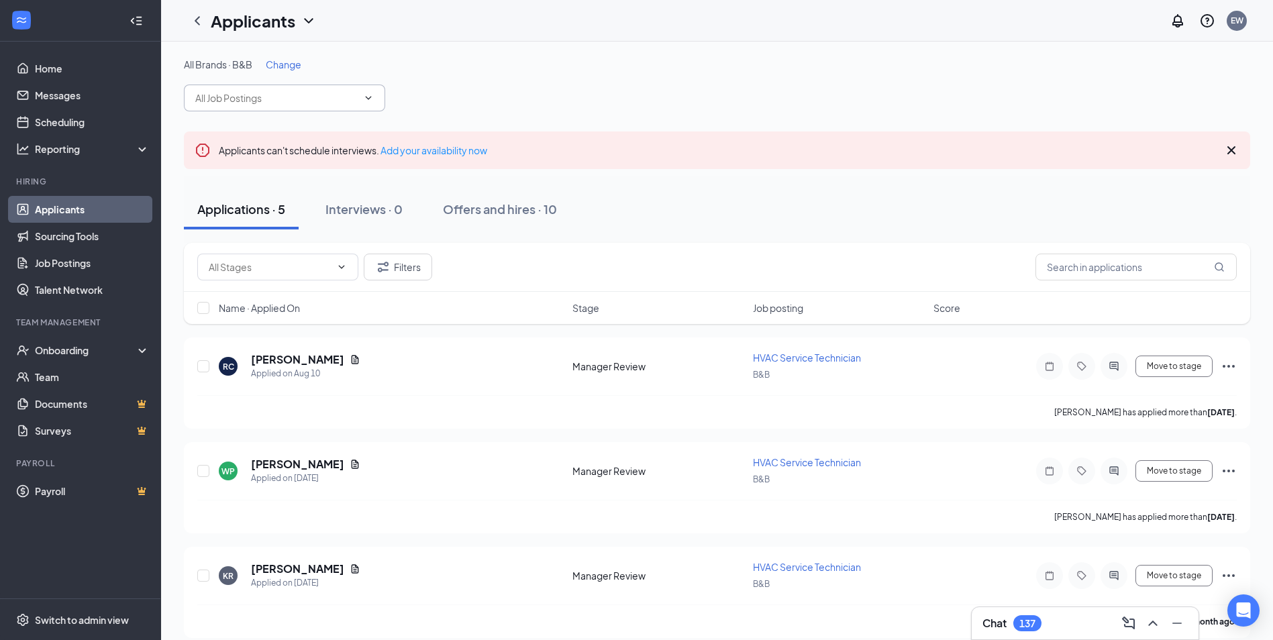
click at [270, 104] on input "text" at bounding box center [276, 98] width 162 height 15
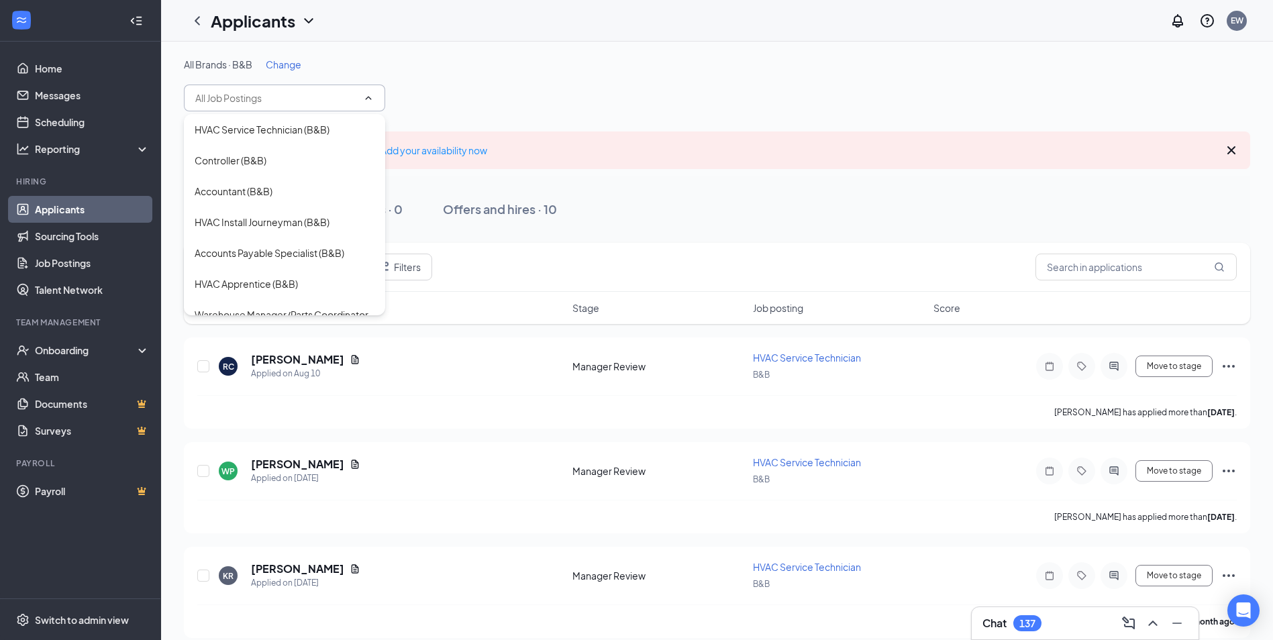
click at [280, 69] on span "Change" at bounding box center [284, 64] width 36 height 12
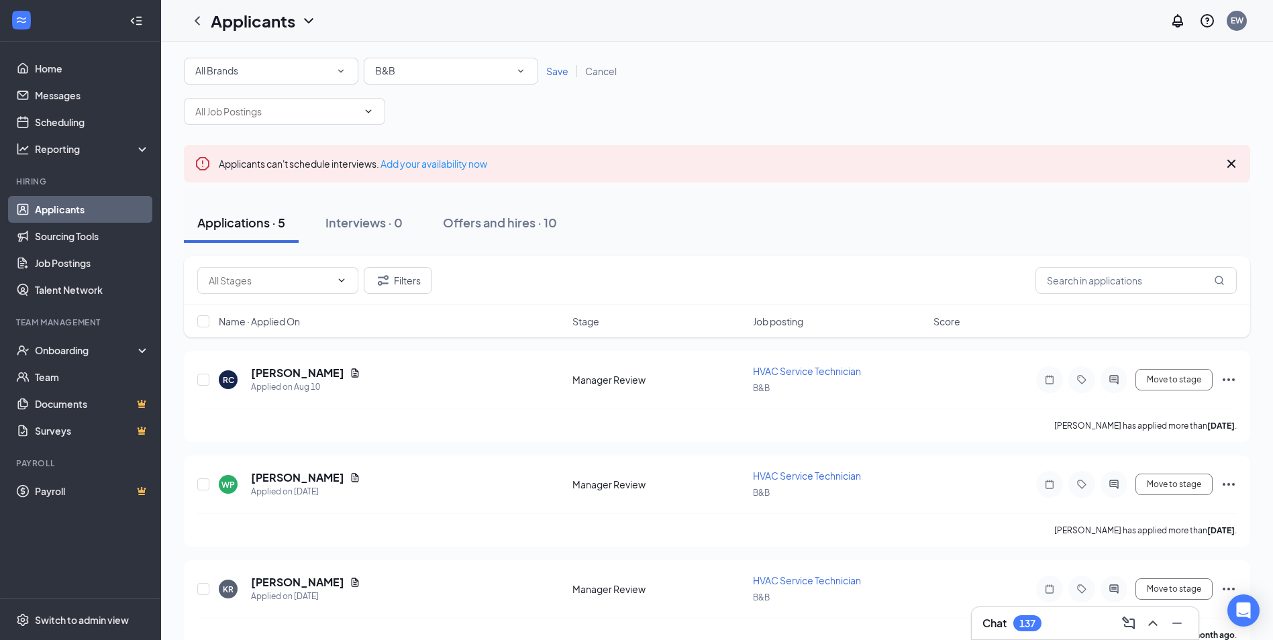
click at [384, 76] on span "B&B" at bounding box center [385, 71] width 20 height 15
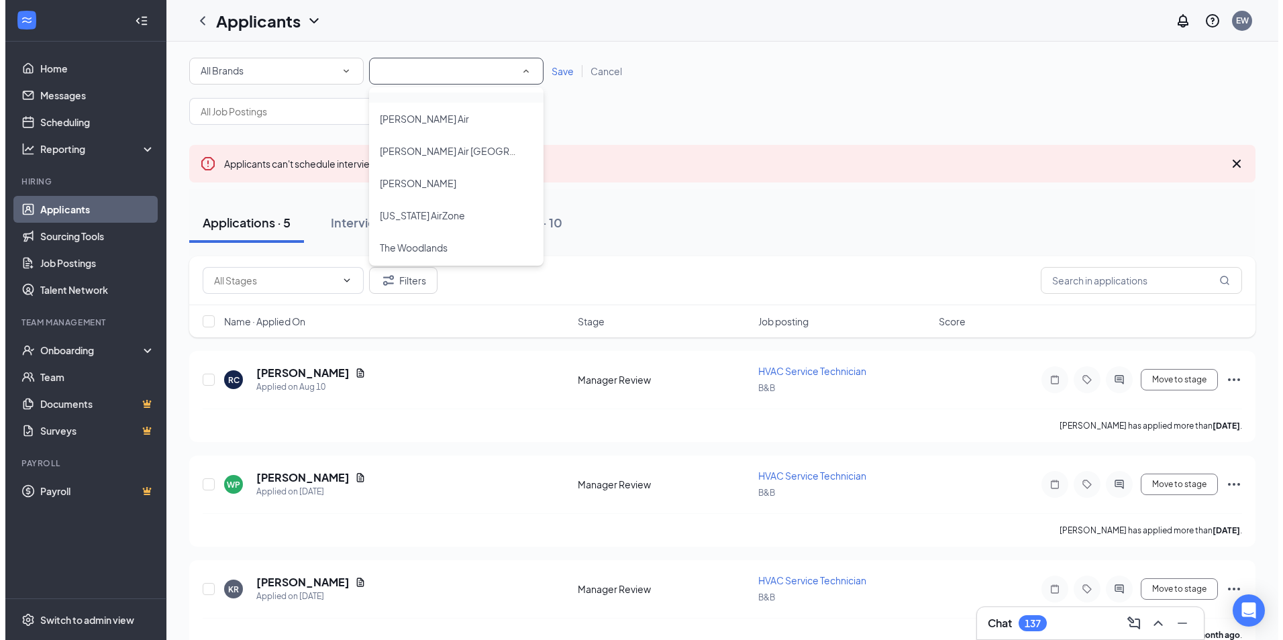
scroll to position [1118, 0]
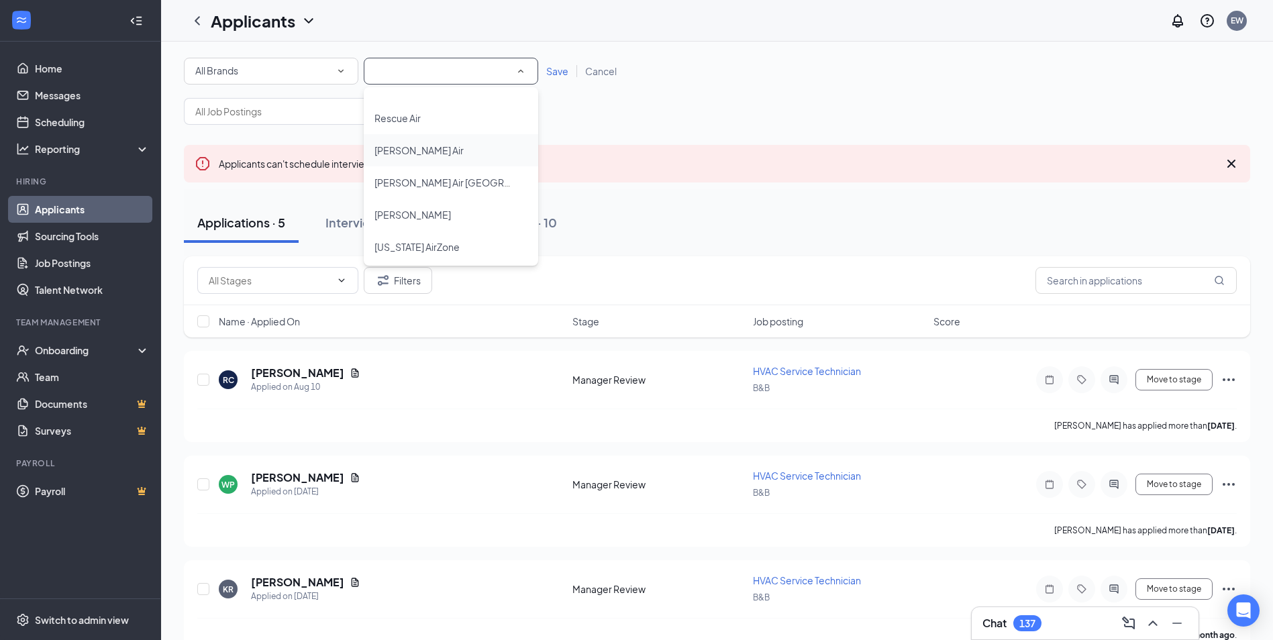
click at [432, 156] on div "[PERSON_NAME] Air" at bounding box center [450, 150] width 153 height 16
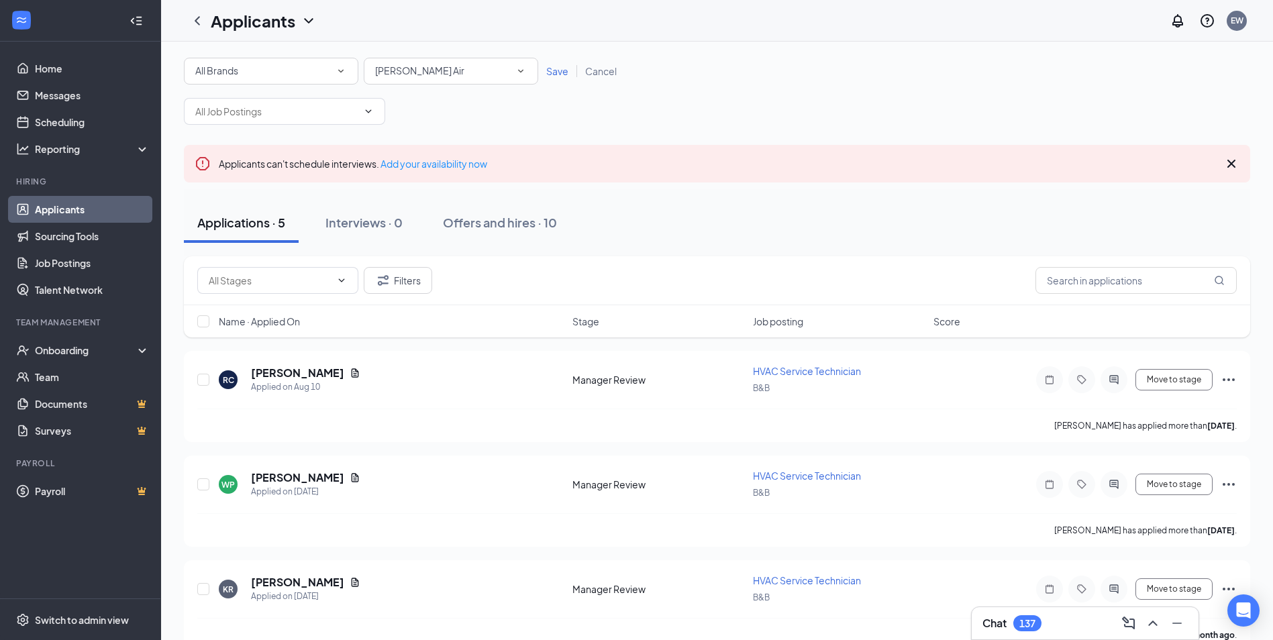
click at [557, 69] on span "Save" at bounding box center [557, 71] width 22 height 12
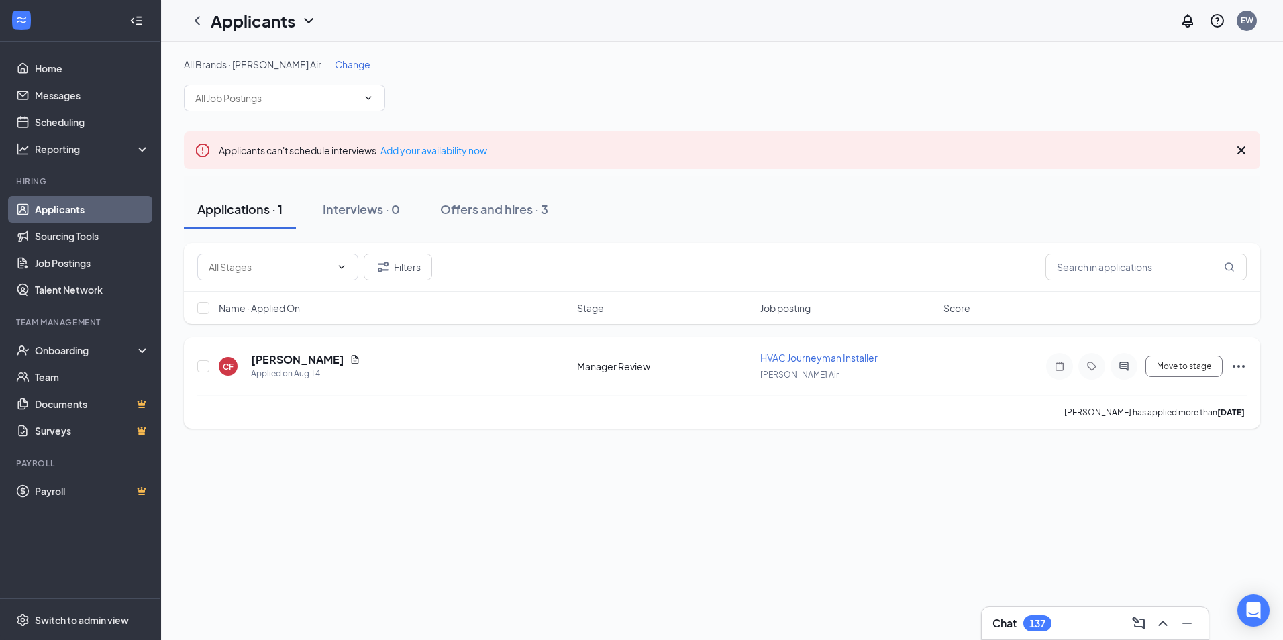
click at [1239, 366] on icon "Ellipses" at bounding box center [1239, 366] width 16 height 16
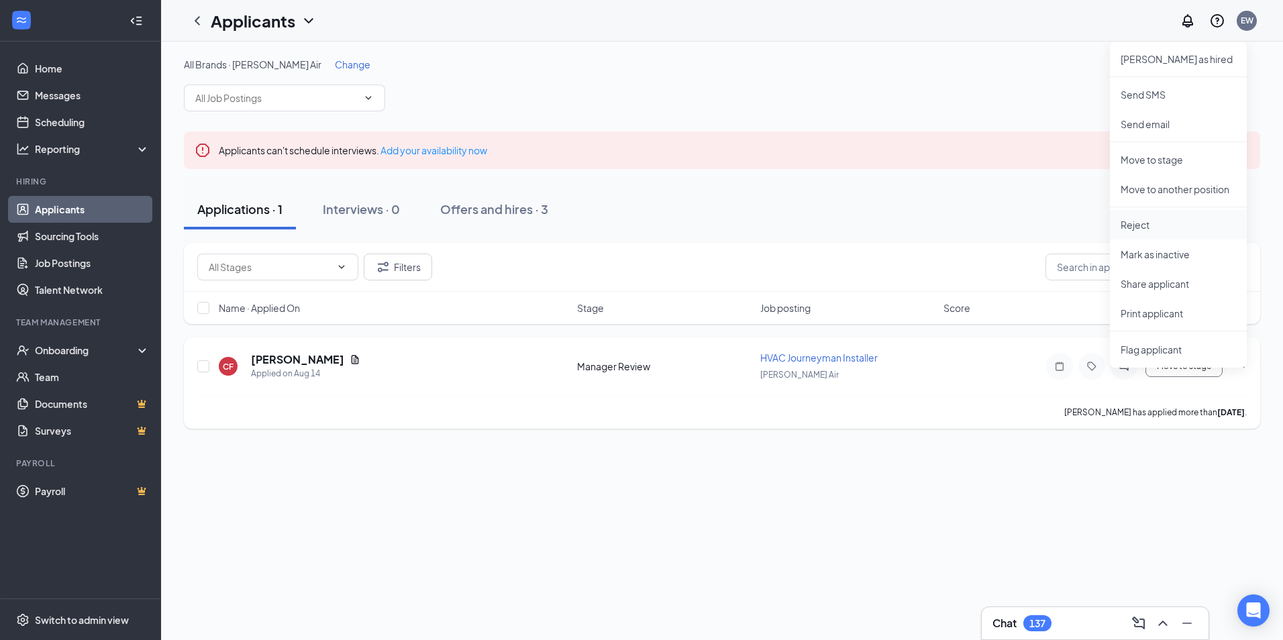
click at [1149, 219] on p "Reject" at bounding box center [1177, 224] width 115 height 13
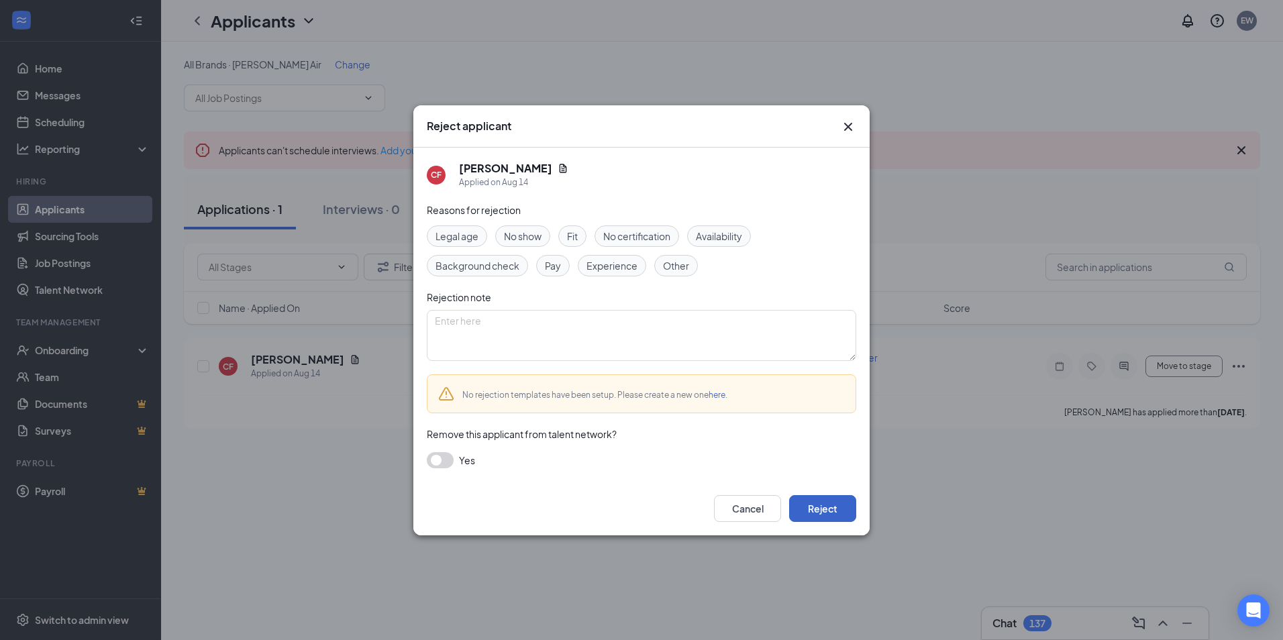
drag, startPoint x: 827, startPoint y: 507, endPoint x: 766, endPoint y: 451, distance: 82.1
click at [827, 507] on button "Reject" at bounding box center [822, 508] width 67 height 27
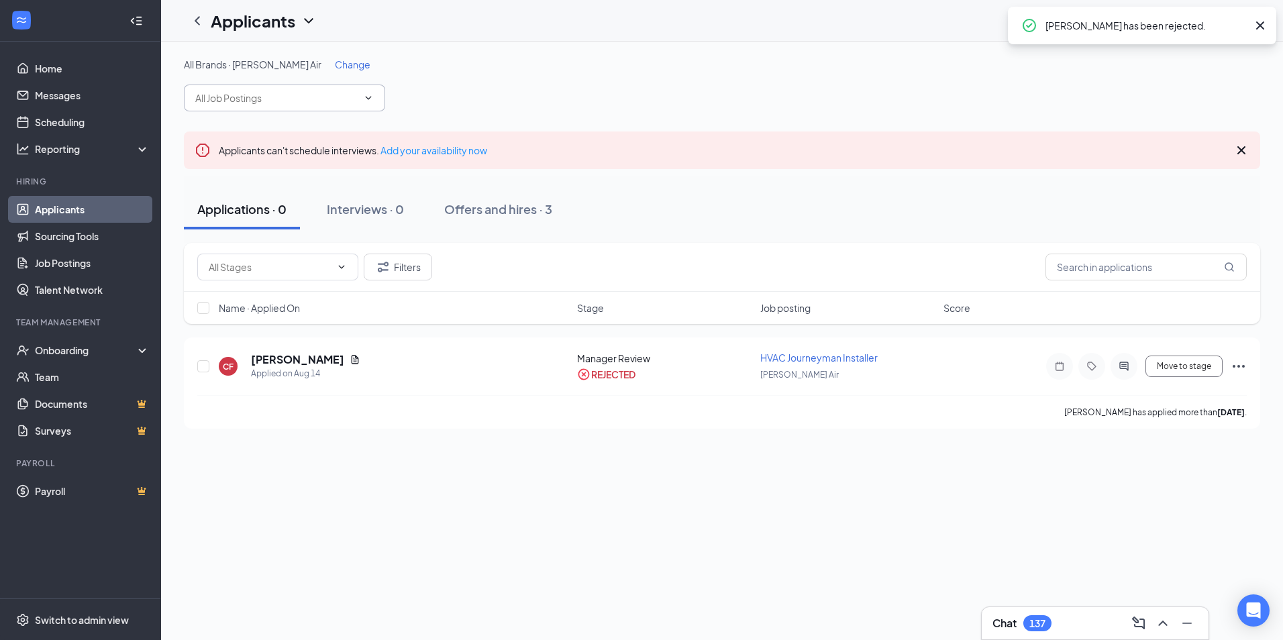
click at [319, 95] on input "text" at bounding box center [276, 98] width 162 height 15
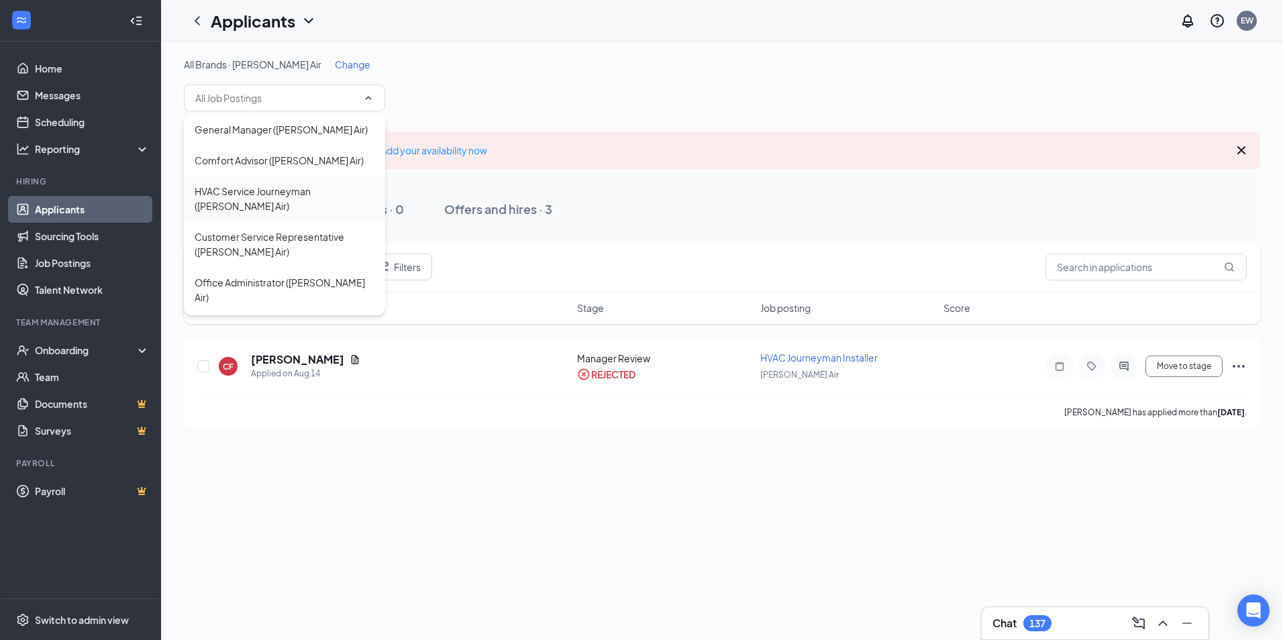
click at [278, 192] on div "HVAC Service Journeyman ([PERSON_NAME] Air)" at bounding box center [285, 199] width 180 height 30
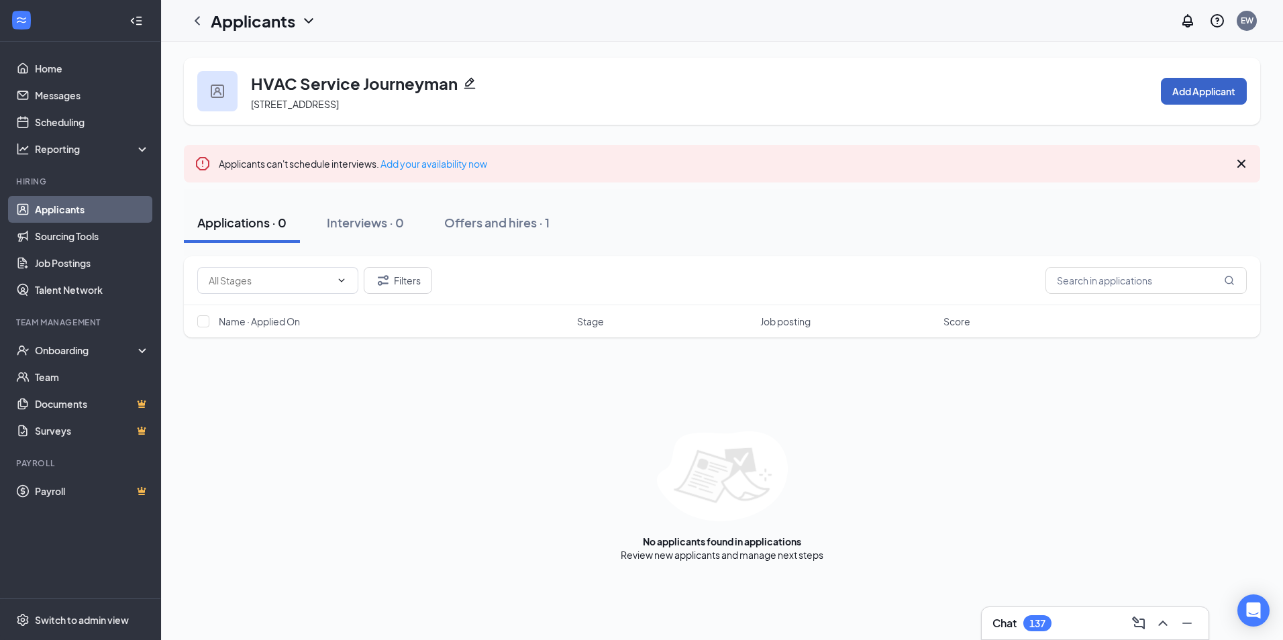
click at [1202, 89] on button "Add Applicant" at bounding box center [1204, 91] width 86 height 27
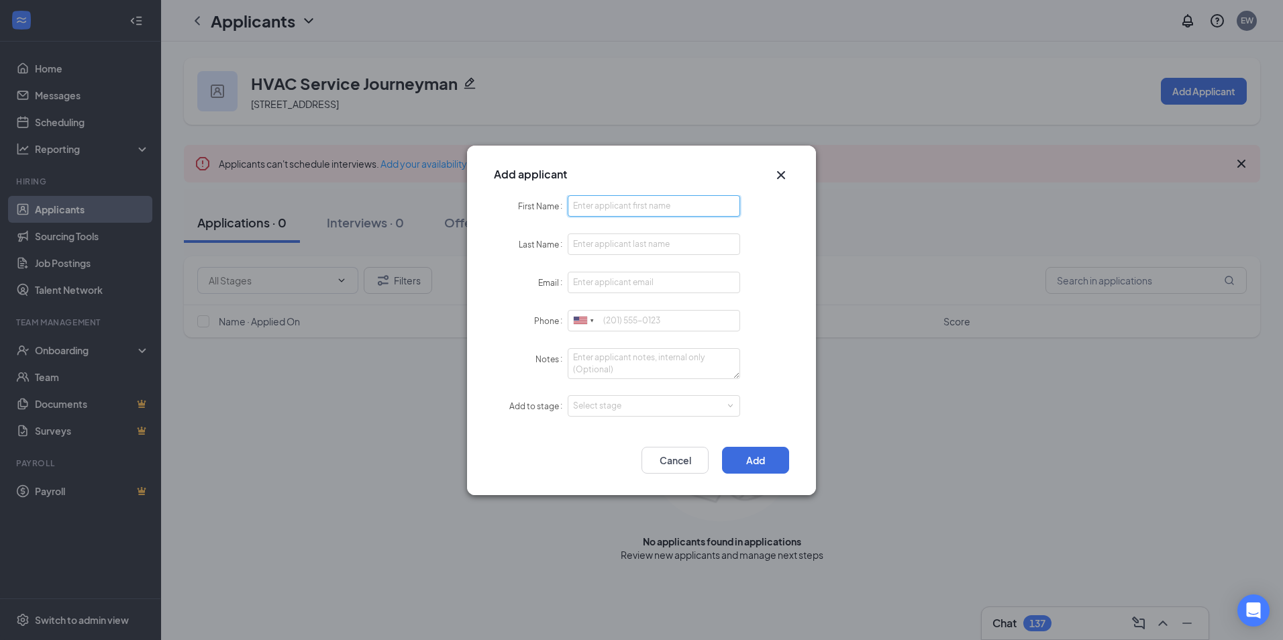
click at [619, 205] on input "First Name" at bounding box center [654, 205] width 172 height 21
type input "[PERSON_NAME]"
drag, startPoint x: 617, startPoint y: 280, endPoint x: 620, endPoint y: 287, distance: 7.2
click at [617, 280] on input "Email" at bounding box center [654, 282] width 172 height 21
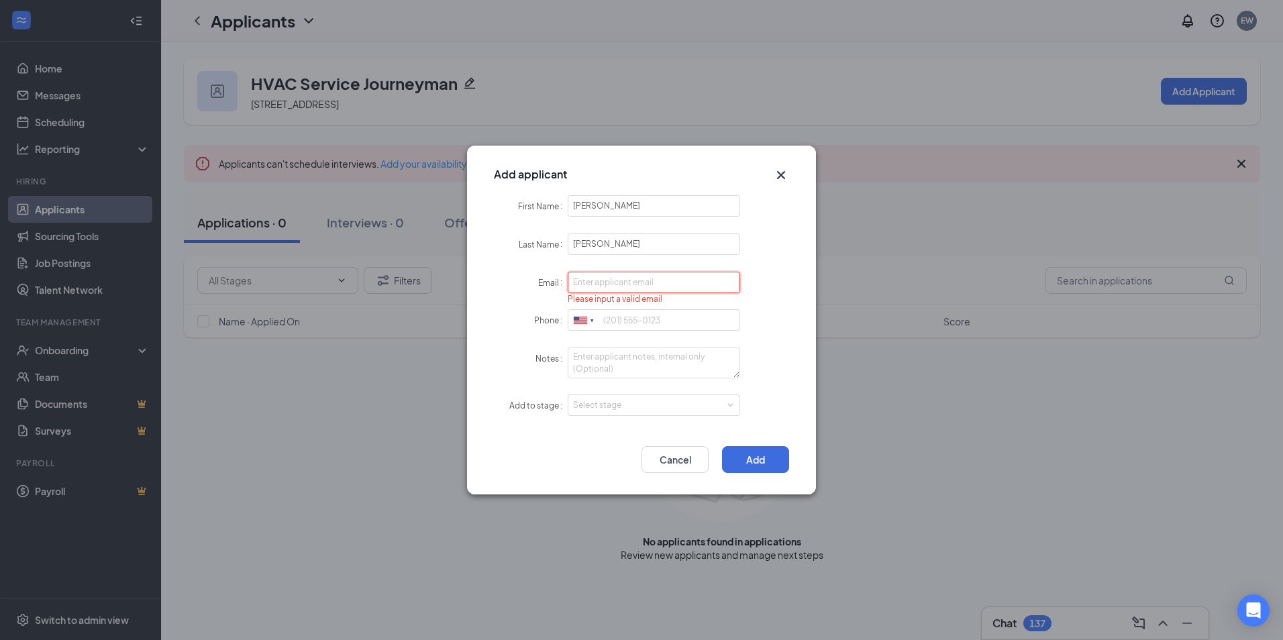
paste input "[EMAIL_ADDRESS][DOMAIN_NAME]"
type input "[EMAIL_ADDRESS][DOMAIN_NAME]"
click at [696, 334] on form "First Name [PERSON_NAME] Last Name [PERSON_NAME] Email [EMAIL_ADDRESS][DOMAIN_N…" at bounding box center [641, 314] width 295 height 238
click at [696, 322] on input "Phone" at bounding box center [654, 320] width 172 height 21
drag, startPoint x: 635, startPoint y: 319, endPoint x: 721, endPoint y: 358, distance: 94.0
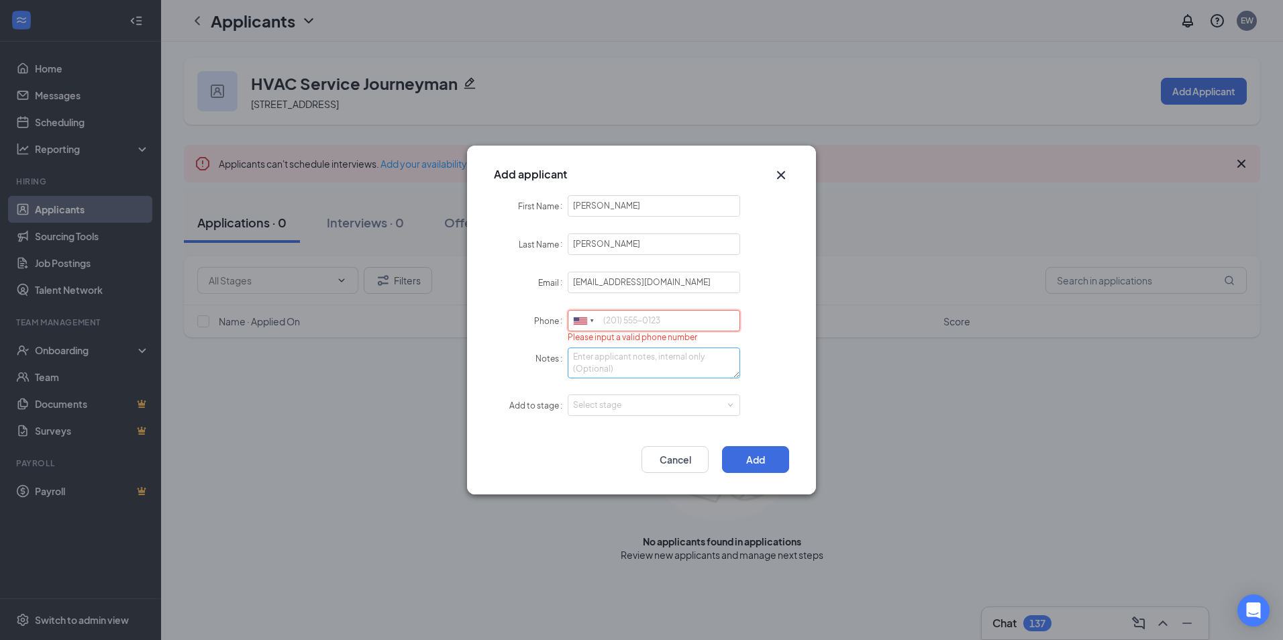
click at [635, 319] on input "Phone" at bounding box center [654, 320] width 172 height 21
paste input "[PHONE_NUMBER]"
click at [703, 407] on div "Select stage" at bounding box center [651, 405] width 156 height 13
type input "[PHONE_NUMBER]"
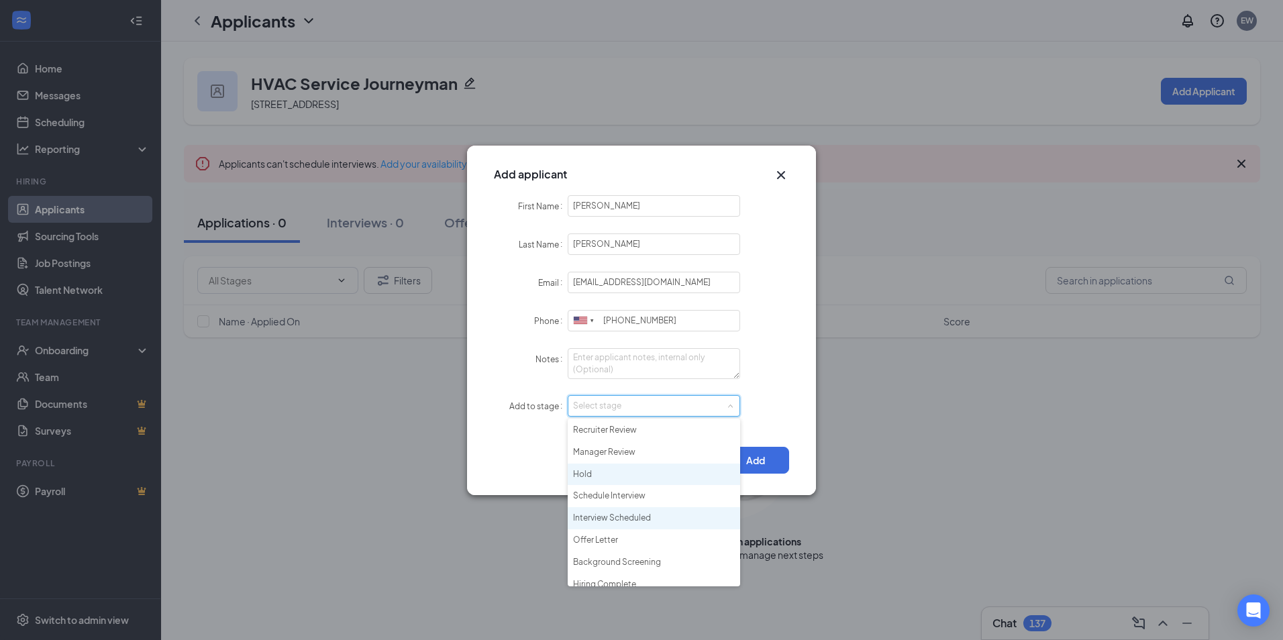
scroll to position [31, 0]
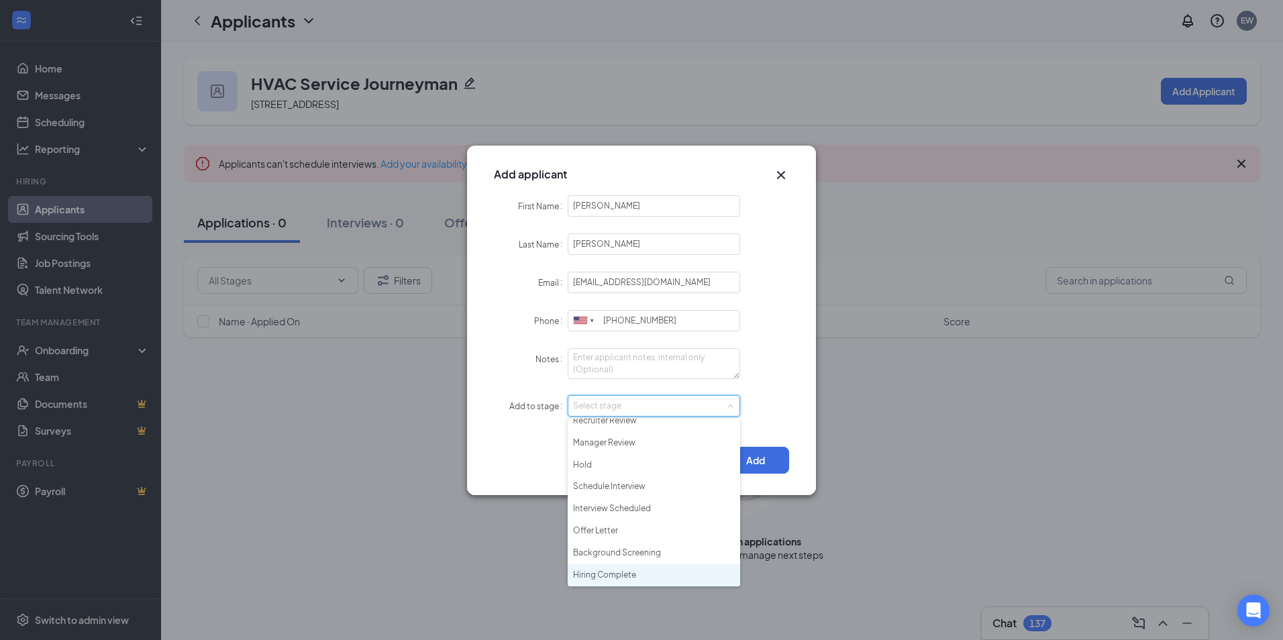
click at [609, 576] on li "Hiring Complete" at bounding box center [654, 575] width 172 height 22
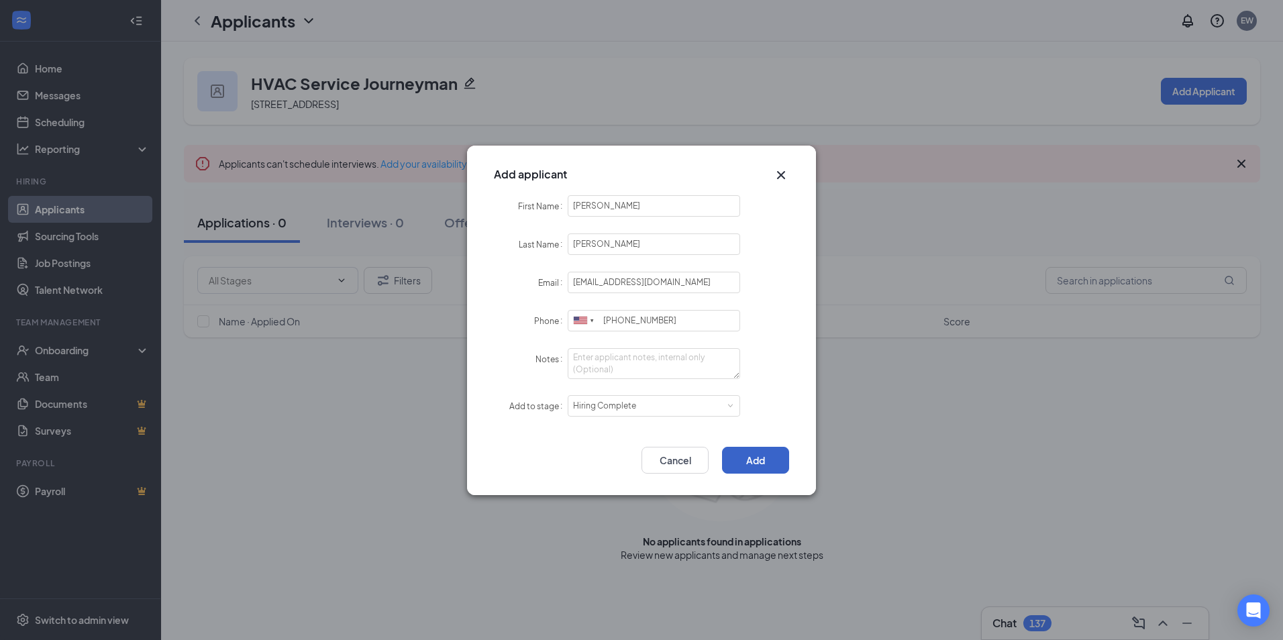
click at [745, 464] on button "Add" at bounding box center [755, 460] width 67 height 27
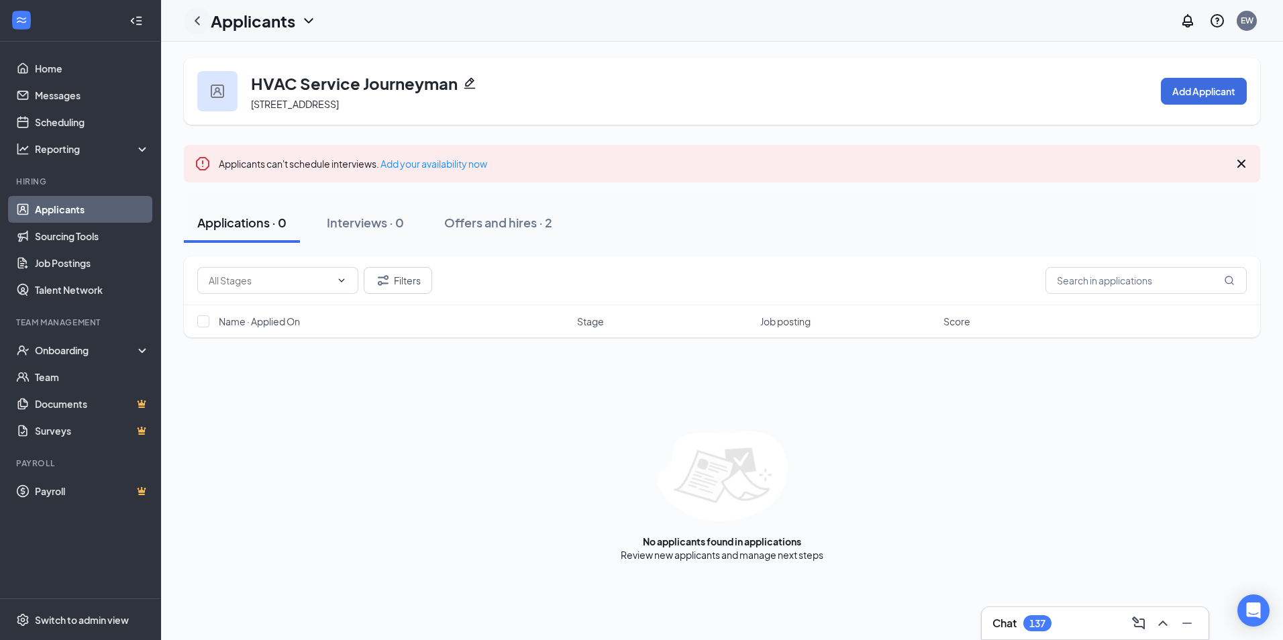
click at [193, 15] on icon "ChevronLeft" at bounding box center [197, 21] width 16 height 16
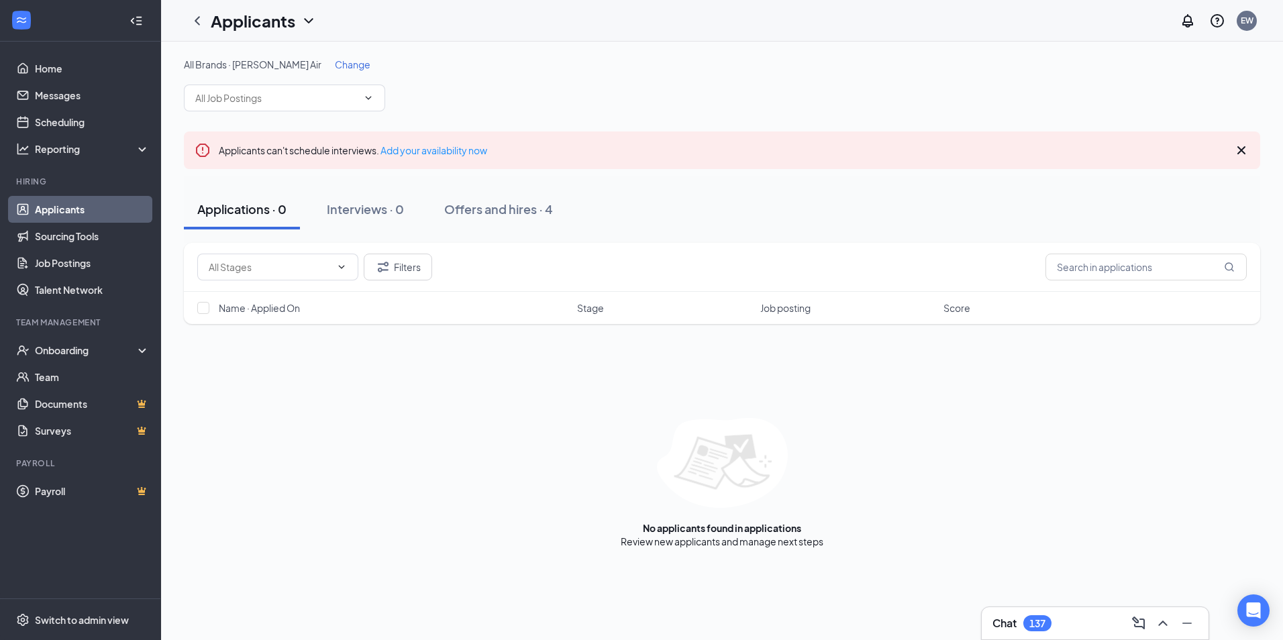
click at [335, 66] on span "Change" at bounding box center [353, 64] width 36 height 12
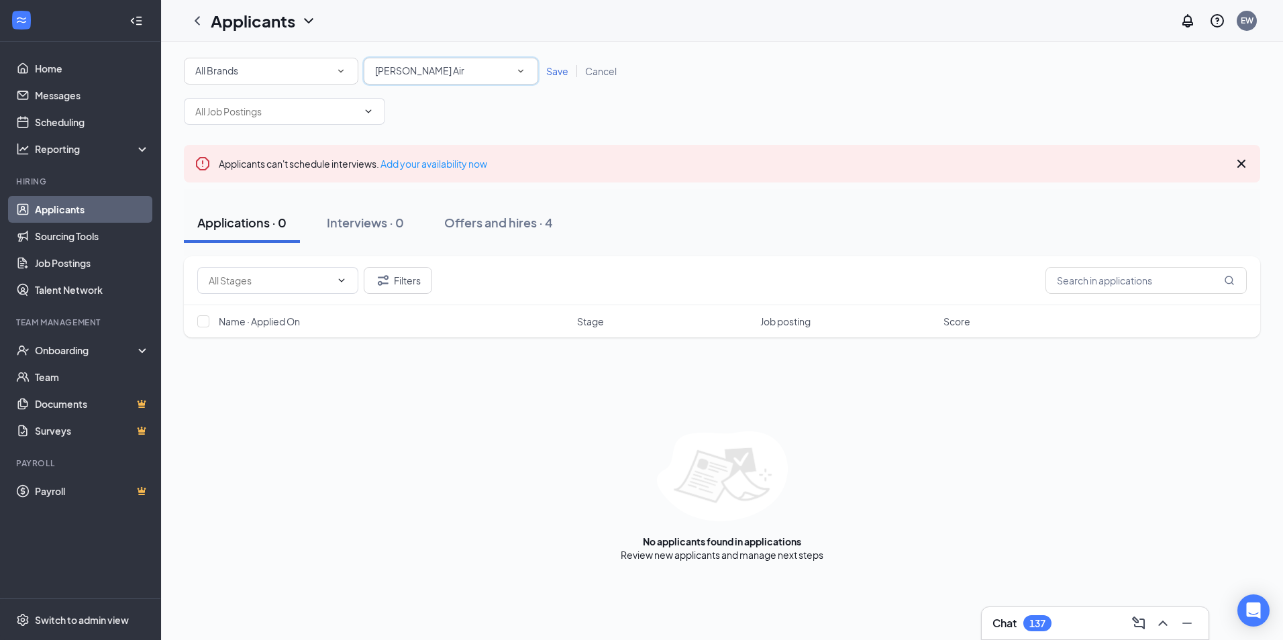
click at [455, 63] on div "[PERSON_NAME] Air" at bounding box center [451, 71] width 152 height 16
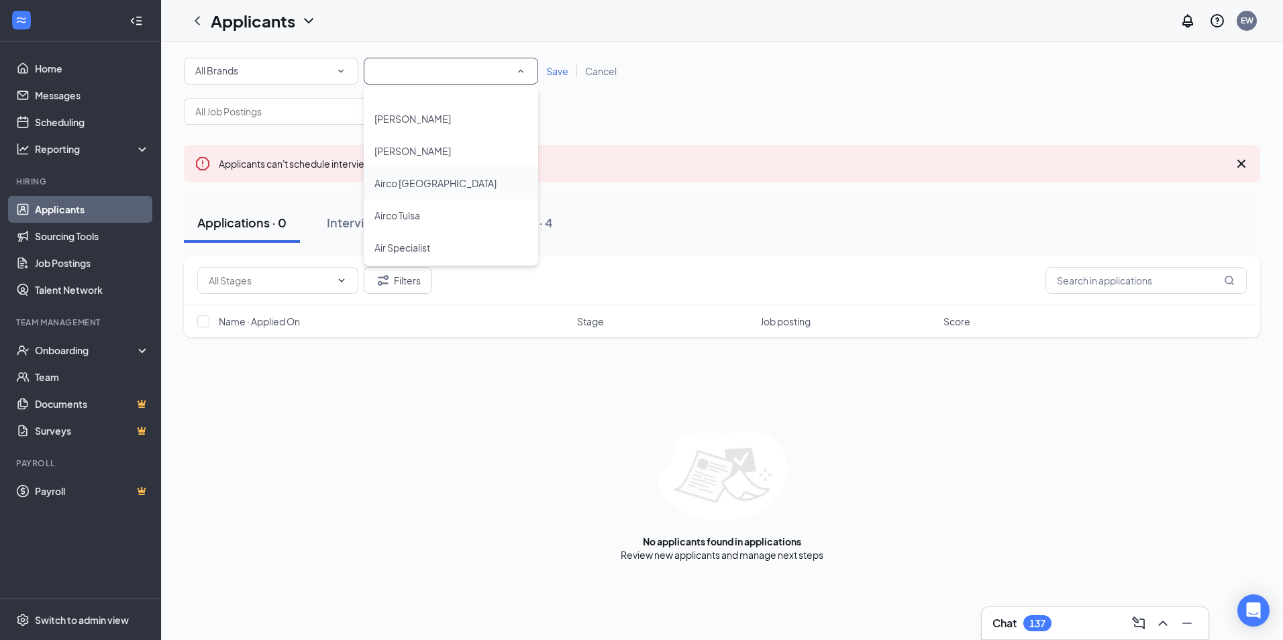
scroll to position [152, 0]
click at [450, 220] on div "Airco Tulsa" at bounding box center [450, 215] width 153 height 16
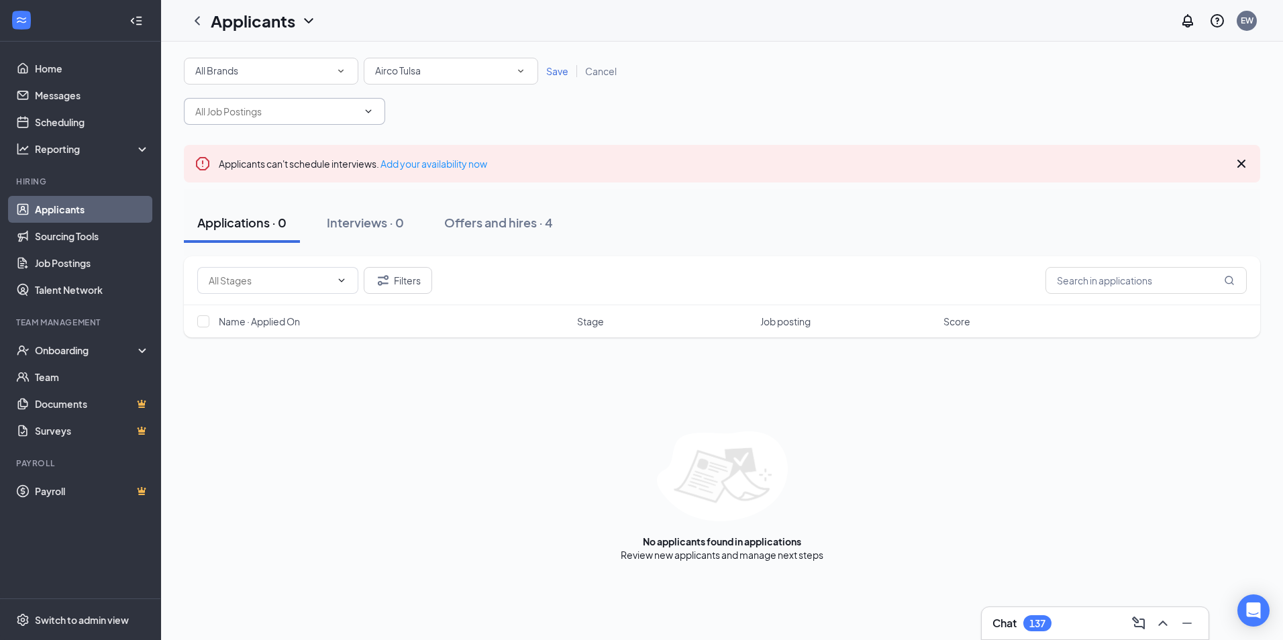
click at [309, 107] on input "text" at bounding box center [276, 111] width 162 height 15
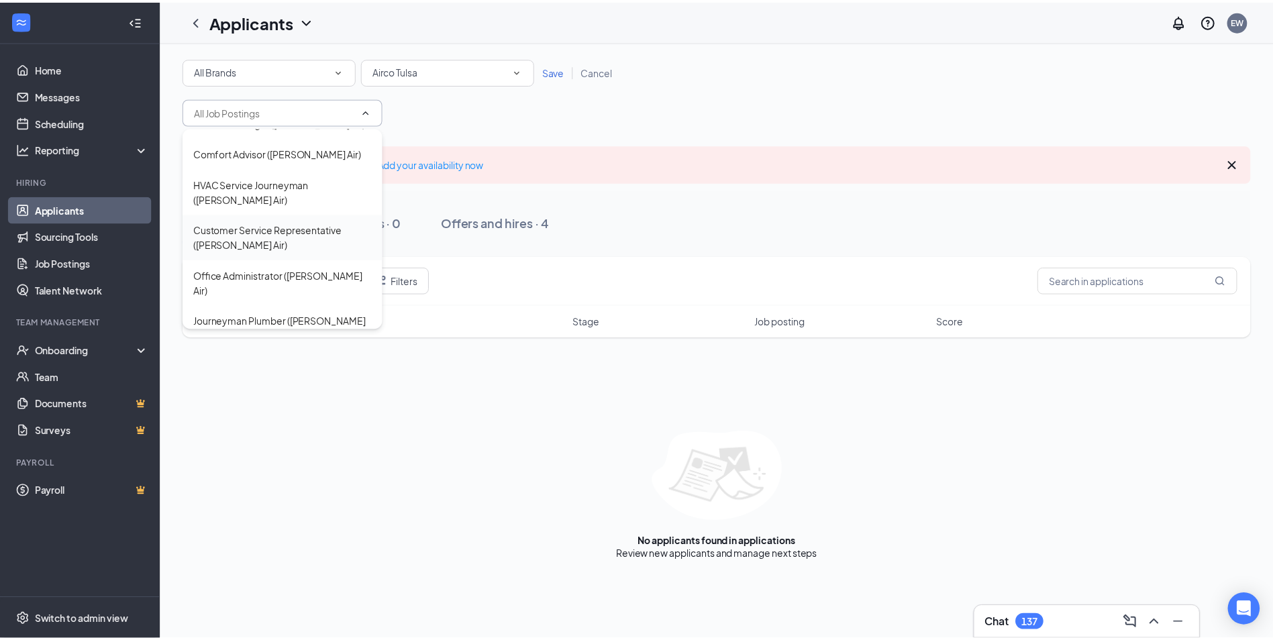
scroll to position [0, 0]
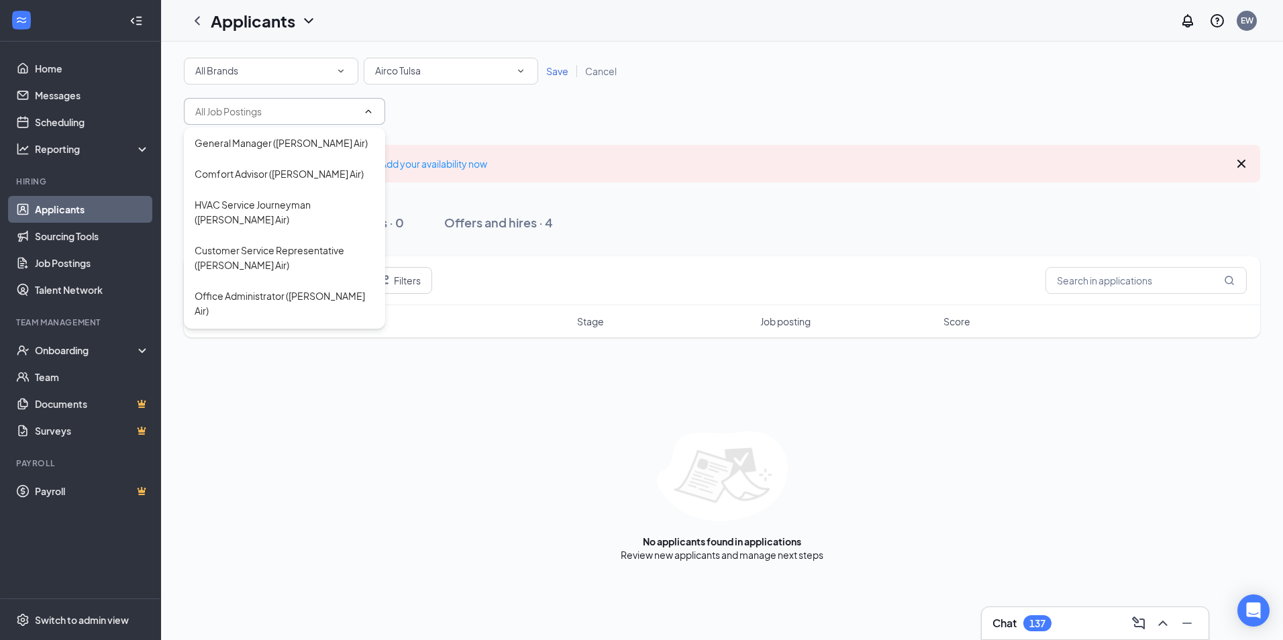
click at [564, 71] on span "Save" at bounding box center [557, 71] width 22 height 12
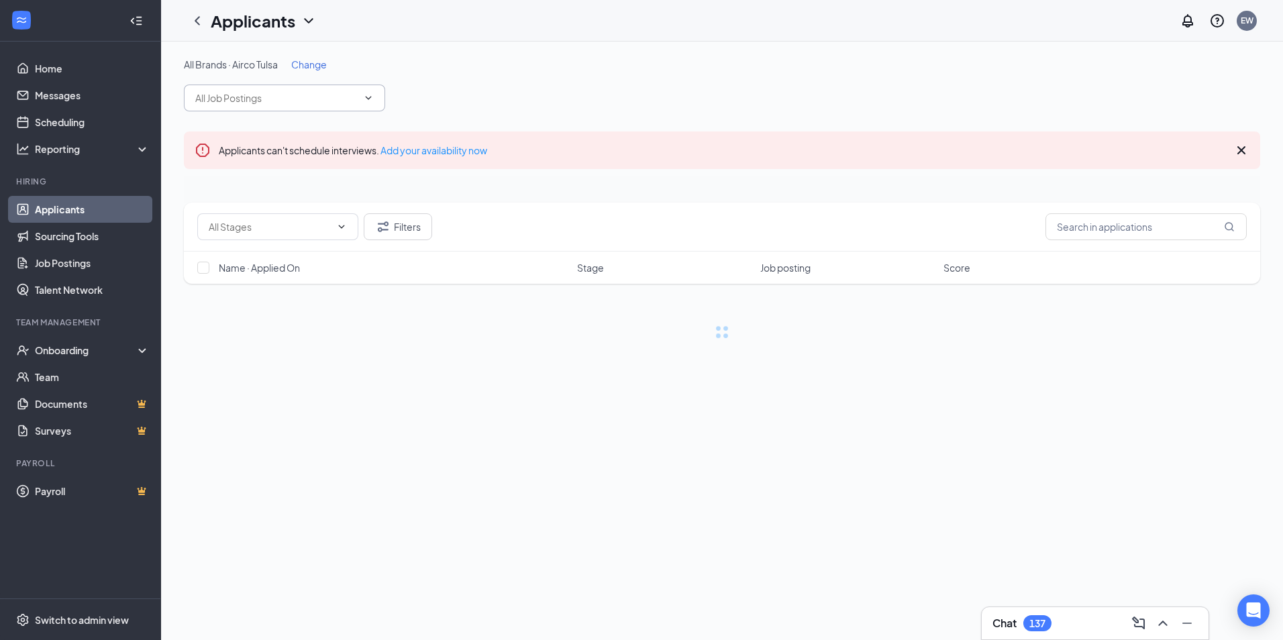
click at [297, 95] on input "text" at bounding box center [276, 98] width 162 height 15
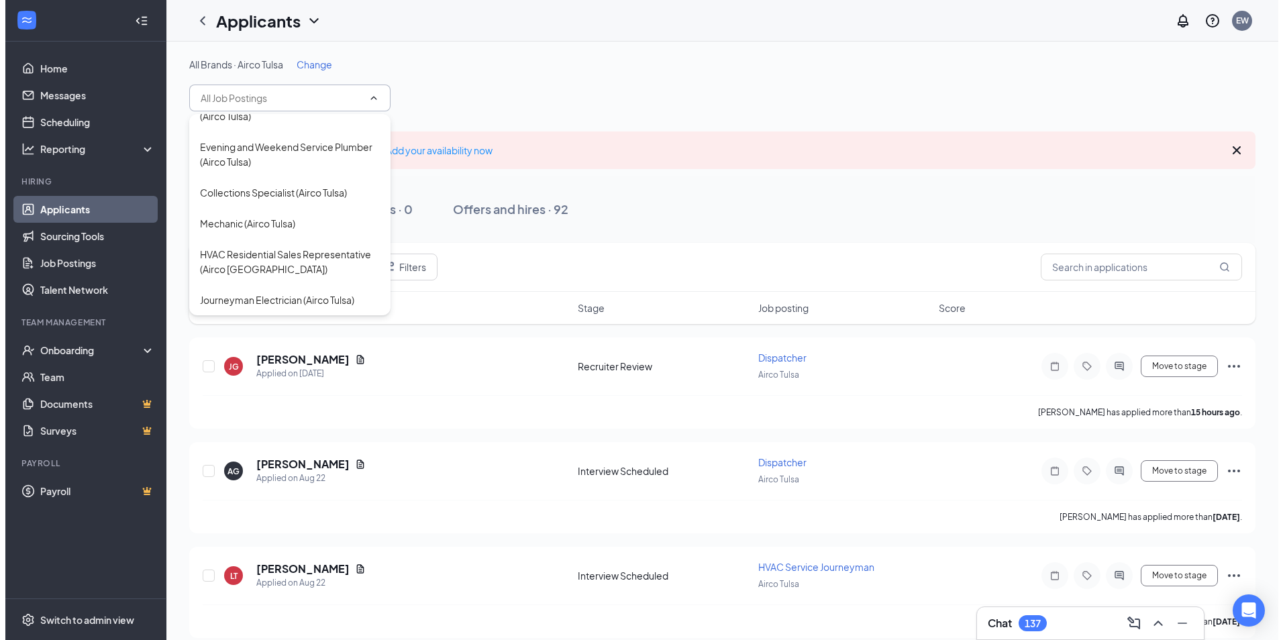
scroll to position [1055, 0]
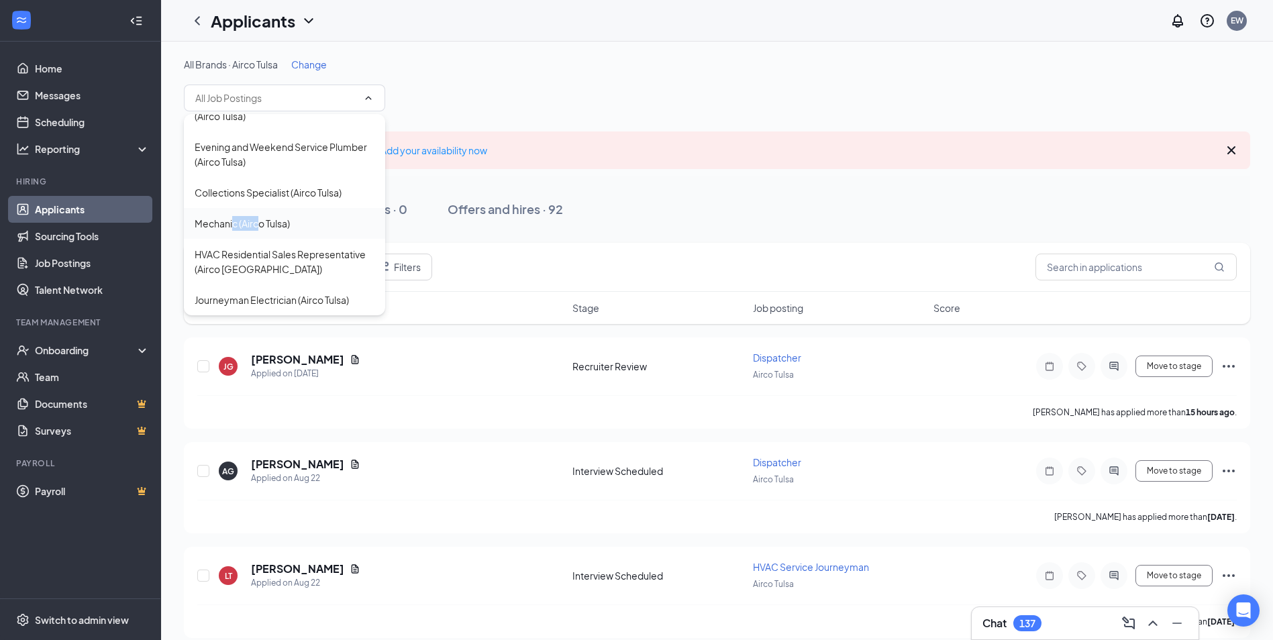
drag, startPoint x: 234, startPoint y: 221, endPoint x: 258, endPoint y: 226, distance: 24.1
click at [258, 226] on div "Mechanic (Airco Tulsa)" at bounding box center [242, 223] width 95 height 15
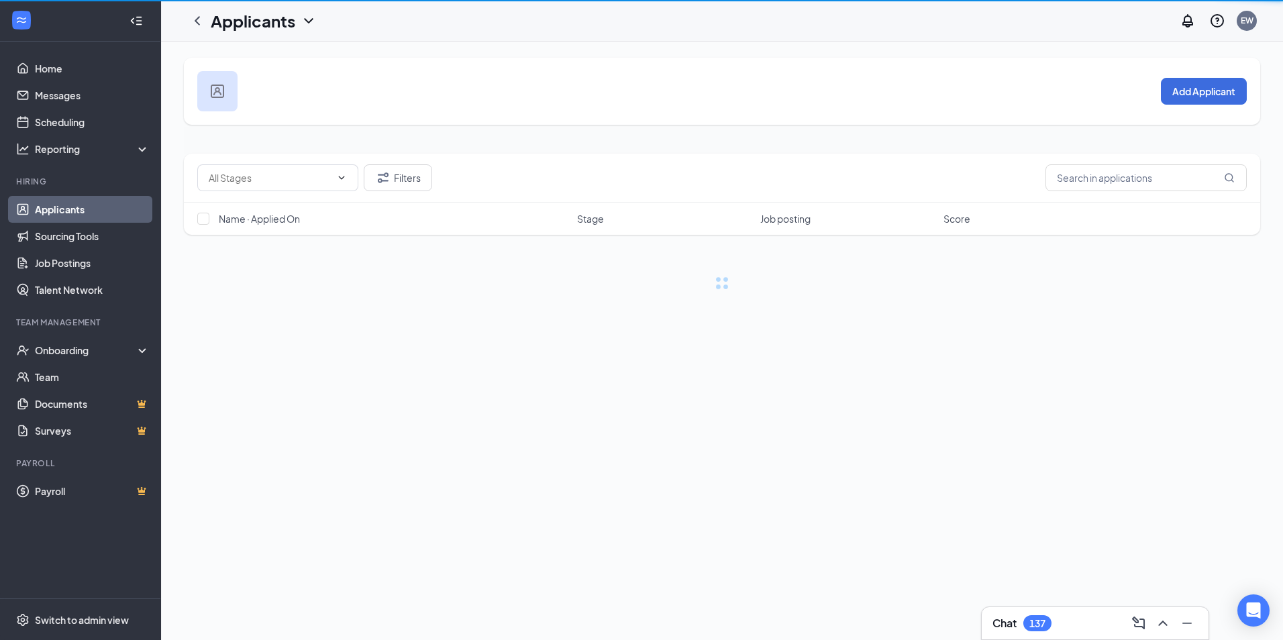
click at [258, 226] on div "Filters Name · Applied On Stage Job posting Score" at bounding box center [722, 194] width 1076 height 81
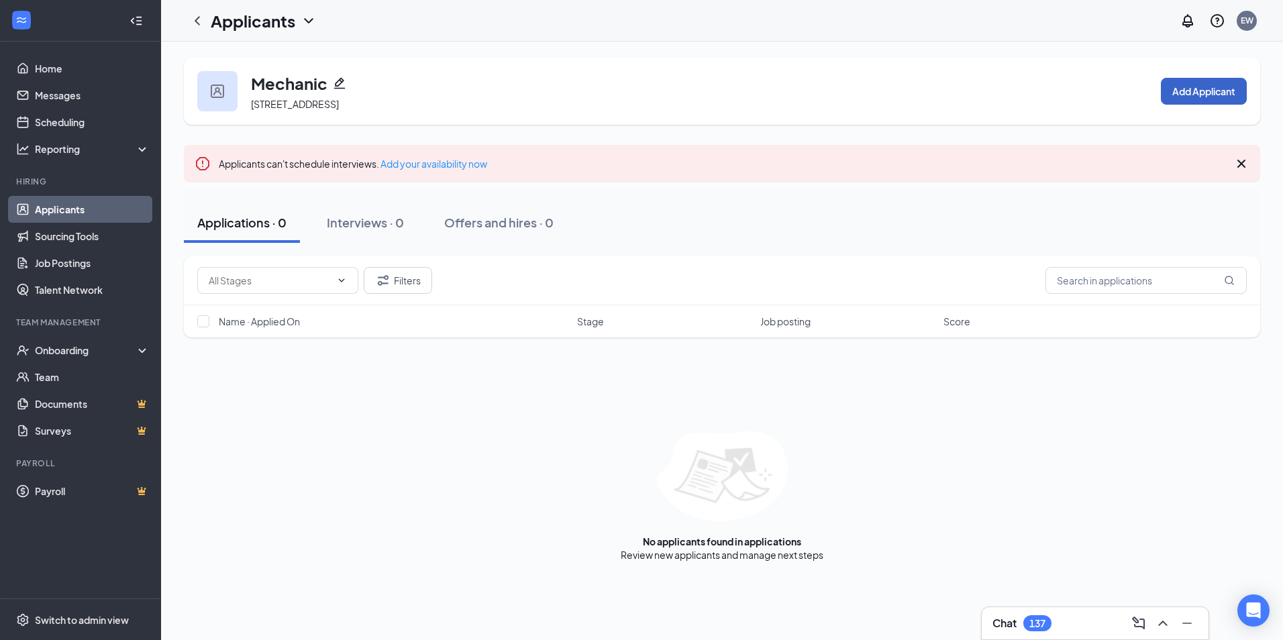
click at [1202, 88] on button "Add Applicant" at bounding box center [1204, 91] width 86 height 27
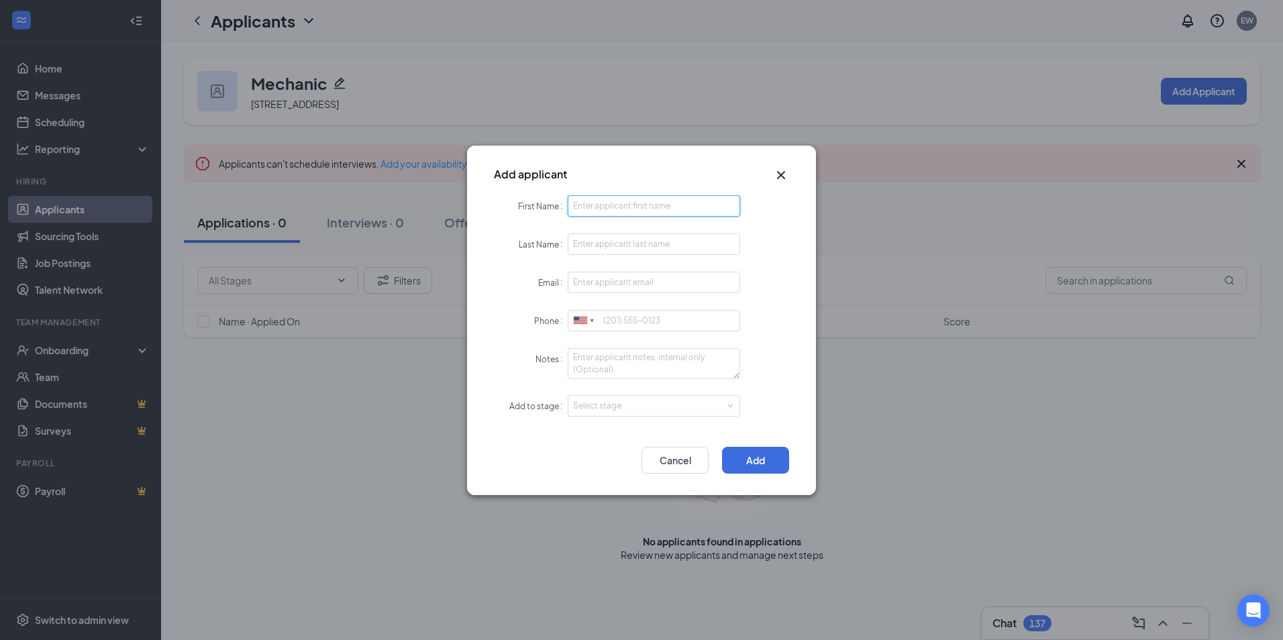
click at [642, 205] on input "First Name" at bounding box center [654, 205] width 172 height 21
type input "[PERSON_NAME]"
click at [633, 282] on input "Email" at bounding box center [654, 282] width 172 height 21
paste input "[EMAIL_ADDRESS][DOMAIN_NAME]"
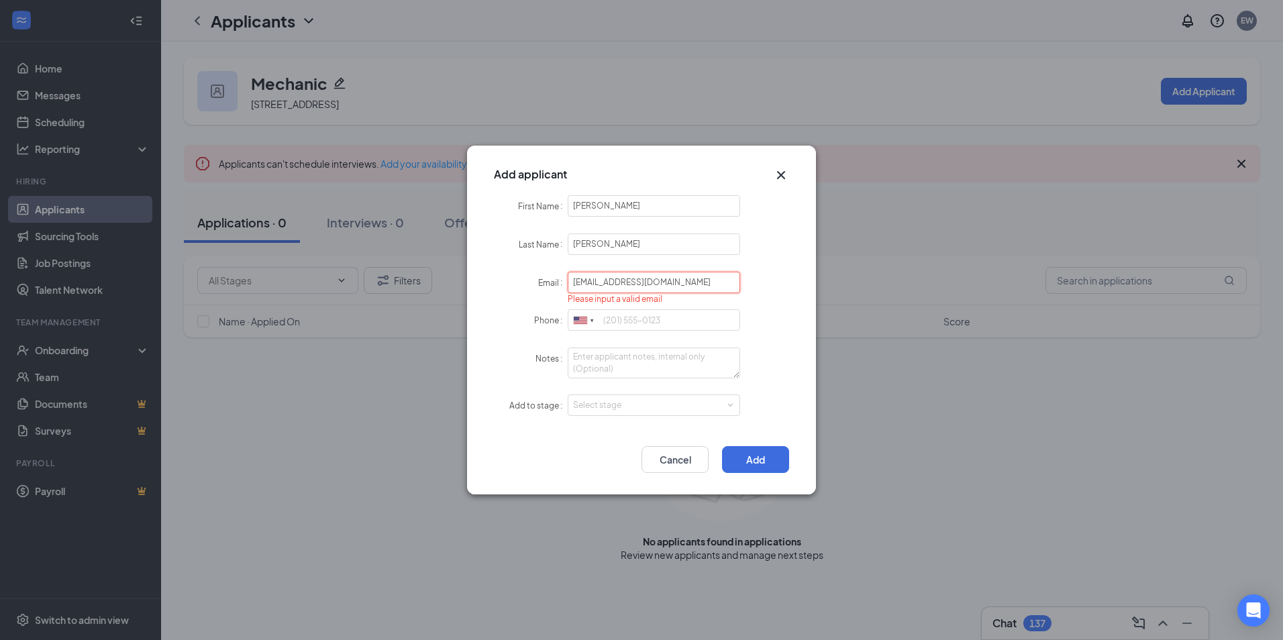
type input "[EMAIL_ADDRESS][DOMAIN_NAME]"
click at [639, 312] on input "Phone" at bounding box center [654, 320] width 172 height 21
paste input "[PHONE_NUMBER]"
click at [645, 407] on div "Select stage" at bounding box center [651, 405] width 156 height 13
type input "[PHONE_NUMBER]"
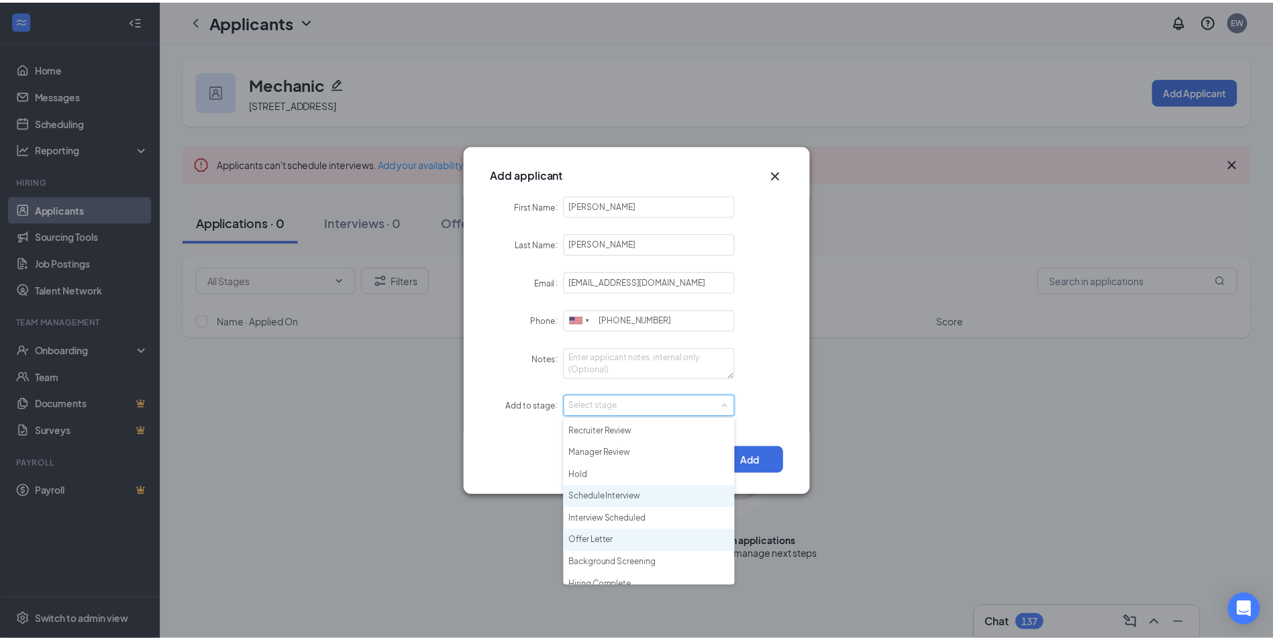
scroll to position [31, 0]
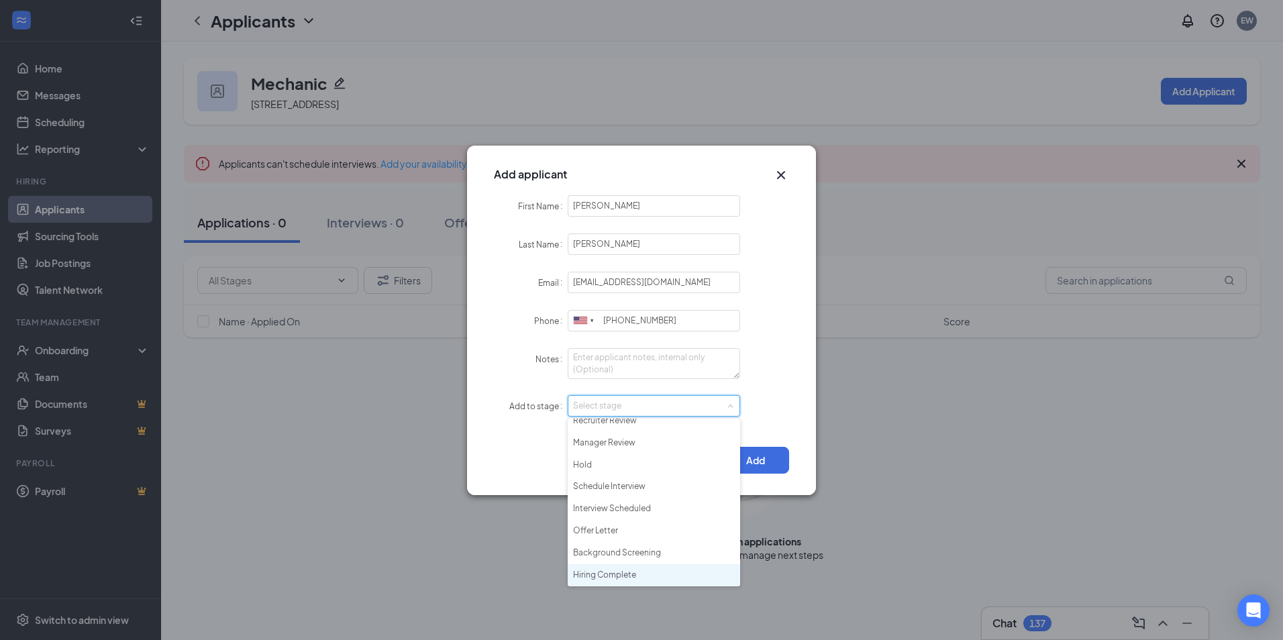
click at [627, 571] on li "Hiring Complete" at bounding box center [654, 575] width 172 height 22
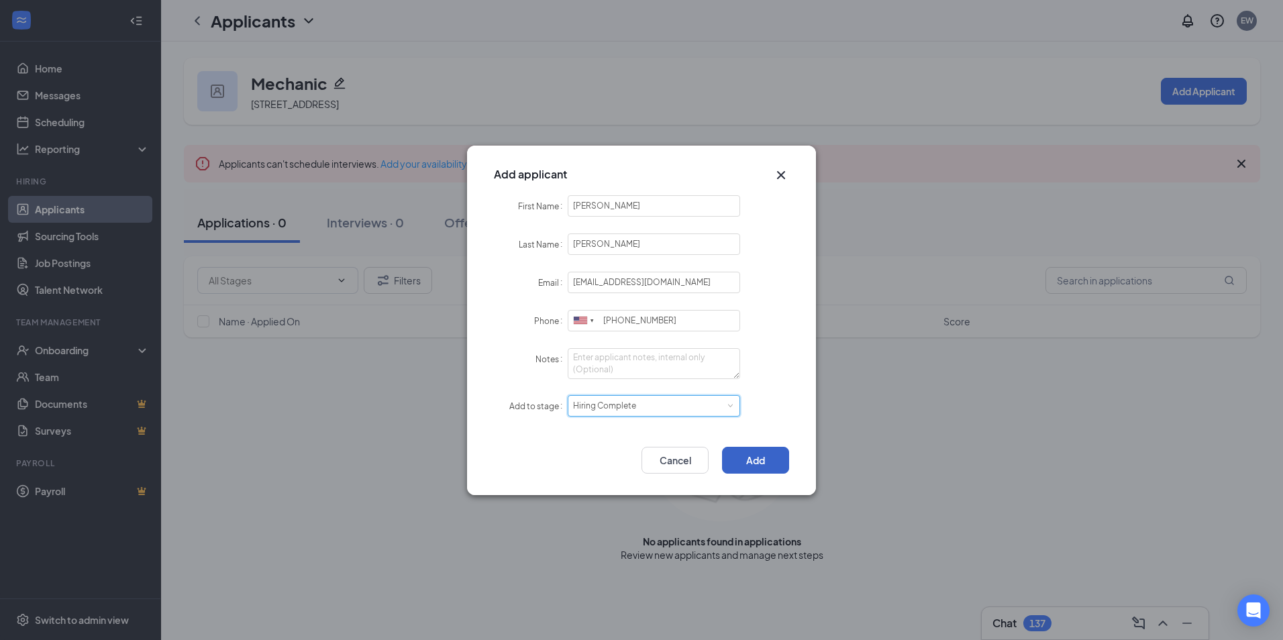
click at [743, 462] on button "Add" at bounding box center [755, 460] width 67 height 27
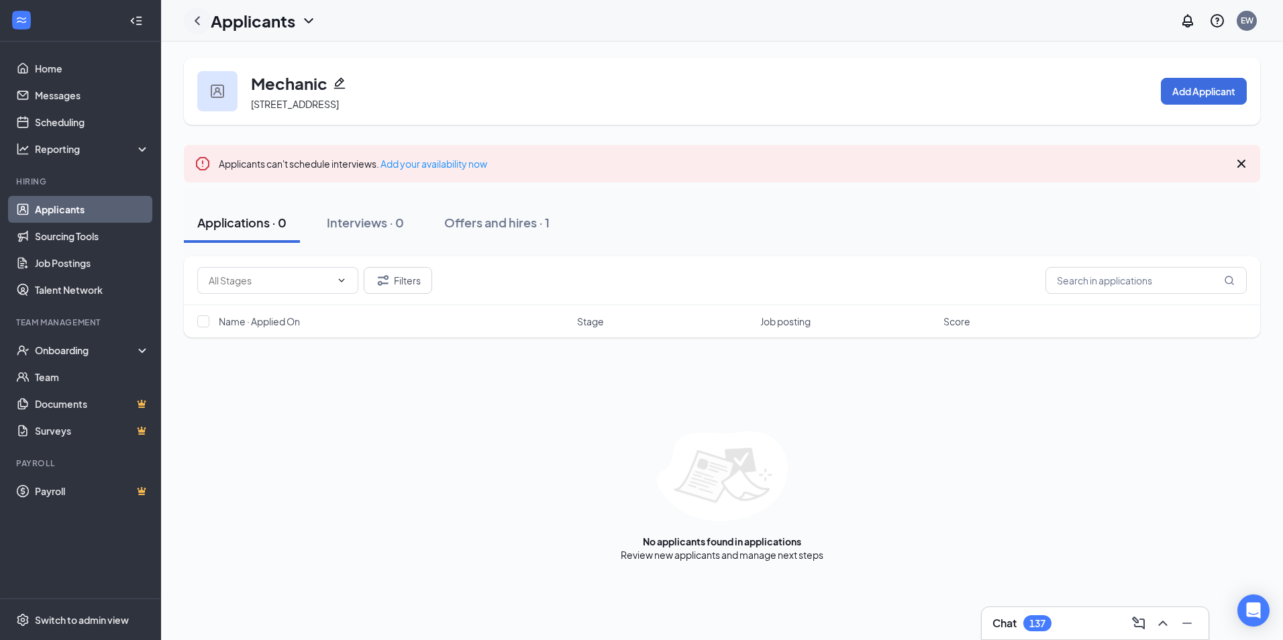
click at [201, 23] on icon "ChevronLeft" at bounding box center [197, 21] width 16 height 16
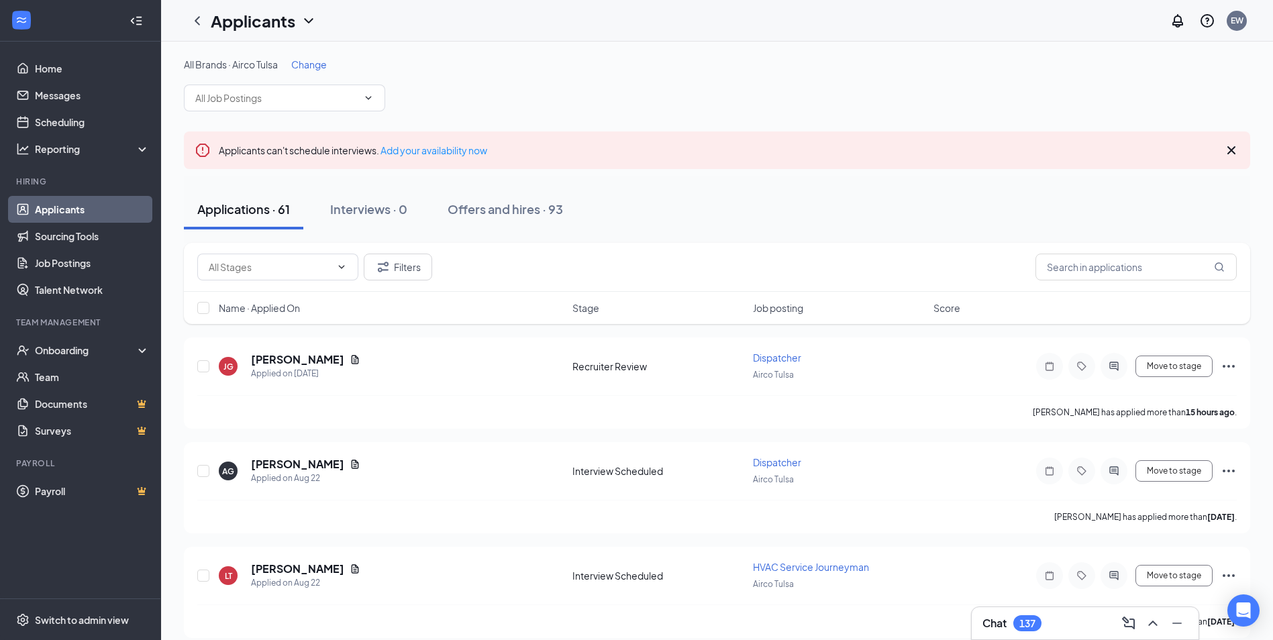
click at [304, 69] on span "Change" at bounding box center [309, 64] width 36 height 12
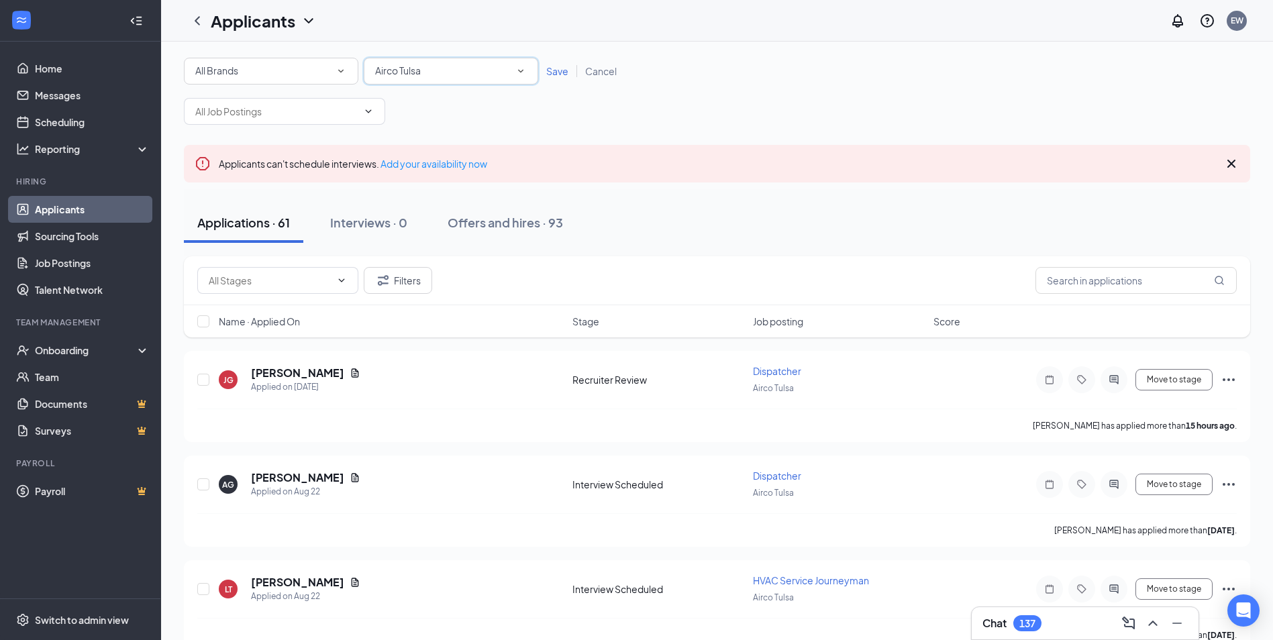
drag, startPoint x: 304, startPoint y: 69, endPoint x: 421, endPoint y: 75, distance: 117.6
click at [421, 75] on span "Airco Tulsa" at bounding box center [398, 70] width 46 height 12
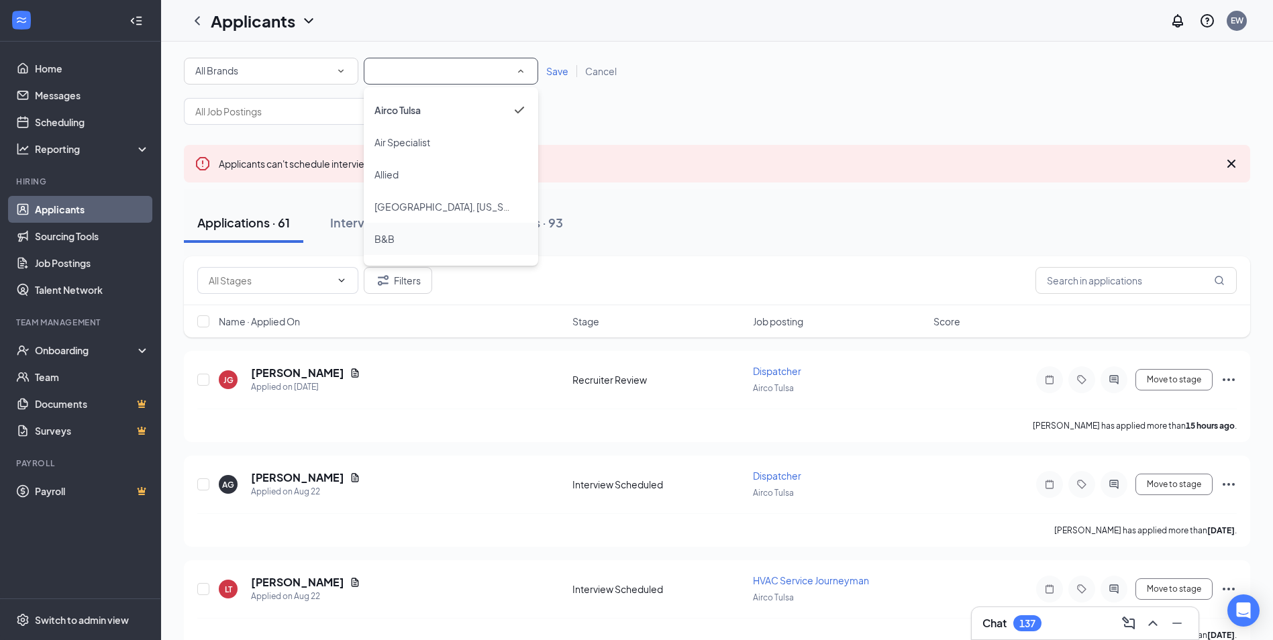
scroll to position [268, 0]
drag, startPoint x: 388, startPoint y: 158, endPoint x: 617, endPoint y: 45, distance: 256.0
click at [388, 158] on span "Allied" at bounding box center [386, 162] width 24 height 12
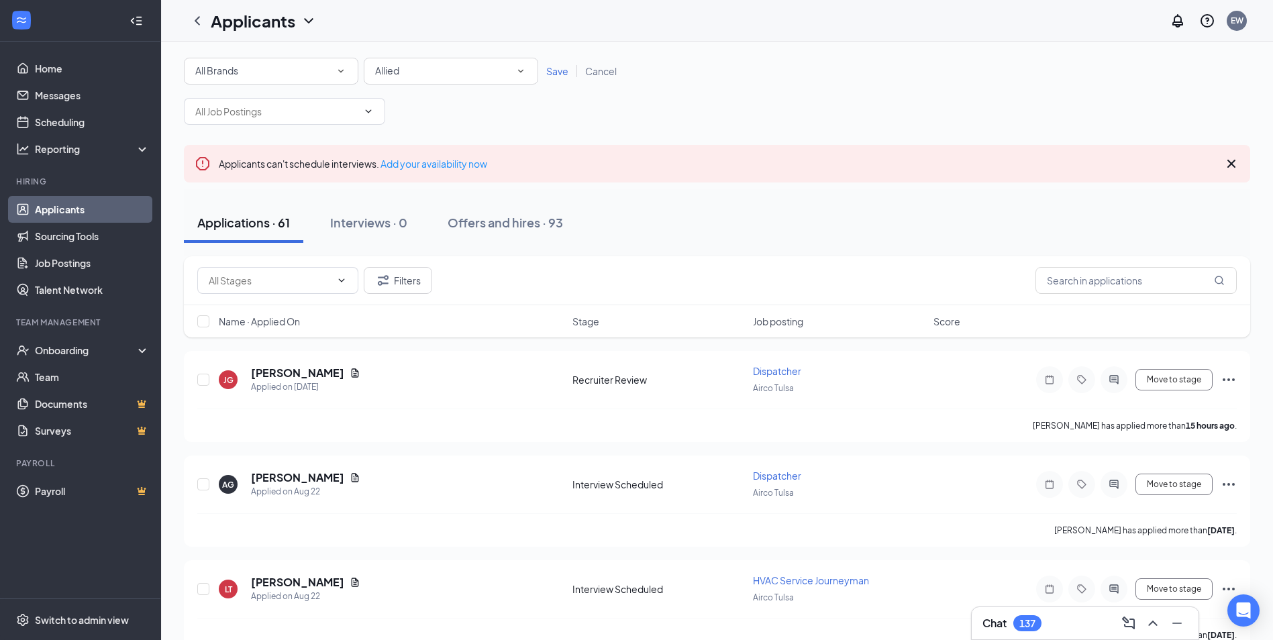
click at [550, 72] on span "Save" at bounding box center [557, 71] width 22 height 12
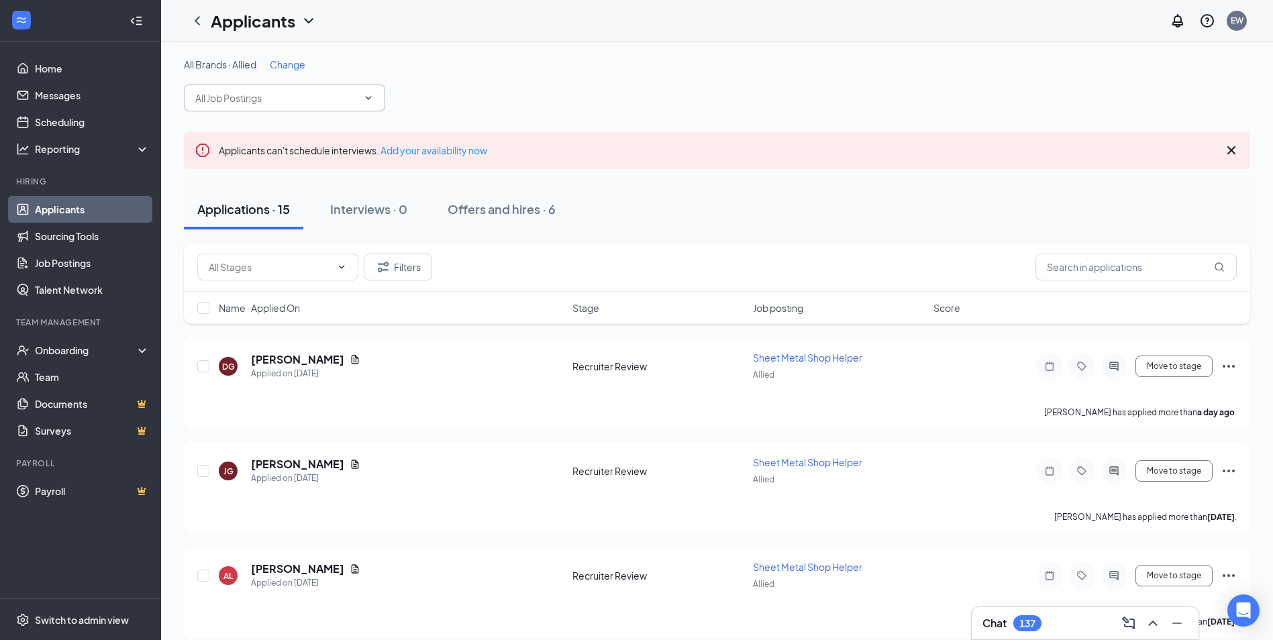
click at [321, 101] on input "text" at bounding box center [276, 98] width 162 height 15
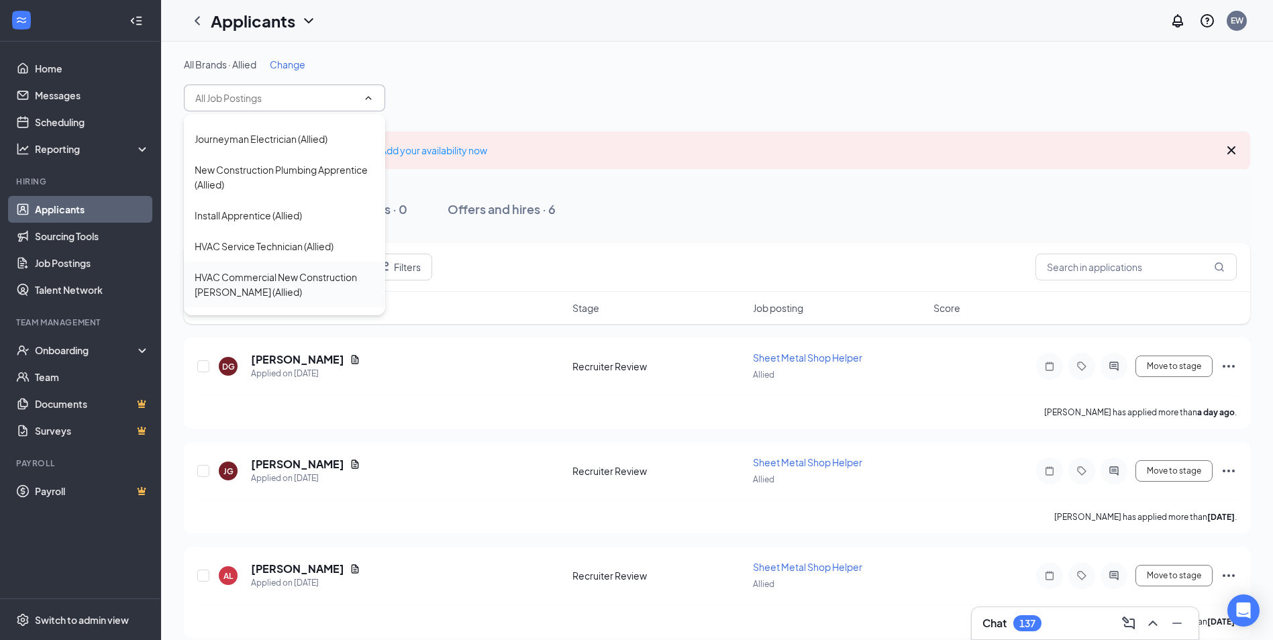
scroll to position [268, 0]
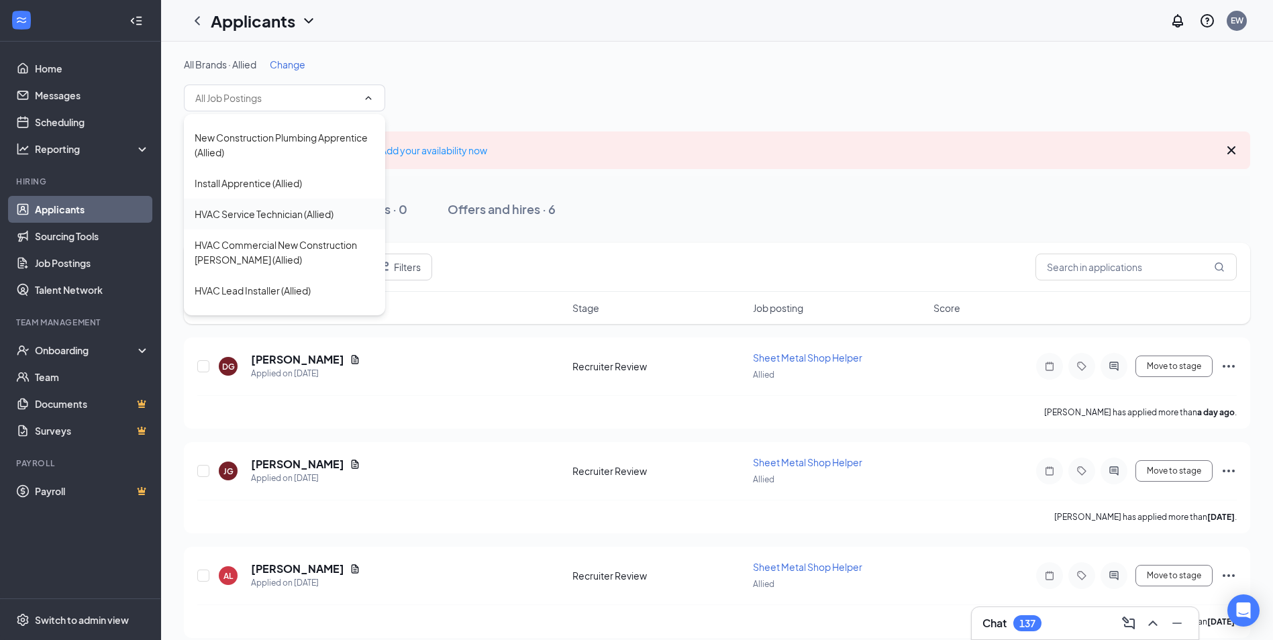
click at [303, 221] on div "HVAC Service Technician (Allied)" at bounding box center [264, 214] width 139 height 15
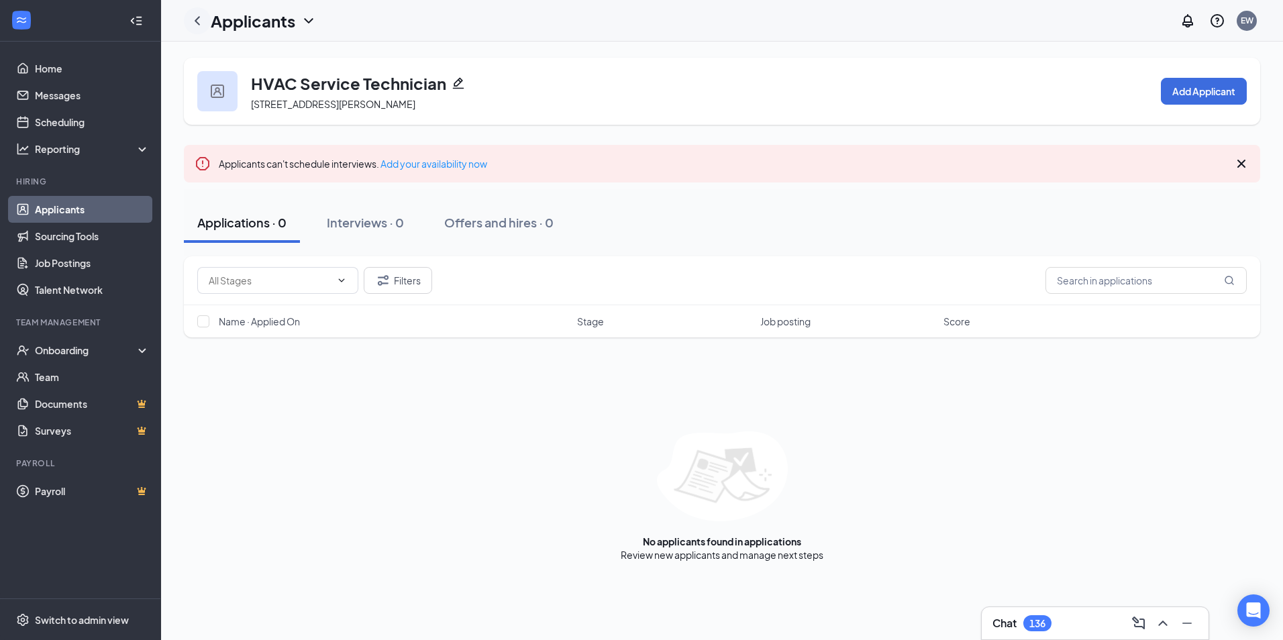
click at [203, 16] on icon "ChevronLeft" at bounding box center [197, 21] width 16 height 16
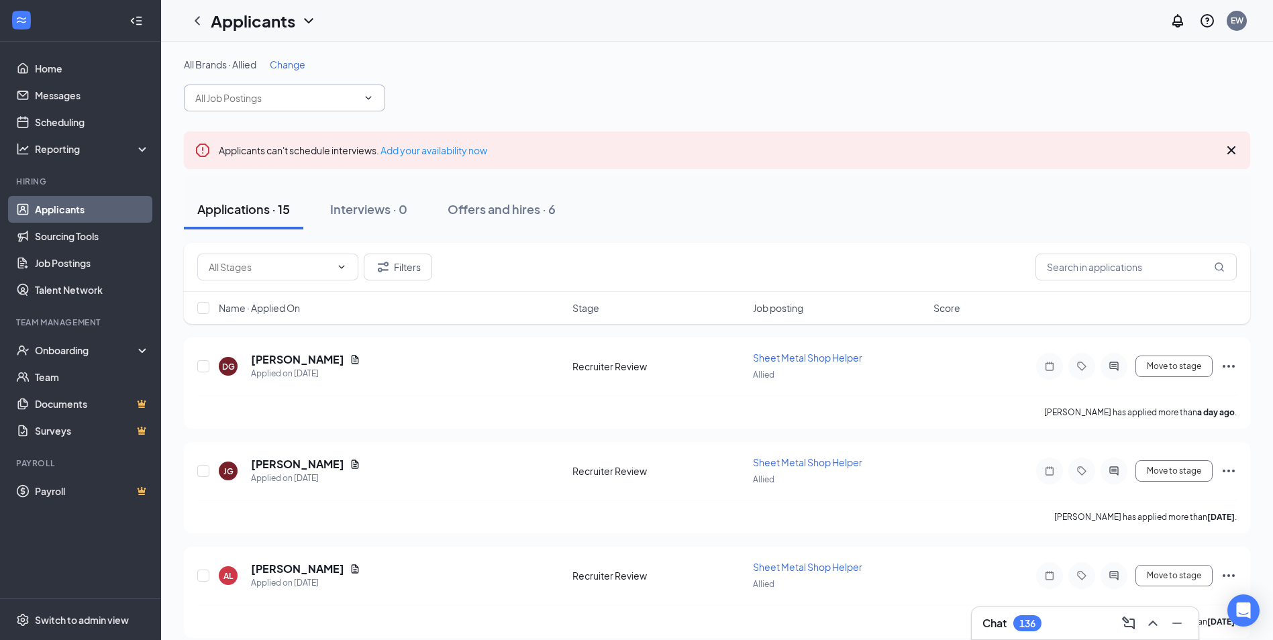
click at [299, 100] on input "text" at bounding box center [276, 98] width 162 height 15
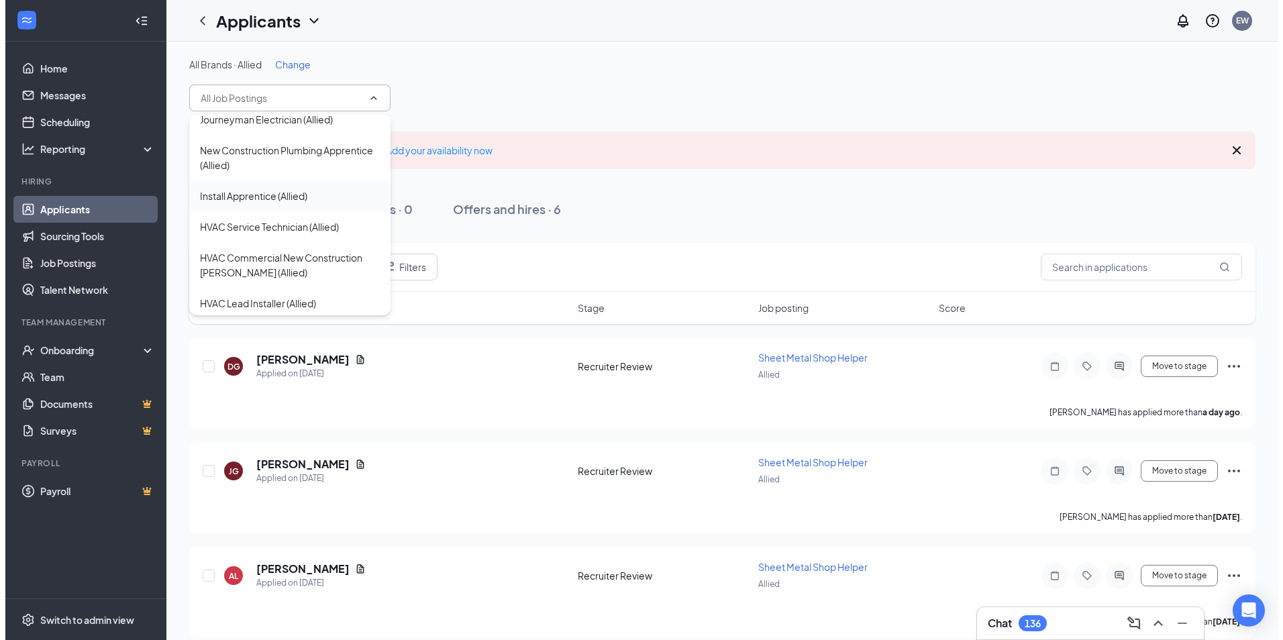
scroll to position [268, 0]
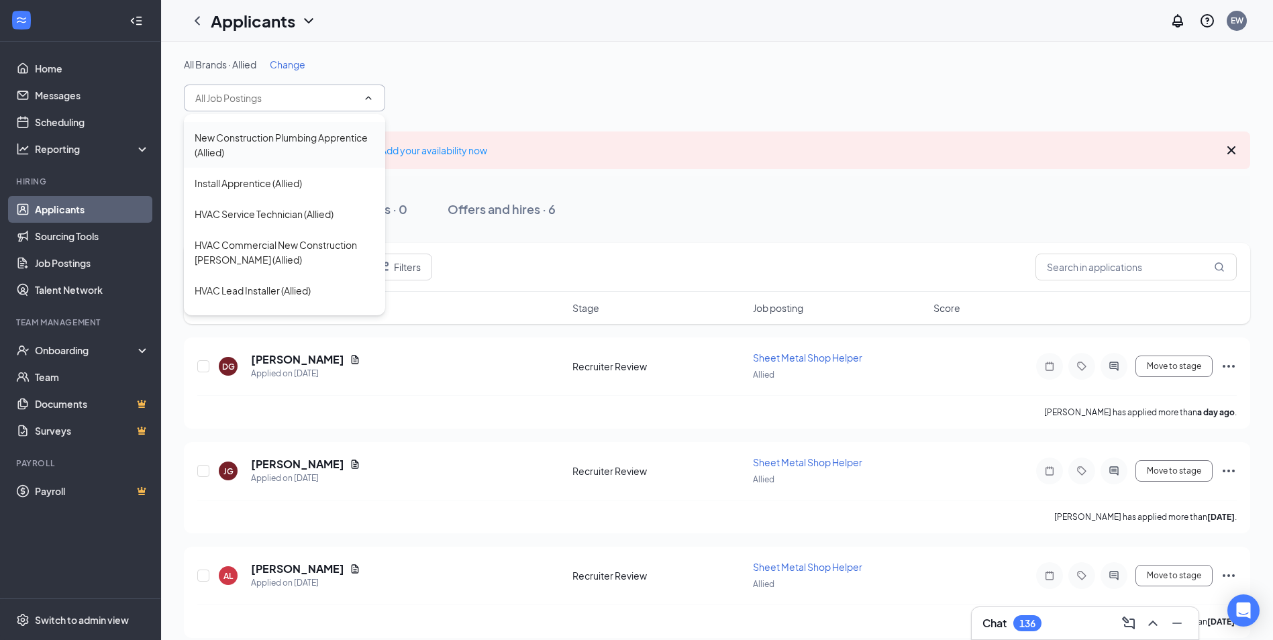
click at [246, 160] on div "New Construction Plumbing Apprentice (Allied)" at bounding box center [285, 145] width 180 height 30
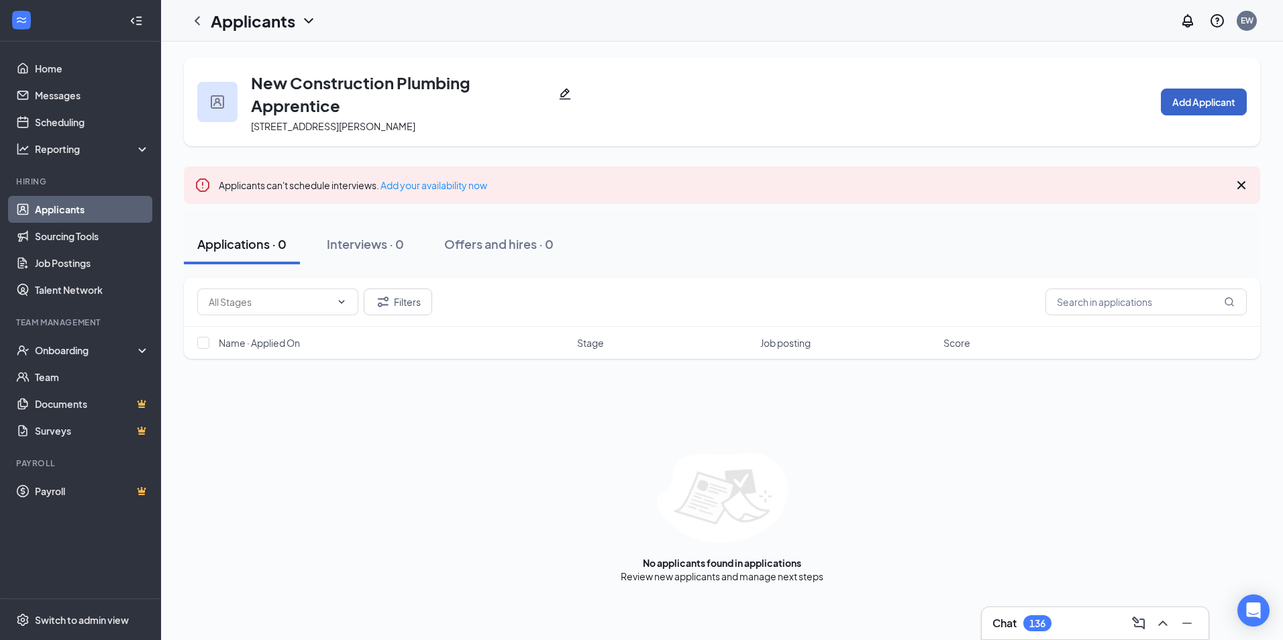
click at [1197, 105] on button "Add Applicant" at bounding box center [1204, 102] width 86 height 27
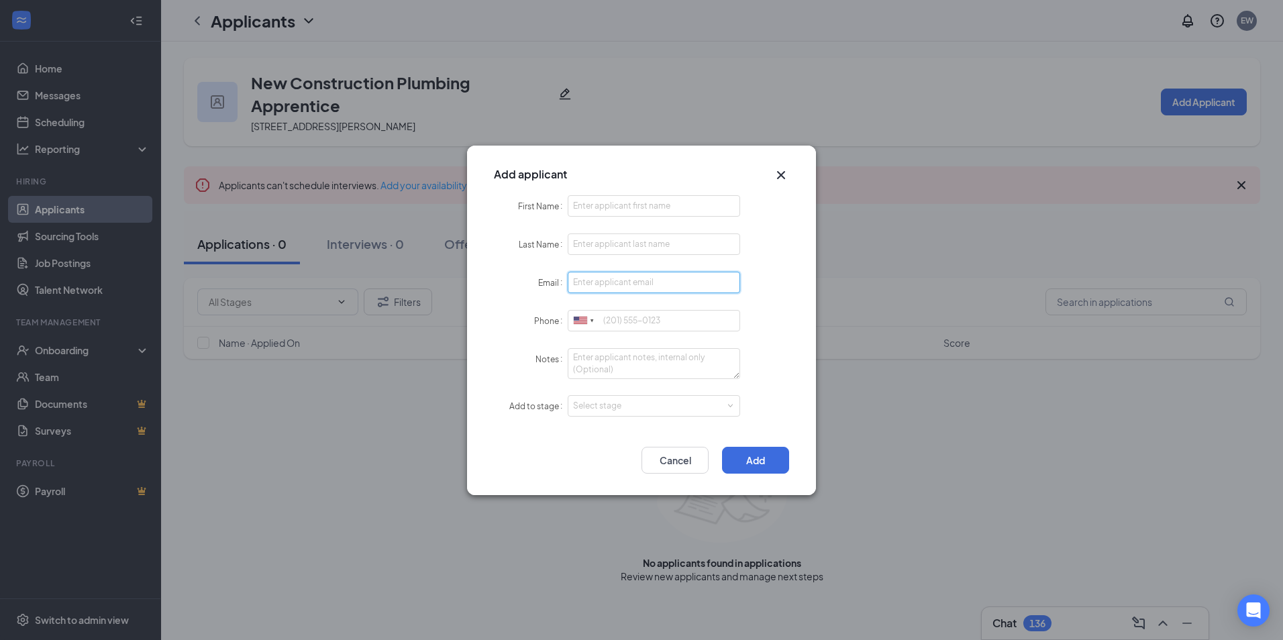
click at [625, 284] on input "Email" at bounding box center [654, 282] width 172 height 21
paste input "tylerarmstrong076@gmail.com"
type input "tylerarmstrong076@gmail.com"
click at [627, 241] on input "Last Name" at bounding box center [654, 243] width 172 height 21
click at [627, 204] on input "First Name" at bounding box center [654, 205] width 172 height 21
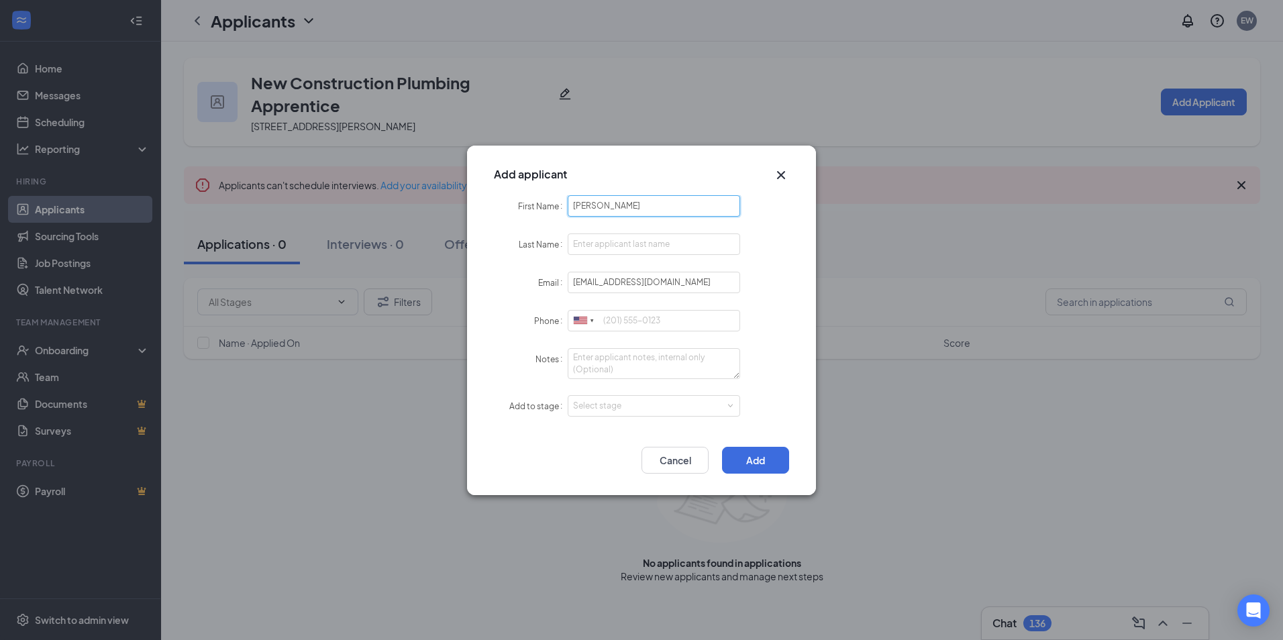
type input "Tyler"
type input "Armstrong"
click at [641, 324] on input "Phone" at bounding box center [654, 320] width 172 height 21
click at [606, 405] on div "Select stage" at bounding box center [651, 405] width 156 height 13
type input "941-285-9674"
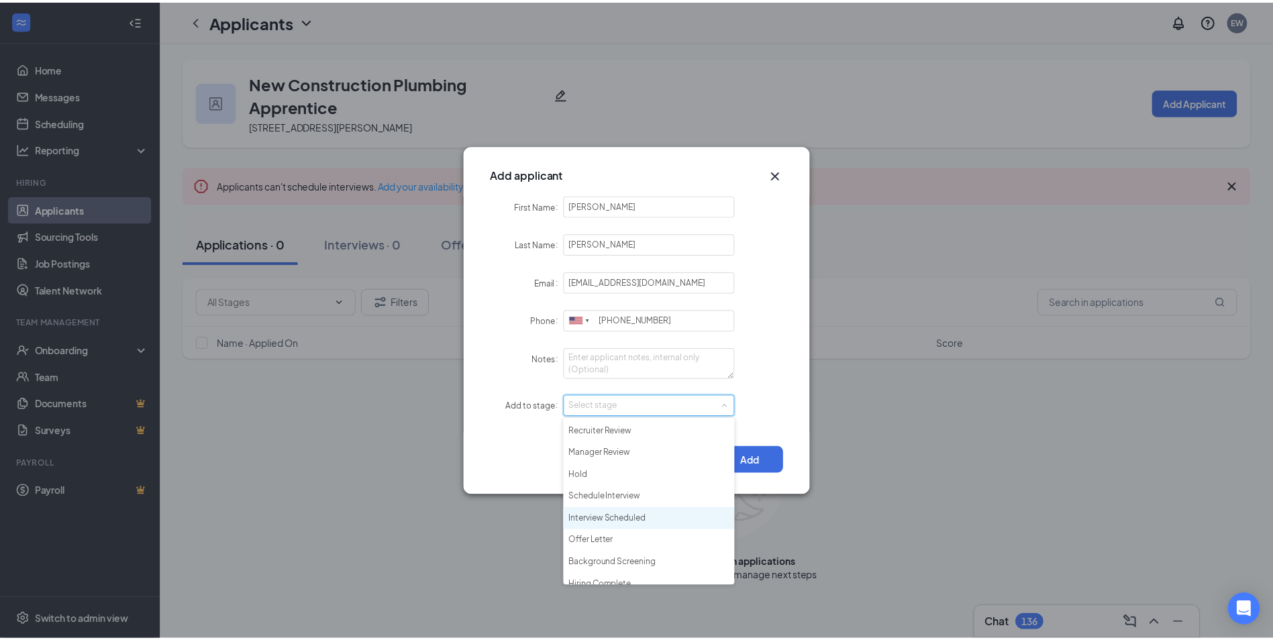
scroll to position [31, 0]
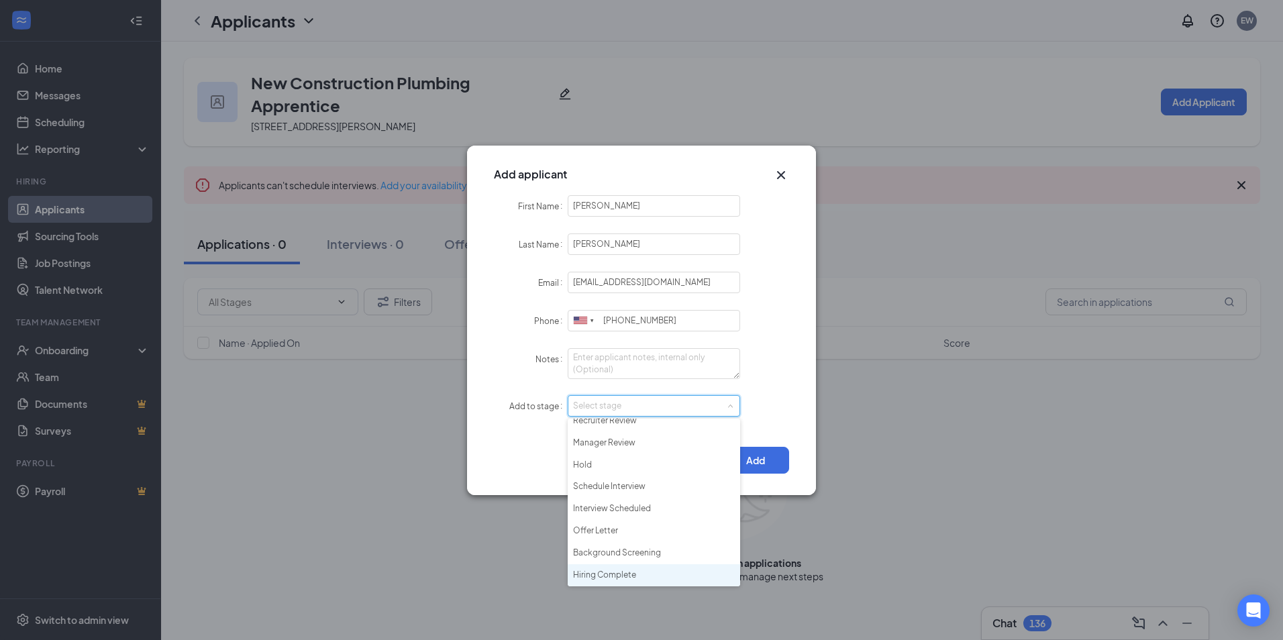
click at [639, 576] on li "Hiring Complete" at bounding box center [654, 575] width 172 height 22
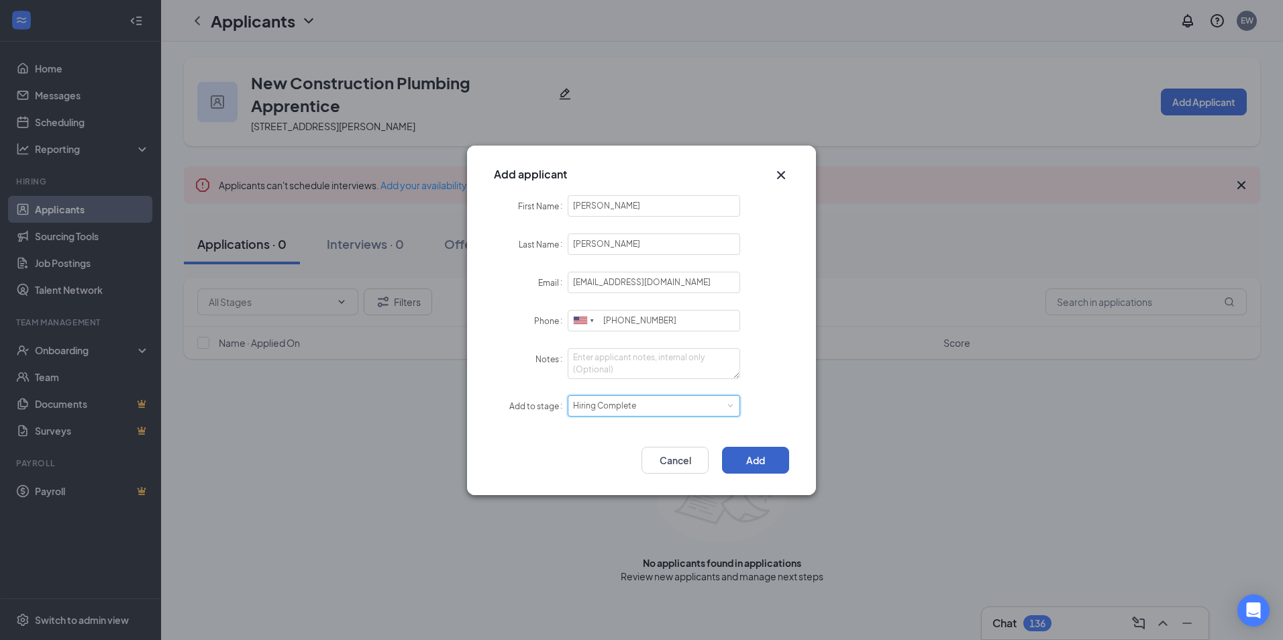
click at [757, 463] on button "Add" at bounding box center [755, 460] width 67 height 27
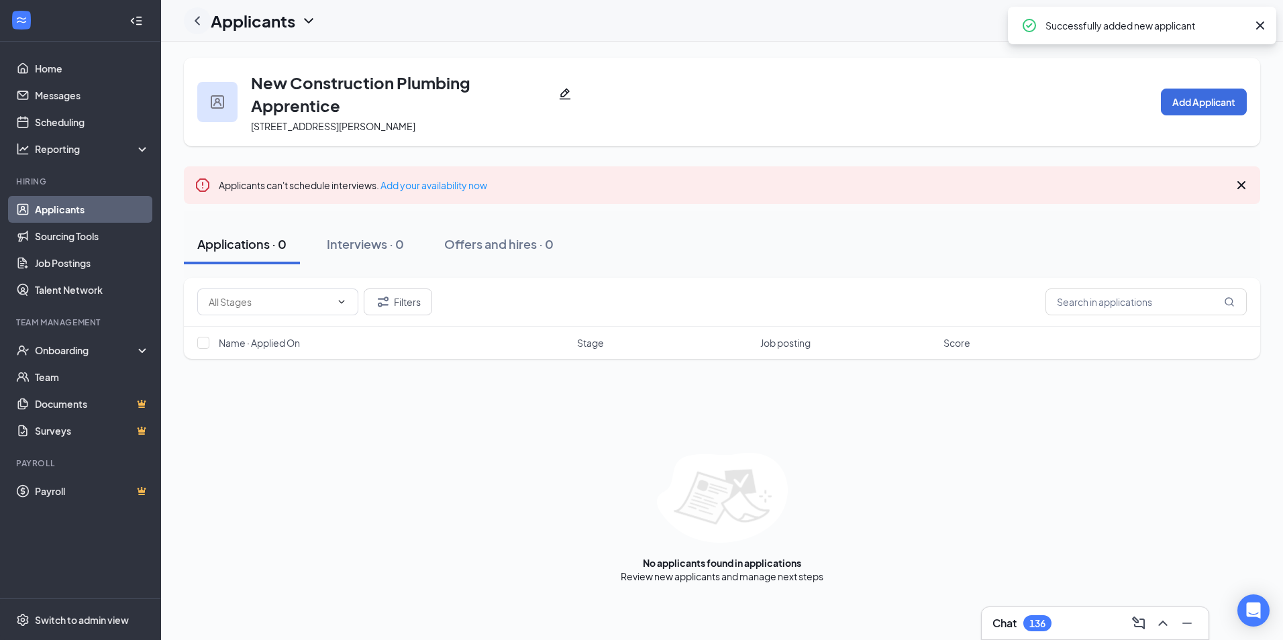
click at [197, 25] on icon "ChevronLeft" at bounding box center [197, 21] width 16 height 16
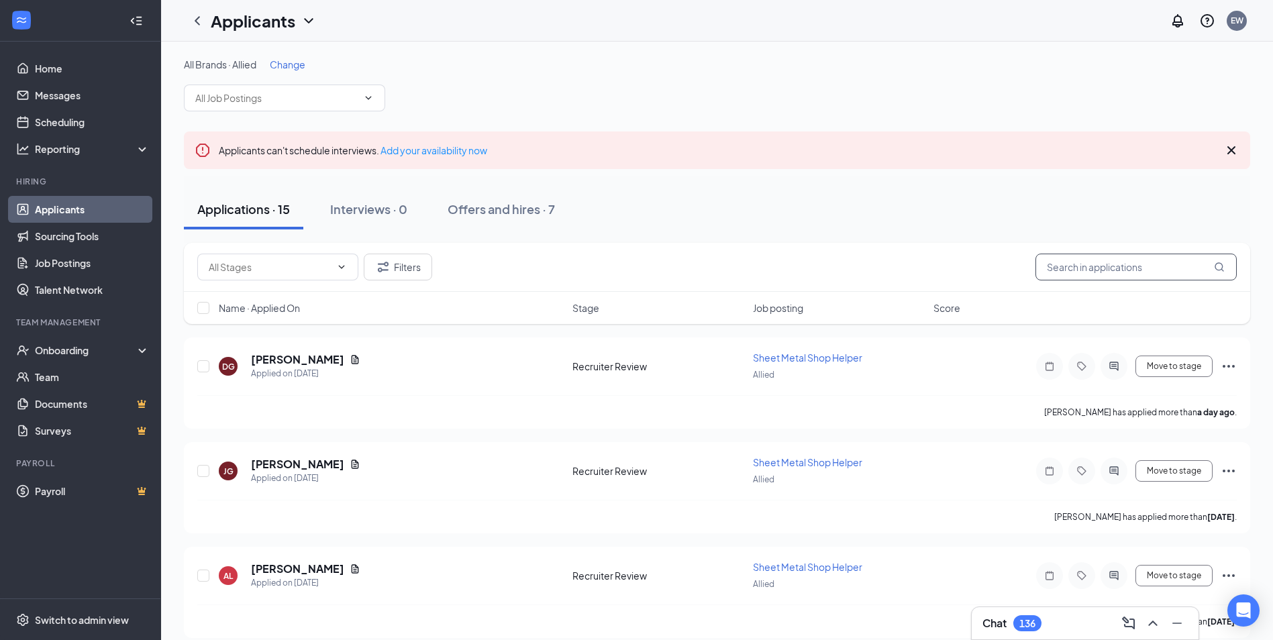
click at [1112, 273] on input "text" at bounding box center [1135, 267] width 201 height 27
click at [297, 68] on span "Change" at bounding box center [288, 64] width 36 height 12
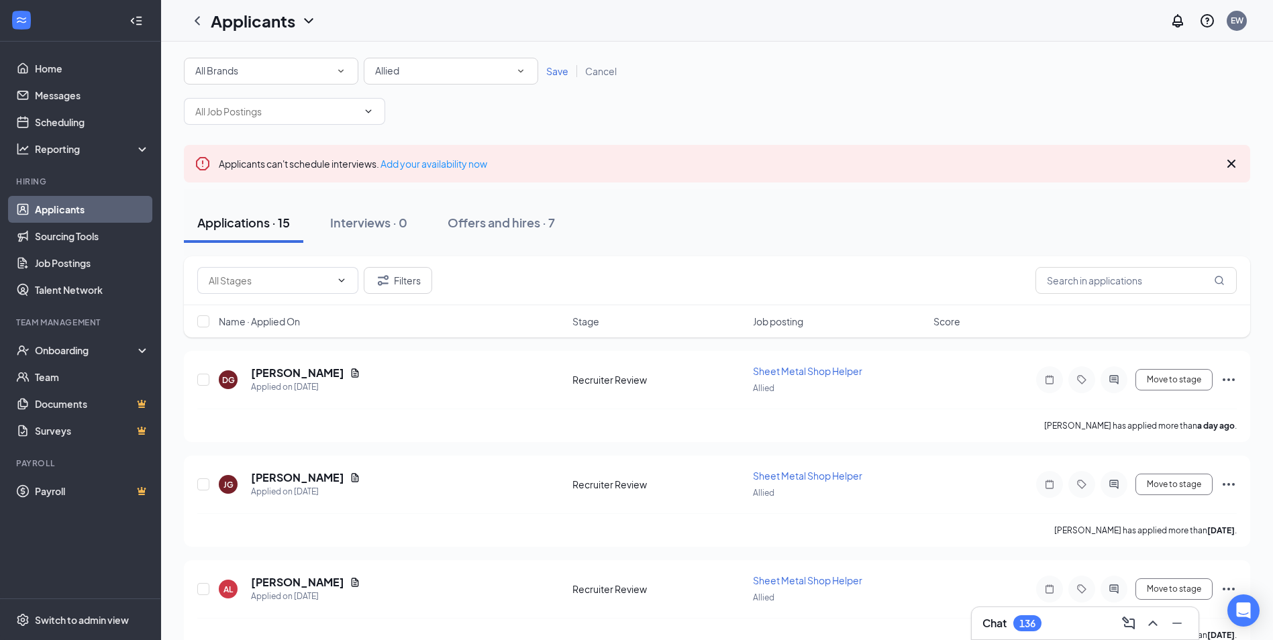
click at [401, 72] on div "Allied" at bounding box center [451, 71] width 152 height 16
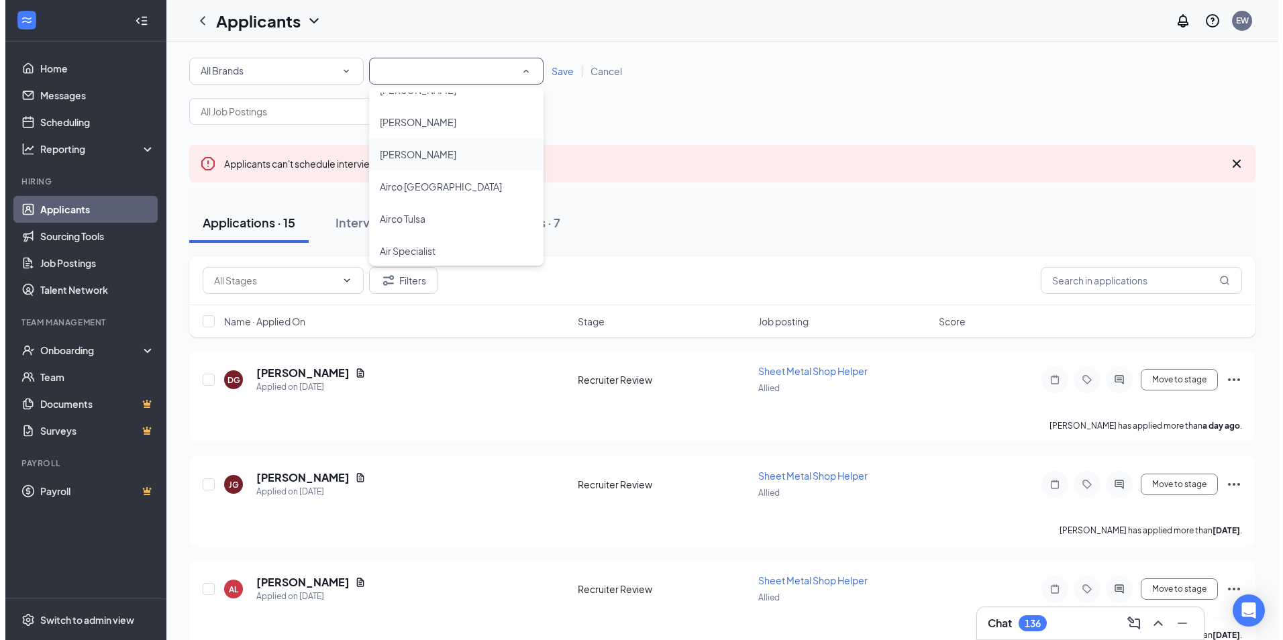
scroll to position [119, 0]
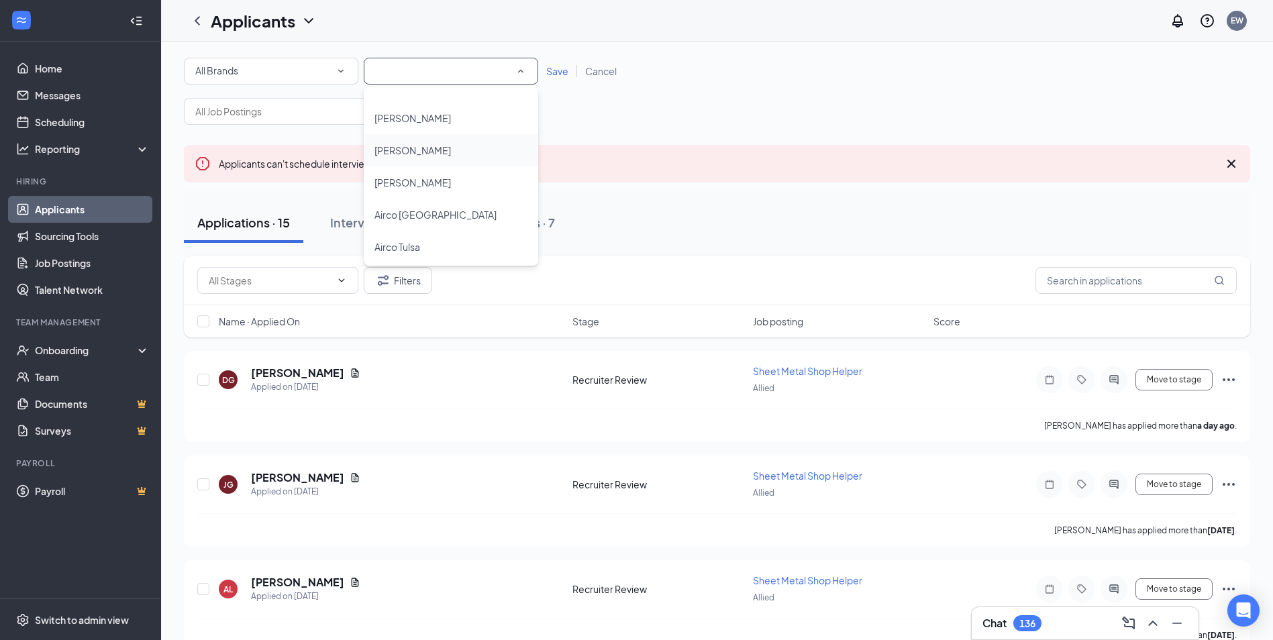
click at [433, 154] on div "[PERSON_NAME]" at bounding box center [450, 150] width 153 height 16
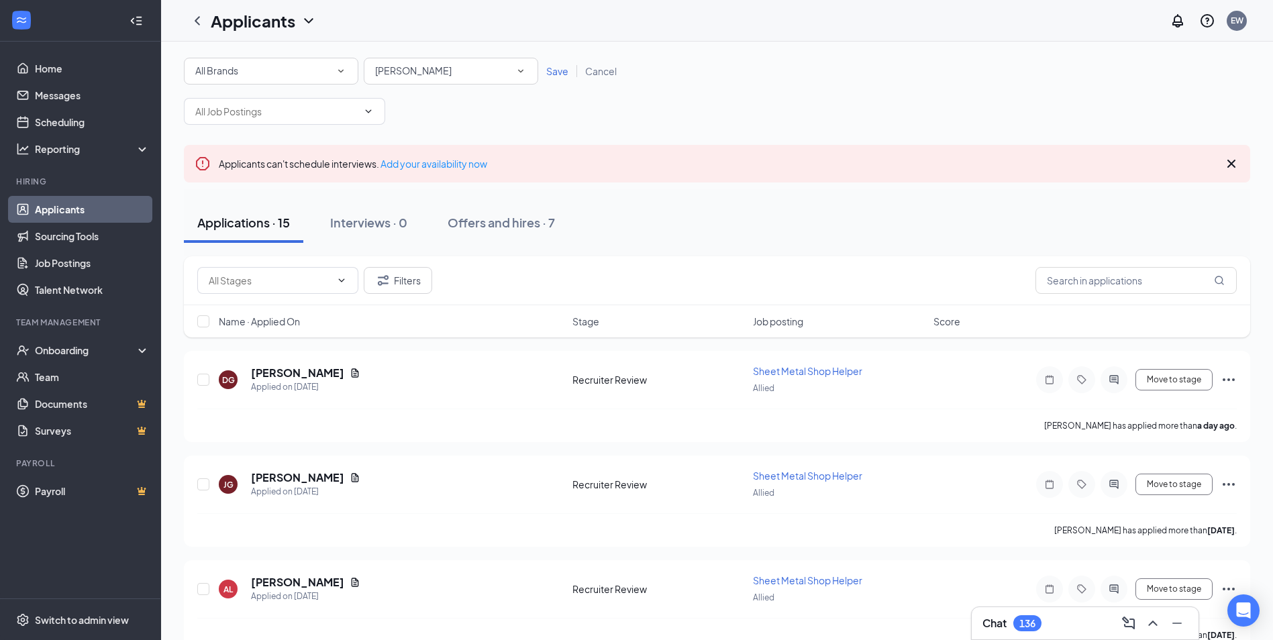
drag, startPoint x: 561, startPoint y: 73, endPoint x: 624, endPoint y: 107, distance: 71.8
click at [560, 73] on span "Save" at bounding box center [557, 71] width 22 height 12
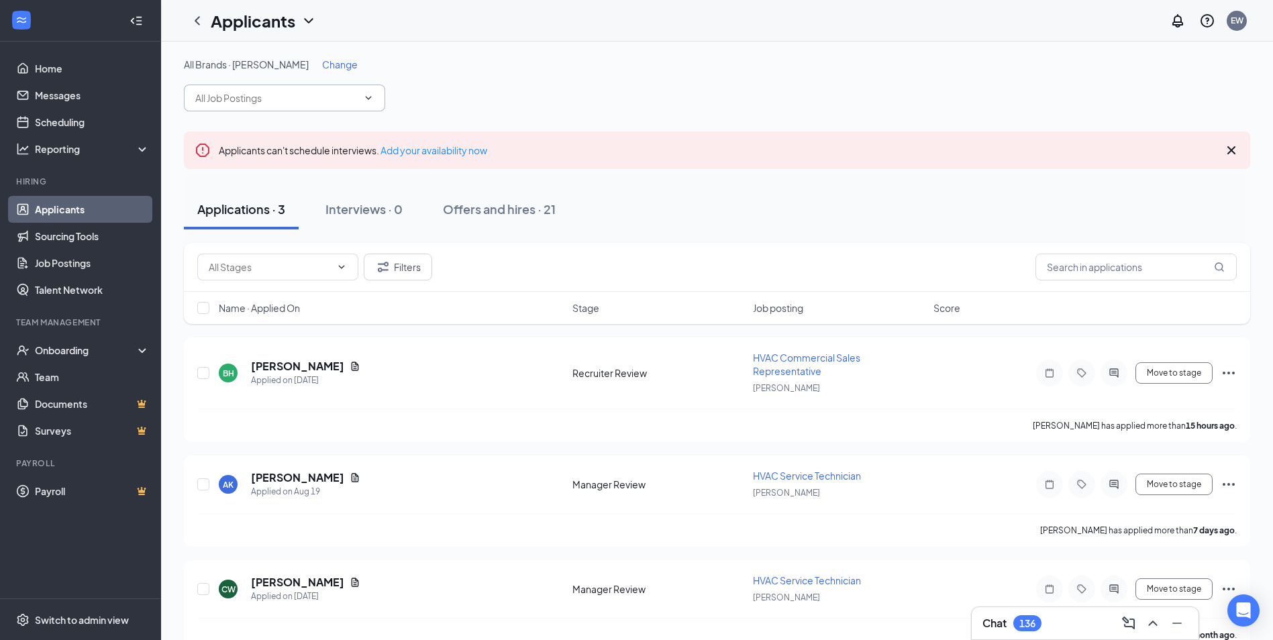
click at [288, 93] on input "text" at bounding box center [276, 98] width 162 height 15
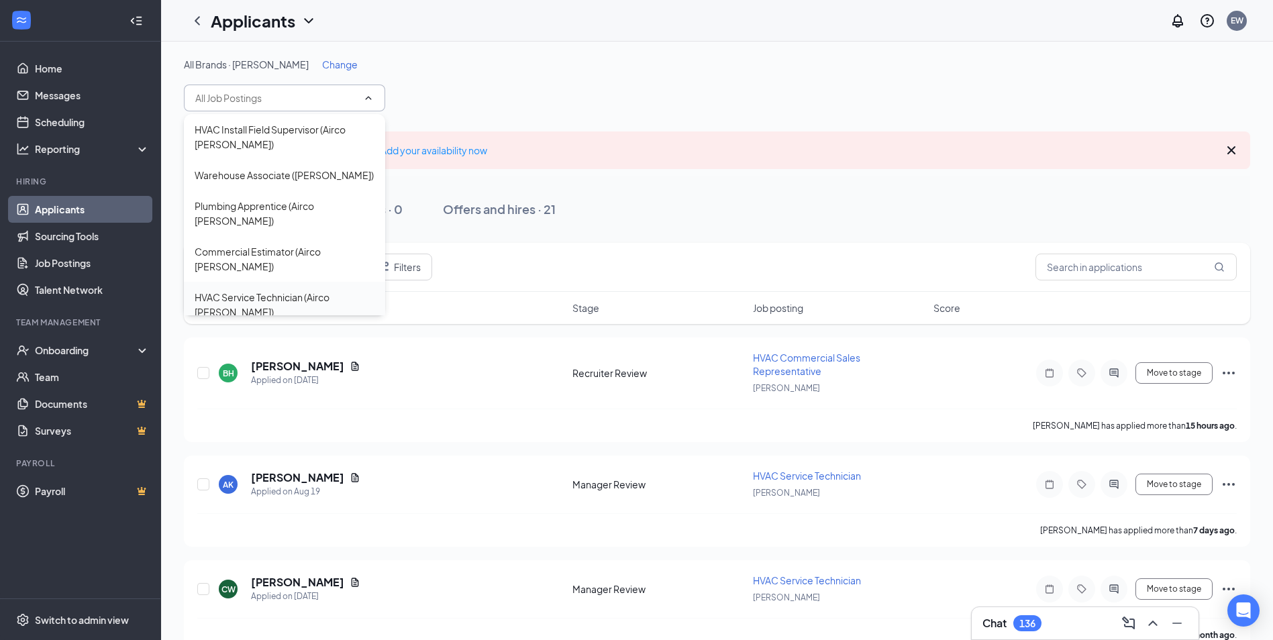
click at [304, 290] on div "HVAC Service Technician (Airco Lowell)" at bounding box center [285, 305] width 180 height 30
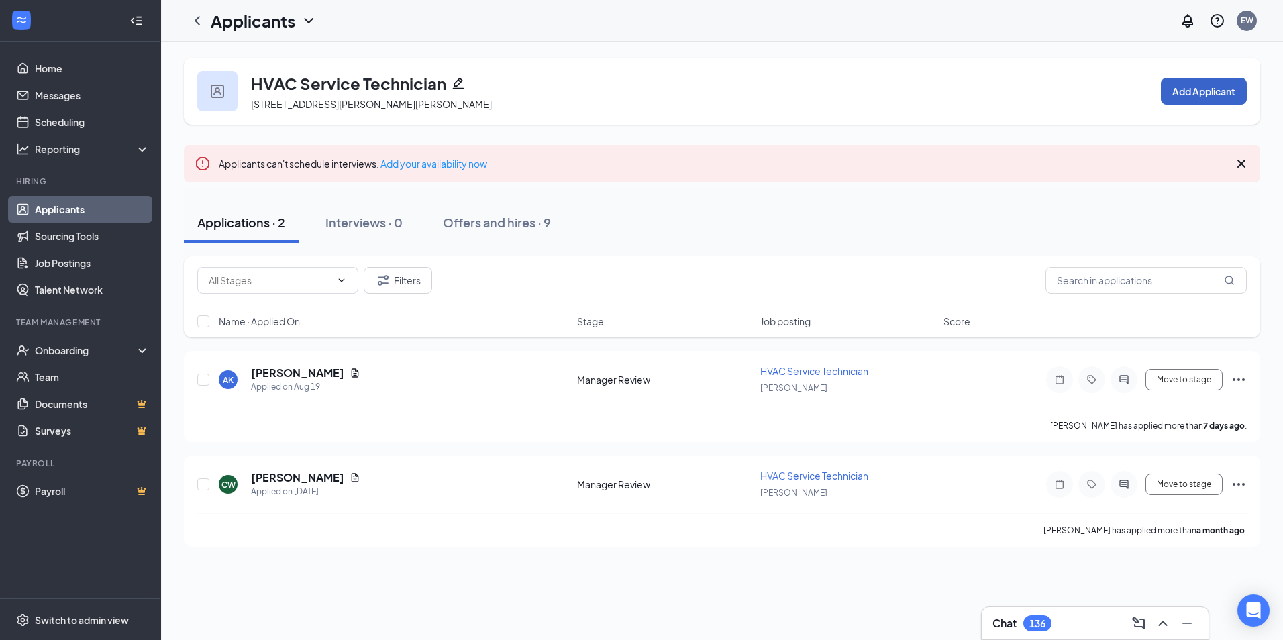
click at [1200, 94] on button "Add Applicant" at bounding box center [1204, 91] width 86 height 27
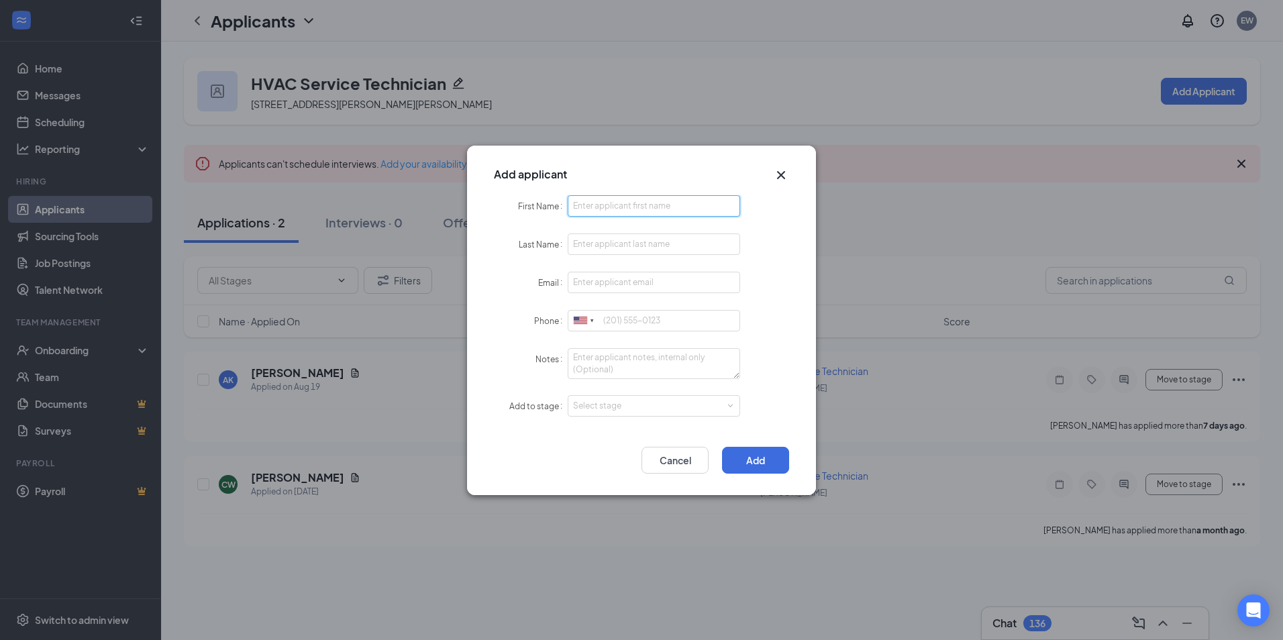
click at [672, 207] on input "First Name" at bounding box center [654, 205] width 172 height 21
type input "Brandon"
type input "Nettles"
click at [659, 276] on input "Email" at bounding box center [654, 282] width 172 height 21
paste input "bnettles70@yahoo.com"
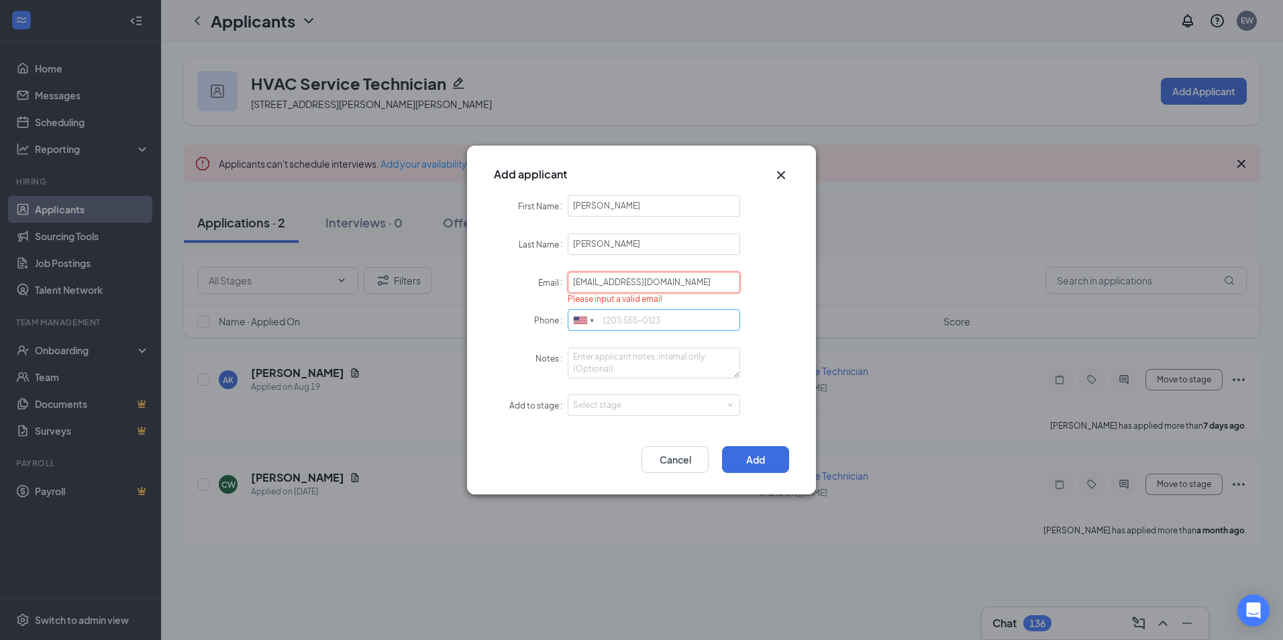
type input "bnettles70@yahoo.com"
click at [665, 319] on input "Phone" at bounding box center [654, 319] width 172 height 21
click at [643, 400] on div "Select stage" at bounding box center [651, 405] width 156 height 13
type input "501-548-1545"
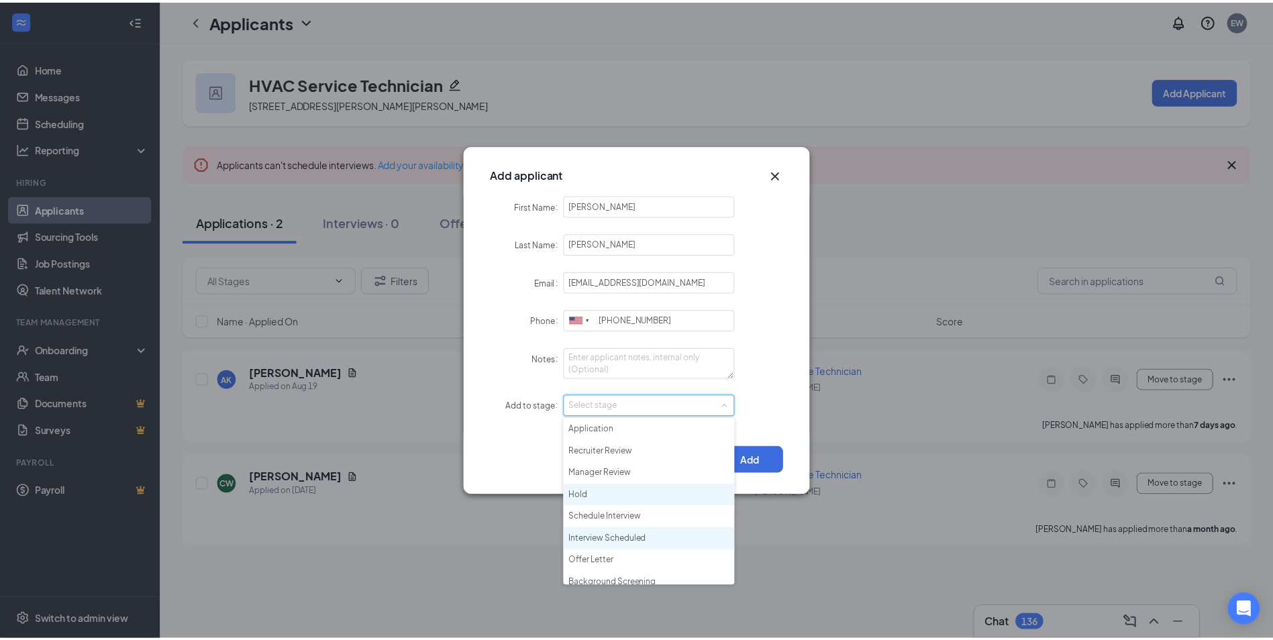
scroll to position [31, 0]
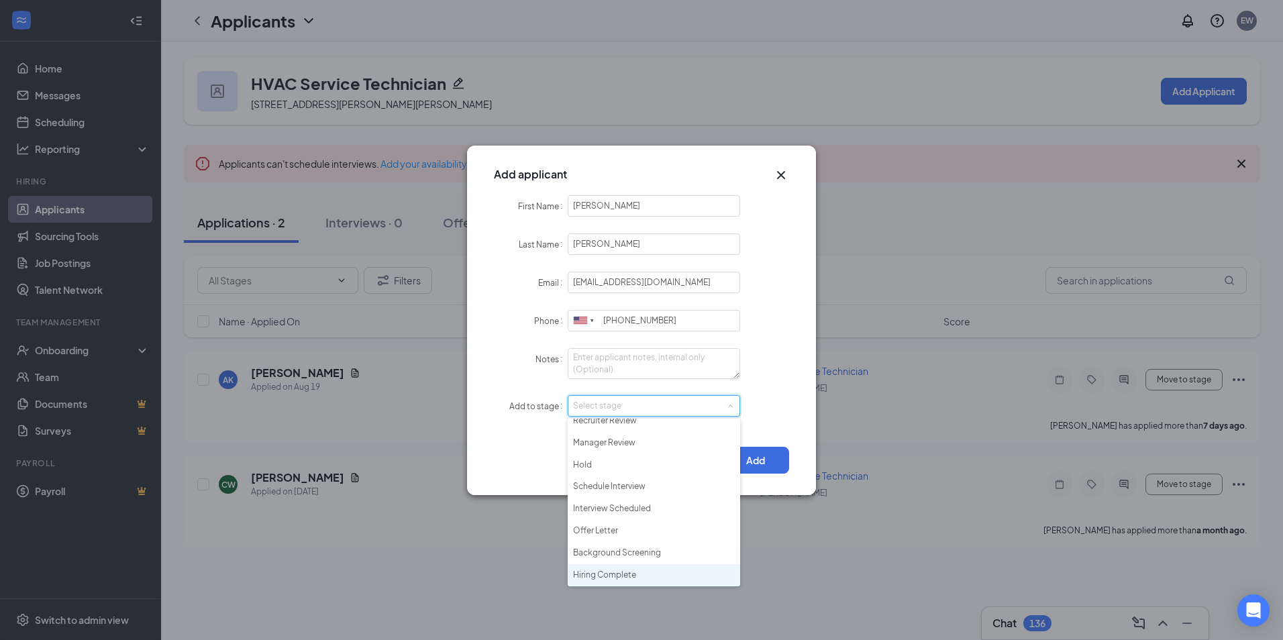
click at [646, 569] on li "Hiring Complete" at bounding box center [654, 575] width 172 height 22
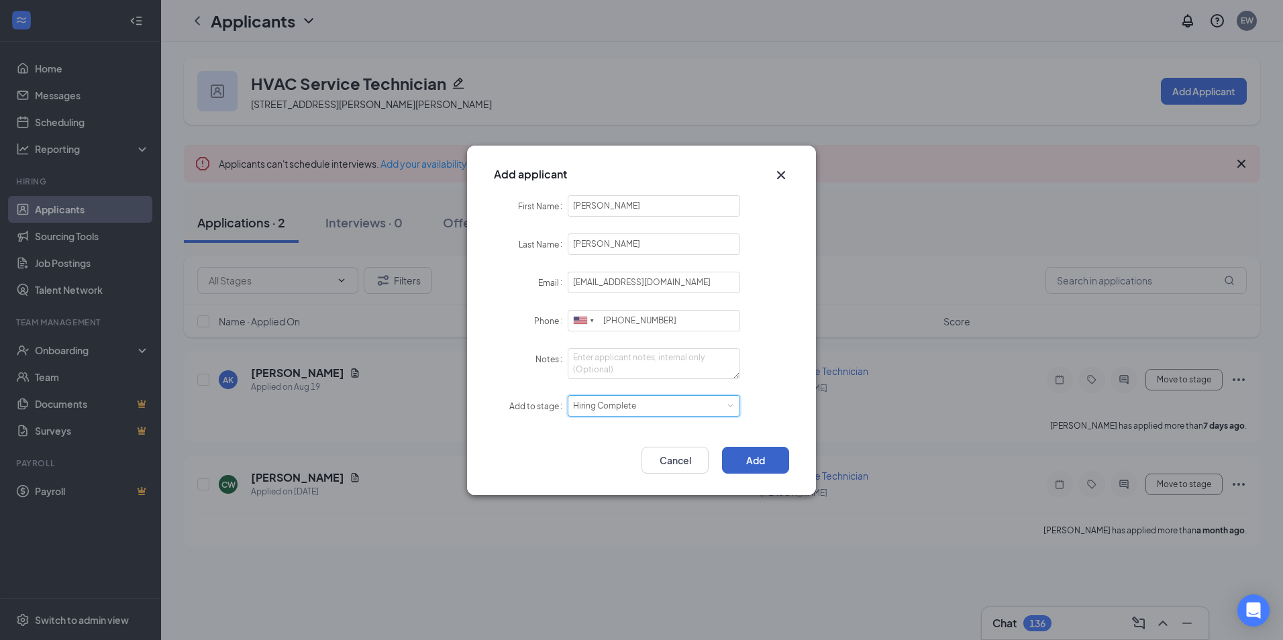
click at [755, 461] on button "Add" at bounding box center [755, 460] width 67 height 27
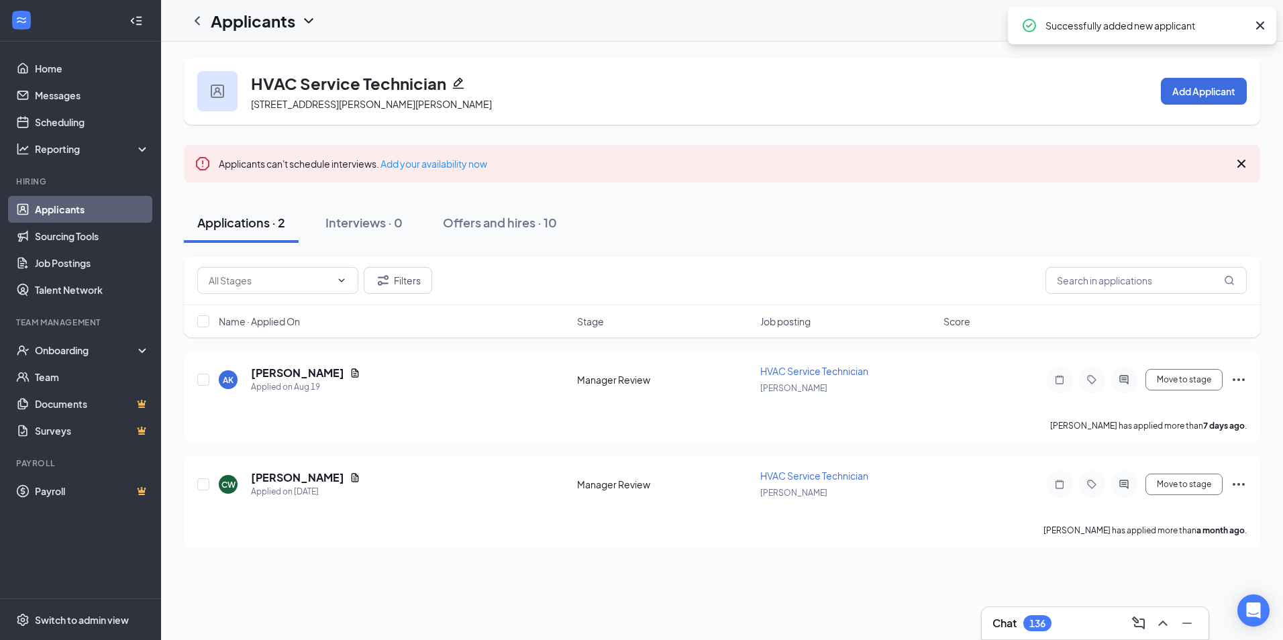
click at [991, 174] on div "Applicants can't schedule interviews. Add your availability now" at bounding box center [722, 164] width 1076 height 38
click at [1240, 166] on icon "Cross" at bounding box center [1241, 164] width 8 height 8
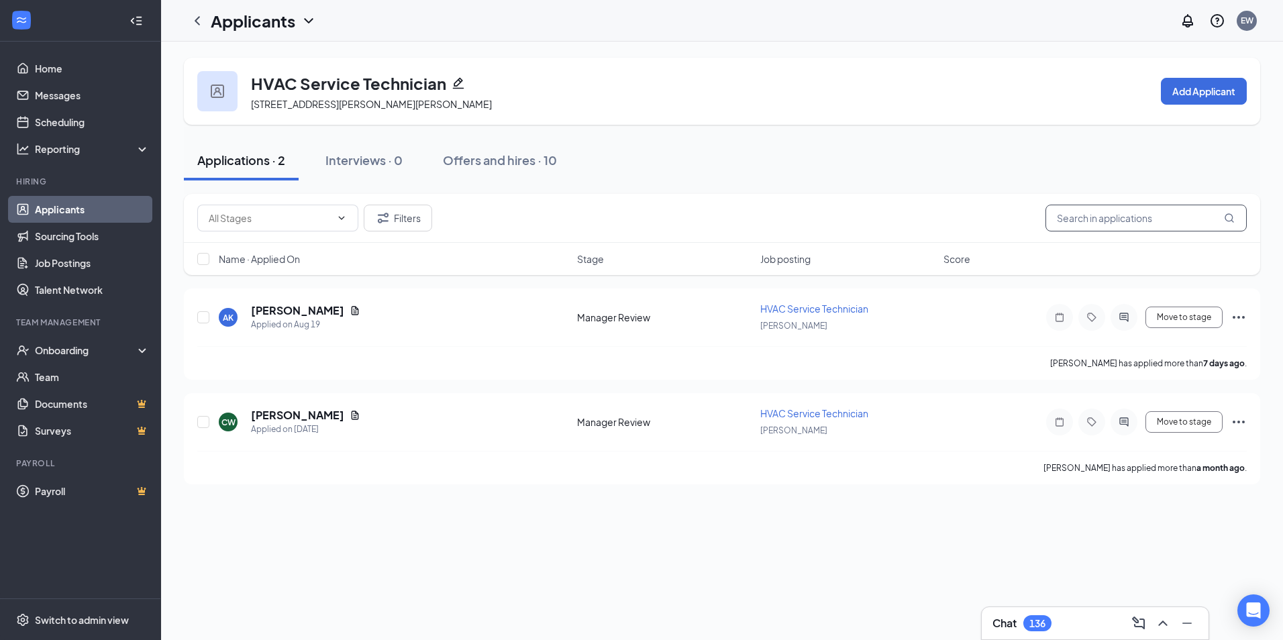
click at [1172, 219] on input "text" at bounding box center [1145, 218] width 201 height 27
click at [188, 17] on div at bounding box center [197, 20] width 27 height 27
click at [193, 19] on icon "ChevronLeft" at bounding box center [197, 21] width 16 height 16
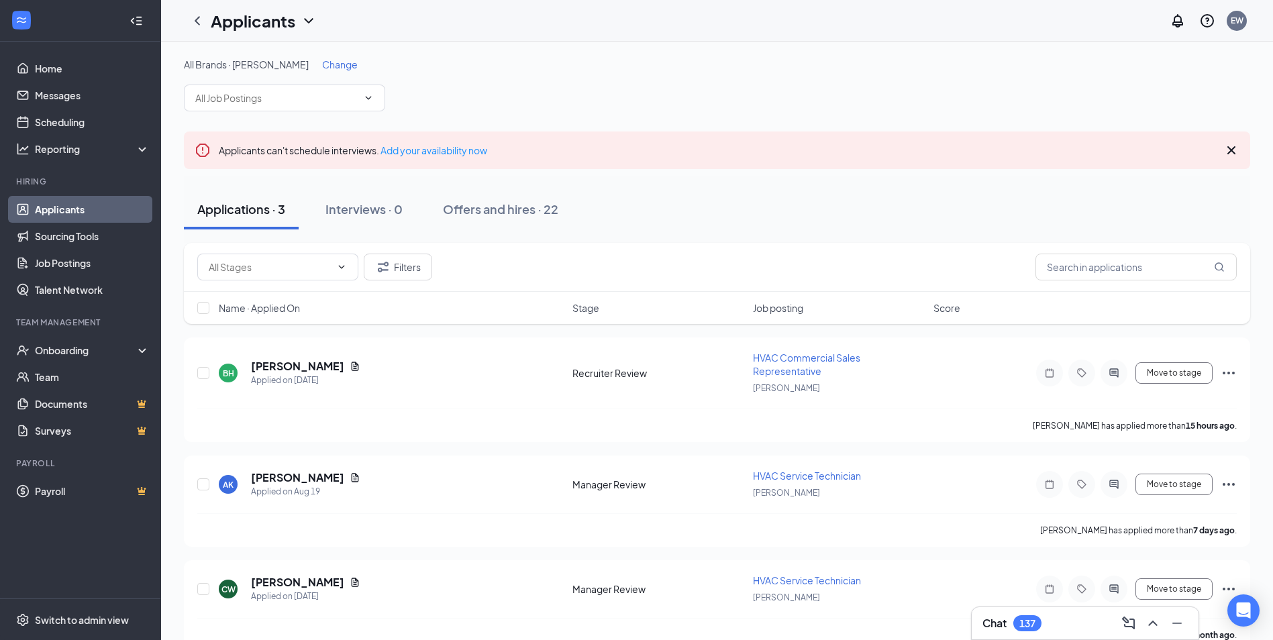
click at [322, 66] on span "Change" at bounding box center [340, 64] width 36 height 12
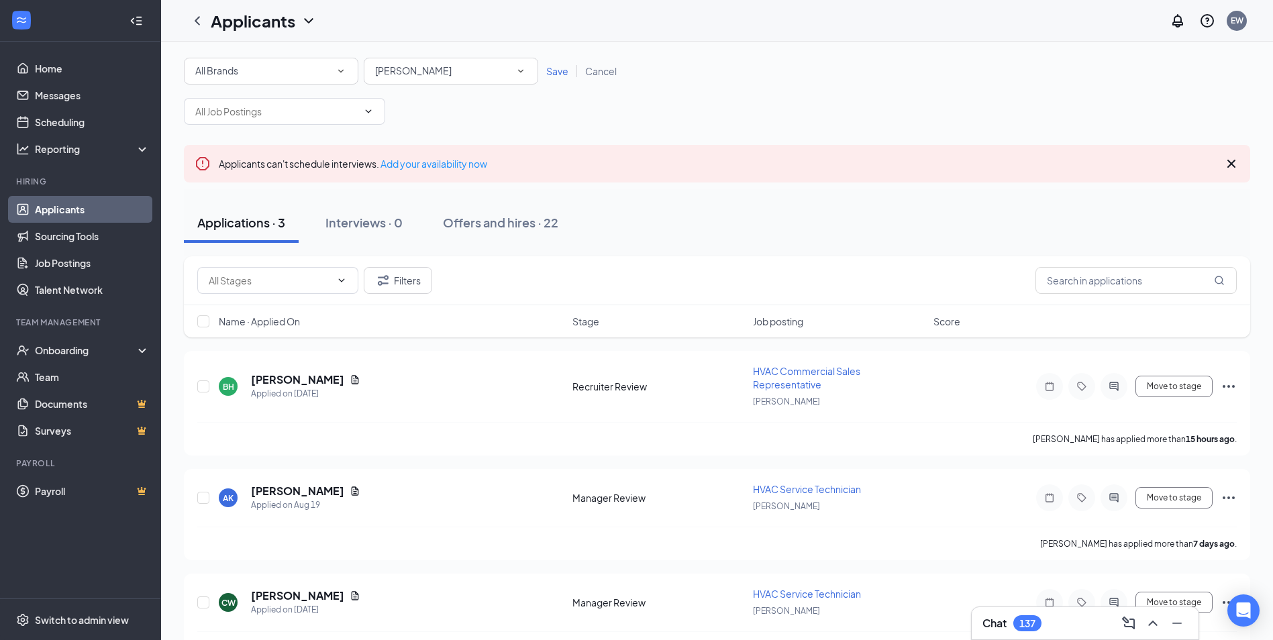
click at [372, 71] on div "All Locations Airco Lowell" at bounding box center [451, 71] width 174 height 27
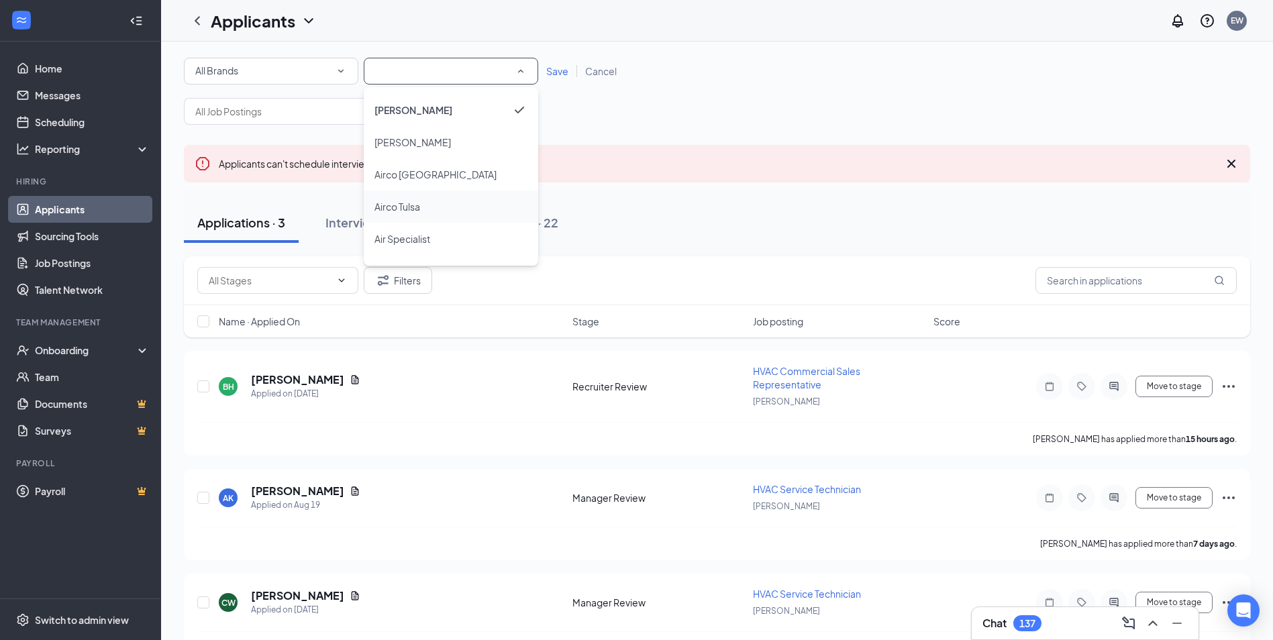
scroll to position [227, 0]
click at [433, 205] on div "Allied" at bounding box center [450, 204] width 153 height 16
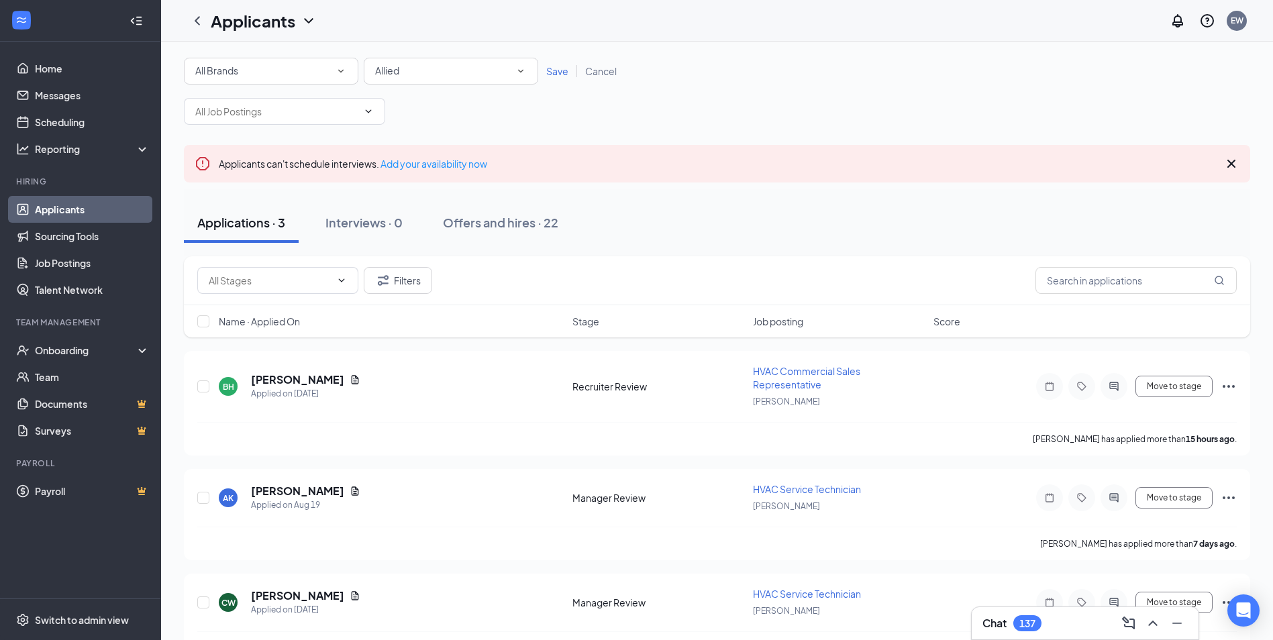
click at [553, 70] on span "Save" at bounding box center [557, 71] width 22 height 12
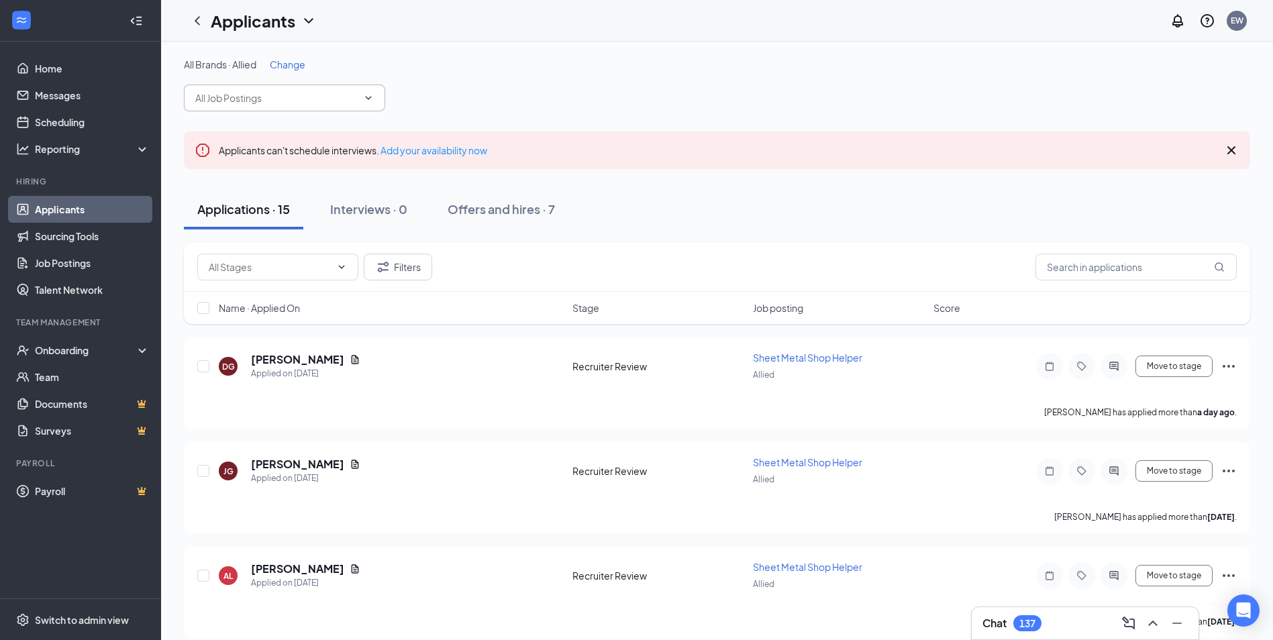
click at [272, 99] on input "text" at bounding box center [276, 98] width 162 height 15
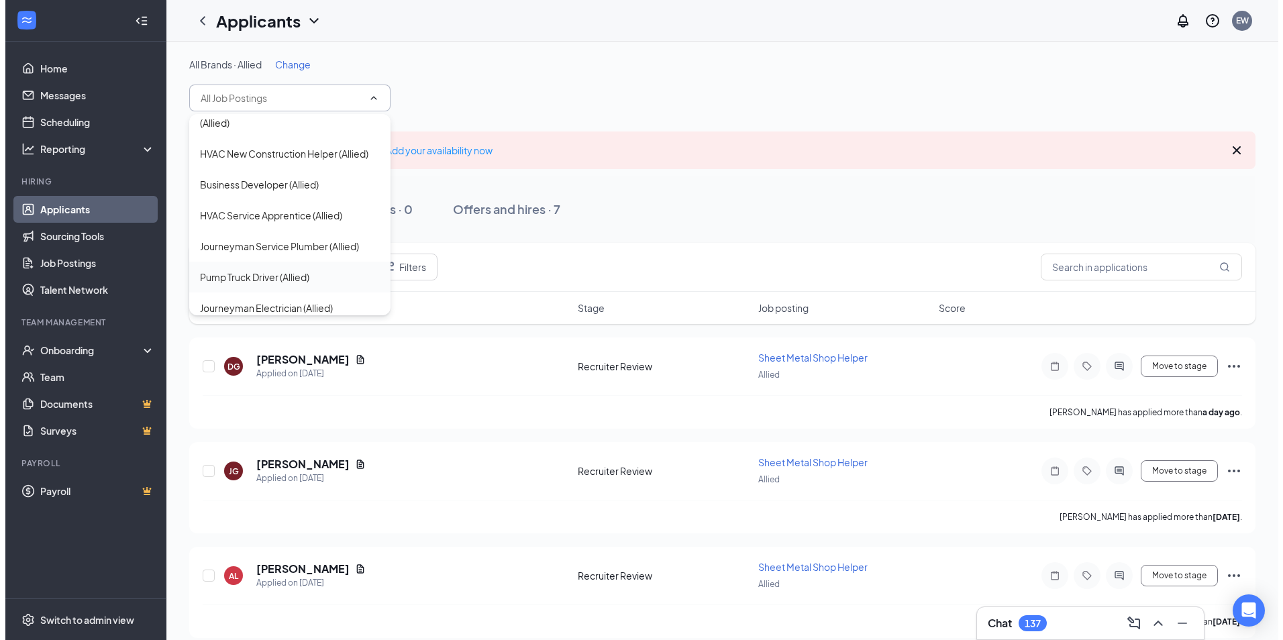
scroll to position [134, 0]
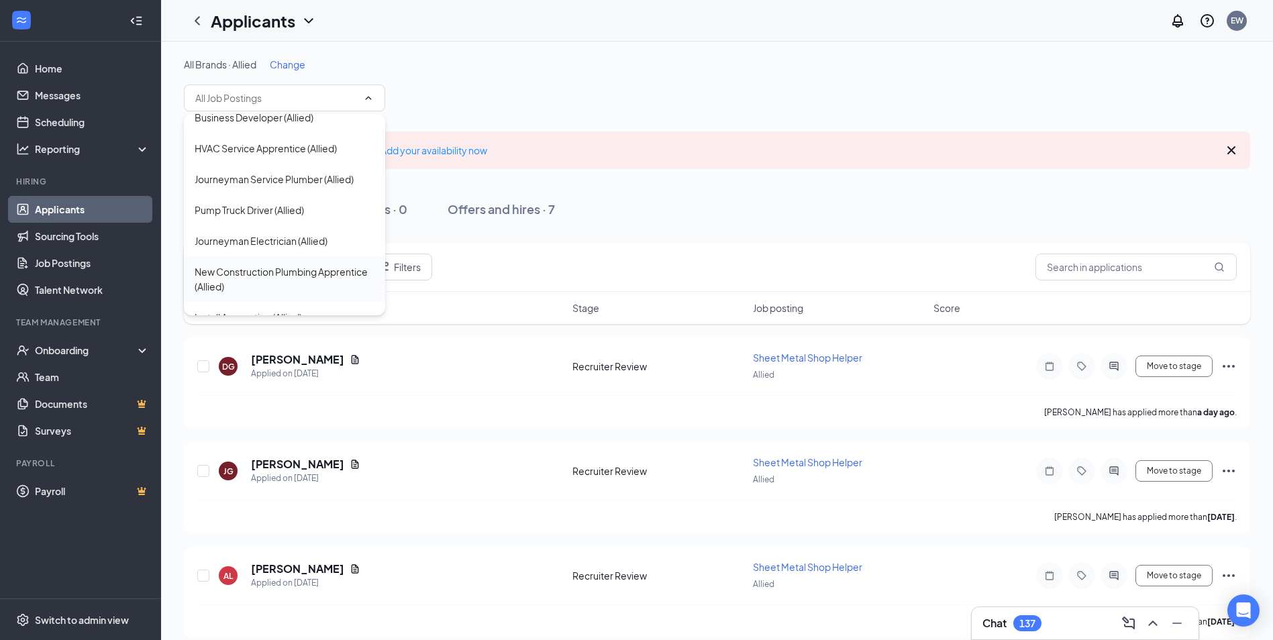
click at [296, 289] on div "New Construction Plumbing Apprentice (Allied)" at bounding box center [285, 279] width 180 height 30
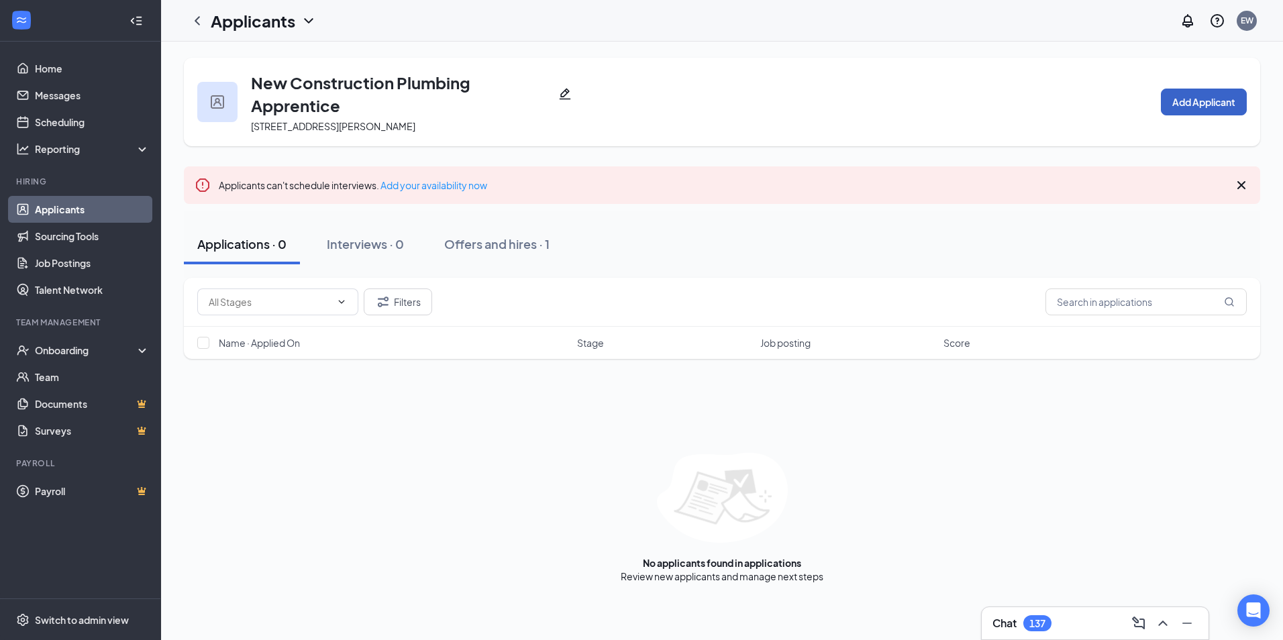
click at [1184, 92] on button "Add Applicant" at bounding box center [1204, 102] width 86 height 27
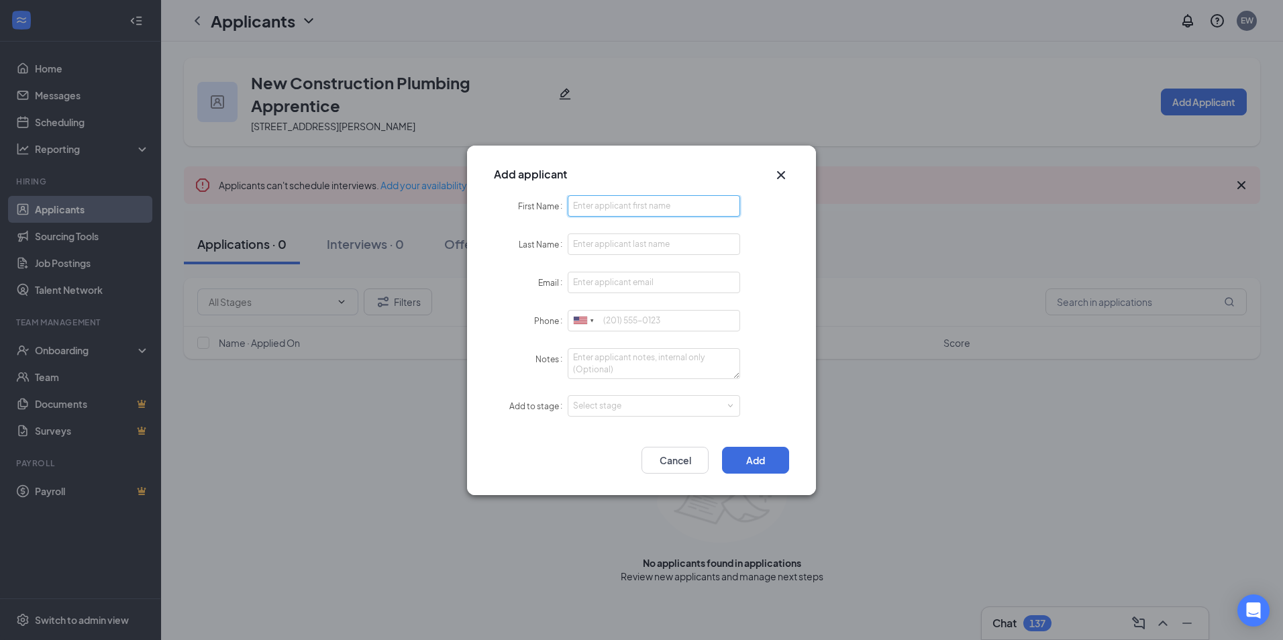
drag, startPoint x: 640, startPoint y: 206, endPoint x: 1026, endPoint y: 211, distance: 385.8
click at [641, 206] on input "First Name" at bounding box center [654, 205] width 172 height 21
click at [638, 200] on input "First Name" at bounding box center [654, 205] width 172 height 21
type input "Seth"
type input "Shankles"
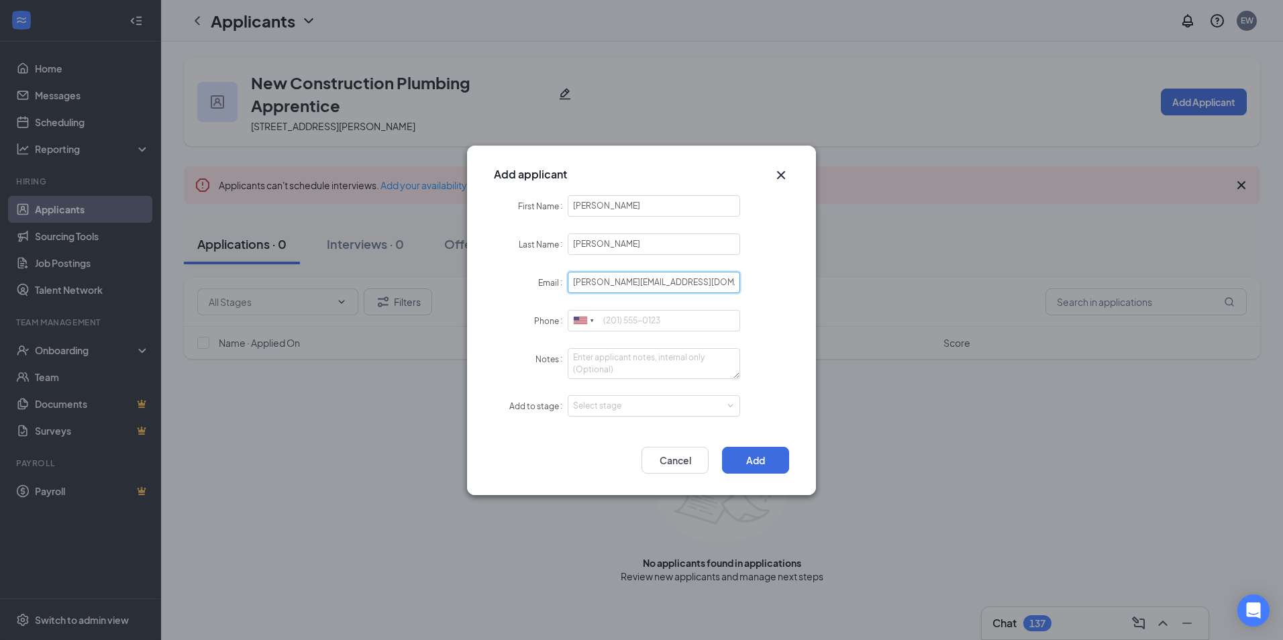
type input "sethahankles@gmail.com"
click at [643, 407] on div "Select stage" at bounding box center [651, 405] width 156 height 13
type input "6822705296"
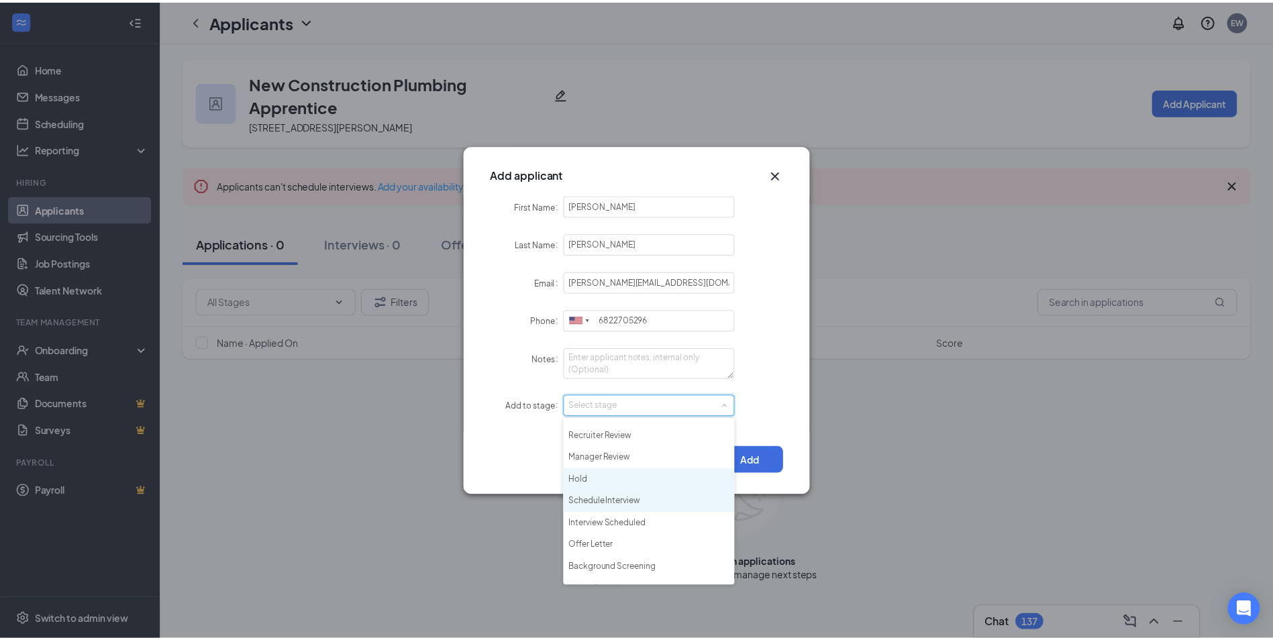
scroll to position [31, 0]
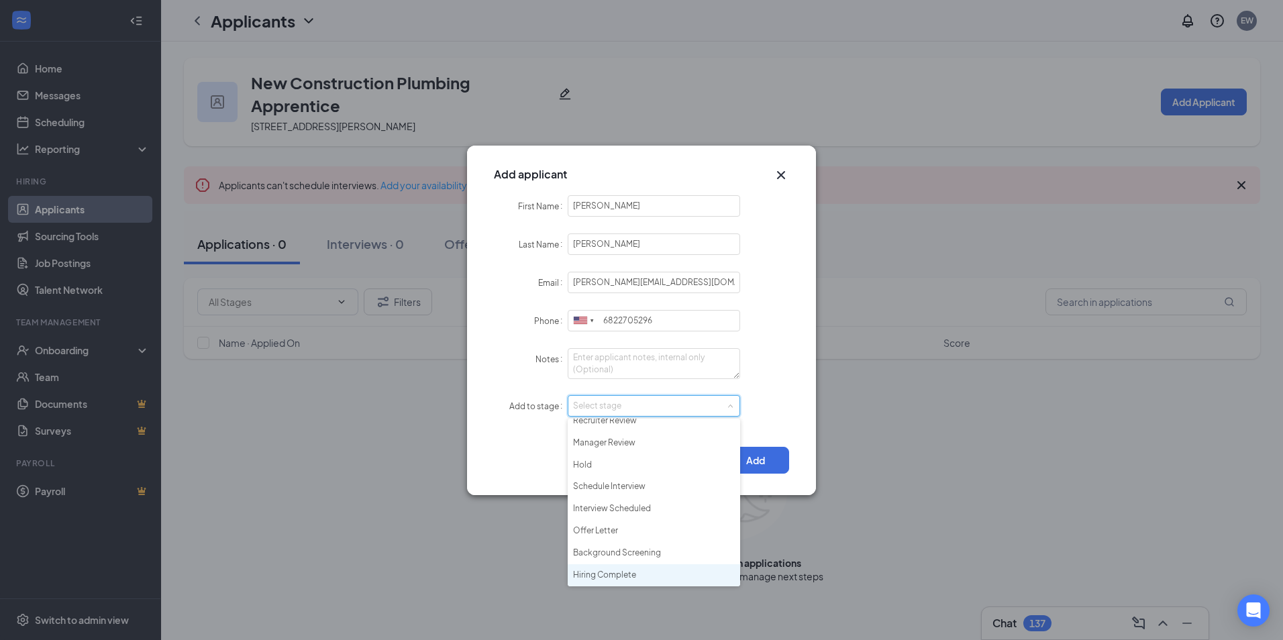
click at [631, 578] on li "Hiring Complete" at bounding box center [654, 575] width 172 height 22
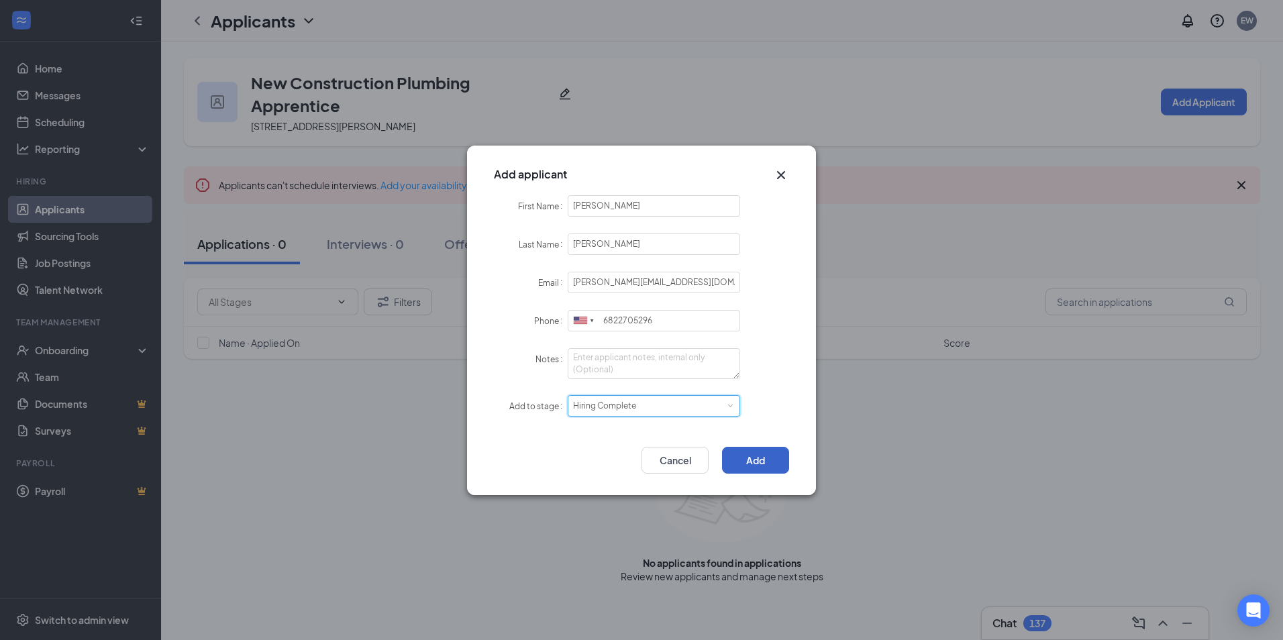
click at [765, 456] on button "Add" at bounding box center [755, 460] width 67 height 27
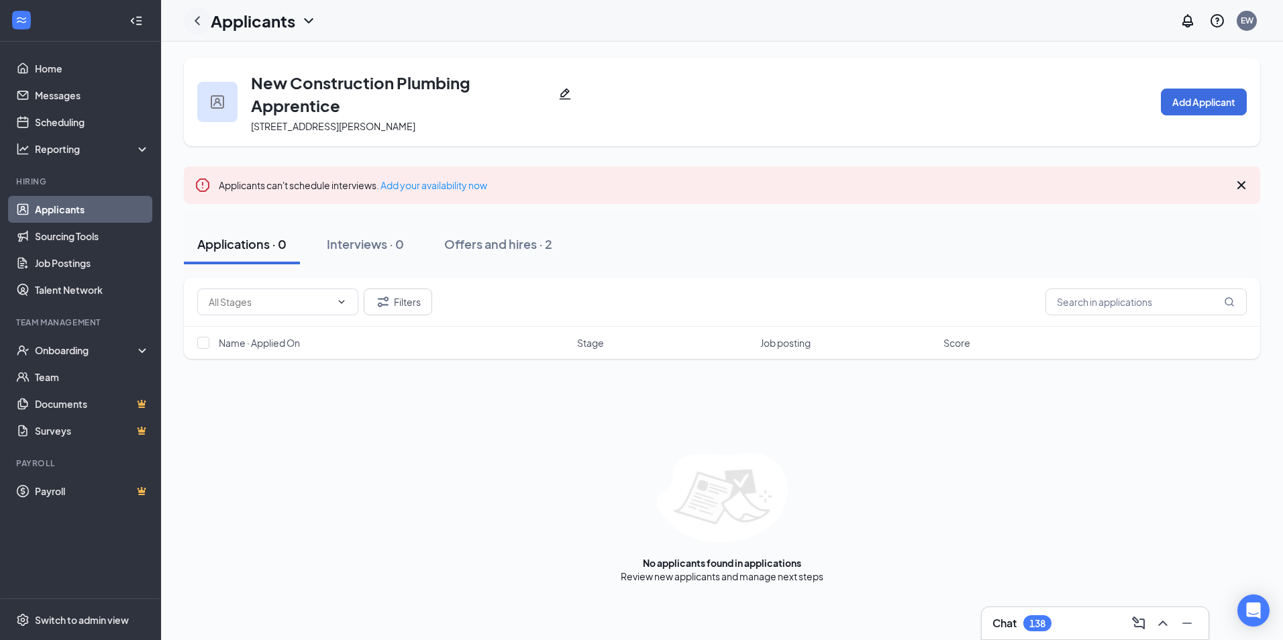
click at [191, 10] on div at bounding box center [197, 20] width 27 height 27
click at [196, 19] on icon "ChevronLeft" at bounding box center [197, 21] width 16 height 16
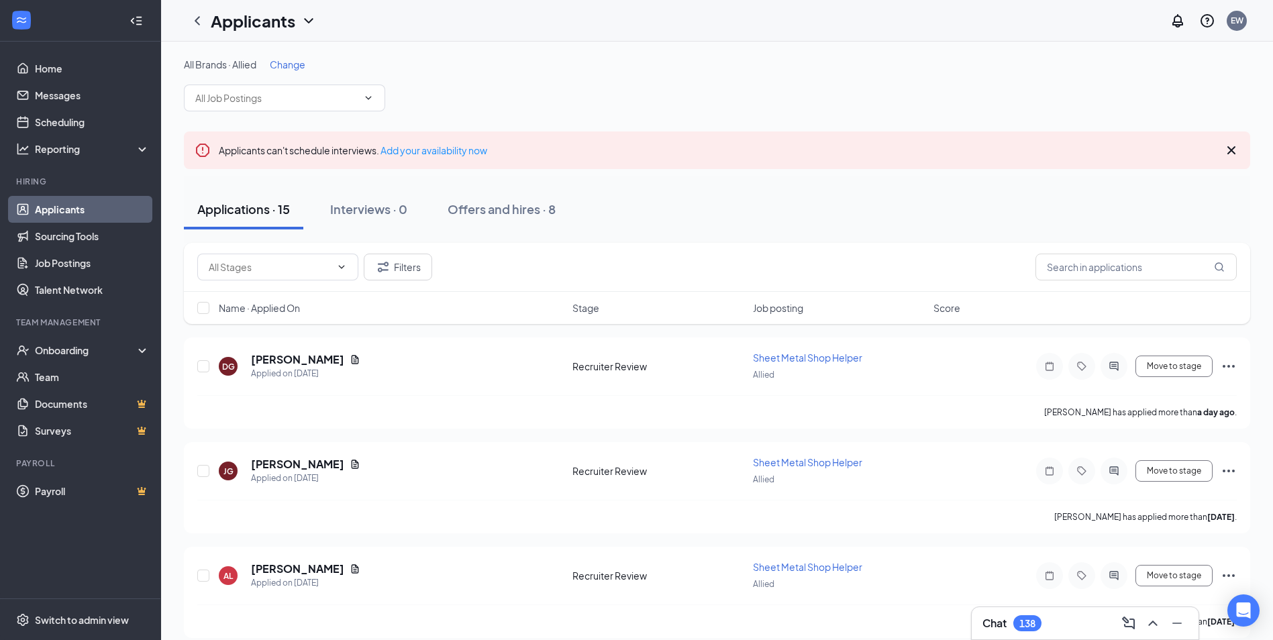
click at [297, 60] on span "Change" at bounding box center [288, 64] width 36 height 12
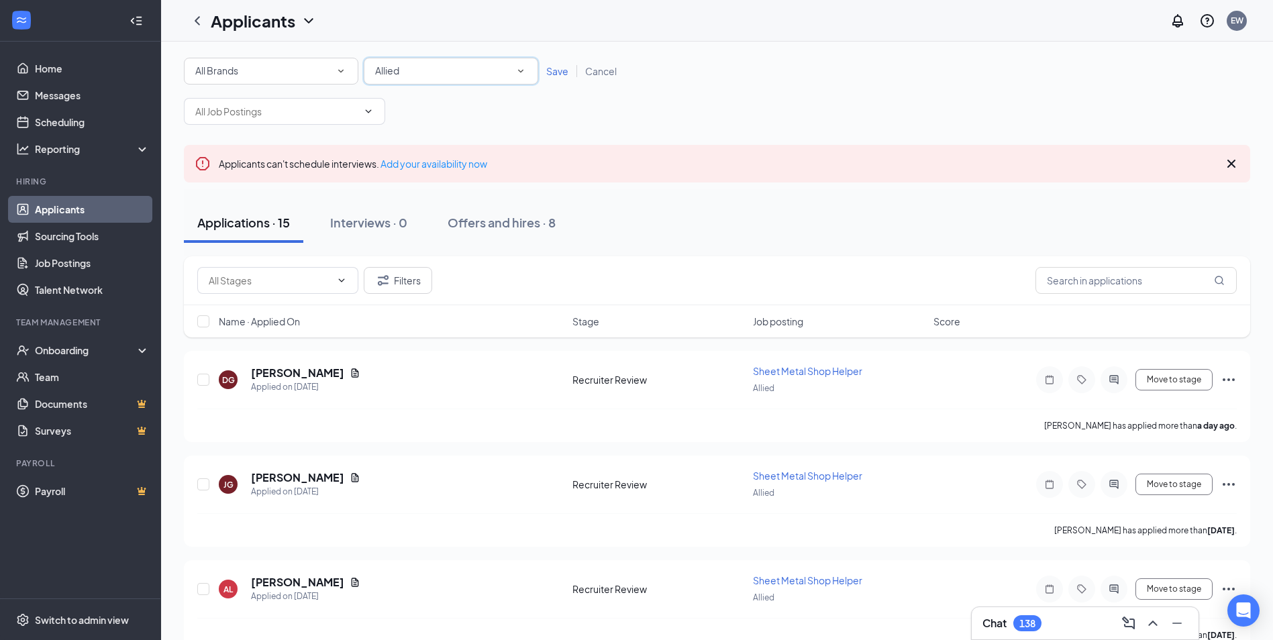
click at [395, 70] on span "Allied" at bounding box center [387, 70] width 24 height 12
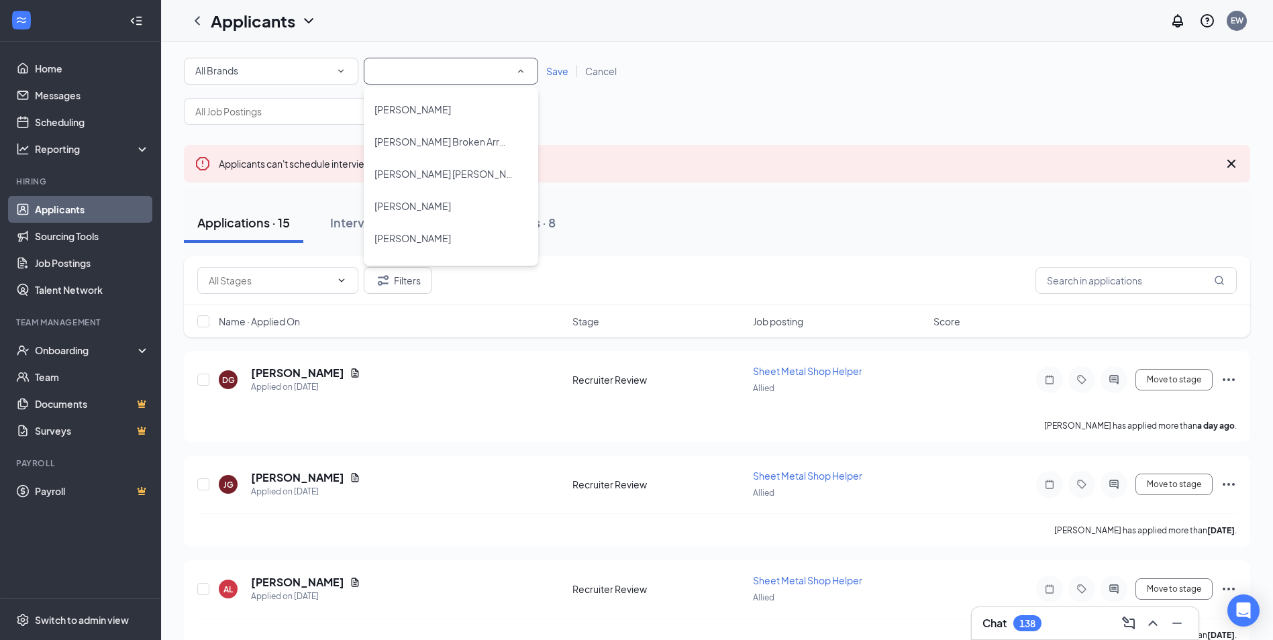
scroll to position [917, 0]
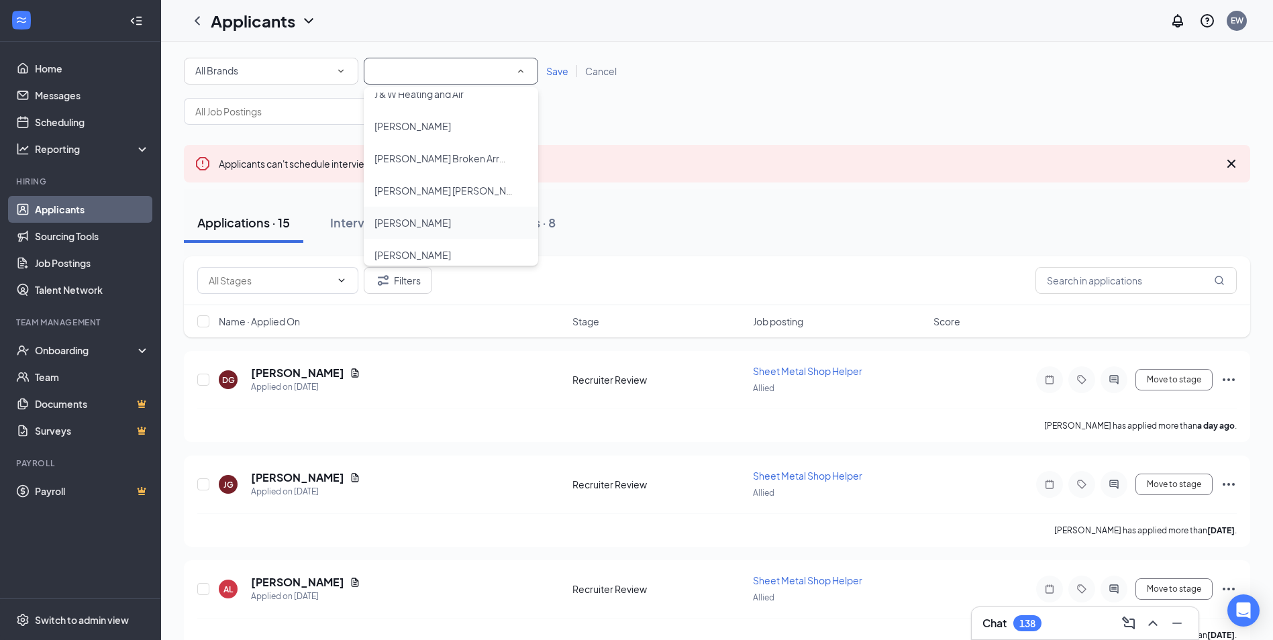
click at [398, 221] on span "[PERSON_NAME]" at bounding box center [412, 223] width 76 height 12
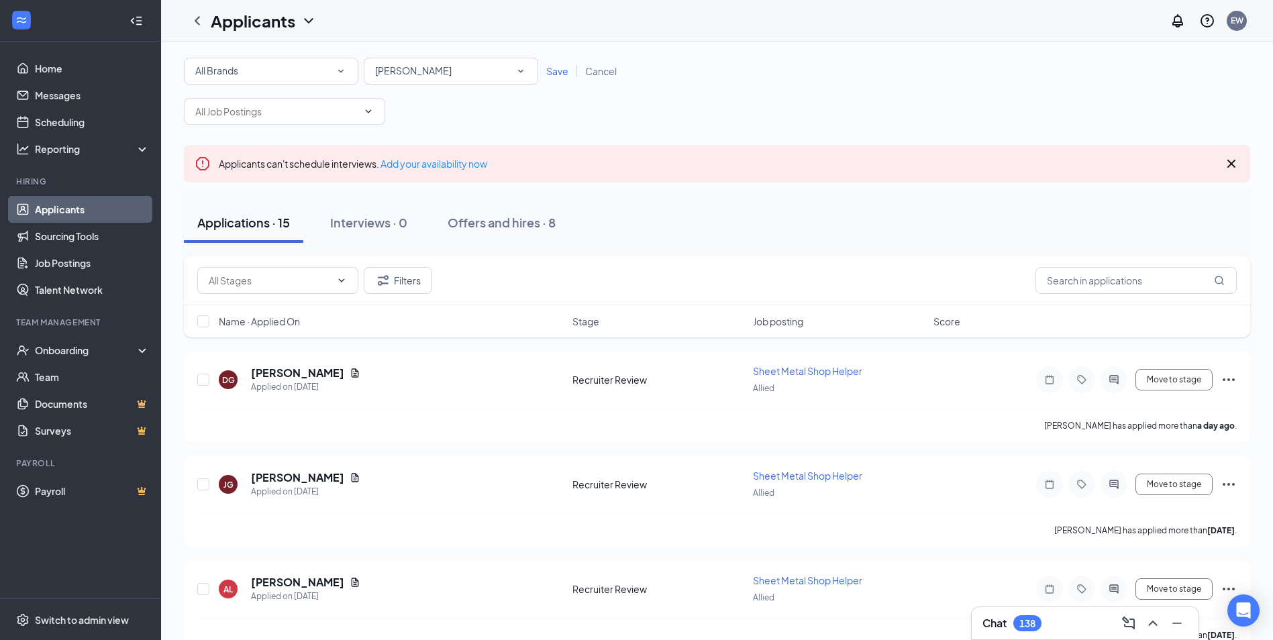
drag, startPoint x: 552, startPoint y: 72, endPoint x: 613, endPoint y: 85, distance: 61.7
click at [553, 72] on span "Save" at bounding box center [557, 71] width 22 height 12
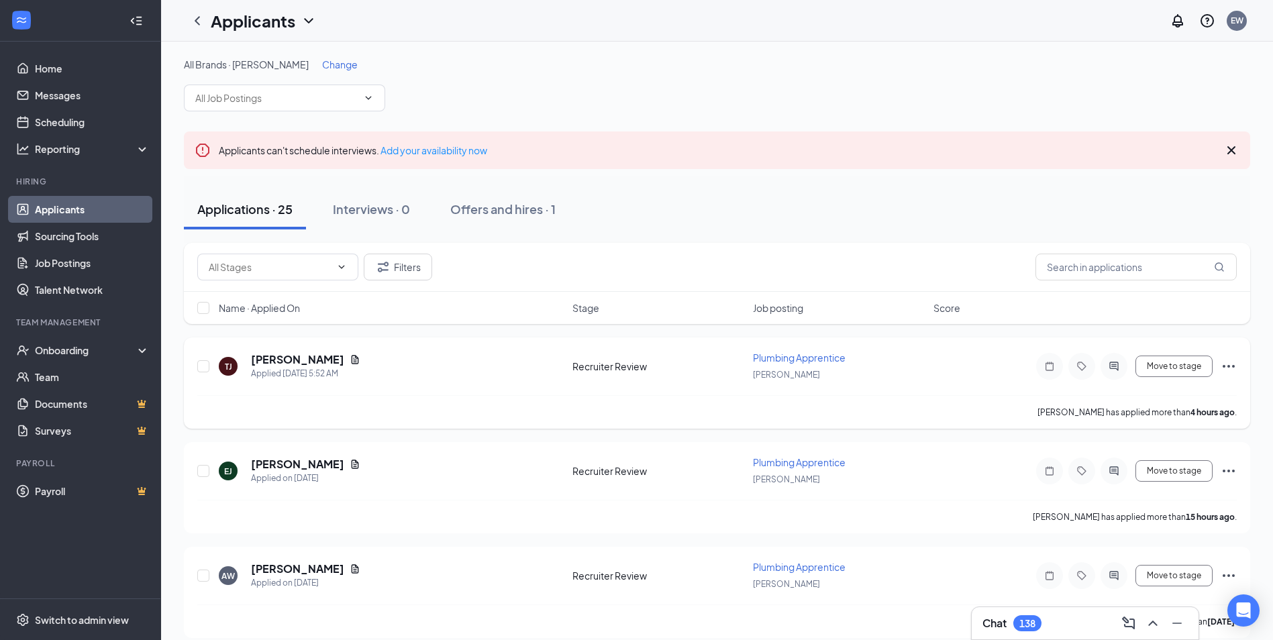
click at [783, 353] on span "Plumbing Apprentice" at bounding box center [799, 358] width 93 height 12
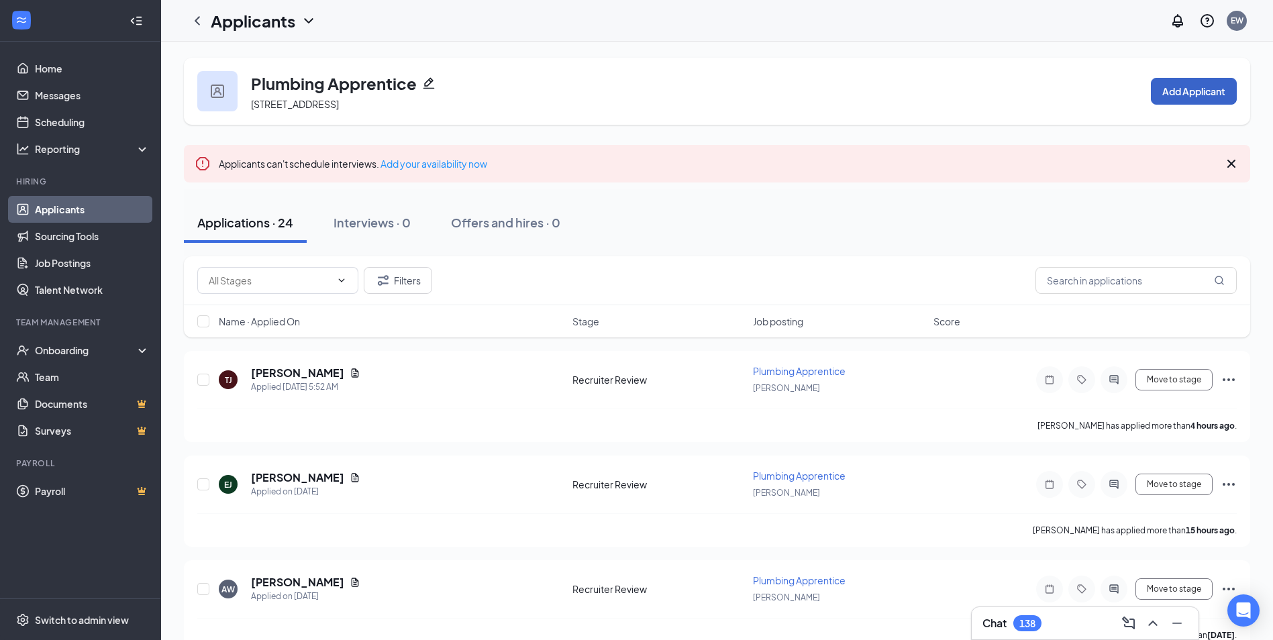
click at [1194, 95] on button "Add Applicant" at bounding box center [1194, 91] width 86 height 27
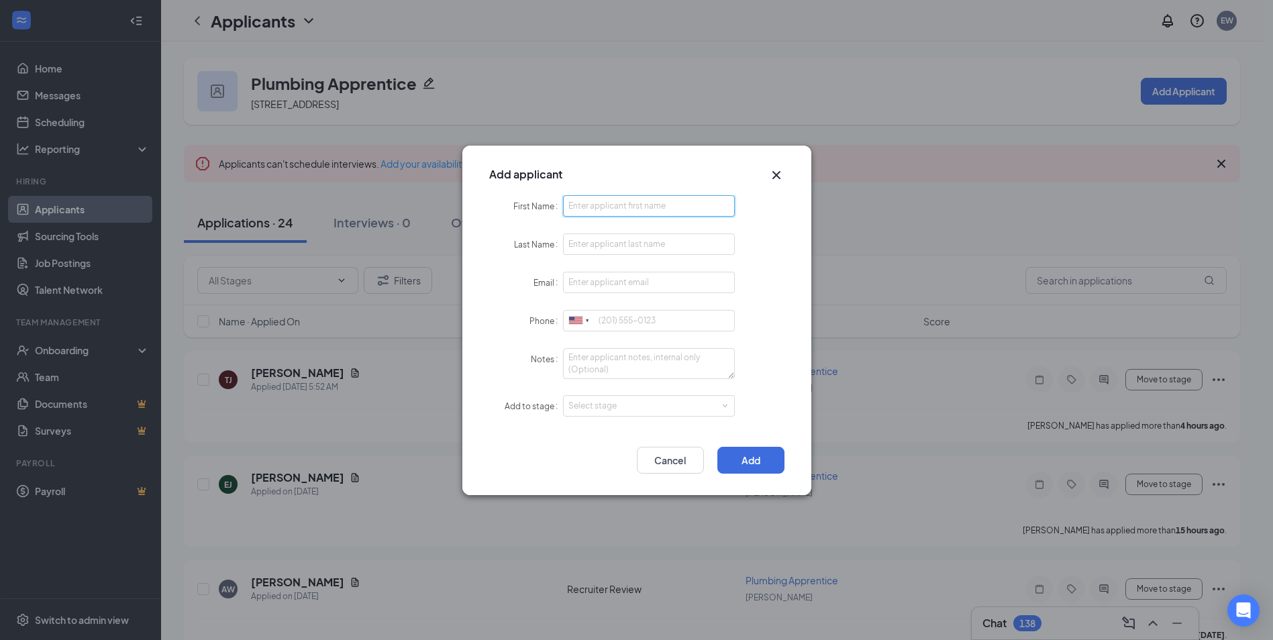
click at [671, 214] on input "First Name" at bounding box center [649, 205] width 172 height 21
type input "Donavon"
type input "Dungan"
type input "donavandungan@yahoo.com"
click at [580, 404] on div "Select stage" at bounding box center [646, 405] width 156 height 13
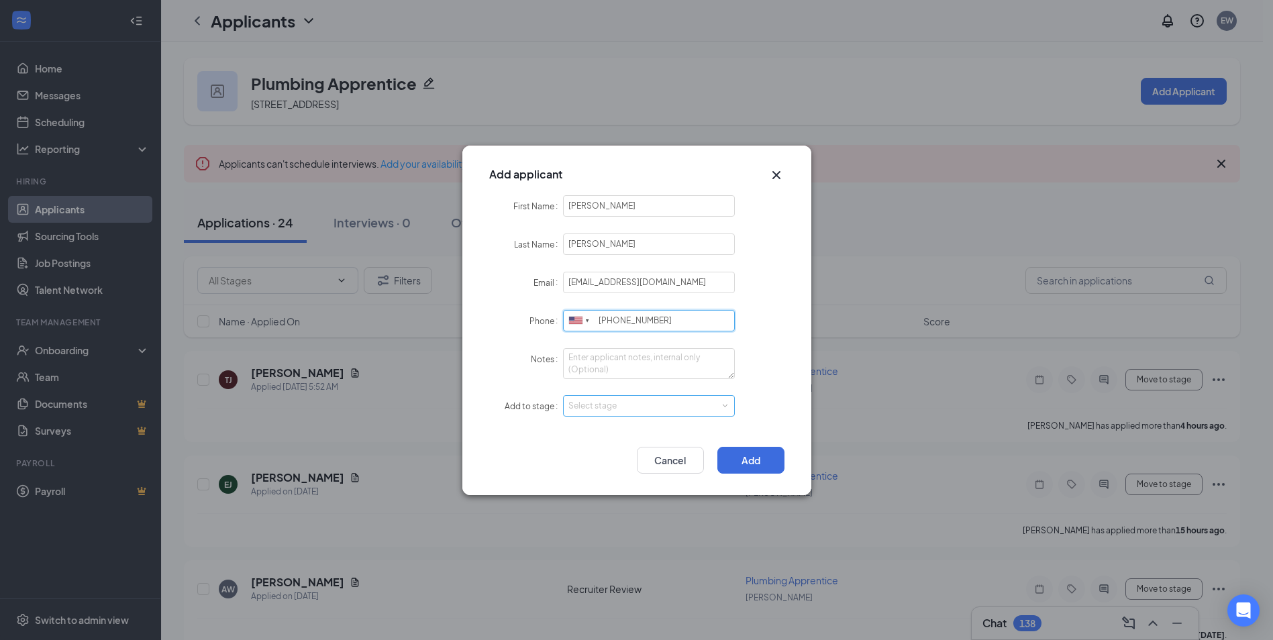
type input "918-402-6330"
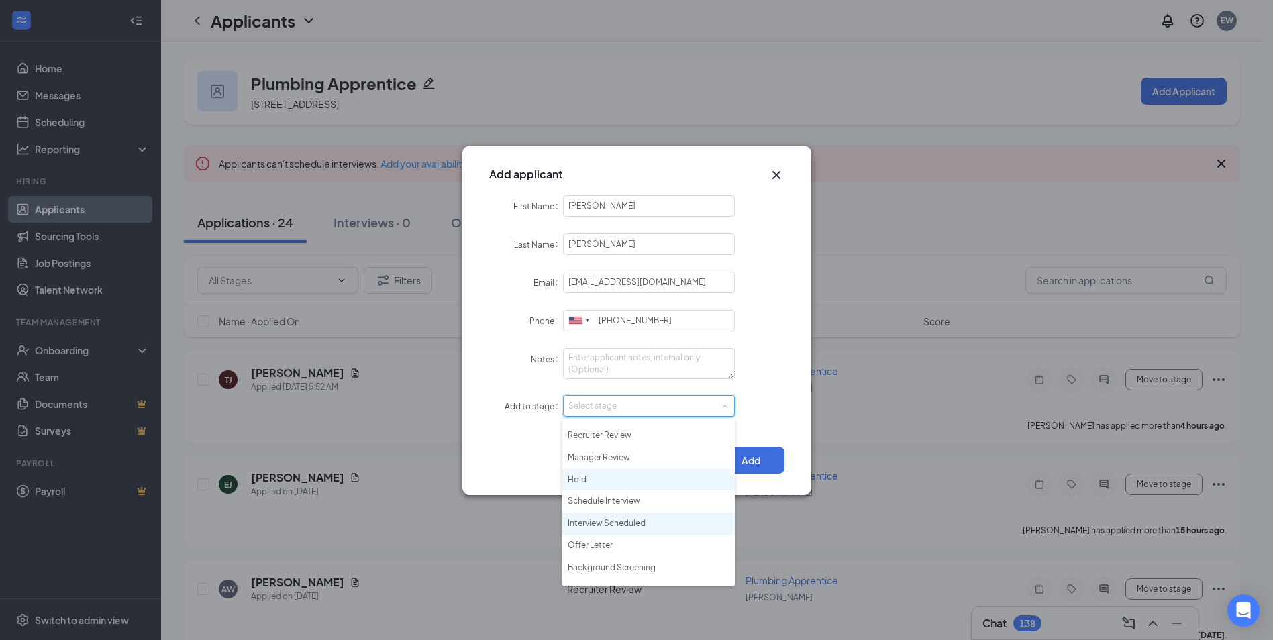
scroll to position [31, 0]
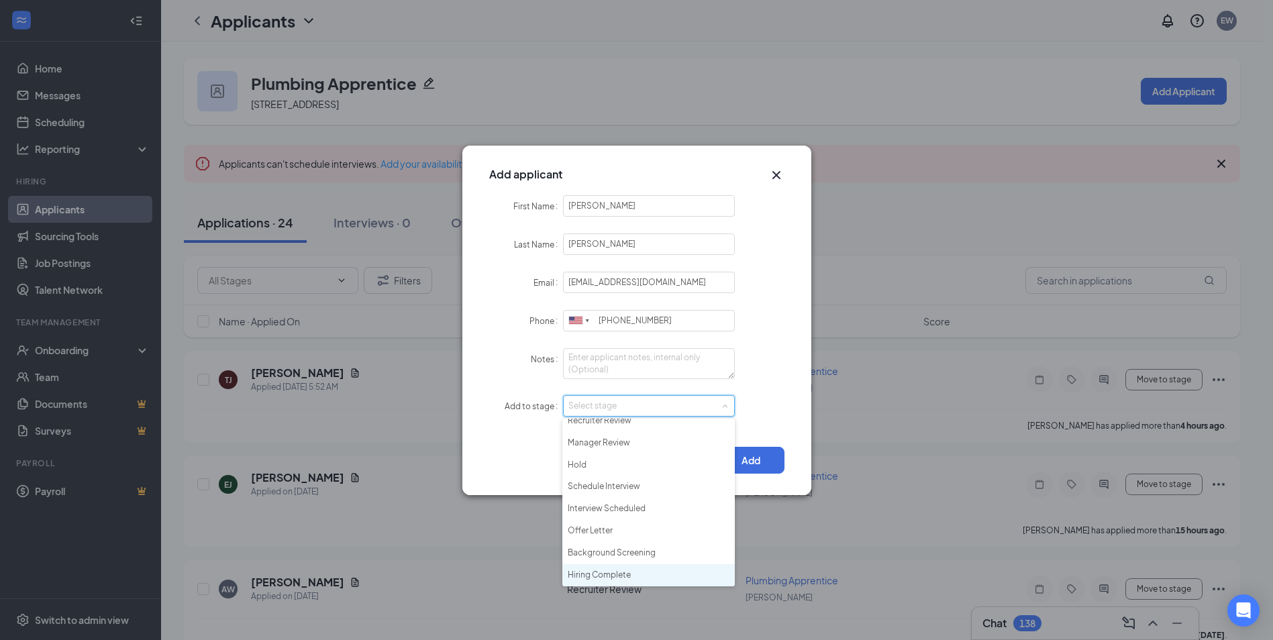
drag, startPoint x: 633, startPoint y: 576, endPoint x: 639, endPoint y: 564, distance: 14.1
click at [633, 577] on li "Hiring Complete" at bounding box center [648, 575] width 172 height 22
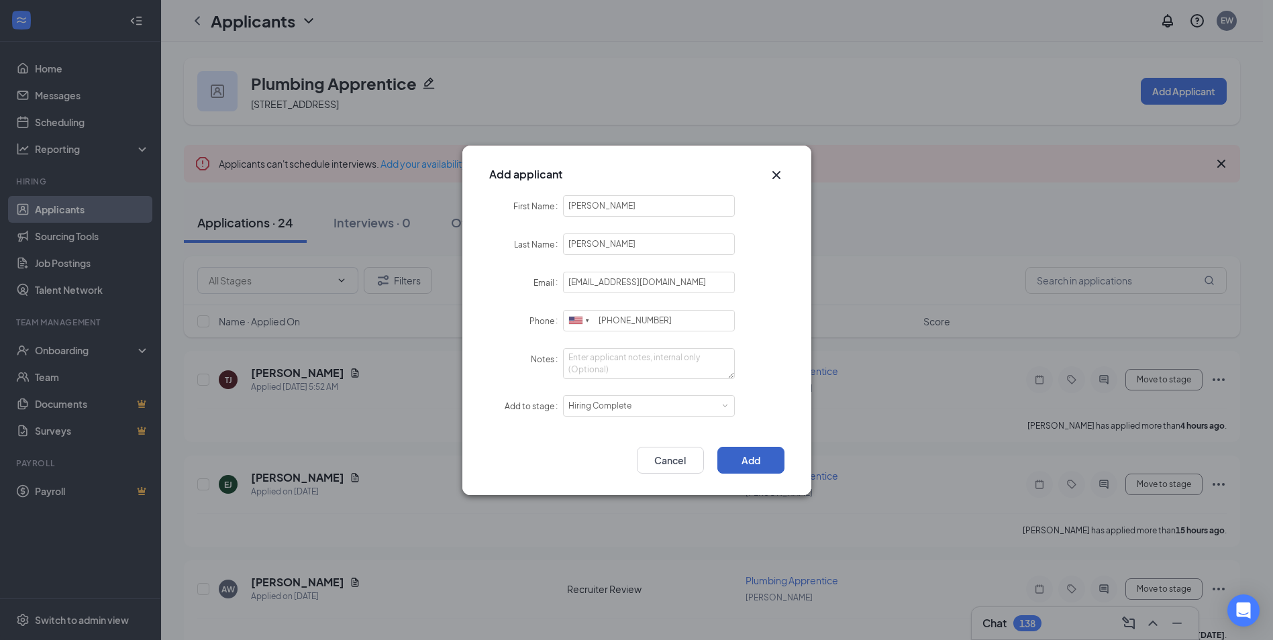
click at [750, 455] on button "Add" at bounding box center [750, 460] width 67 height 27
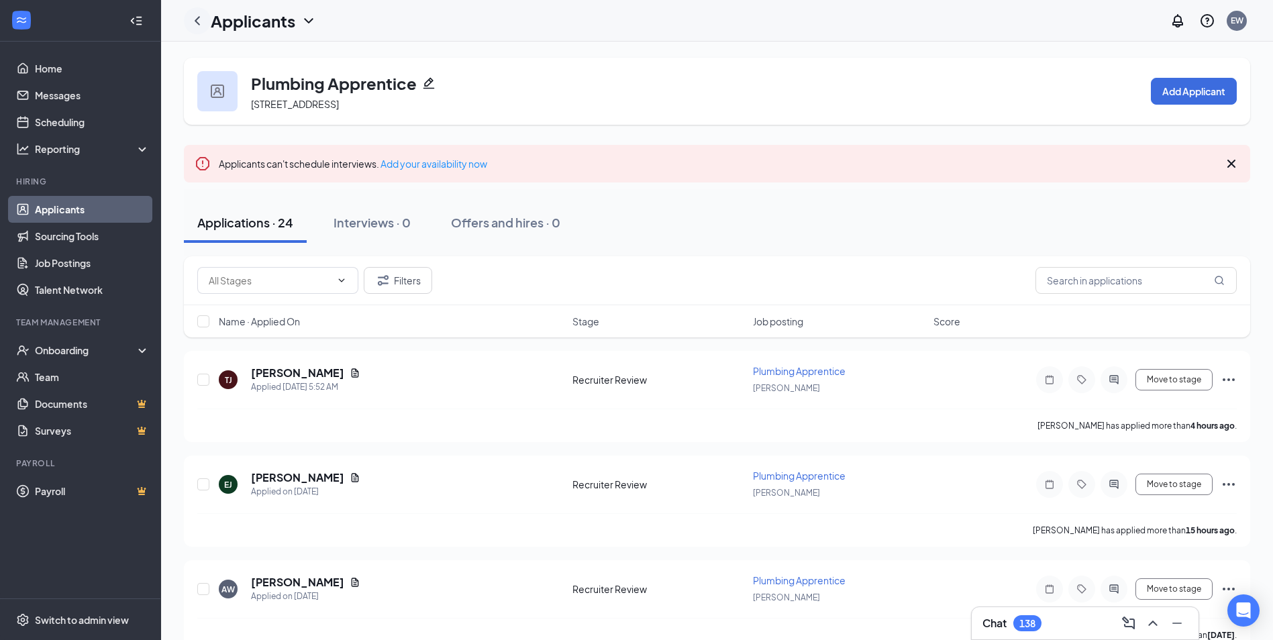
click at [196, 23] on icon "ChevronLeft" at bounding box center [197, 21] width 16 height 16
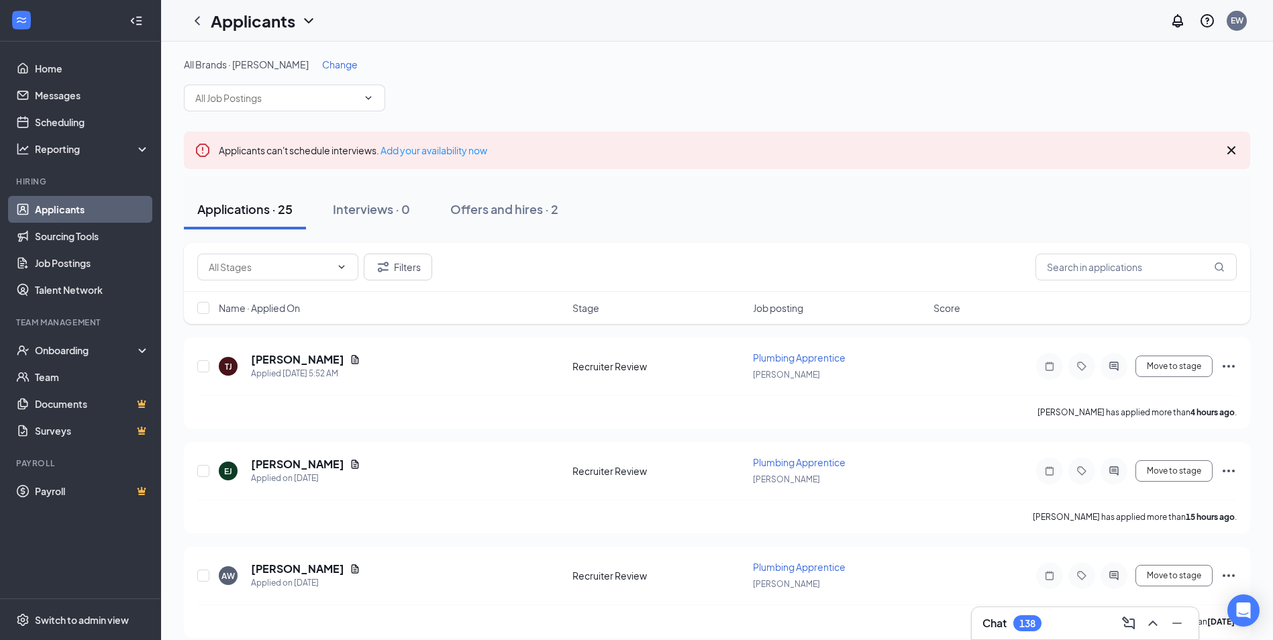
click at [322, 70] on div "Change" at bounding box center [340, 64] width 36 height 13
click at [322, 68] on span "Change" at bounding box center [340, 64] width 36 height 12
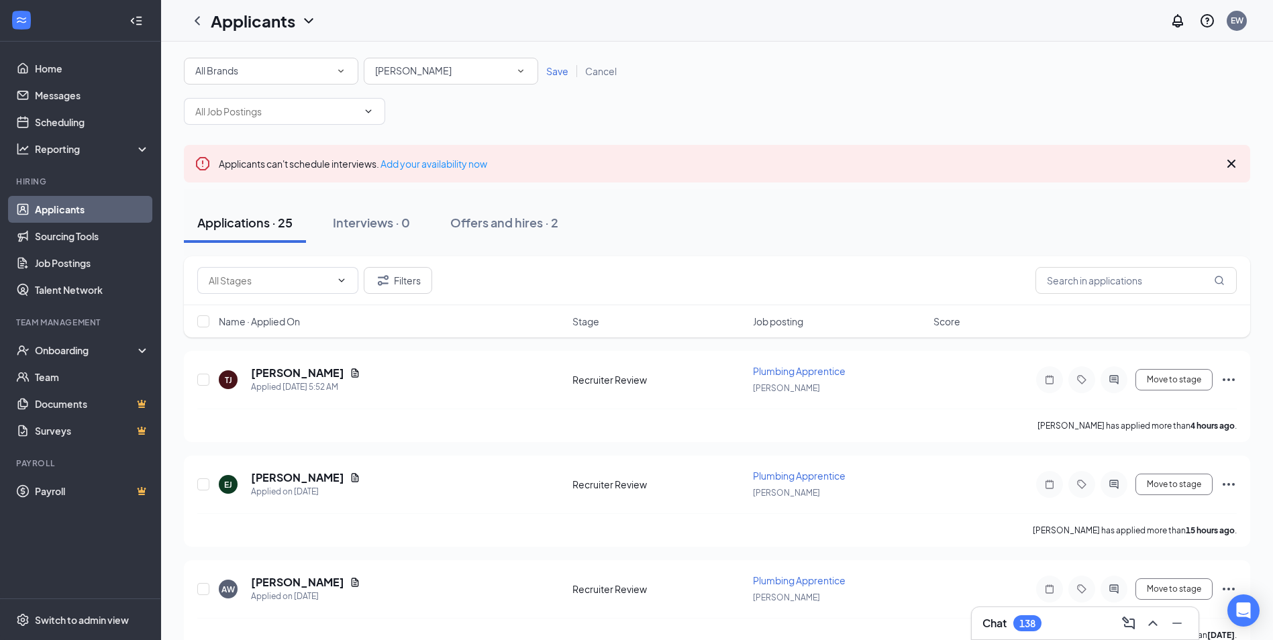
click at [425, 73] on div "[PERSON_NAME]" at bounding box center [451, 71] width 152 height 16
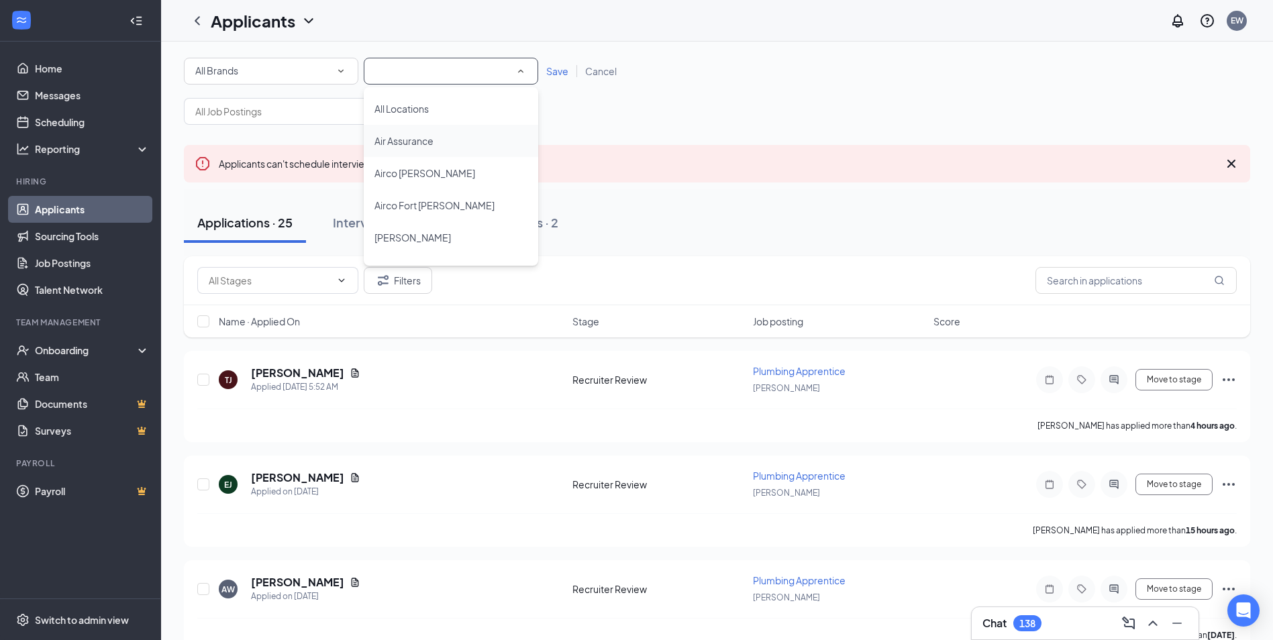
click at [410, 146] on span "Air Assurance" at bounding box center [403, 141] width 59 height 12
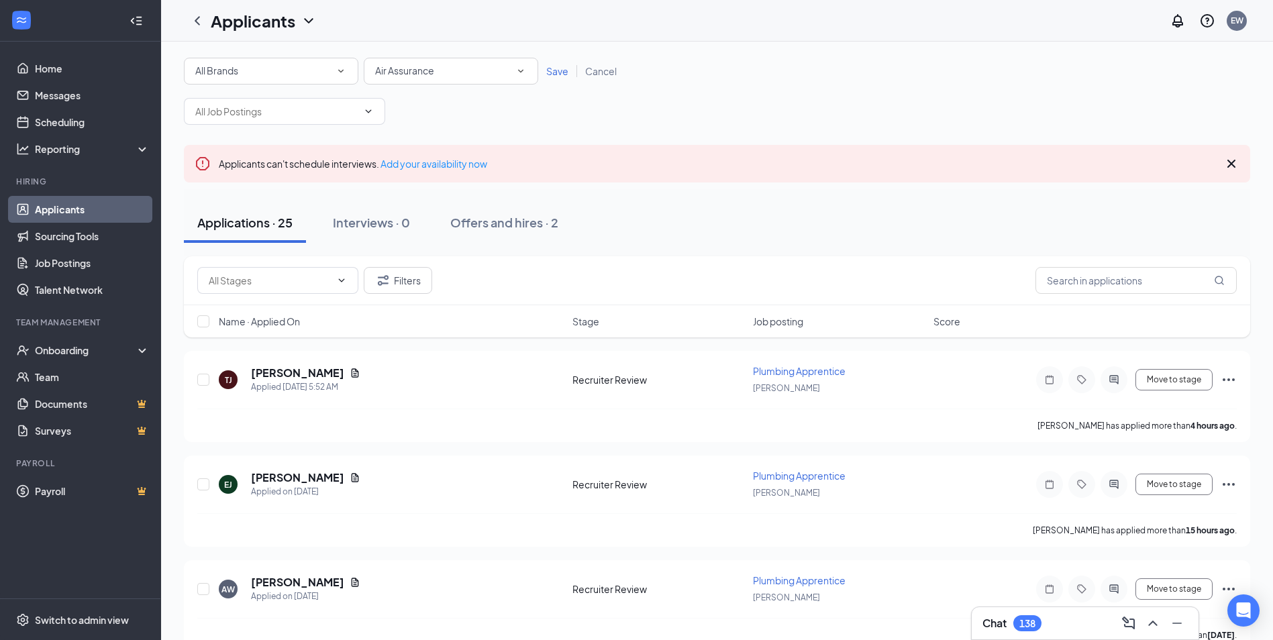
click at [556, 68] on span "Save" at bounding box center [557, 71] width 22 height 12
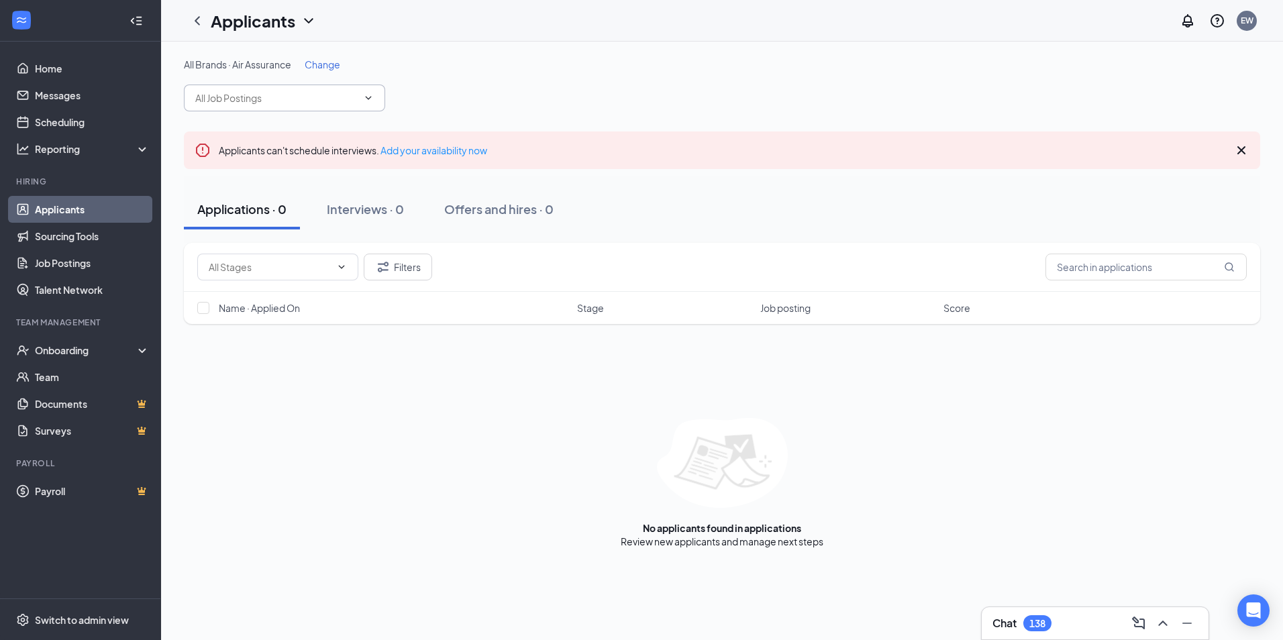
click at [319, 104] on input "text" at bounding box center [276, 98] width 162 height 15
click at [563, 129] on div "All Brands · Air Assurance Change Applicants can't schedule interviews. Add you…" at bounding box center [722, 303] width 1076 height 490
click at [746, 81] on div "All Brands · Air Assurance Change" at bounding box center [722, 85] width 1076 height 54
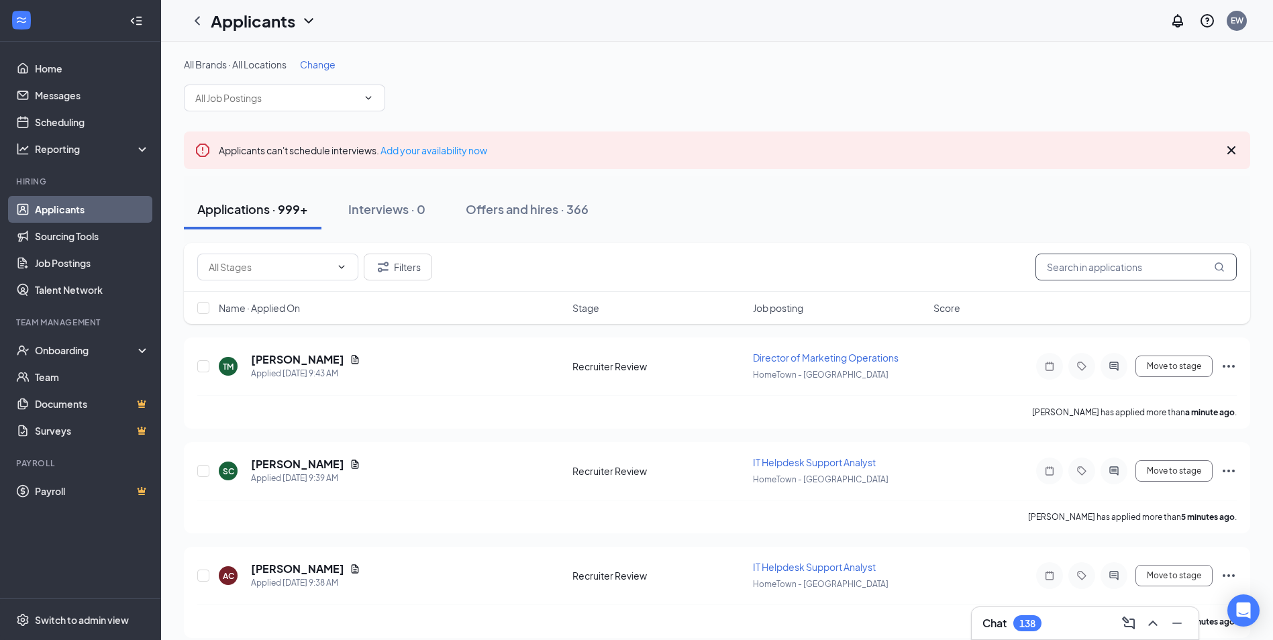
drag, startPoint x: 1125, startPoint y: 270, endPoint x: 1116, endPoint y: 260, distance: 12.9
click at [1124, 270] on input "text" at bounding box center [1135, 267] width 201 height 27
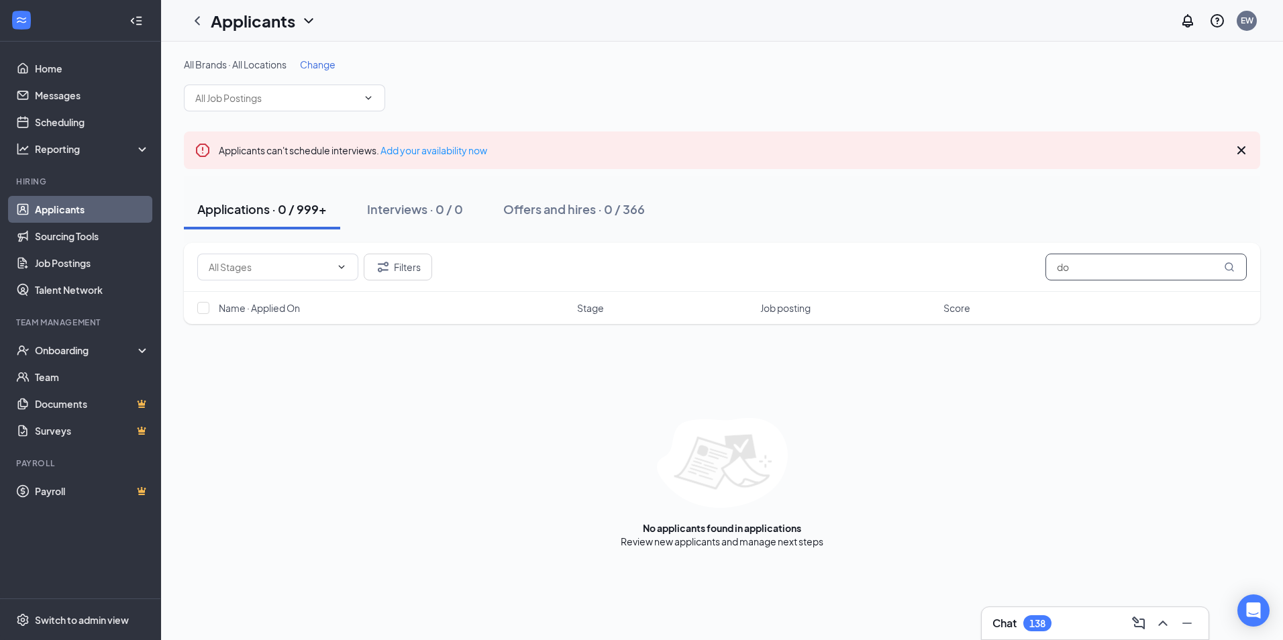
type input "d"
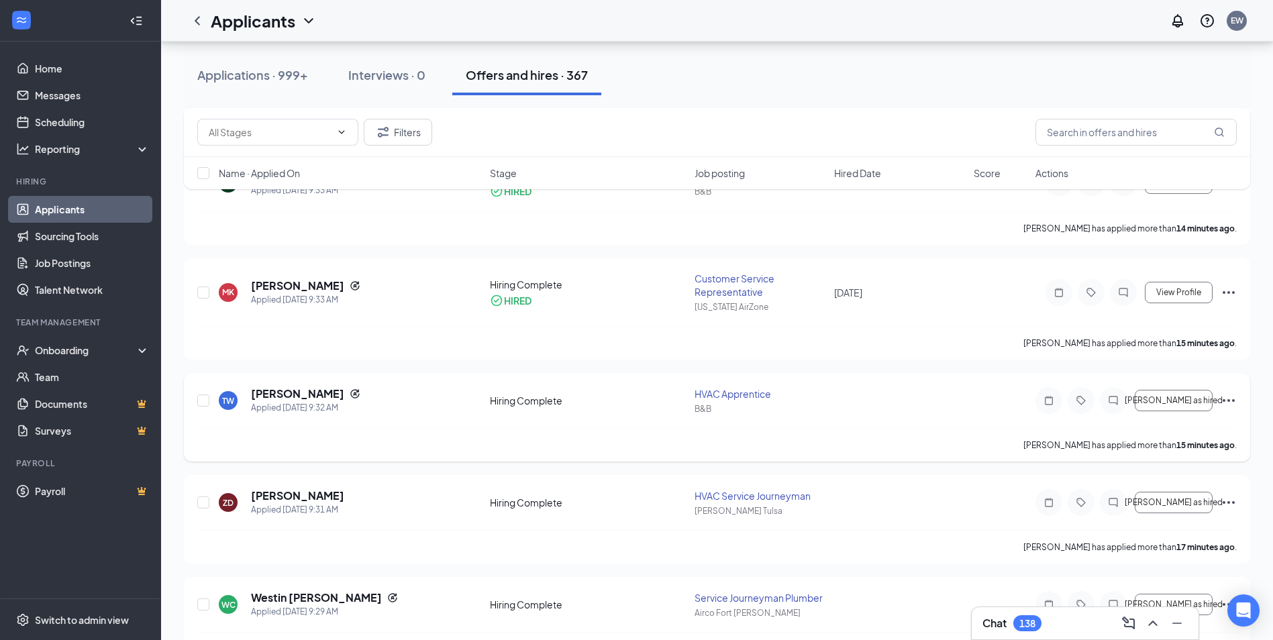
scroll to position [1159, 0]
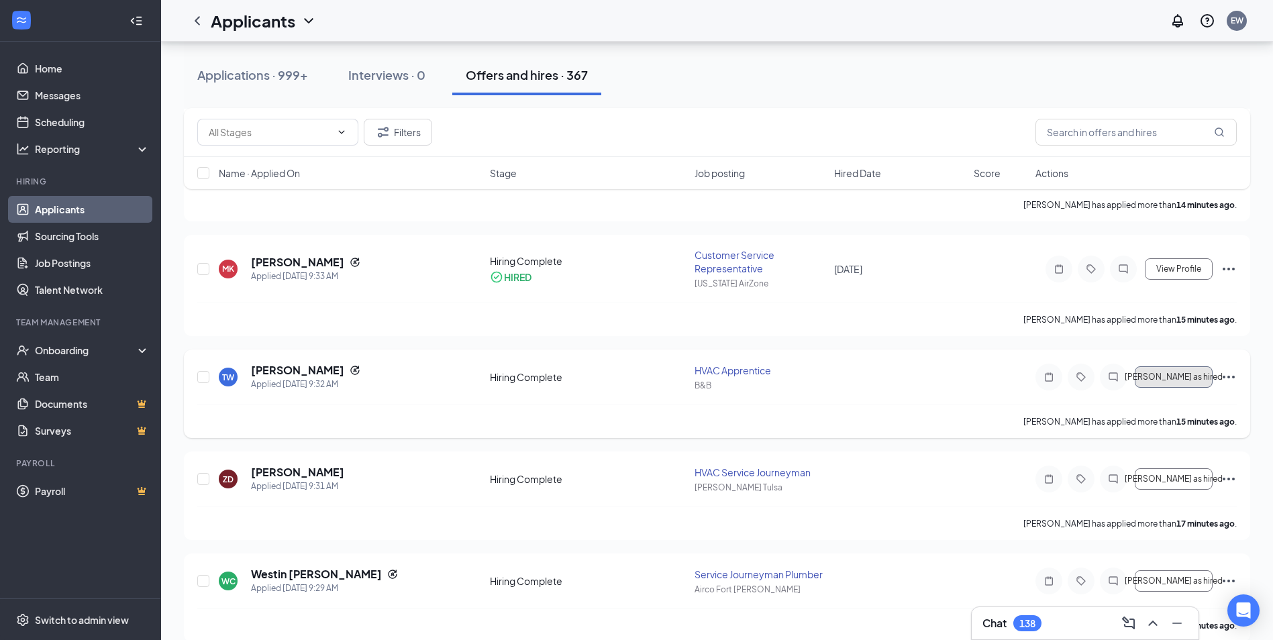
click at [1179, 380] on span "[PERSON_NAME] as hired" at bounding box center [1174, 376] width 98 height 9
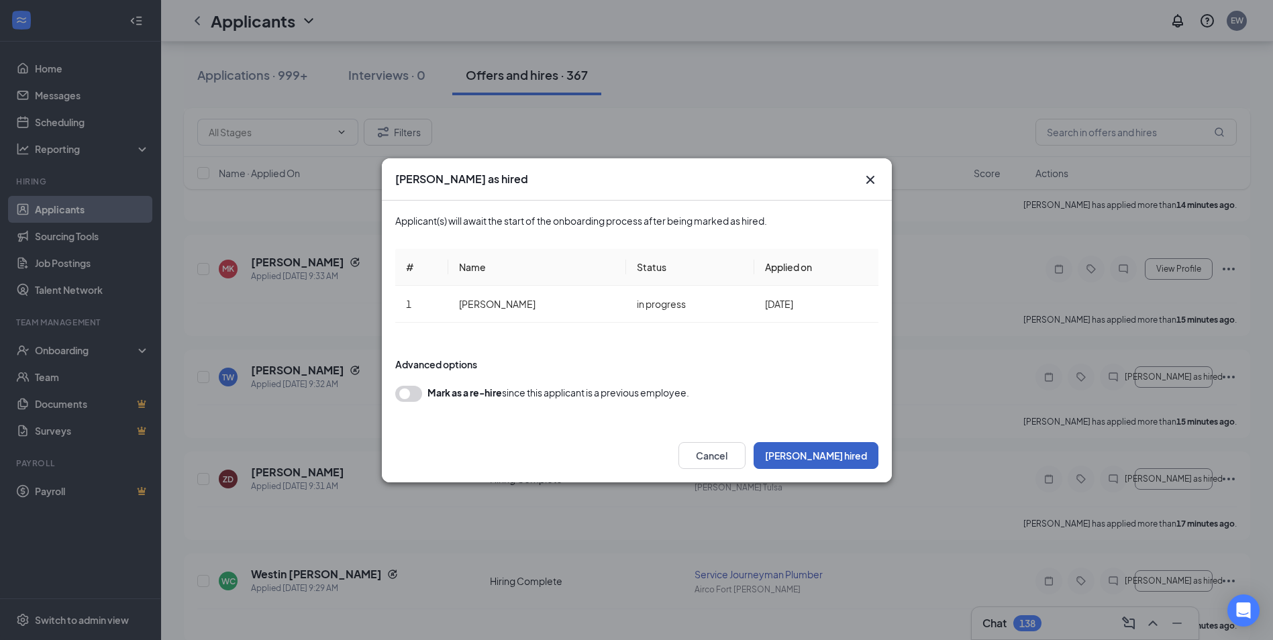
click at [831, 447] on button "[PERSON_NAME] hired" at bounding box center [815, 455] width 125 height 27
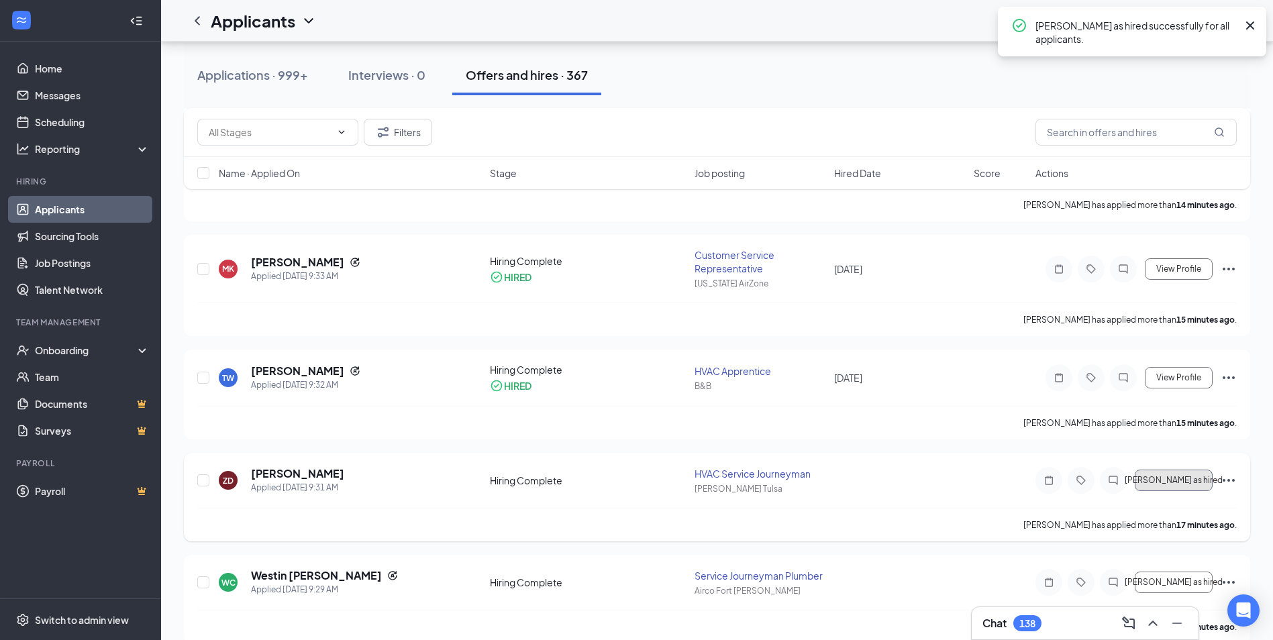
click at [1165, 479] on span "[PERSON_NAME] as hired" at bounding box center [1174, 480] width 98 height 9
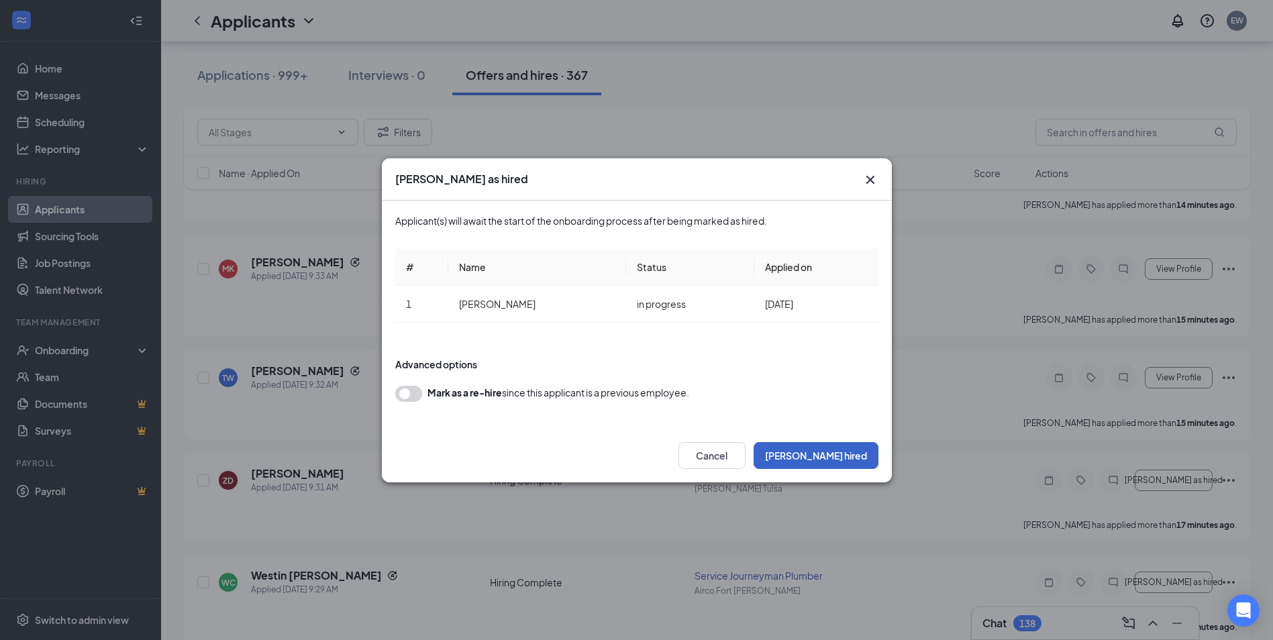
click at [839, 451] on button "[PERSON_NAME] hired" at bounding box center [815, 455] width 125 height 27
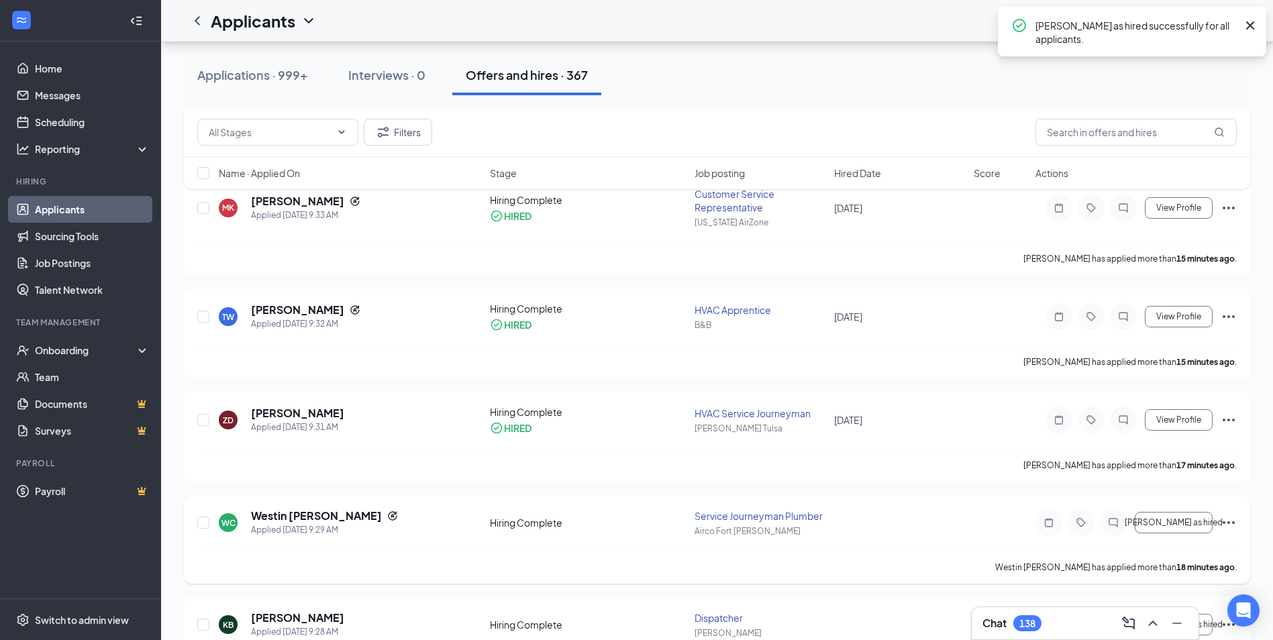
scroll to position [1226, 0]
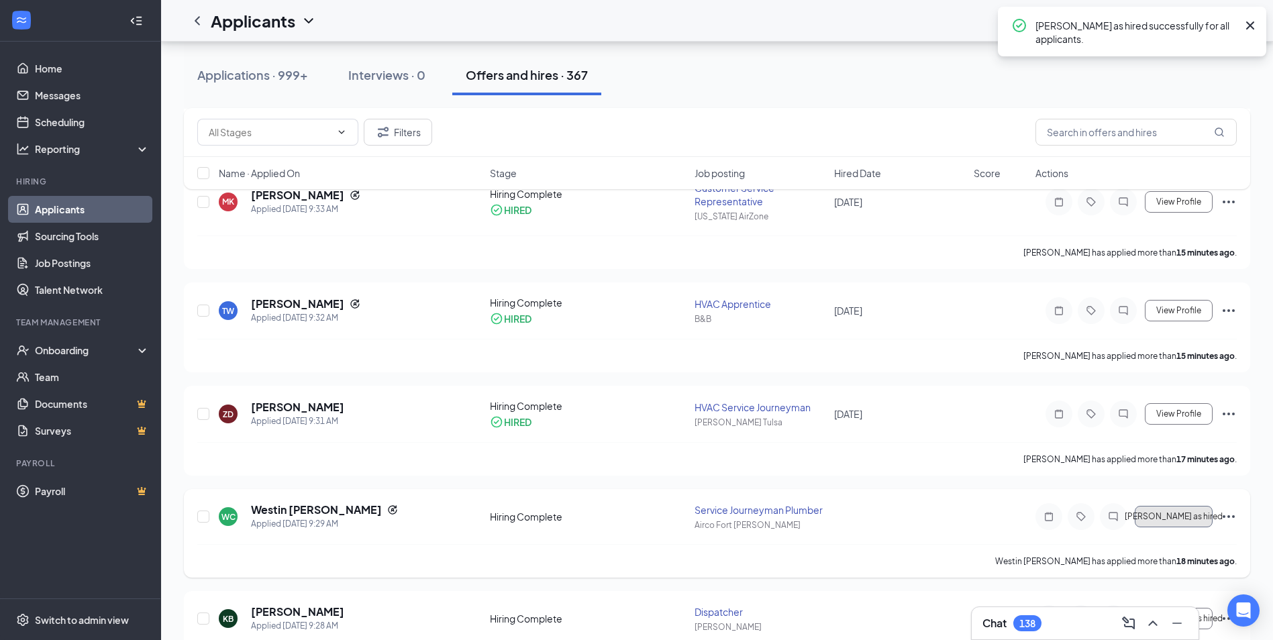
click at [1171, 518] on span "[PERSON_NAME] as hired" at bounding box center [1174, 516] width 98 height 9
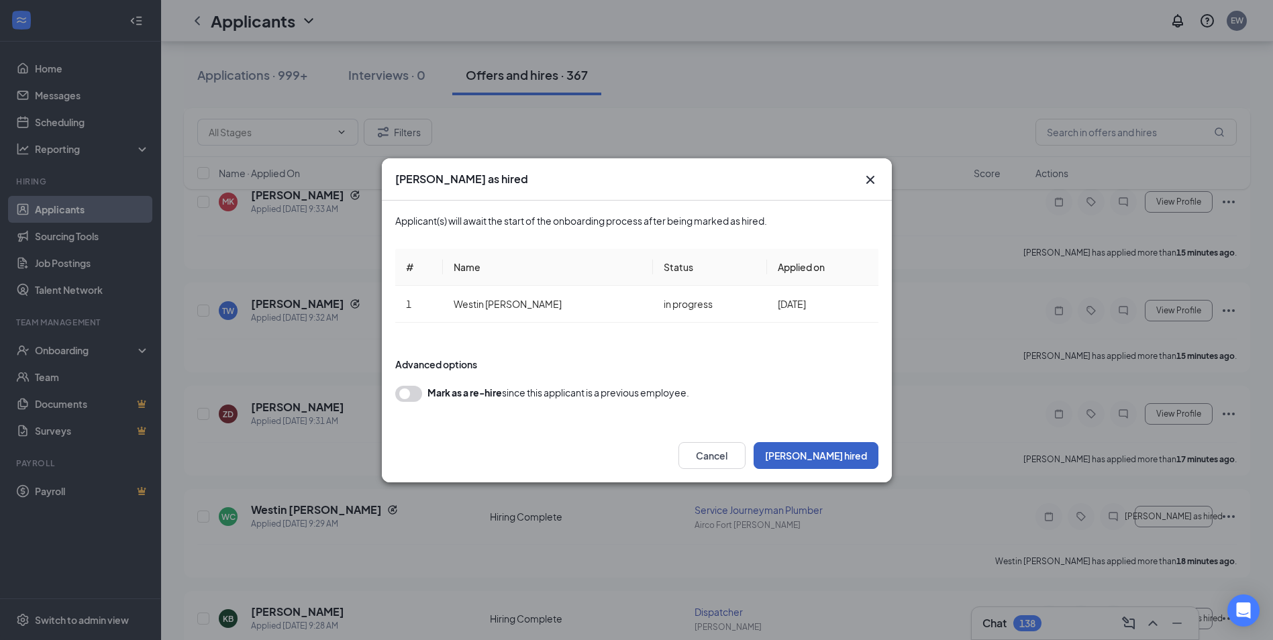
click at [841, 459] on button "[PERSON_NAME] hired" at bounding box center [815, 455] width 125 height 27
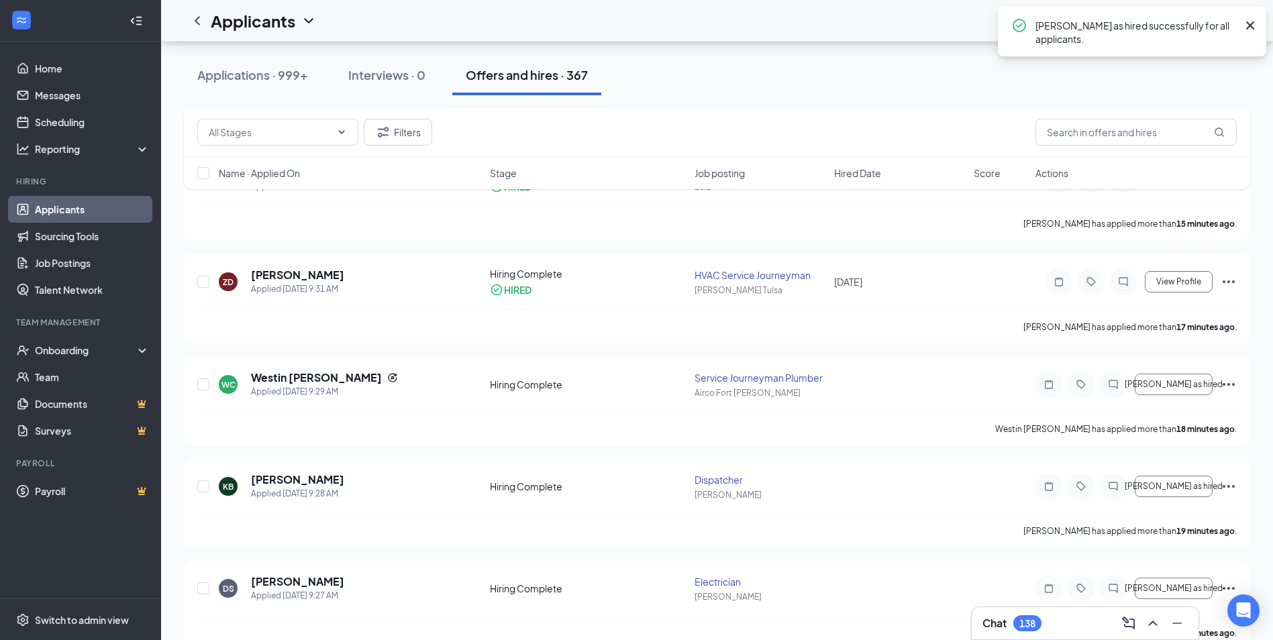
scroll to position [1360, 0]
click at [1178, 479] on button "Mark as hired" at bounding box center [1174, 484] width 78 height 21
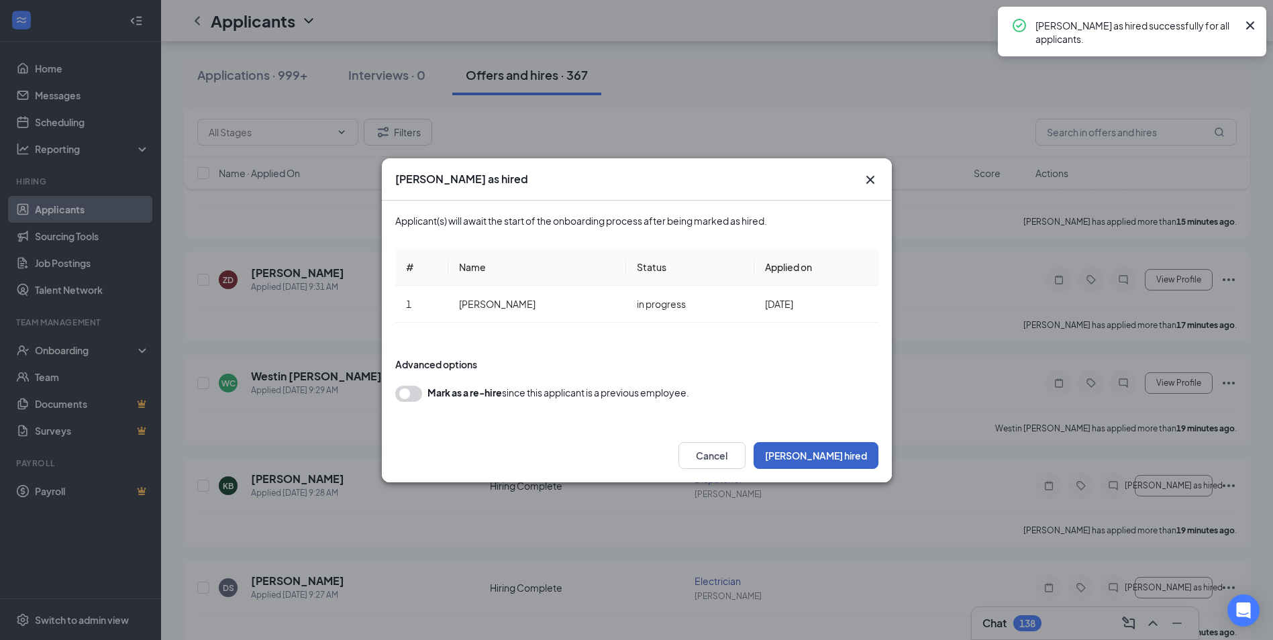
click at [839, 453] on button "Mark hired" at bounding box center [815, 455] width 125 height 27
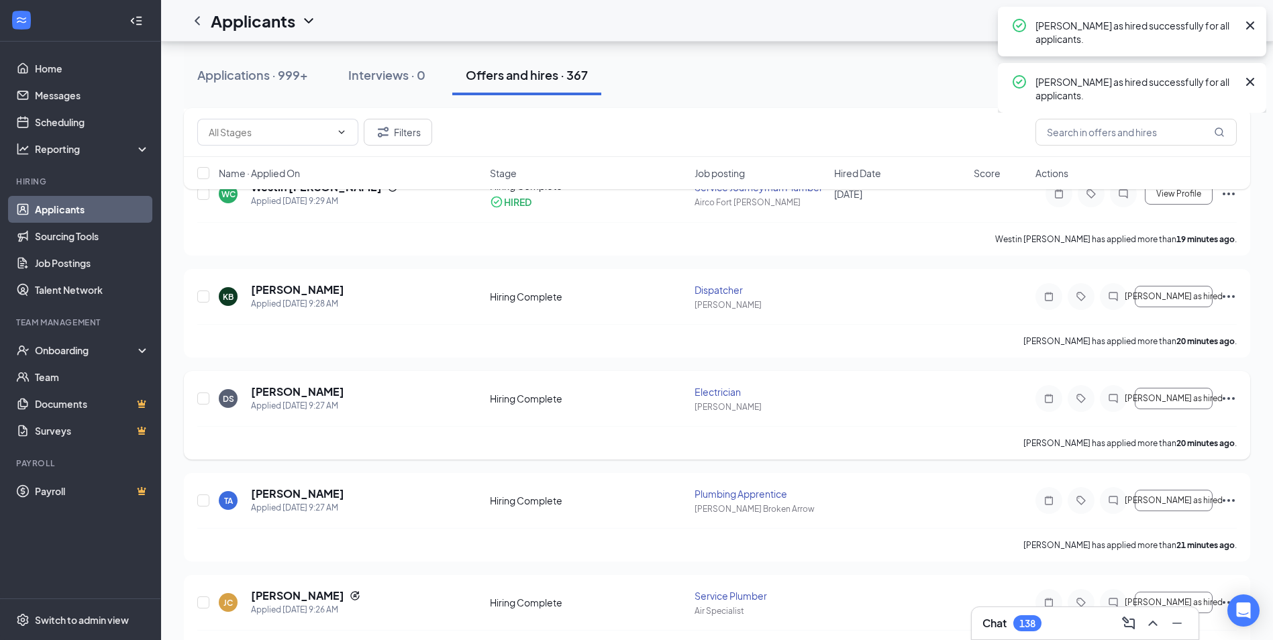
scroll to position [1561, 0]
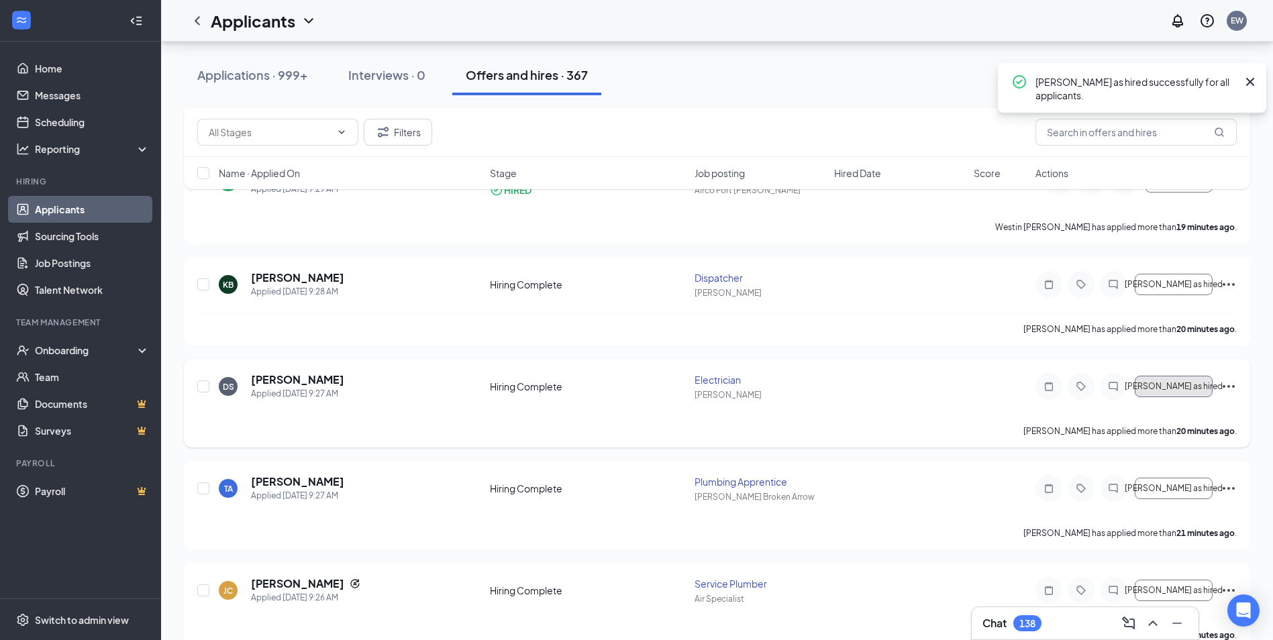
click at [1163, 390] on span "[PERSON_NAME] as hired" at bounding box center [1174, 386] width 98 height 9
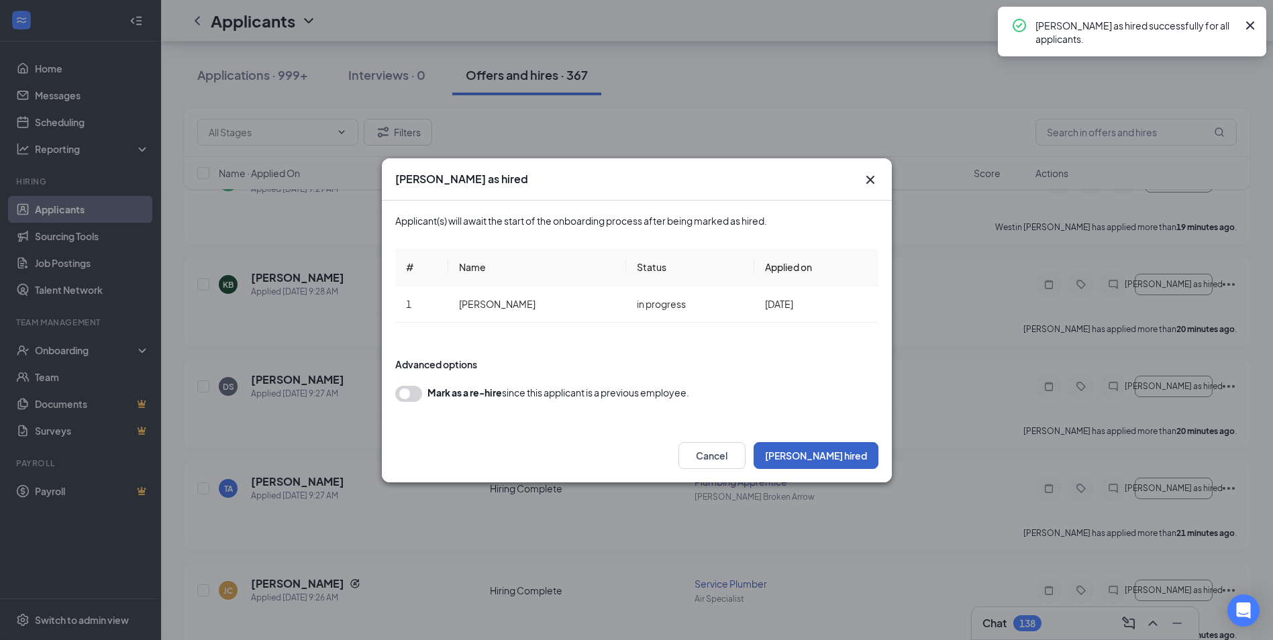
click at [849, 459] on button "Mark hired" at bounding box center [815, 455] width 125 height 27
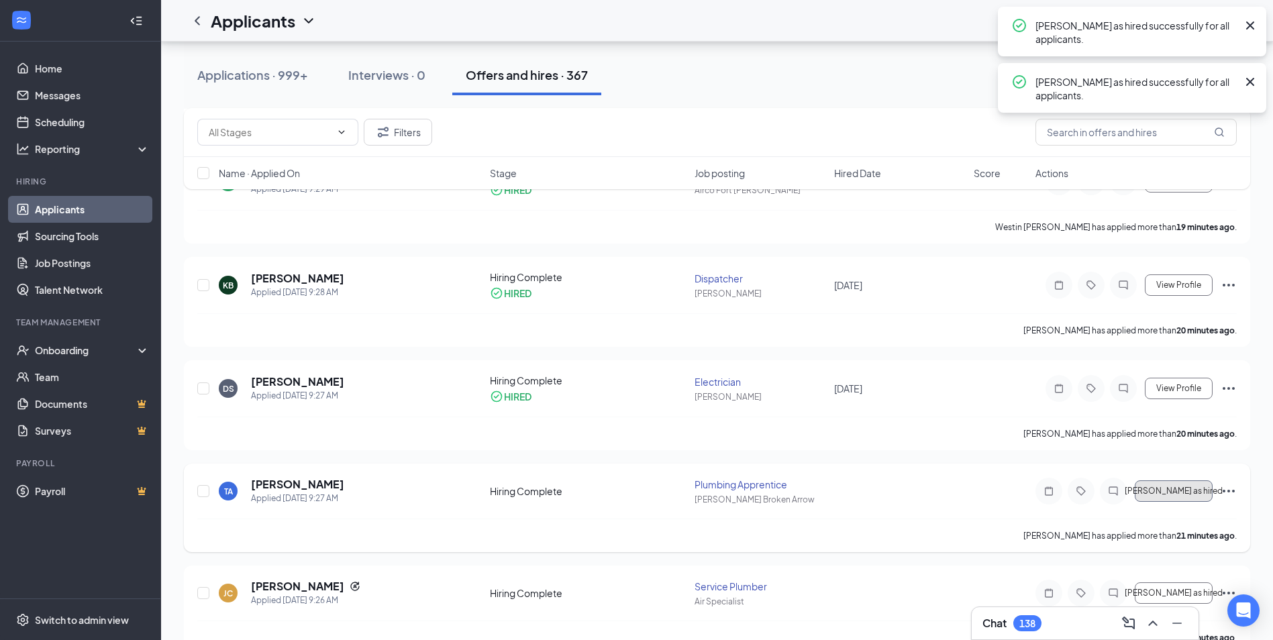
click at [1180, 487] on span "[PERSON_NAME] as hired" at bounding box center [1174, 490] width 98 height 9
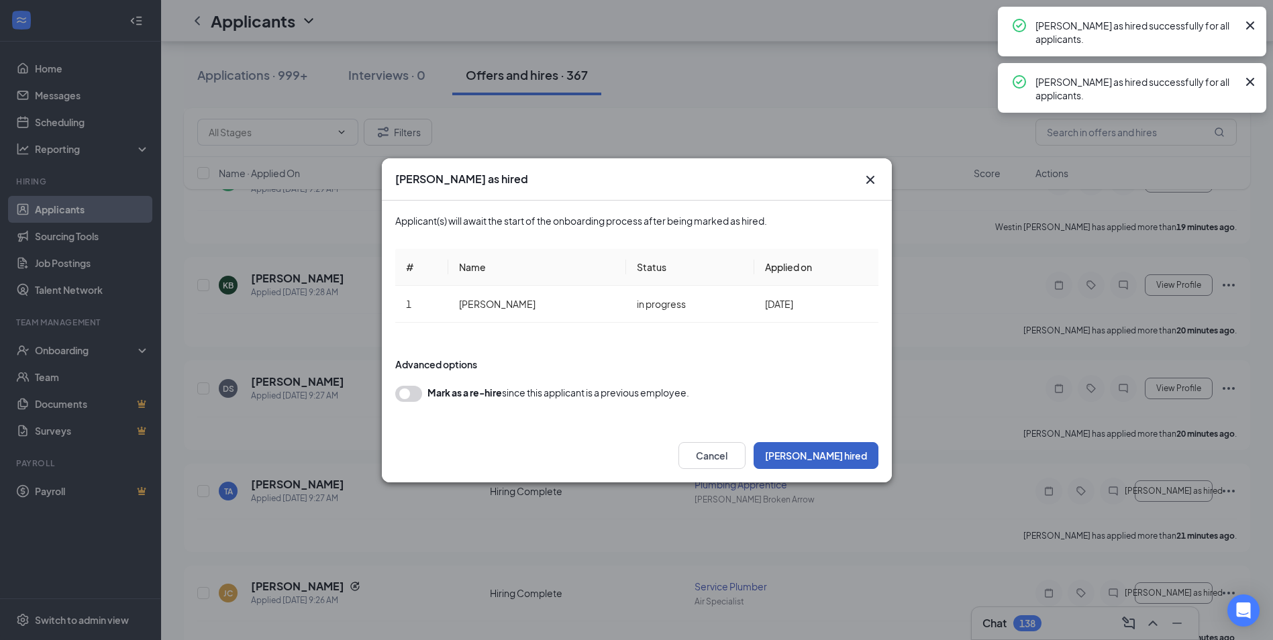
click at [833, 459] on button "Mark hired" at bounding box center [815, 455] width 125 height 27
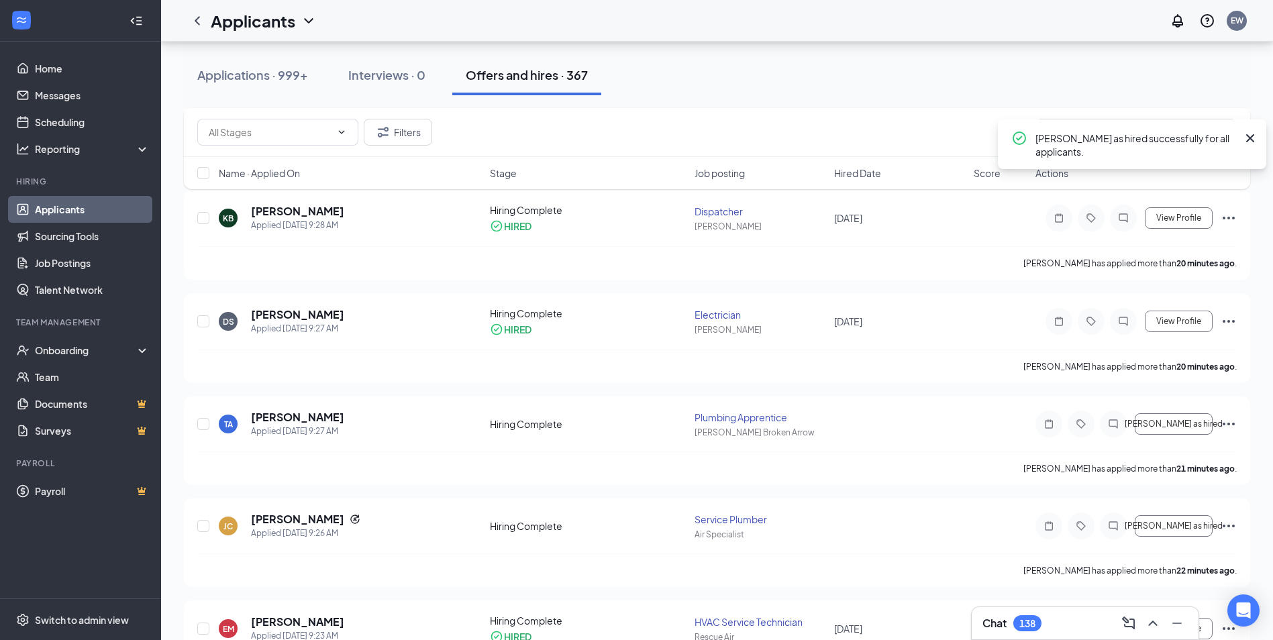
scroll to position [1695, 0]
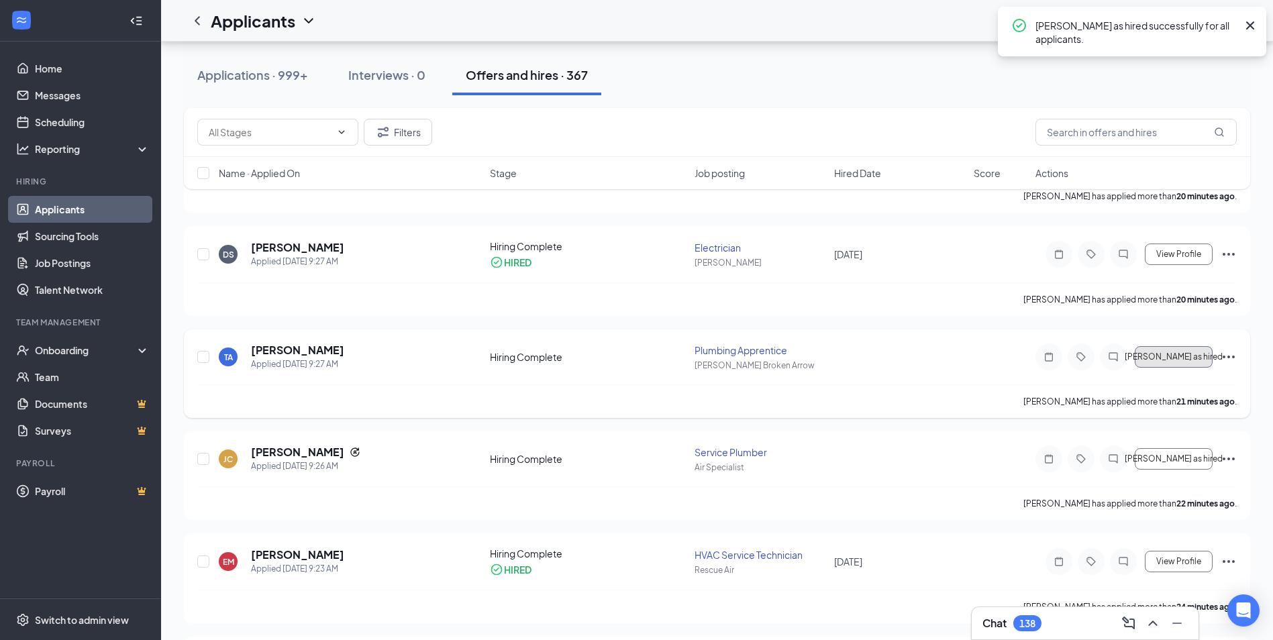
click at [1182, 361] on span "[PERSON_NAME] as hired" at bounding box center [1174, 356] width 98 height 9
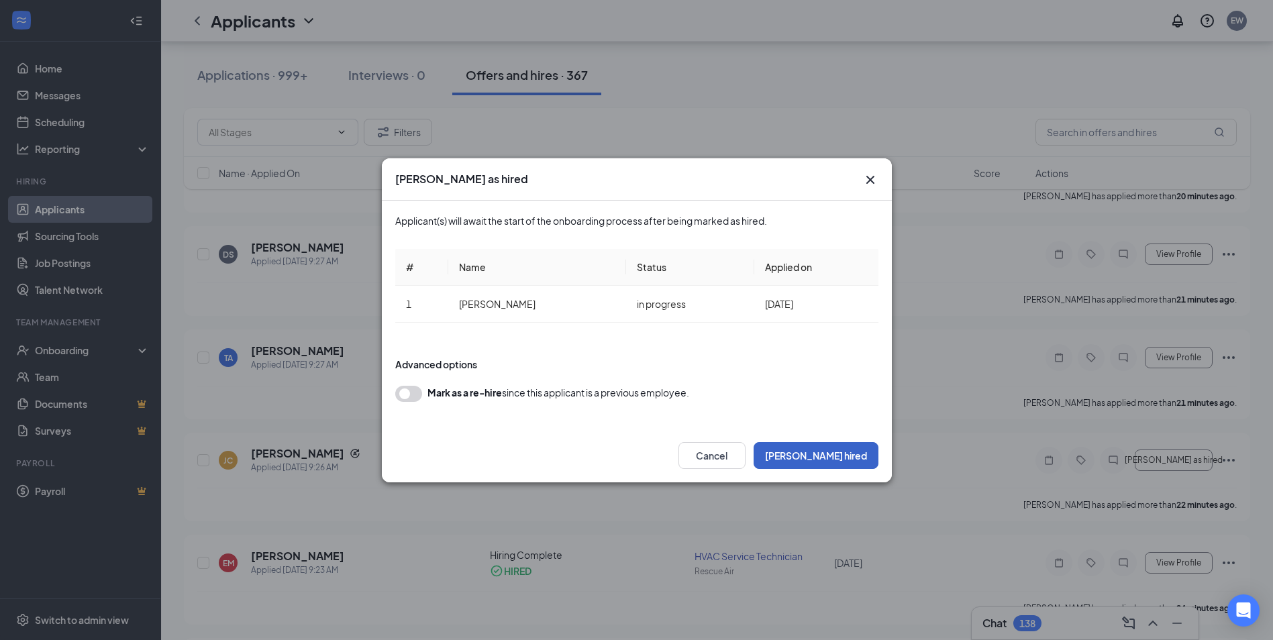
click at [841, 456] on button "Mark hired" at bounding box center [815, 455] width 125 height 27
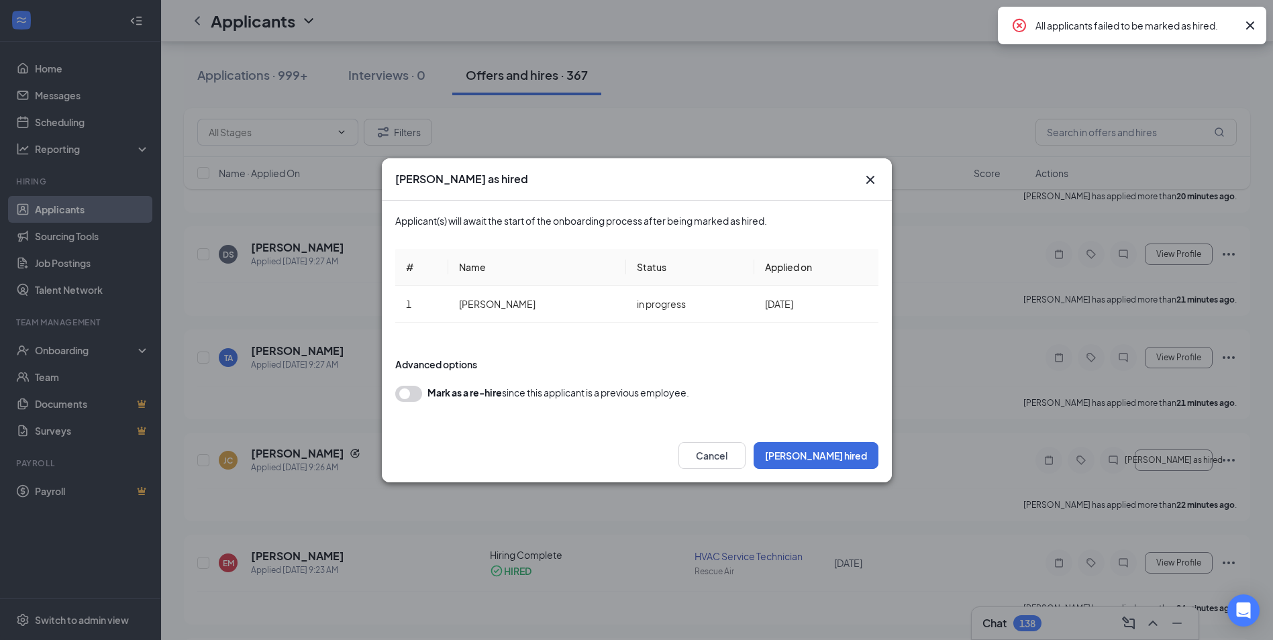
click at [868, 184] on icon "Cross" at bounding box center [870, 180] width 16 height 16
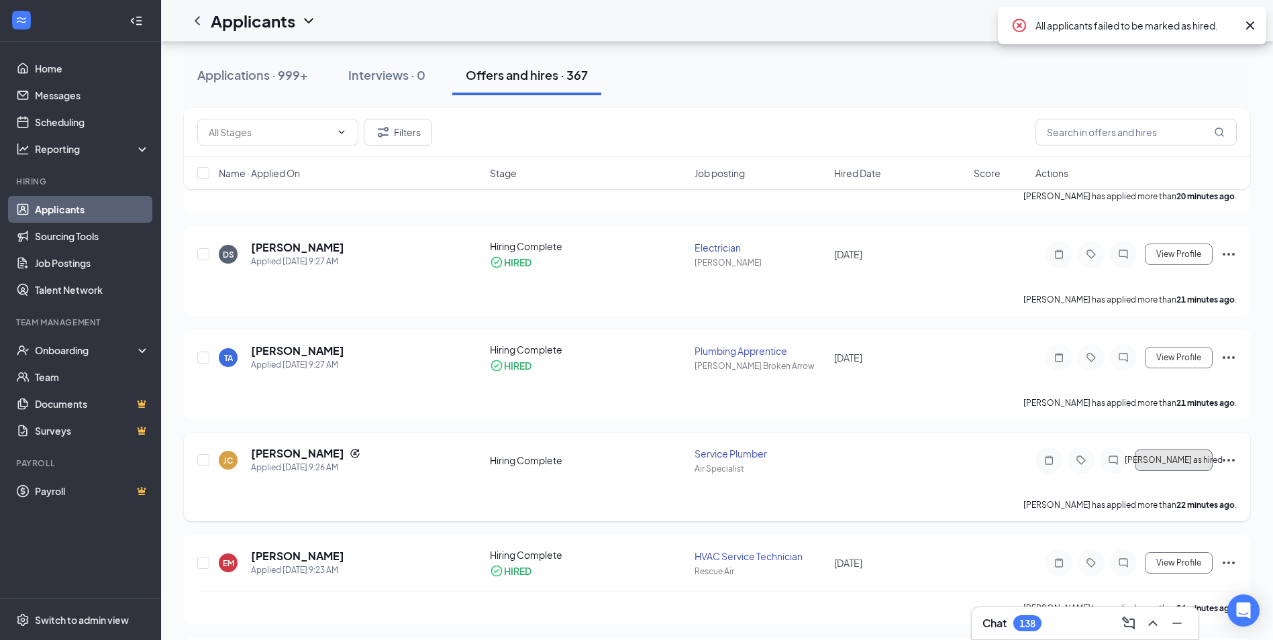
click at [1182, 451] on button "[PERSON_NAME] as hired" at bounding box center [1174, 460] width 78 height 21
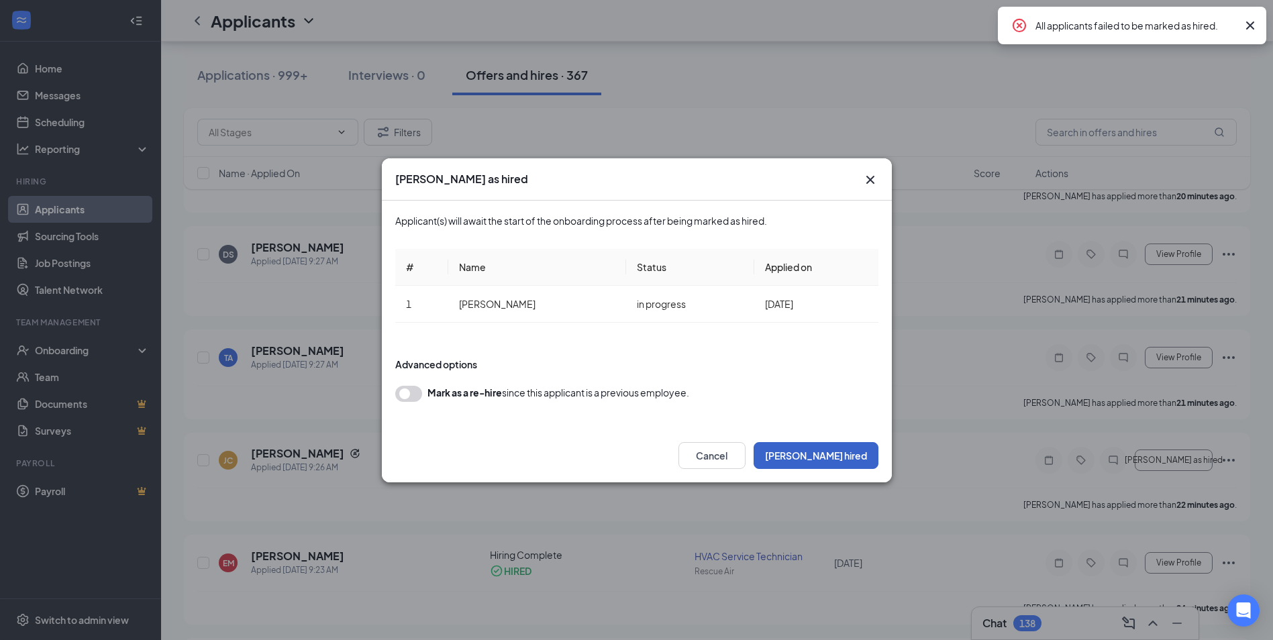
drag, startPoint x: 835, startPoint y: 453, endPoint x: 851, endPoint y: 450, distance: 16.3
click at [836, 453] on button "Mark hired" at bounding box center [815, 455] width 125 height 27
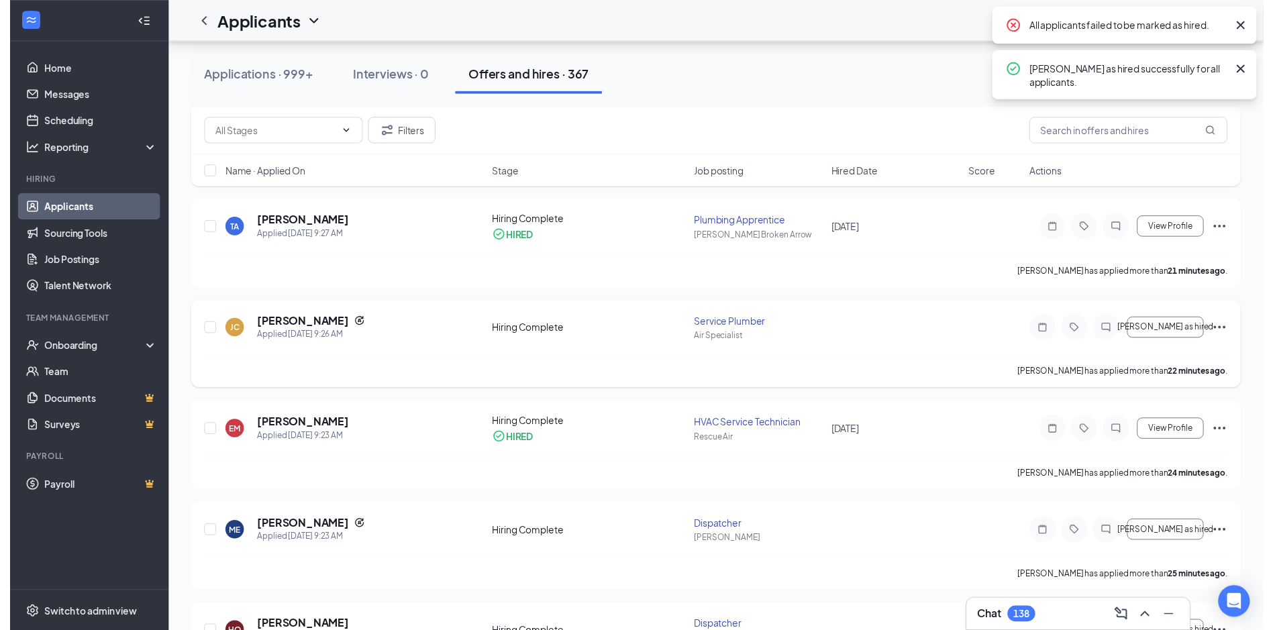
scroll to position [1830, 0]
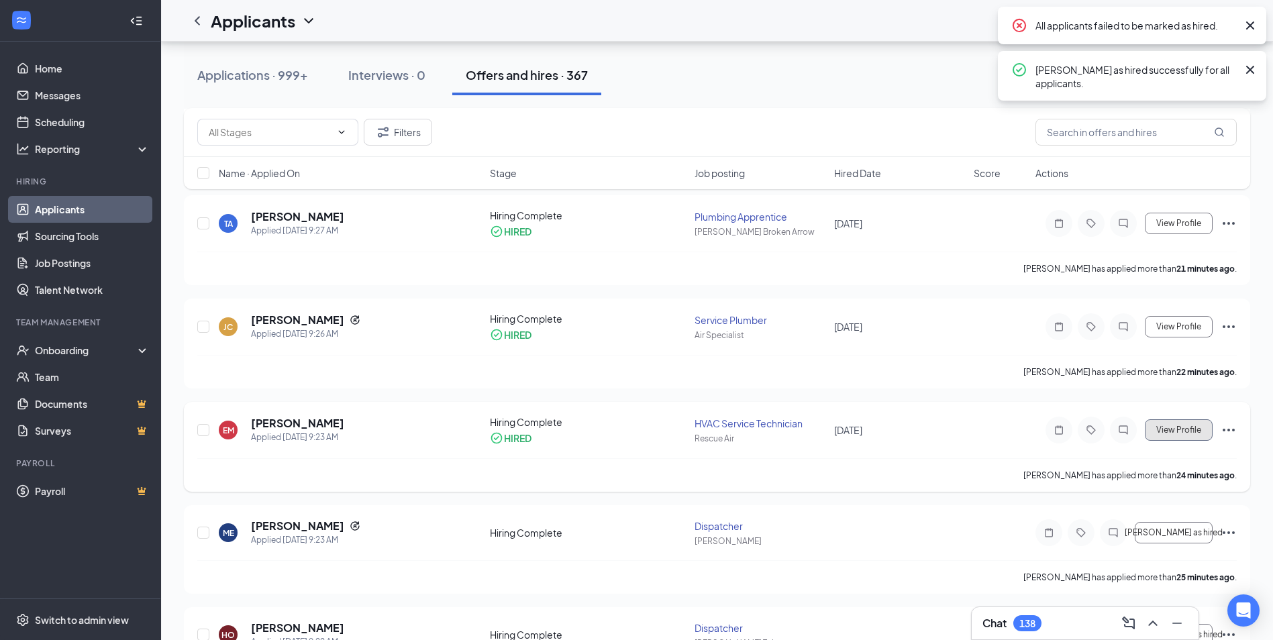
click at [1175, 430] on span "View Profile" at bounding box center [1178, 429] width 45 height 9
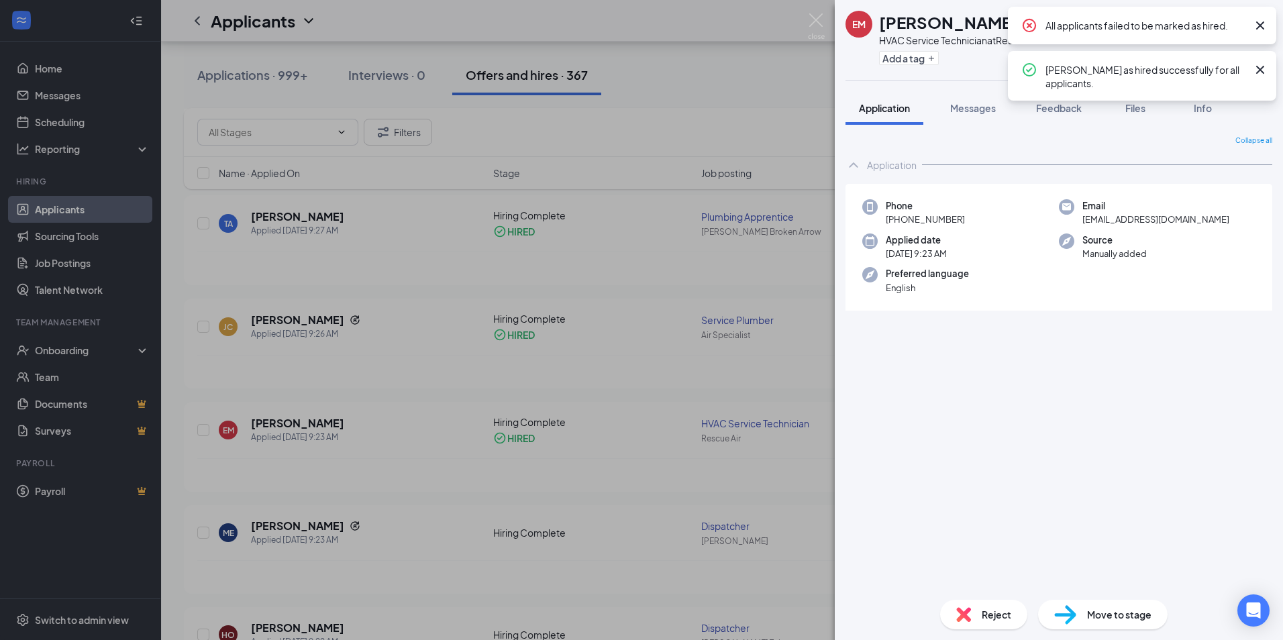
click at [720, 13] on div "EM Eric Merino HVAC Service Technician at Rescue Air Add a tag Application Mess…" at bounding box center [641, 320] width 1283 height 640
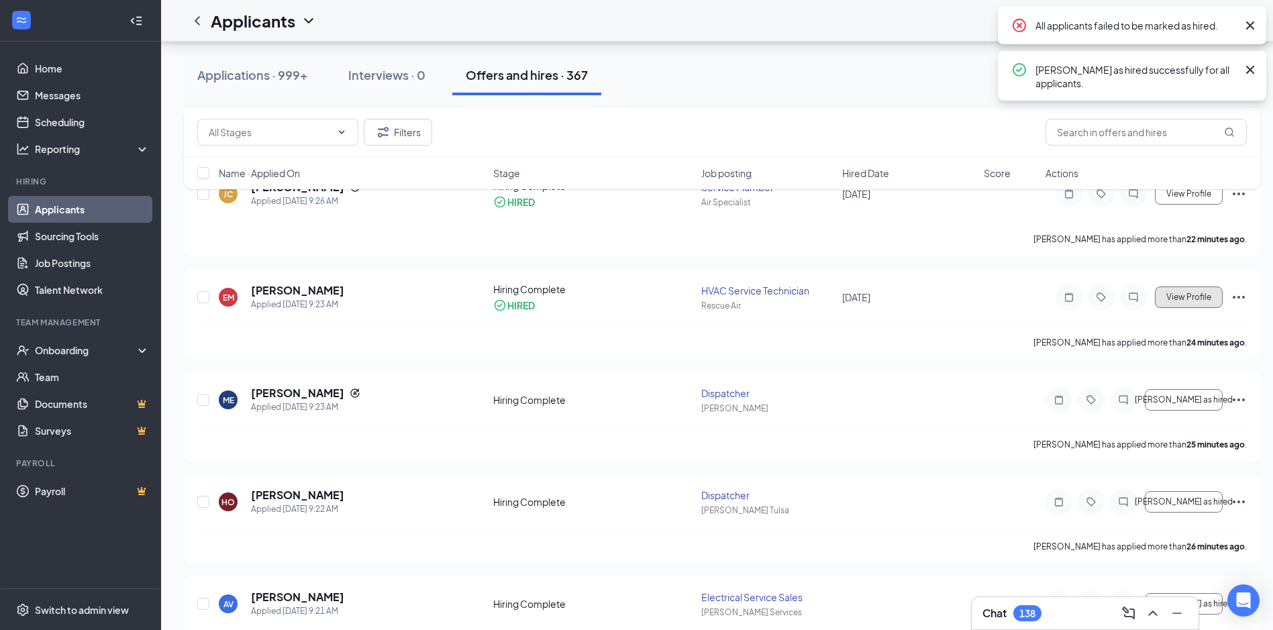
scroll to position [1964, 0]
click at [1193, 401] on span "[PERSON_NAME] as hired" at bounding box center [1184, 398] width 98 height 9
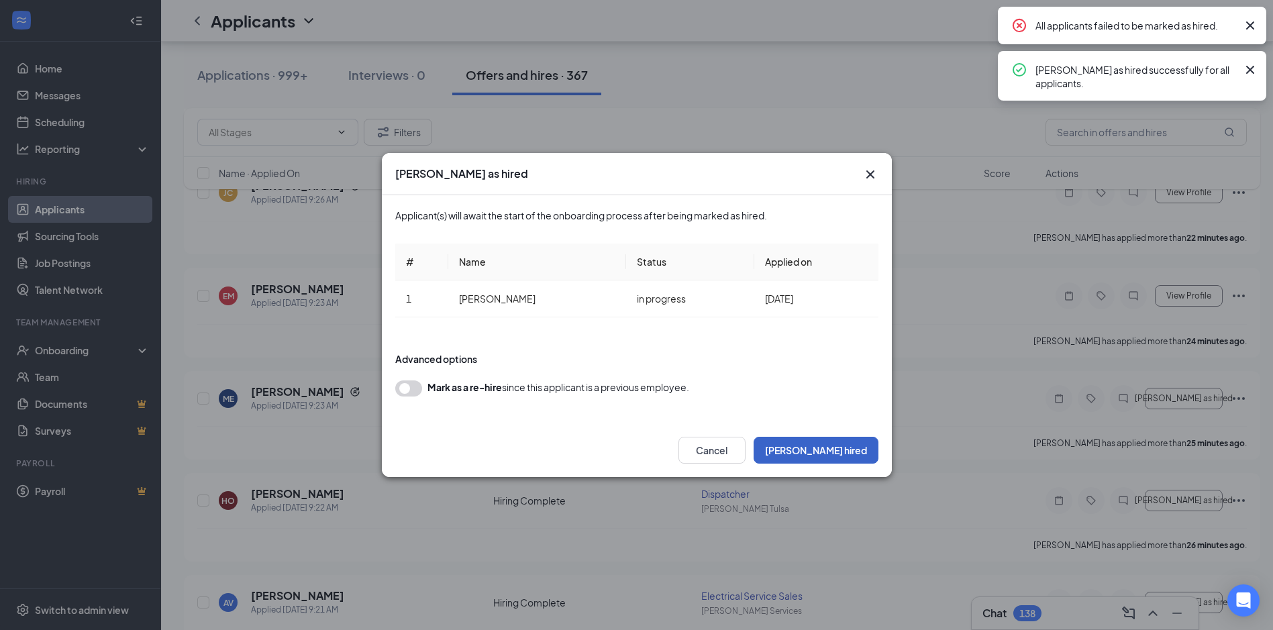
click at [870, 448] on button "Mark hired" at bounding box center [815, 450] width 125 height 27
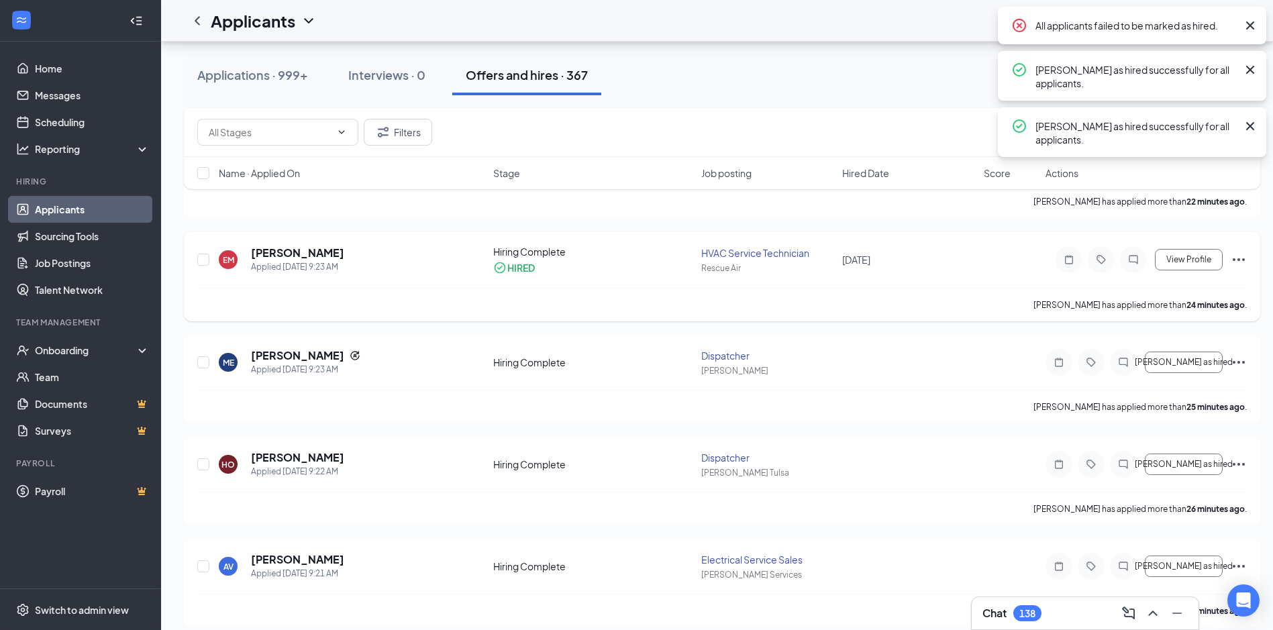
scroll to position [2031, 0]
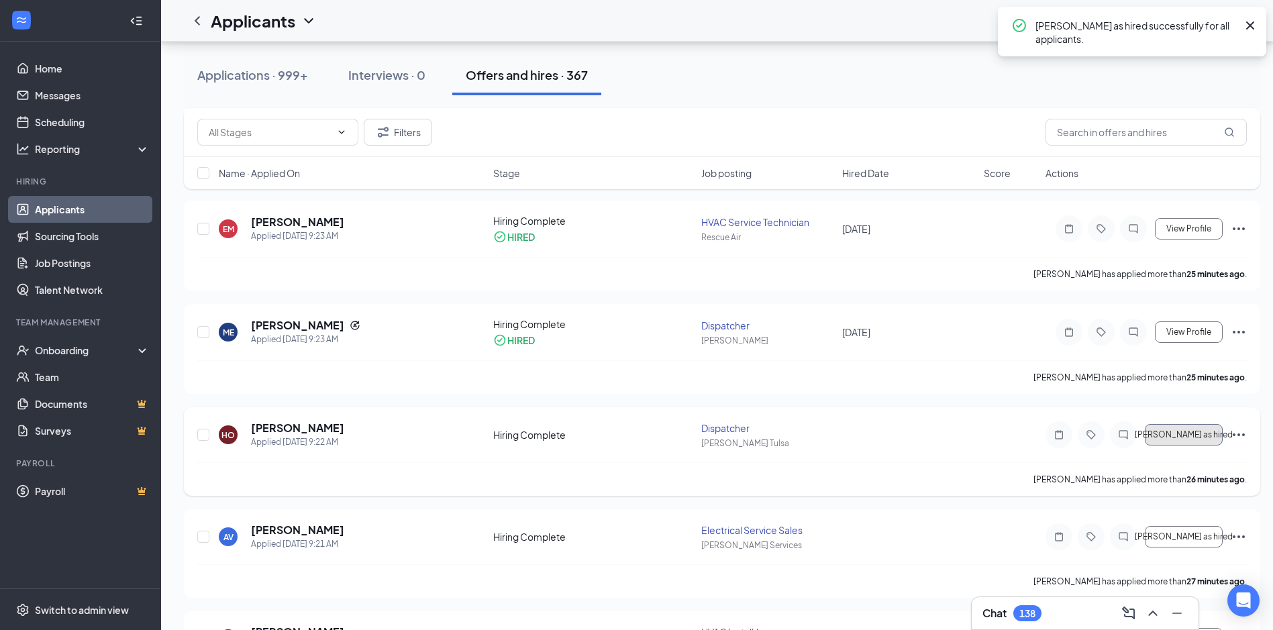
click at [1186, 439] on button "[PERSON_NAME] as hired" at bounding box center [1184, 434] width 78 height 21
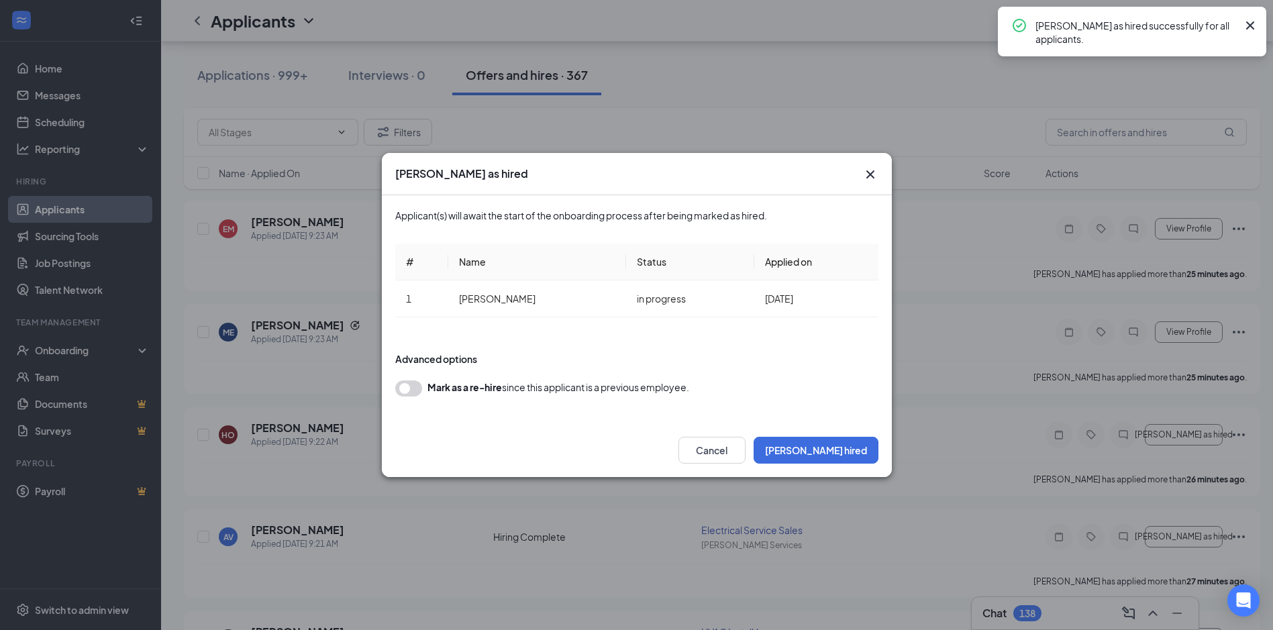
click at [845, 466] on div "Cancel Mark hired" at bounding box center [637, 450] width 510 height 54
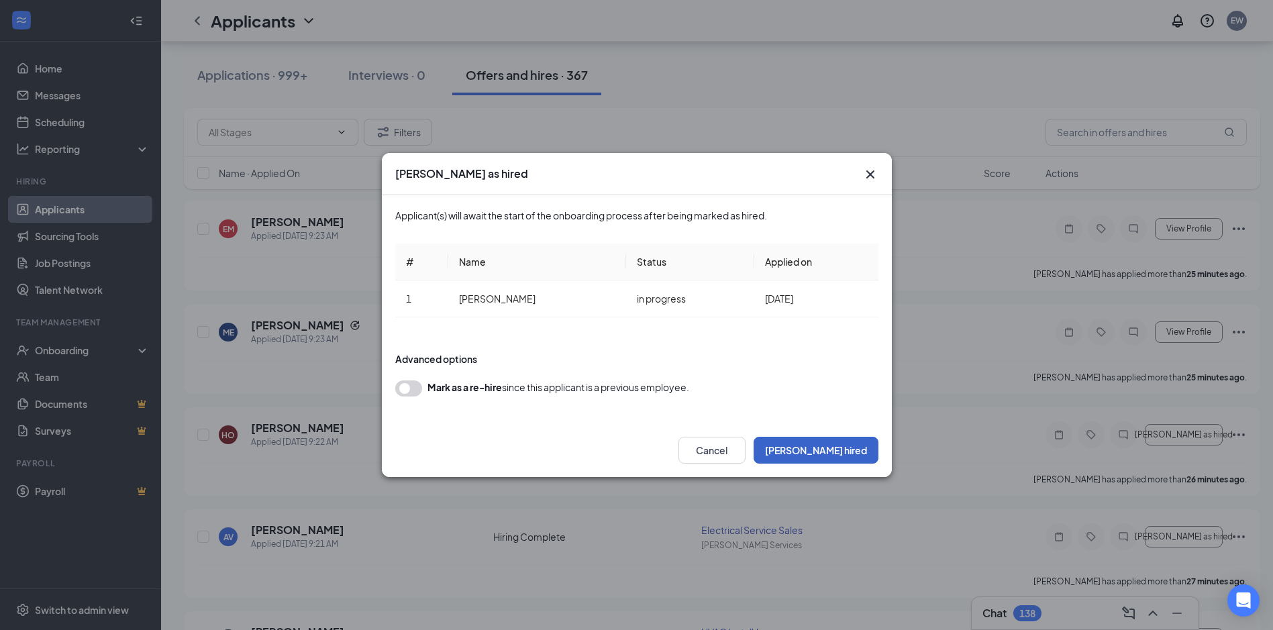
click at [843, 458] on button "Mark hired" at bounding box center [815, 450] width 125 height 27
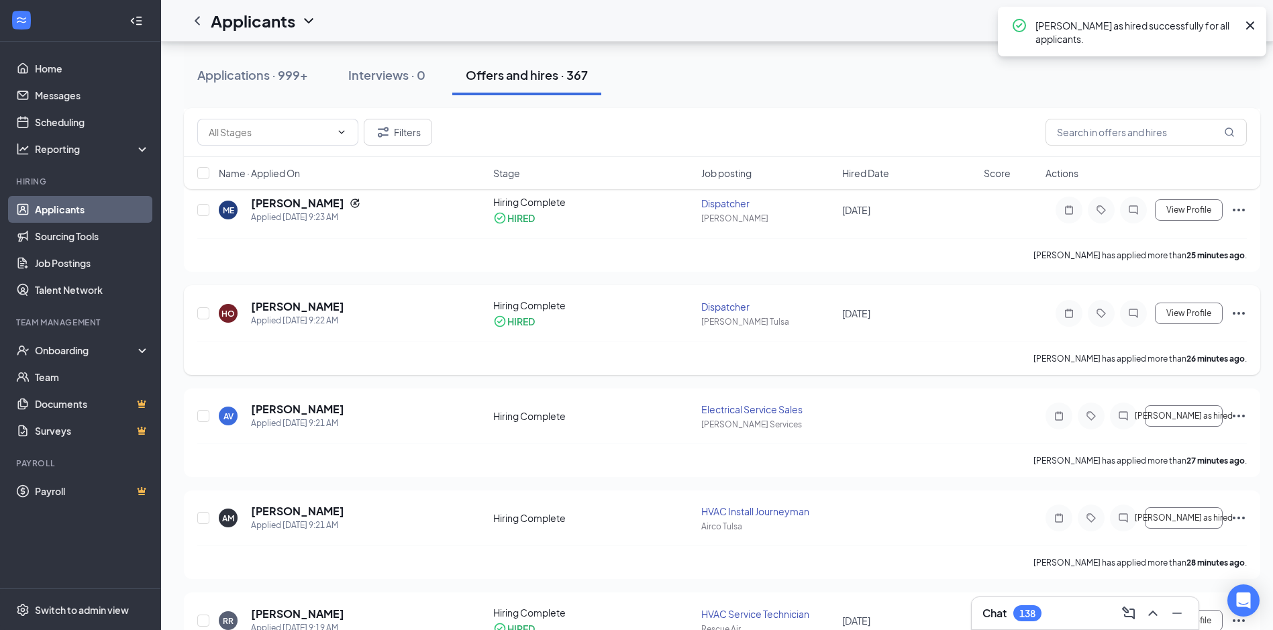
scroll to position [2232, 0]
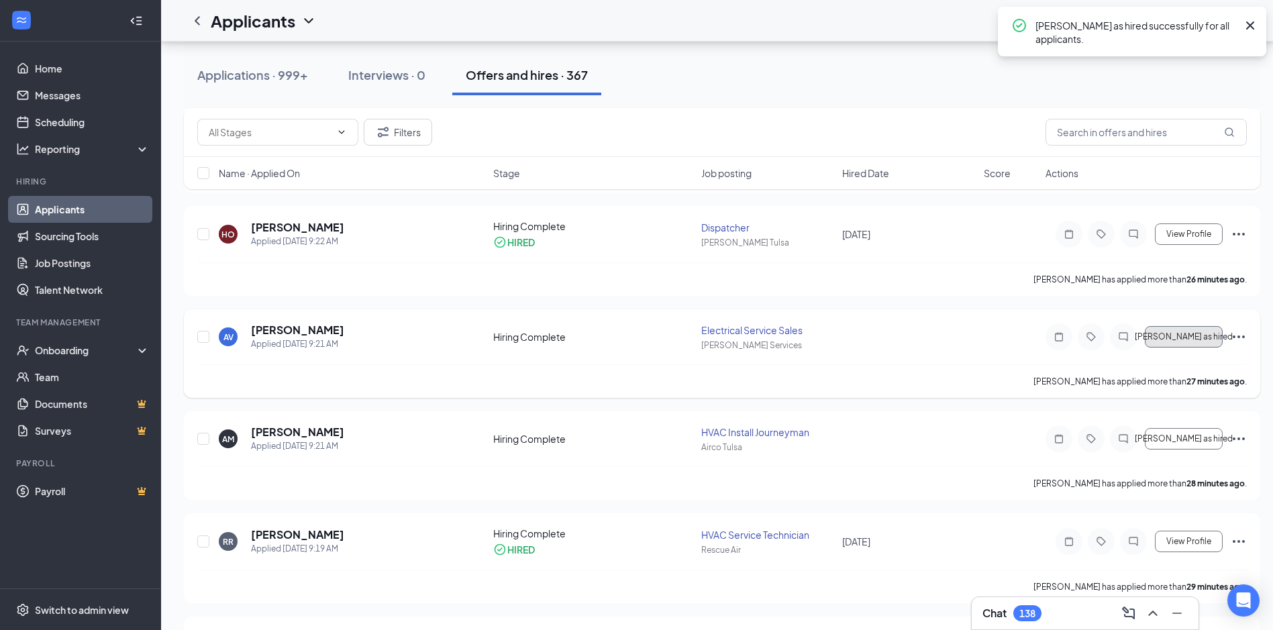
click at [1184, 336] on span "[PERSON_NAME] as hired" at bounding box center [1184, 336] width 98 height 9
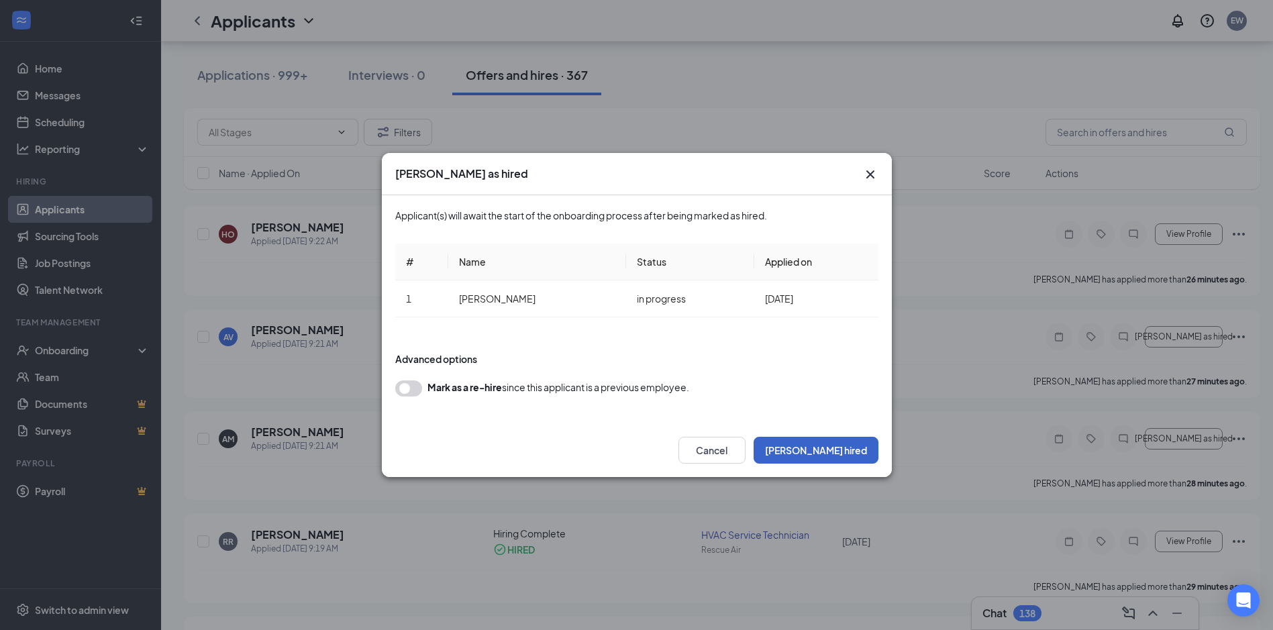
click at [851, 456] on button "Mark hired" at bounding box center [815, 450] width 125 height 27
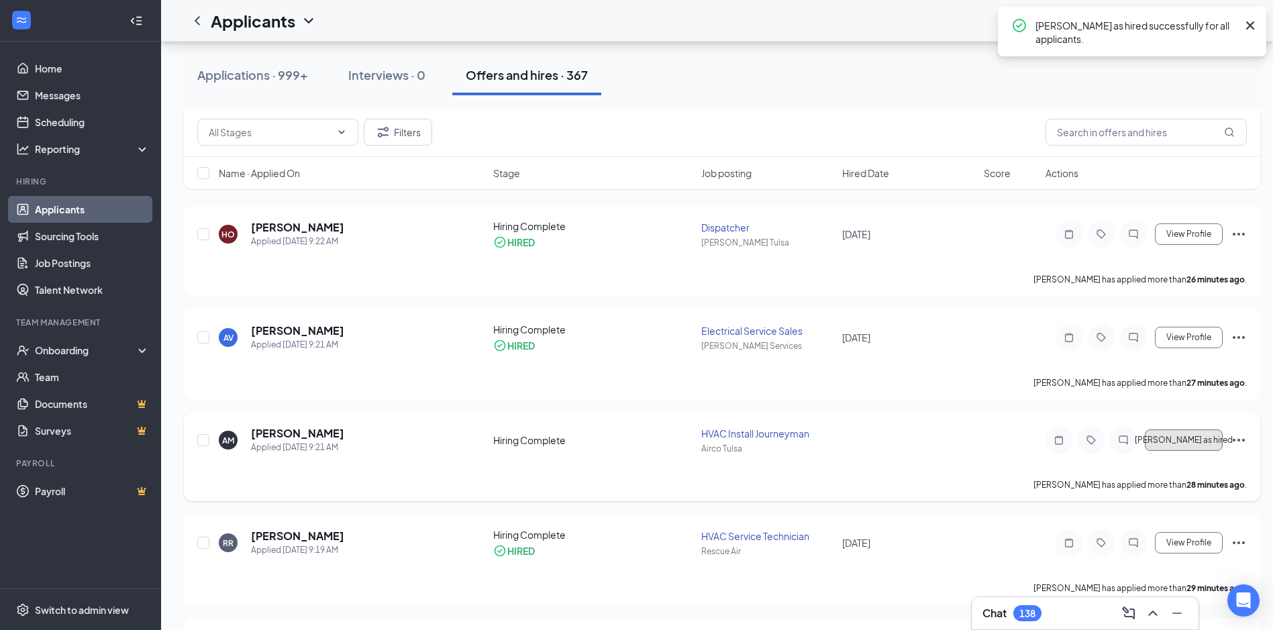
drag, startPoint x: 1188, startPoint y: 442, endPoint x: 1143, endPoint y: 437, distance: 45.9
click at [1188, 443] on span "[PERSON_NAME] as hired" at bounding box center [1184, 439] width 98 height 9
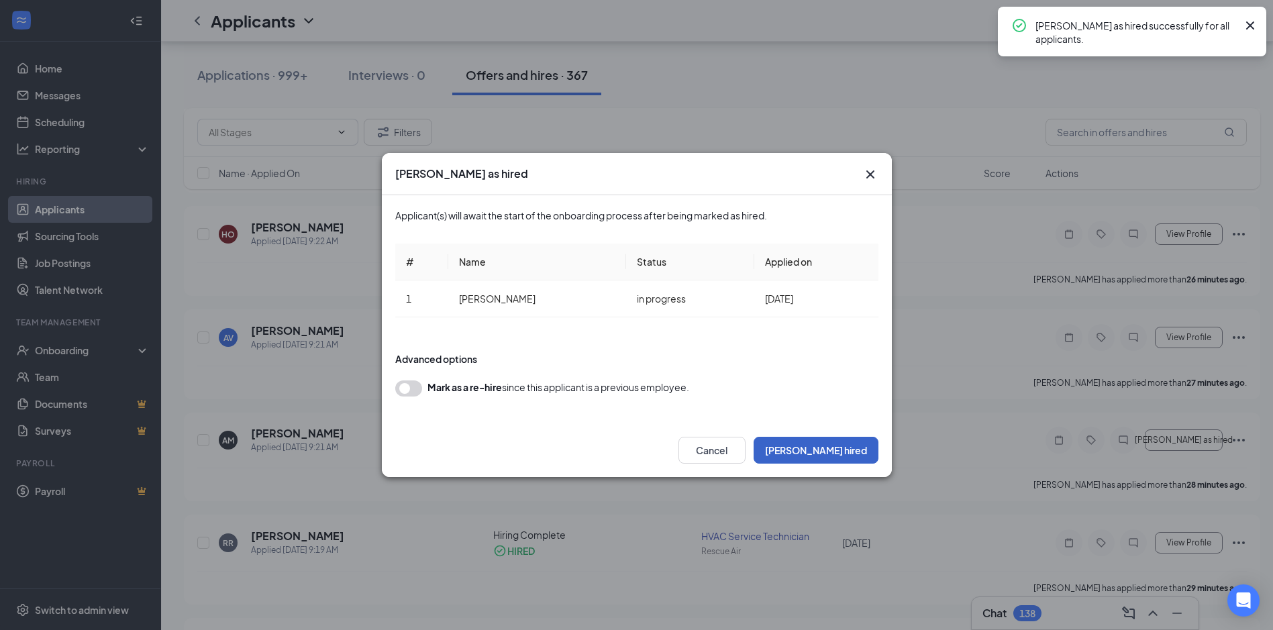
click at [831, 449] on button "Mark hired" at bounding box center [815, 450] width 125 height 27
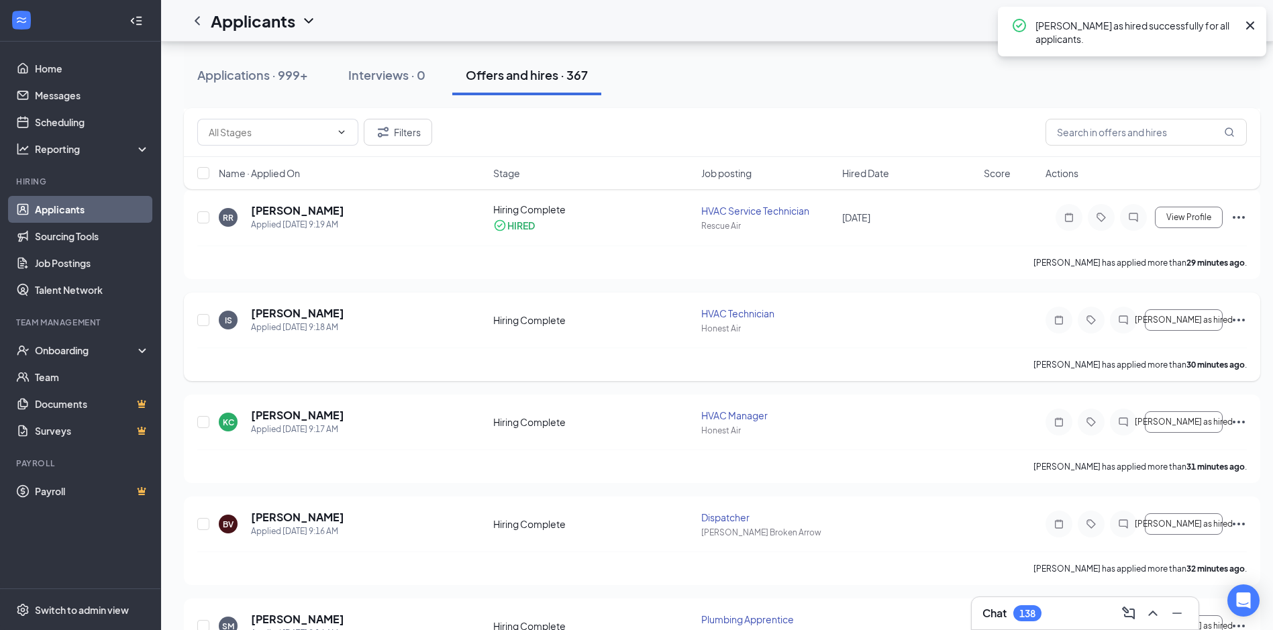
scroll to position [2568, 0]
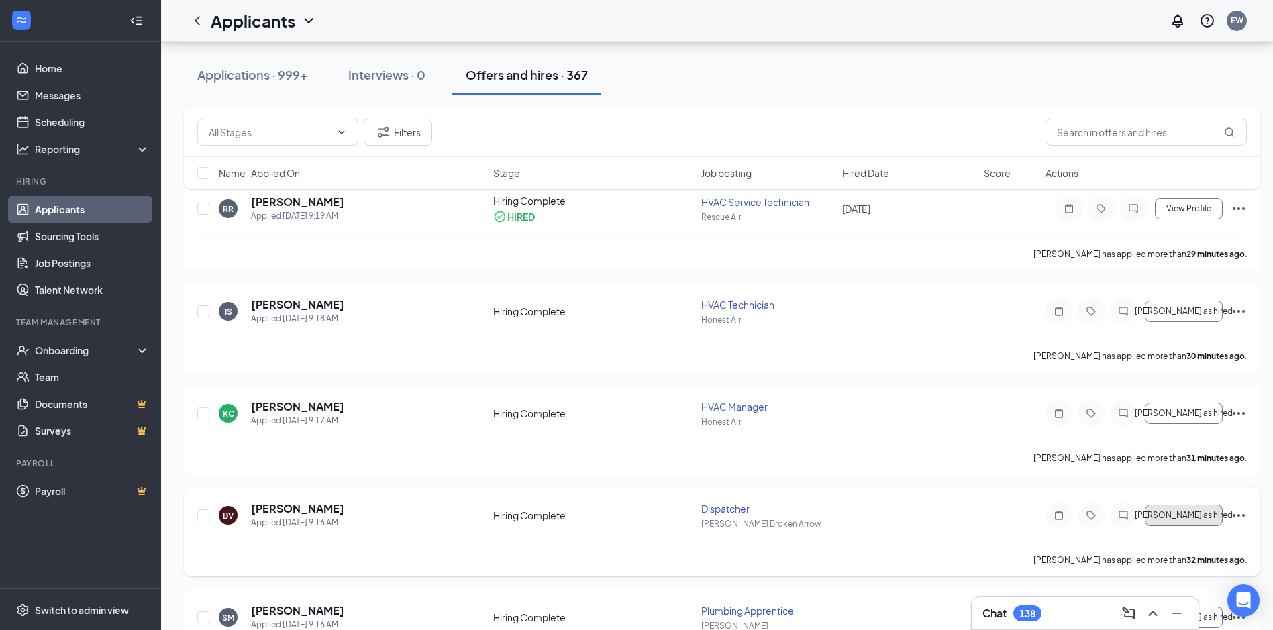
click at [1178, 518] on span "[PERSON_NAME] as hired" at bounding box center [1184, 515] width 98 height 9
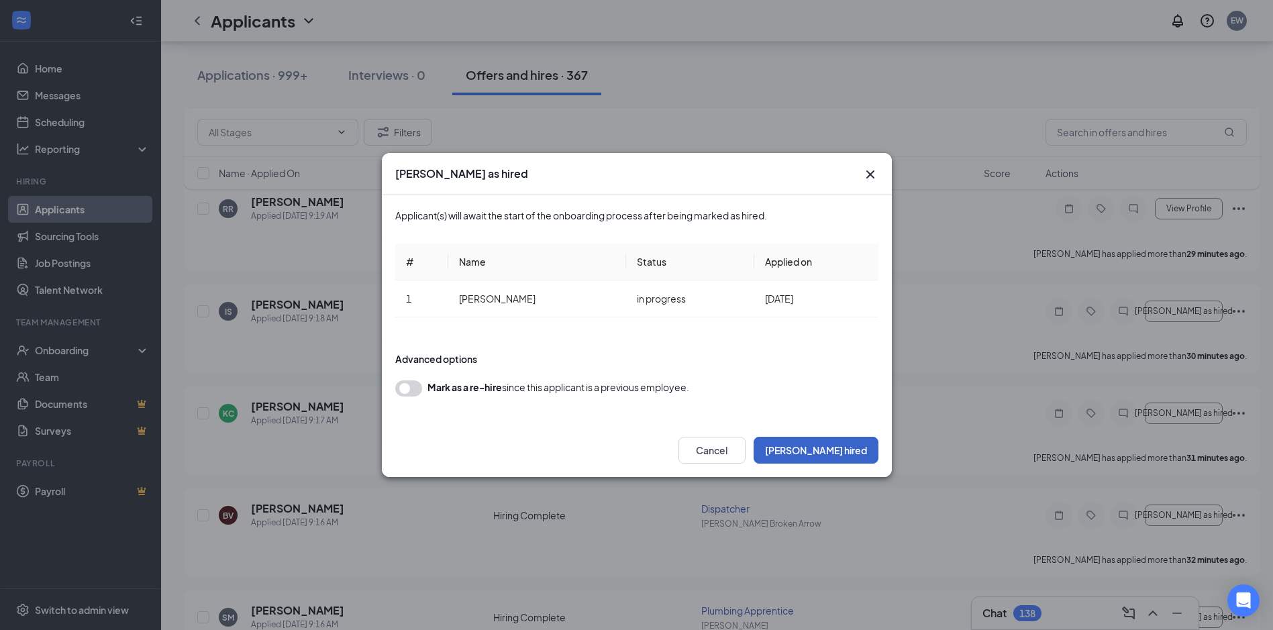
click at [859, 446] on button "Mark hired" at bounding box center [815, 450] width 125 height 27
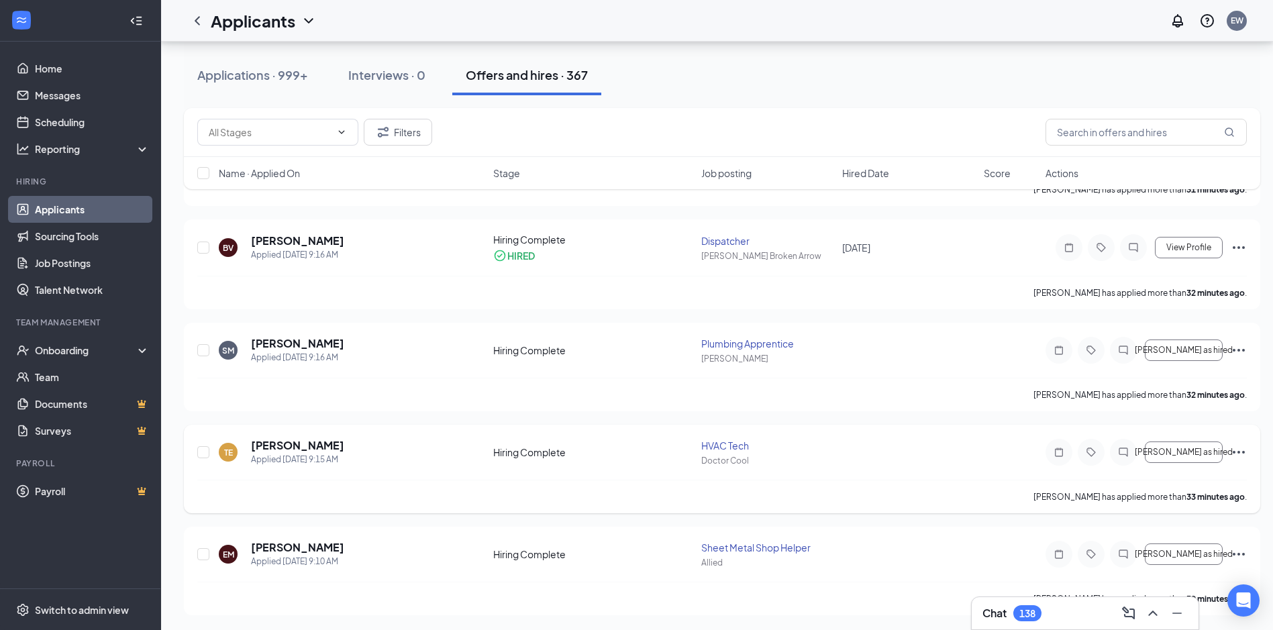
scroll to position [2837, 0]
click at [1185, 549] on span "[PERSON_NAME] as hired" at bounding box center [1184, 552] width 98 height 9
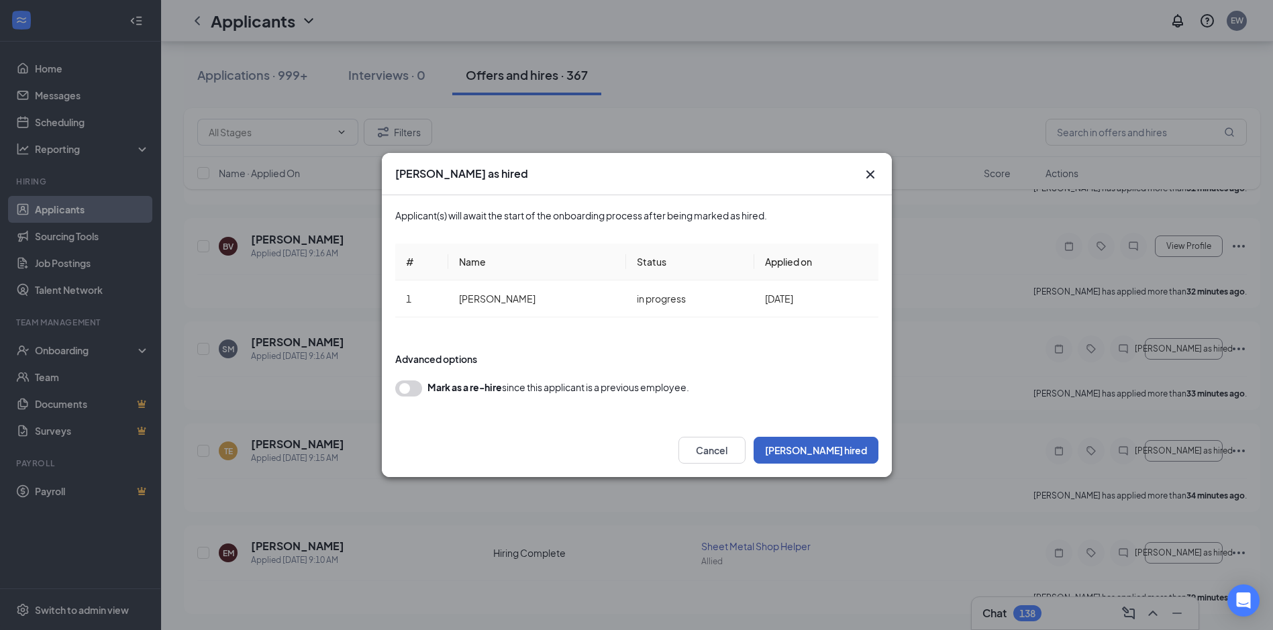
click at [837, 448] on button "Mark hired" at bounding box center [815, 450] width 125 height 27
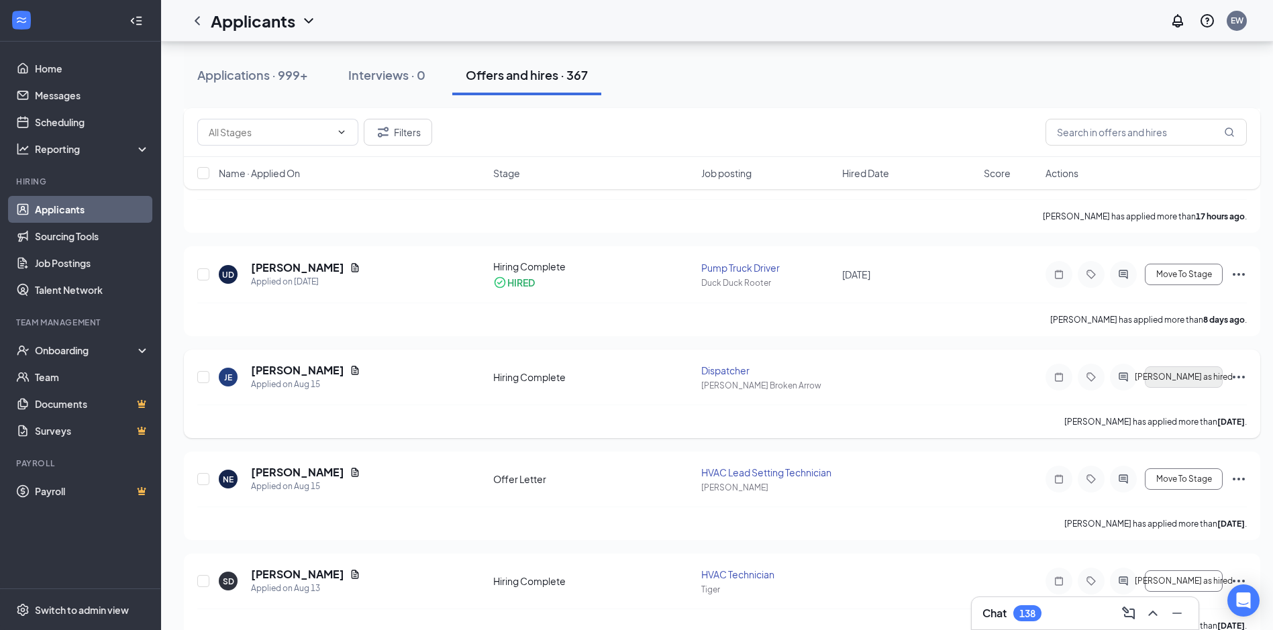
scroll to position [3643, 0]
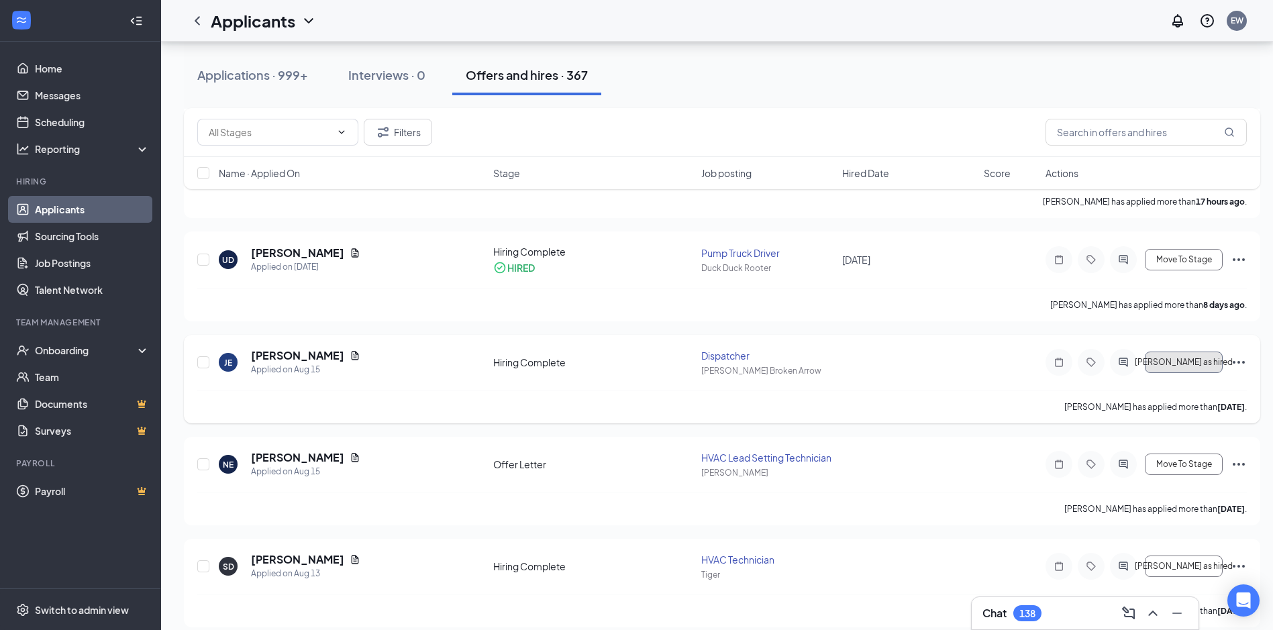
click at [1190, 360] on span "[PERSON_NAME] as hired" at bounding box center [1184, 362] width 98 height 9
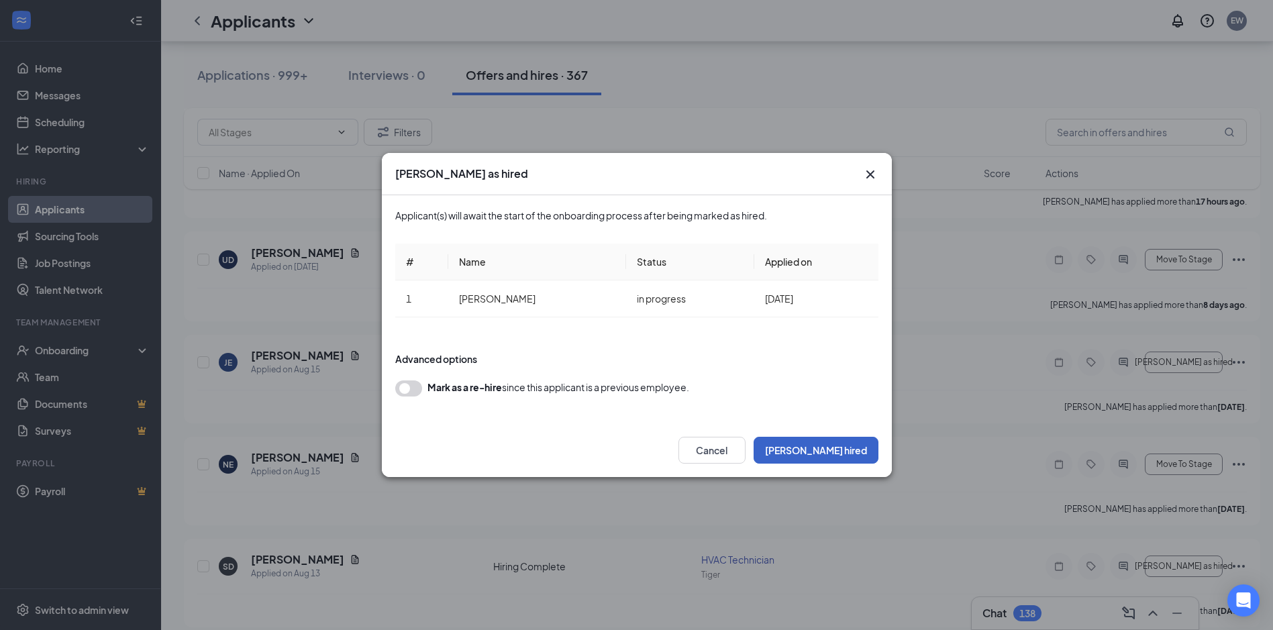
click at [850, 446] on button "Mark hired" at bounding box center [815, 450] width 125 height 27
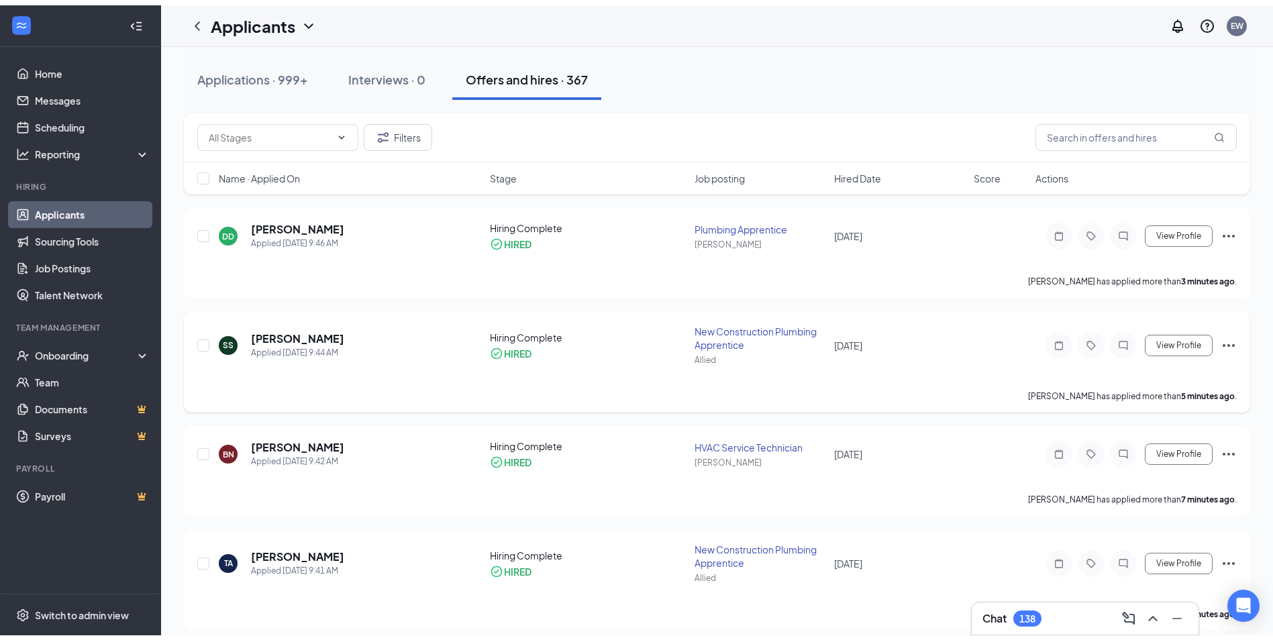
scroll to position [0, 0]
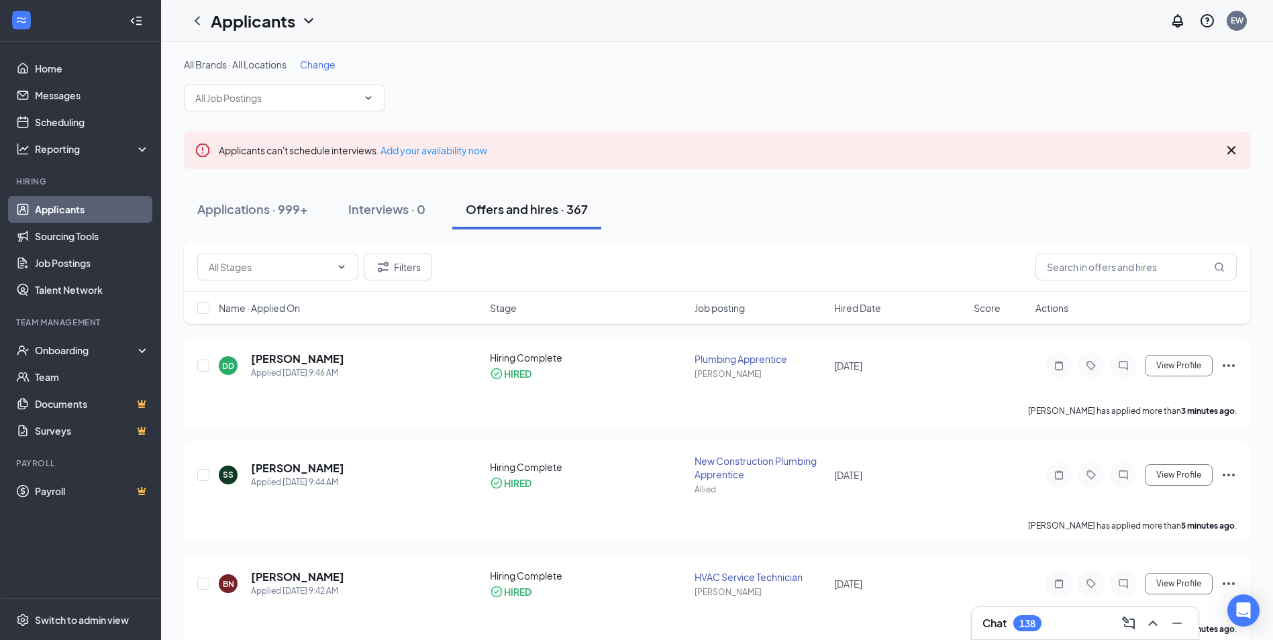
drag, startPoint x: 45, startPoint y: 215, endPoint x: 69, endPoint y: 195, distance: 31.4
click at [45, 215] on link "Applicants" at bounding box center [92, 209] width 115 height 27
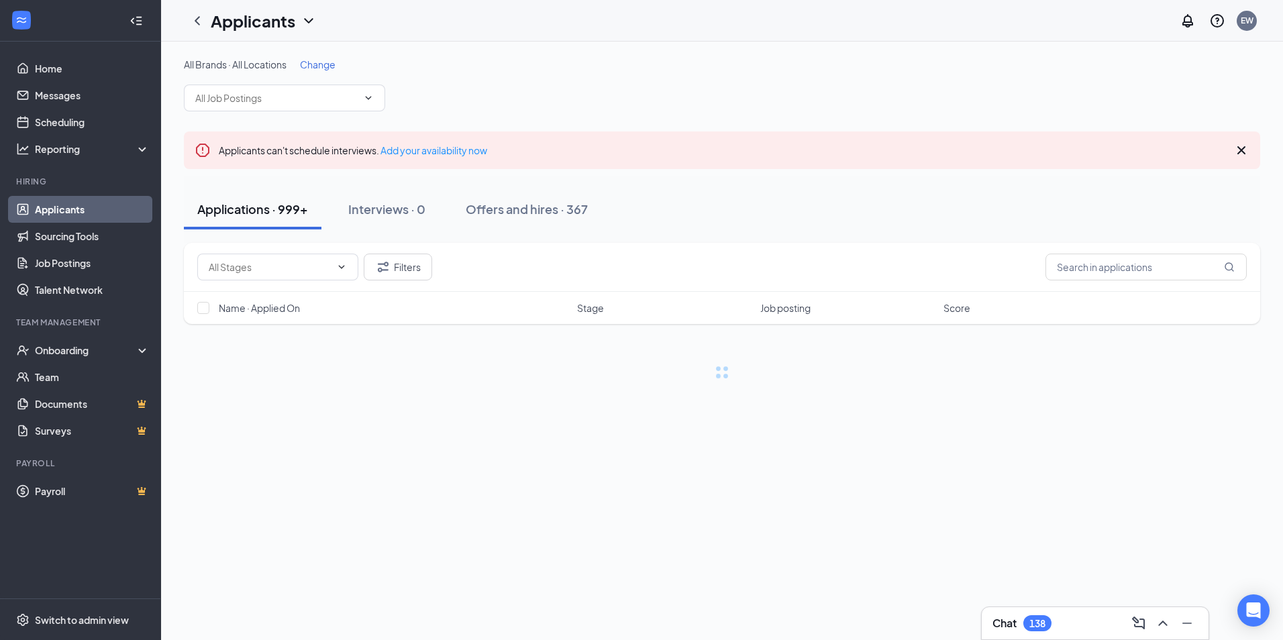
click at [237, 205] on div "Applications · 999+" at bounding box center [252, 209] width 111 height 17
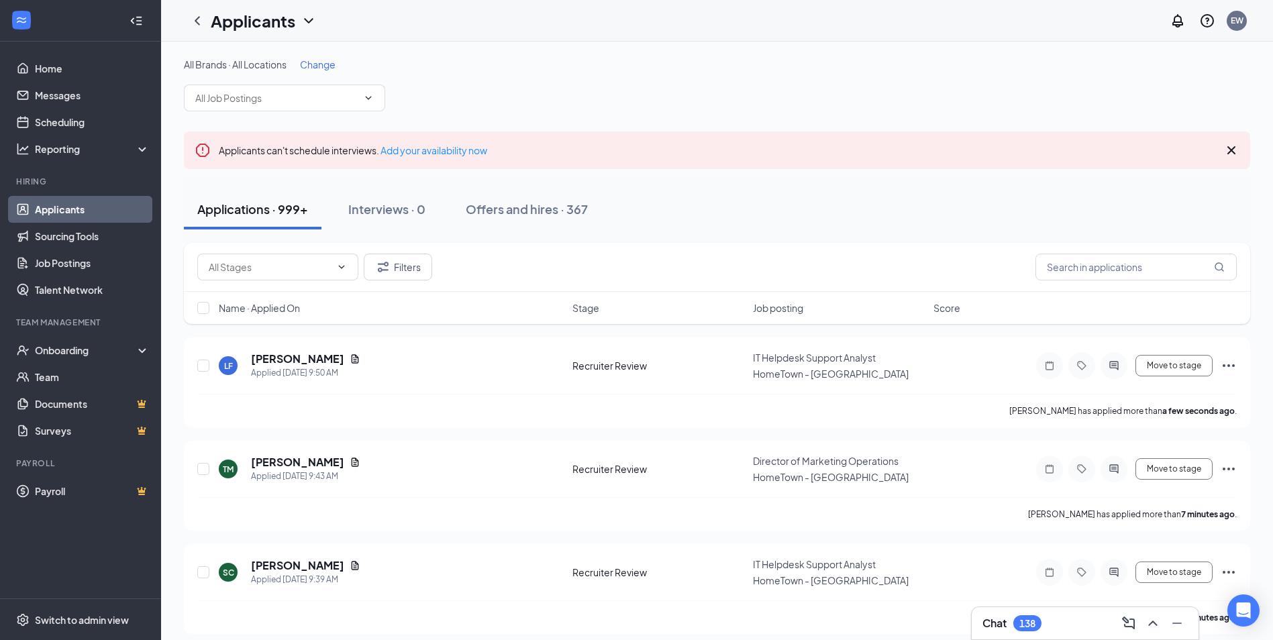
click at [317, 63] on span "Change" at bounding box center [318, 64] width 36 height 12
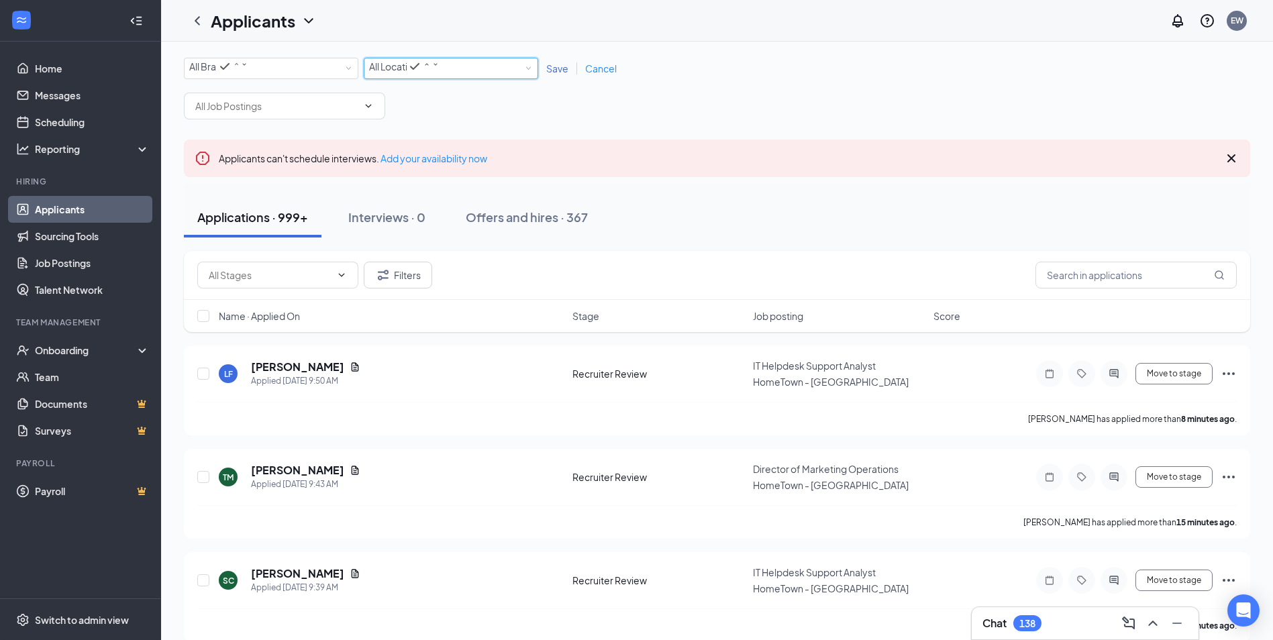
click at [393, 67] on span "All Locations" at bounding box center [396, 66] width 54 height 12
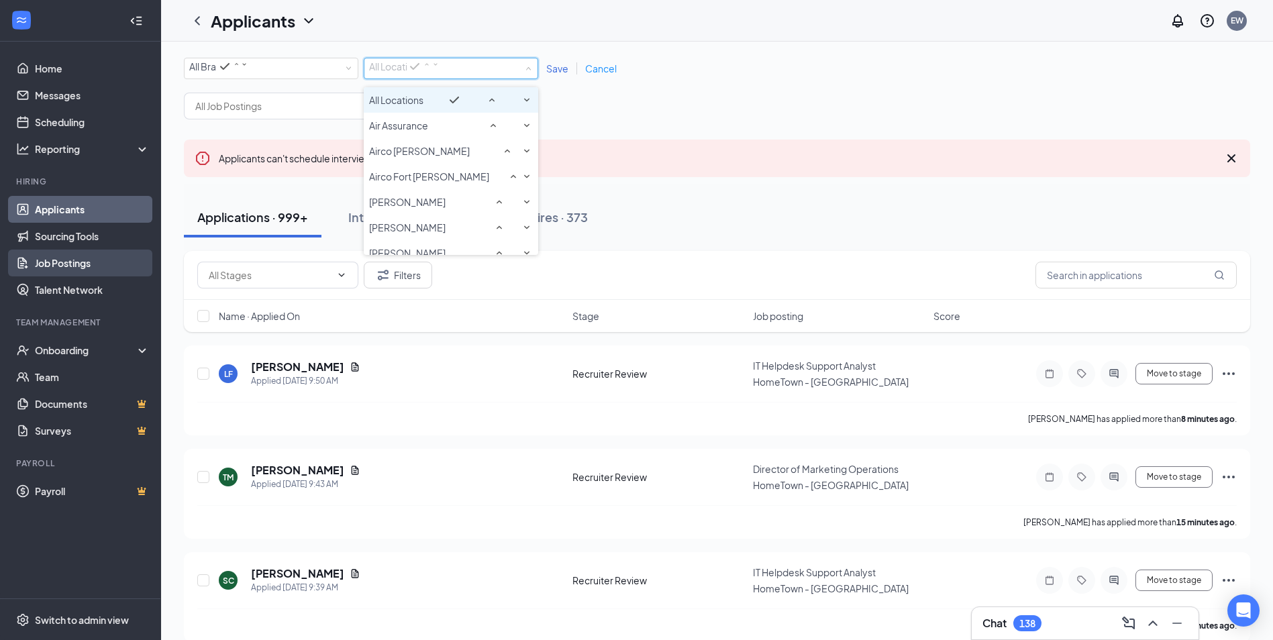
click at [48, 268] on link "Job Postings" at bounding box center [92, 263] width 115 height 27
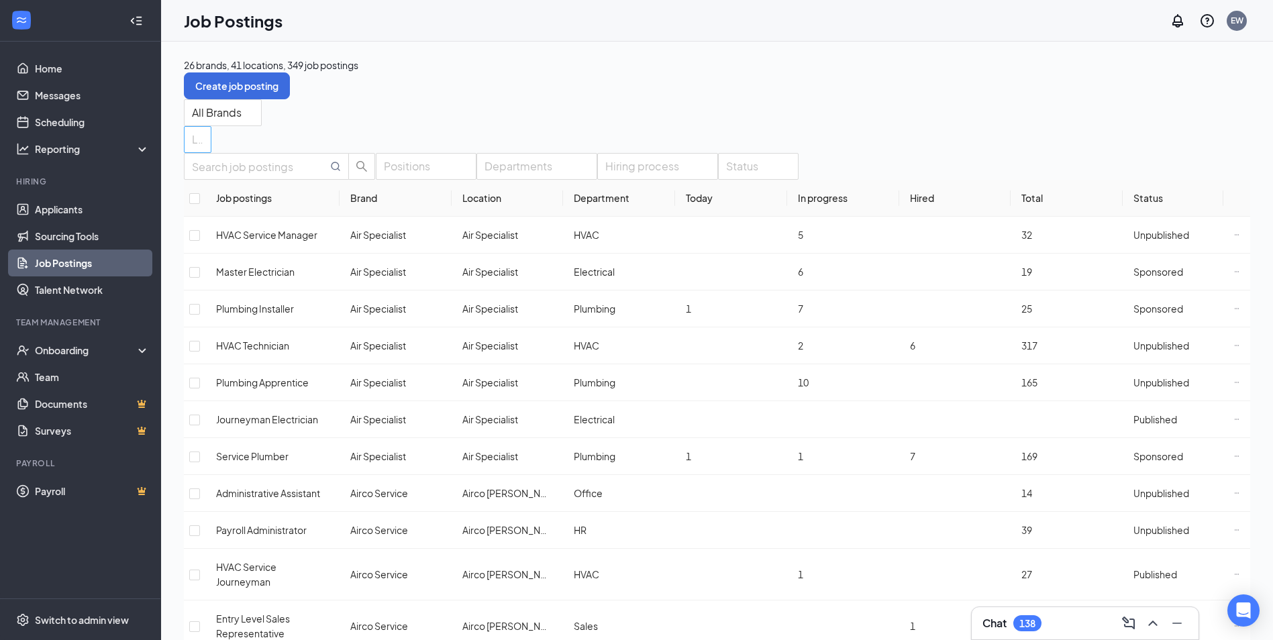
click at [195, 129] on div at bounding box center [190, 139] width 7 height 21
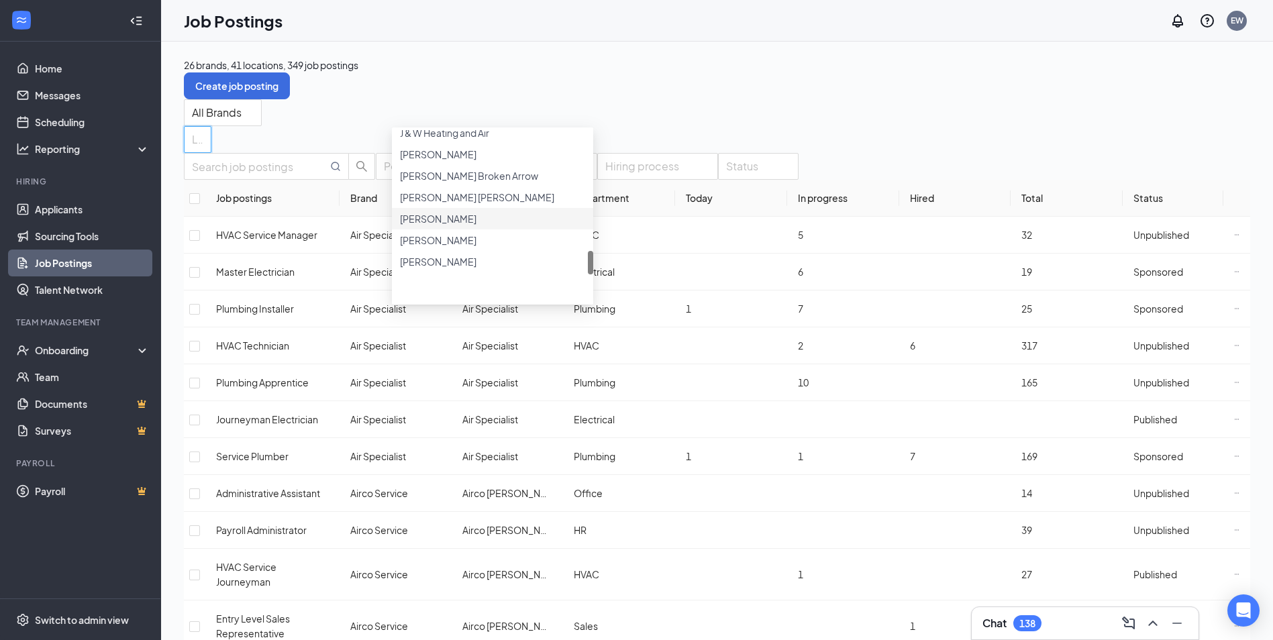
scroll to position [1125, 0]
click at [465, 130] on body "Home Messages Scheduling Reporting Hiring Applicants Sourcing Tools Job Posting…" at bounding box center [636, 320] width 1273 height 640
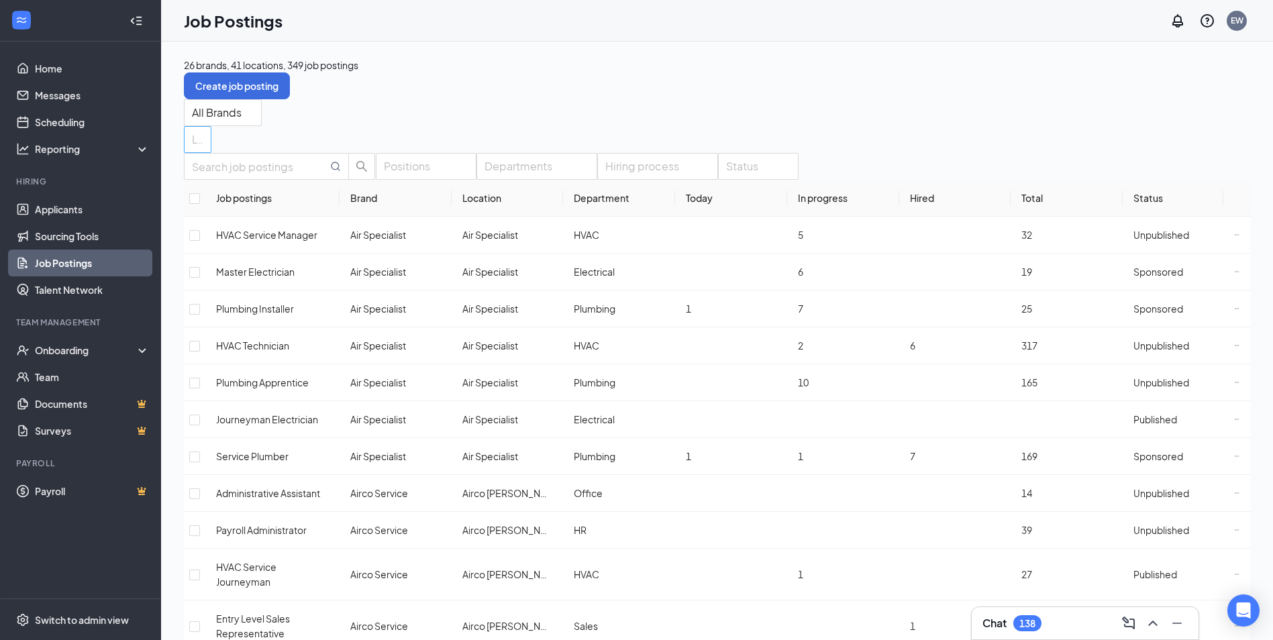
click at [195, 129] on div at bounding box center [190, 139] width 7 height 21
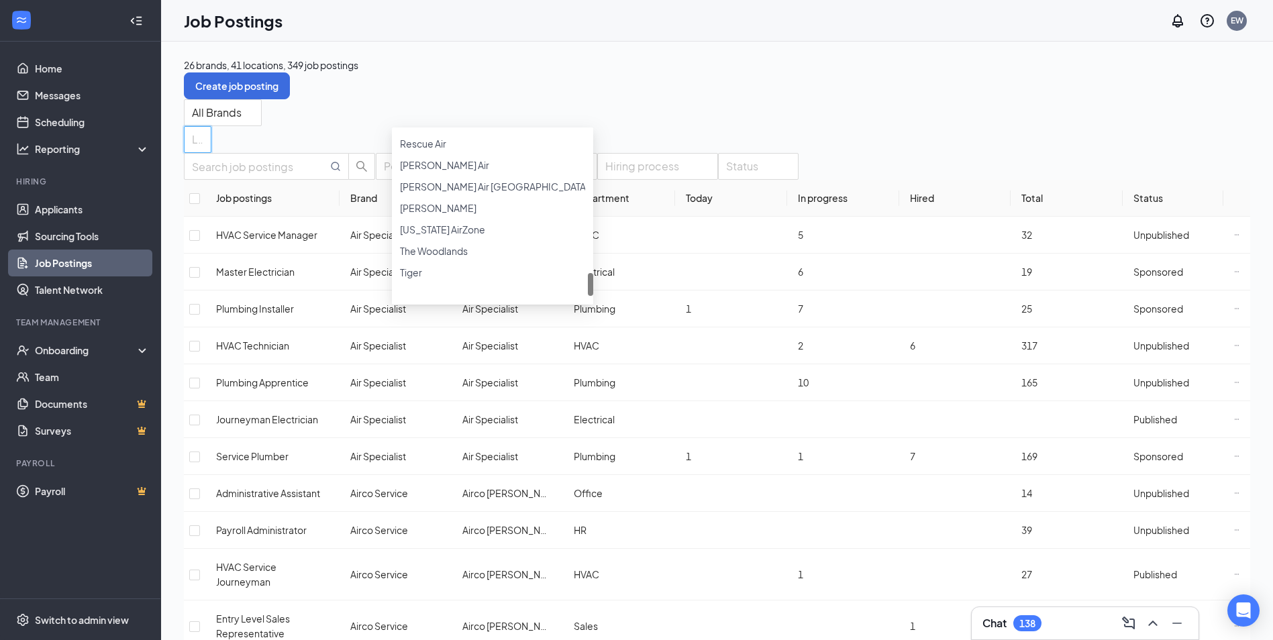
scroll to position [1068, 0]
click at [434, 171] on span "[PERSON_NAME] Air" at bounding box center [444, 165] width 89 height 12
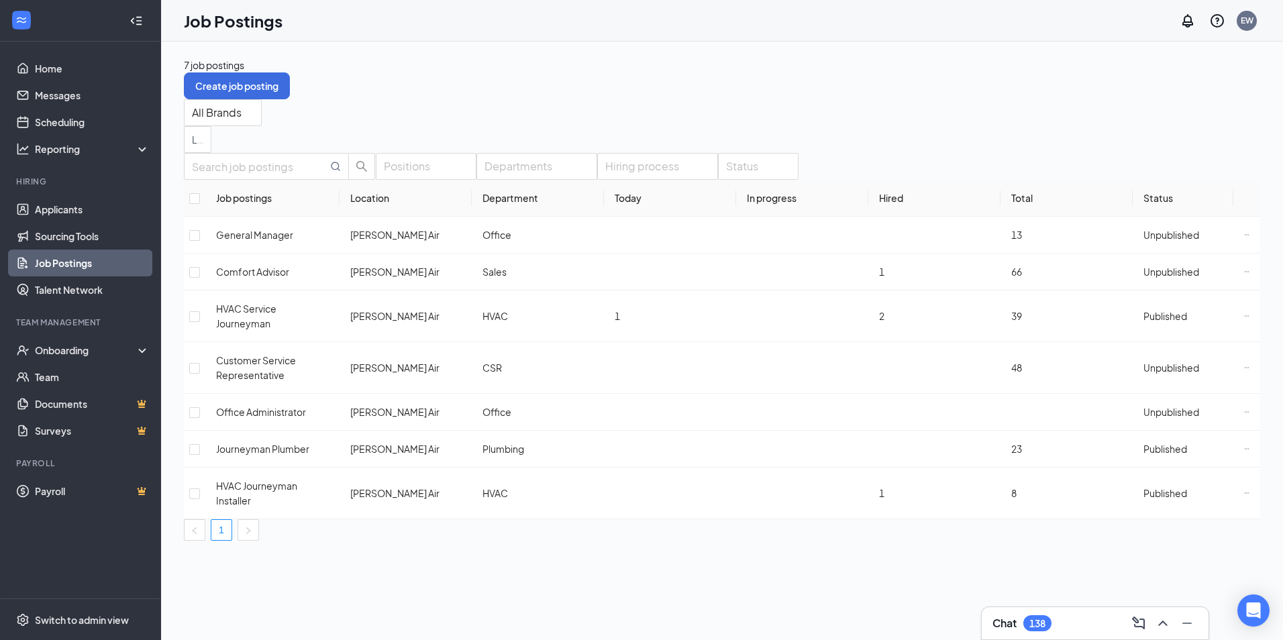
click at [649, 119] on div "All Brands Locations (1)" at bounding box center [722, 126] width 1076 height 54
click at [1145, 278] on span "Unpublished" at bounding box center [1171, 272] width 56 height 12
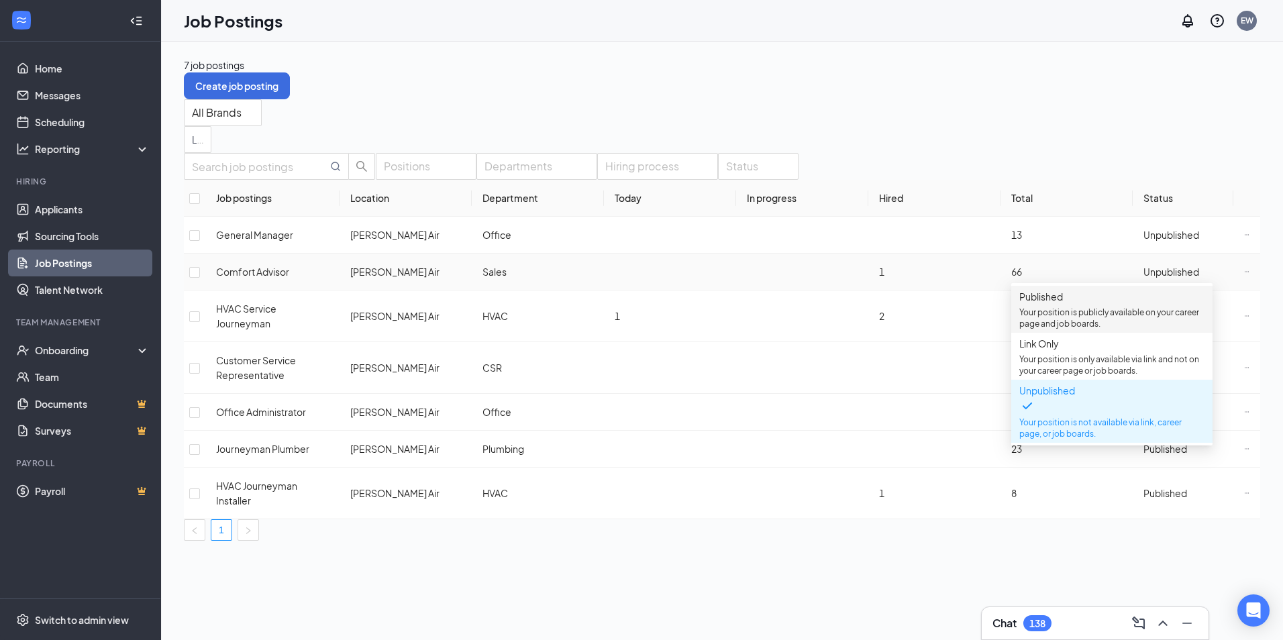
click at [1063, 303] on span "Published" at bounding box center [1041, 297] width 44 height 12
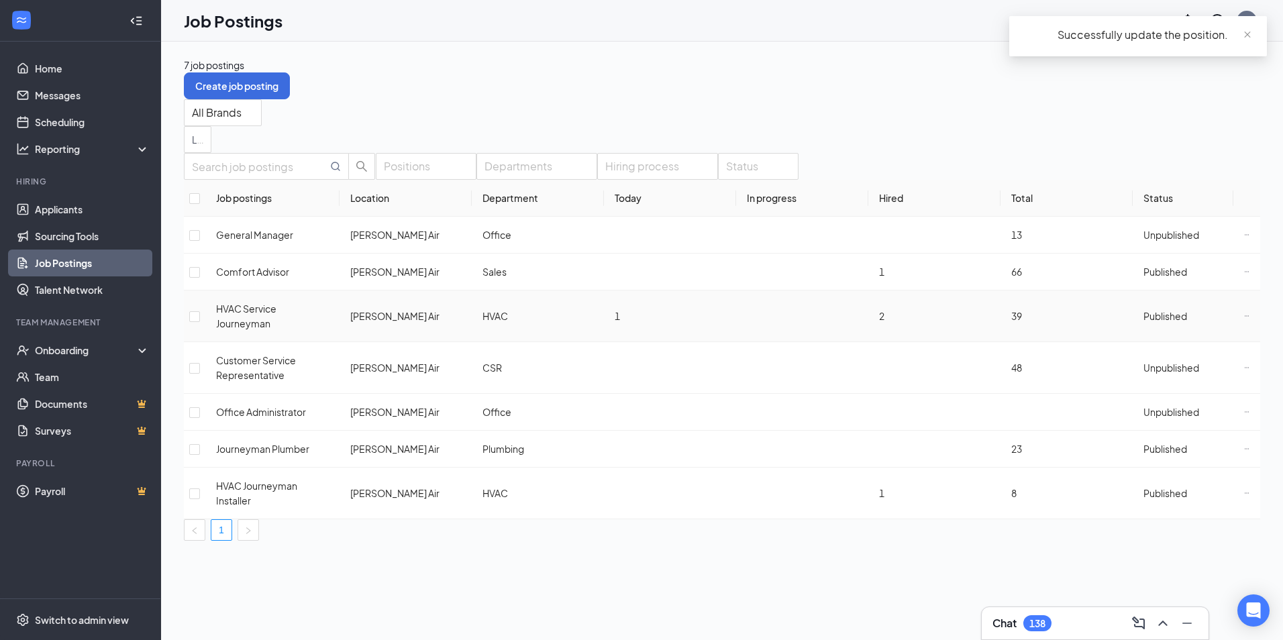
click at [1244, 313] on icon "Ellipses" at bounding box center [1246, 315] width 5 height 5
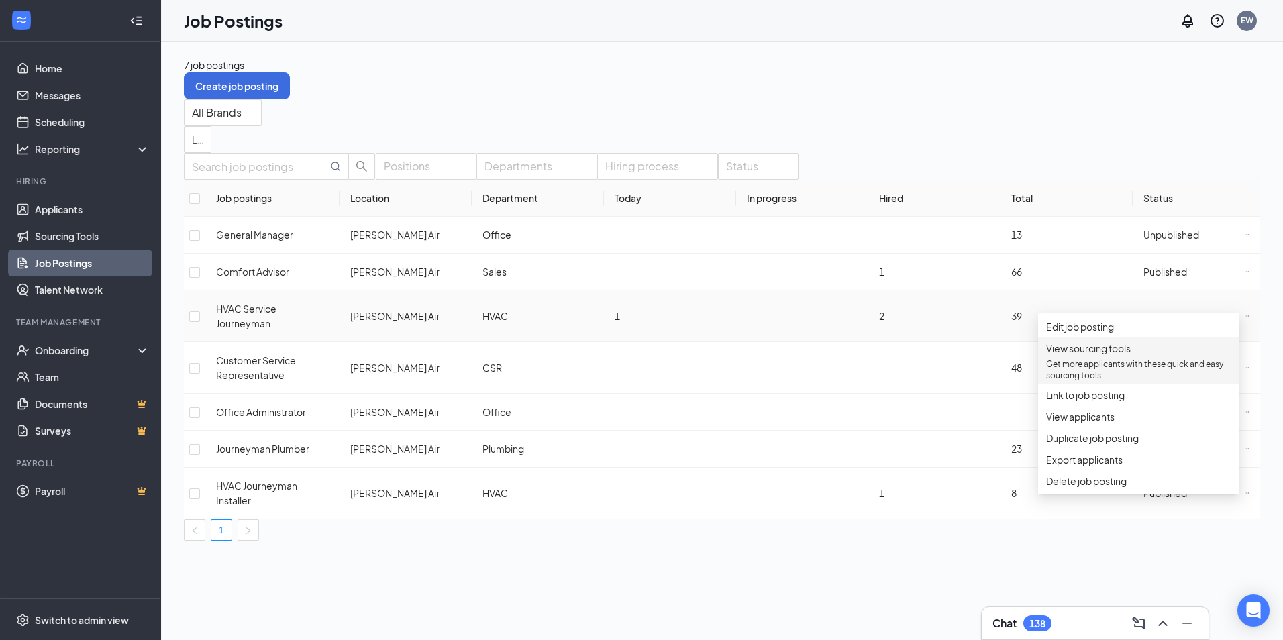
click at [1103, 375] on p "Get more applicants with these quick and easy sourcing tools." at bounding box center [1138, 369] width 185 height 23
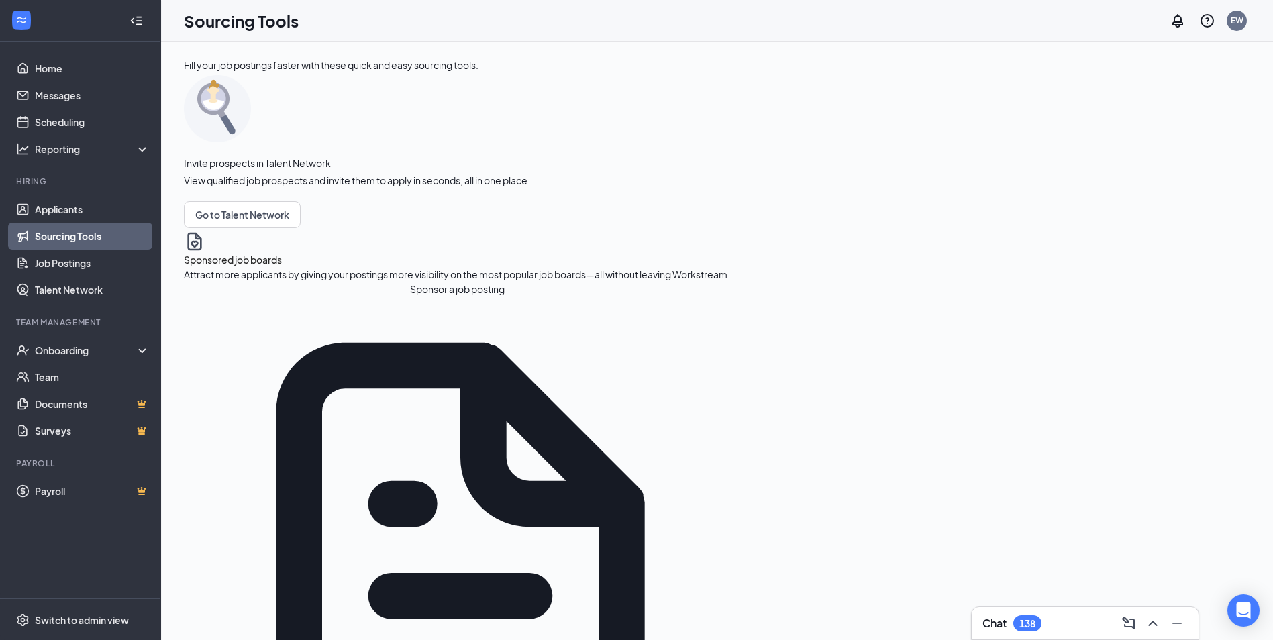
click at [246, 297] on button "Sponsor a job posting" at bounding box center [457, 289] width 546 height 15
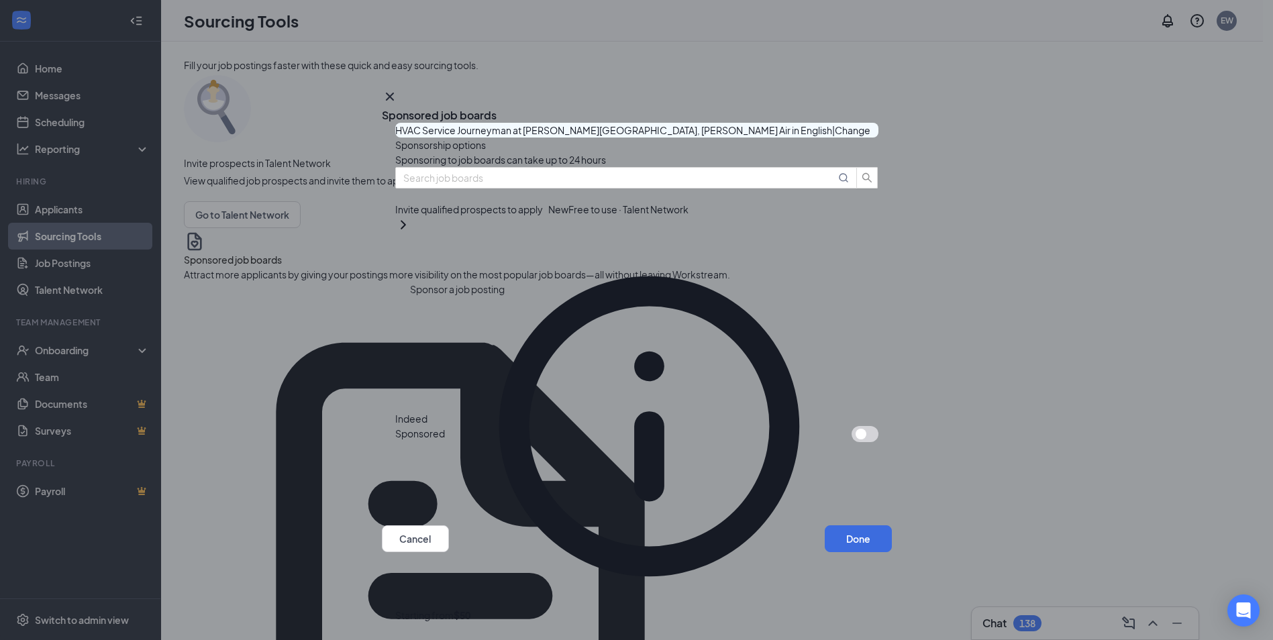
click at [851, 426] on button "button" at bounding box center [864, 434] width 27 height 16
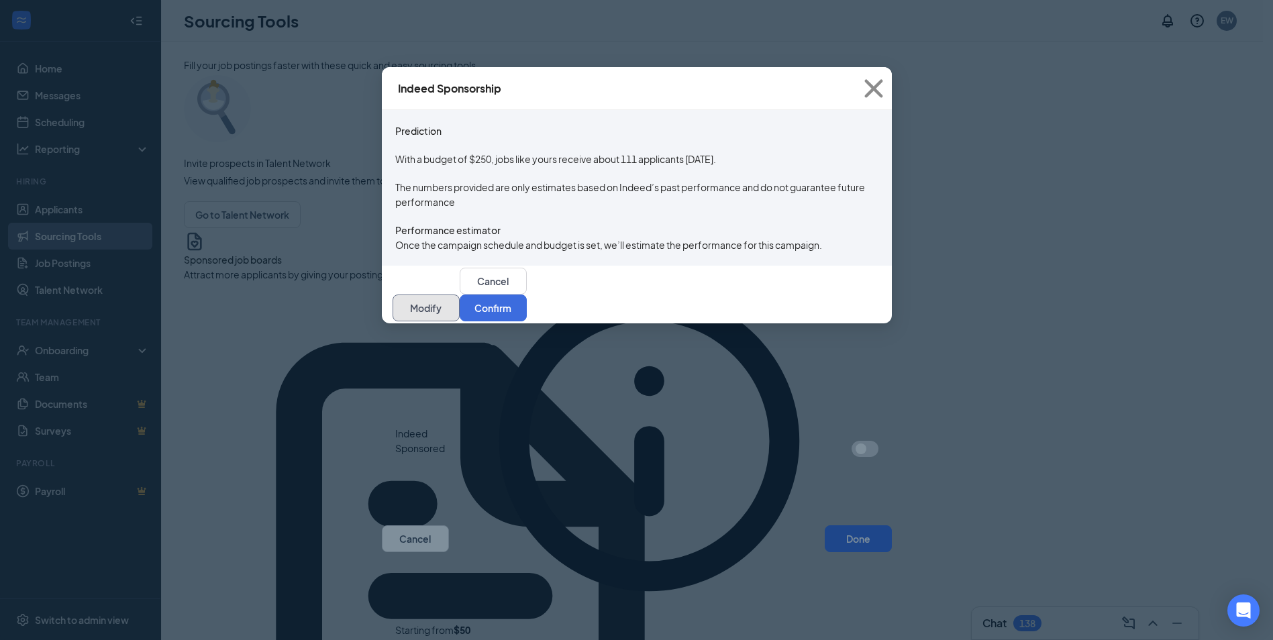
click at [460, 321] on button "Modify" at bounding box center [426, 308] width 67 height 27
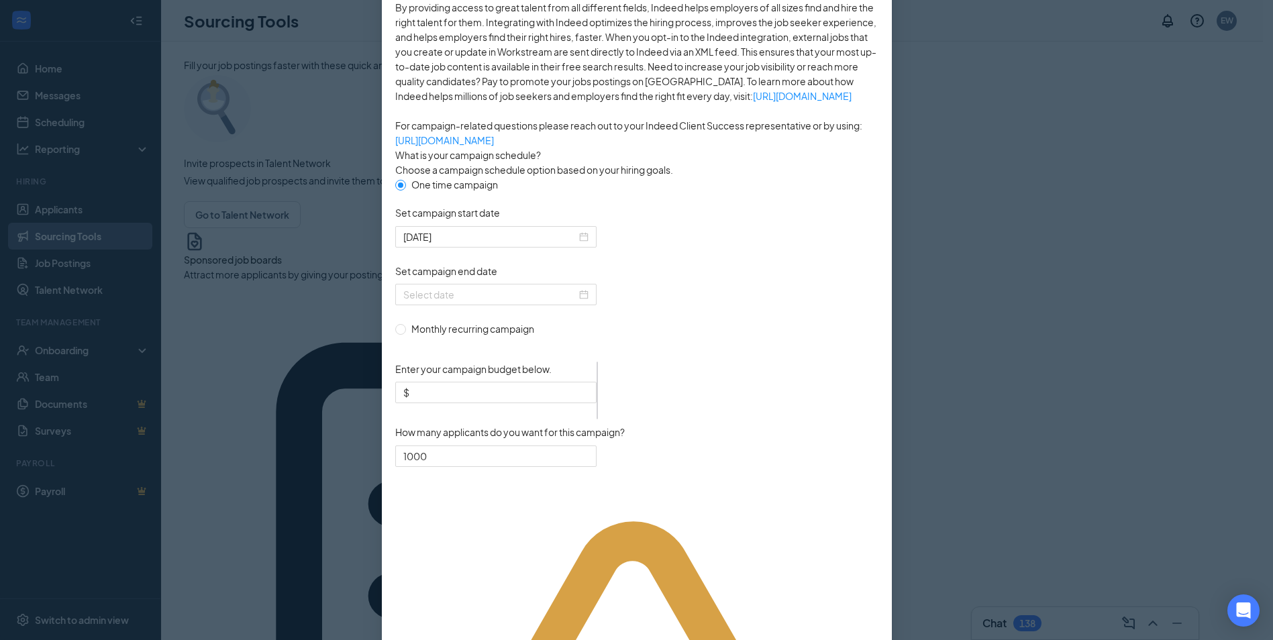
scroll to position [201, 0]
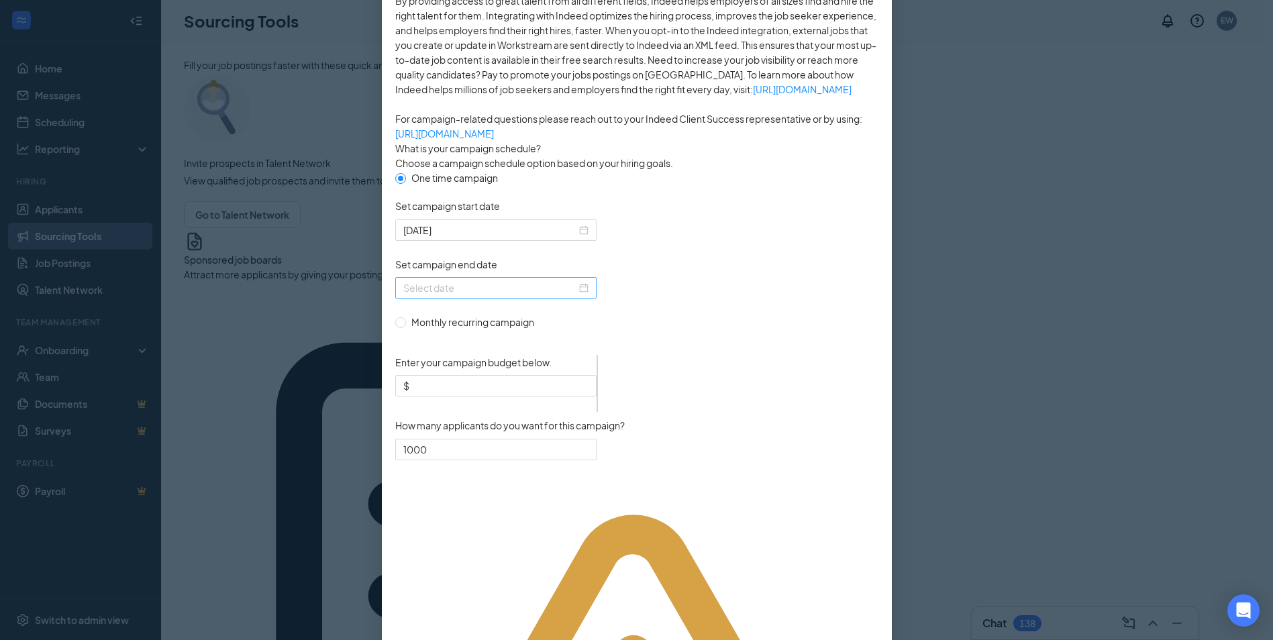
click at [579, 295] on div at bounding box center [495, 287] width 185 height 15
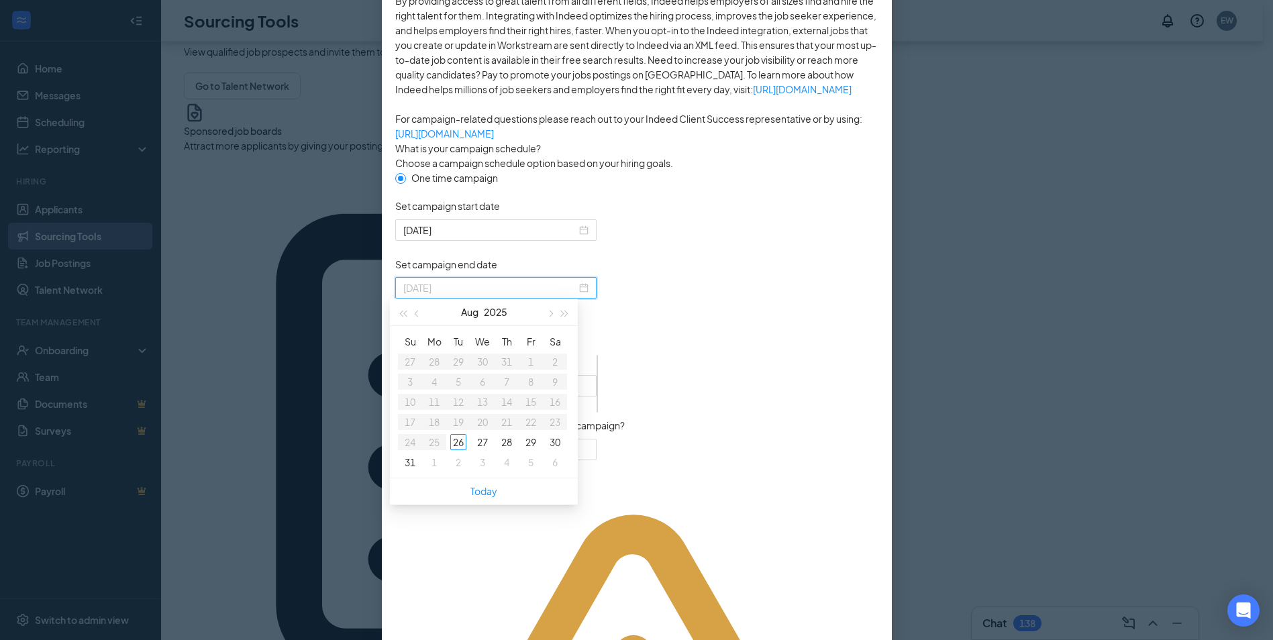
type input "2025-09-04"
type input "2025-08-29"
click at [550, 305] on button "button" at bounding box center [549, 306] width 15 height 27
type input "2025-09-09"
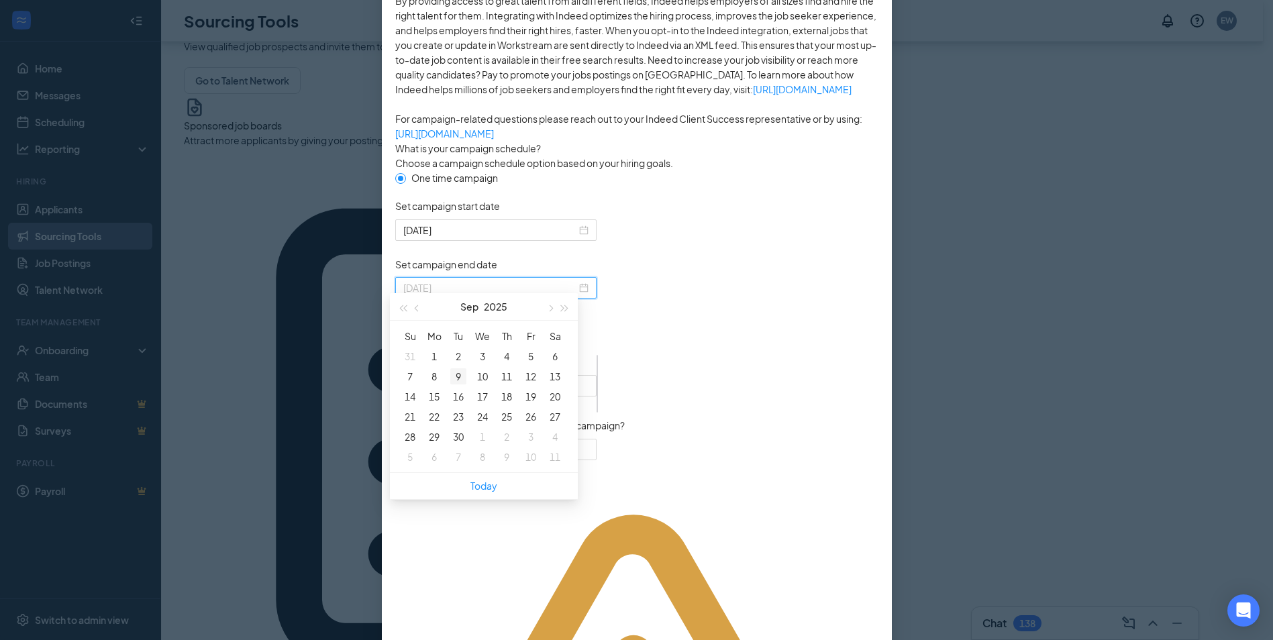
click at [455, 372] on div "9" at bounding box center [458, 376] width 16 height 16
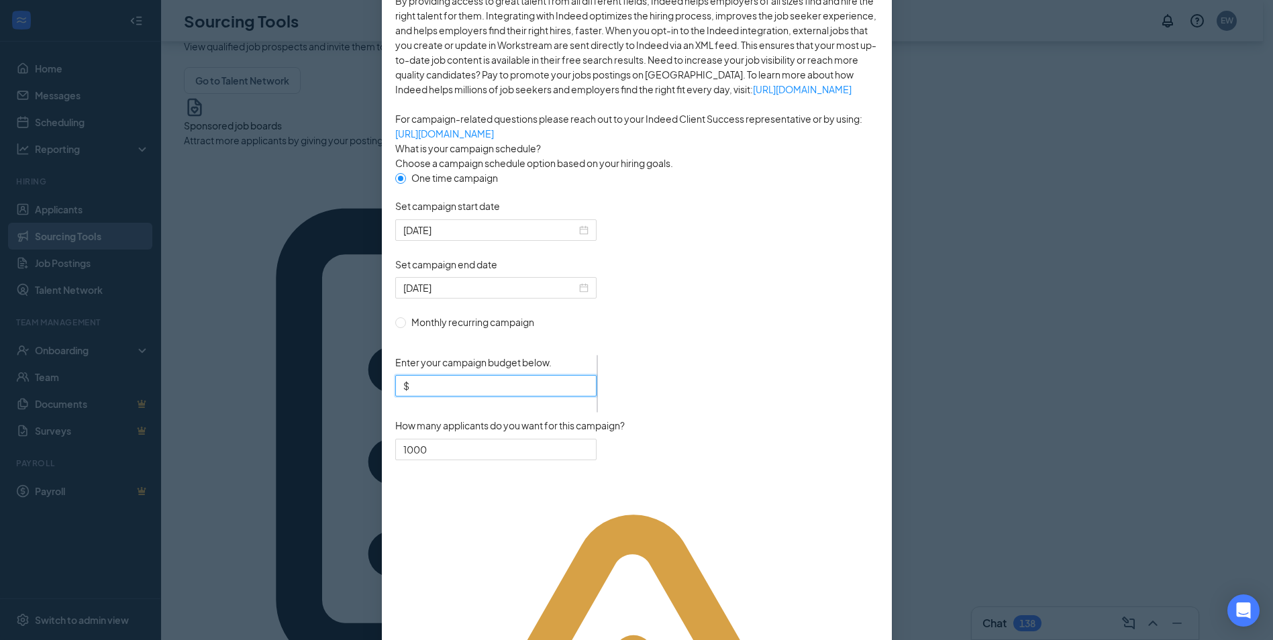
click at [511, 393] on input "Enter your campaign budget below." at bounding box center [500, 385] width 176 height 15
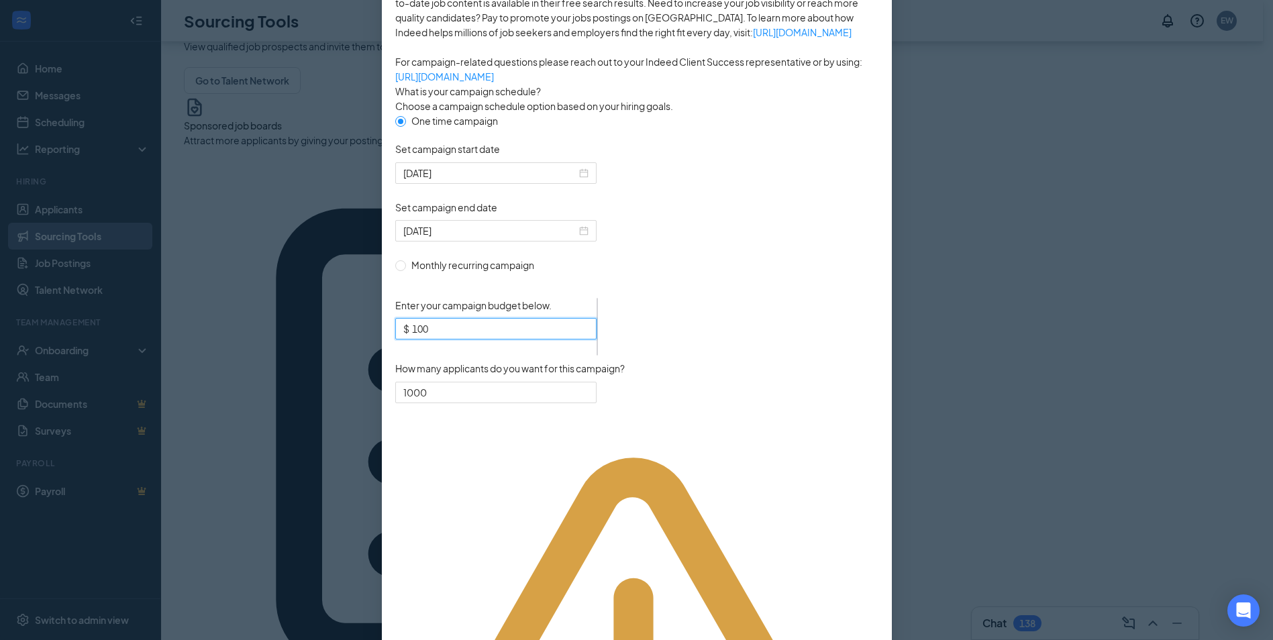
scroll to position [299, 0]
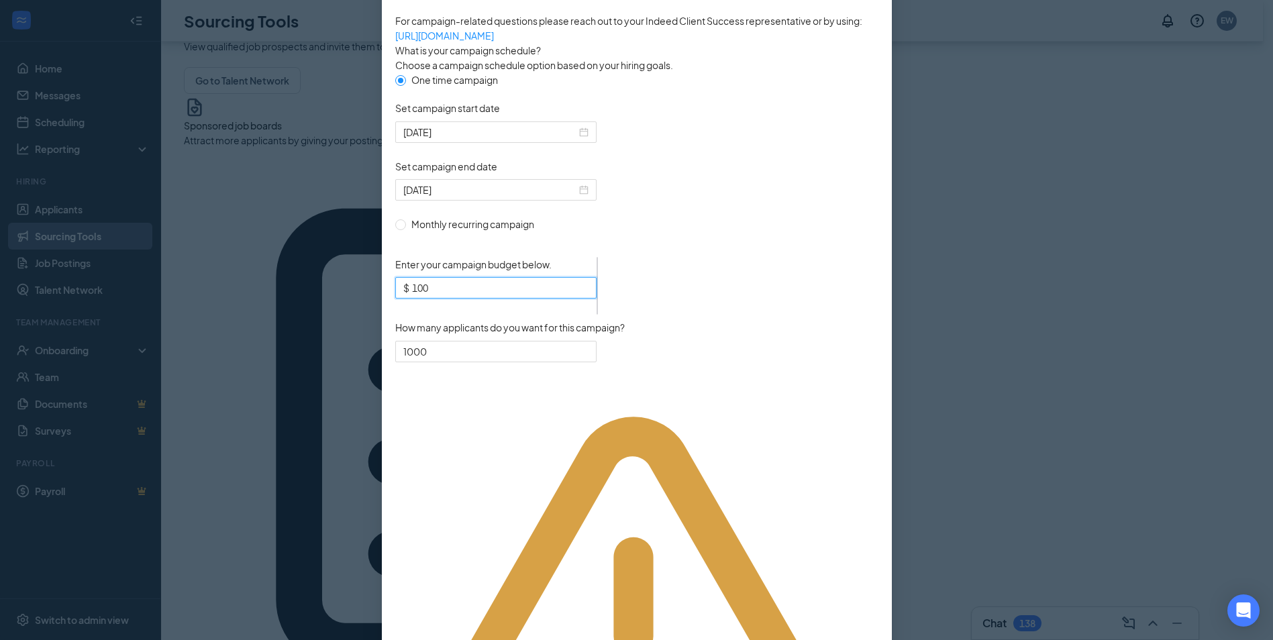
type input "100"
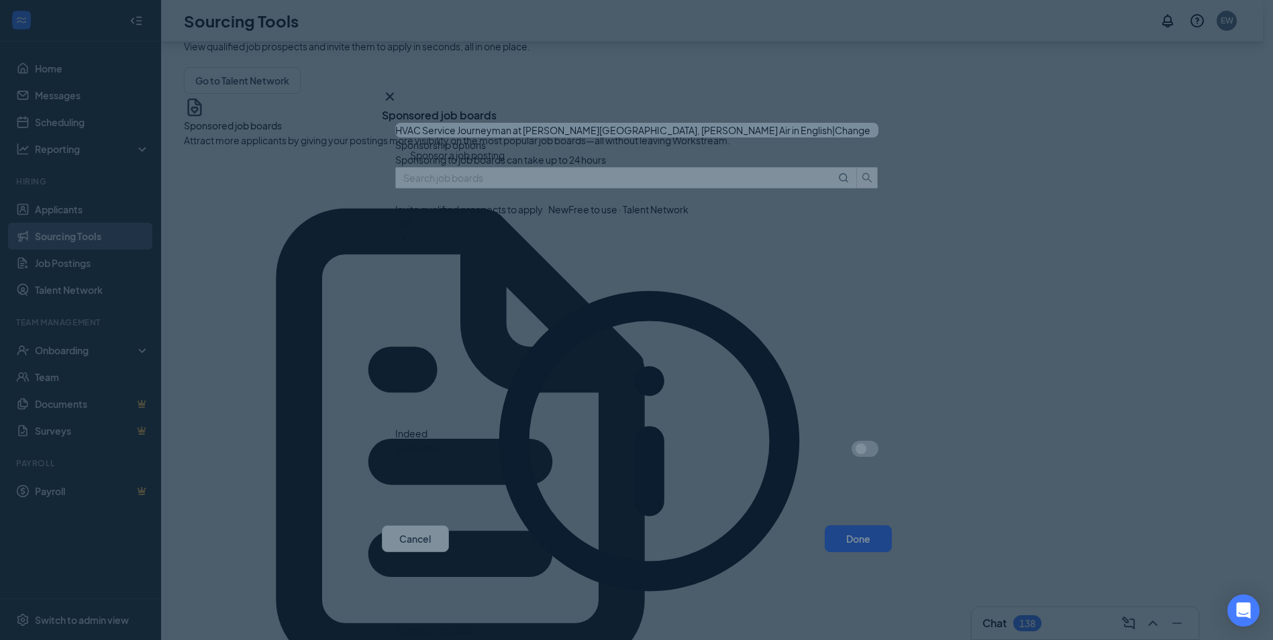
scroll to position [232, 0]
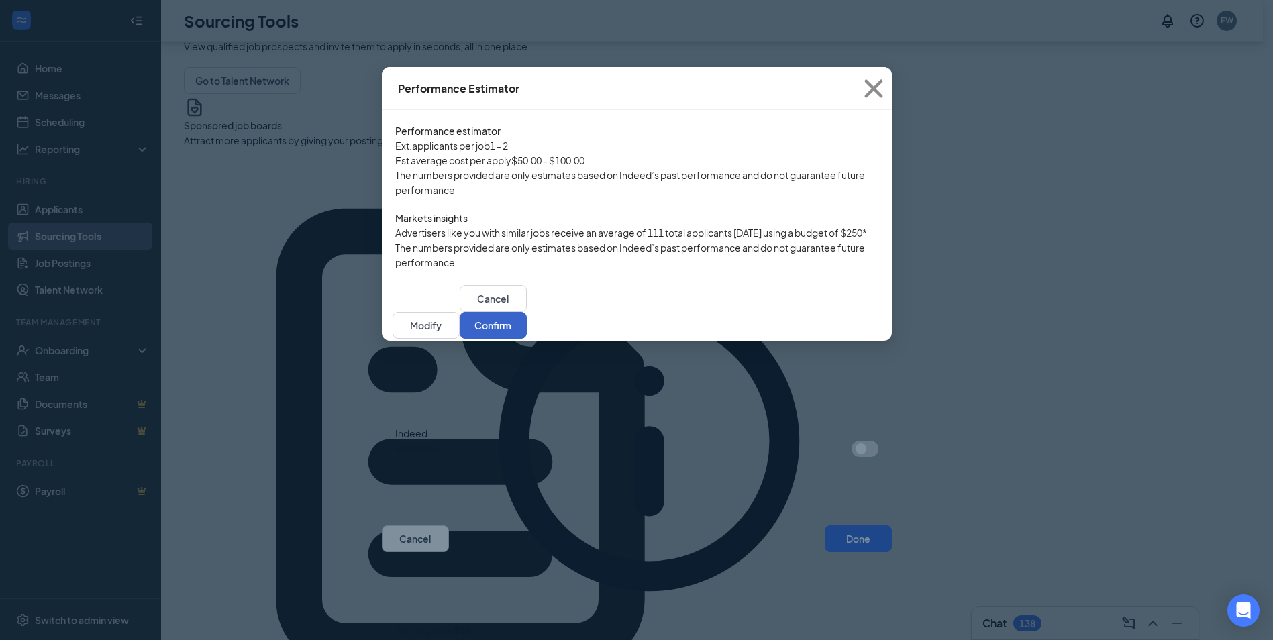
click at [527, 339] on button "Confirm" at bounding box center [493, 325] width 67 height 27
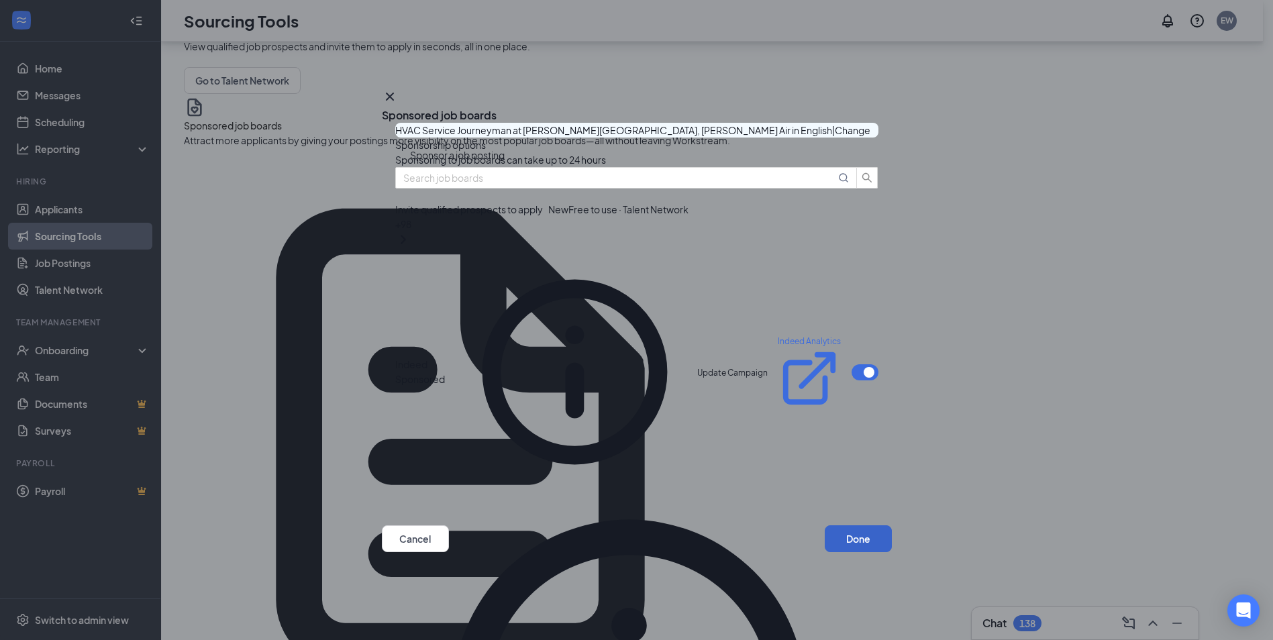
click at [861, 546] on button "Done" at bounding box center [858, 538] width 67 height 27
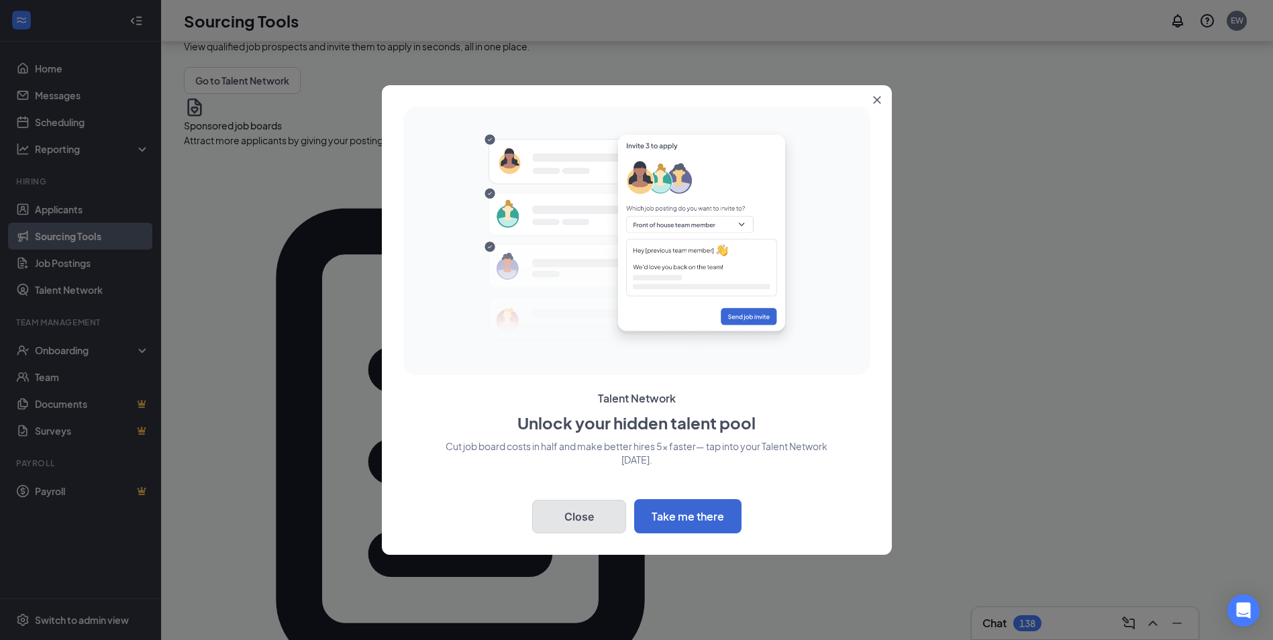
click at [574, 523] on button "Close" at bounding box center [579, 517] width 94 height 34
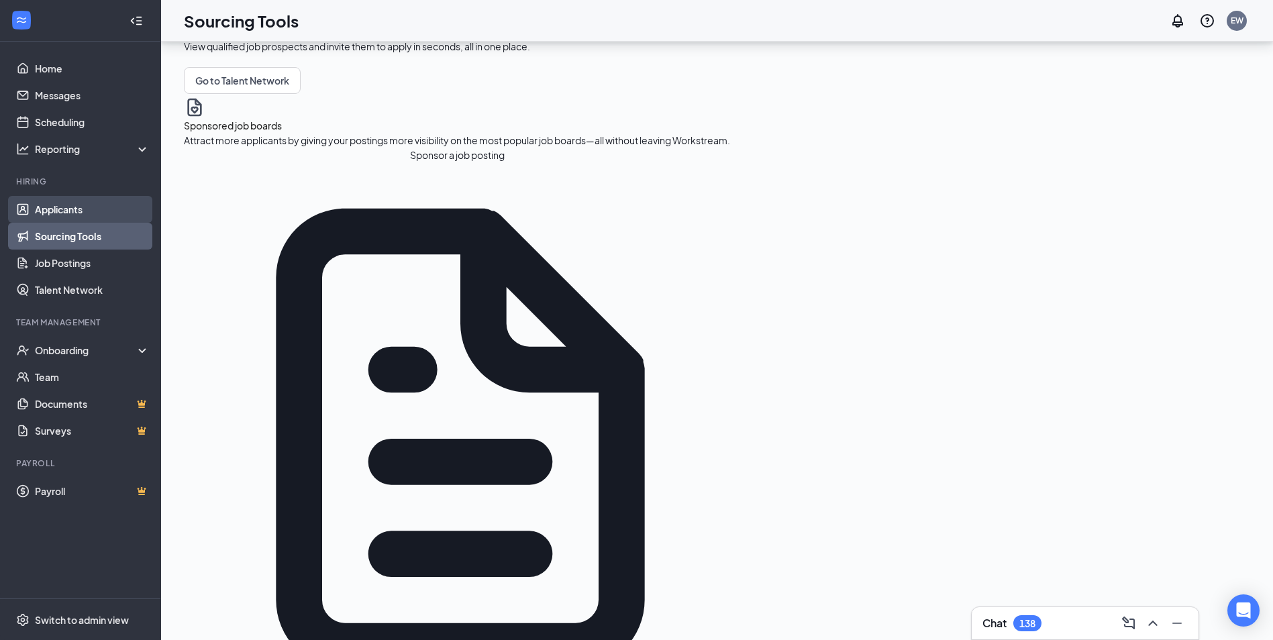
click at [50, 212] on link "Applicants" at bounding box center [92, 209] width 115 height 27
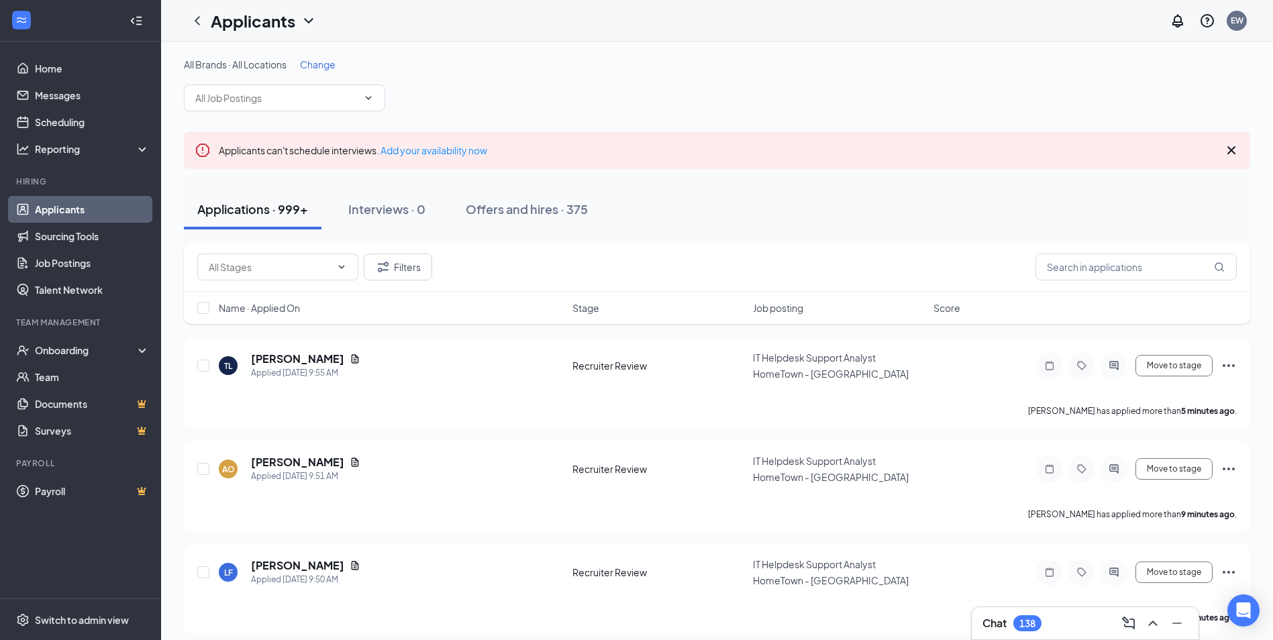
drag, startPoint x: 328, startPoint y: 66, endPoint x: 360, endPoint y: 70, distance: 32.5
click at [328, 66] on span "Change" at bounding box center [318, 64] width 36 height 12
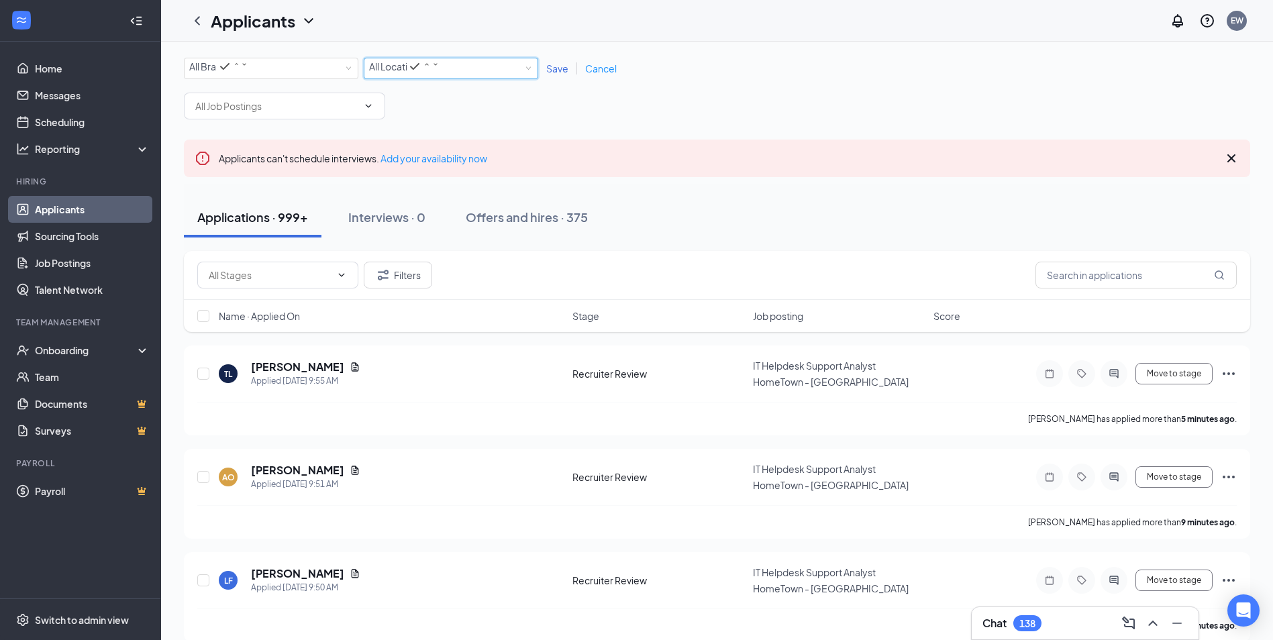
click at [407, 72] on span "All Locations" at bounding box center [396, 66] width 54 height 12
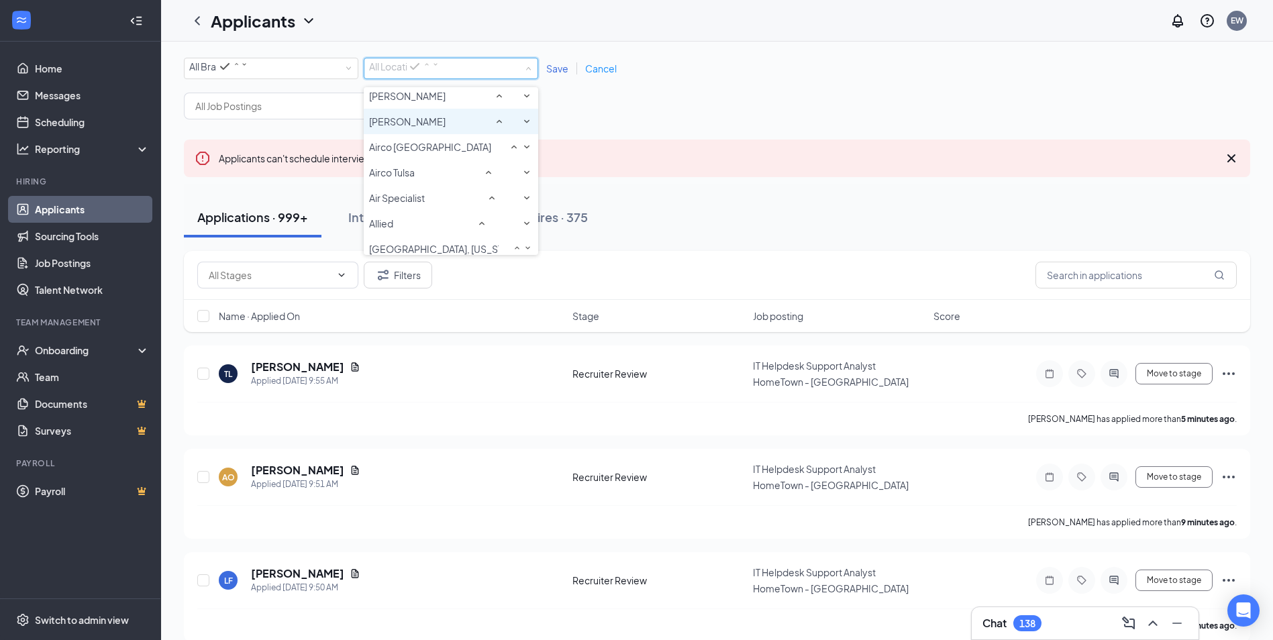
scroll to position [201, 0]
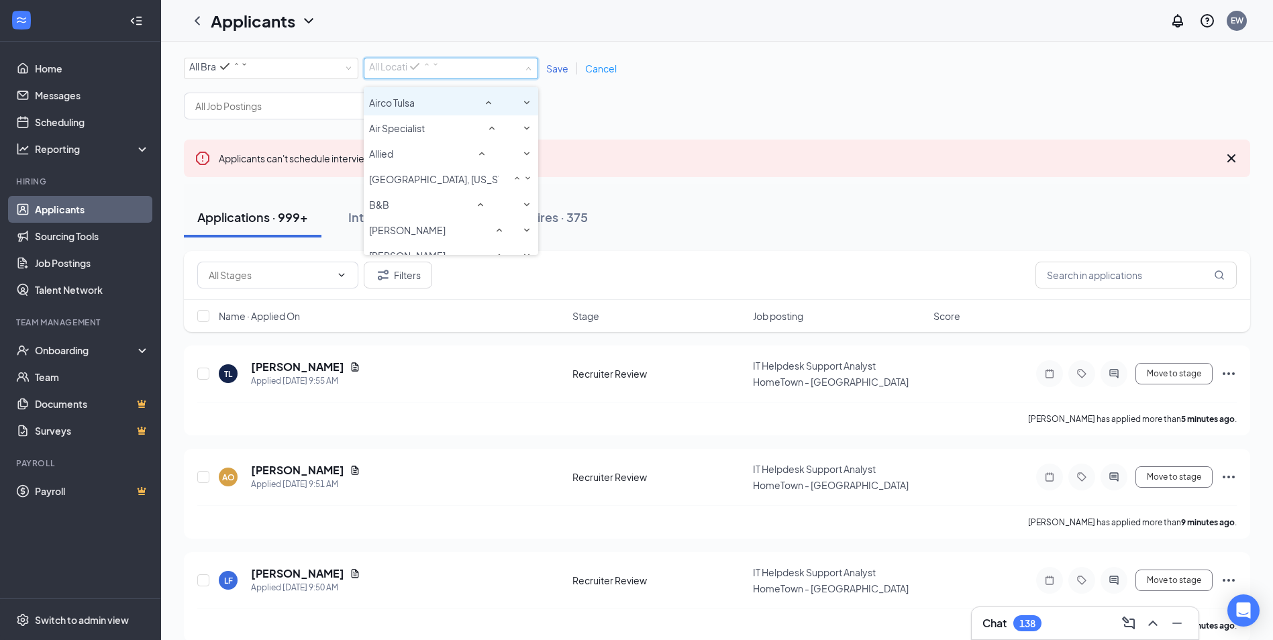
click at [454, 83] on span "Airco [GEOGRAPHIC_DATA]" at bounding box center [430, 77] width 122 height 12
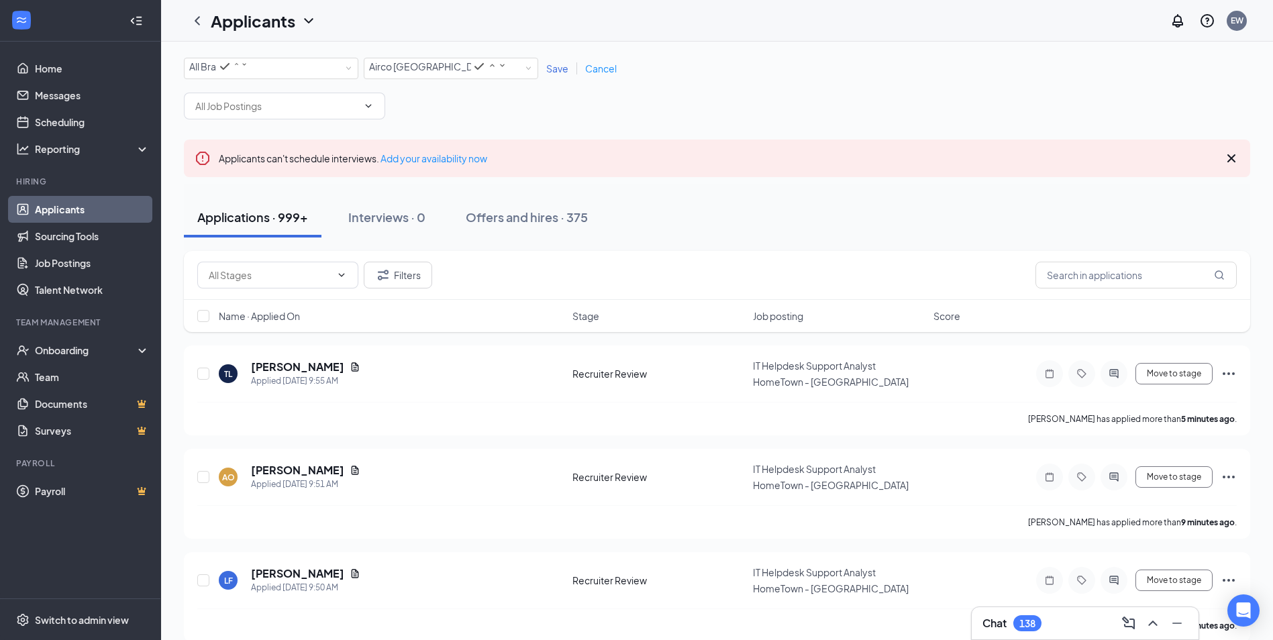
click at [543, 64] on div "Save Cancel" at bounding box center [581, 68] width 87 height 13
click at [554, 70] on span "Save" at bounding box center [557, 68] width 22 height 12
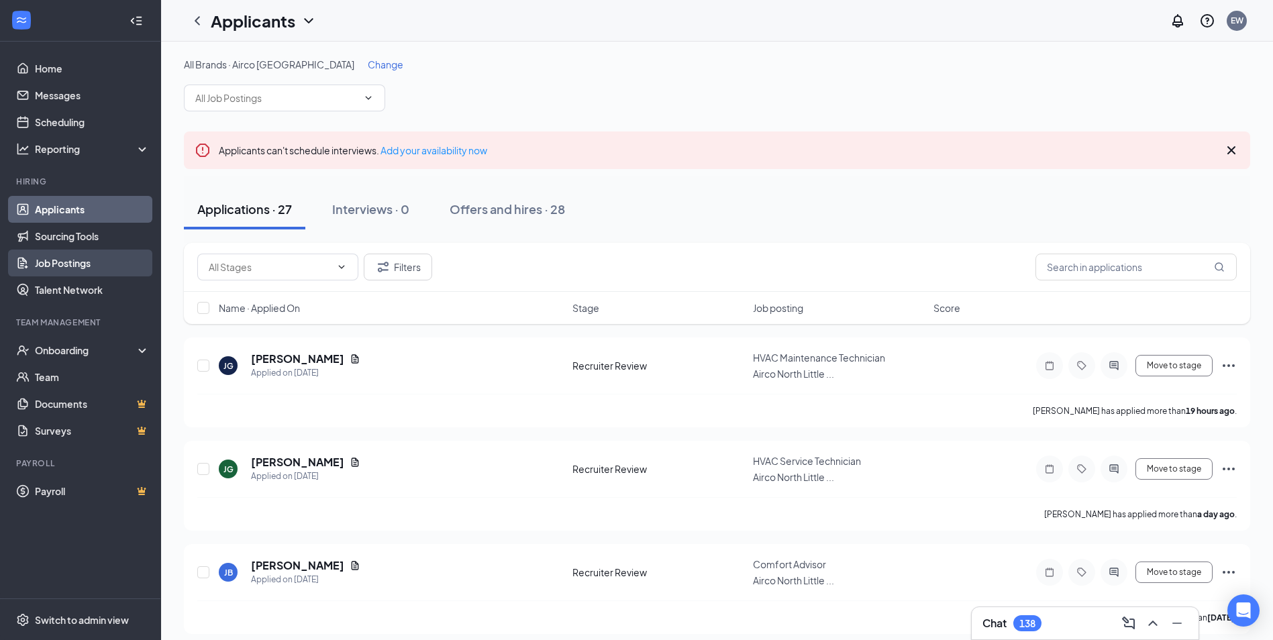
click at [52, 258] on link "Job Postings" at bounding box center [92, 263] width 115 height 27
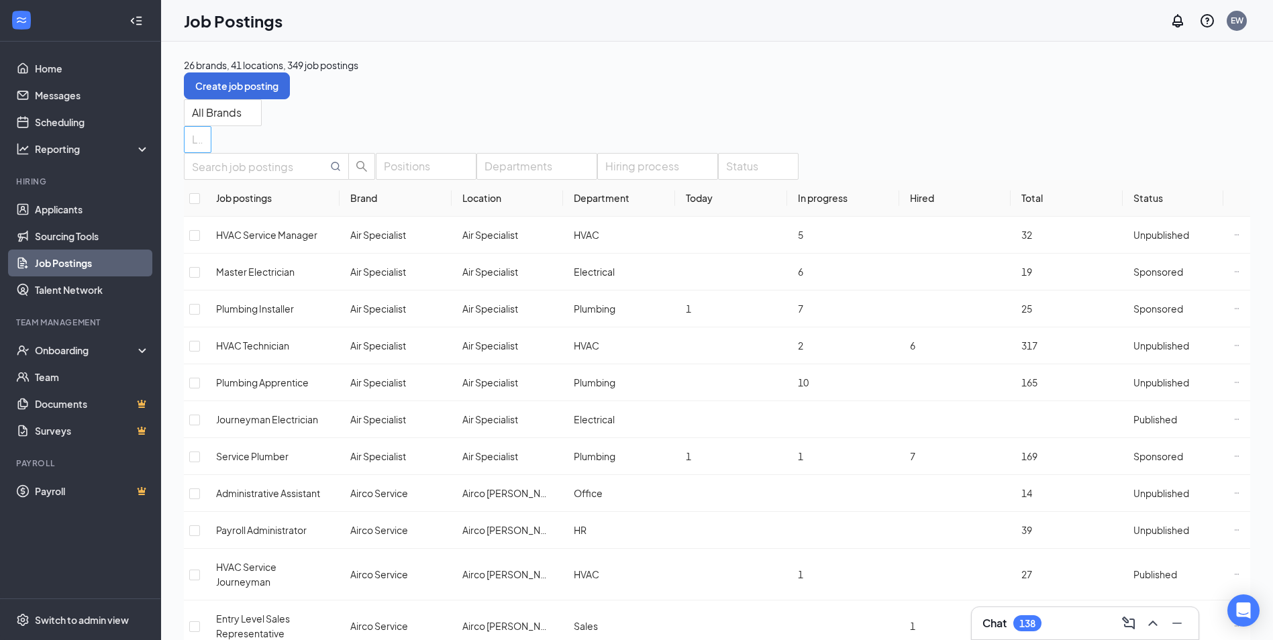
click at [211, 126] on div "Locations" at bounding box center [198, 139] width 28 height 27
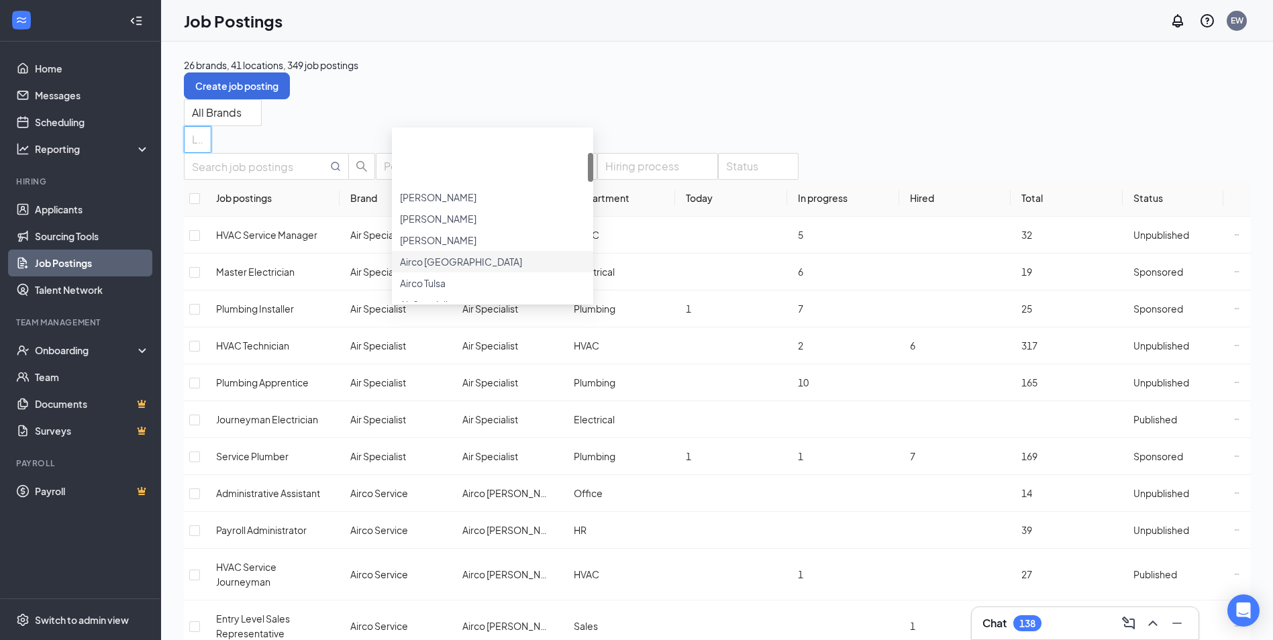
scroll to position [134, 0]
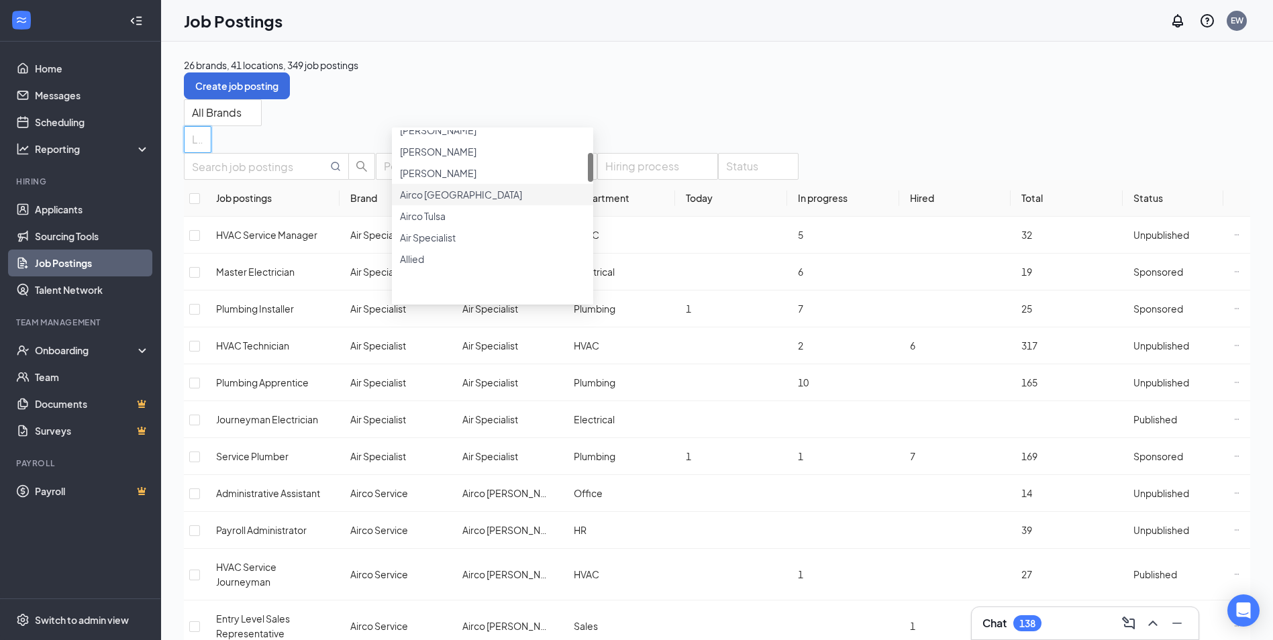
click at [482, 201] on span "Airco [GEOGRAPHIC_DATA]" at bounding box center [461, 195] width 122 height 12
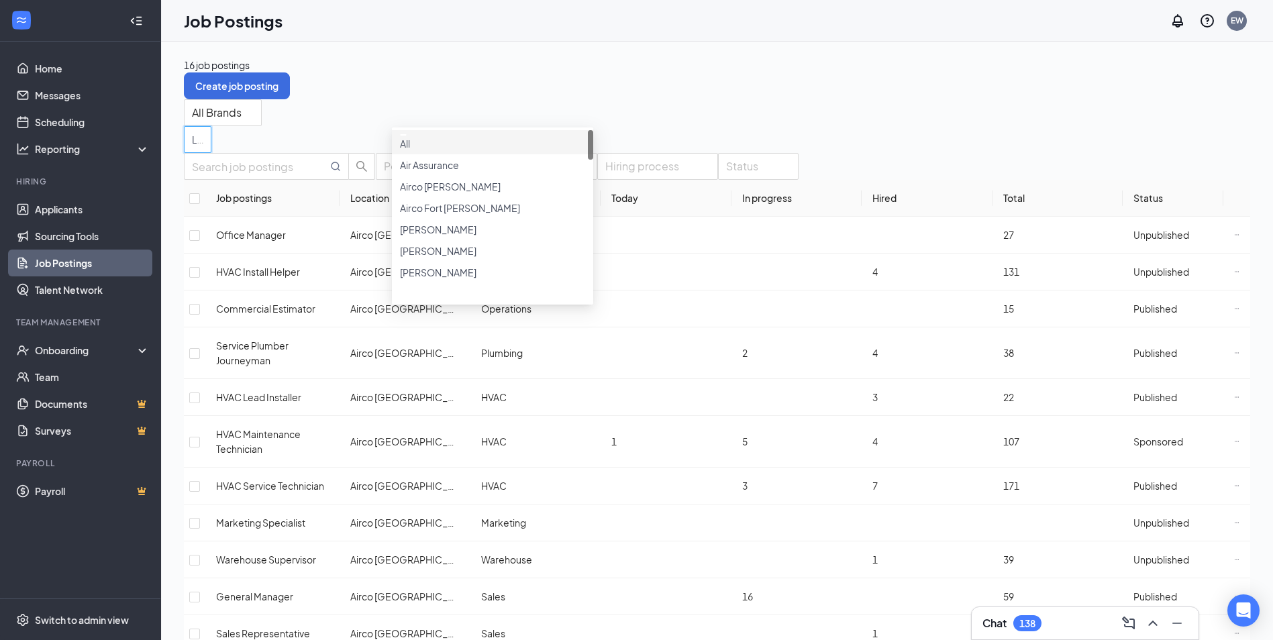
click at [717, 93] on div "16 job postings Create job posting All Brands Locations (1) Positions Departmen…" at bounding box center [717, 473] width 1066 height 830
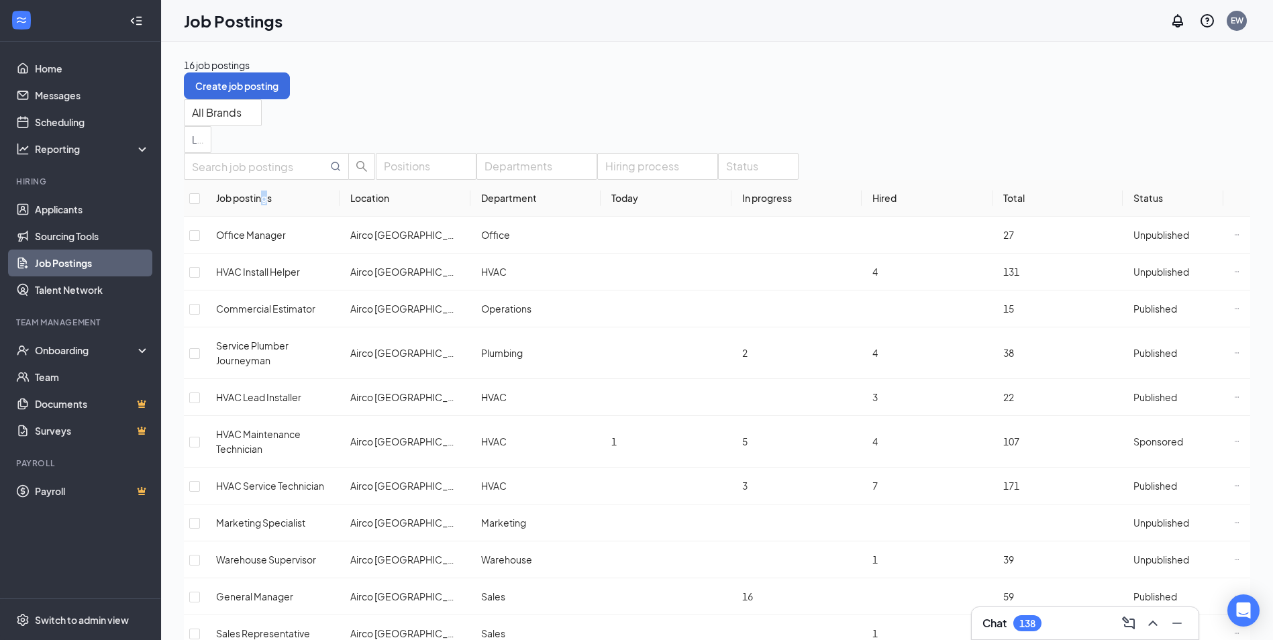
drag, startPoint x: 265, startPoint y: 213, endPoint x: 273, endPoint y: 209, distance: 8.7
click at [273, 205] on div "Job postings" at bounding box center [272, 198] width 113 height 15
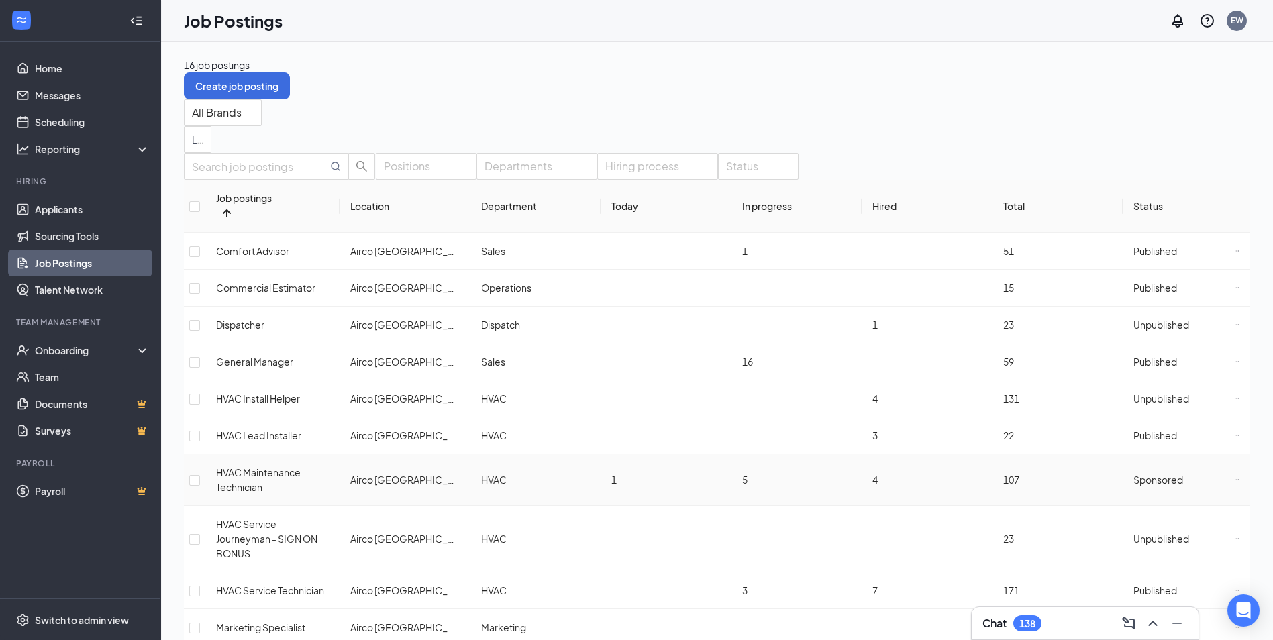
click at [1234, 477] on icon "Ellipses" at bounding box center [1236, 479] width 5 height 5
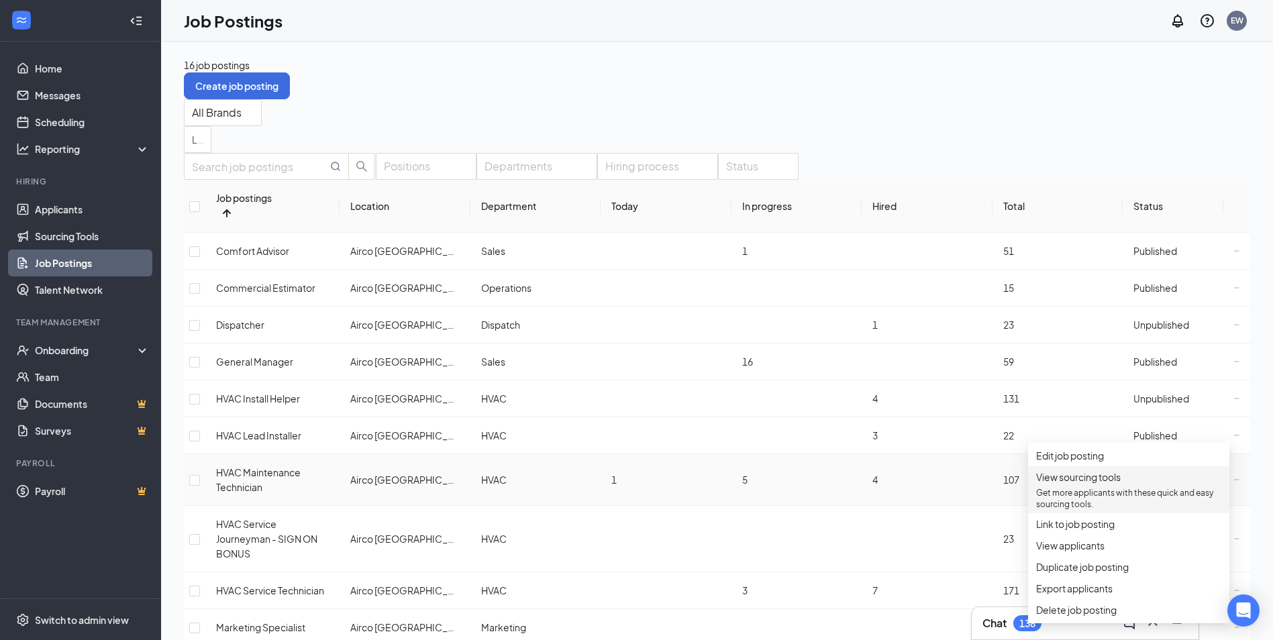
click at [1089, 506] on p "Get more applicants with these quick and easy sourcing tools." at bounding box center [1128, 498] width 185 height 23
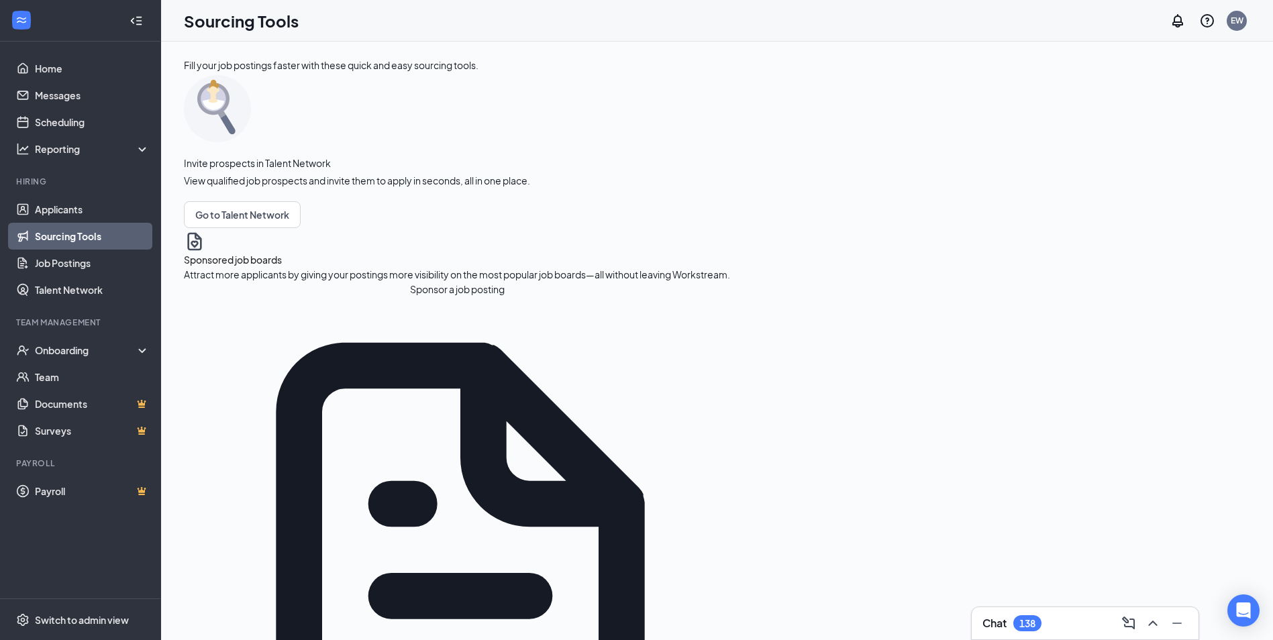
click at [262, 297] on button "Sponsor a job posting" at bounding box center [457, 289] width 546 height 15
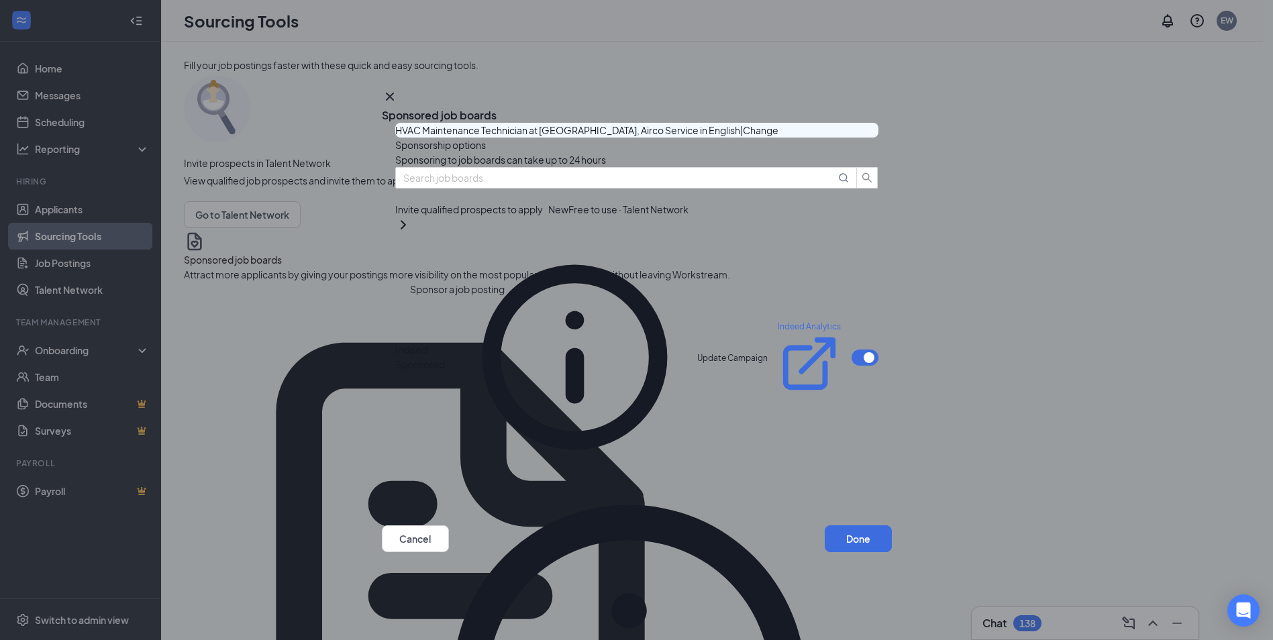
click at [851, 350] on button "button" at bounding box center [864, 358] width 27 height 16
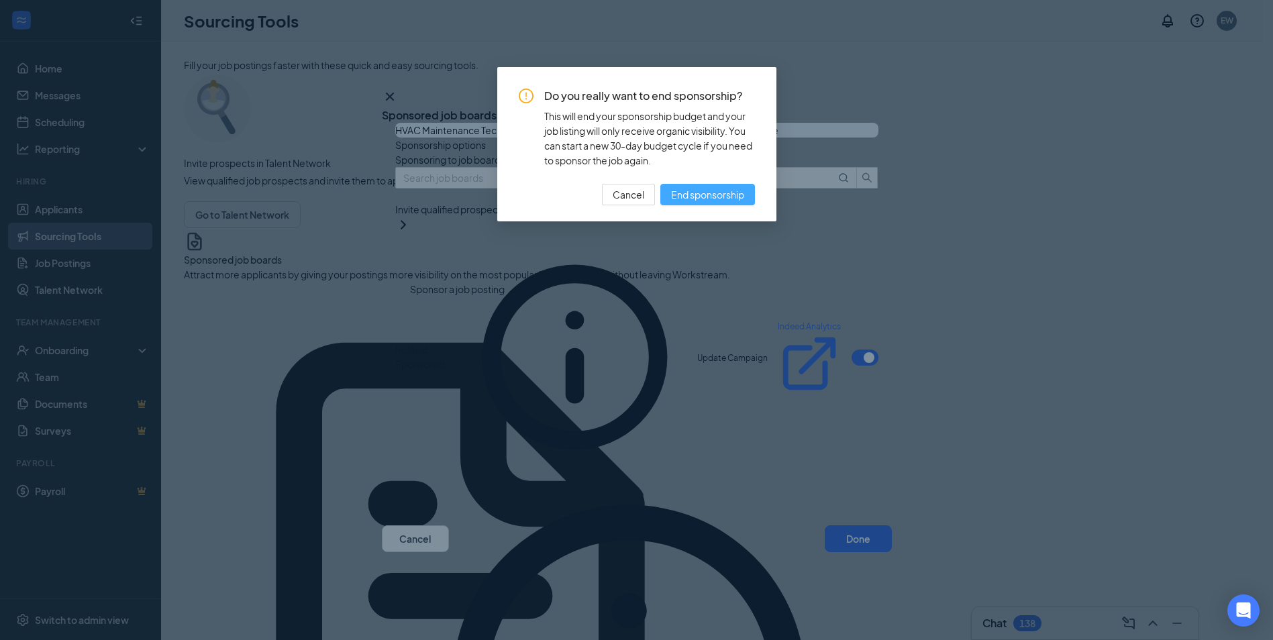
click at [713, 189] on span "End sponsorship" at bounding box center [707, 194] width 73 height 15
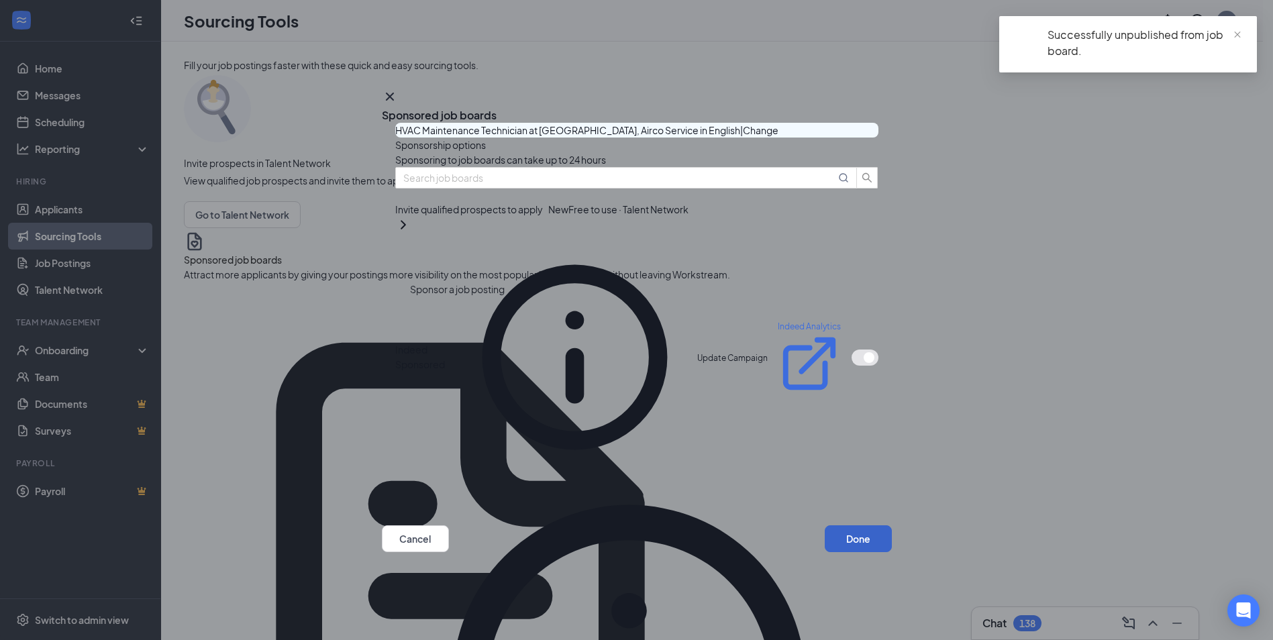
click at [862, 552] on button "Done" at bounding box center [858, 538] width 67 height 27
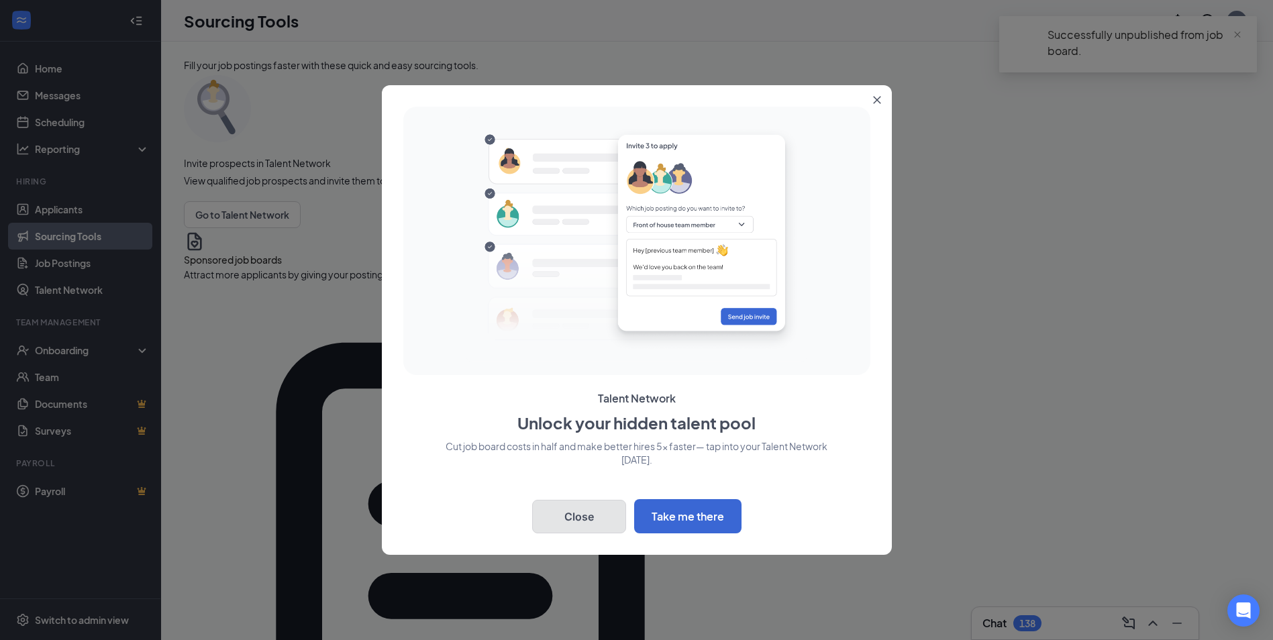
click at [580, 513] on button "Close" at bounding box center [579, 517] width 94 height 34
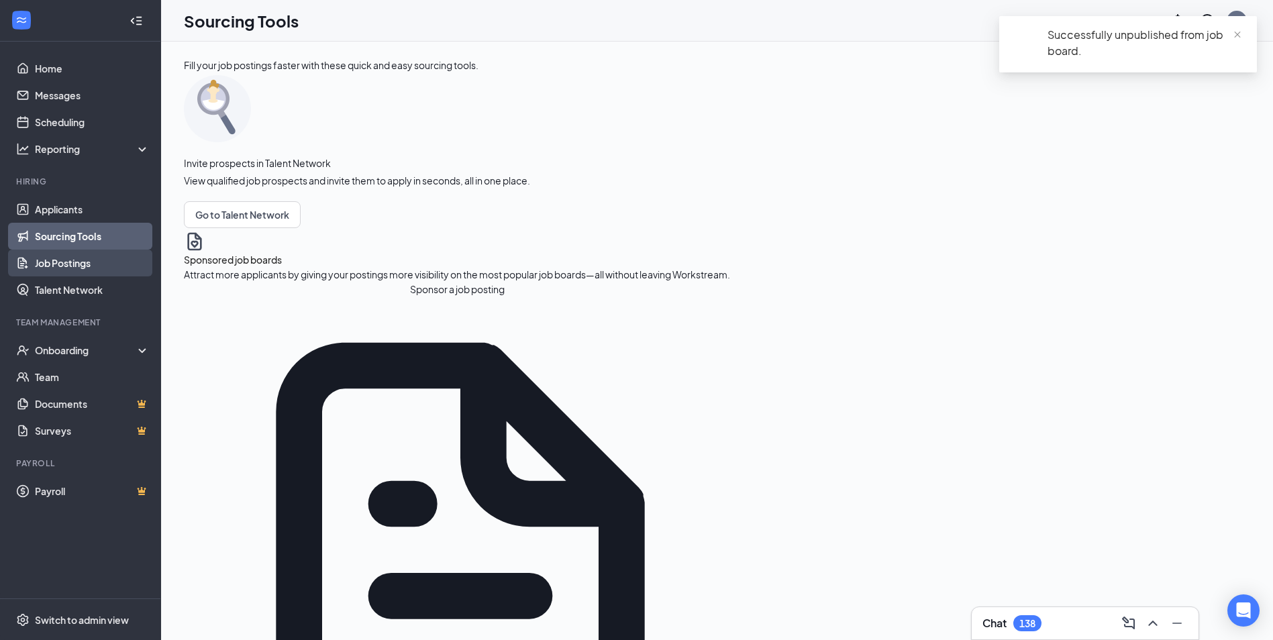
click at [60, 264] on link "Job Postings" at bounding box center [92, 263] width 115 height 27
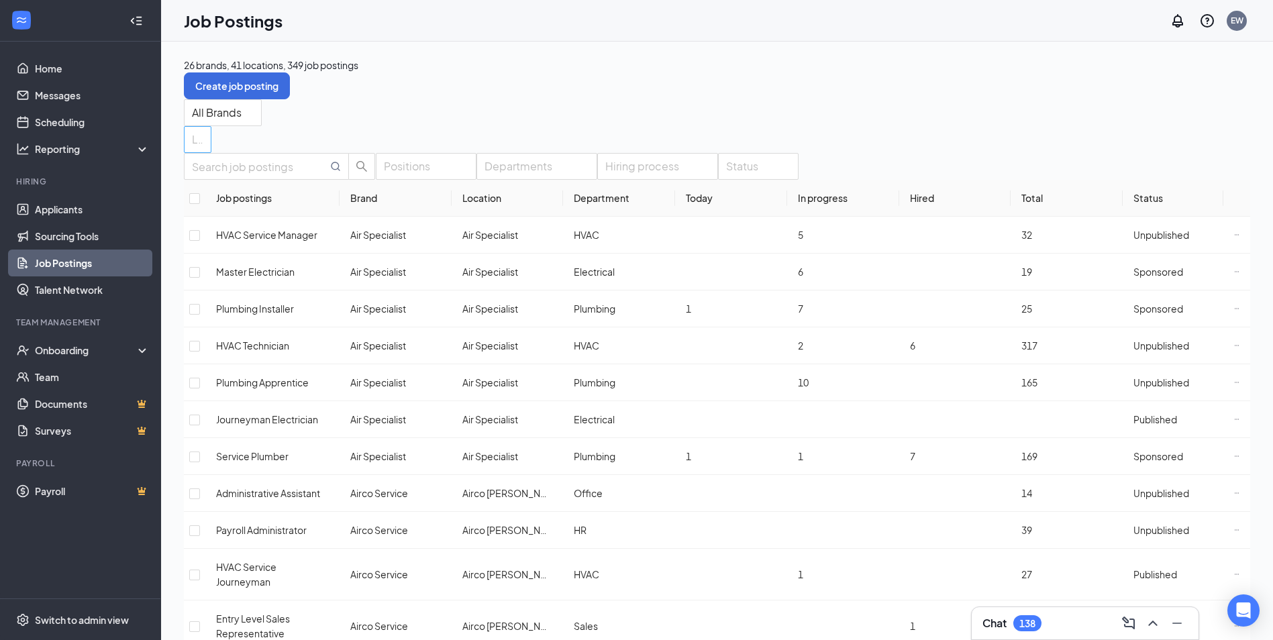
click at [195, 129] on div at bounding box center [190, 139] width 7 height 21
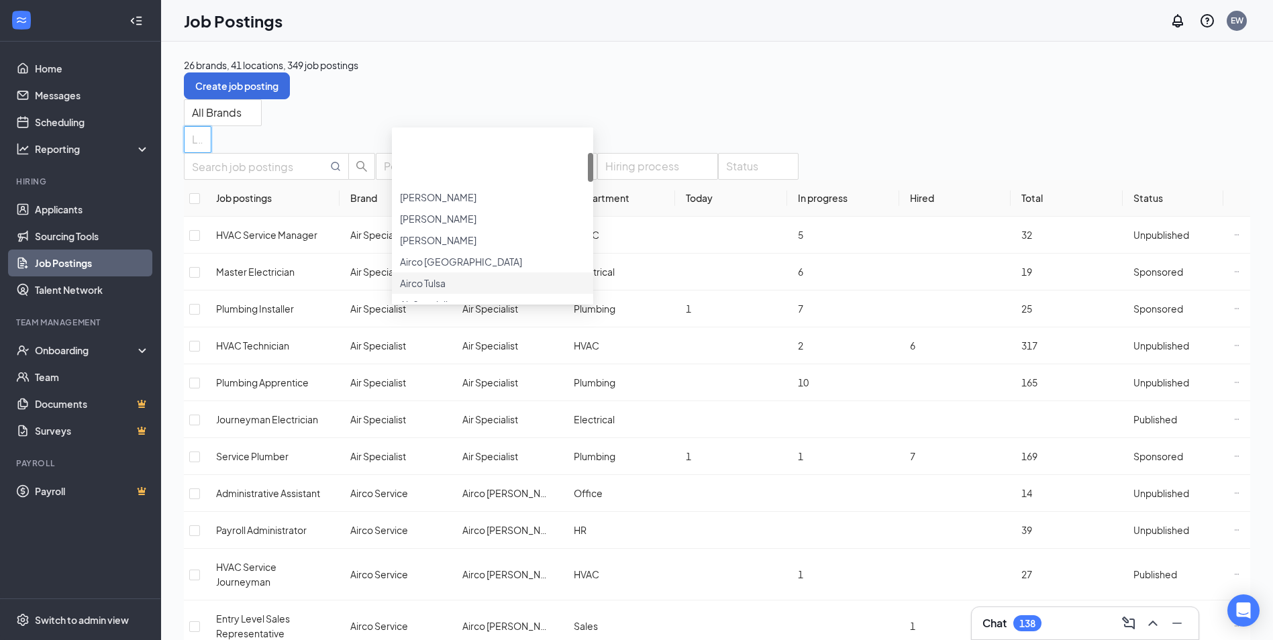
scroll to position [134, 0]
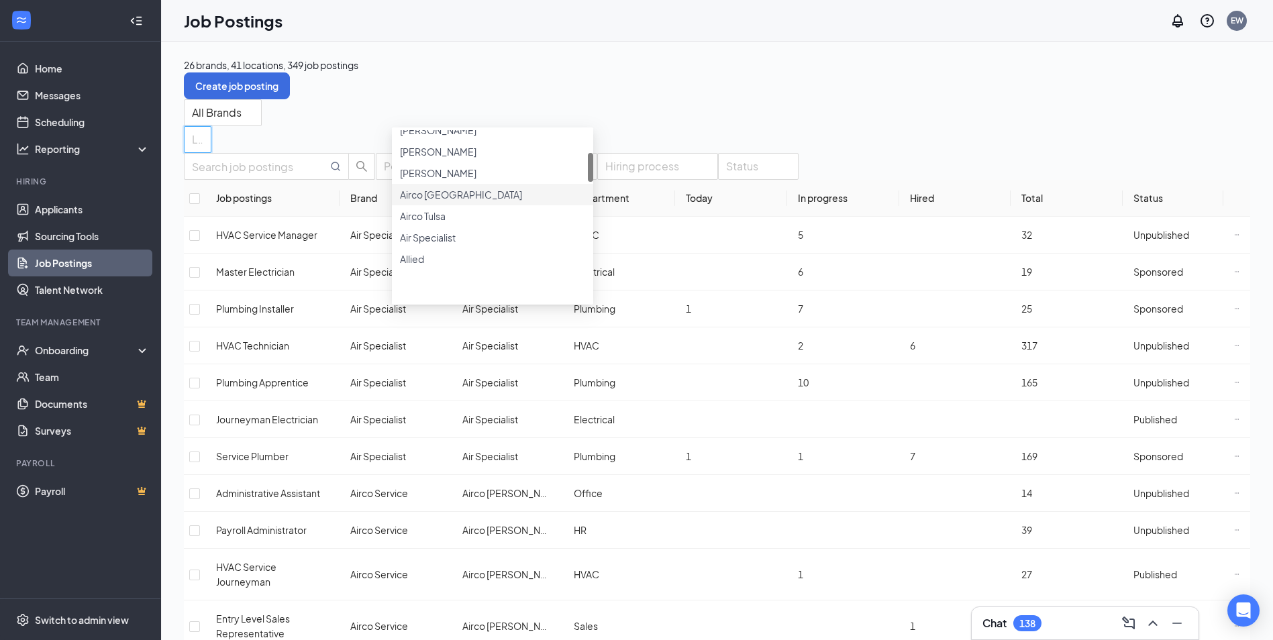
click at [477, 201] on span "Airco North Little Rock" at bounding box center [461, 195] width 122 height 12
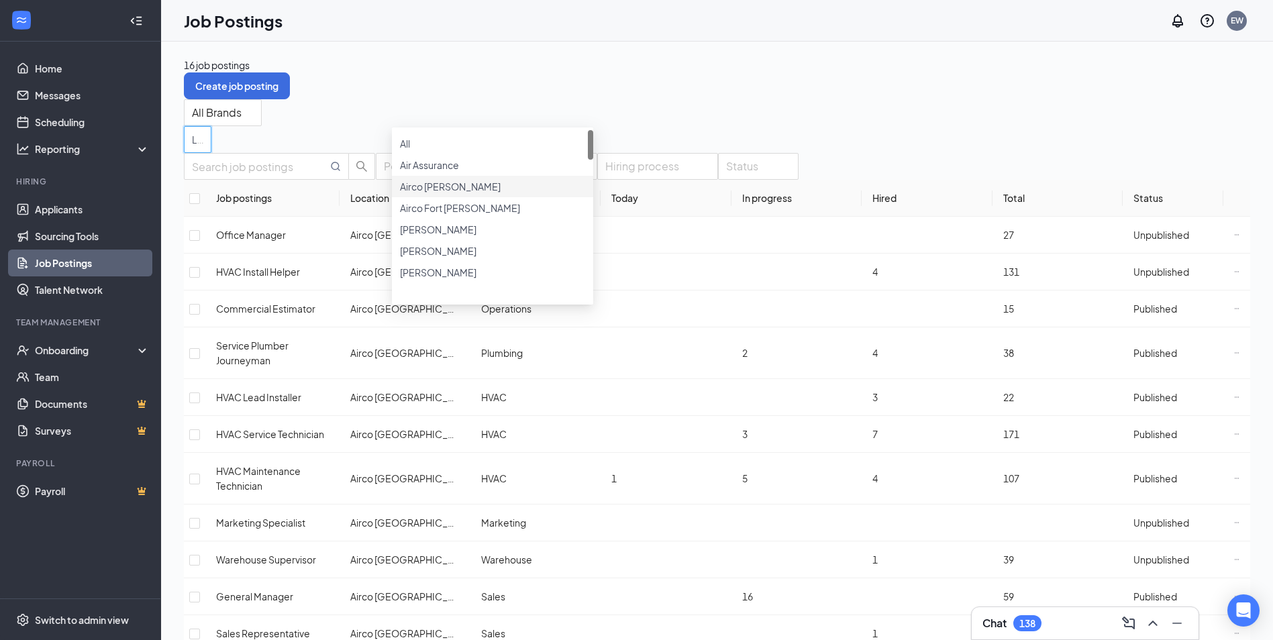
scroll to position [134, 0]
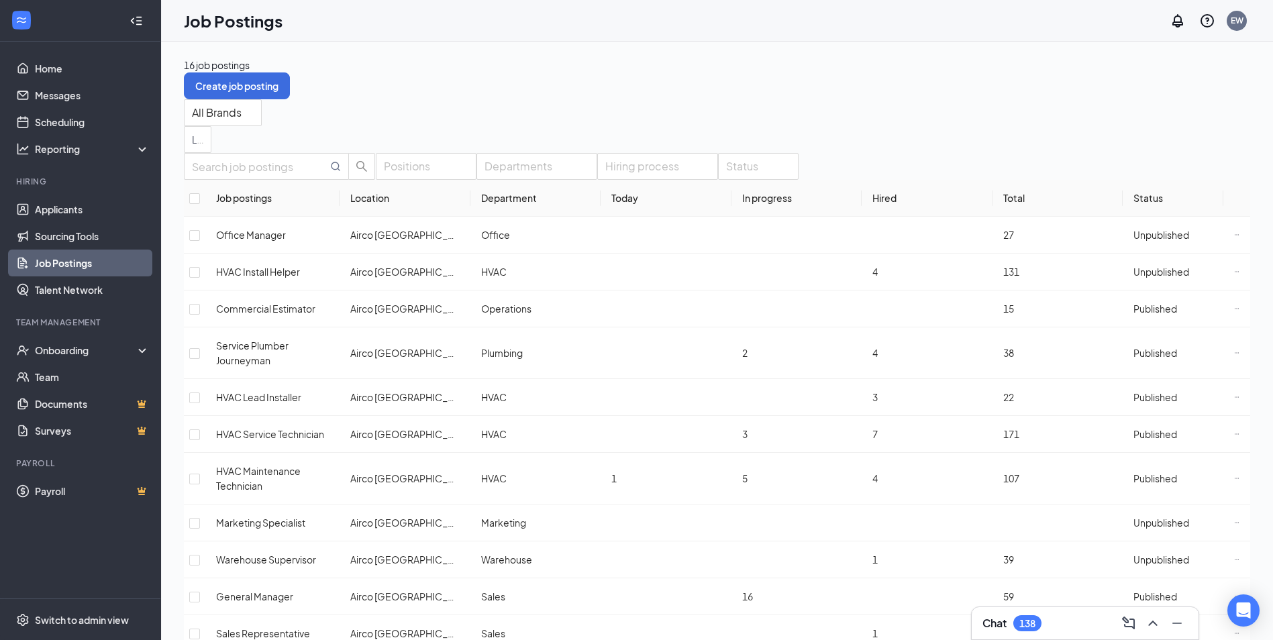
click at [762, 70] on div "16 job postings Create job posting" at bounding box center [717, 79] width 1066 height 42
click at [74, 205] on link "Applicants" at bounding box center [92, 209] width 115 height 27
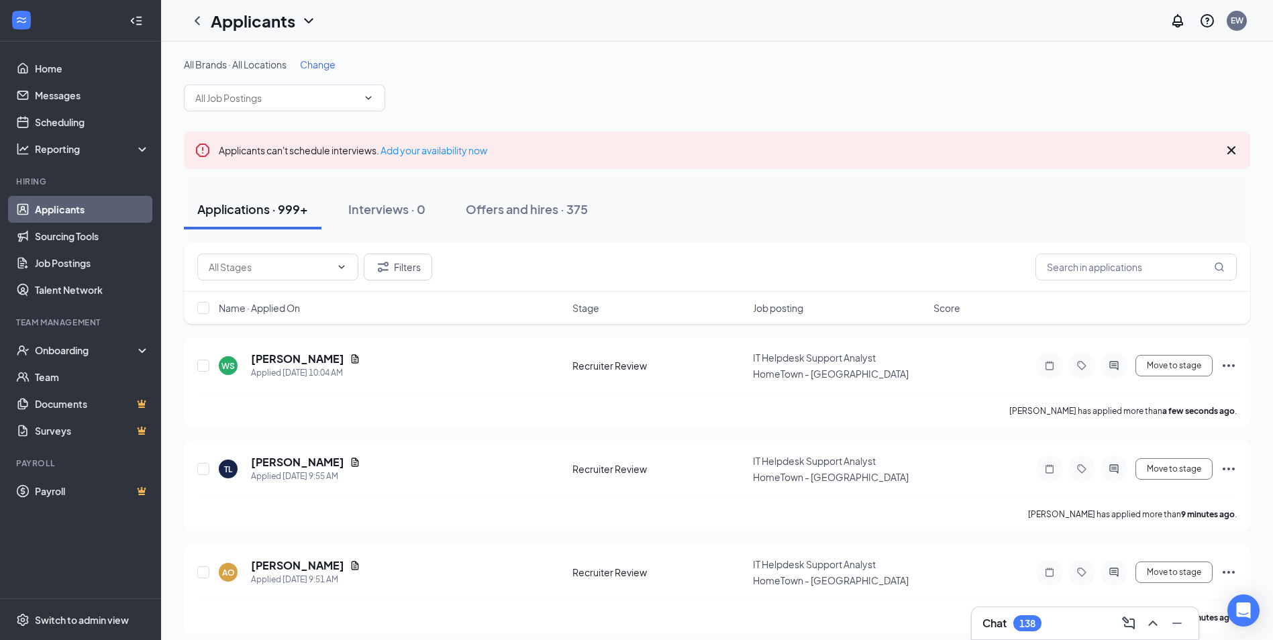
click at [331, 64] on span "Change" at bounding box center [318, 64] width 36 height 12
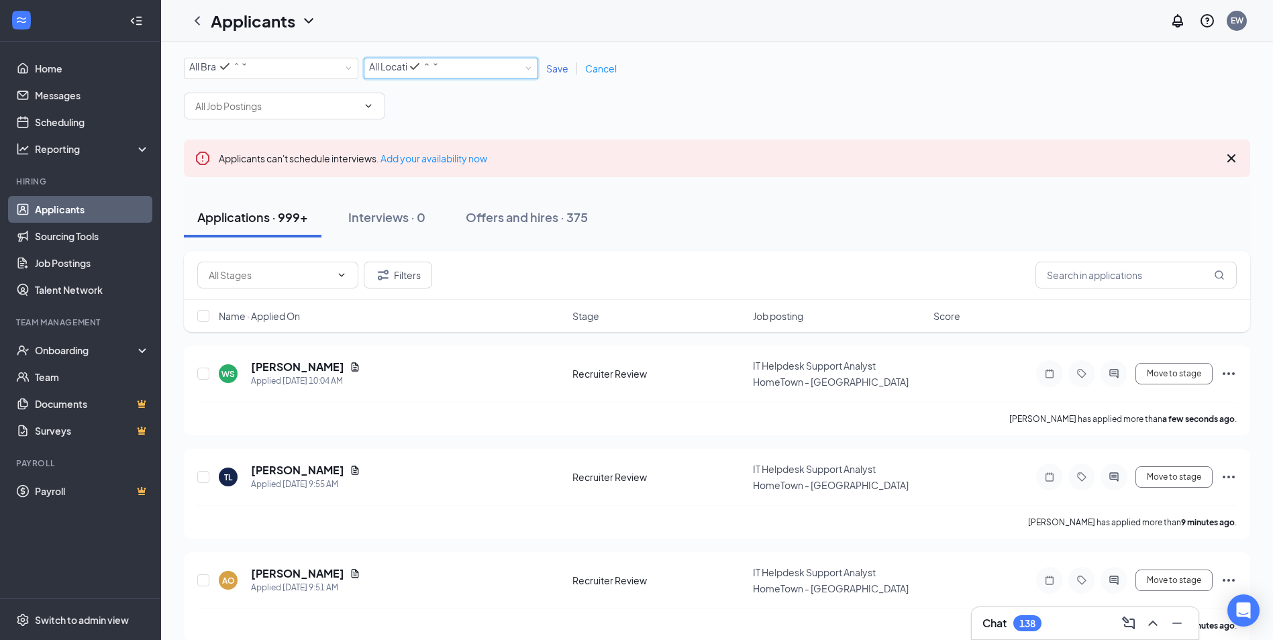
click at [439, 72] on div "All Locations" at bounding box center [404, 66] width 70 height 16
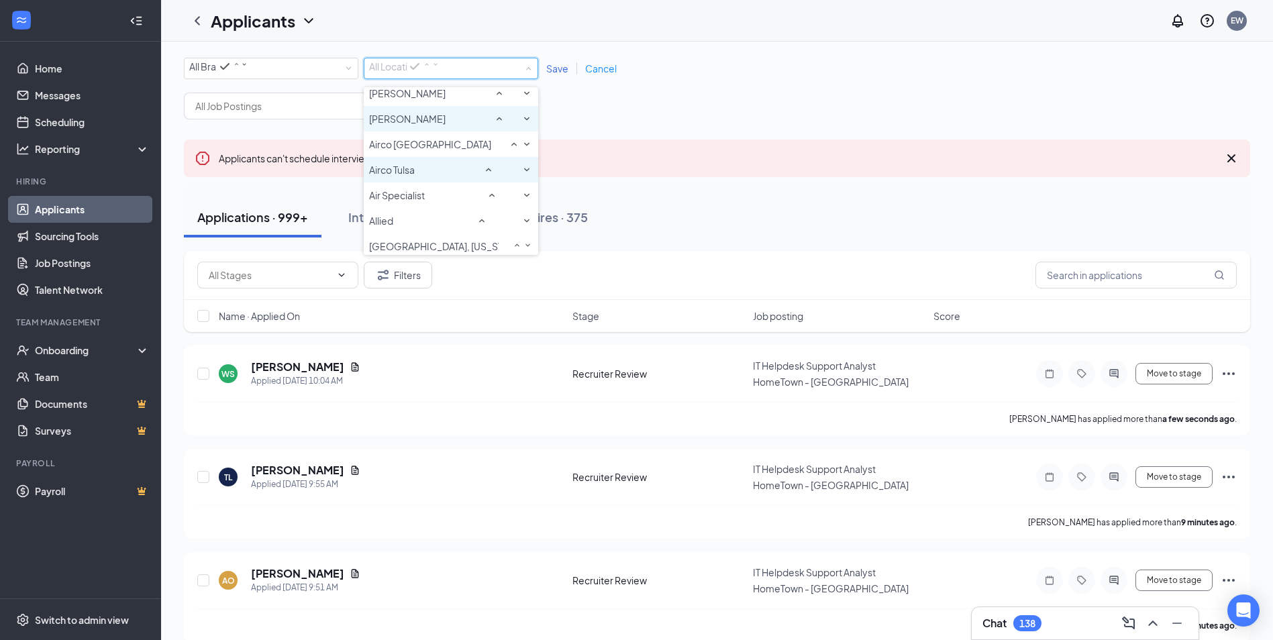
scroll to position [268, 0]
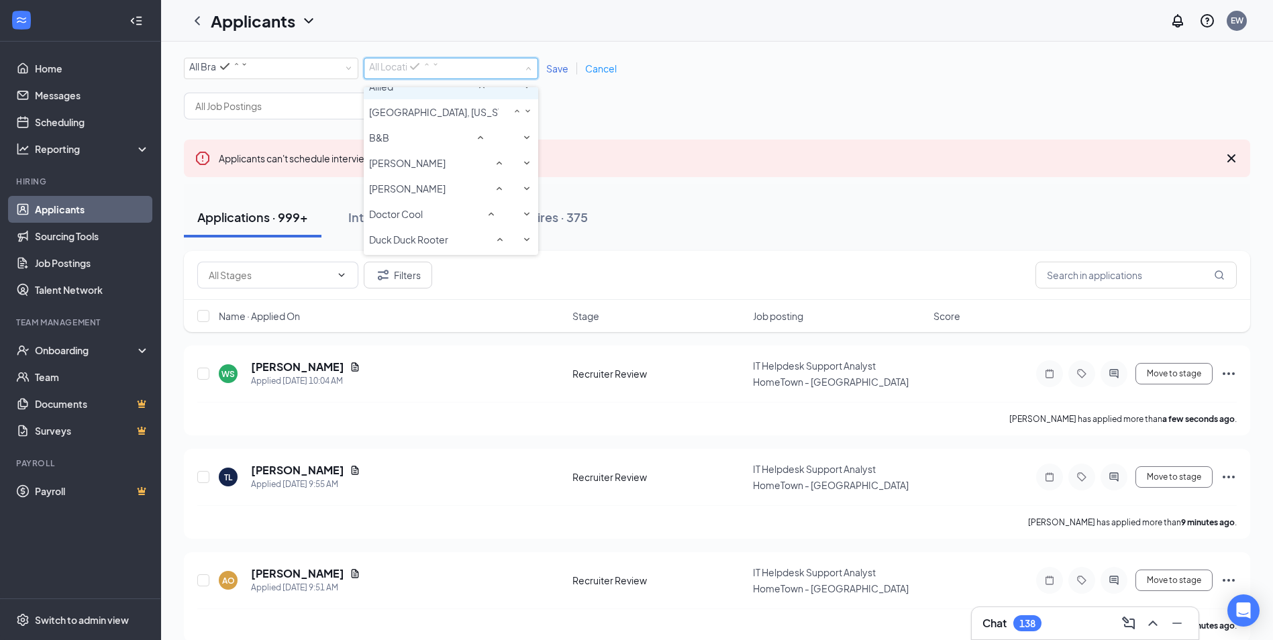
click at [411, 95] on div "Allied" at bounding box center [451, 87] width 164 height 16
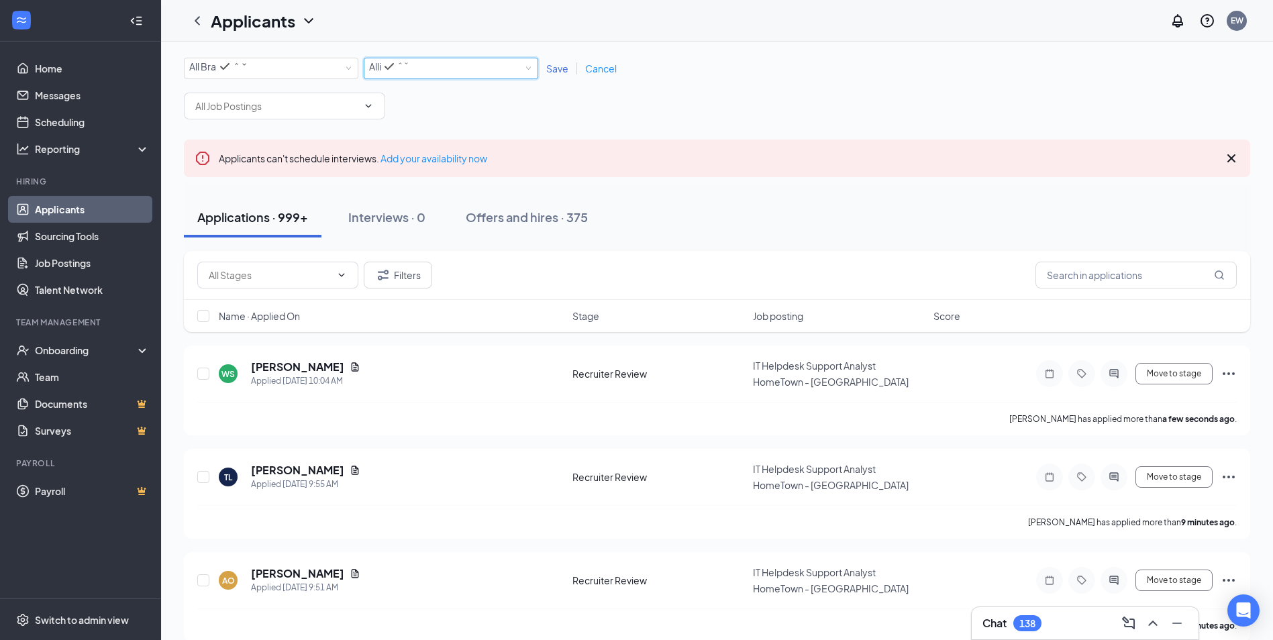
click at [541, 74] on link "Save" at bounding box center [557, 68] width 39 height 12
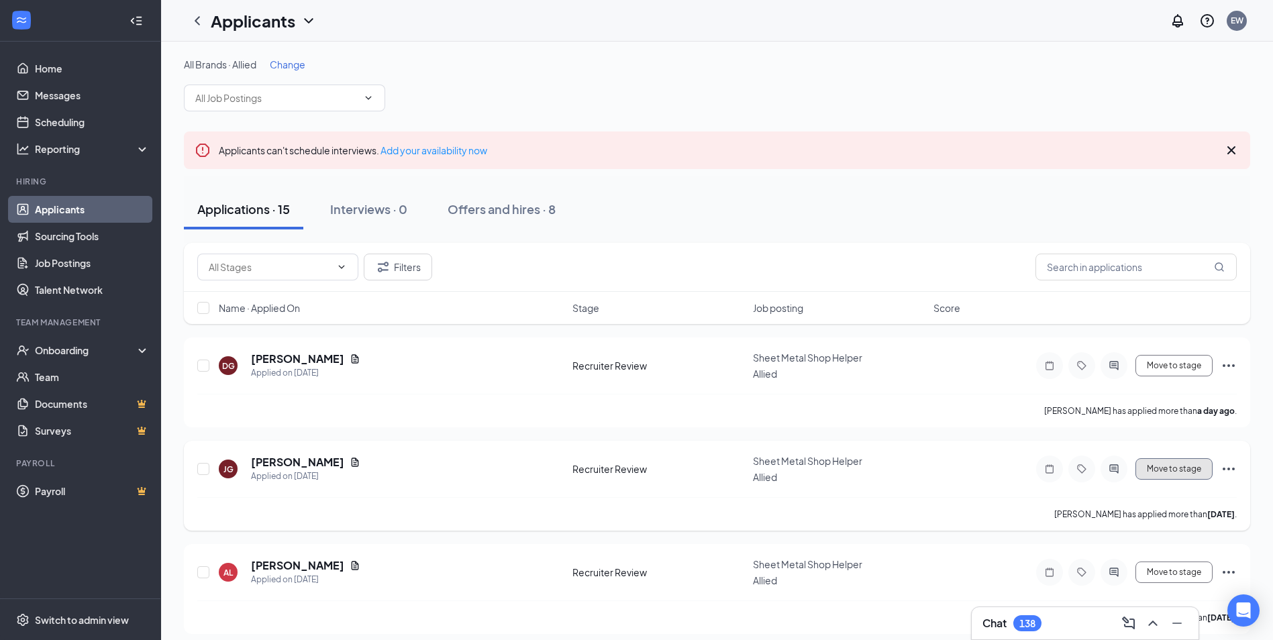
click at [1146, 467] on button "Move to stage" at bounding box center [1173, 468] width 77 height 21
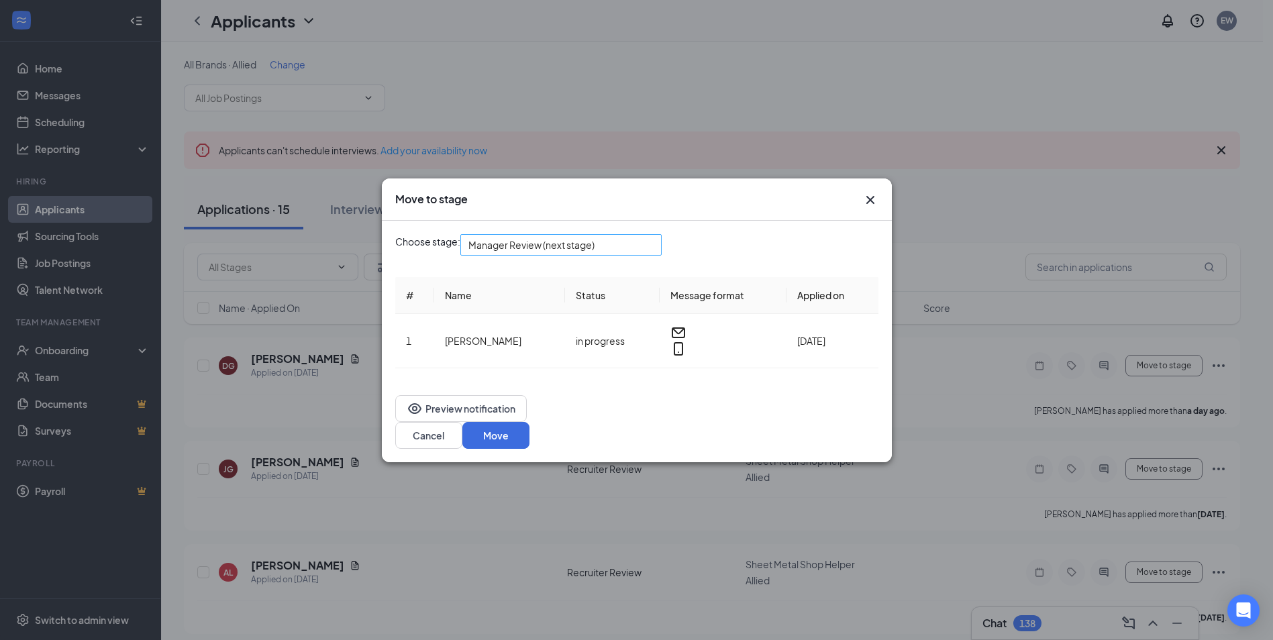
click at [520, 255] on span "Manager Review (next stage)" at bounding box center [531, 245] width 126 height 20
click at [868, 208] on icon "Cross" at bounding box center [870, 200] width 16 height 16
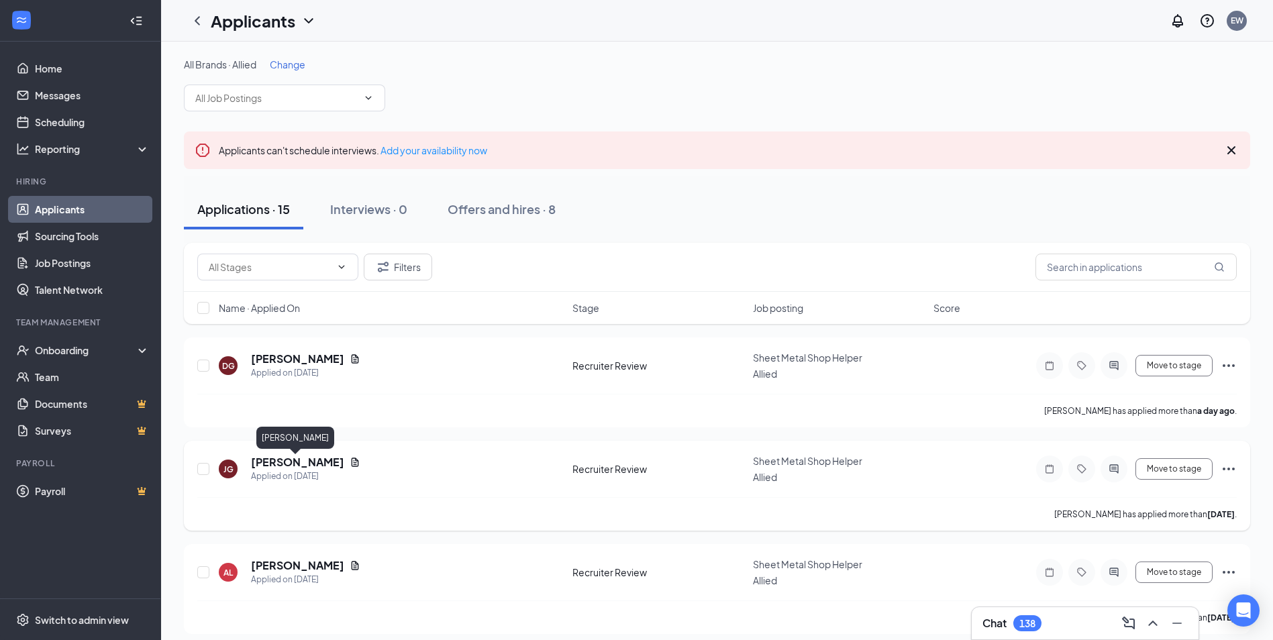
click at [286, 463] on h5 "Jesus Guerrero" at bounding box center [297, 462] width 93 height 15
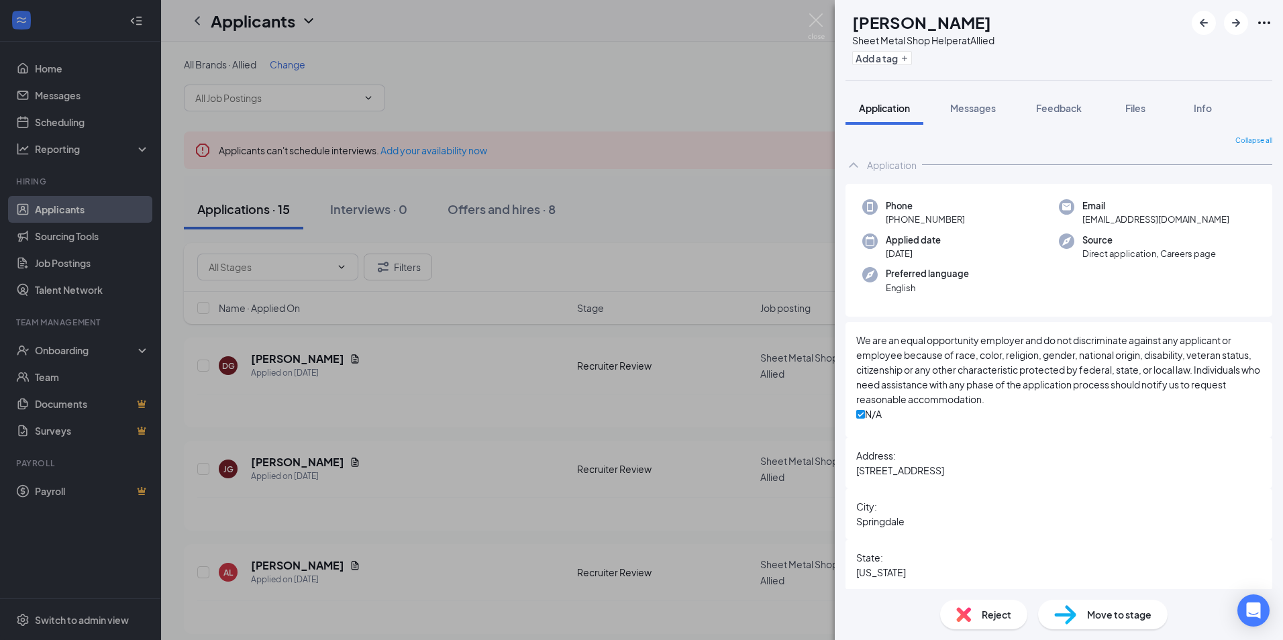
drag, startPoint x: 1184, startPoint y: 219, endPoint x: 1177, endPoint y: 220, distance: 6.7
click at [1183, 219] on div "Email jg4780585@gmail.com" at bounding box center [1157, 213] width 197 height 28
drag, startPoint x: 1174, startPoint y: 219, endPoint x: 1072, endPoint y: 222, distance: 102.7
click at [1072, 222] on div "Email jg4780585@gmail.com" at bounding box center [1157, 213] width 197 height 28
drag, startPoint x: 1072, startPoint y: 222, endPoint x: 1104, endPoint y: 220, distance: 32.9
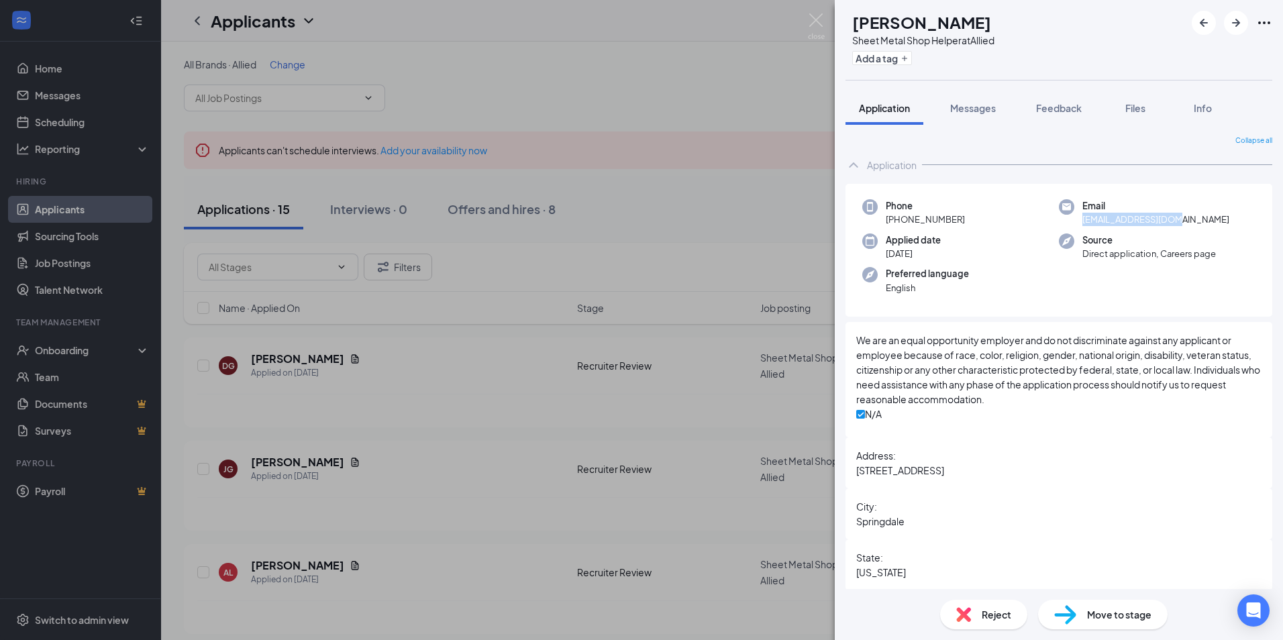
copy span "jg4780585@gmail.com"
drag, startPoint x: 1189, startPoint y: 212, endPoint x: 1176, endPoint y: 209, distance: 13.8
click at [1189, 212] on div "Email jg4780585@gmail.com" at bounding box center [1157, 213] width 197 height 28
drag, startPoint x: 637, startPoint y: 64, endPoint x: 845, endPoint y: 9, distance: 214.5
click at [637, 63] on div "JG Jesus Guerrero Sheet Metal Shop Helper at Allied Add a tag Application Messa…" at bounding box center [641, 320] width 1283 height 640
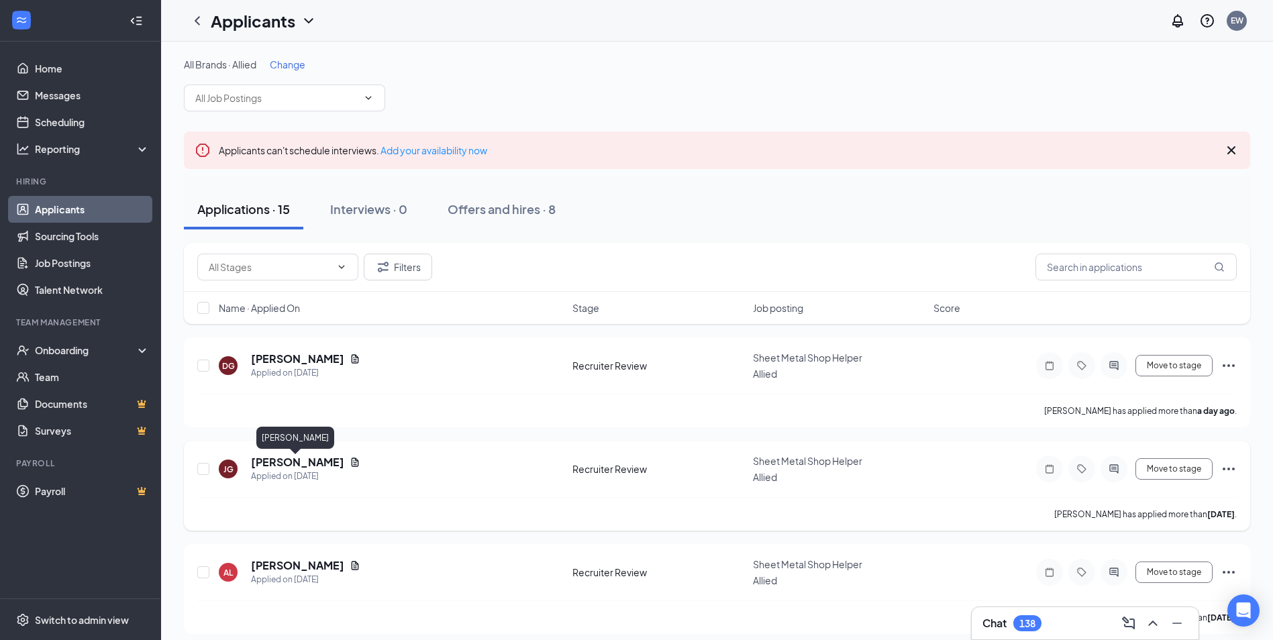
click at [270, 462] on h5 "Jesus Guerrero" at bounding box center [297, 462] width 93 height 15
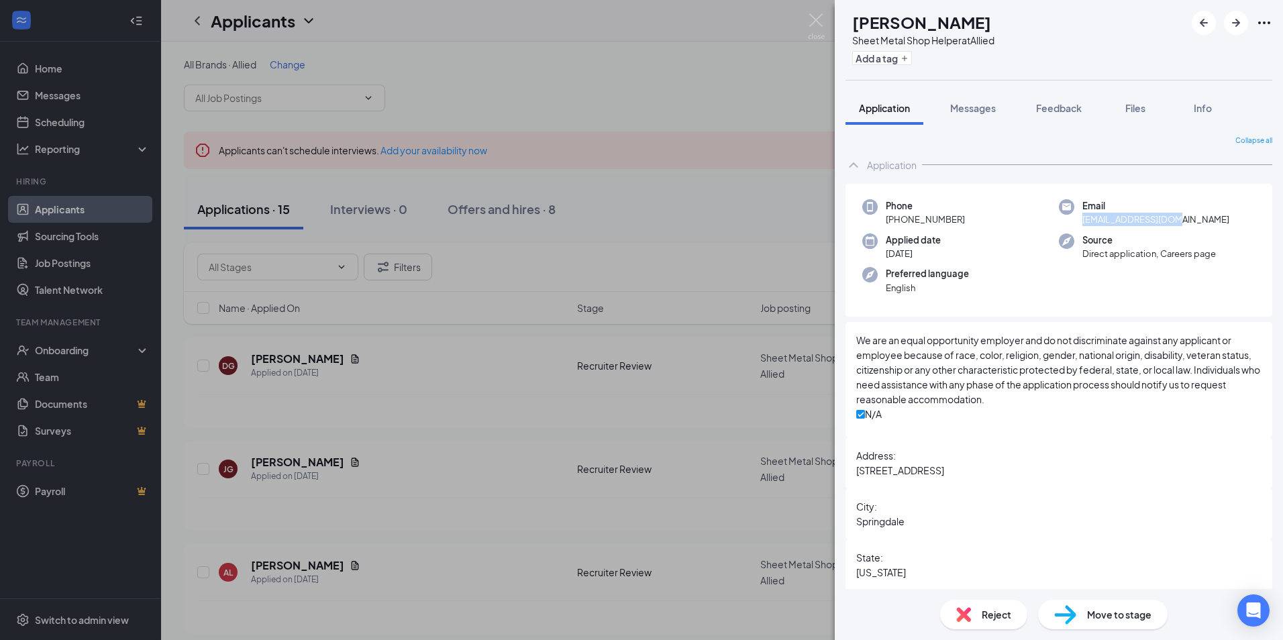
drag, startPoint x: 1180, startPoint y: 219, endPoint x: 1074, endPoint y: 227, distance: 106.3
click at [1074, 227] on div "Phone +1 (479) 432-6028 Email jg4780585@gmail.com Applied date Aug 21 Source Di…" at bounding box center [1058, 251] width 427 height 134
copy span "jg4780585@gmail.com"
click at [747, 52] on div "JG Jesus Guerrero Sheet Metal Shop Helper at Allied Add a tag Application Messa…" at bounding box center [641, 320] width 1283 height 640
click at [786, 106] on div "All Brands · Allied Change" at bounding box center [722, 85] width 1076 height 54
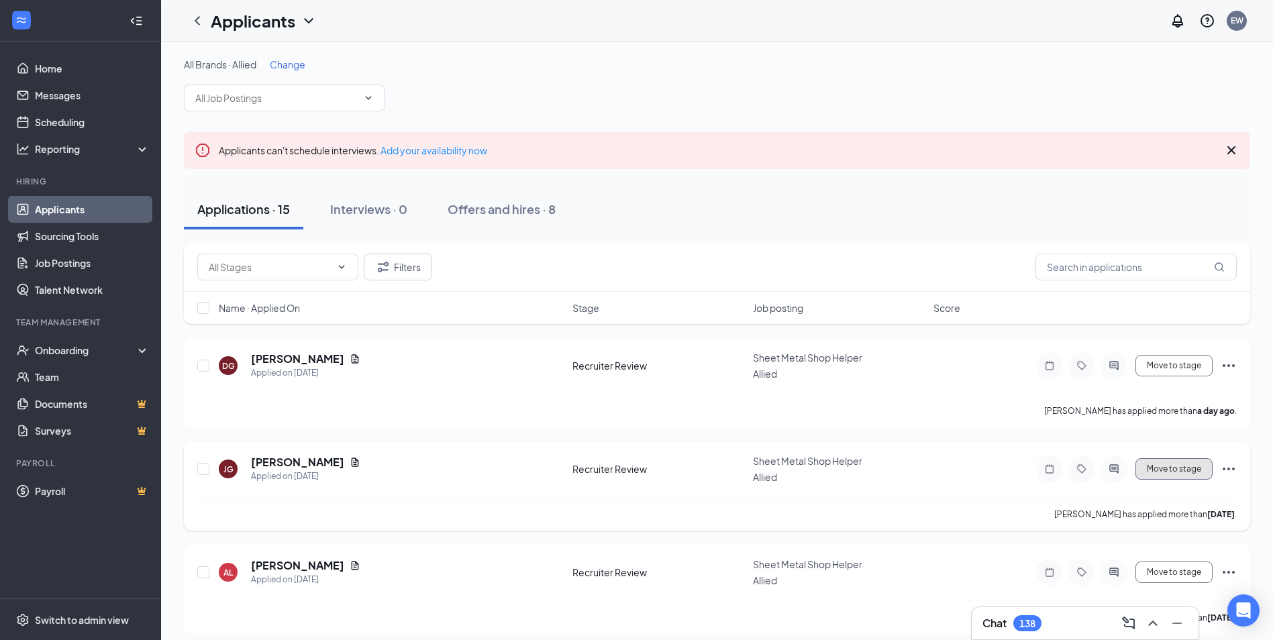
click at [1179, 463] on button "Move to stage" at bounding box center [1173, 468] width 77 height 21
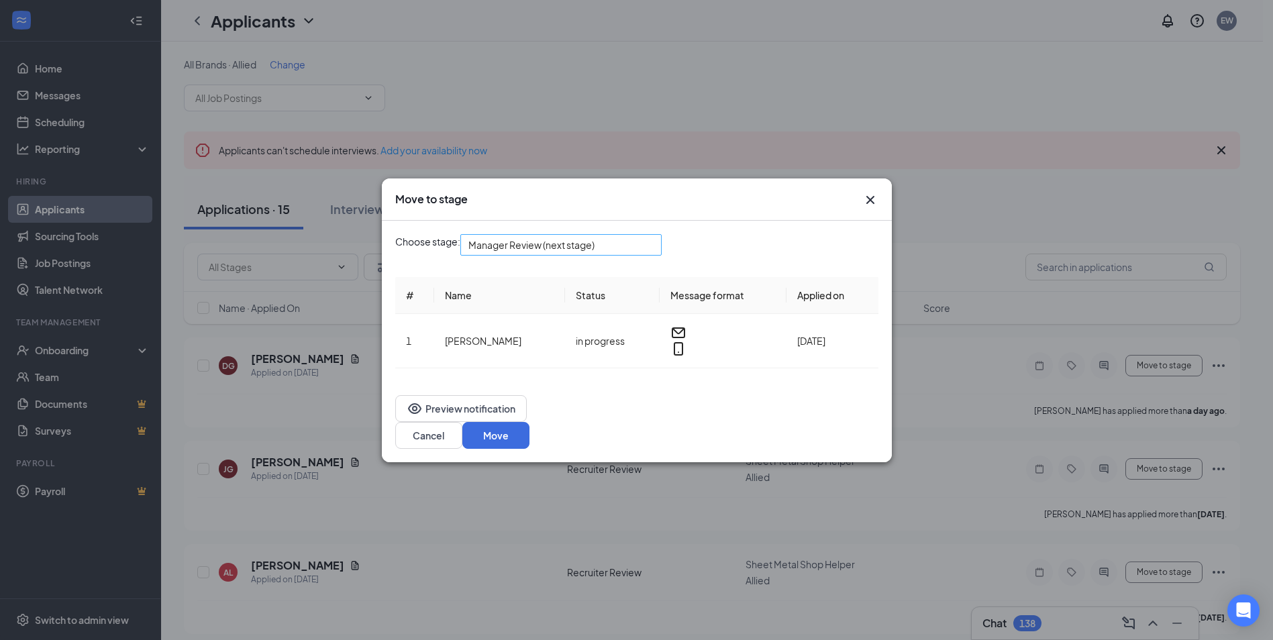
click at [597, 256] on div "Manager Review (next stage)" at bounding box center [560, 244] width 201 height 21
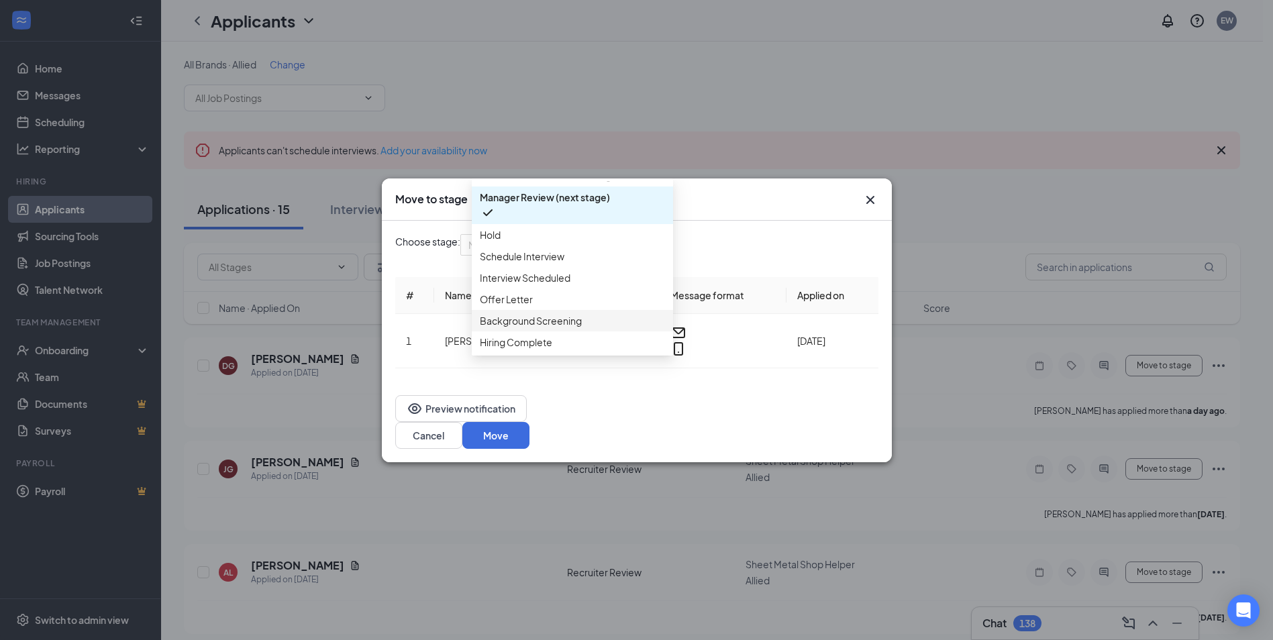
scroll to position [107, 0]
click at [566, 328] on span "Background Screening" at bounding box center [531, 320] width 102 height 15
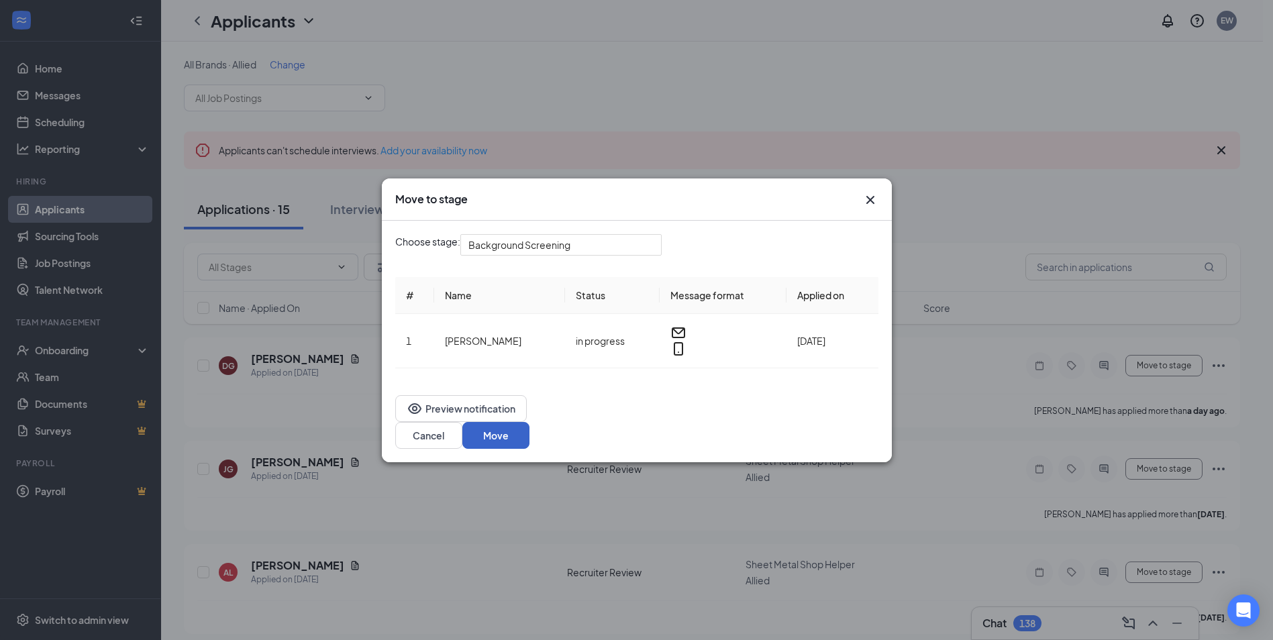
click at [529, 422] on button "Move" at bounding box center [495, 435] width 67 height 27
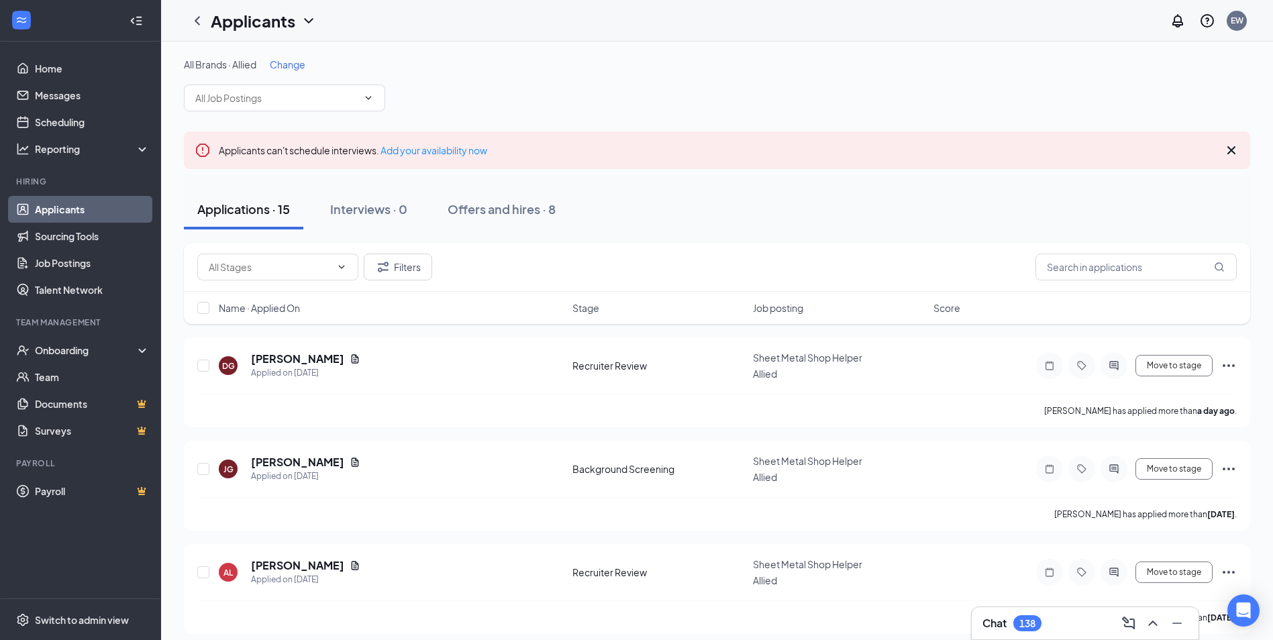
click at [289, 66] on span "Change" at bounding box center [288, 64] width 36 height 12
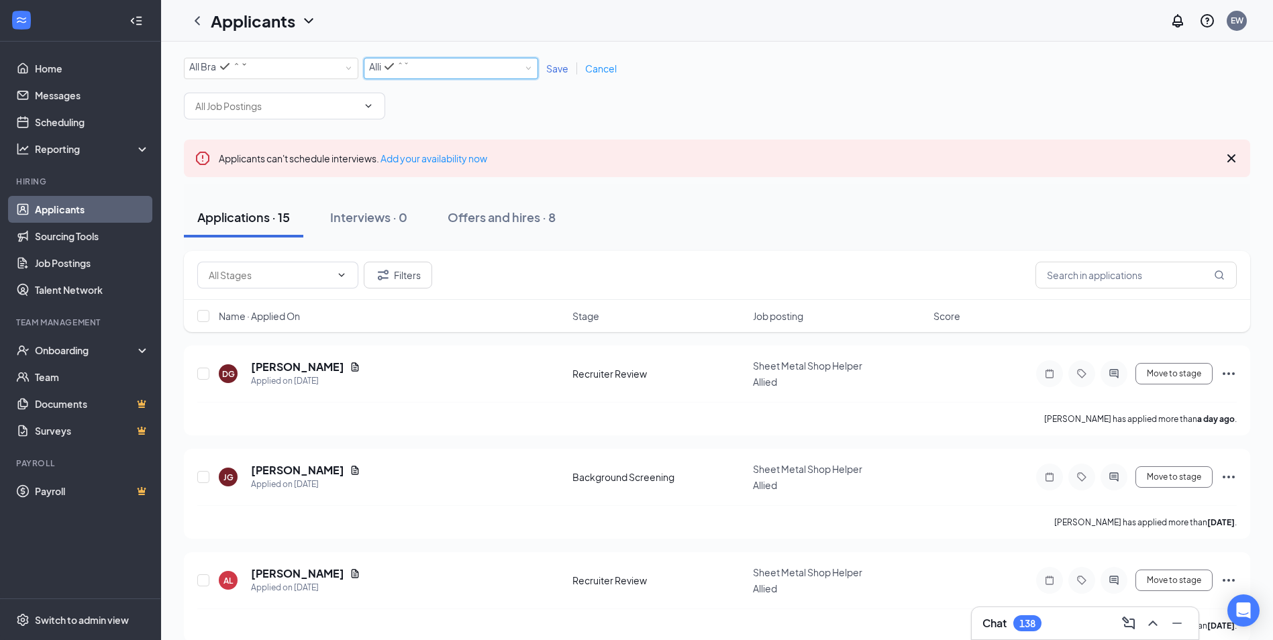
click at [409, 64] on div "Allied" at bounding box center [389, 66] width 40 height 16
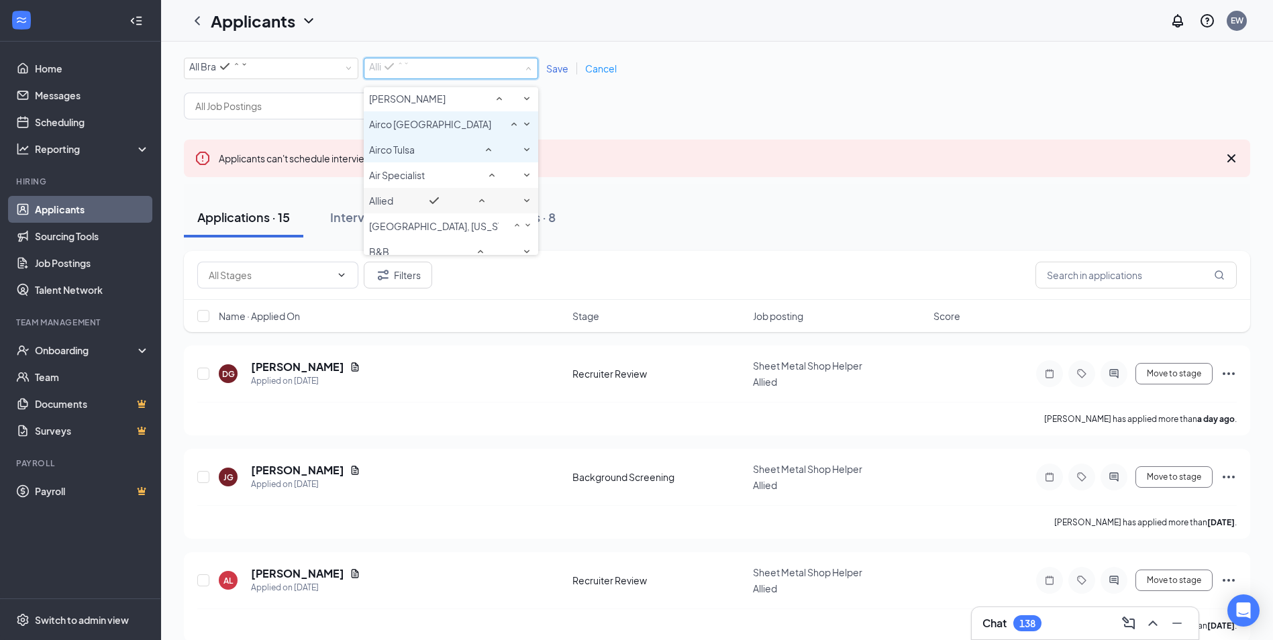
scroll to position [187, 0]
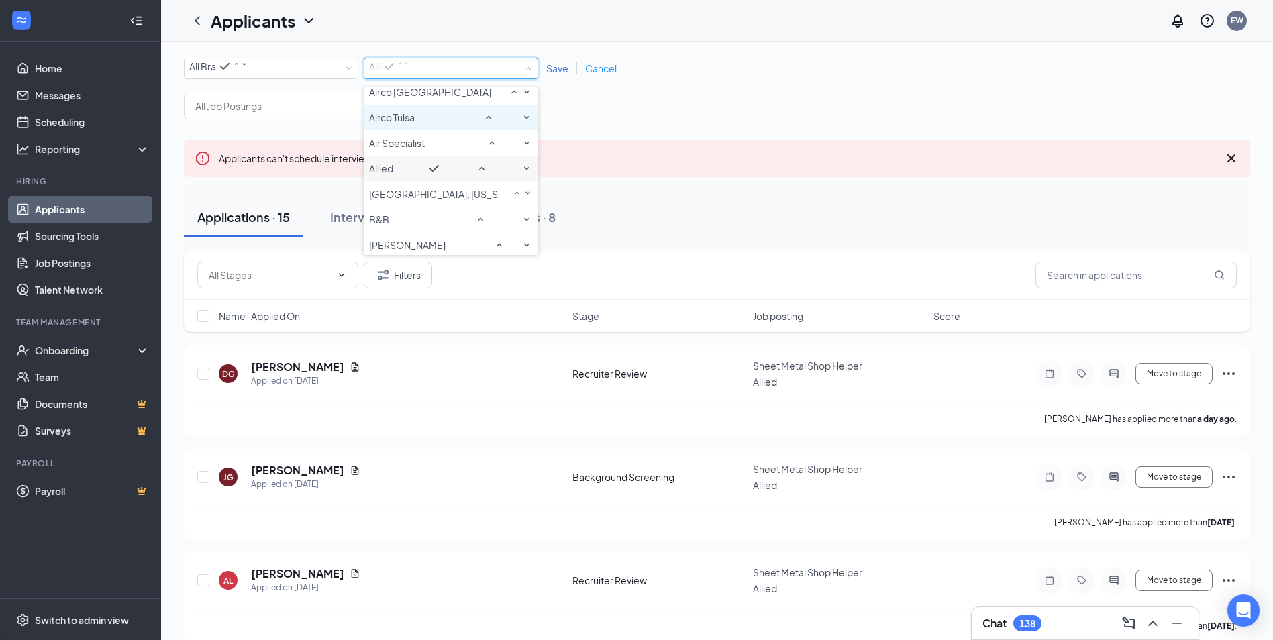
click at [411, 123] on span "Airco Tulsa" at bounding box center [392, 117] width 46 height 12
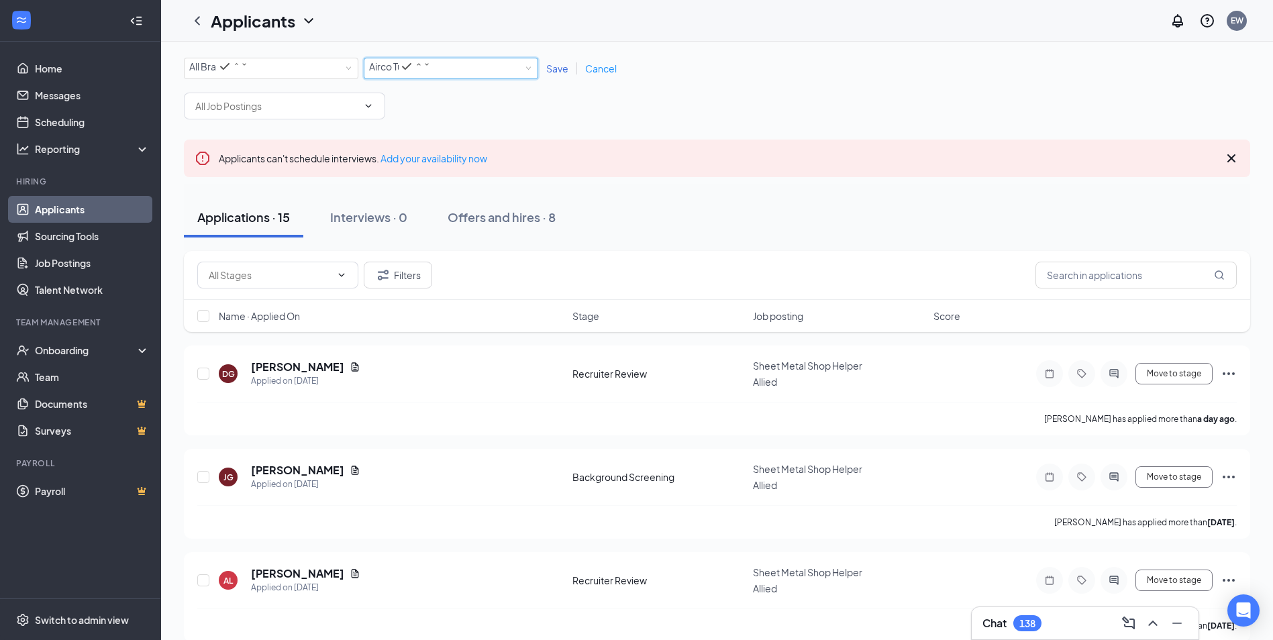
click at [560, 69] on span "Save" at bounding box center [557, 68] width 22 height 12
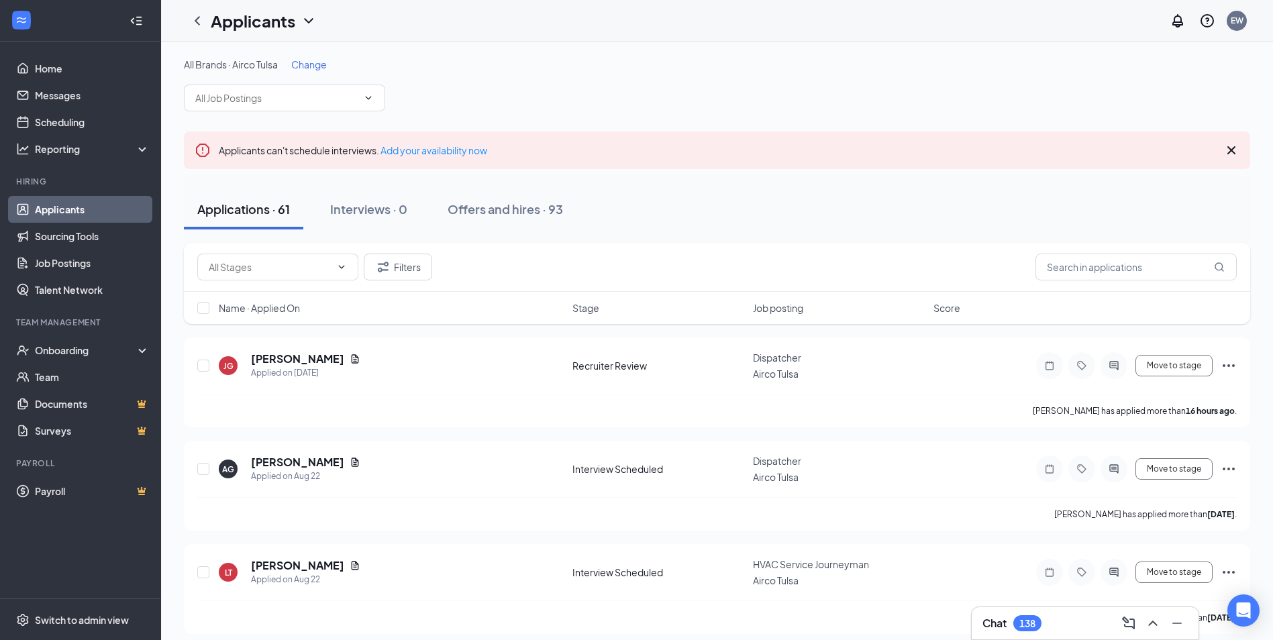
click at [309, 19] on icon "ChevronDown" at bounding box center [309, 21] width 16 height 16
click at [545, 38] on div "Applicants EW" at bounding box center [717, 21] width 1112 height 42
click at [311, 22] on icon "ChevronDown" at bounding box center [309, 21] width 16 height 16
click at [273, 78] on link "Archived applicants" at bounding box center [264, 70] width 90 height 13
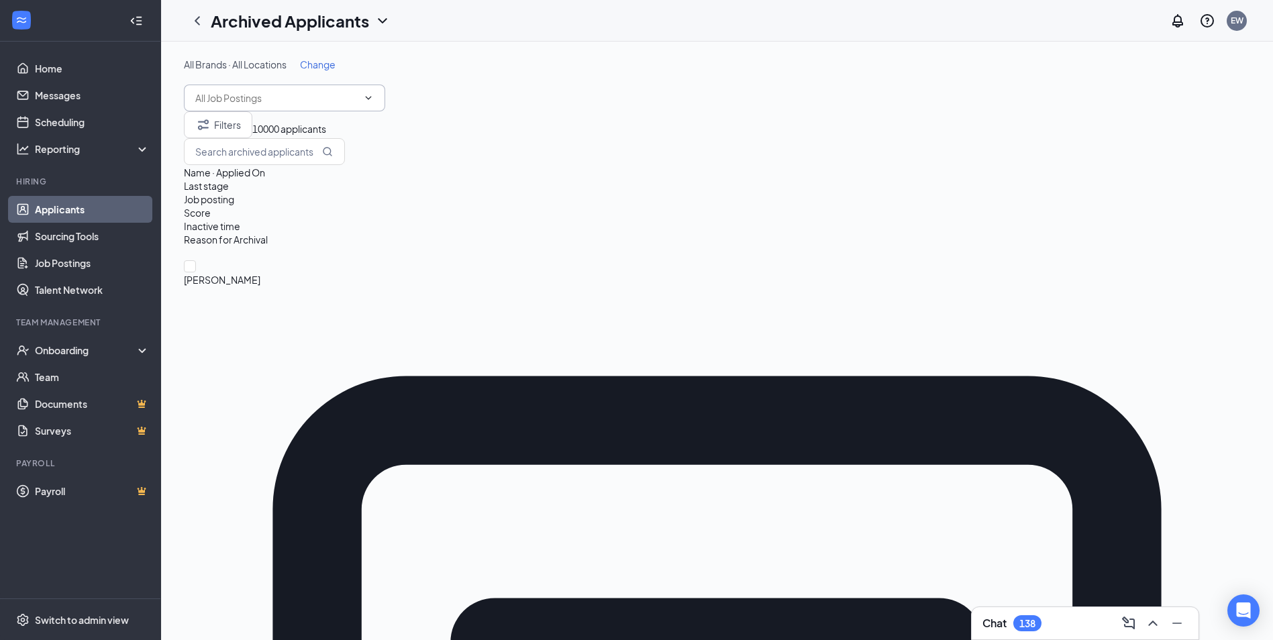
click at [303, 105] on input "text" at bounding box center [276, 98] width 162 height 15
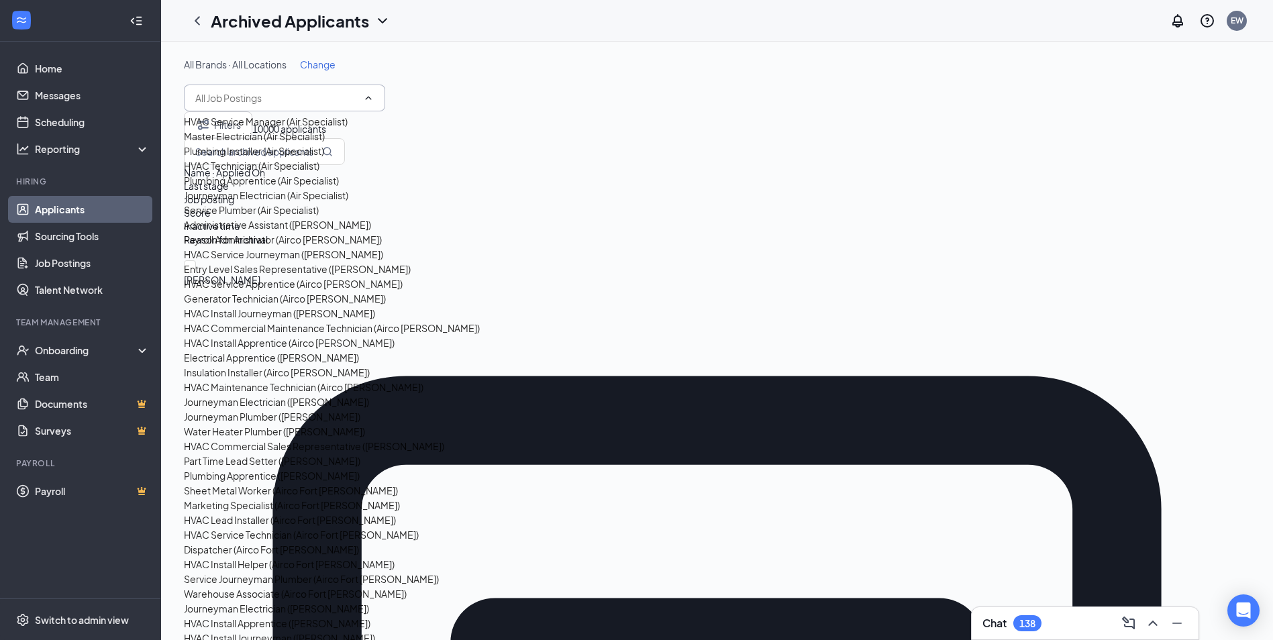
click at [328, 62] on span "Change" at bounding box center [318, 64] width 36 height 12
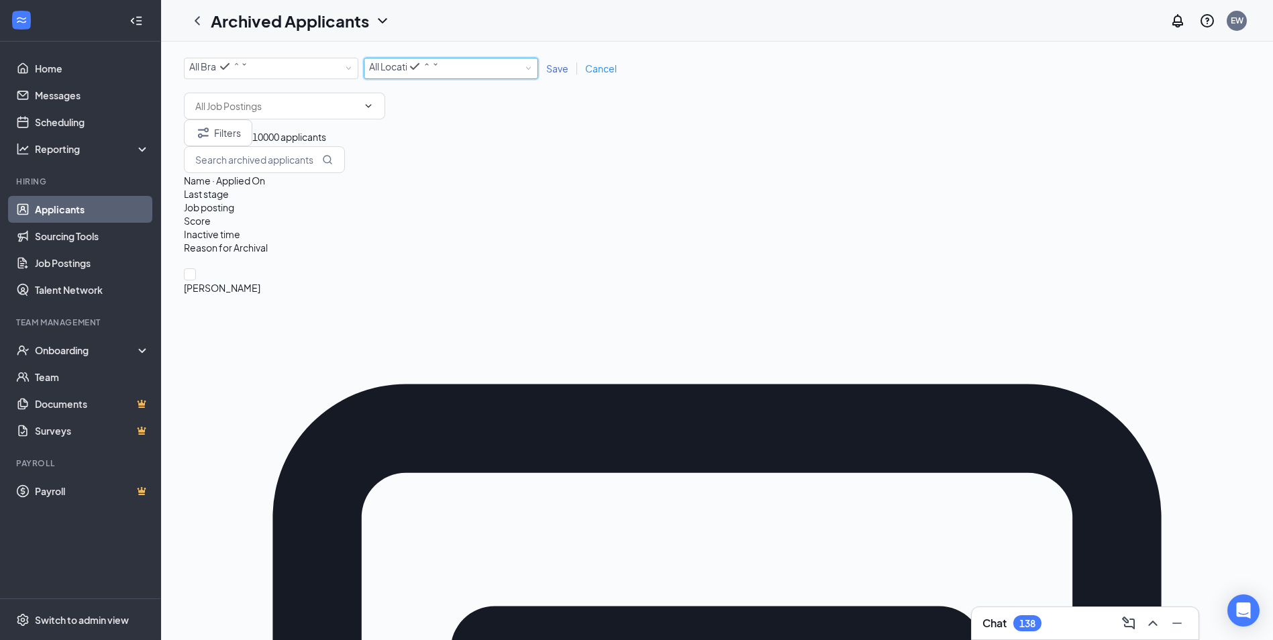
click at [399, 73] on span "All Locations" at bounding box center [388, 66] width 38 height 13
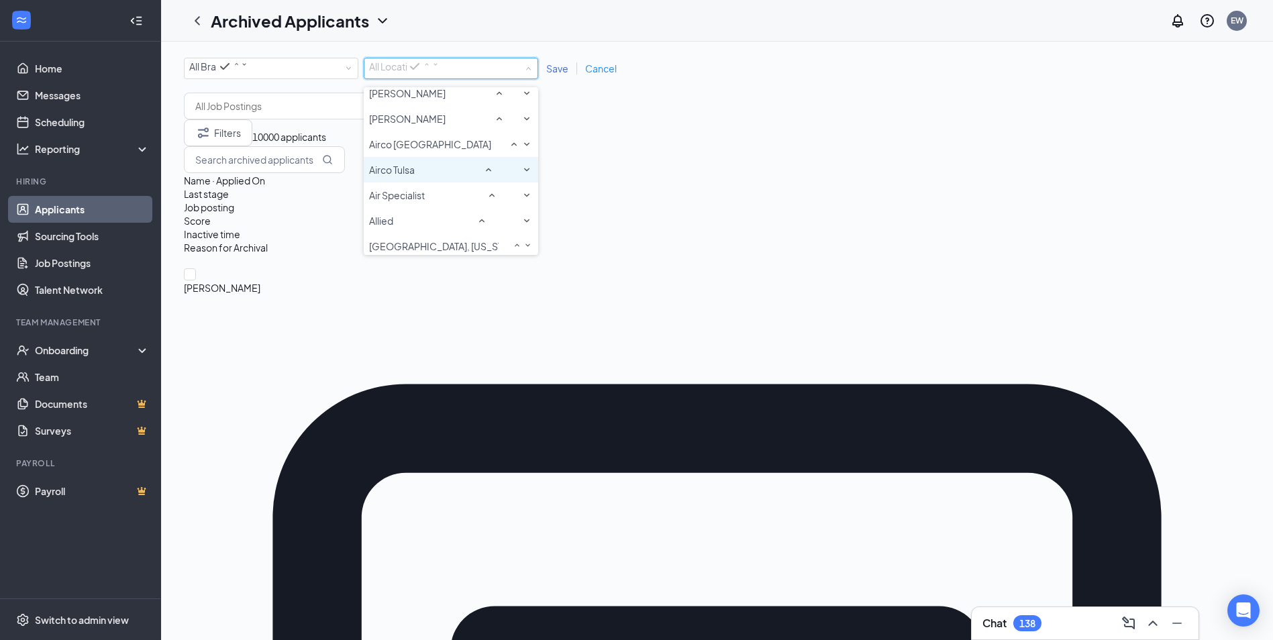
click at [426, 178] on div "Airco Tulsa" at bounding box center [451, 170] width 164 height 16
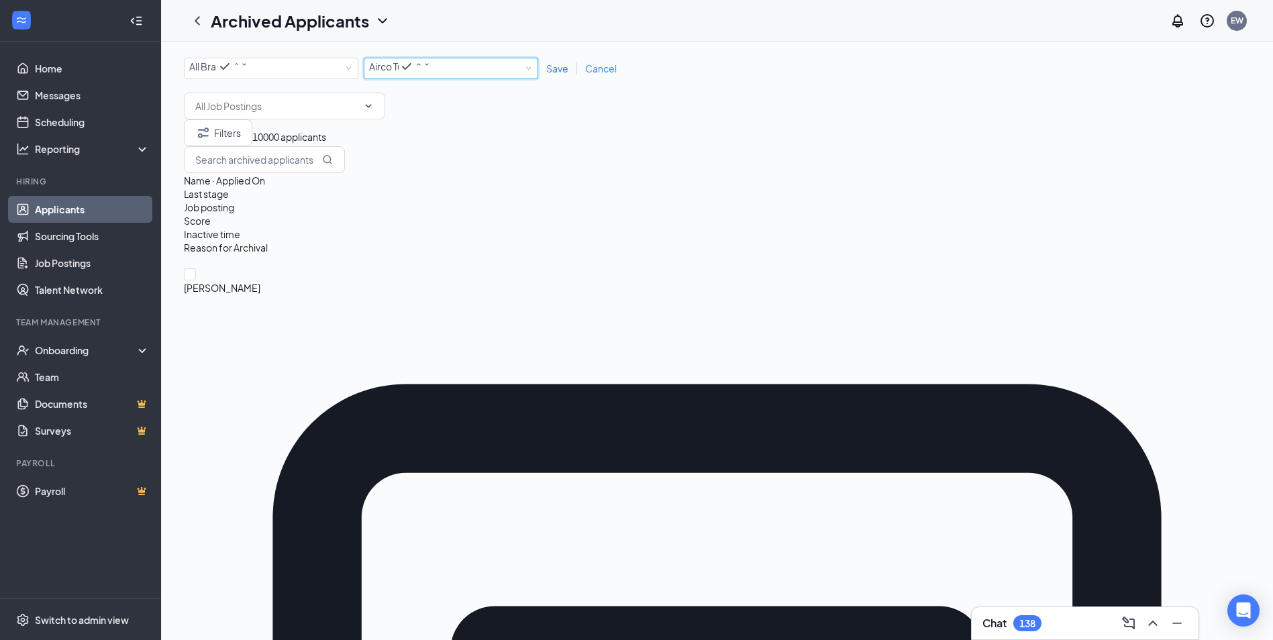
click at [555, 68] on span "Save" at bounding box center [557, 68] width 22 height 12
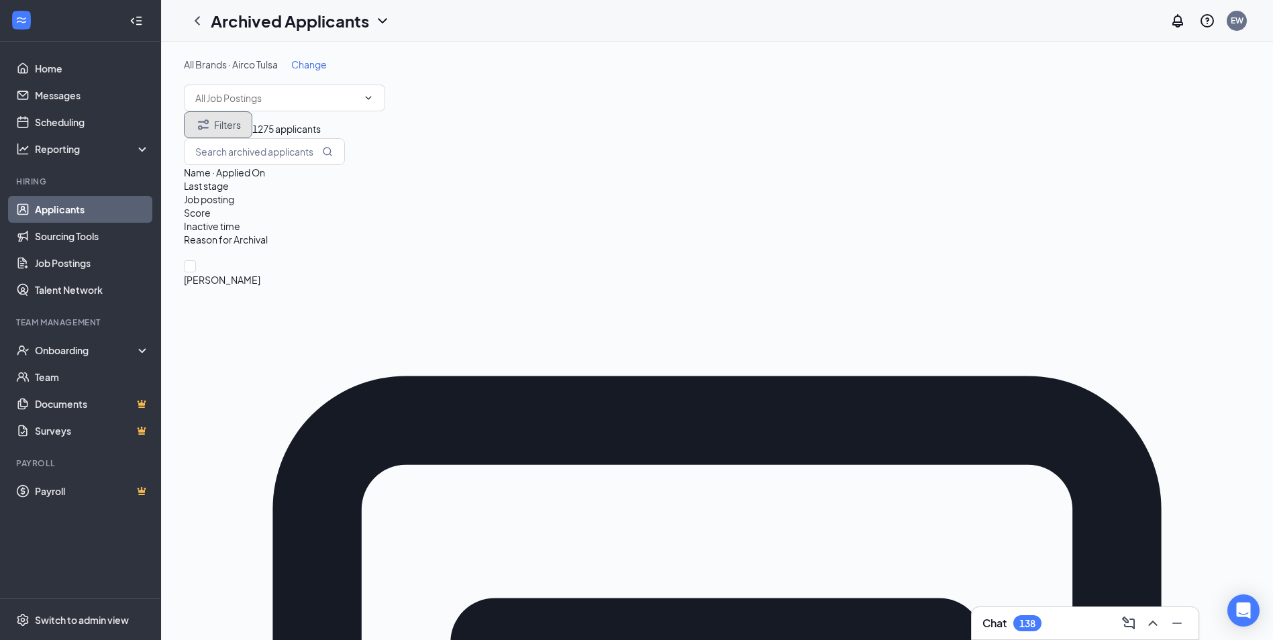
click at [230, 138] on button "Filters" at bounding box center [218, 124] width 68 height 27
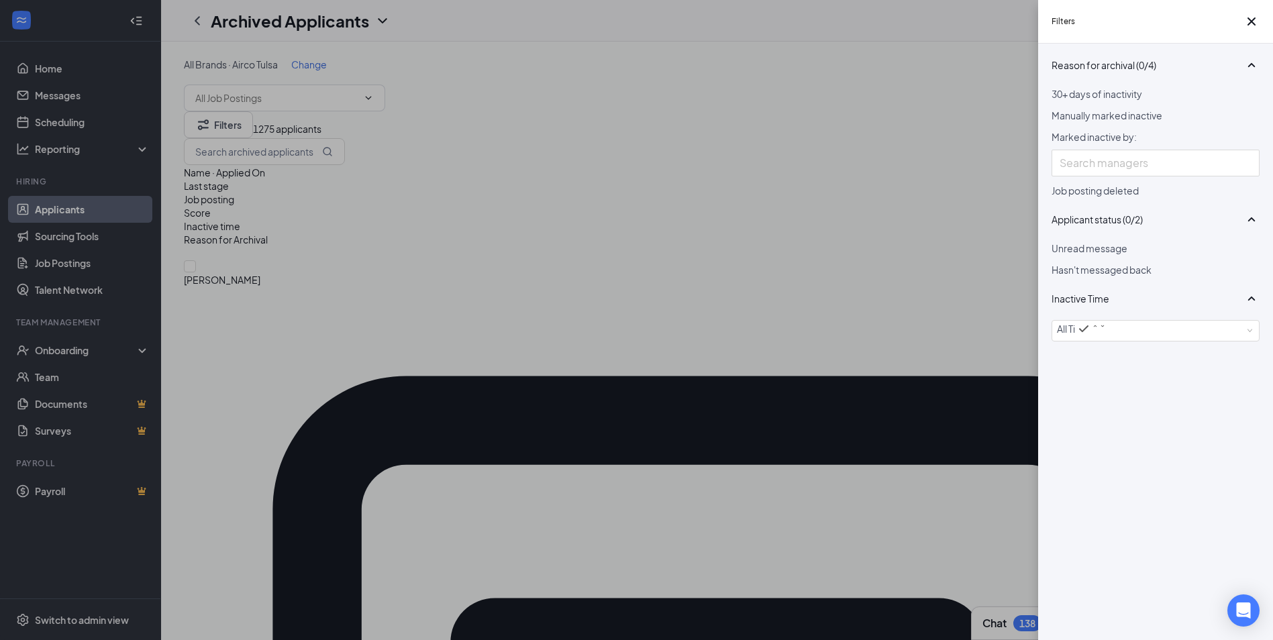
click at [766, 53] on div "Filters Reason for archival (0/4) 30+ days of inactivity Manually marked inacti…" at bounding box center [636, 320] width 1273 height 640
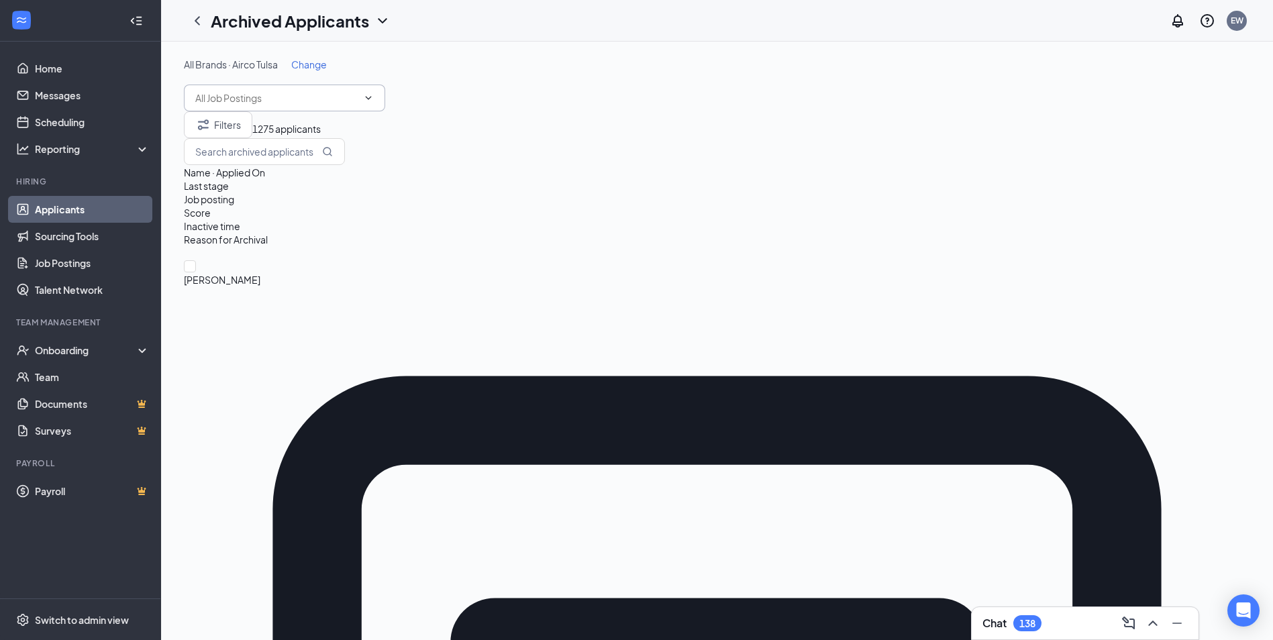
click at [313, 103] on input "text" at bounding box center [276, 98] width 162 height 15
type input "e"
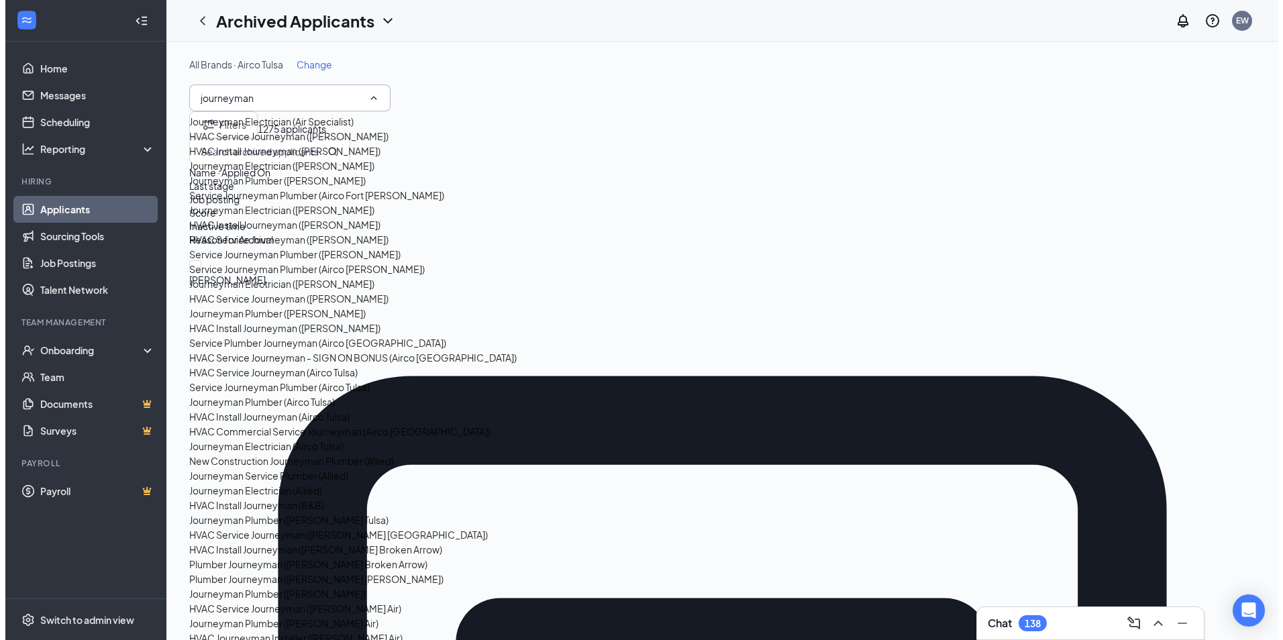
scroll to position [537, 0]
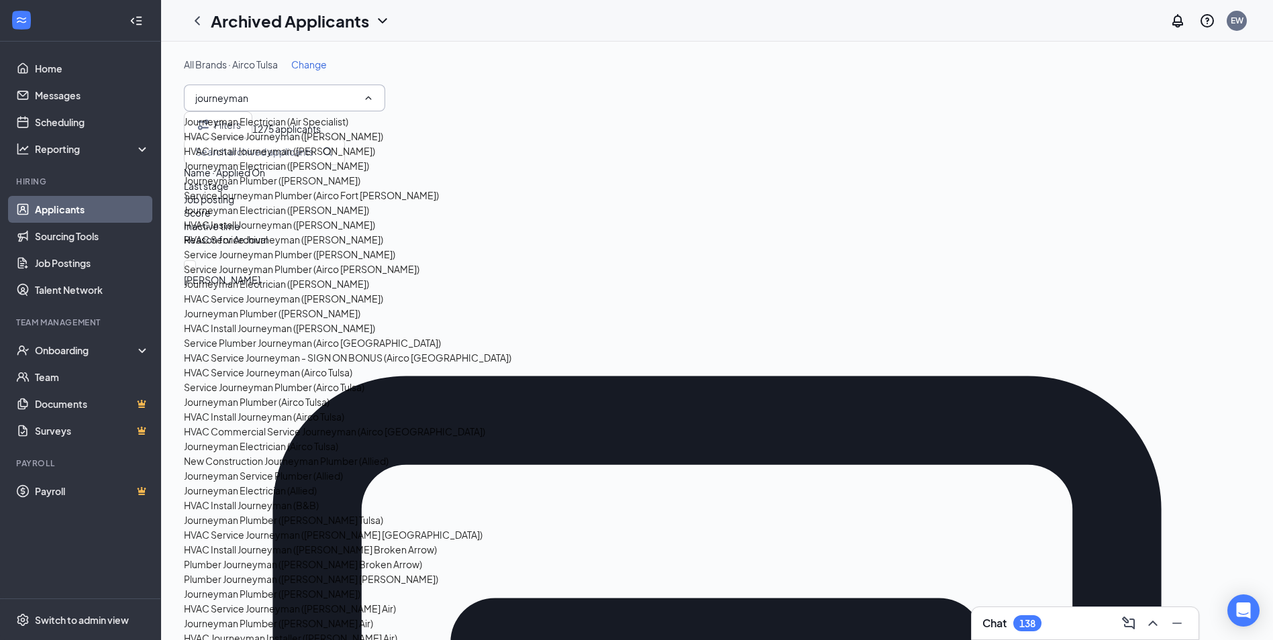
click at [297, 365] on div "HVAC Service Journeyman (Airco Tulsa)" at bounding box center [268, 372] width 168 height 15
type input "HVAC Service Journeyman (Airco Tulsa)"
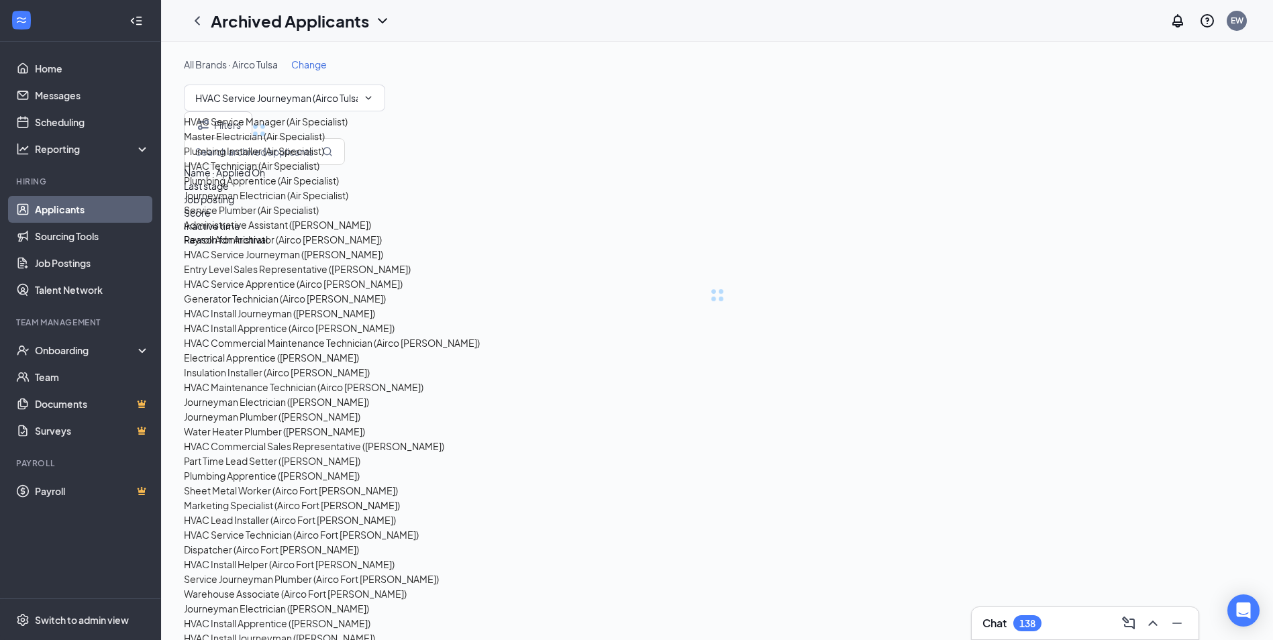
scroll to position [2544, 0]
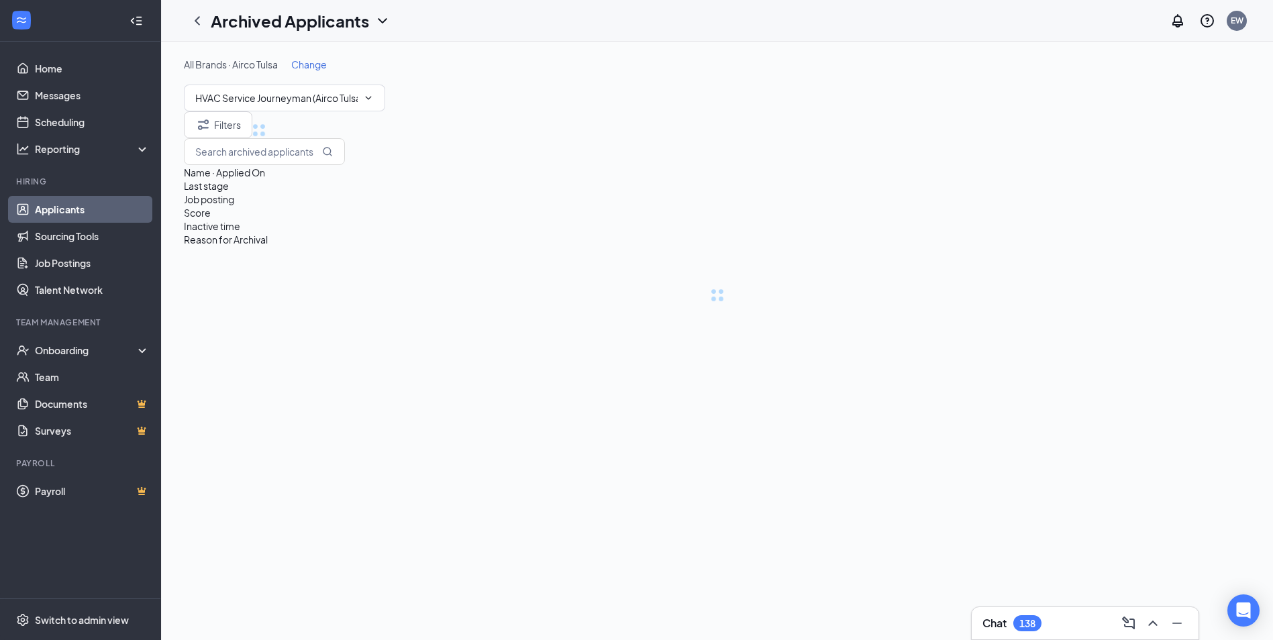
drag, startPoint x: 766, startPoint y: 96, endPoint x: 769, endPoint y: 104, distance: 8.7
click at [766, 96] on div "All Brands · Airco Tulsa Change HVAC Service Journeyman (Airco Tulsa)" at bounding box center [717, 85] width 1066 height 54
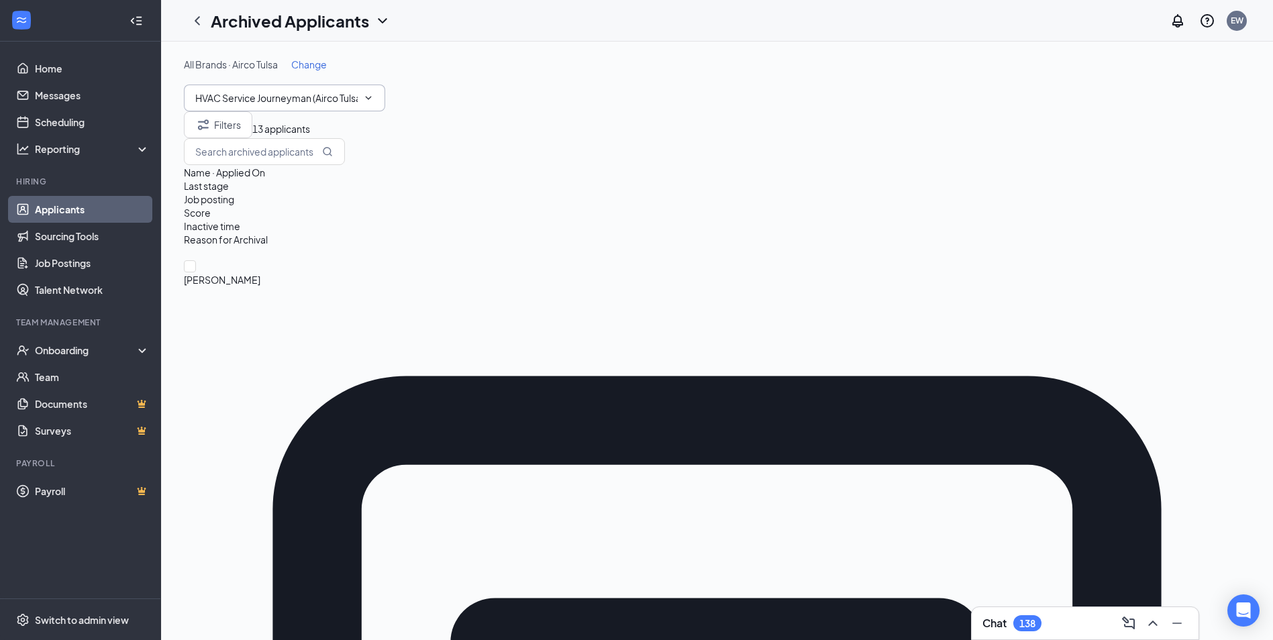
click at [316, 102] on input "HVAC Service Journeyman (Airco Tulsa)" at bounding box center [276, 98] width 162 height 15
click at [364, 101] on icon "ChevronUp" at bounding box center [368, 98] width 11 height 11
click at [364, 97] on icon "ChevronDown" at bounding box center [368, 98] width 11 height 11
click at [331, 103] on input "HVAC Service Journeyman (Airco Tulsa)" at bounding box center [276, 98] width 162 height 15
click at [372, 97] on icon "ChevronDown" at bounding box center [368, 98] width 11 height 11
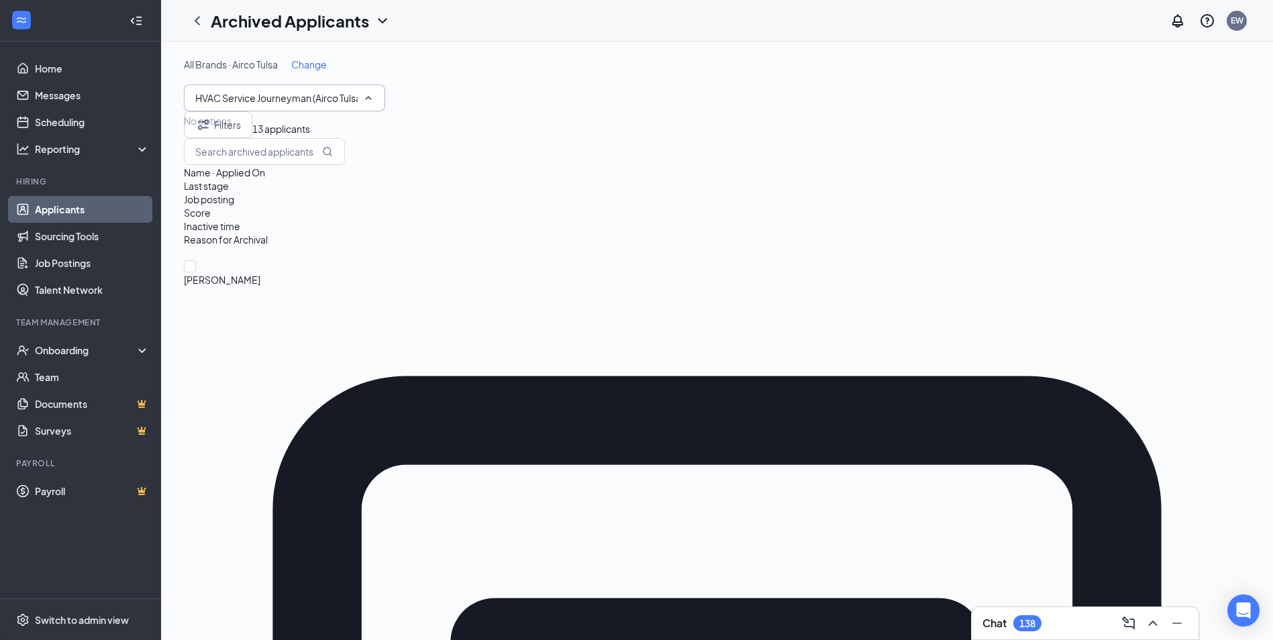
click at [275, 99] on input "HVAC Service Journeyman (Airco Tulsa)" at bounding box center [276, 98] width 162 height 15
click at [274, 101] on input "HVAC Service Journeyman (Airco Tulsa)" at bounding box center [276, 98] width 162 height 15
type input "HVAC Service Journeyman (Airco Tulsa)electrical"
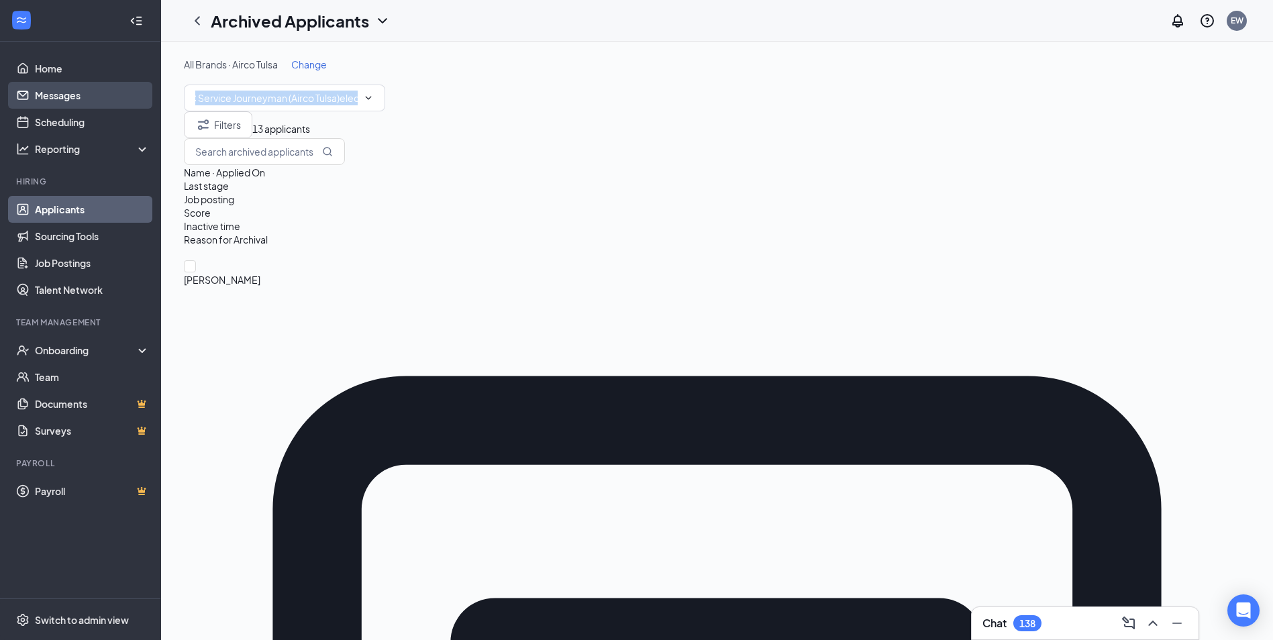
scroll to position [0, 0]
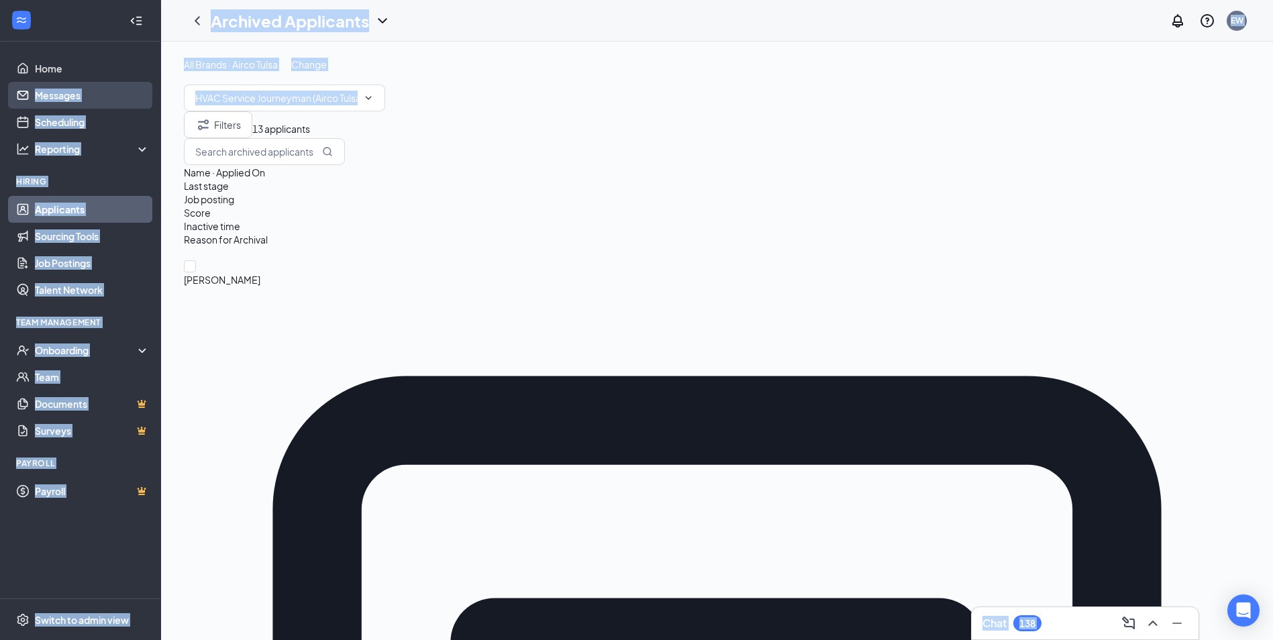
drag, startPoint x: 362, startPoint y: 99, endPoint x: 139, endPoint y: 93, distance: 223.5
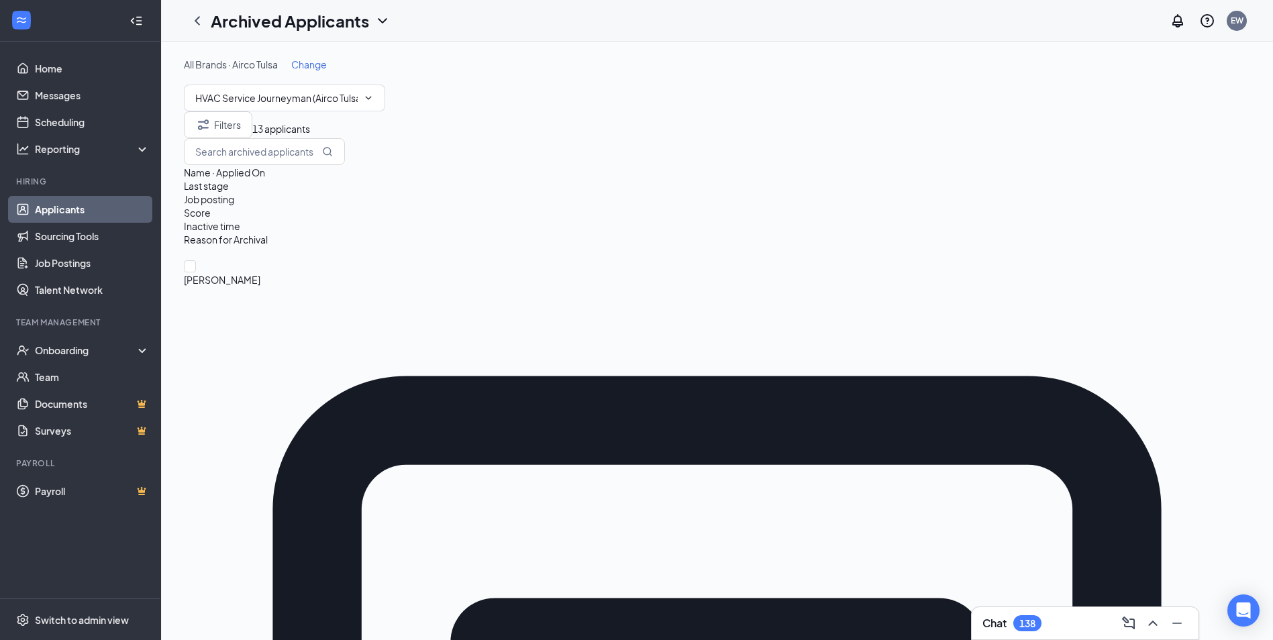
drag, startPoint x: 142, startPoint y: 93, endPoint x: 551, endPoint y: 114, distance: 409.8
click at [298, 99] on input "HVAC Service Journeyman (Airco Tulsa)electrical" at bounding box center [276, 98] width 162 height 15
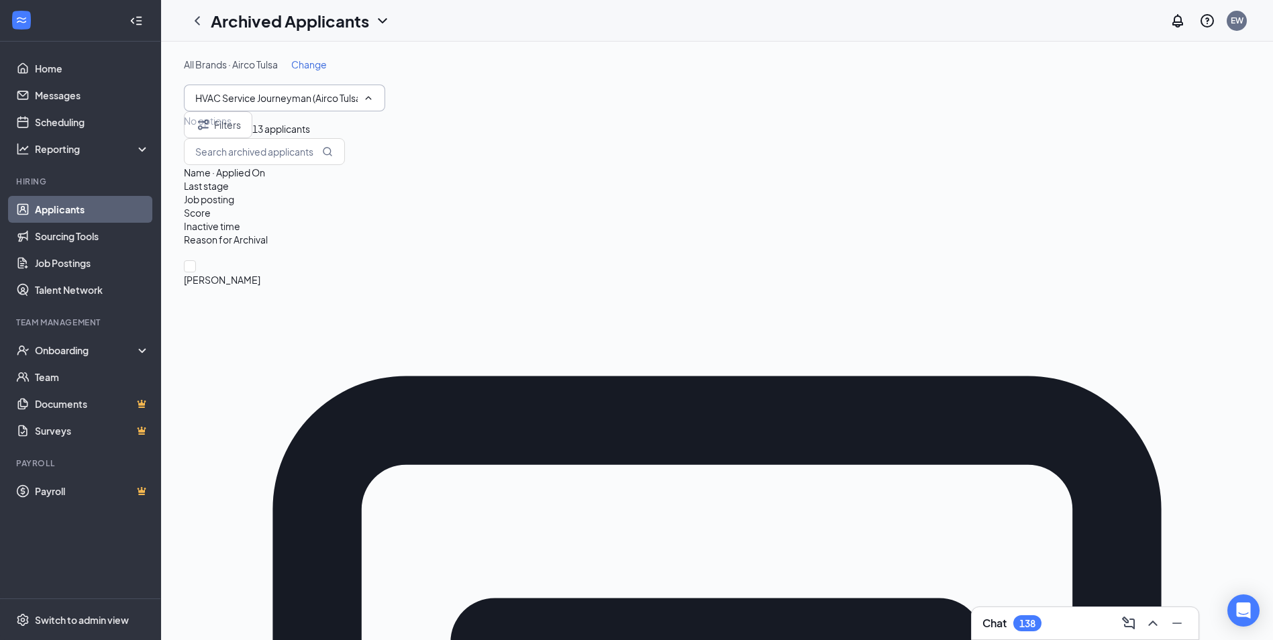
click at [309, 68] on span "Change" at bounding box center [309, 64] width 36 height 12
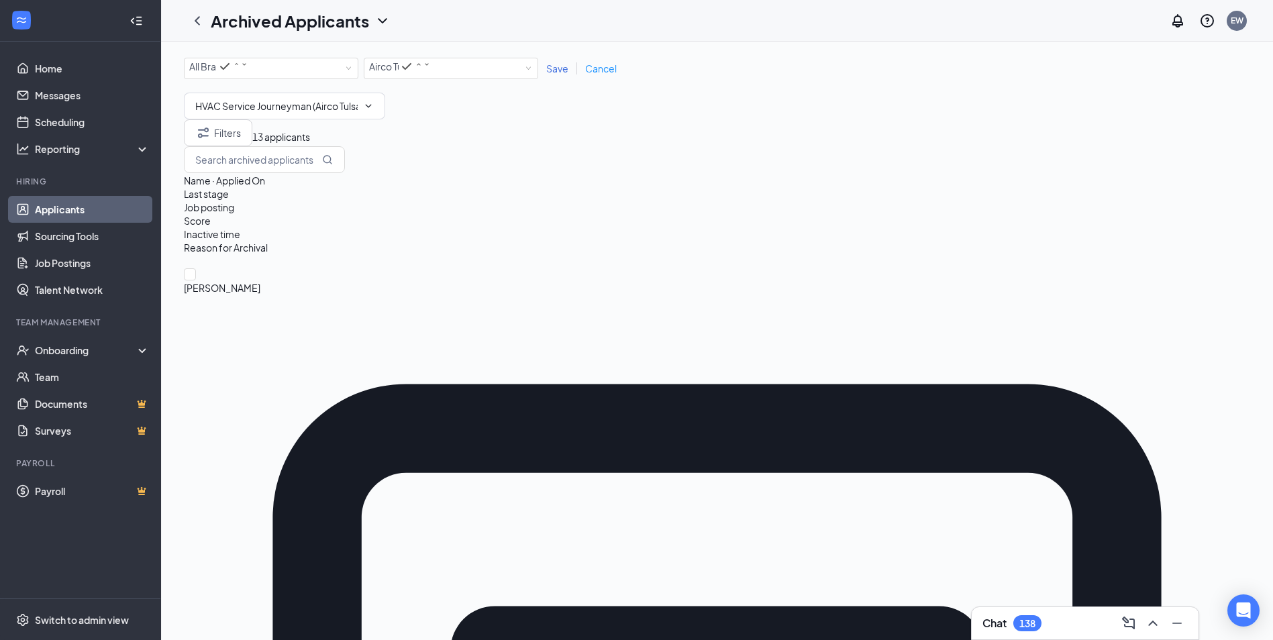
click at [370, 107] on icon "ChevronDown" at bounding box center [369, 105] width 6 height 3
click at [252, 141] on div "No options" at bounding box center [284, 133] width 201 height 13
click at [262, 113] on input "HVAC Service Journeyman (Airco Tulsa)" at bounding box center [276, 106] width 162 height 15
click at [282, 113] on input "HVAC Service Journeyman (Airco Tulsa)" at bounding box center [276, 106] width 162 height 15
click at [284, 113] on input "HVAC Service Journeyman (Airco Tulsa)" at bounding box center [276, 106] width 162 height 15
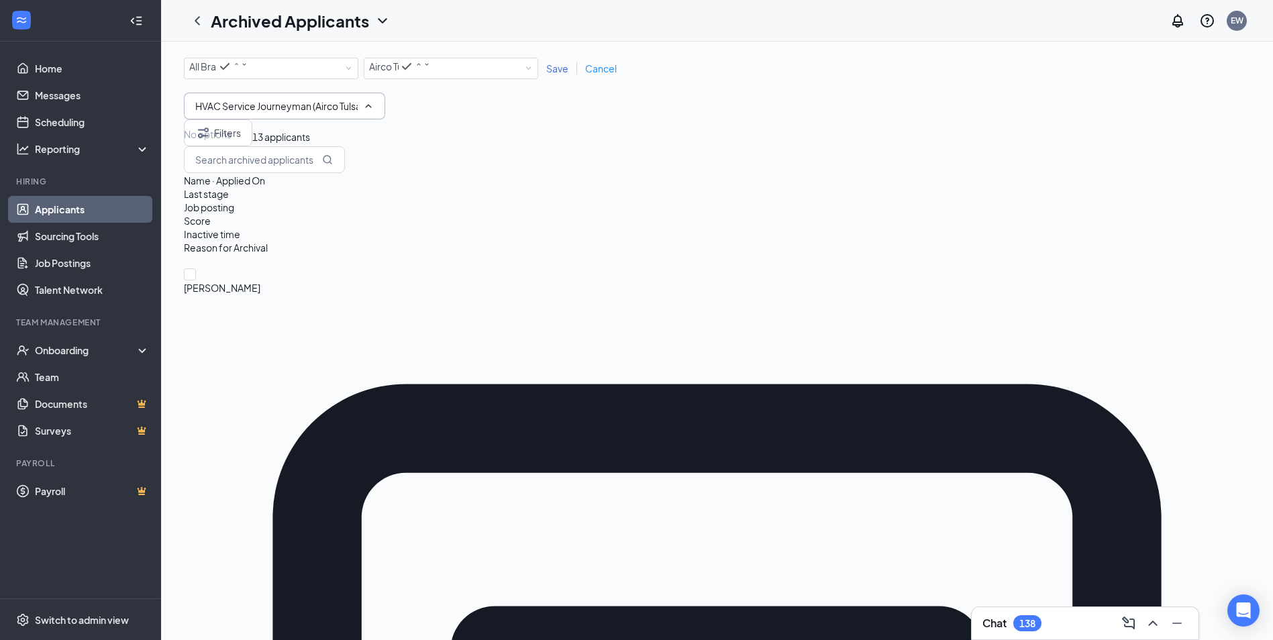
click at [284, 113] on input "HVAC Service Journeyman (Airco Tulsa)" at bounding box center [276, 106] width 162 height 15
type input "HVAC Service Journyman (Airco Tulsa)"
click at [604, 69] on span "Cancel" at bounding box center [601, 68] width 32 height 12
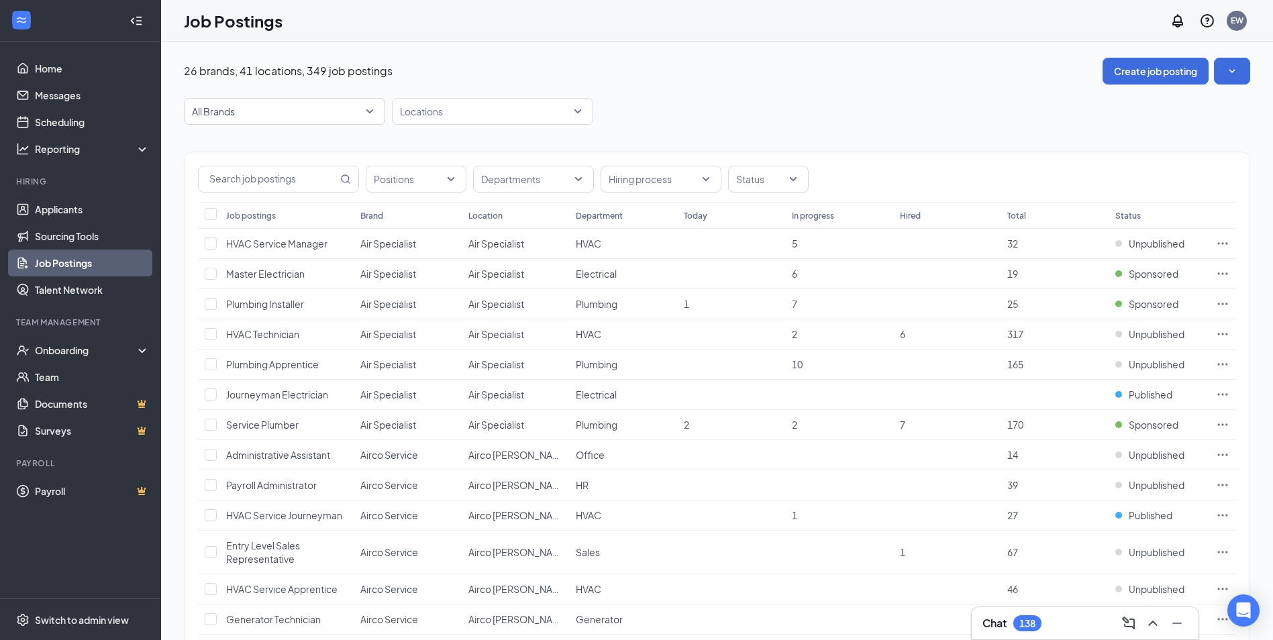
click at [662, 80] on div "26 brands, 41 locations, 349 job postings Create job posting" at bounding box center [717, 71] width 1066 height 27
click at [461, 113] on div at bounding box center [485, 111] width 181 height 21
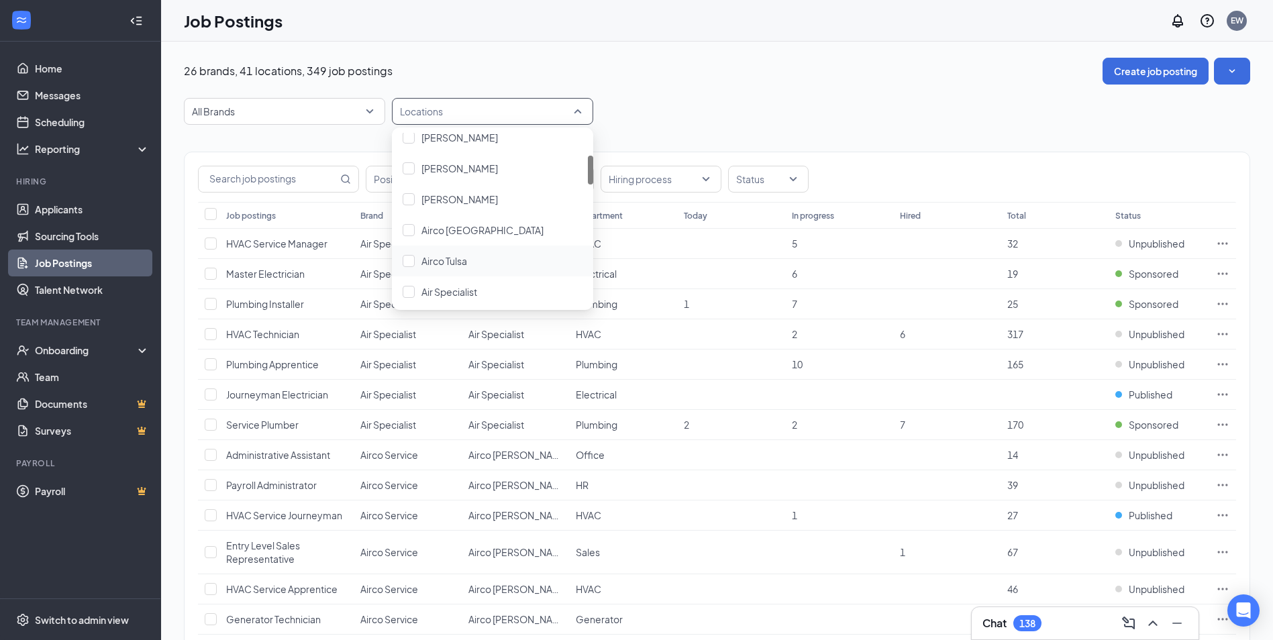
scroll to position [201, 0]
click at [446, 193] on span "Airco Tulsa" at bounding box center [444, 194] width 46 height 12
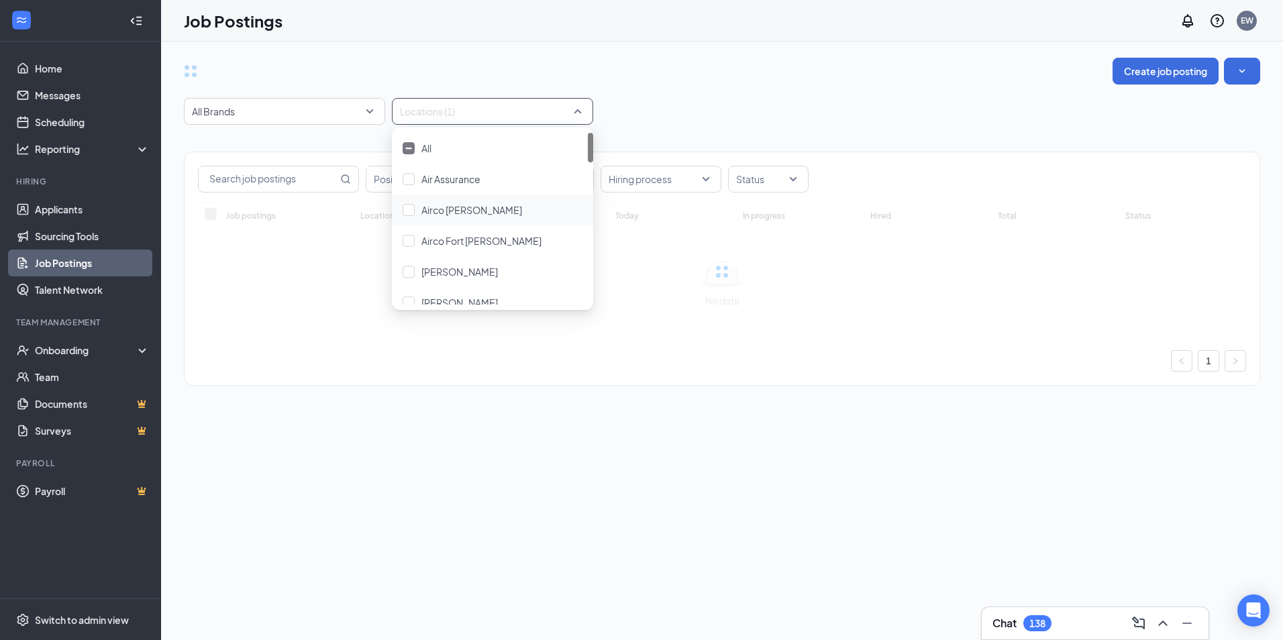
click at [828, 80] on div "Create job posting" at bounding box center [722, 71] width 1076 height 27
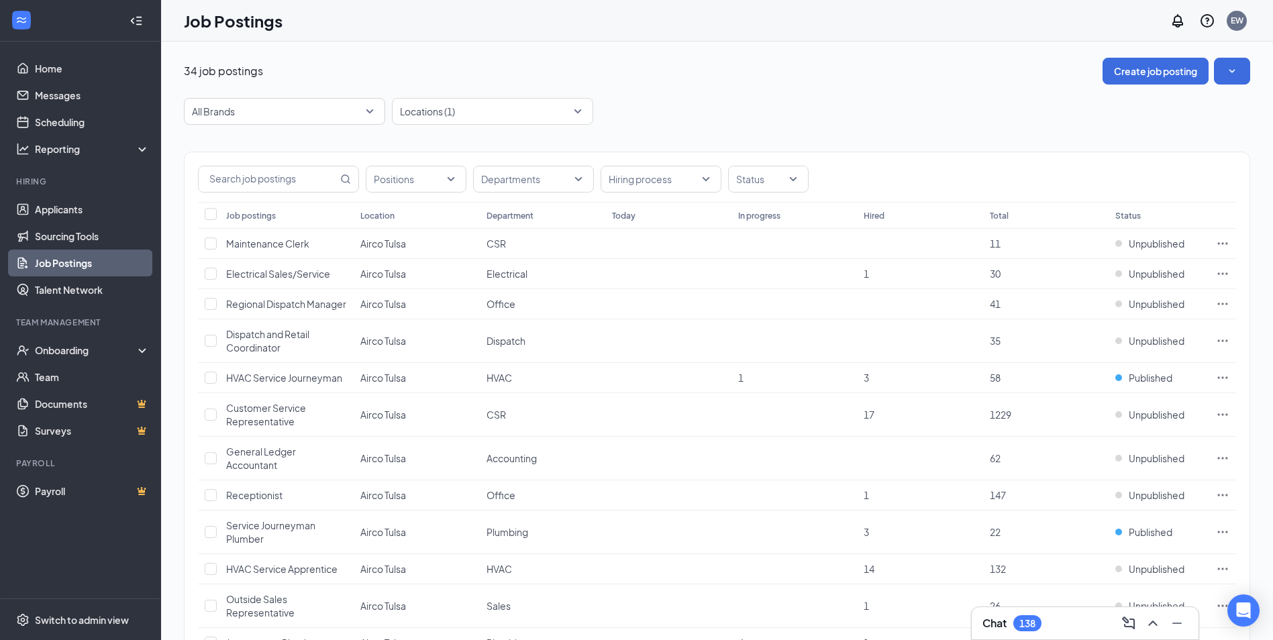
click at [261, 211] on div "Job postings" at bounding box center [251, 215] width 50 height 11
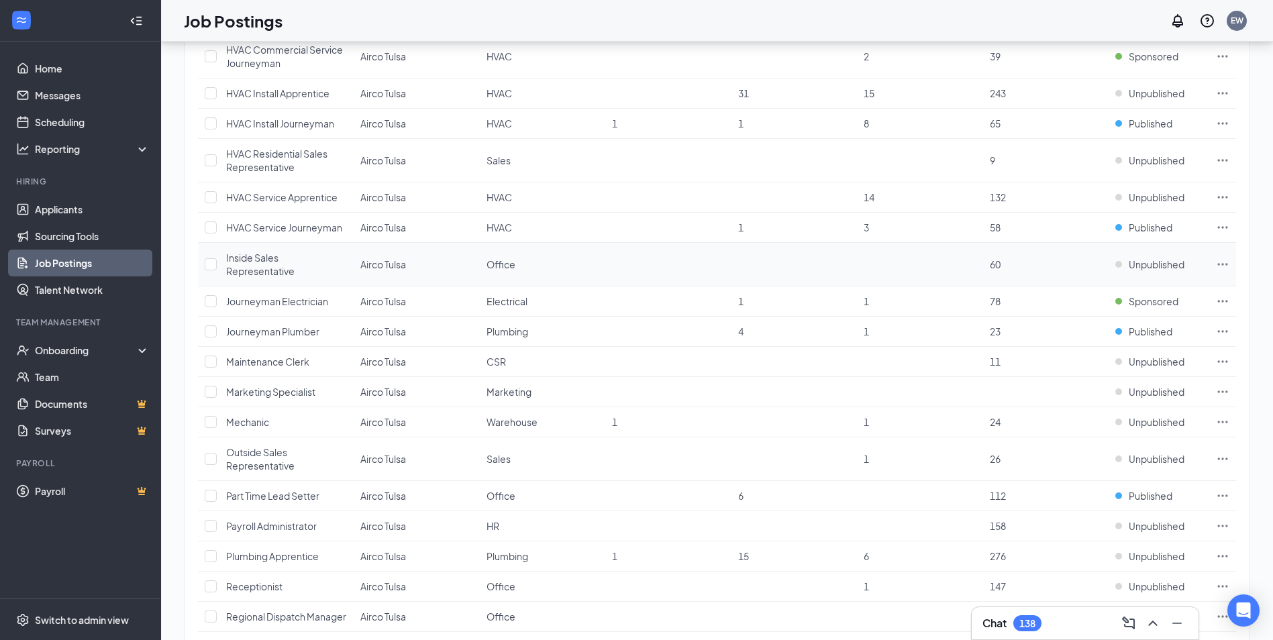
scroll to position [671, 0]
click at [303, 303] on span "Journeyman Electrician" at bounding box center [277, 299] width 102 height 12
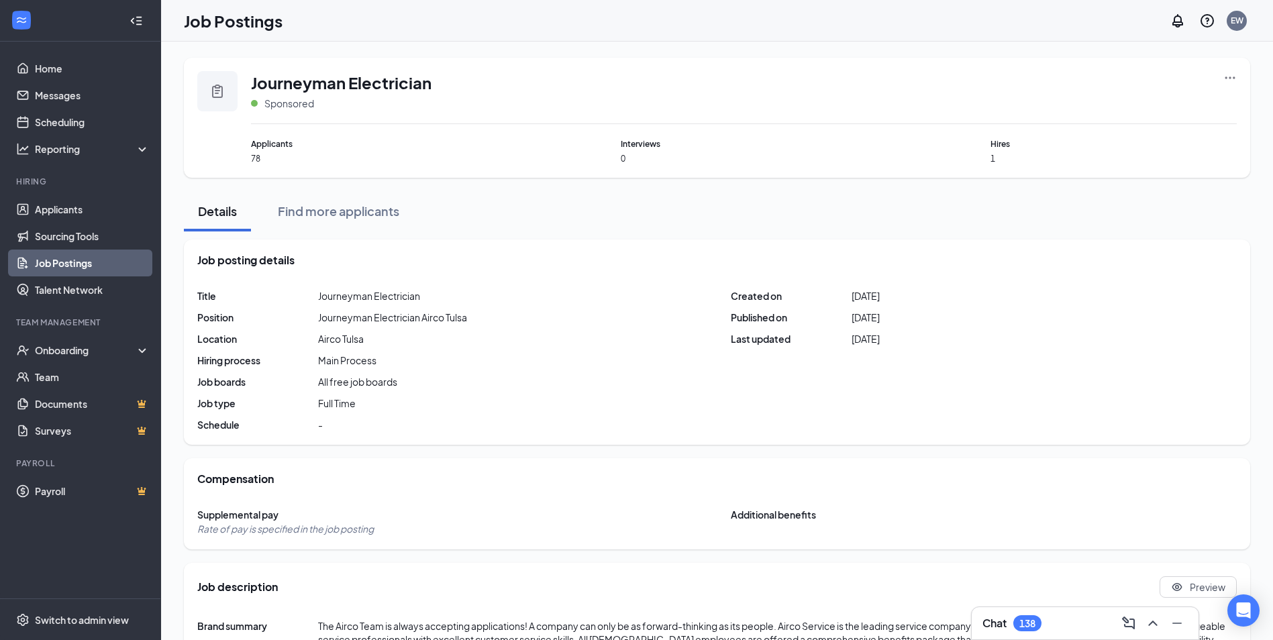
click at [1231, 79] on icon "Ellipses" at bounding box center [1229, 77] width 13 height 13
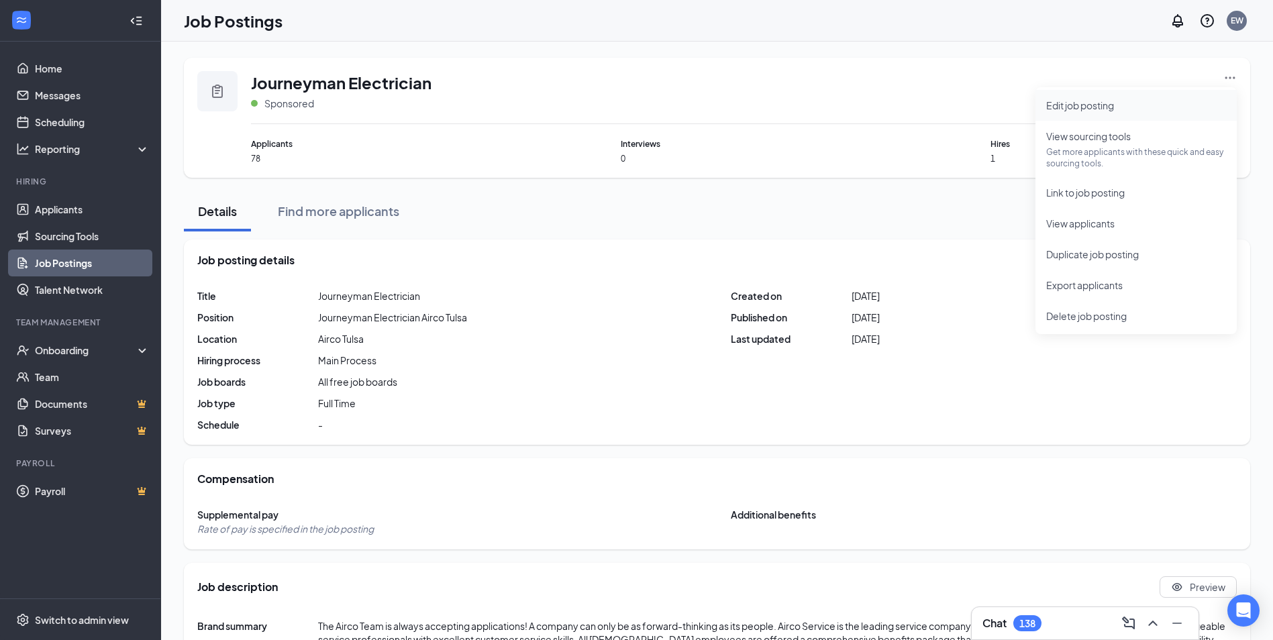
click at [1092, 108] on span "Edit job posting" at bounding box center [1080, 105] width 68 height 12
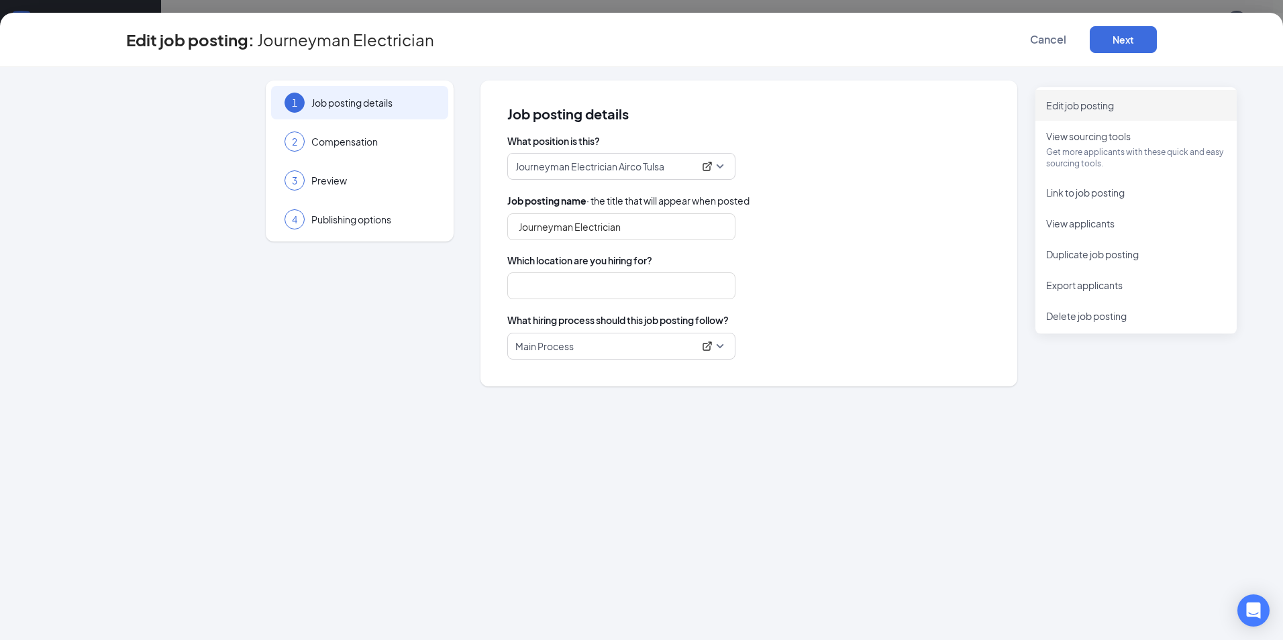
type input "Airco Tulsa"
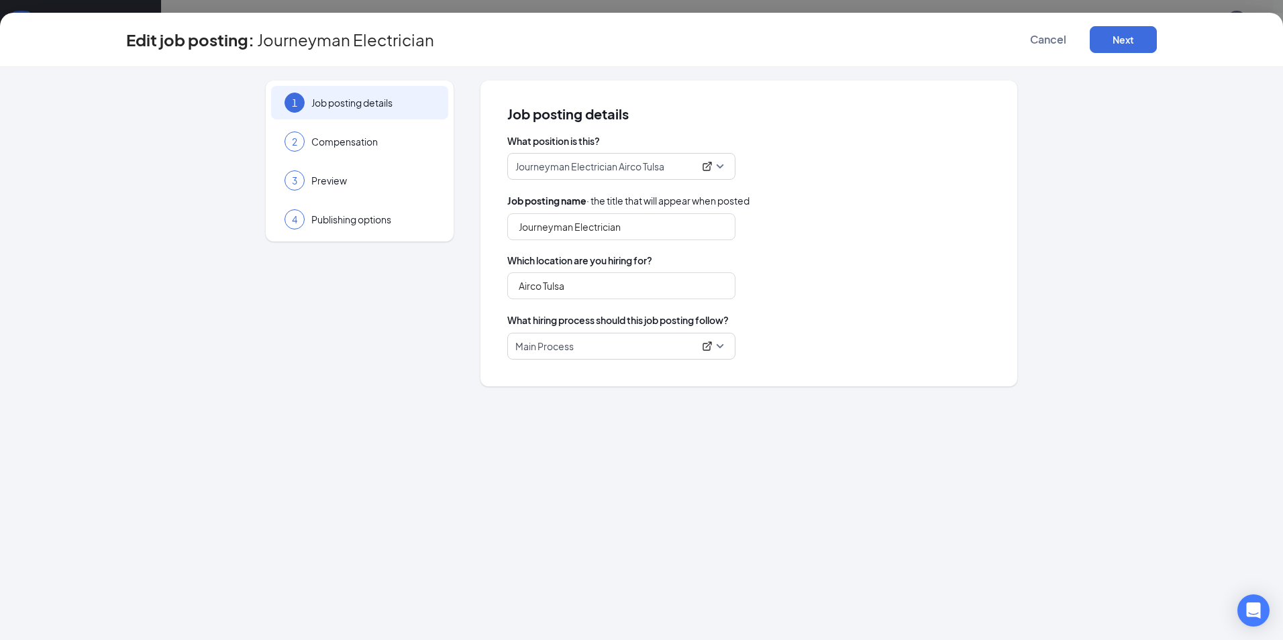
click at [674, 173] on p "Journeyman Electrician Airco Tulsa" at bounding box center [604, 166] width 178 height 13
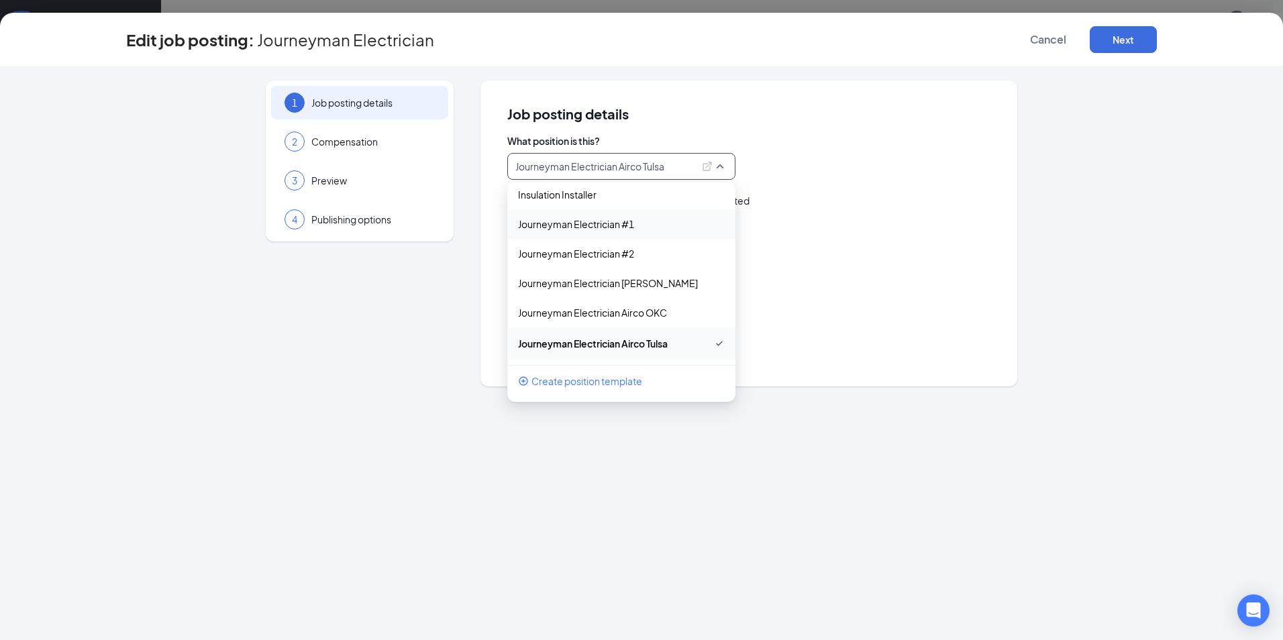
click at [877, 254] on span "Which location are you hiring for?" at bounding box center [748, 260] width 483 height 13
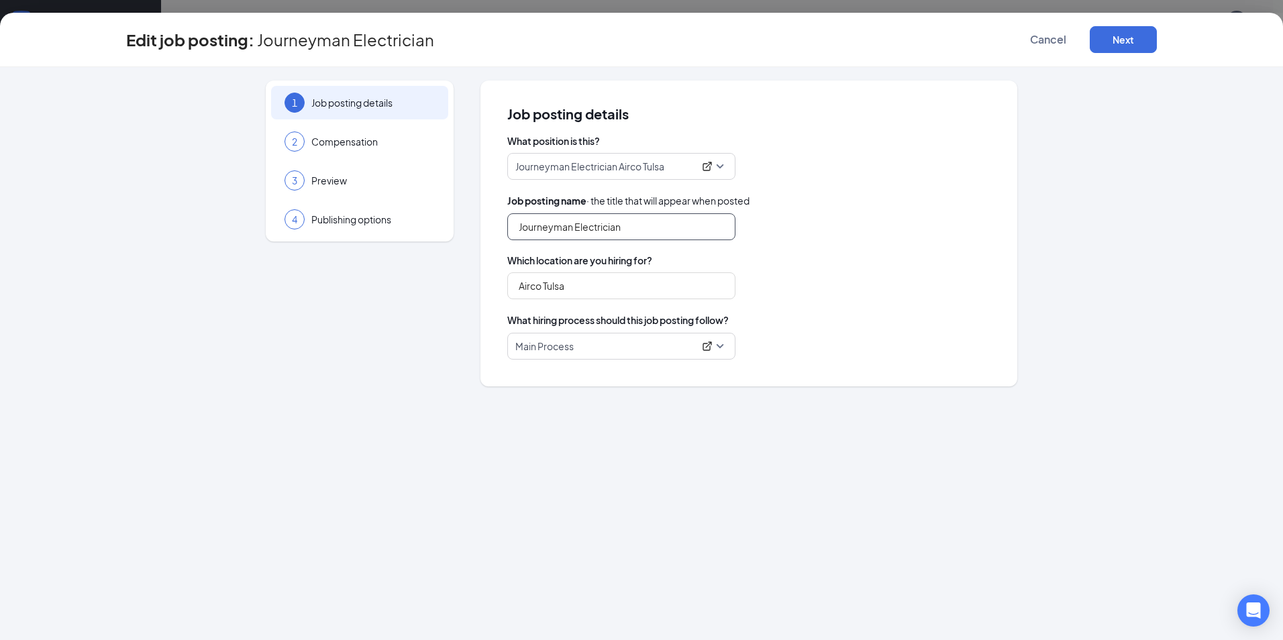
click at [637, 230] on input "Journeyman Electrician" at bounding box center [621, 226] width 228 height 27
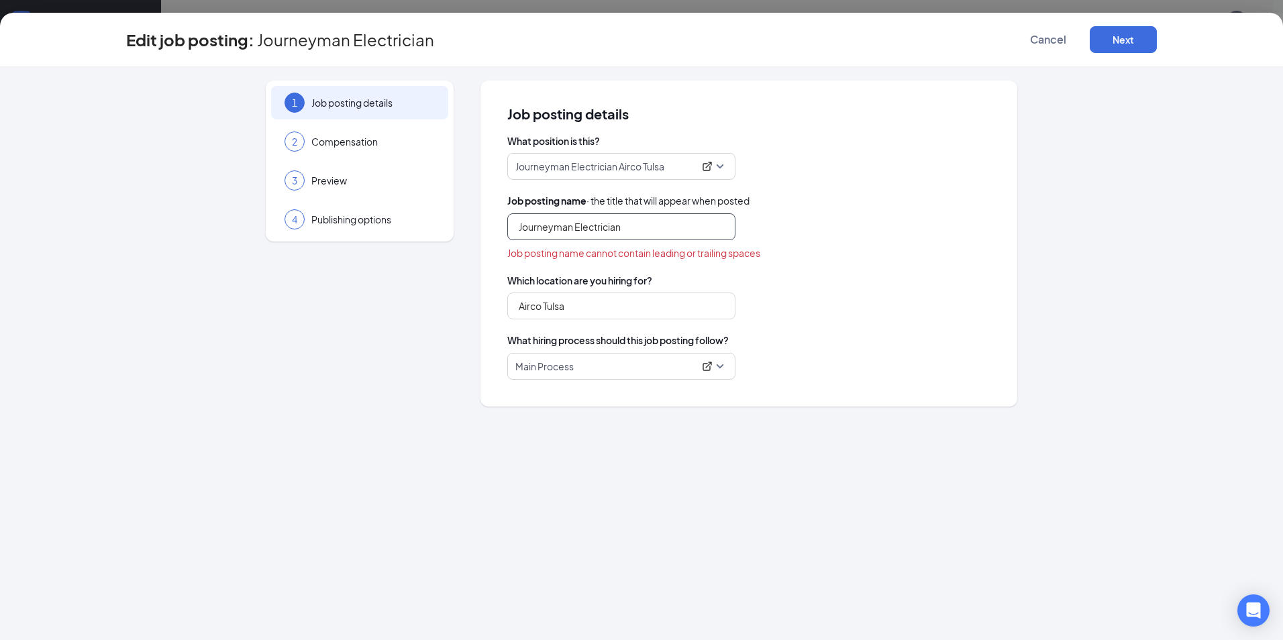
type input "Journeyman Electrician"
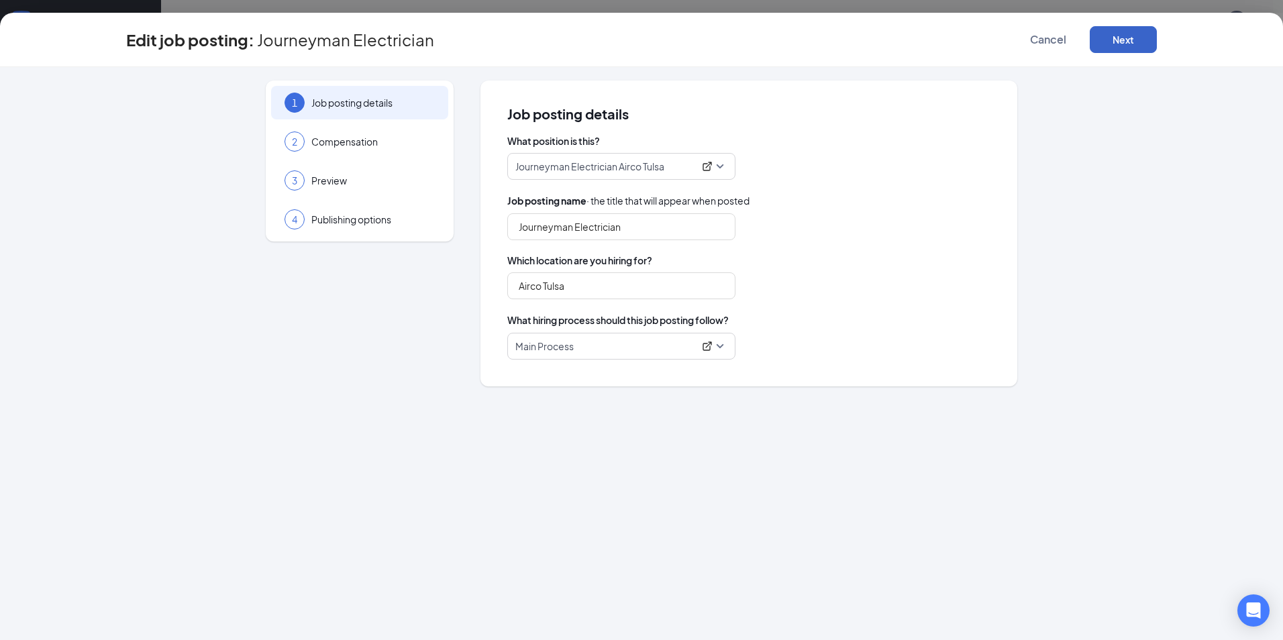
click at [1134, 42] on button "Next" at bounding box center [1123, 39] width 67 height 27
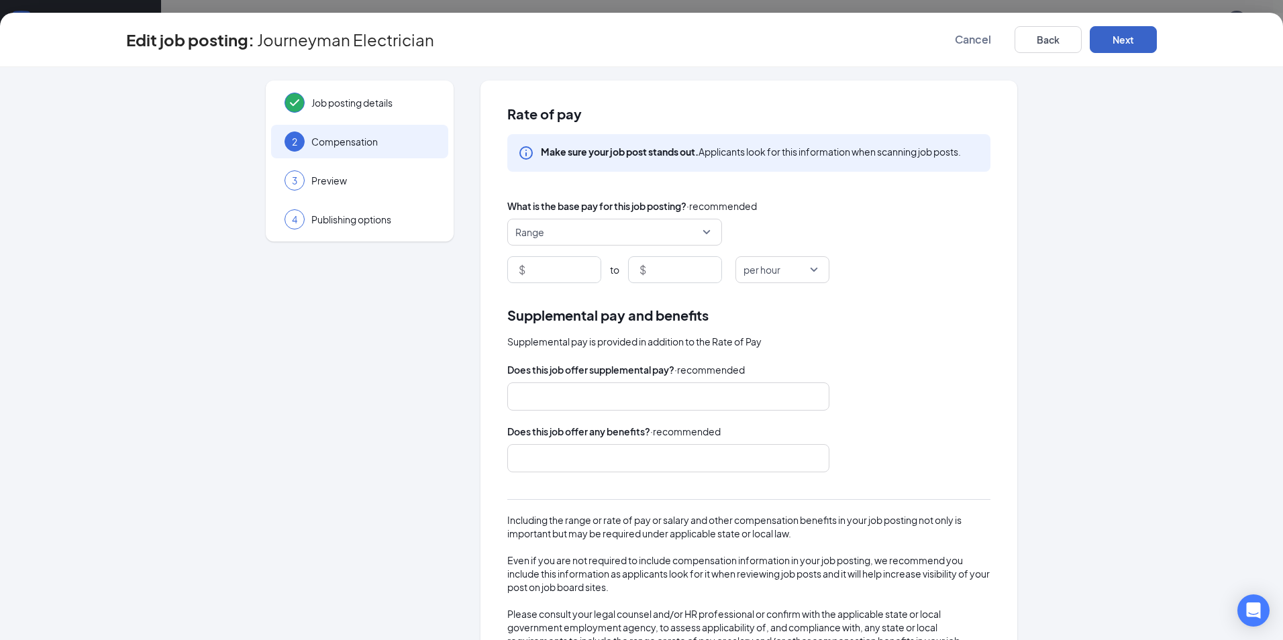
click at [1132, 41] on button "Next" at bounding box center [1123, 39] width 67 height 27
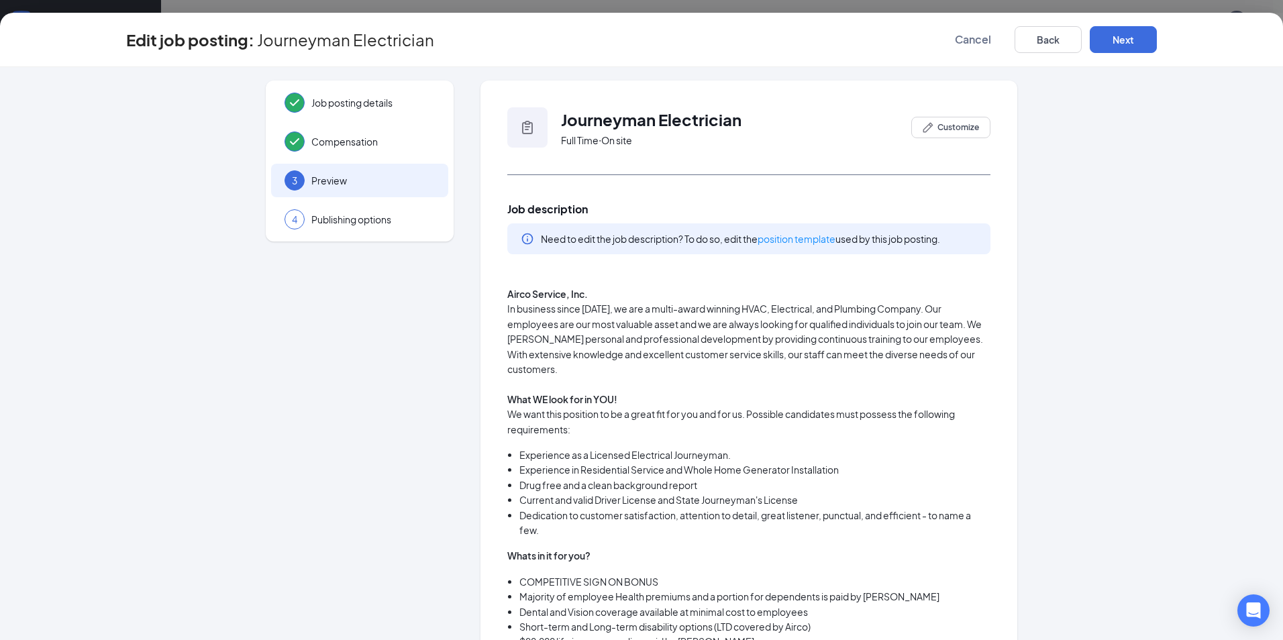
drag, startPoint x: 805, startPoint y: 456, endPoint x: 819, endPoint y: 442, distance: 19.9
click at [804, 455] on li "Experience as a Licensed Electrical Journeyman." at bounding box center [754, 455] width 471 height 15
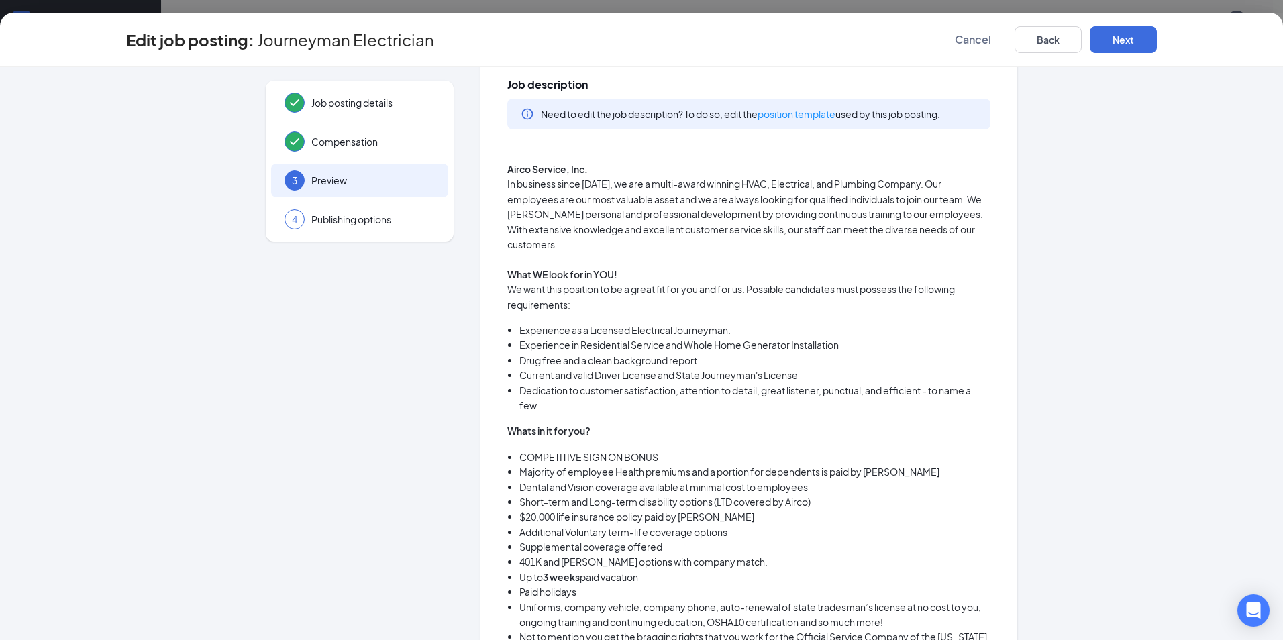
scroll to position [134, 0]
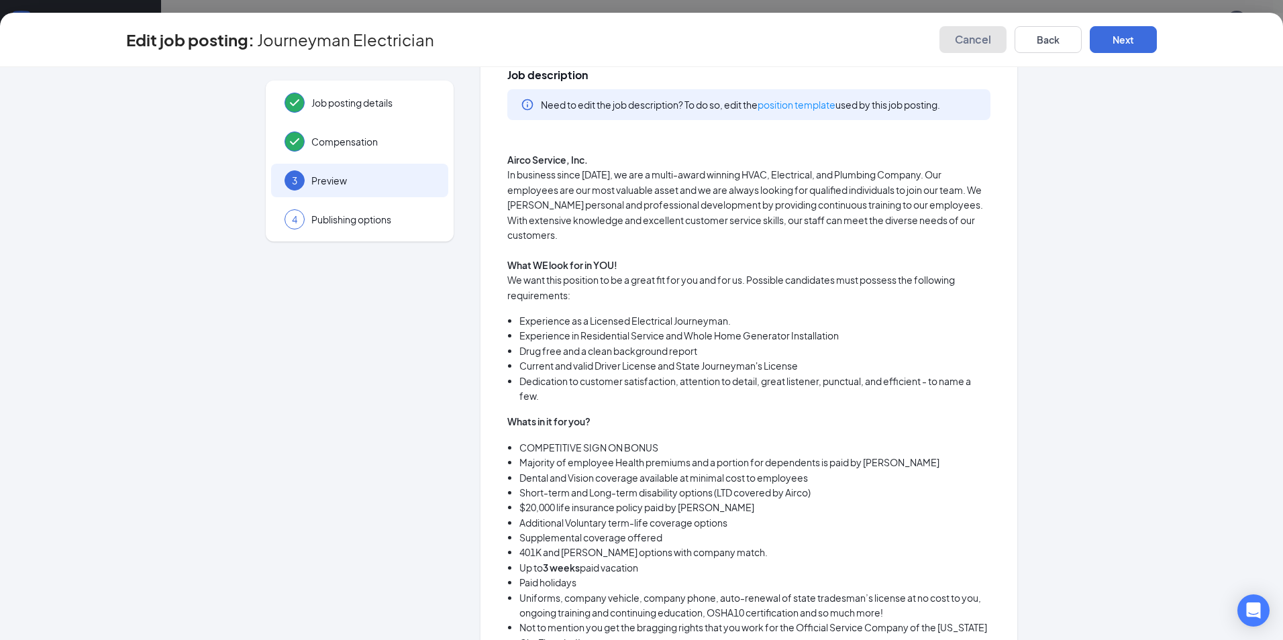
click at [943, 42] on button "Cancel" at bounding box center [972, 39] width 67 height 27
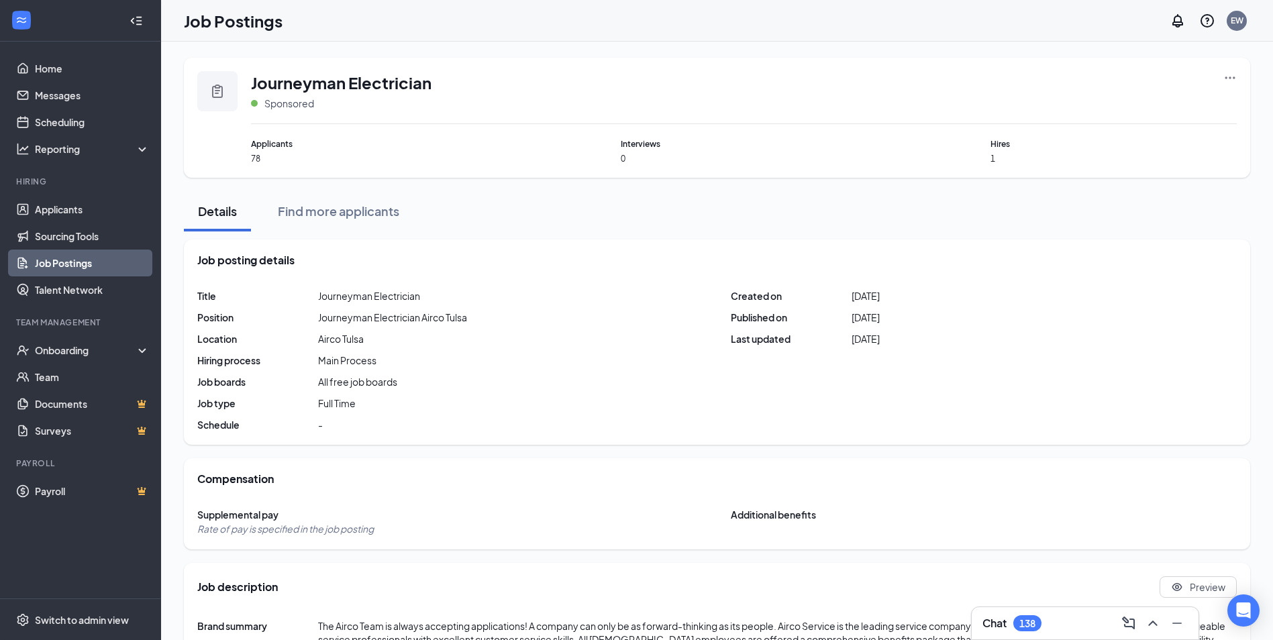
click at [60, 262] on link "Job Postings" at bounding box center [92, 263] width 115 height 27
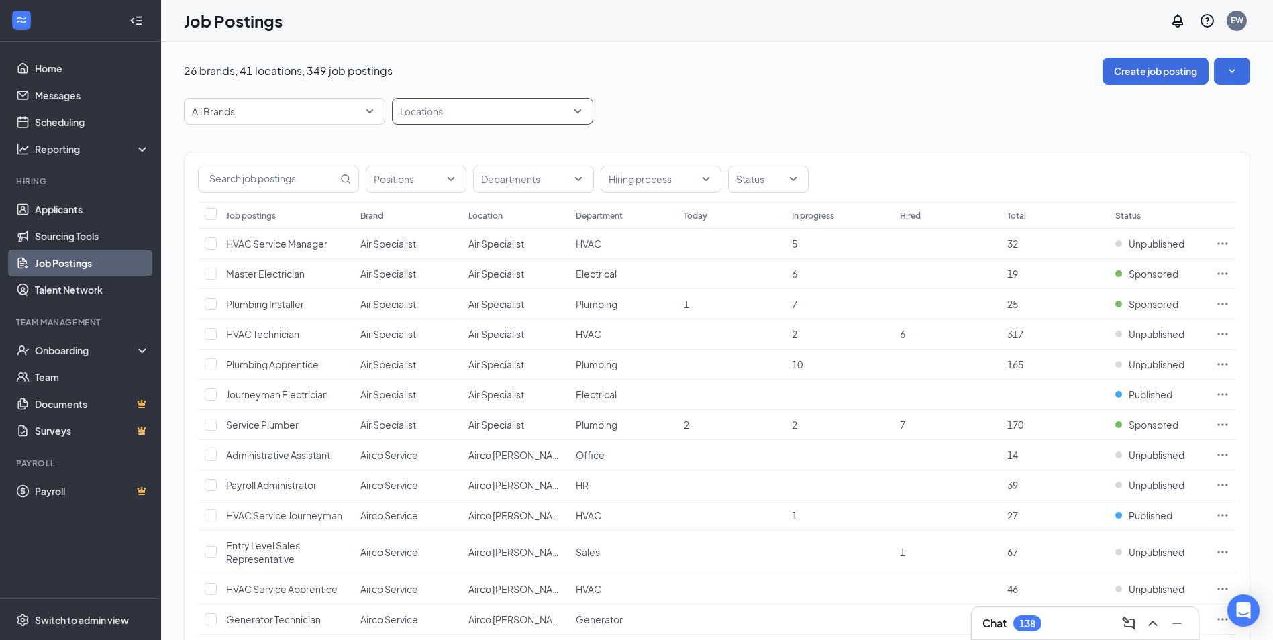
click at [435, 107] on div at bounding box center [485, 111] width 181 height 21
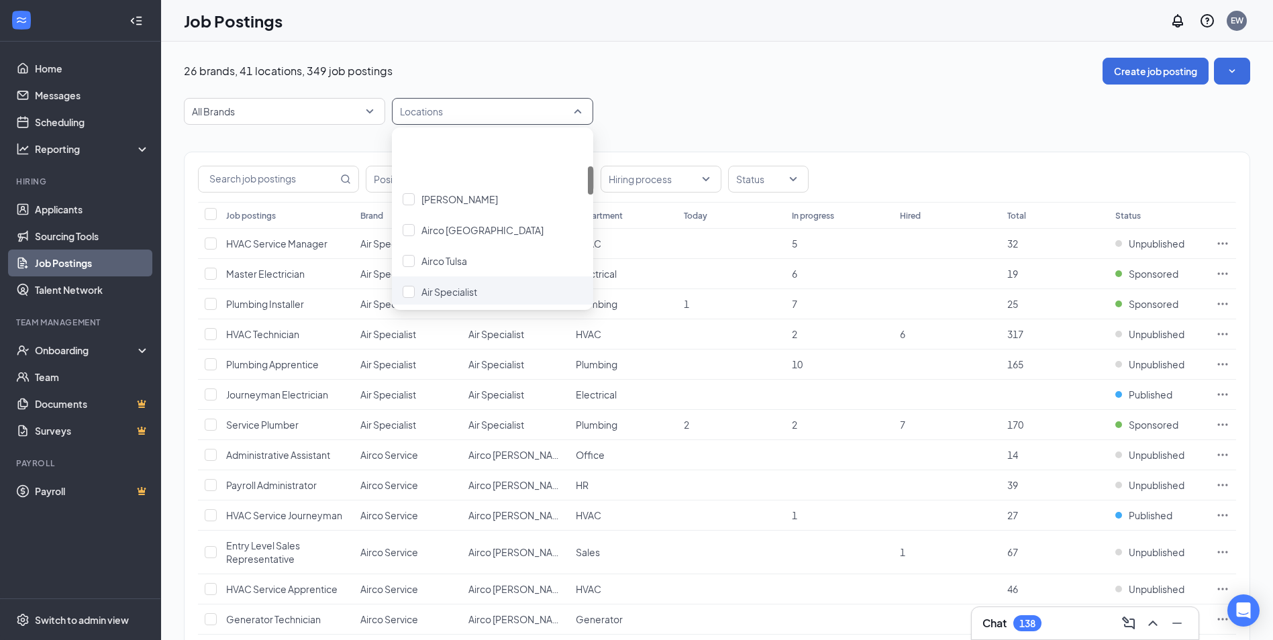
scroll to position [201, 0]
click at [476, 189] on div "Airco Tulsa" at bounding box center [493, 194] width 180 height 15
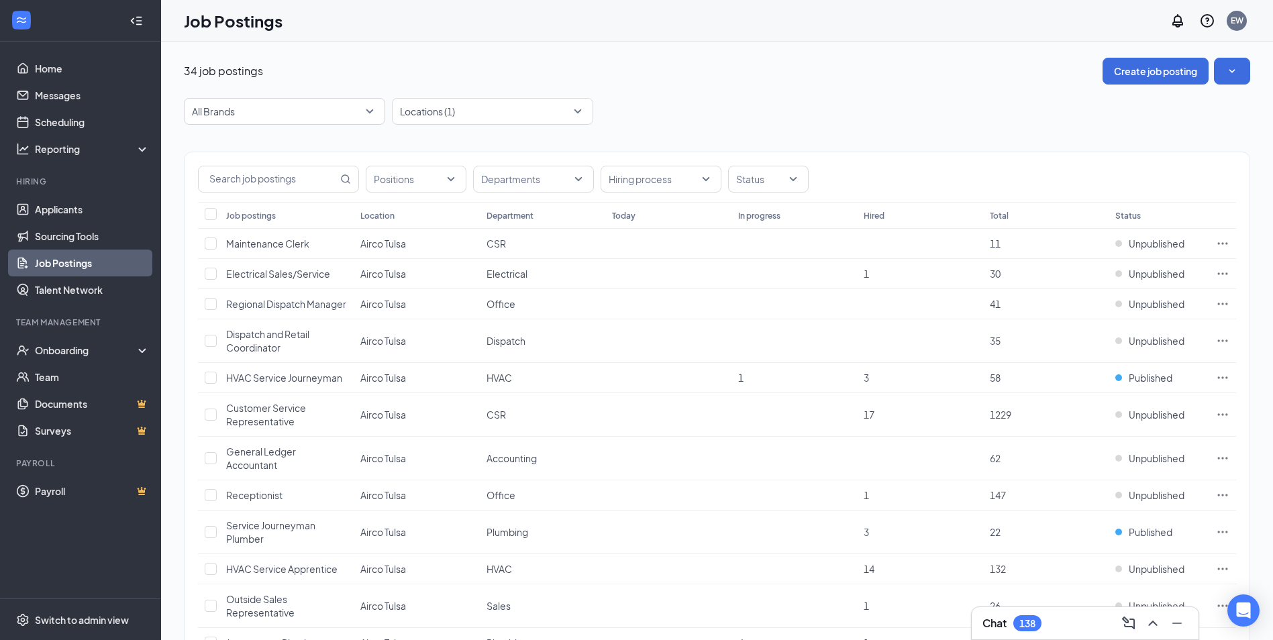
click at [254, 213] on div "Job postings" at bounding box center [251, 215] width 50 height 11
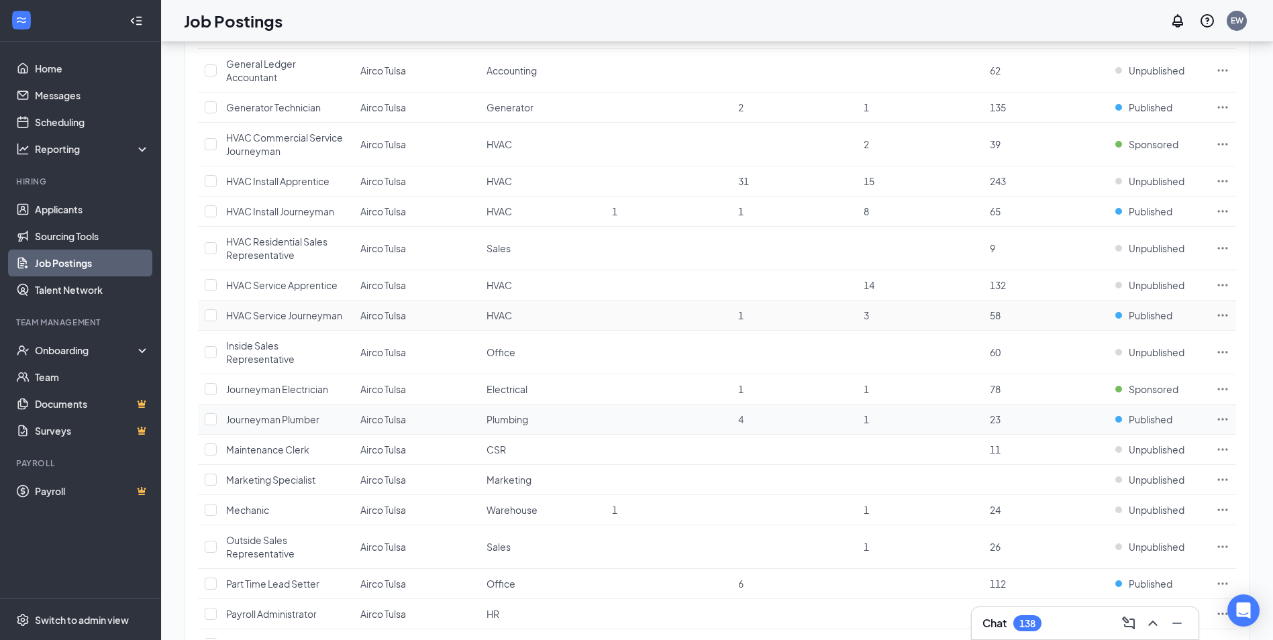
scroll to position [604, 0]
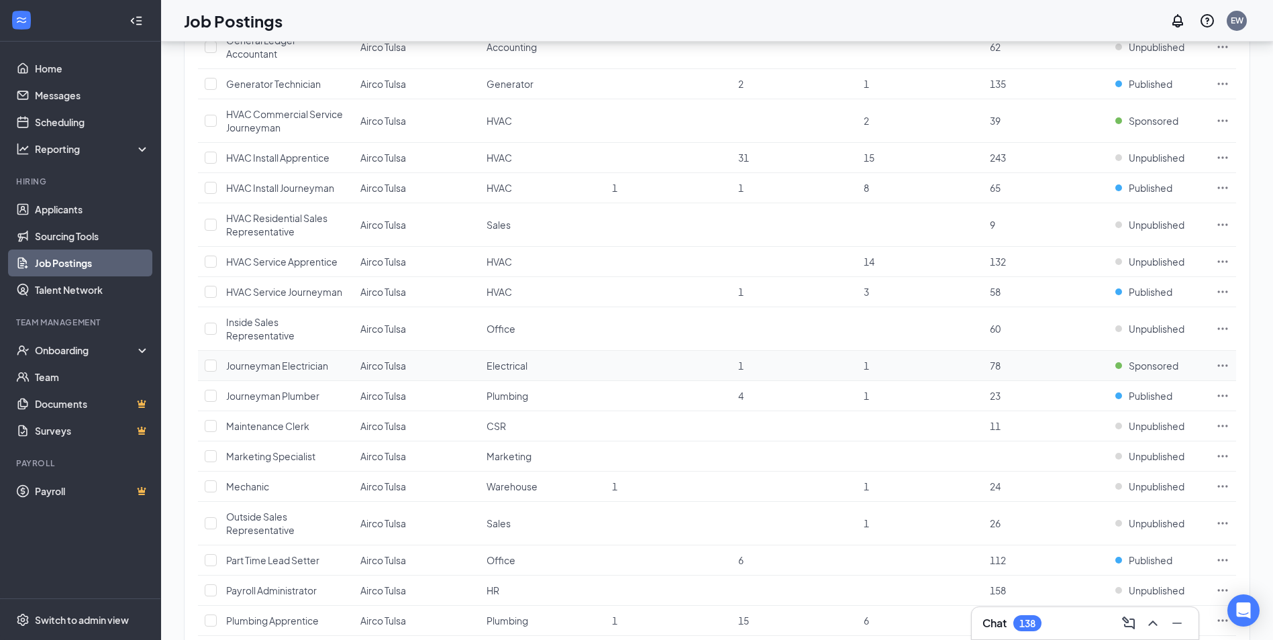
click at [1225, 363] on icon "Ellipses" at bounding box center [1222, 365] width 13 height 13
click at [1160, 370] on span "Sponsored" at bounding box center [1154, 365] width 50 height 13
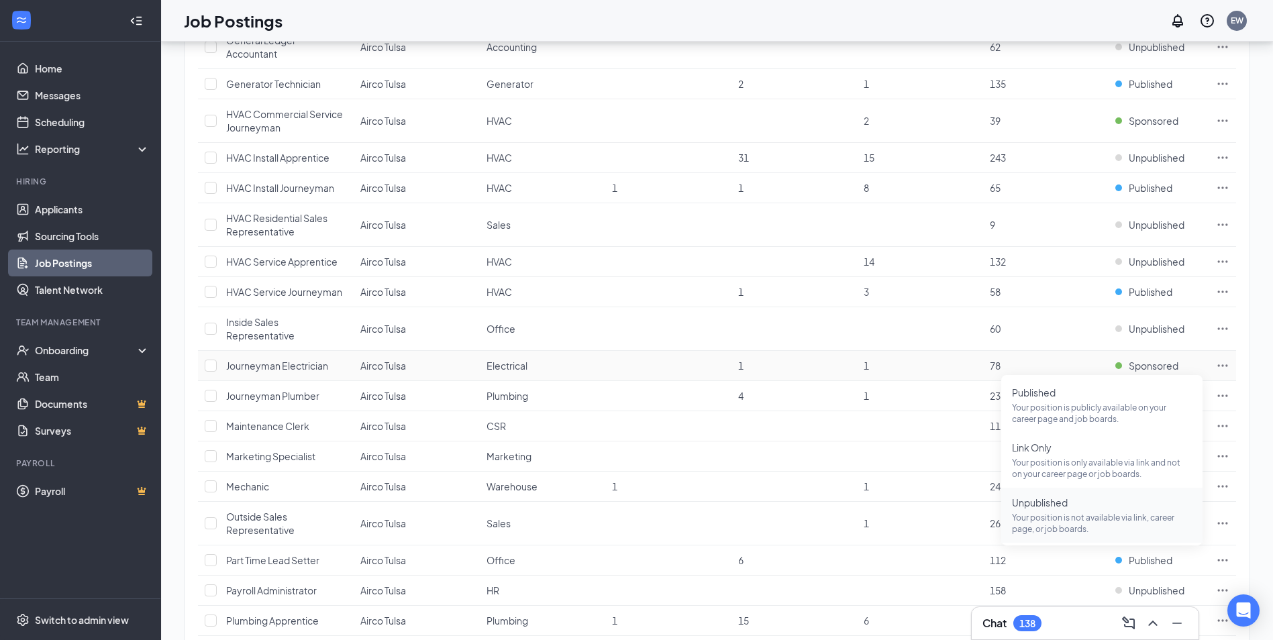
click at [1092, 496] on span "Unpublished" at bounding box center [1102, 502] width 180 height 13
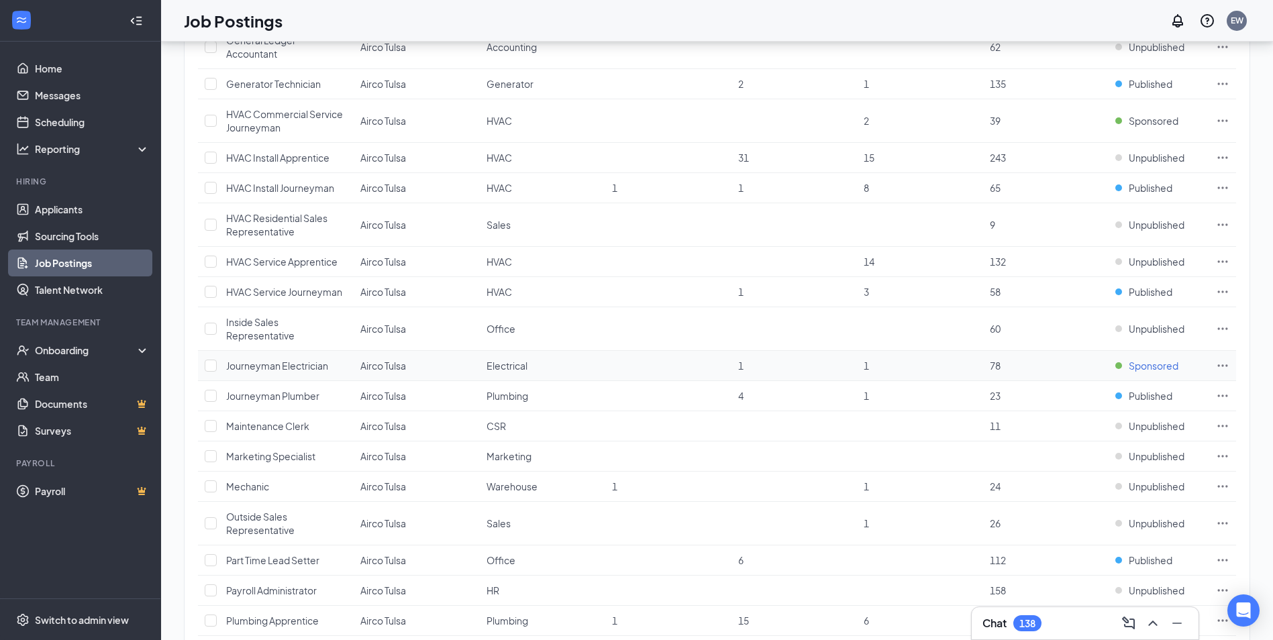
click at [1156, 366] on span "Sponsored" at bounding box center [1154, 365] width 50 height 13
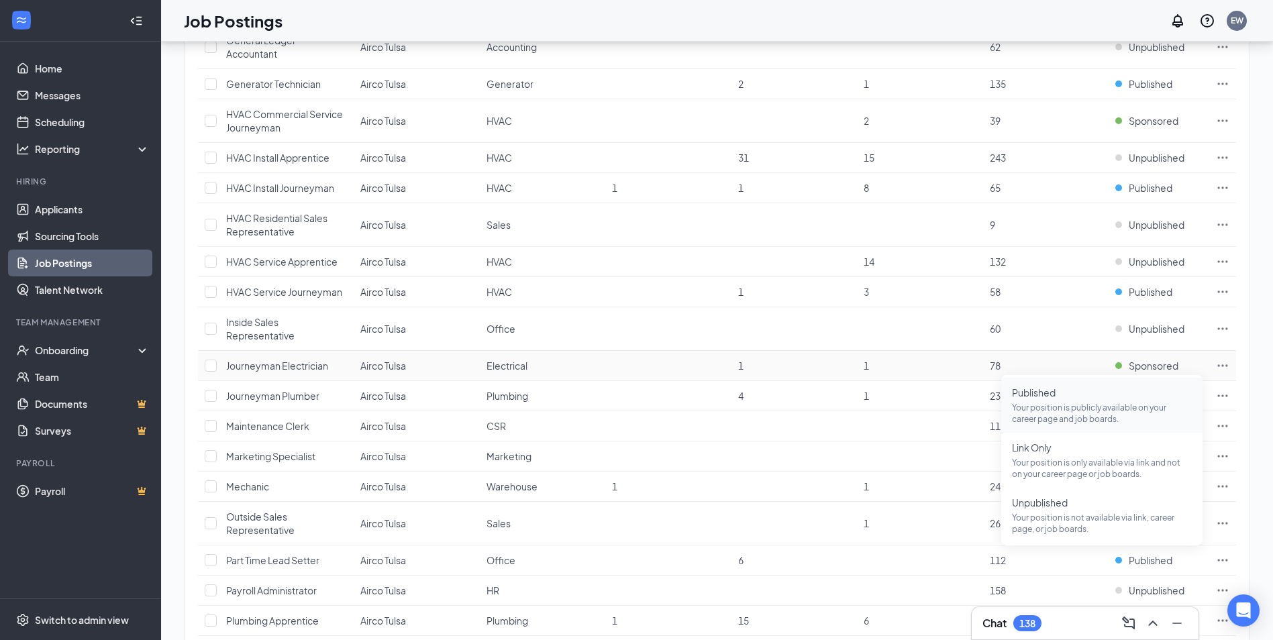
click at [1068, 414] on p "Your position is publicly available on your career page and job boards." at bounding box center [1102, 413] width 180 height 23
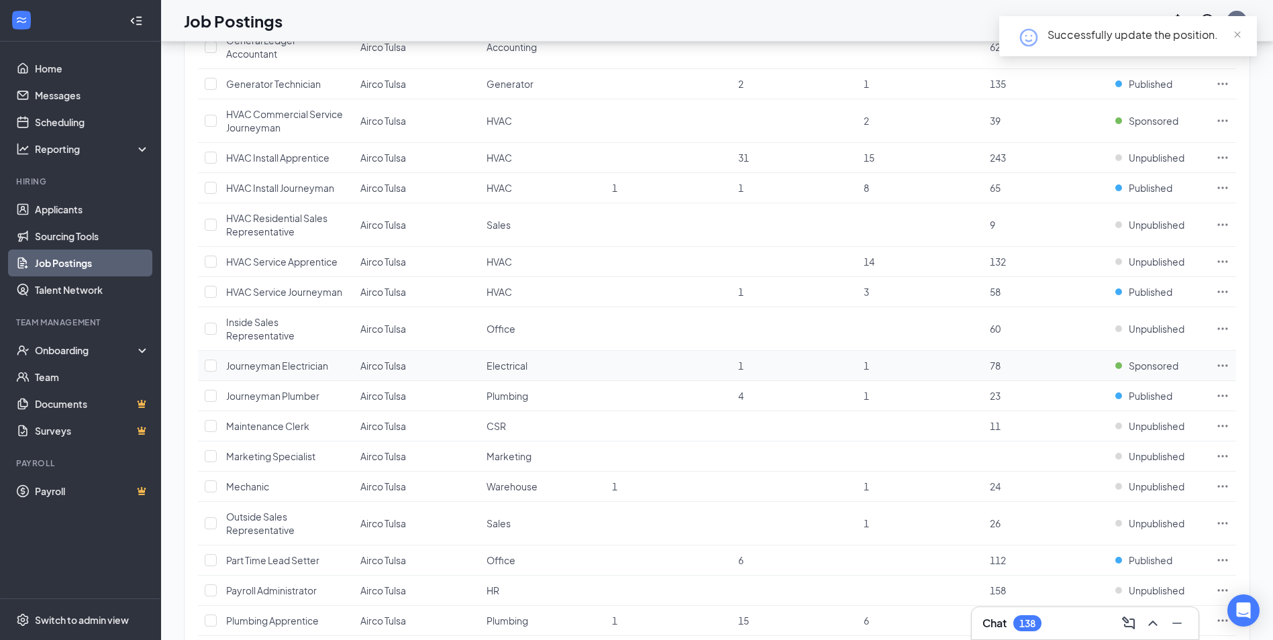
click at [1224, 363] on icon "Ellipses" at bounding box center [1222, 365] width 13 height 13
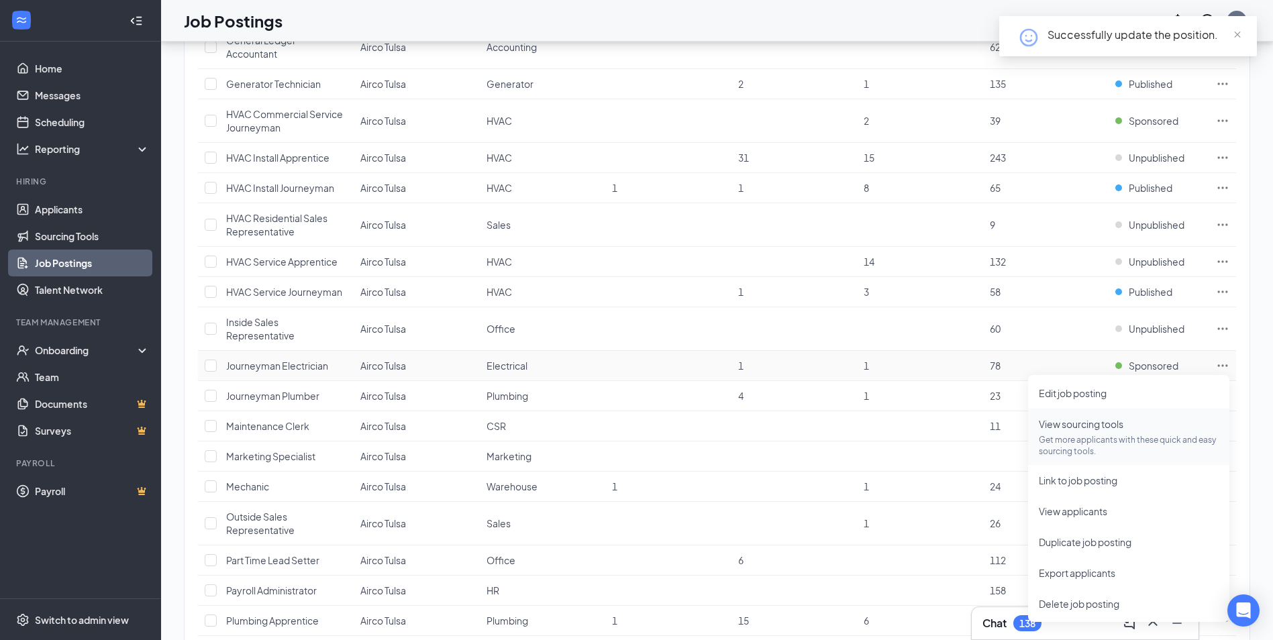
click at [1082, 428] on span "View sourcing tools" at bounding box center [1081, 424] width 85 height 12
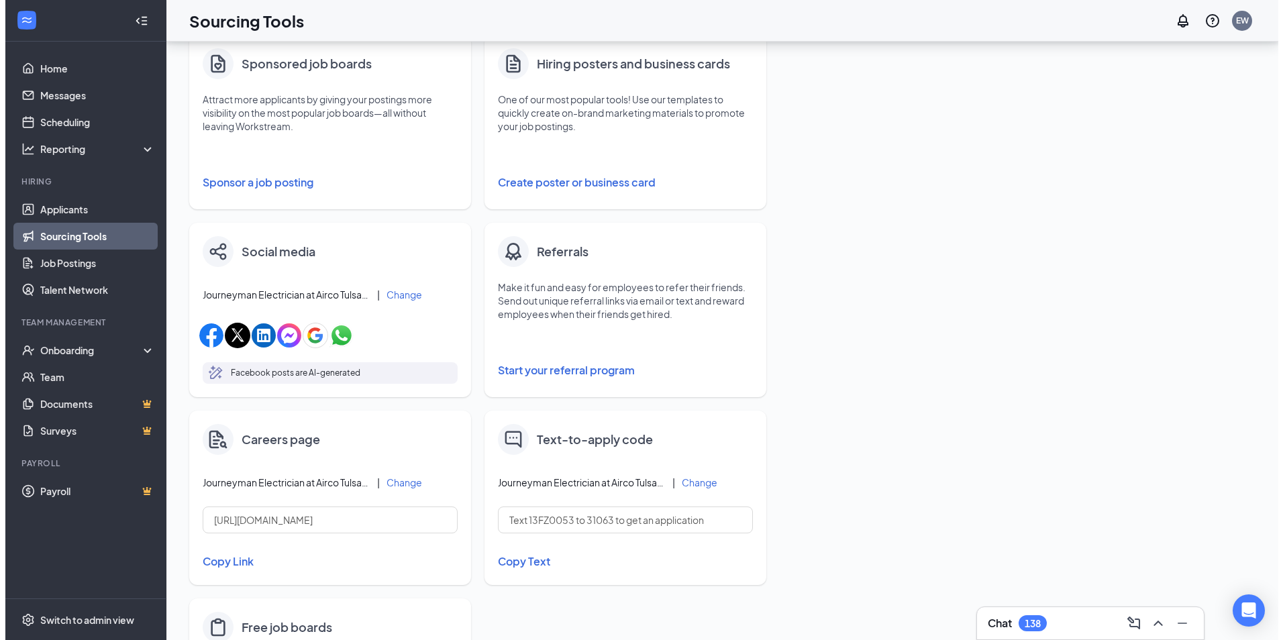
scroll to position [207, 0]
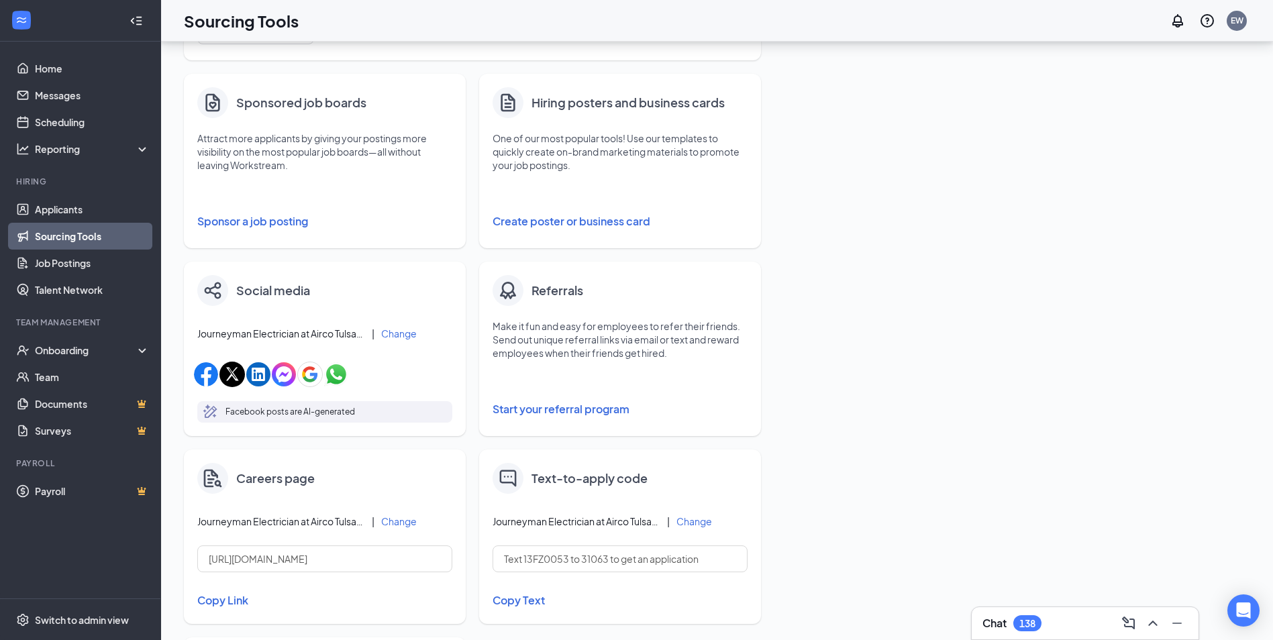
click at [283, 223] on button "Sponsor a job posting" at bounding box center [324, 221] width 255 height 27
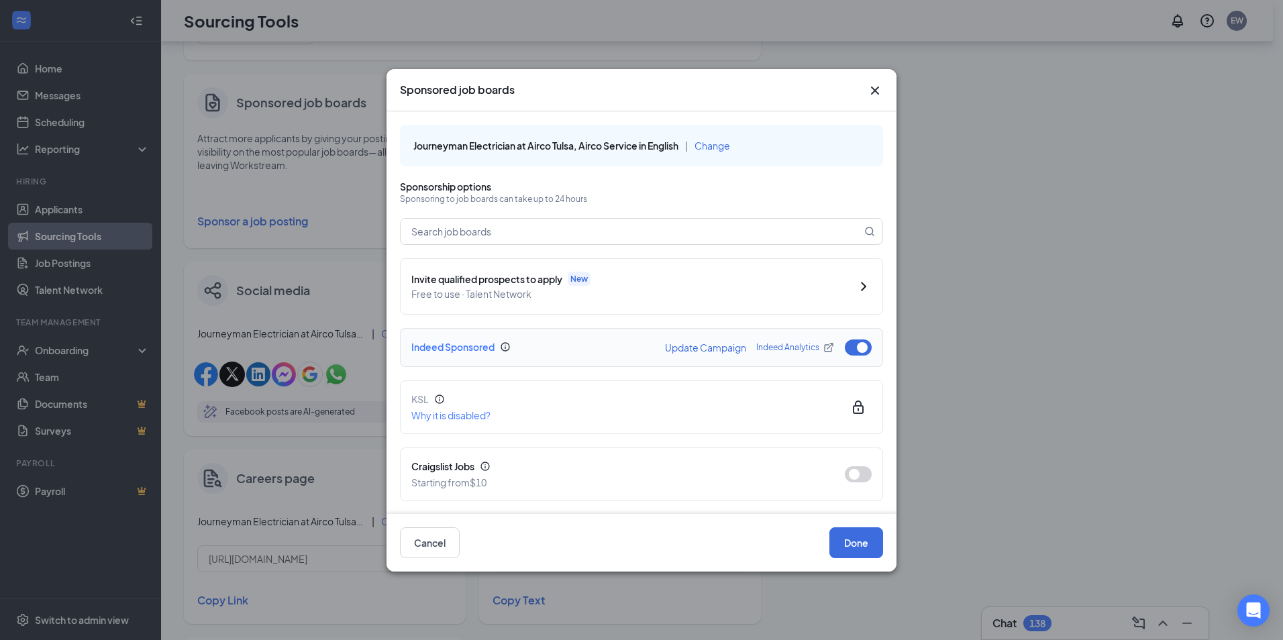
click at [715, 352] on button "Update Campaign" at bounding box center [705, 347] width 81 height 9
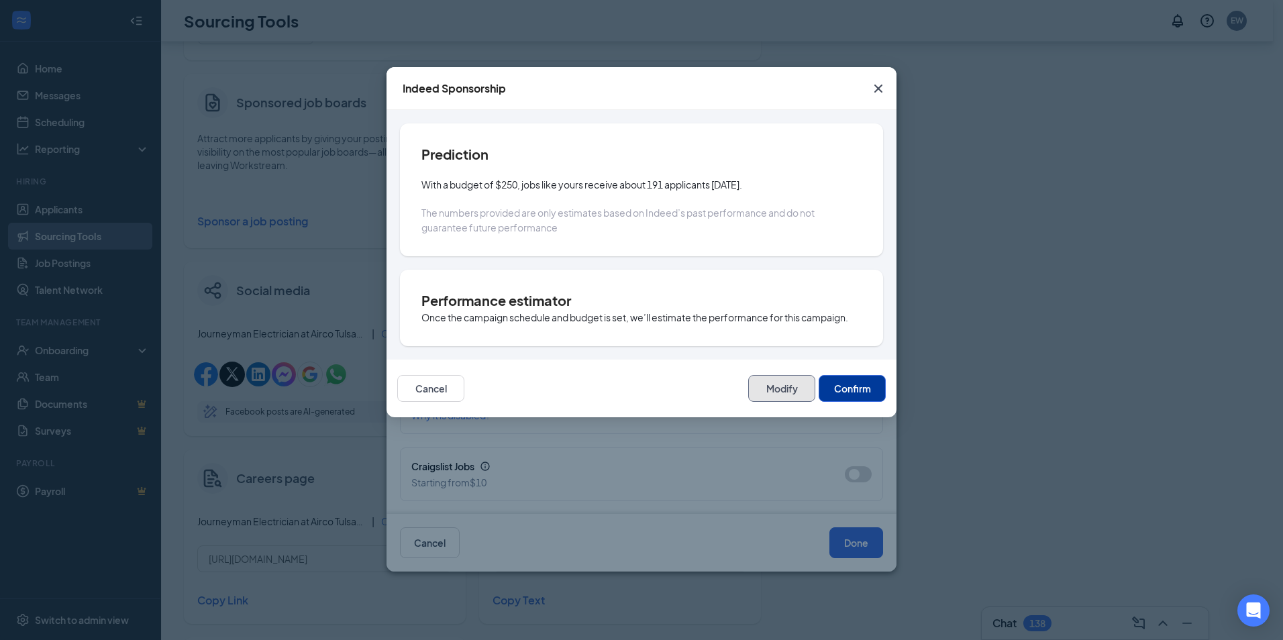
click at [758, 384] on button "Modify" at bounding box center [781, 388] width 67 height 27
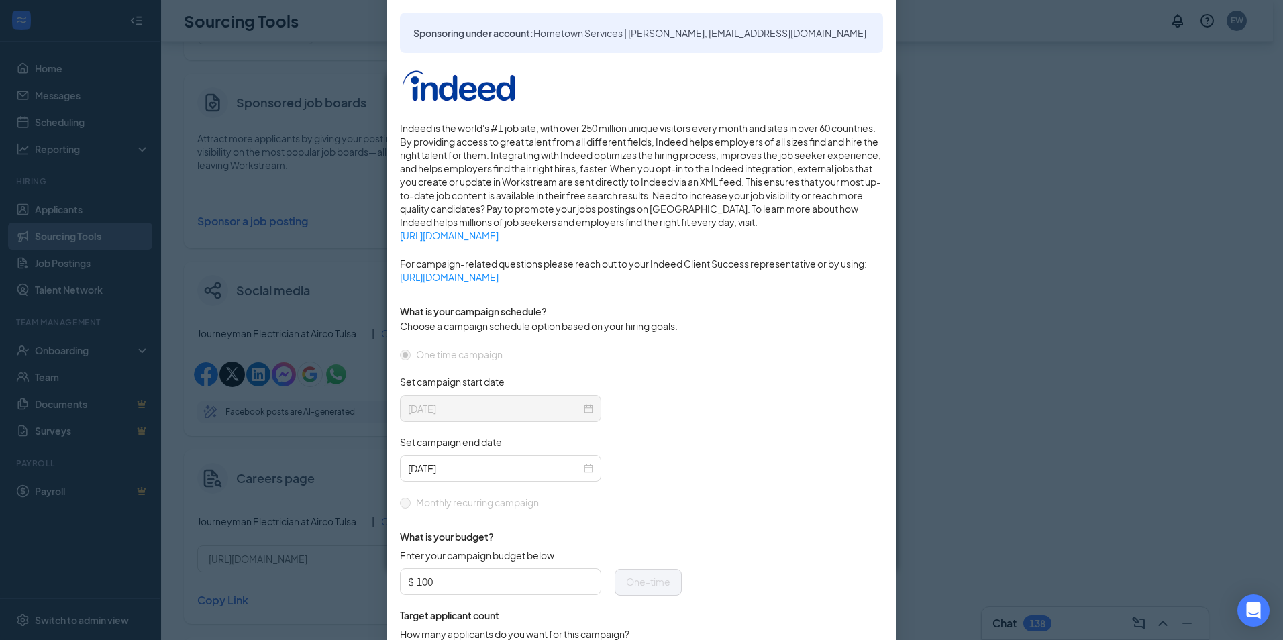
scroll to position [134, 0]
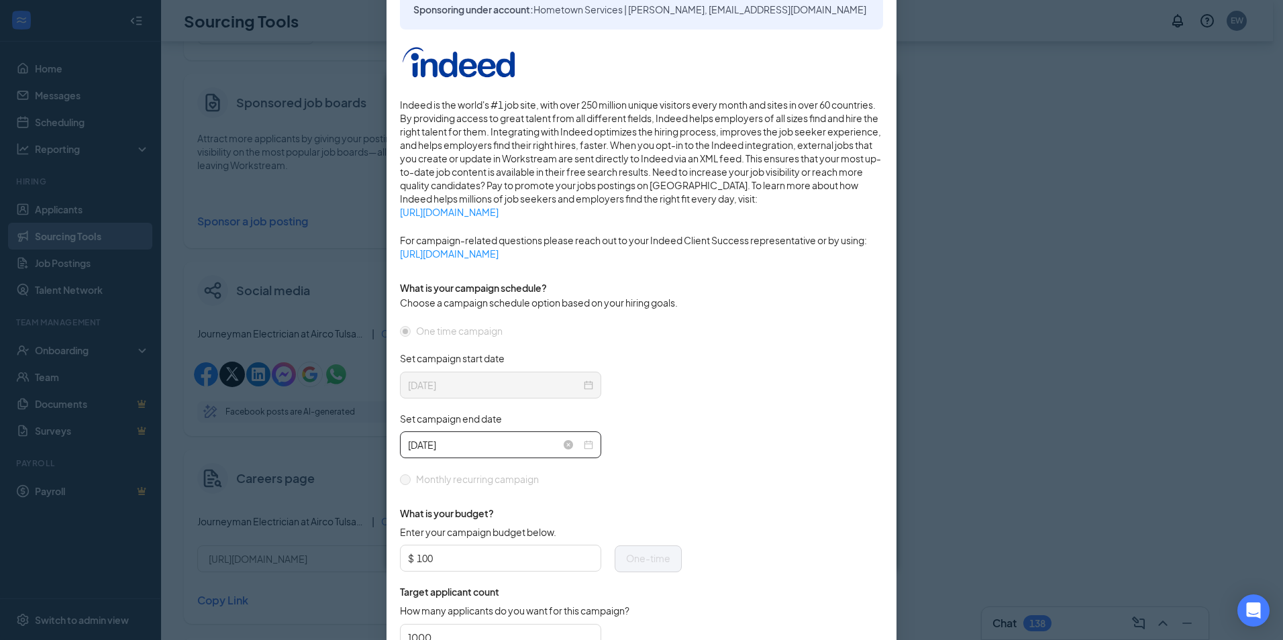
click at [584, 446] on div "[DATE]" at bounding box center [500, 444] width 185 height 15
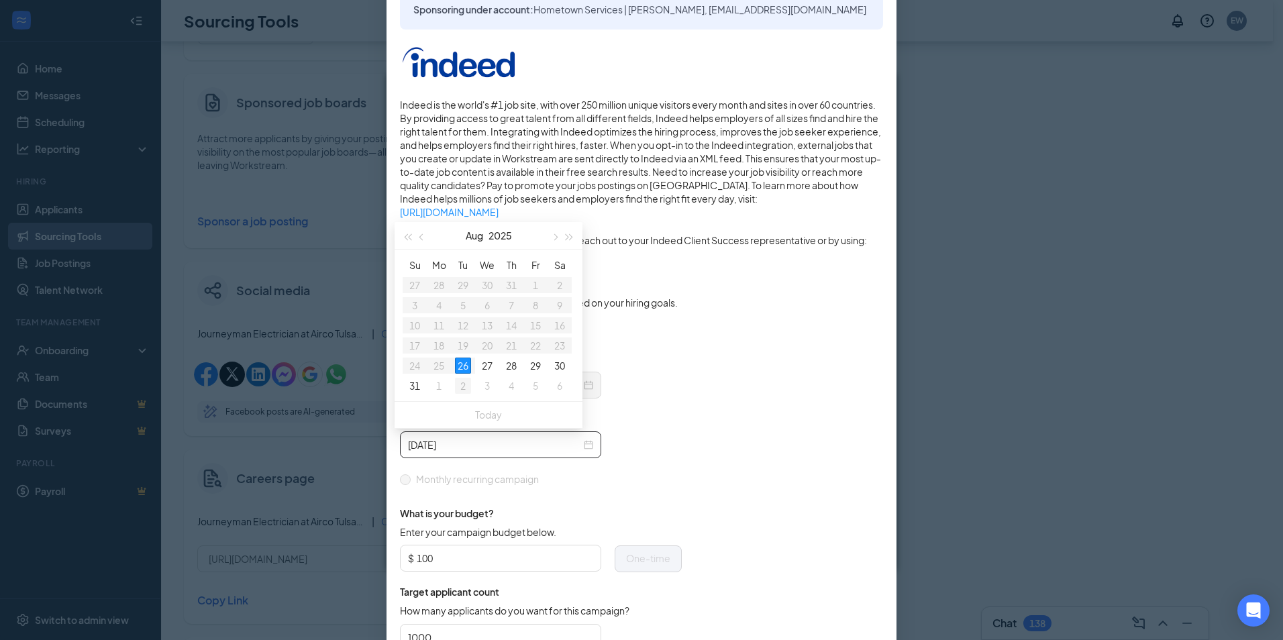
type input "[DATE]"
click at [460, 386] on div "2" at bounding box center [463, 386] width 16 height 16
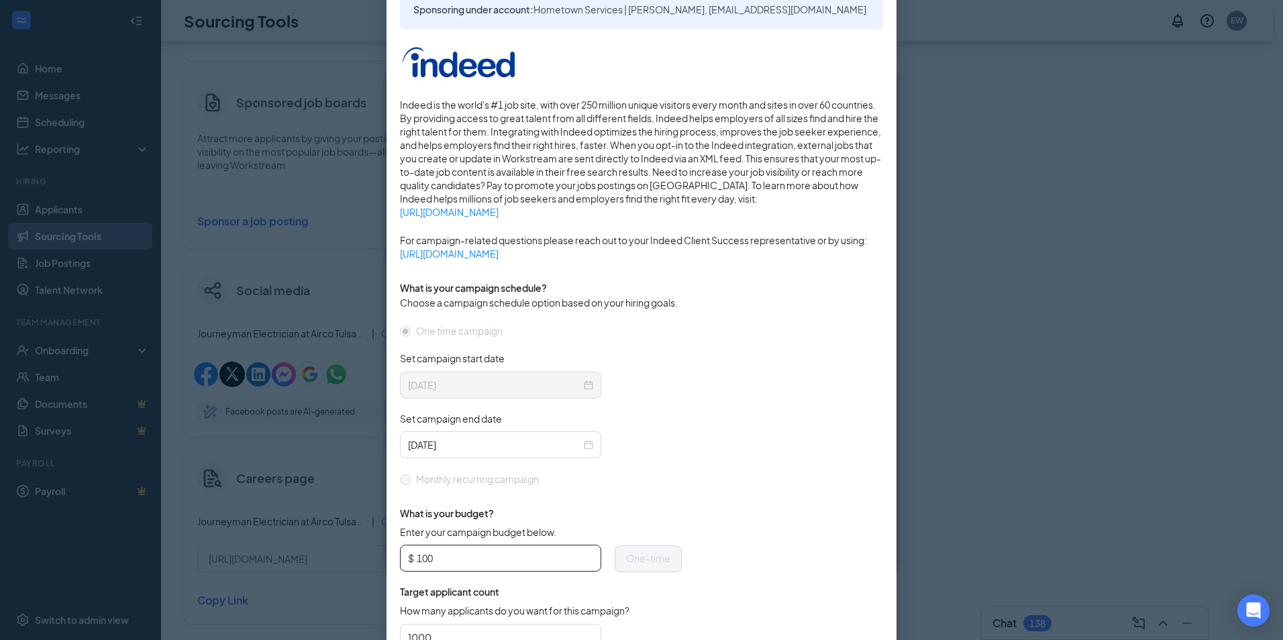
click at [535, 556] on input "100" at bounding box center [505, 558] width 176 height 20
type input "1"
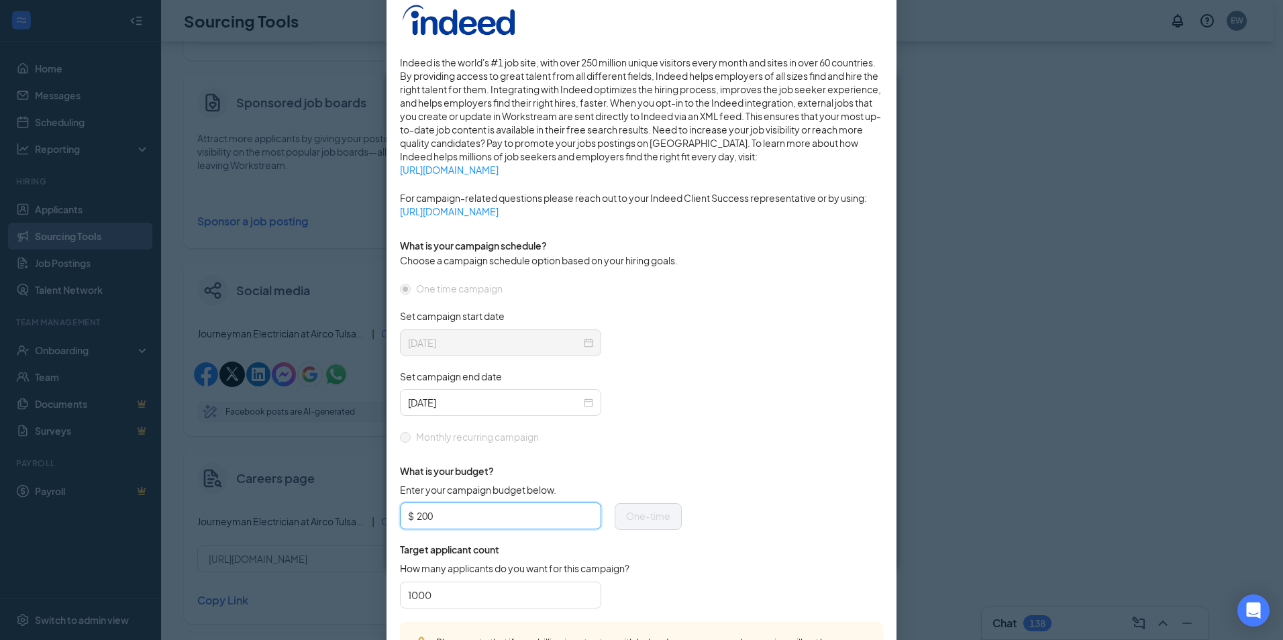
scroll to position [299, 0]
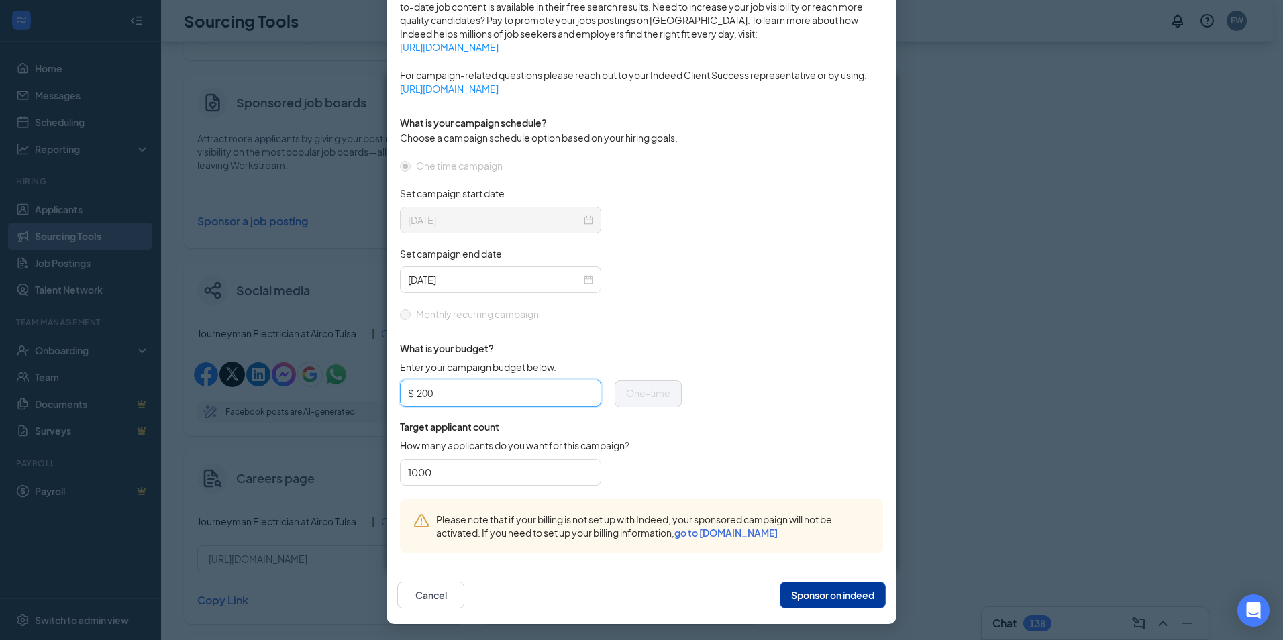
type input "200"
click at [838, 594] on button "Sponsor on indeed" at bounding box center [833, 595] width 106 height 27
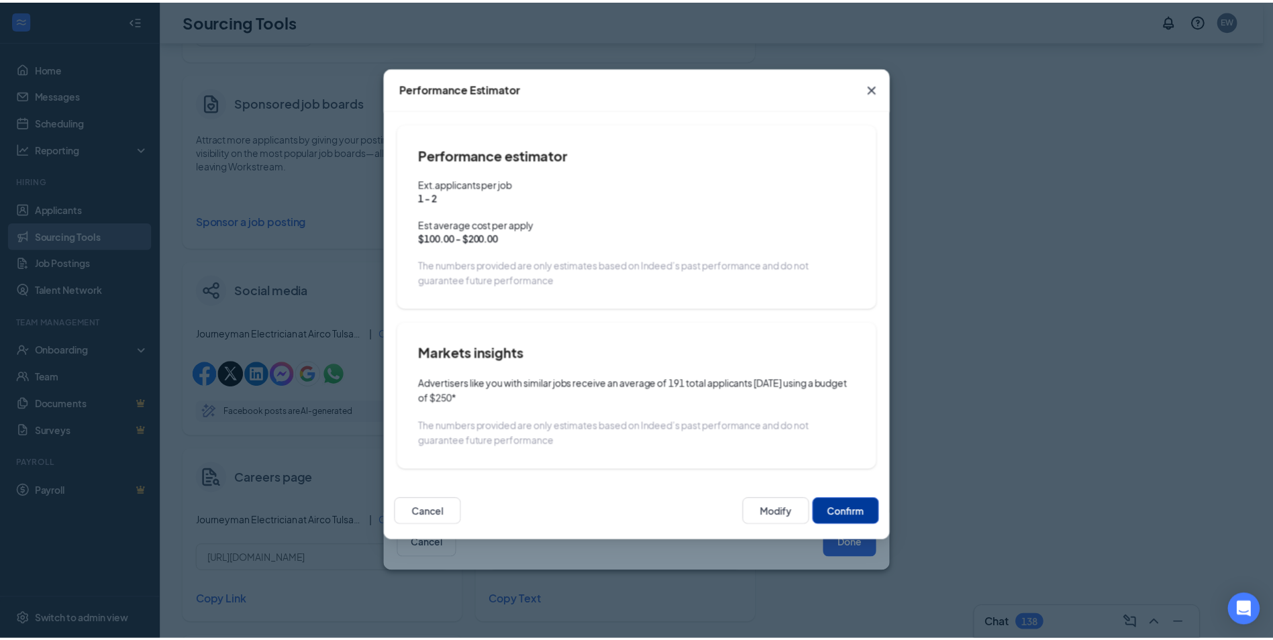
scroll to position [232, 0]
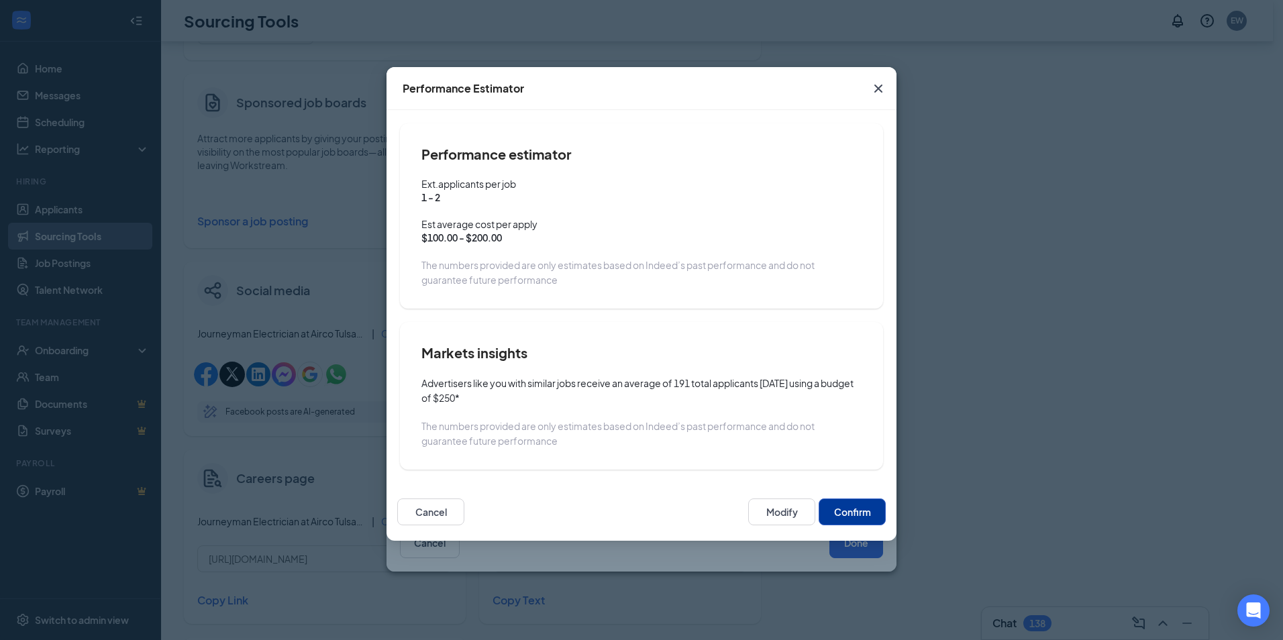
click at [833, 505] on button "Confirm" at bounding box center [852, 512] width 67 height 27
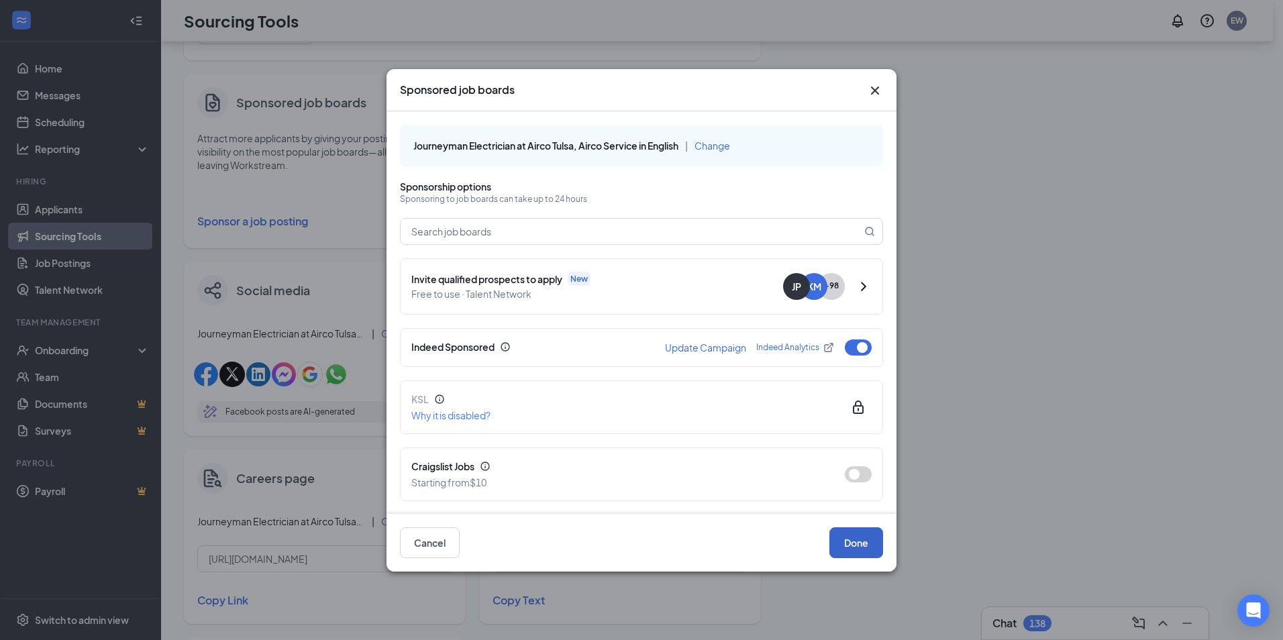
click at [855, 544] on button "Done" at bounding box center [856, 542] width 54 height 31
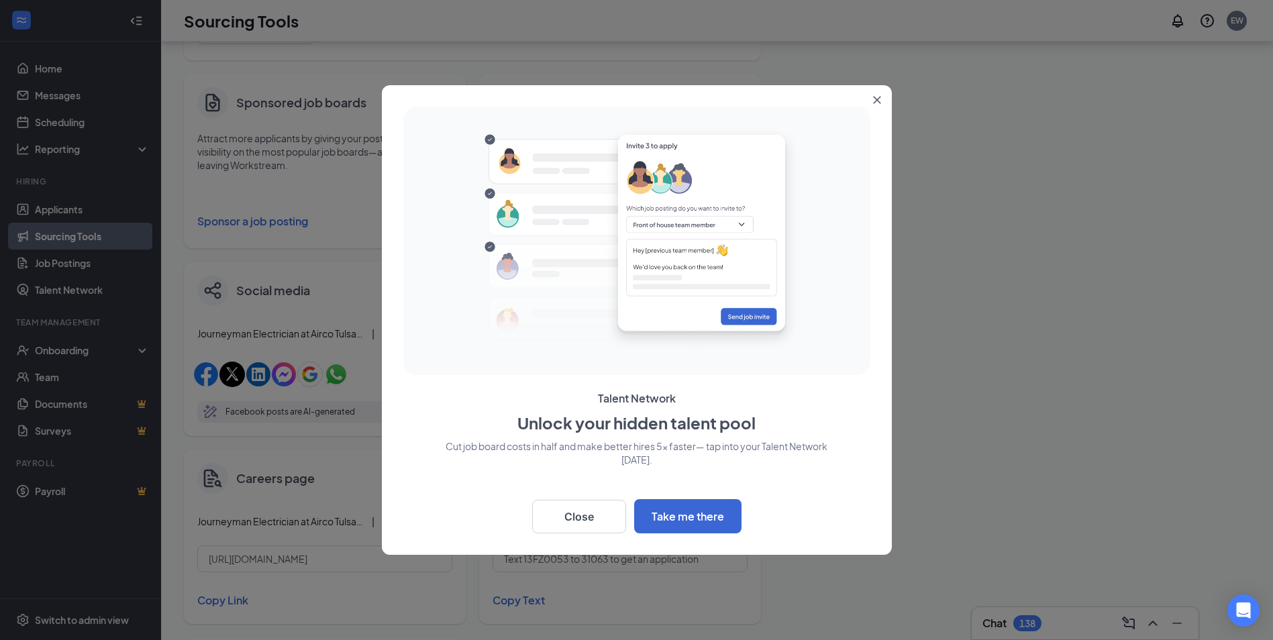
click at [1019, 389] on div at bounding box center [636, 320] width 1273 height 640
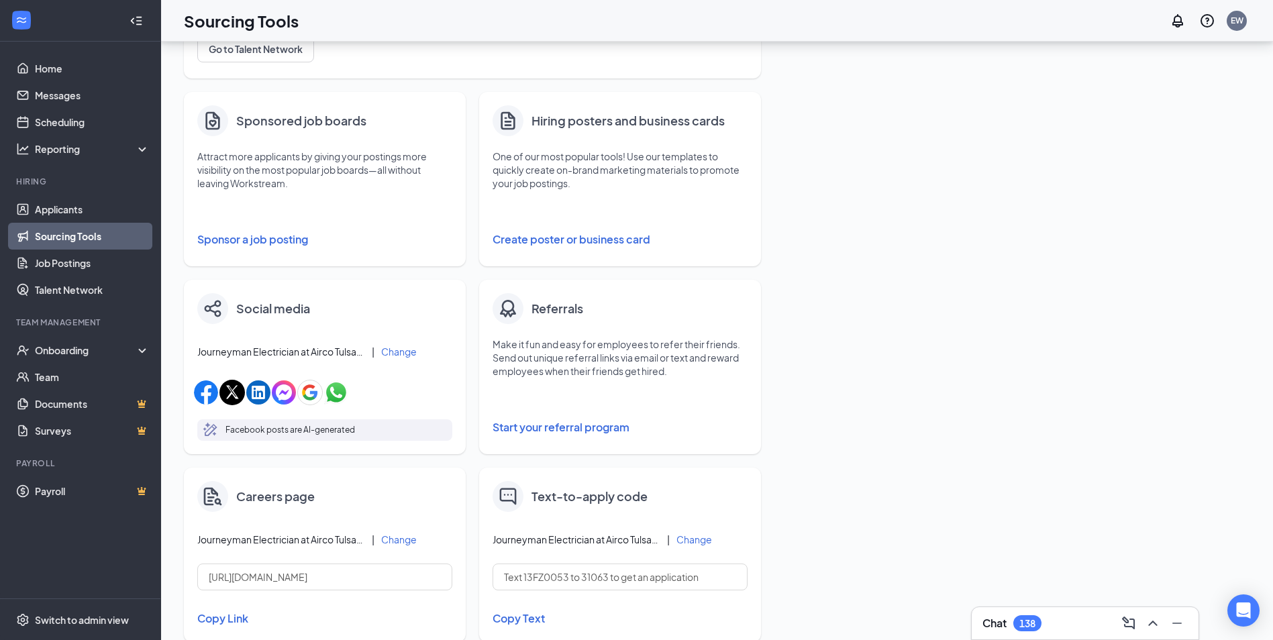
scroll to position [140, 0]
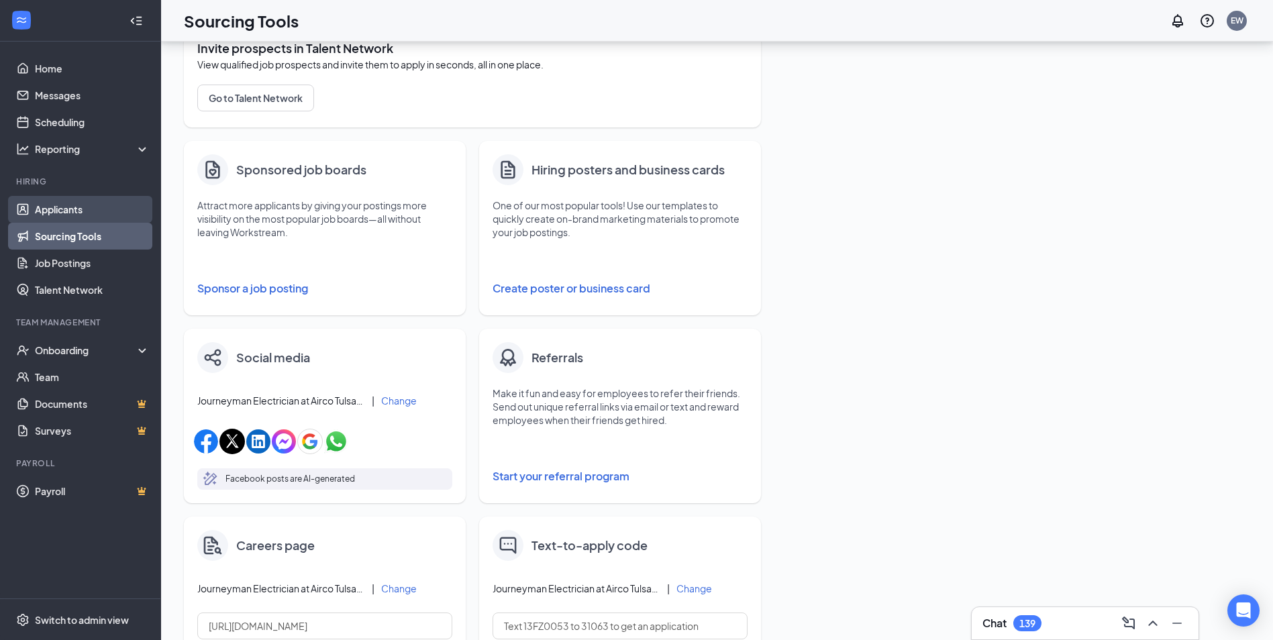
click at [64, 201] on link "Applicants" at bounding box center [92, 209] width 115 height 27
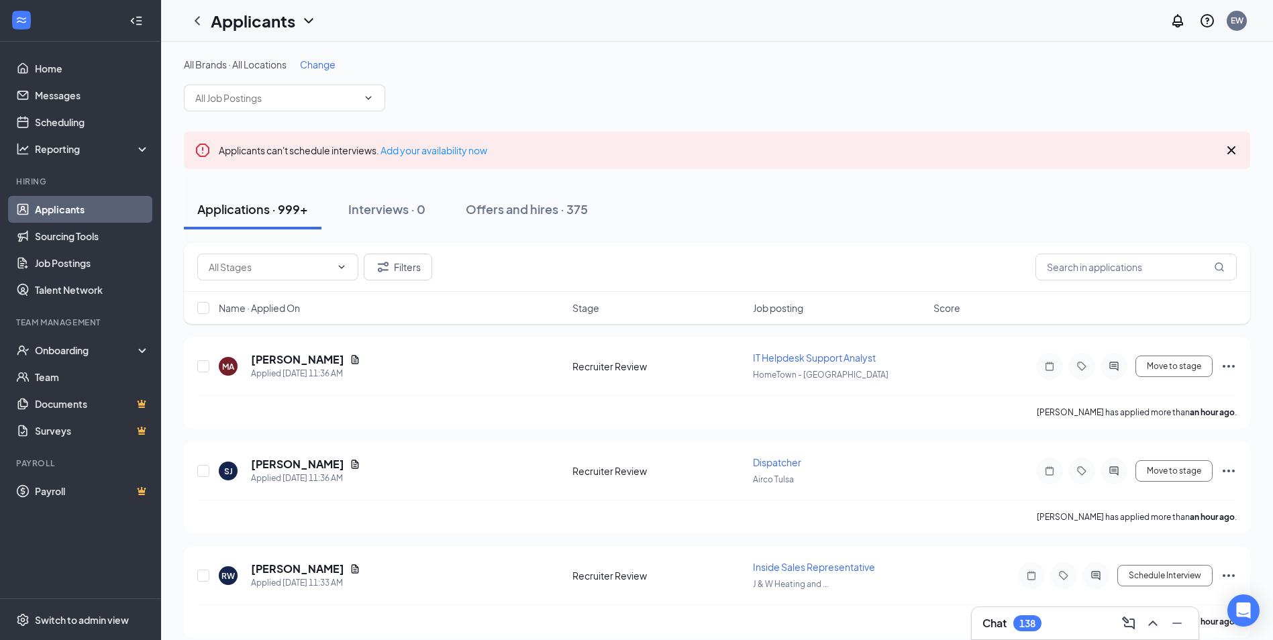
click at [325, 66] on span "Change" at bounding box center [318, 64] width 36 height 12
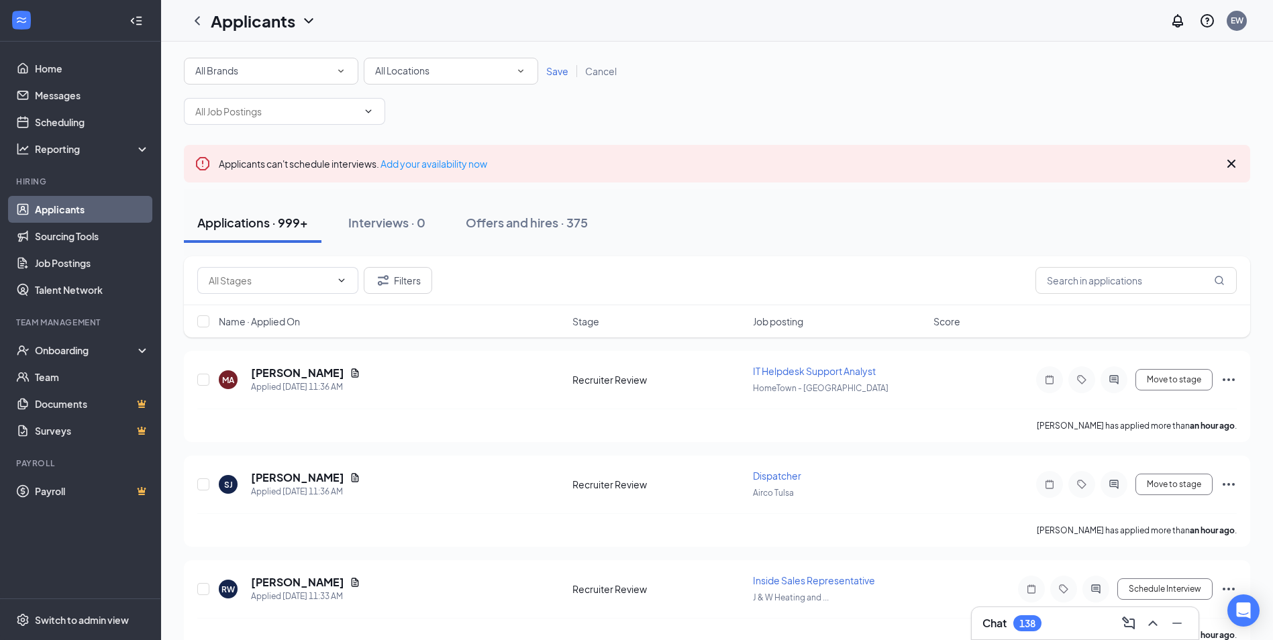
click at [484, 75] on div "All Locations" at bounding box center [451, 71] width 152 height 16
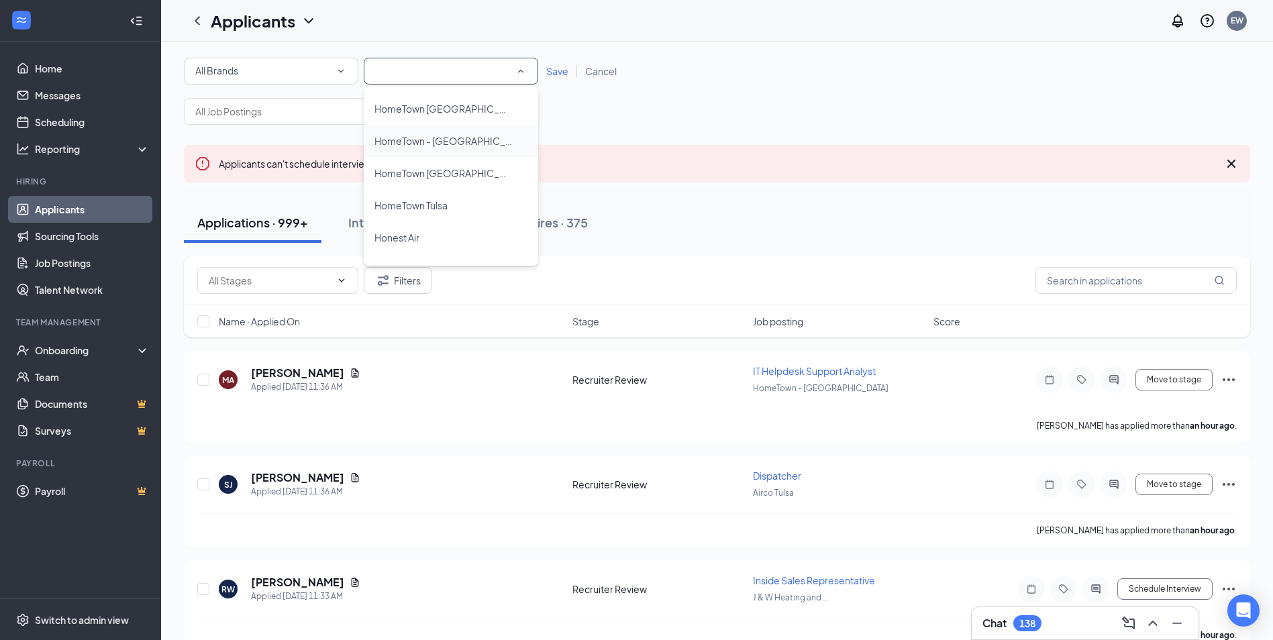
scroll to position [671, 0]
click at [448, 215] on span "HomeTown Tulsa" at bounding box center [410, 211] width 73 height 12
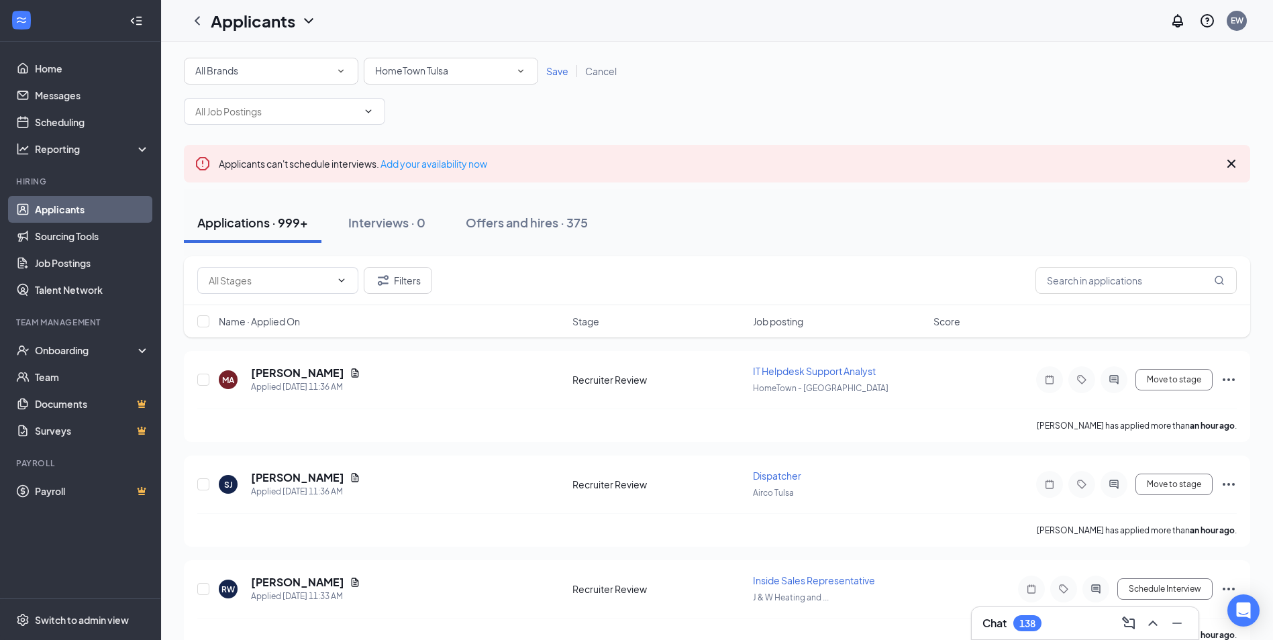
click at [554, 75] on span "Save" at bounding box center [557, 71] width 22 height 12
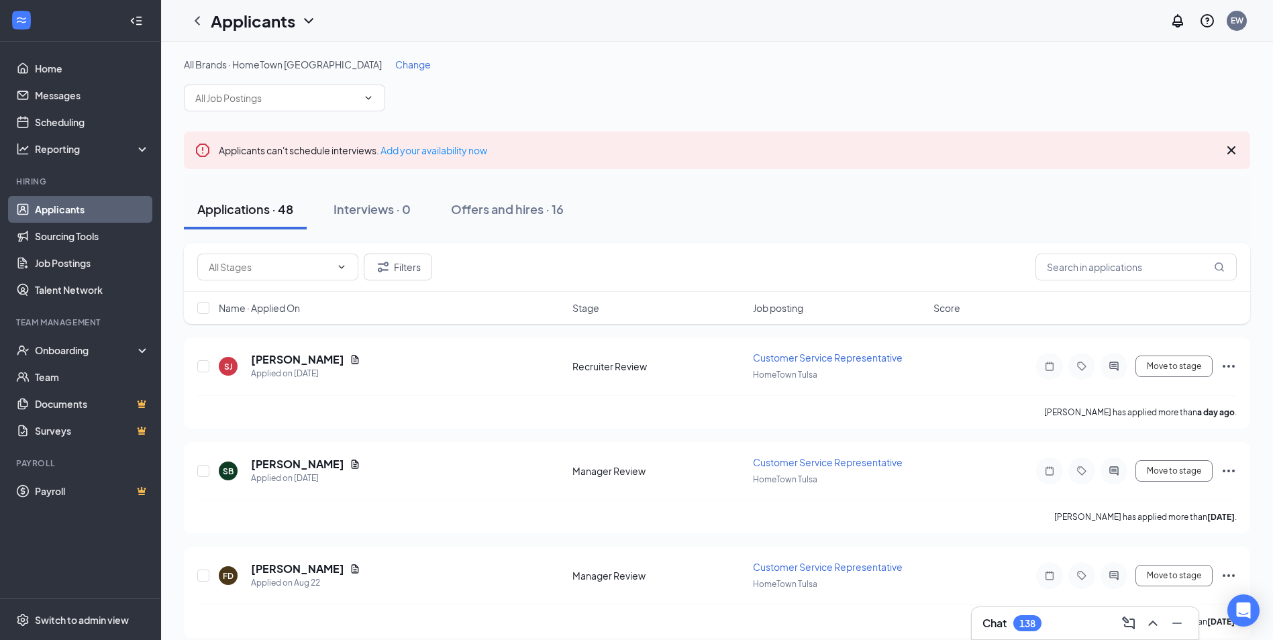
click at [1233, 150] on icon "Cross" at bounding box center [1231, 150] width 16 height 16
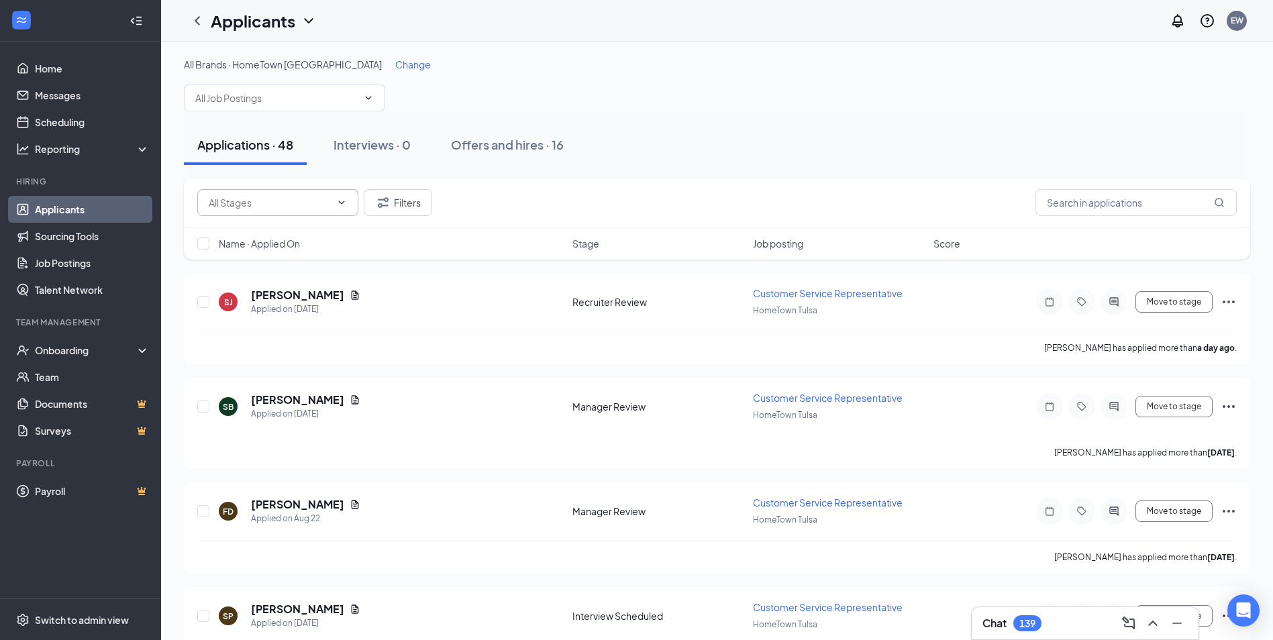
click at [289, 200] on input "text" at bounding box center [270, 202] width 122 height 15
click at [273, 300] on div "Recruiter Review (21)" at bounding box center [254, 296] width 92 height 15
click at [284, 207] on input "Recruiter Review (21)" at bounding box center [263, 202] width 109 height 15
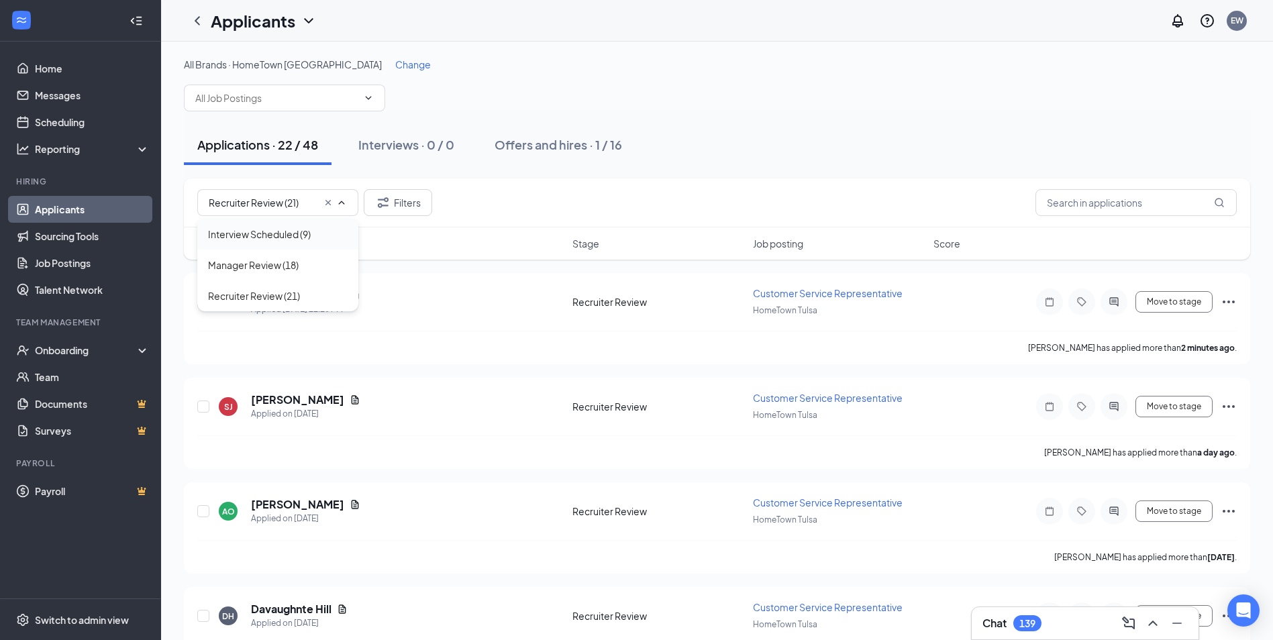
click at [272, 236] on div "Interview Scheduled (9)" at bounding box center [259, 234] width 103 height 15
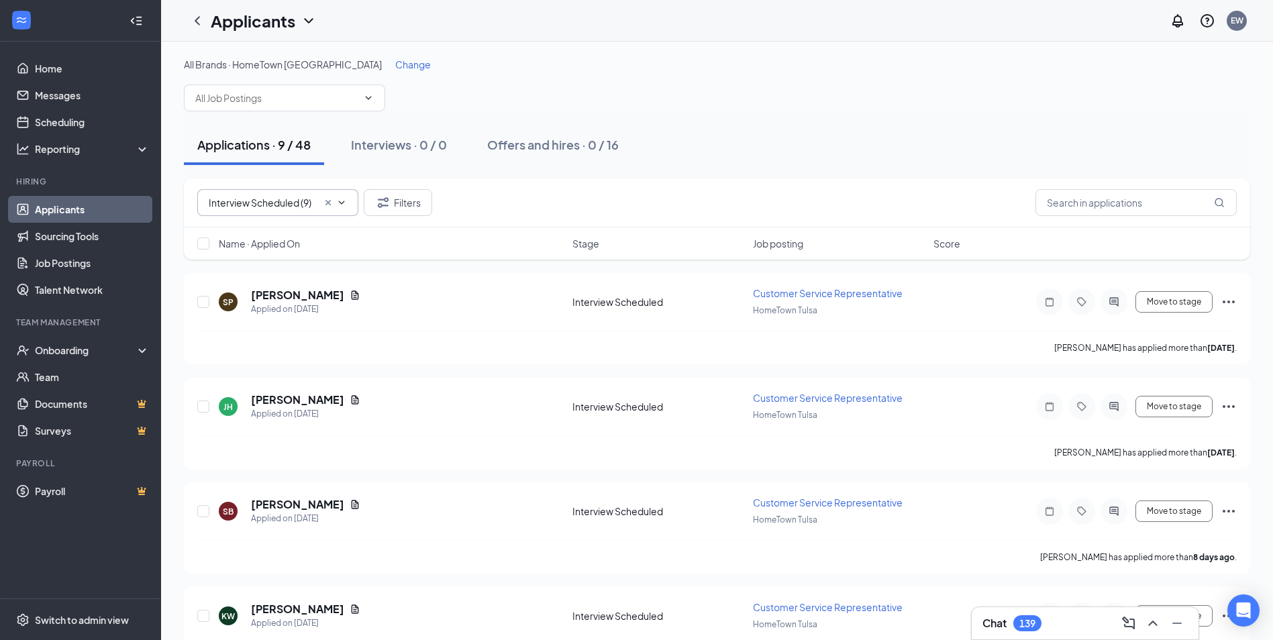
click at [291, 201] on input "Interview Scheduled (9)" at bounding box center [263, 202] width 109 height 15
click at [270, 263] on div "Manager Review (18)" at bounding box center [253, 265] width 91 height 15
type input "Manager Review (18)"
click at [1229, 407] on icon "Ellipses" at bounding box center [1228, 406] width 12 height 3
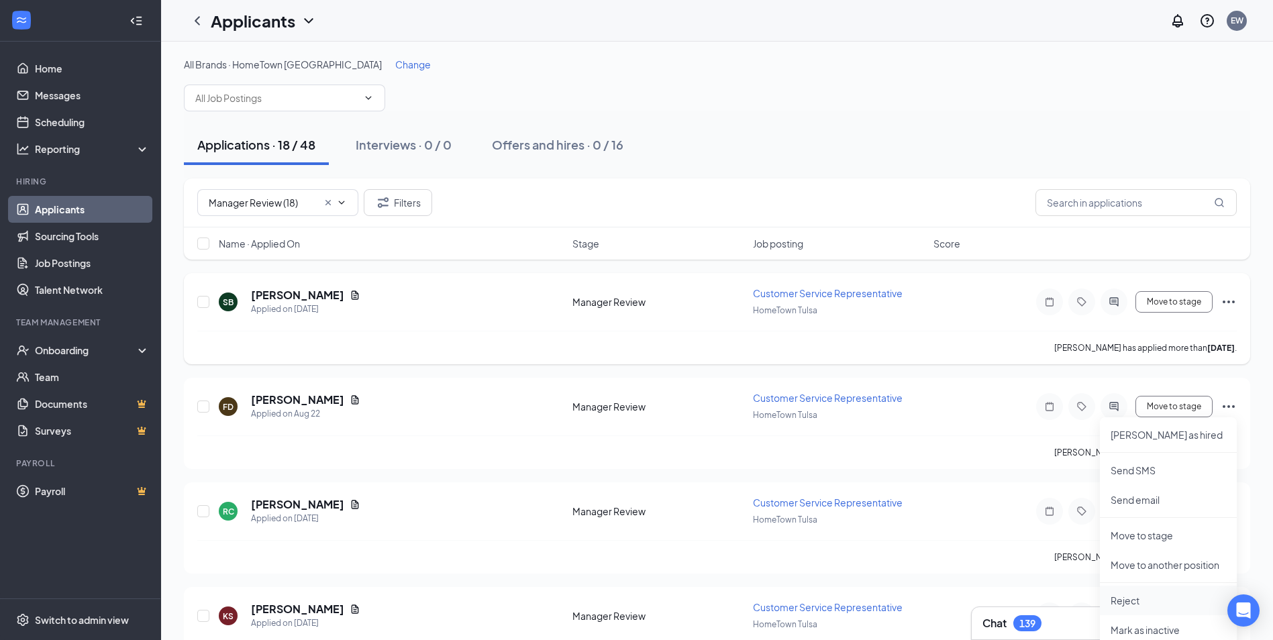
click at [1120, 597] on p "Reject" at bounding box center [1167, 600] width 115 height 13
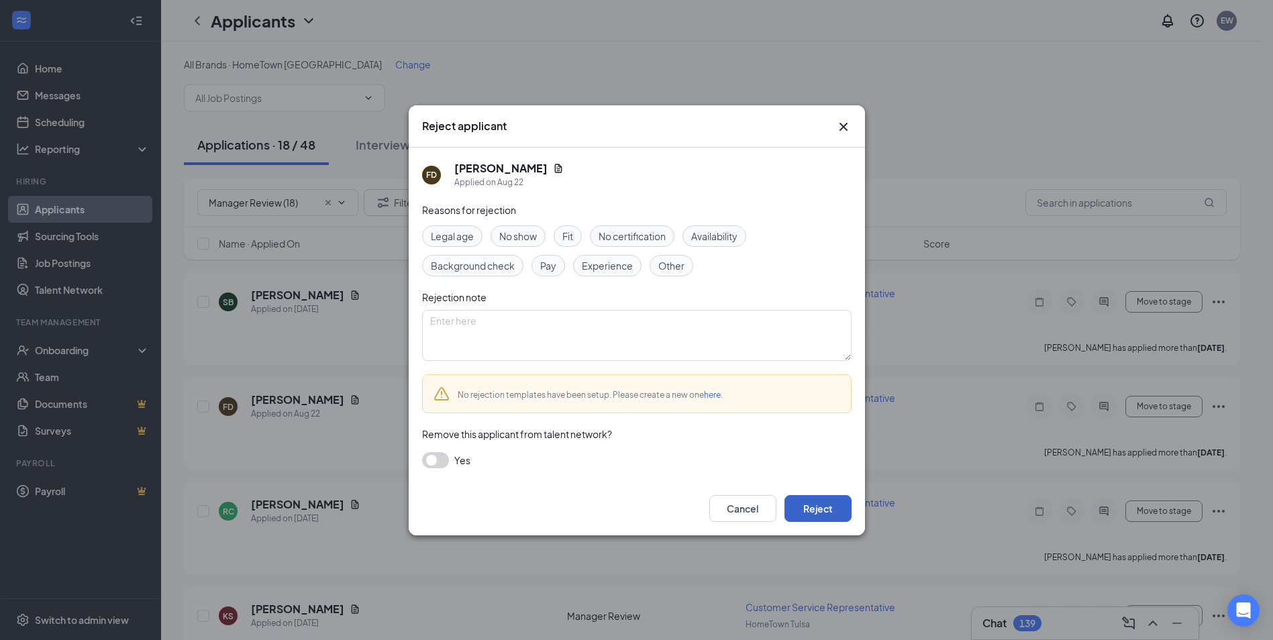
click at [817, 513] on button "Reject" at bounding box center [817, 508] width 67 height 27
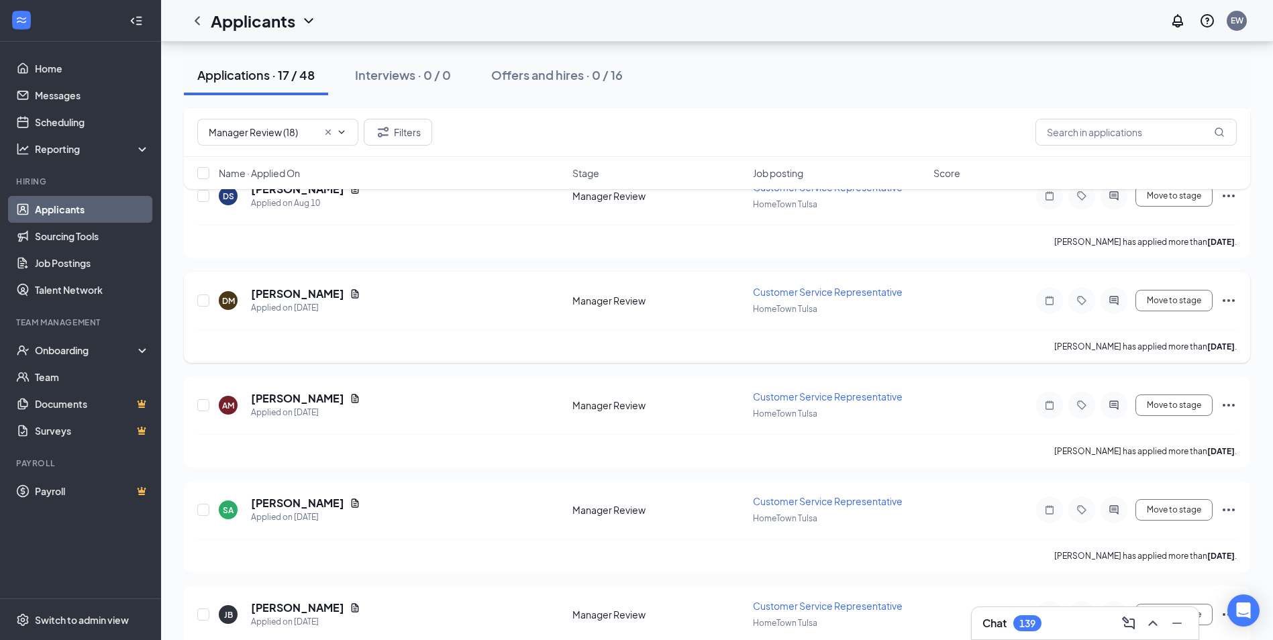
scroll to position [1018, 0]
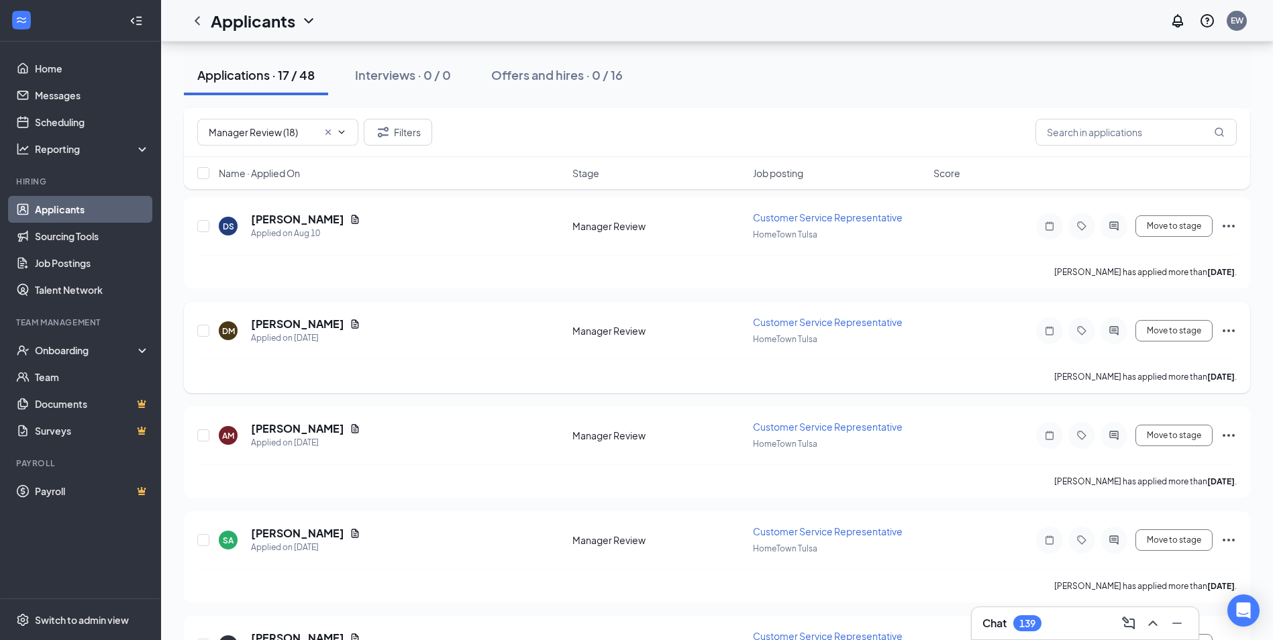
click at [1233, 328] on icon "Ellipses" at bounding box center [1228, 331] width 16 height 16
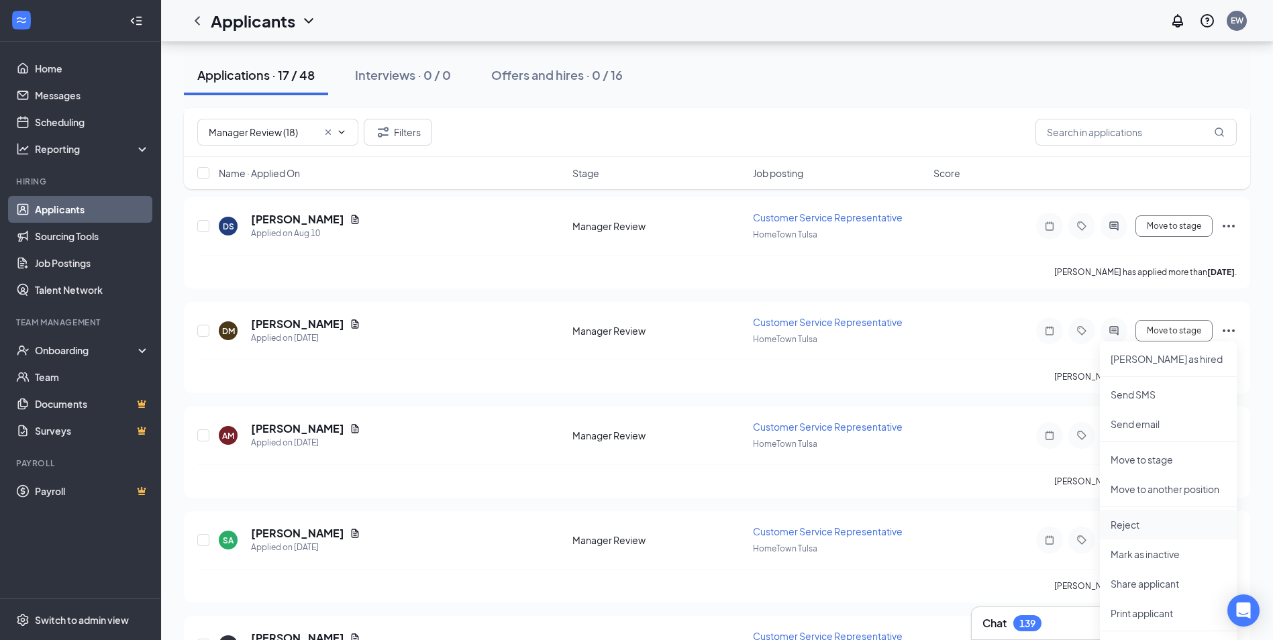
click at [1129, 519] on p "Reject" at bounding box center [1167, 524] width 115 height 13
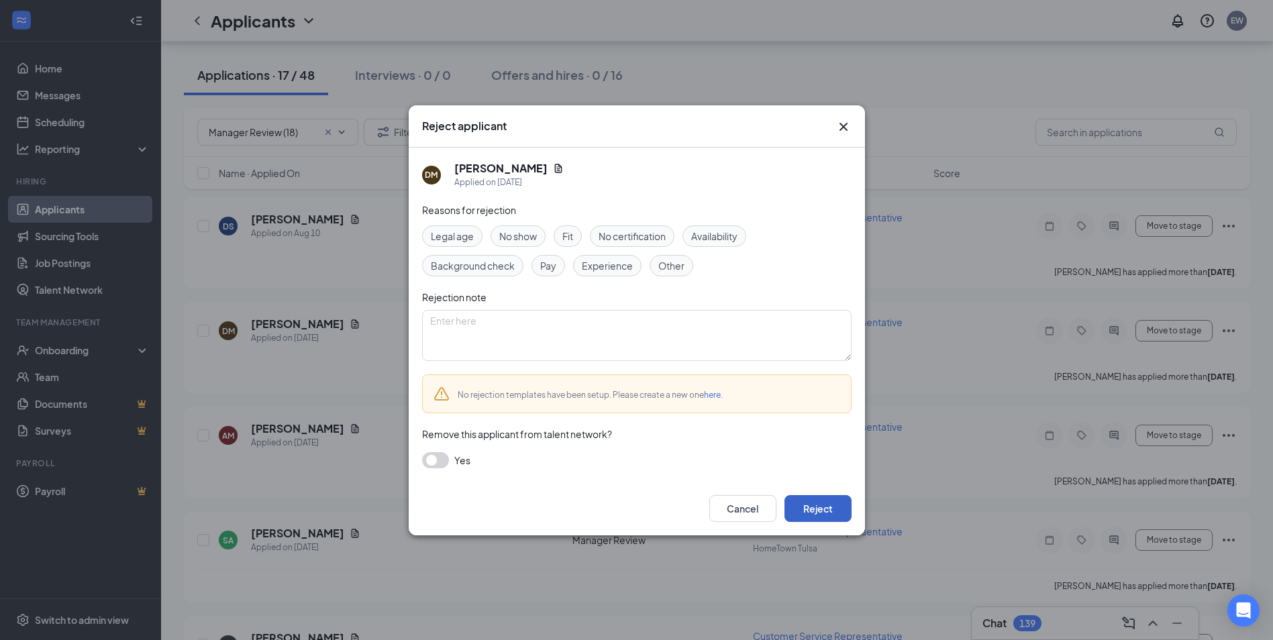
click at [836, 505] on button "Reject" at bounding box center [817, 508] width 67 height 27
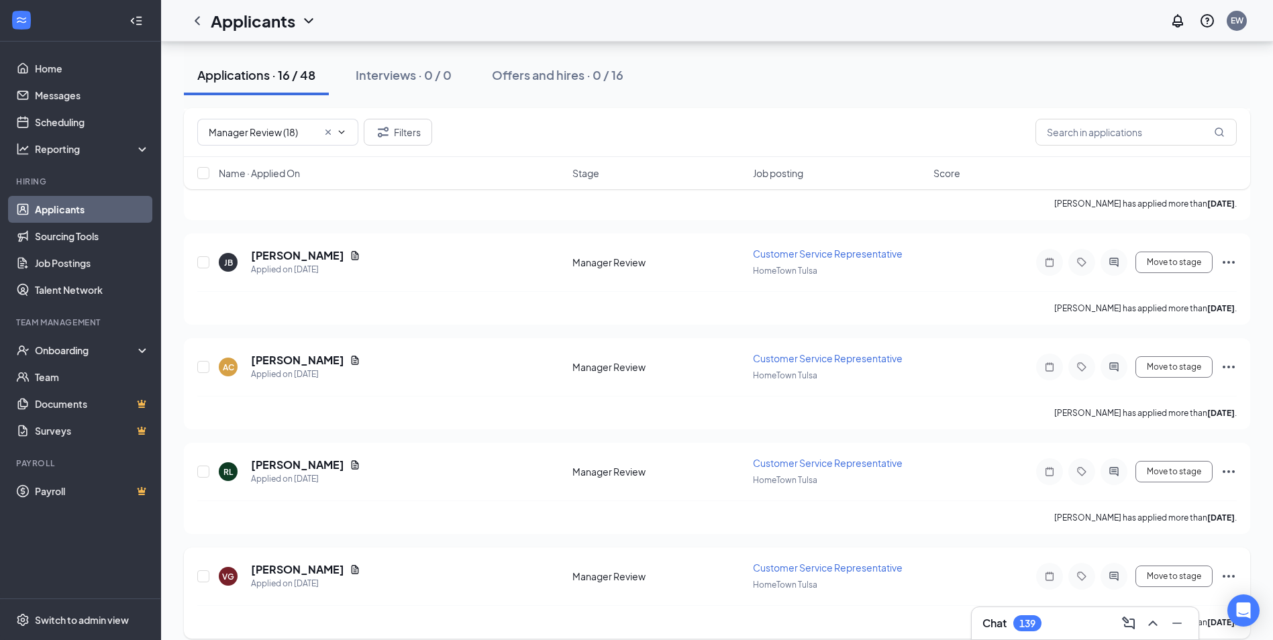
scroll to position [1310, 0]
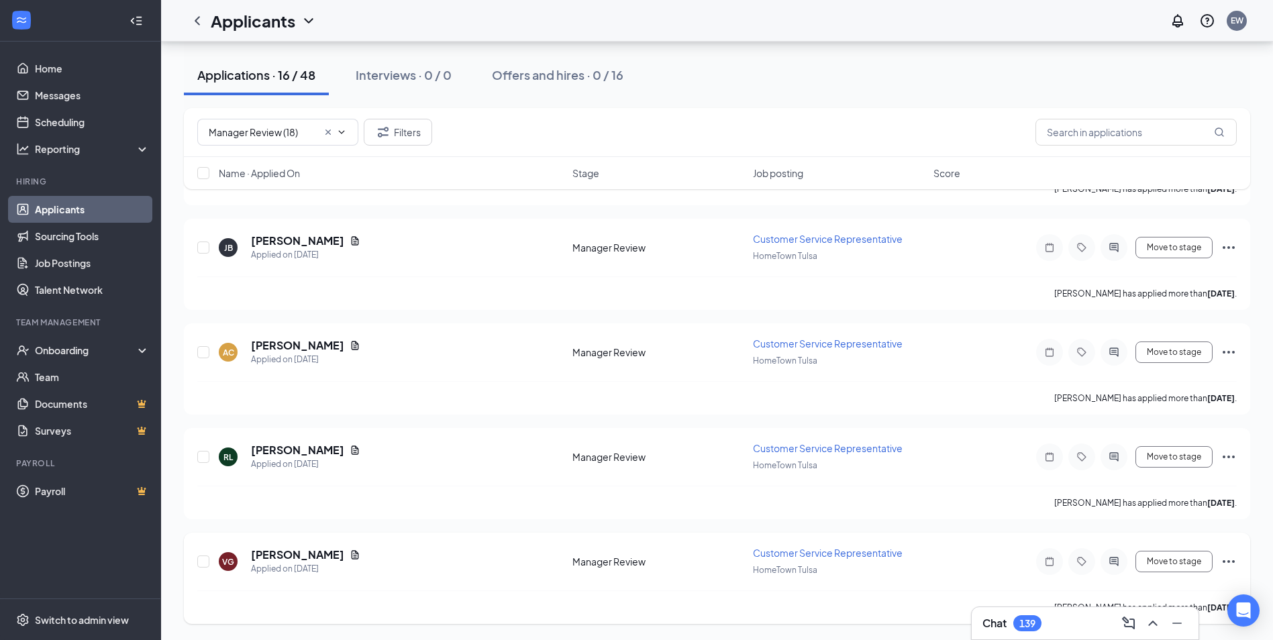
click at [1231, 561] on icon "Ellipses" at bounding box center [1228, 562] width 16 height 16
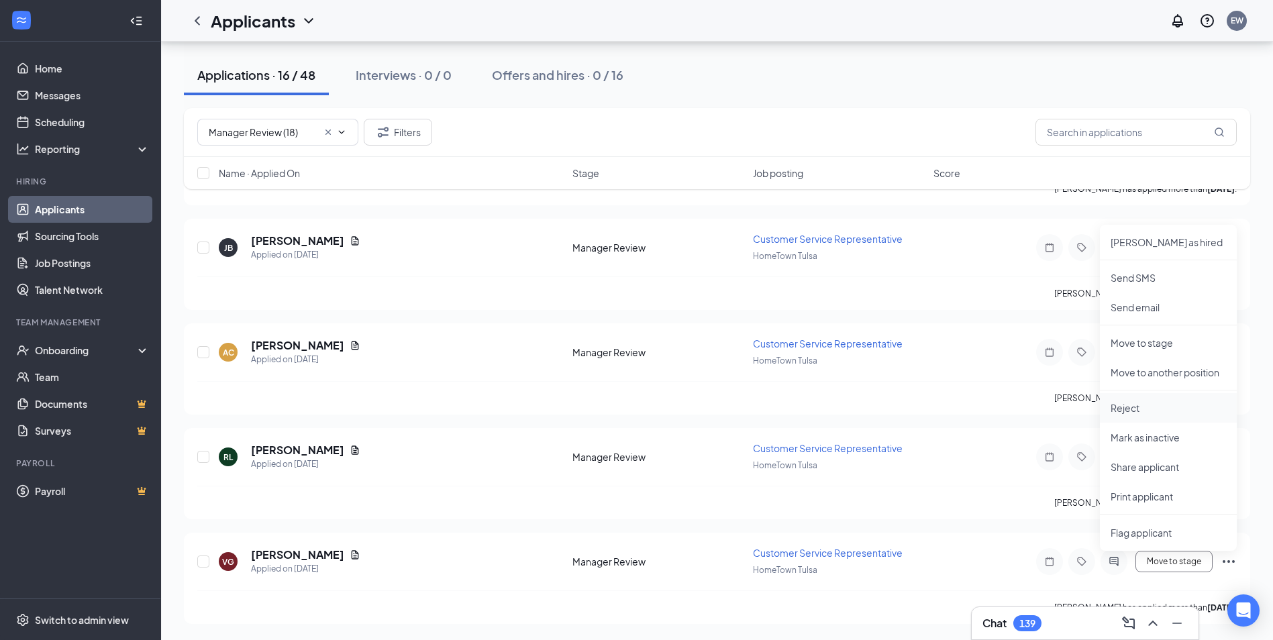
click at [1146, 409] on p "Reject" at bounding box center [1167, 407] width 115 height 13
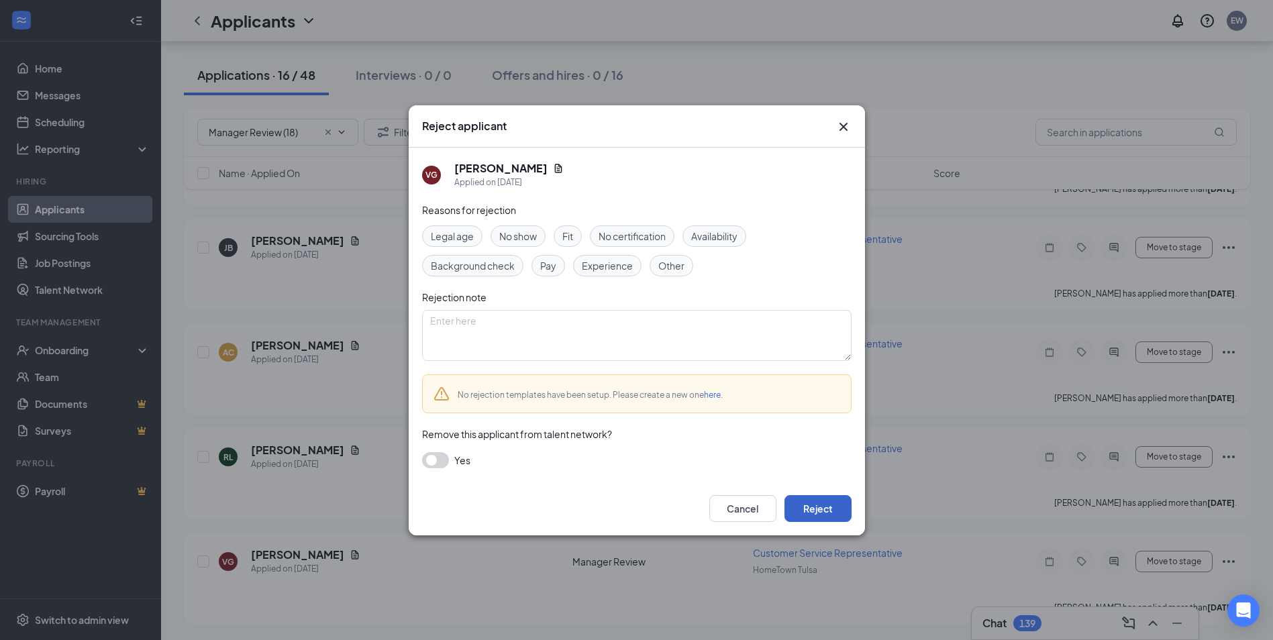
click at [825, 509] on button "Reject" at bounding box center [817, 508] width 67 height 27
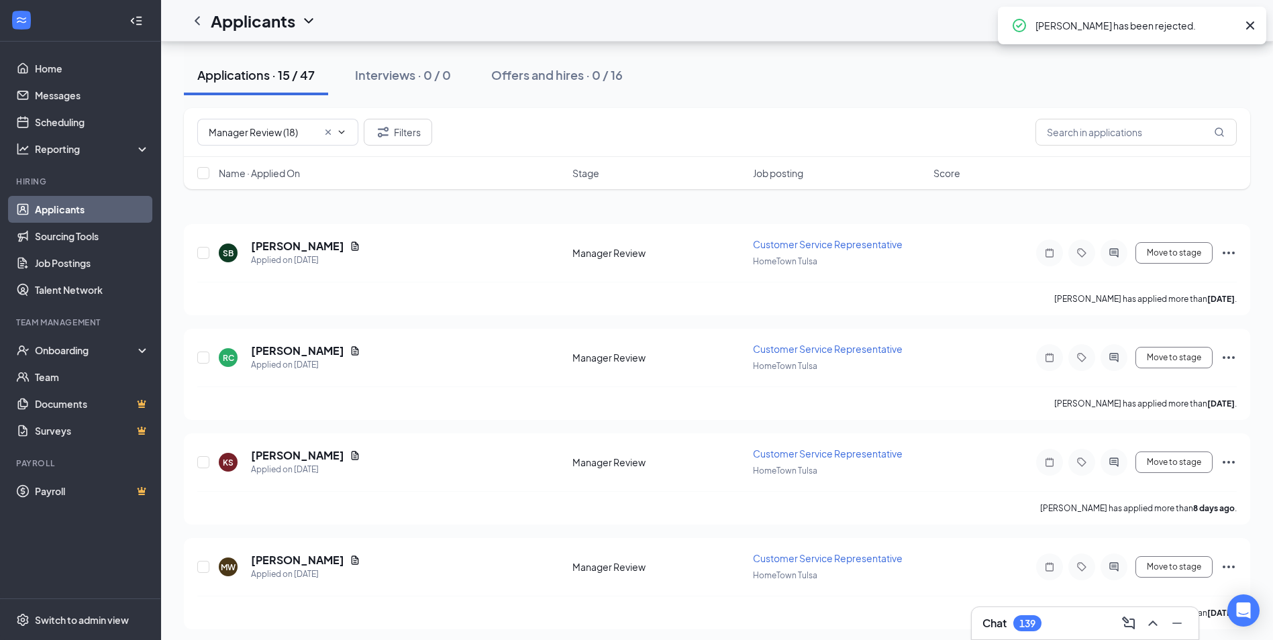
scroll to position [0, 0]
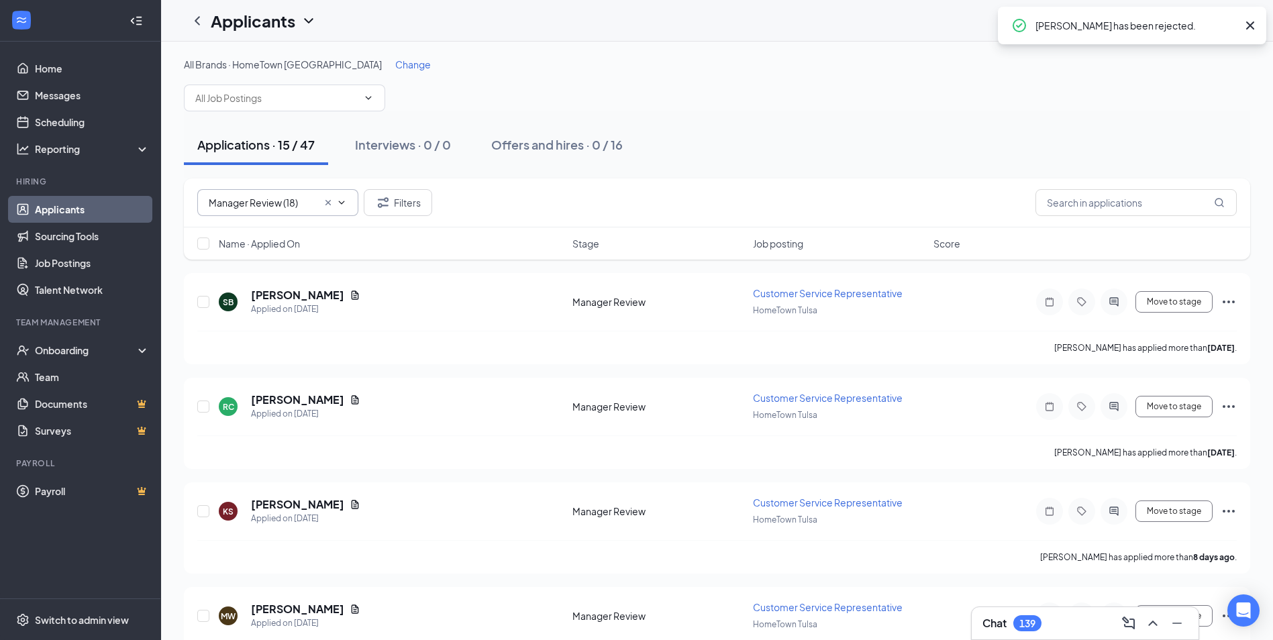
click at [279, 205] on input "Manager Review (18)" at bounding box center [263, 202] width 109 height 15
click at [627, 174] on div "Applications · 15 / 47 Interviews · 0 / 0 Offers and hires · 0 / 16" at bounding box center [717, 144] width 1066 height 67
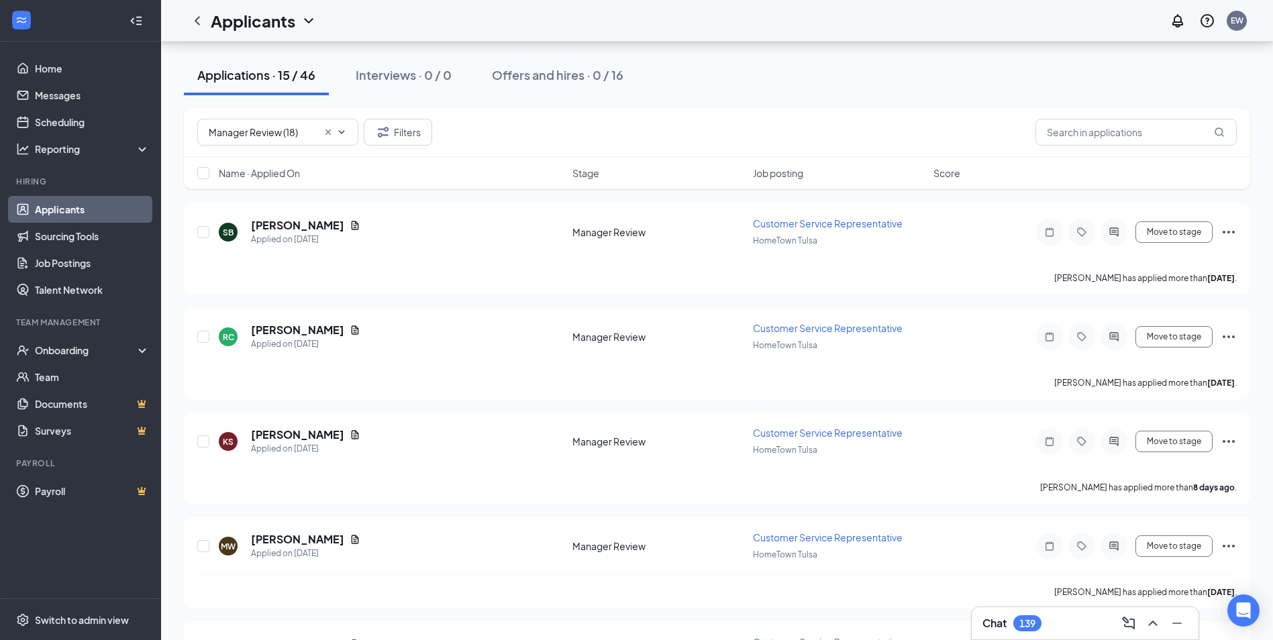
scroll to position [67, 0]
click at [792, 101] on div "Applications · 15 / 46 Interviews · 0 / 0 Offers and hires · 0 / 16" at bounding box center [717, 77] width 1066 height 67
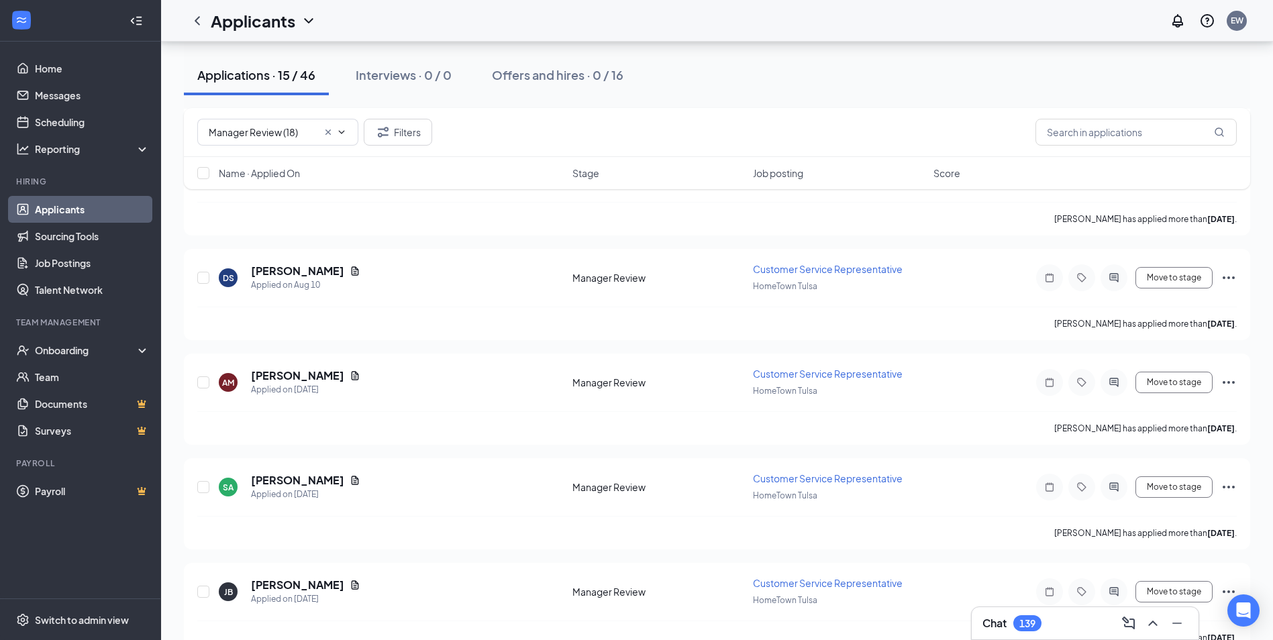
scroll to position [1074, 0]
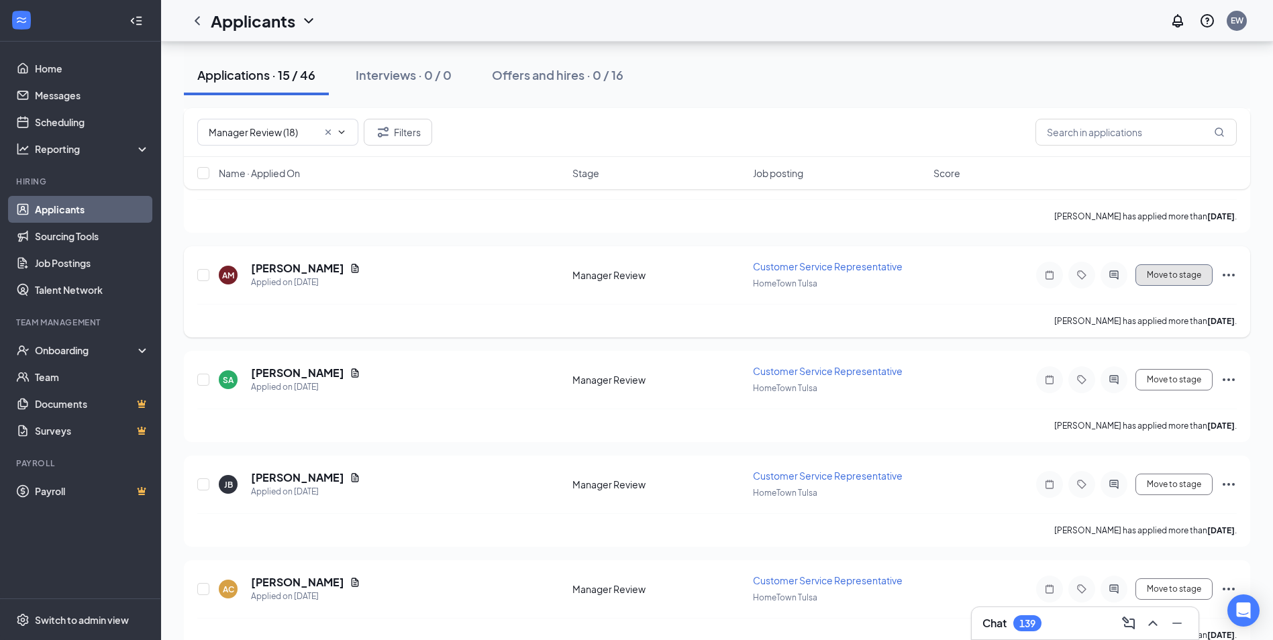
click at [1190, 276] on button "Move to stage" at bounding box center [1173, 274] width 77 height 21
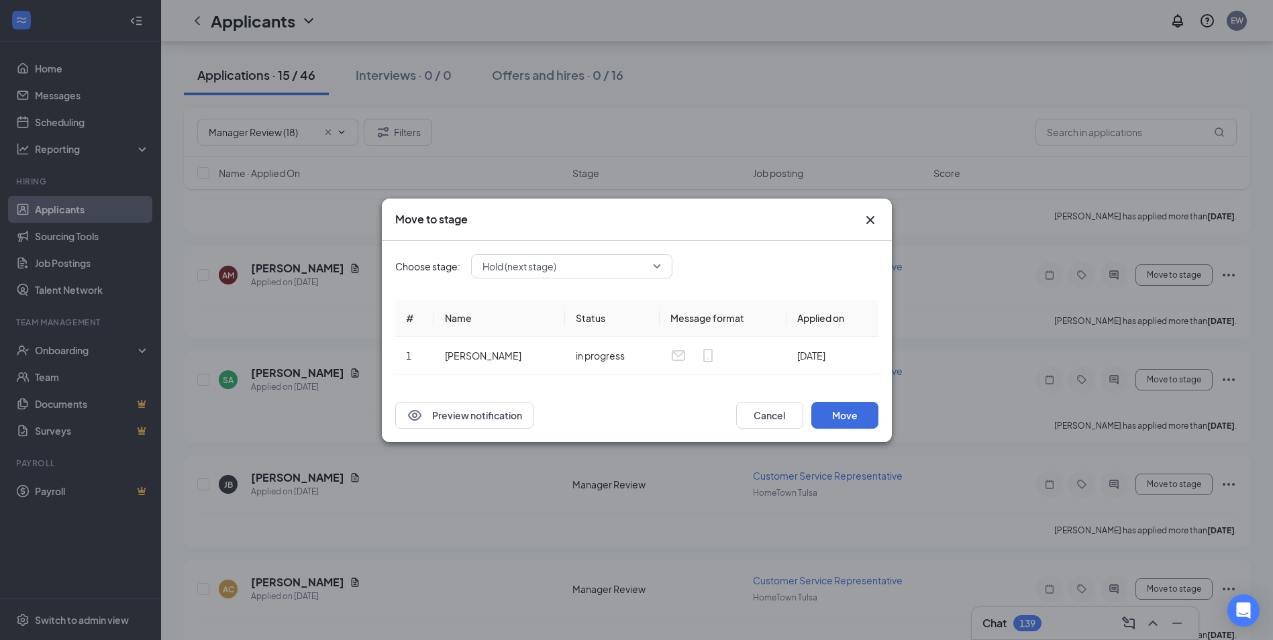
click at [584, 257] on div "Hold (next stage)" at bounding box center [571, 266] width 201 height 24
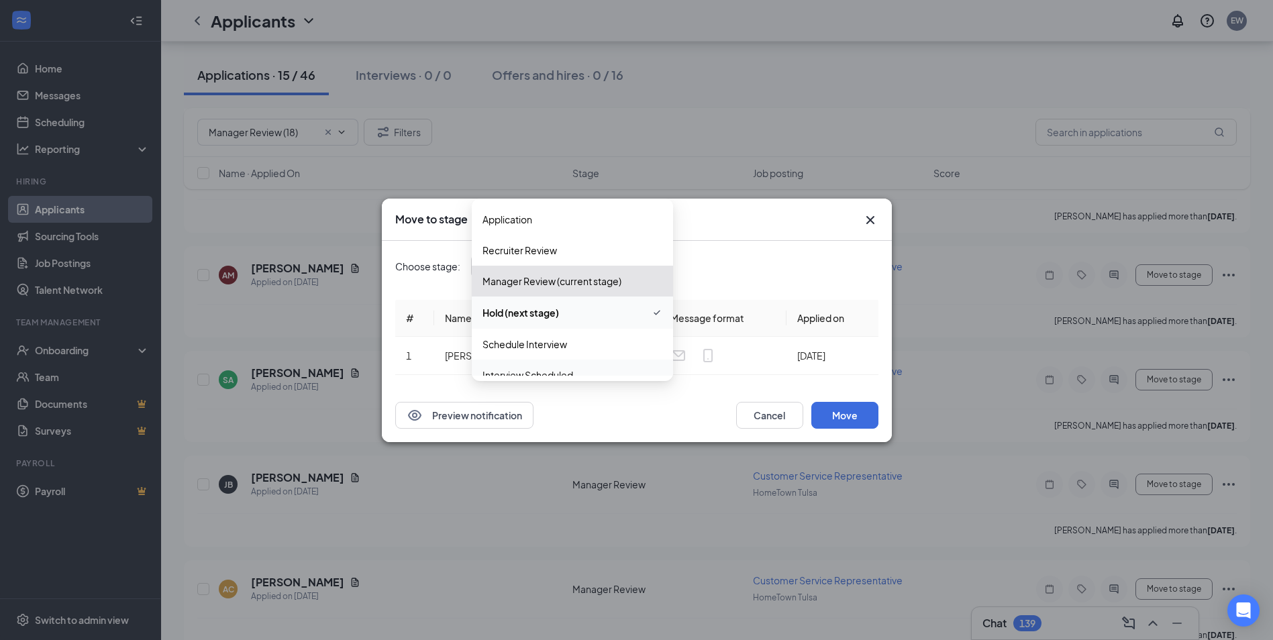
click at [550, 360] on div "Interview Scheduled" at bounding box center [572, 375] width 201 height 31
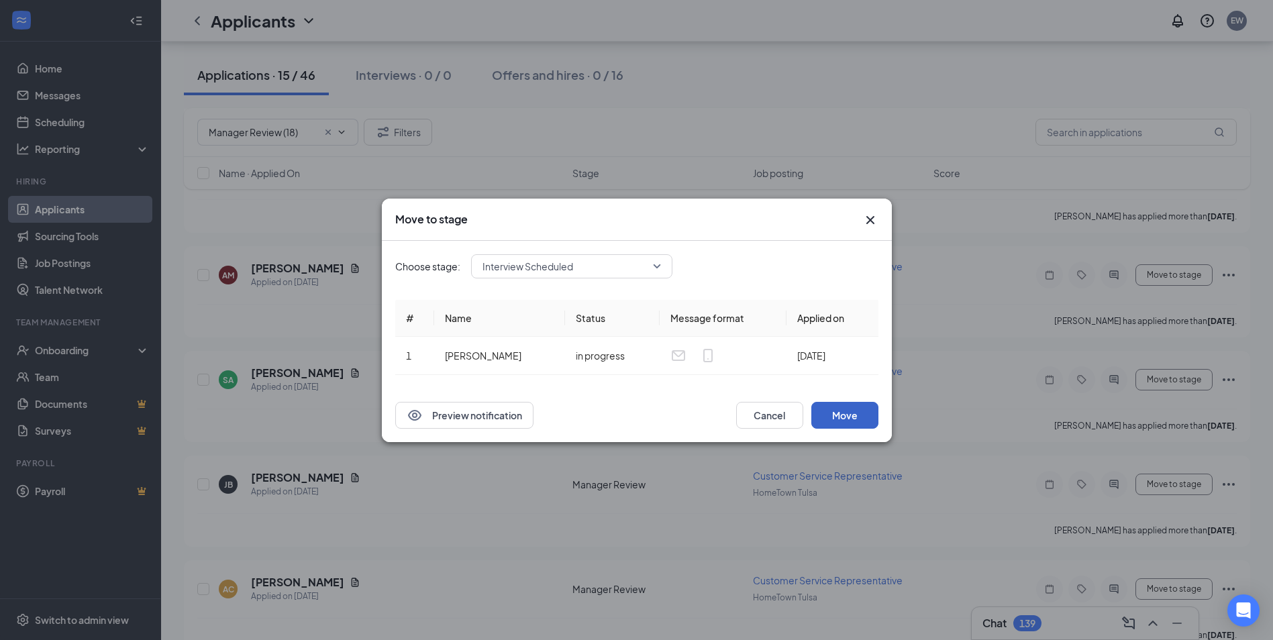
click at [845, 419] on button "Move" at bounding box center [844, 415] width 67 height 27
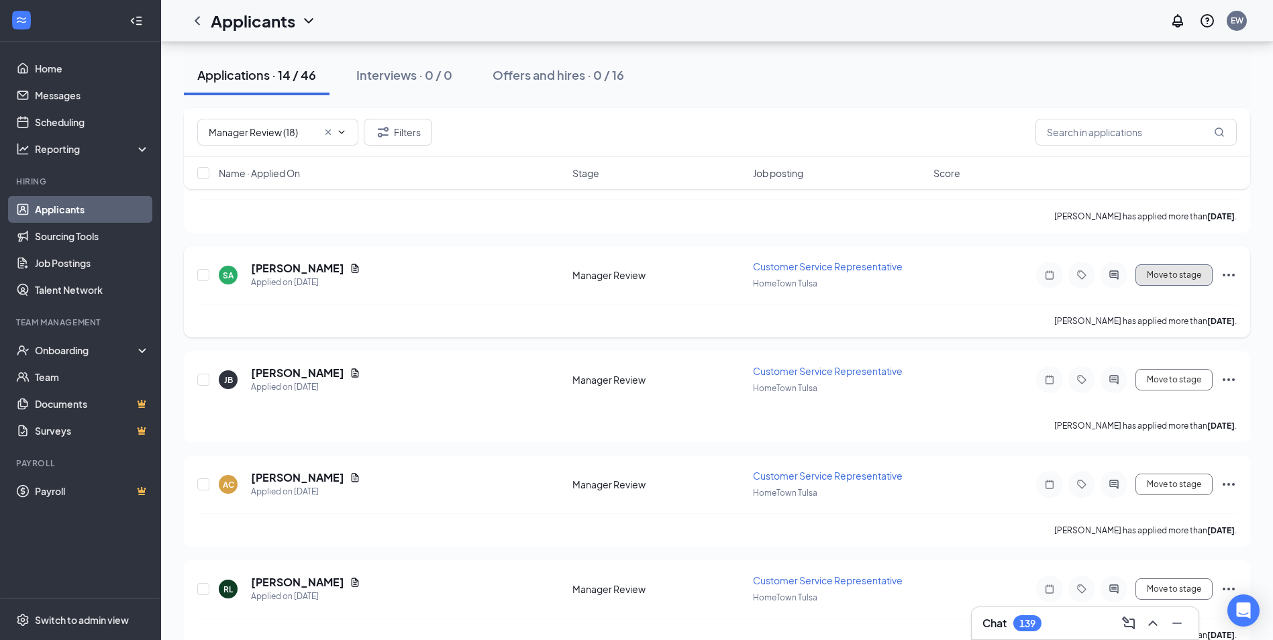
click at [1167, 271] on button "Move to stage" at bounding box center [1173, 274] width 77 height 21
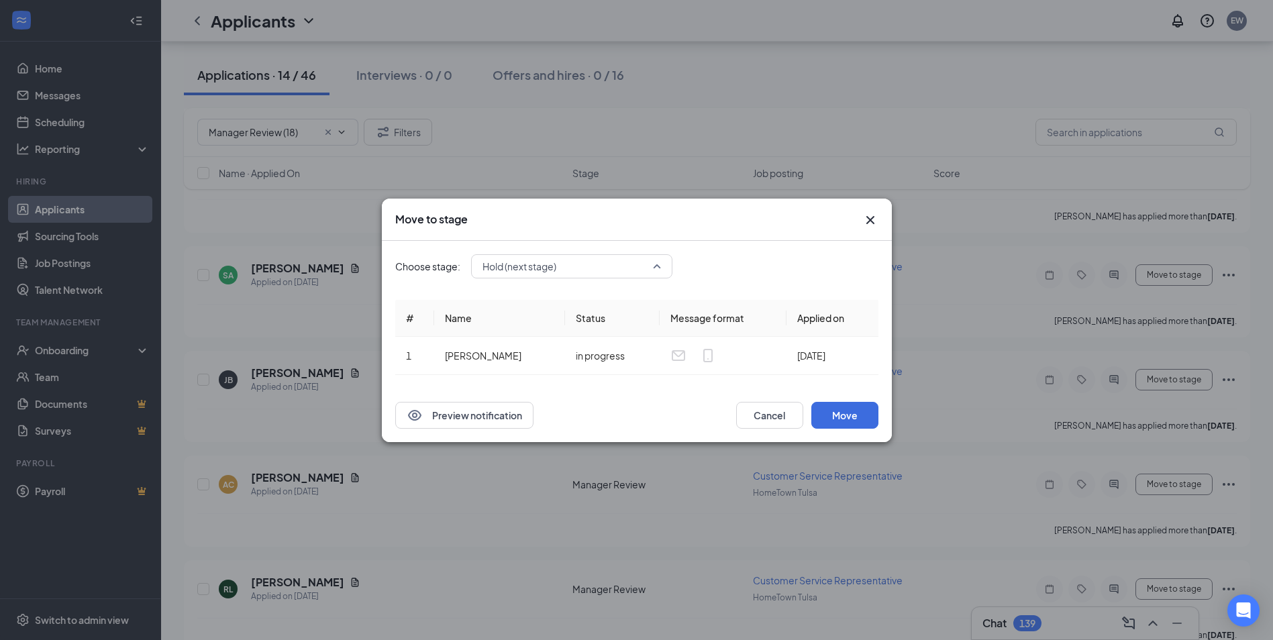
click at [577, 271] on span "Hold (next stage)" at bounding box center [565, 266] width 166 height 20
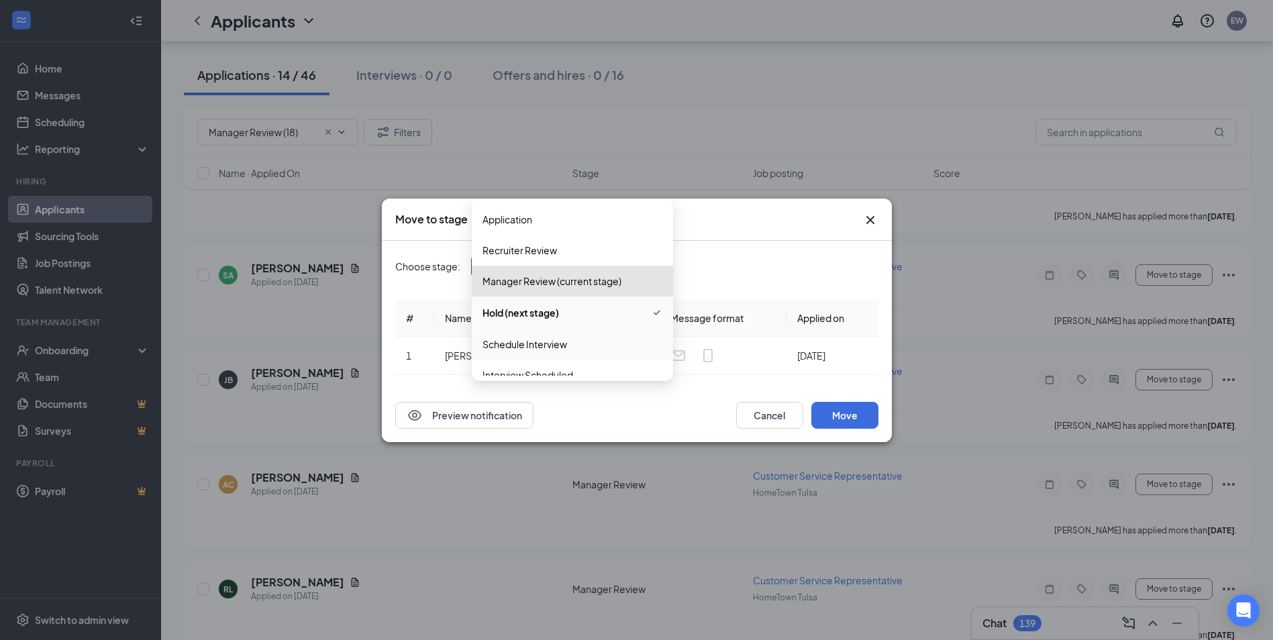
scroll to position [67, 0]
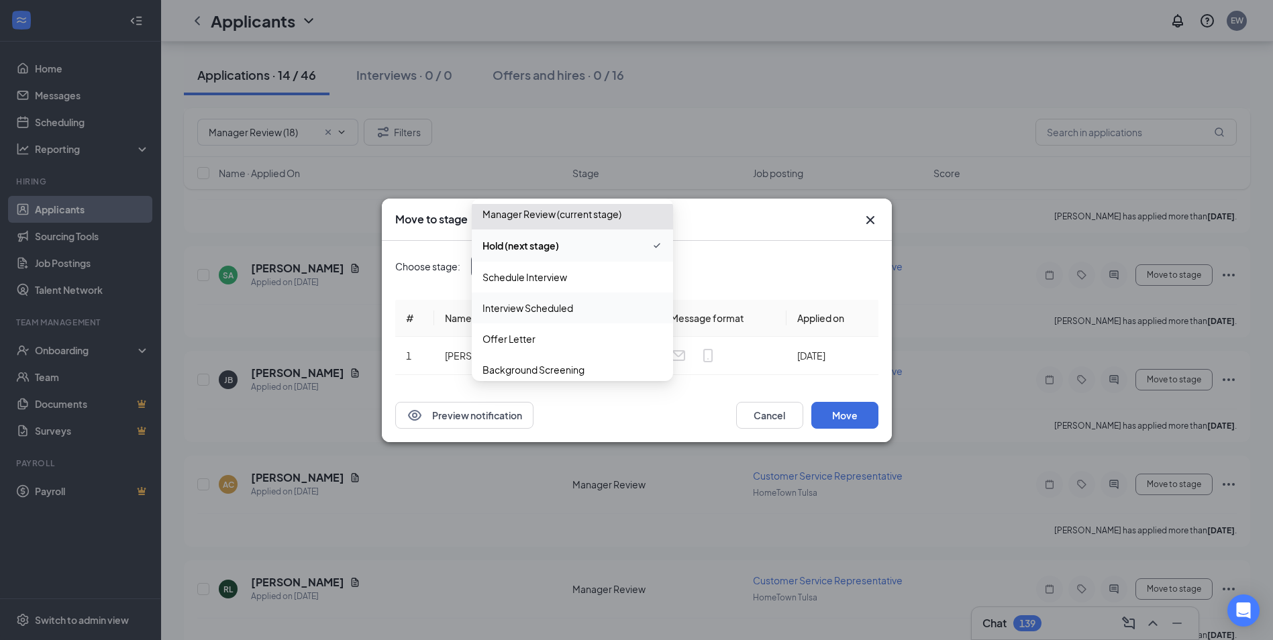
click at [543, 305] on span "Interview Scheduled" at bounding box center [527, 308] width 91 height 15
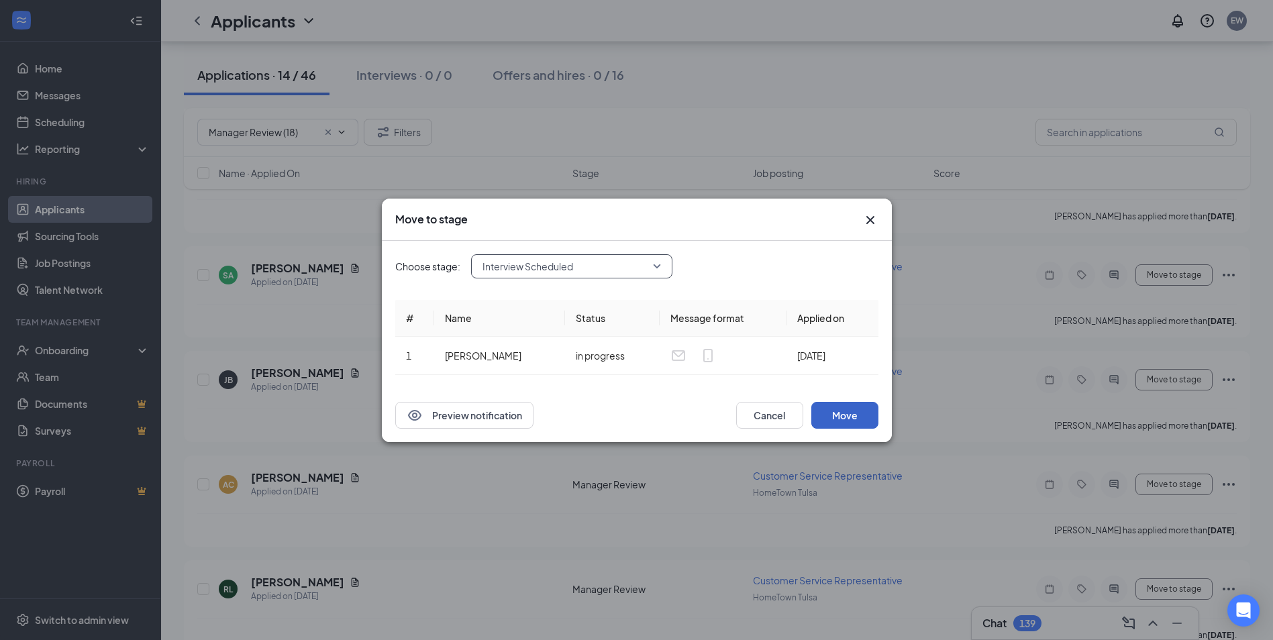
click at [831, 411] on button "Move" at bounding box center [844, 415] width 67 height 27
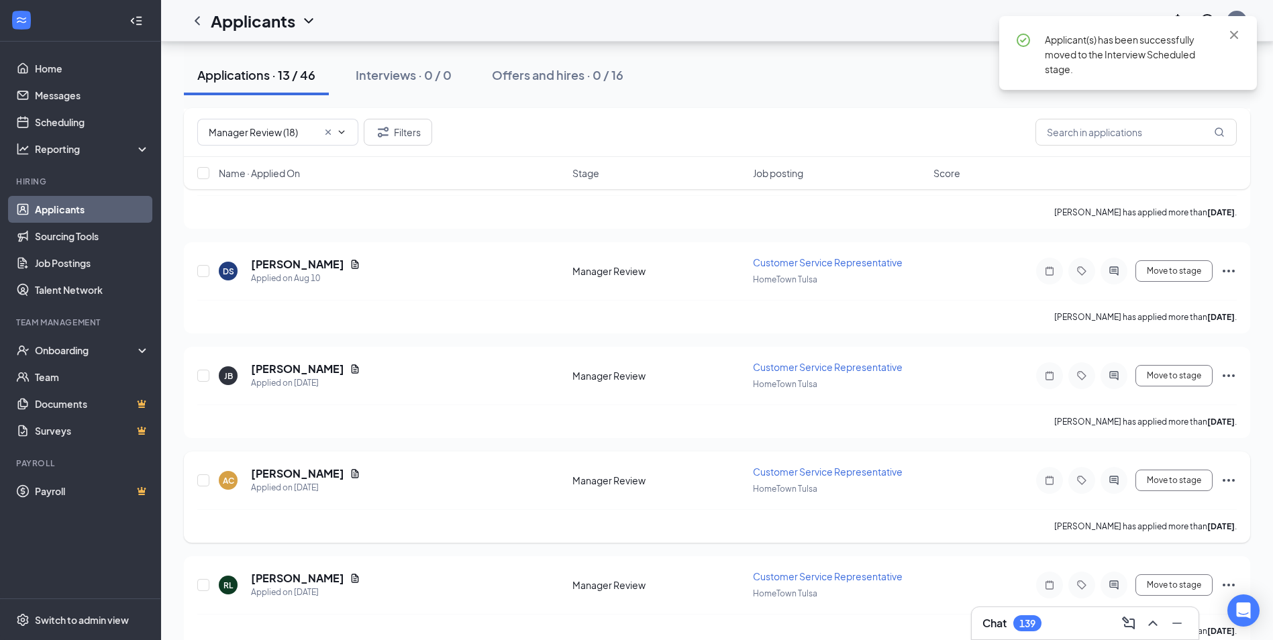
scroll to position [996, 0]
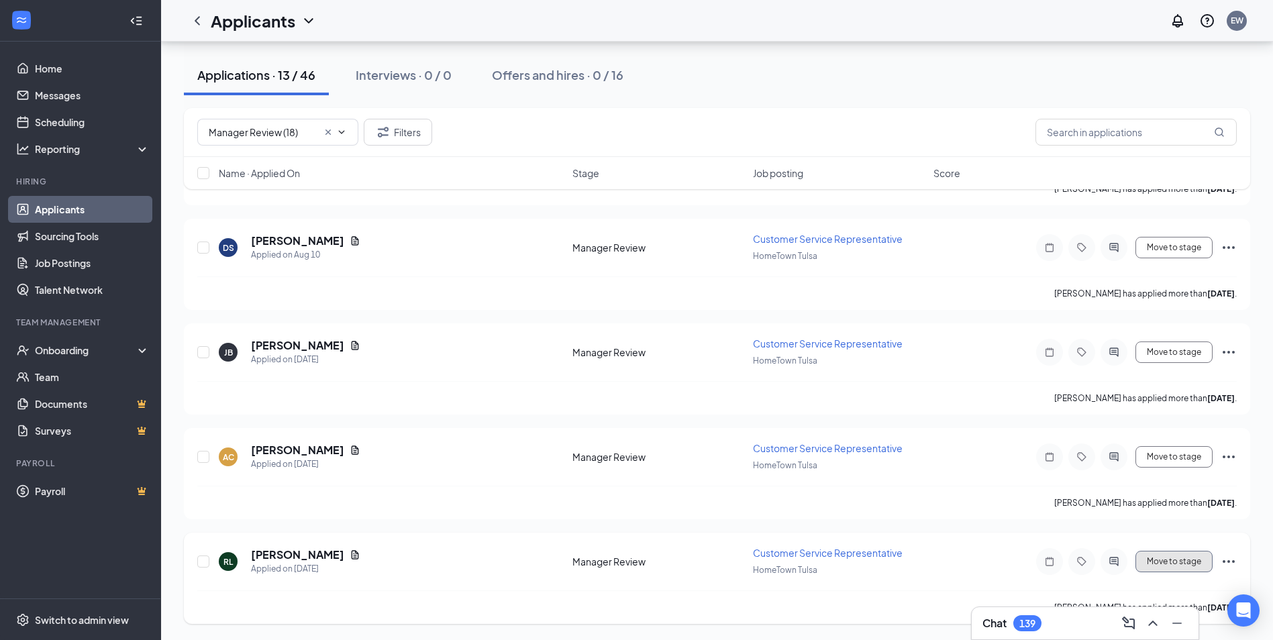
click at [1184, 563] on button "Move to stage" at bounding box center [1173, 561] width 77 height 21
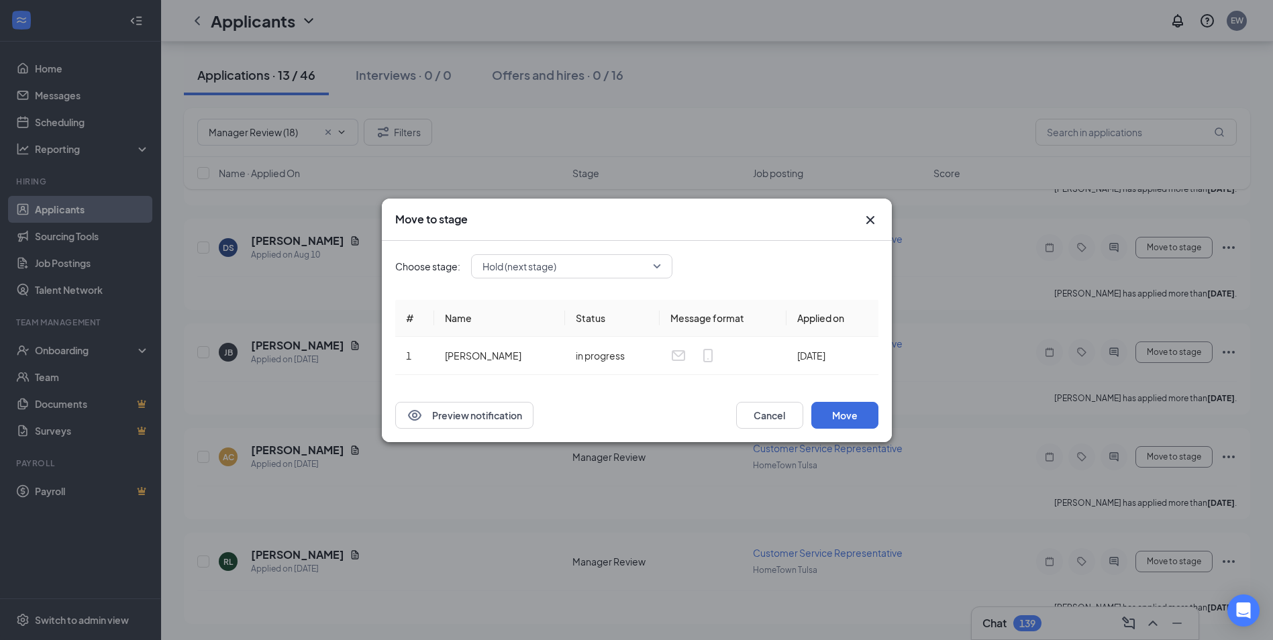
click at [596, 268] on div "Hold (next stage)" at bounding box center [571, 266] width 201 height 24
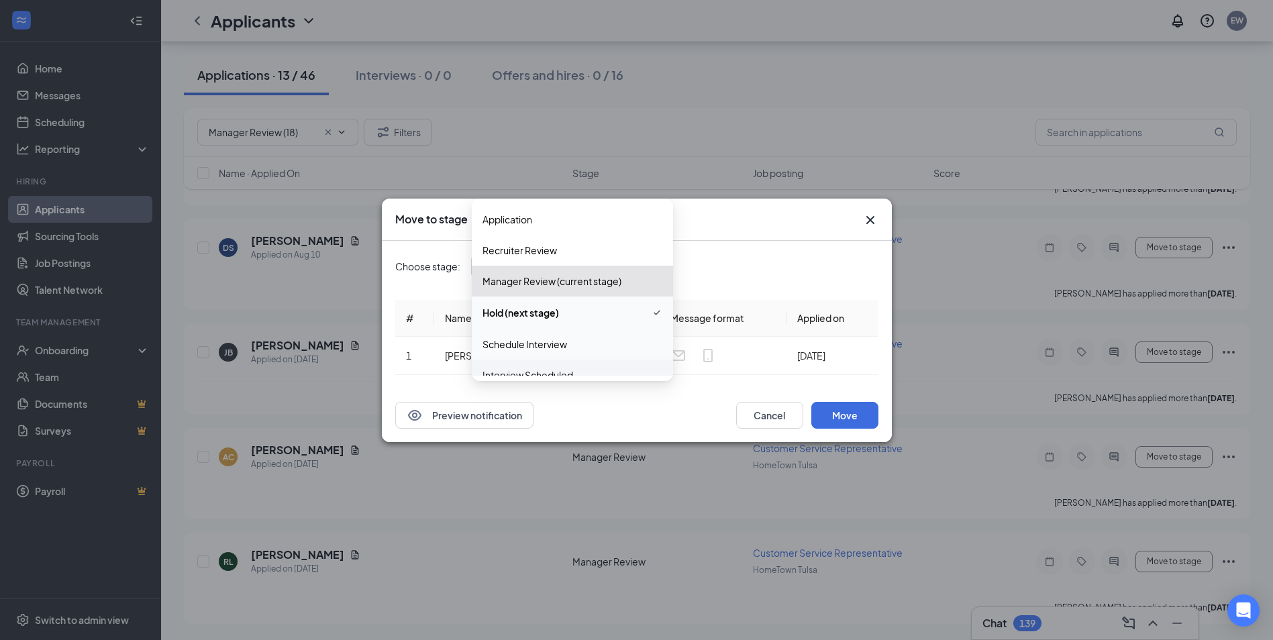
scroll to position [67, 0]
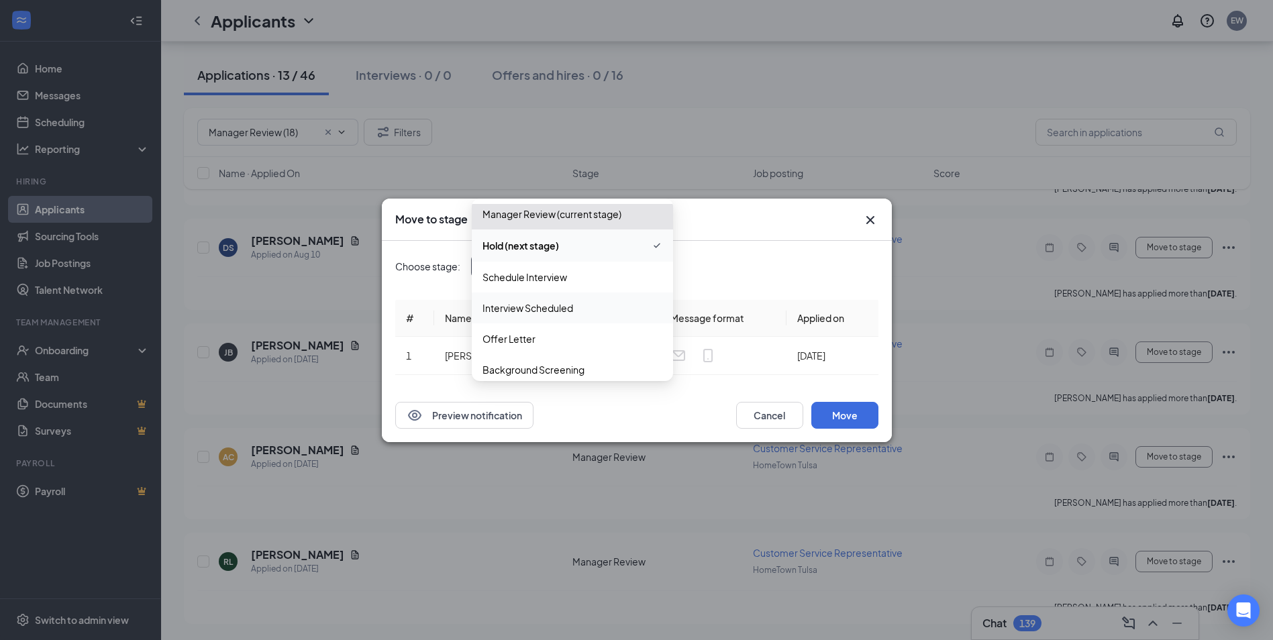
click at [594, 303] on span "Interview Scheduled" at bounding box center [572, 308] width 180 height 15
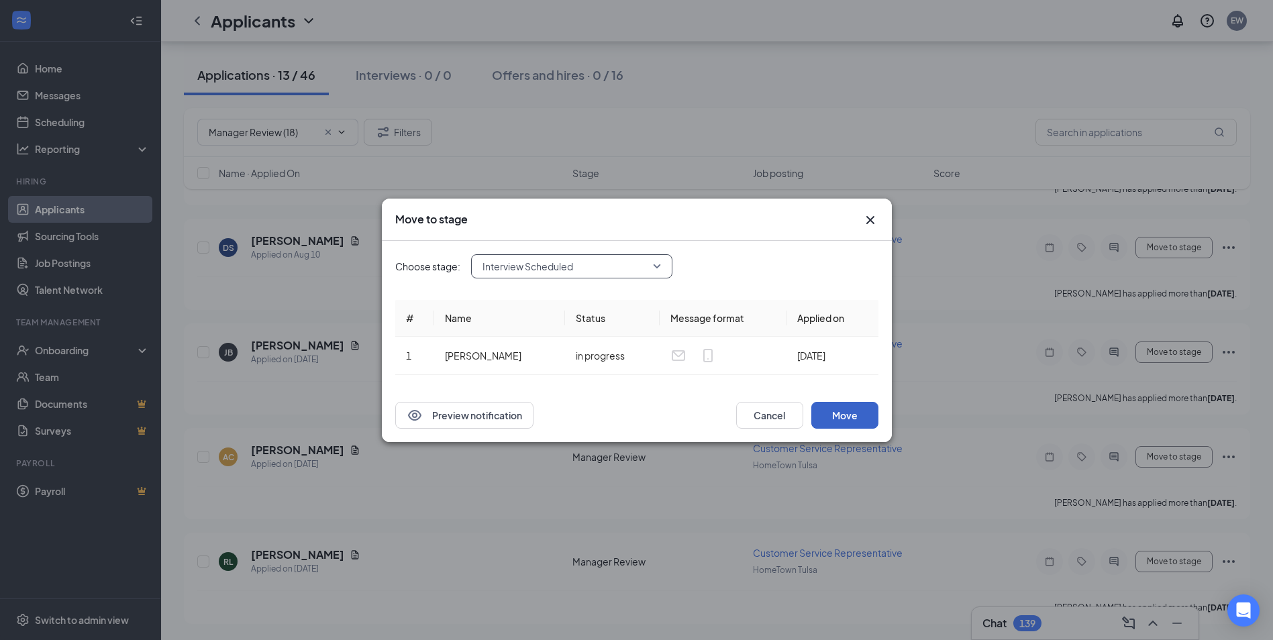
click at [852, 413] on button "Move" at bounding box center [844, 415] width 67 height 27
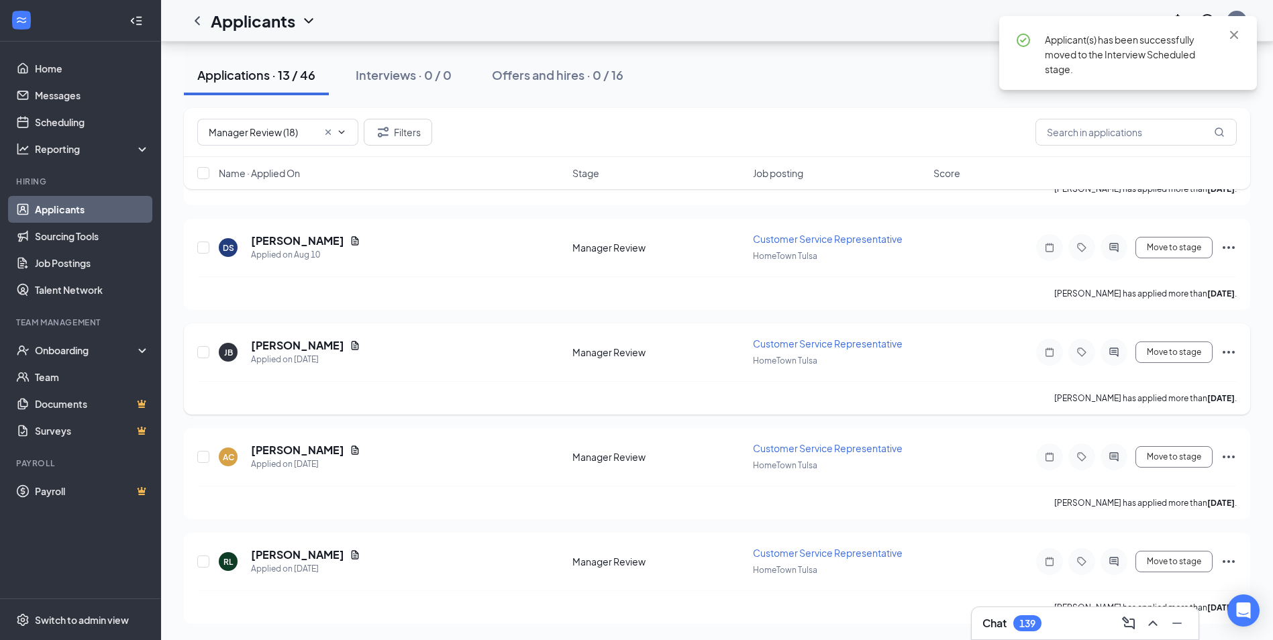
scroll to position [892, 0]
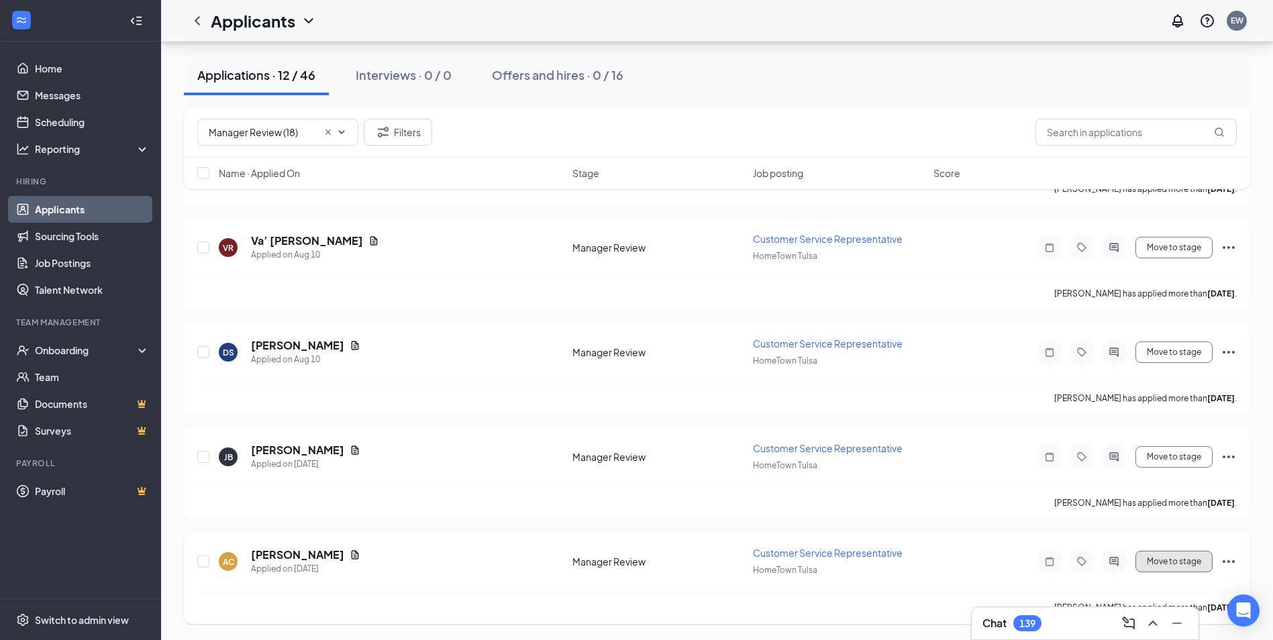
click at [1204, 560] on button "Move to stage" at bounding box center [1173, 561] width 77 height 21
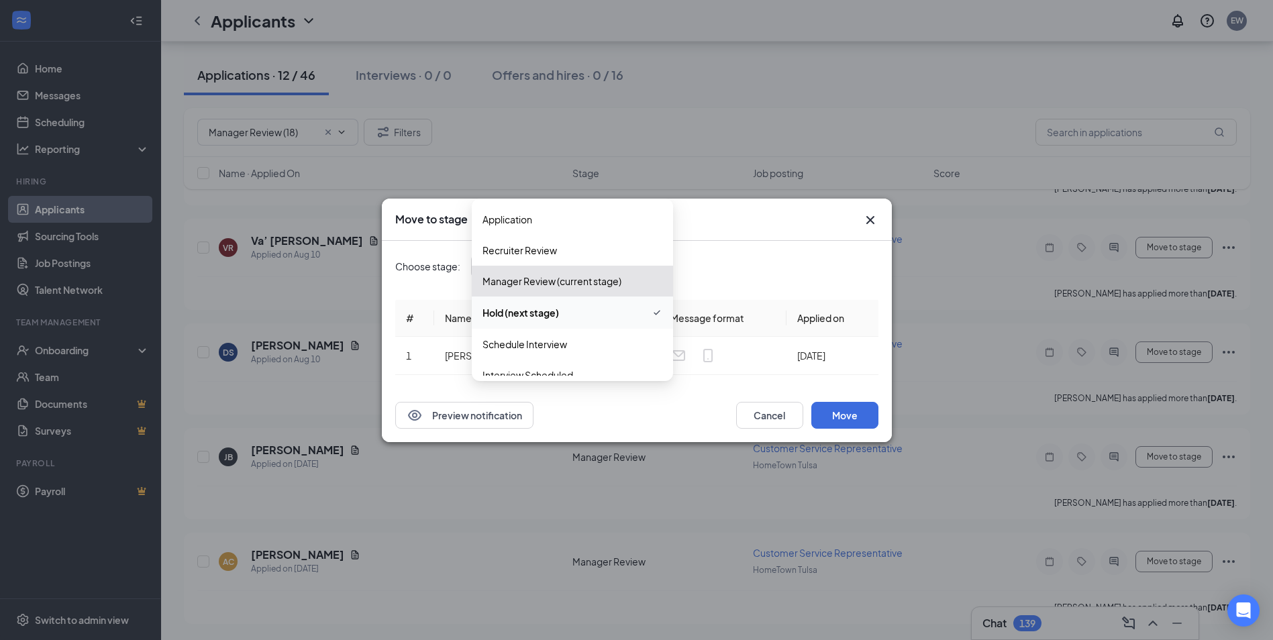
click at [633, 264] on div "Hold (next stage) 3394583 3394584 3394586 Application Recruiter Review Manager …" at bounding box center [571, 266] width 201 height 24
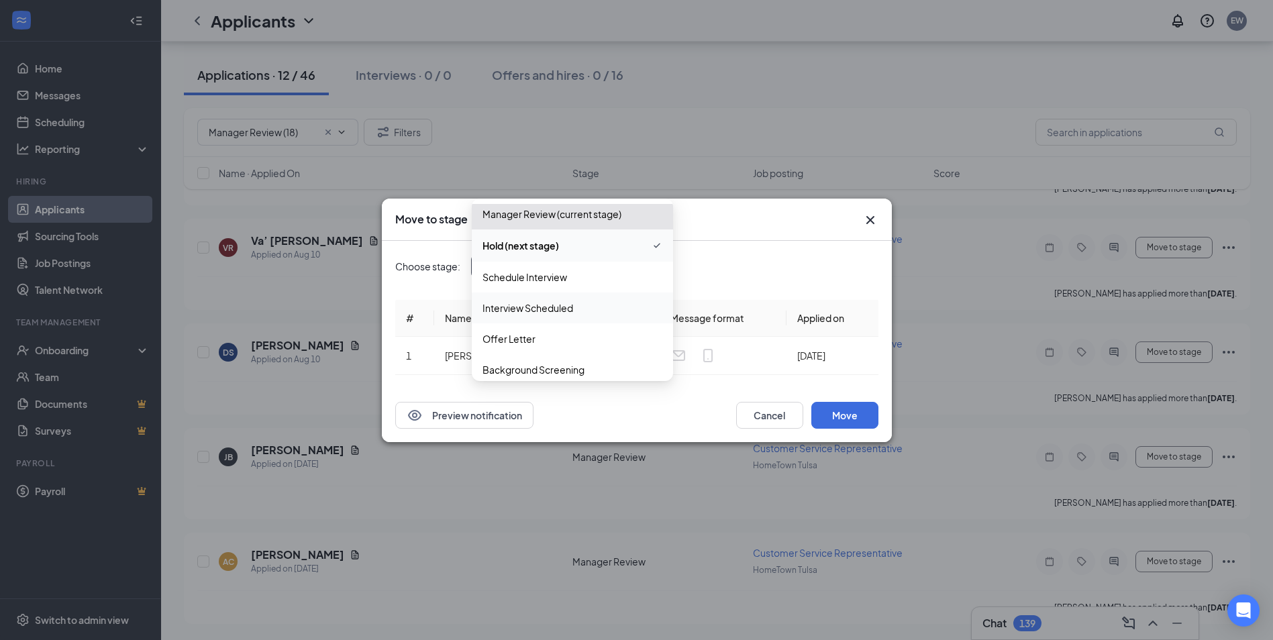
click at [587, 305] on span "Interview Scheduled" at bounding box center [572, 308] width 180 height 15
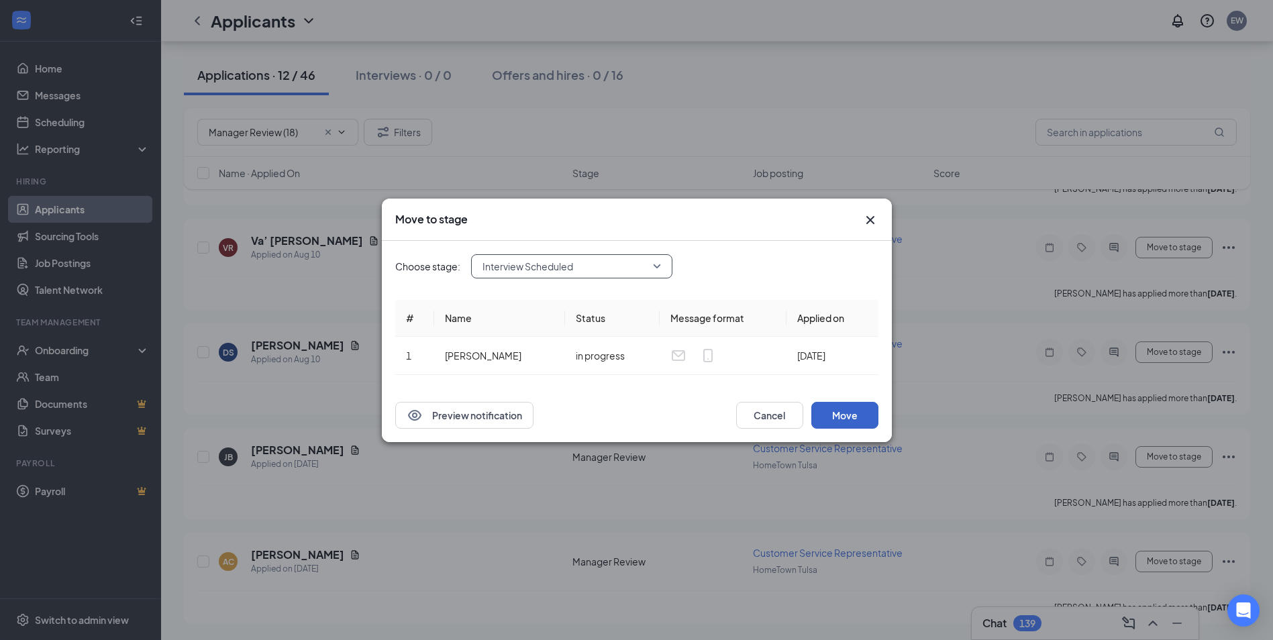
click at [841, 405] on button "Move" at bounding box center [844, 415] width 67 height 27
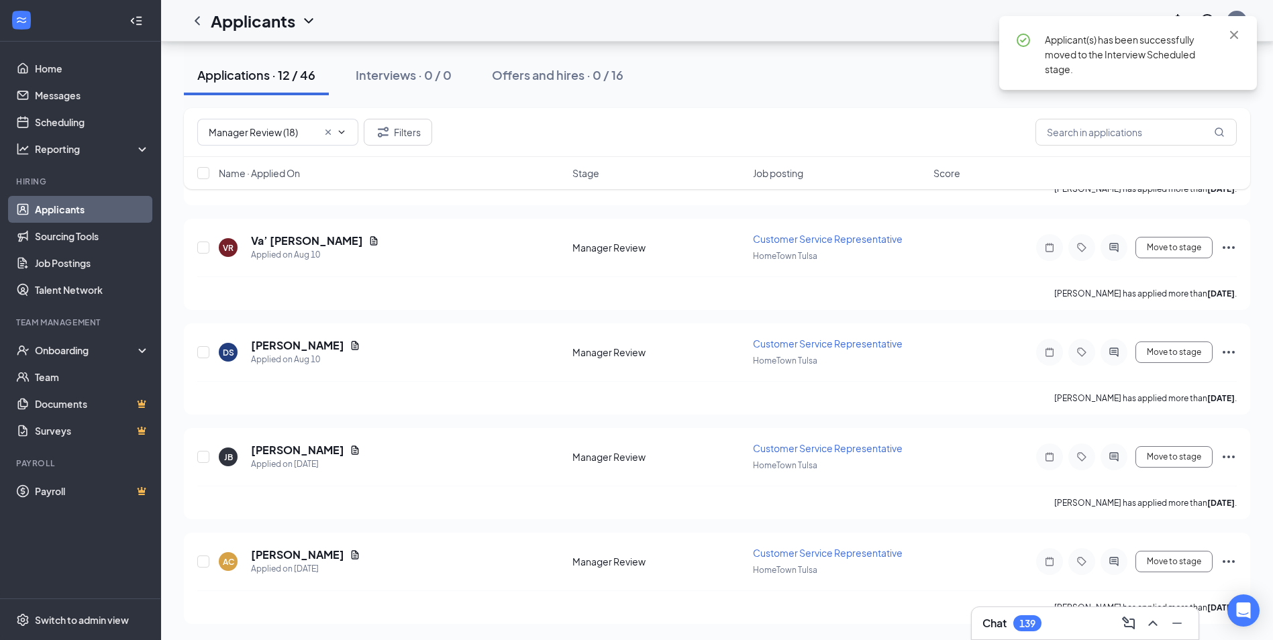
scroll to position [787, 0]
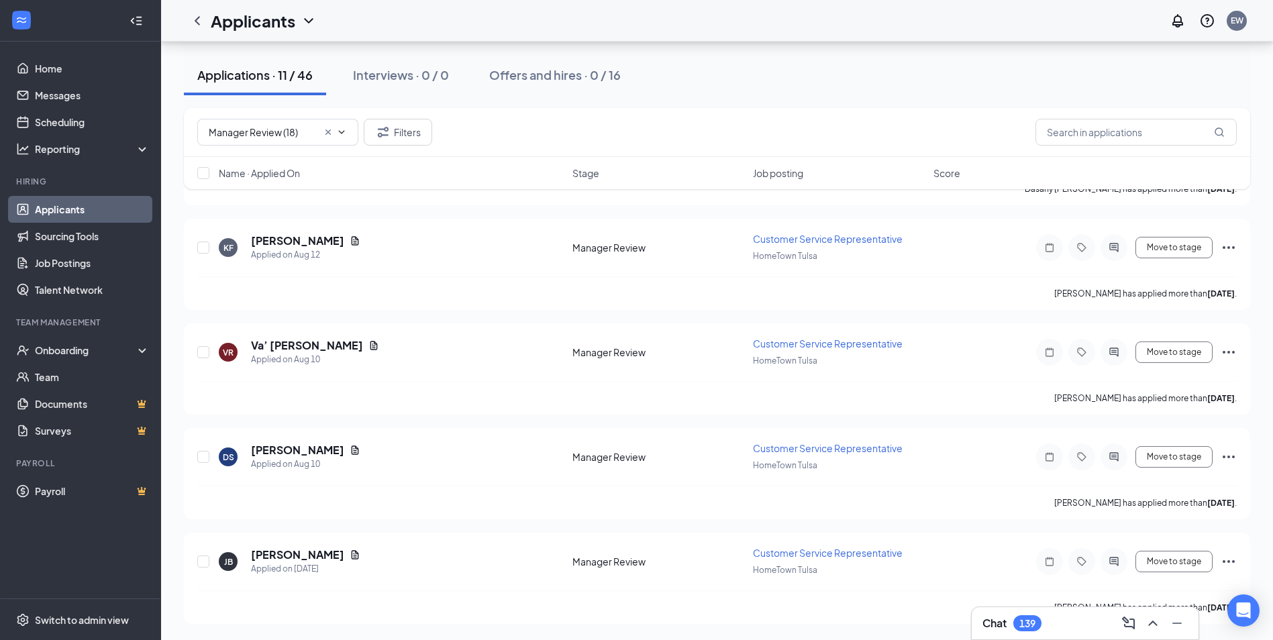
click at [821, 53] on div "Applications · 11 / 46 Interviews · 0 / 0 Offers and hires · 0 / 16" at bounding box center [717, 75] width 1066 height 67
click at [772, 105] on div "Applications · 11 / 46 Interviews · 0 / 0 Offers and hires · 0 / 16" at bounding box center [717, 75] width 1066 height 67
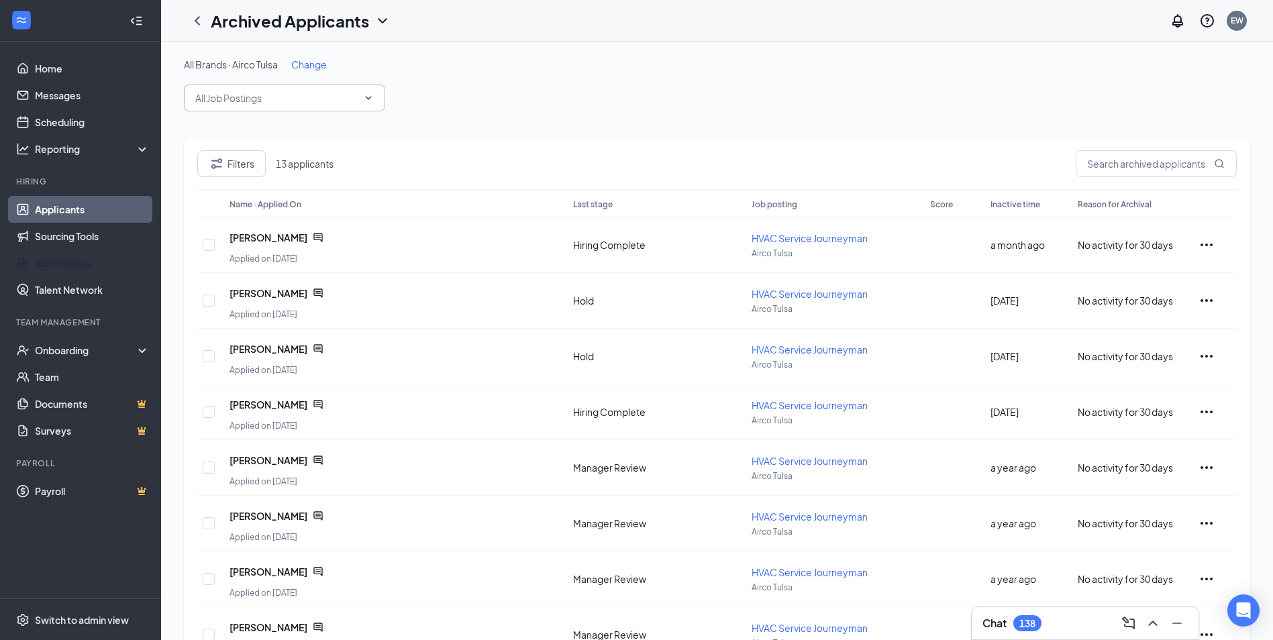
click at [301, 97] on input "text" at bounding box center [276, 98] width 162 height 15
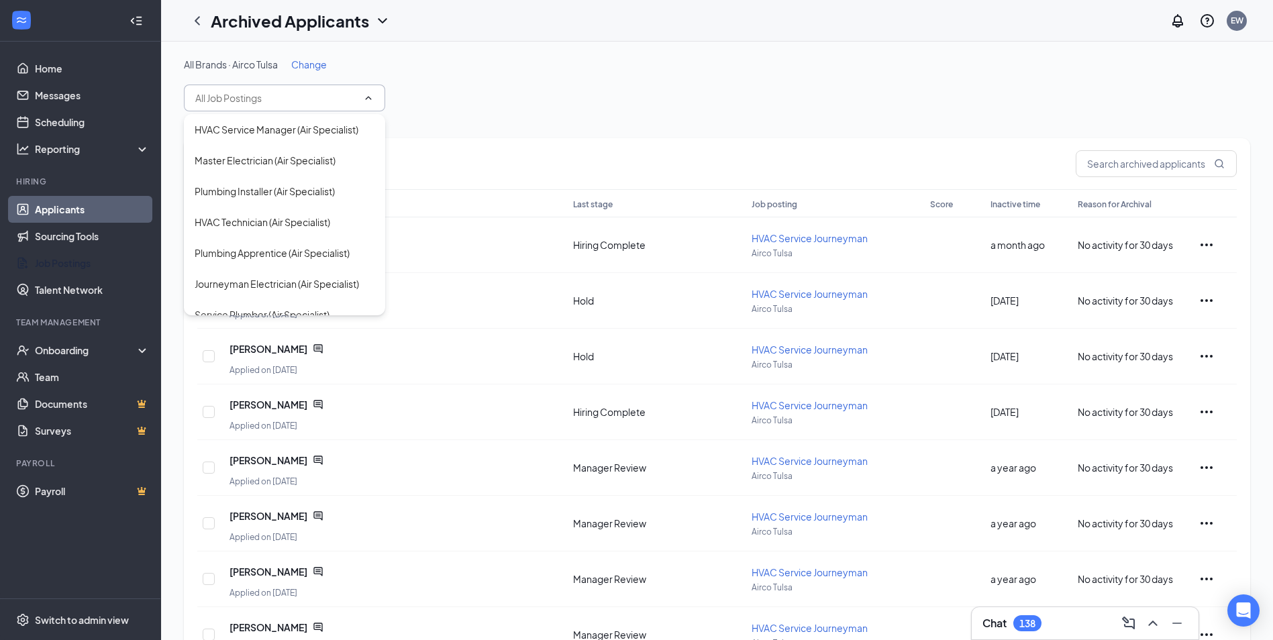
click at [278, 101] on input "text" at bounding box center [276, 98] width 162 height 15
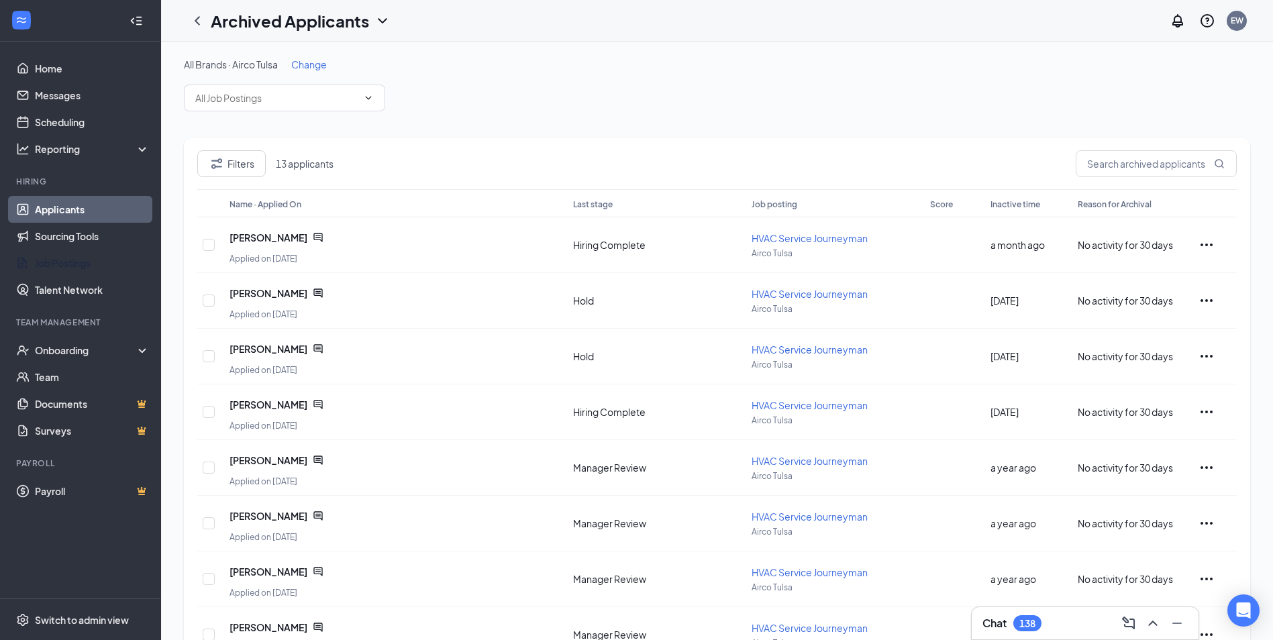
click at [305, 65] on span "Change" at bounding box center [309, 64] width 36 height 12
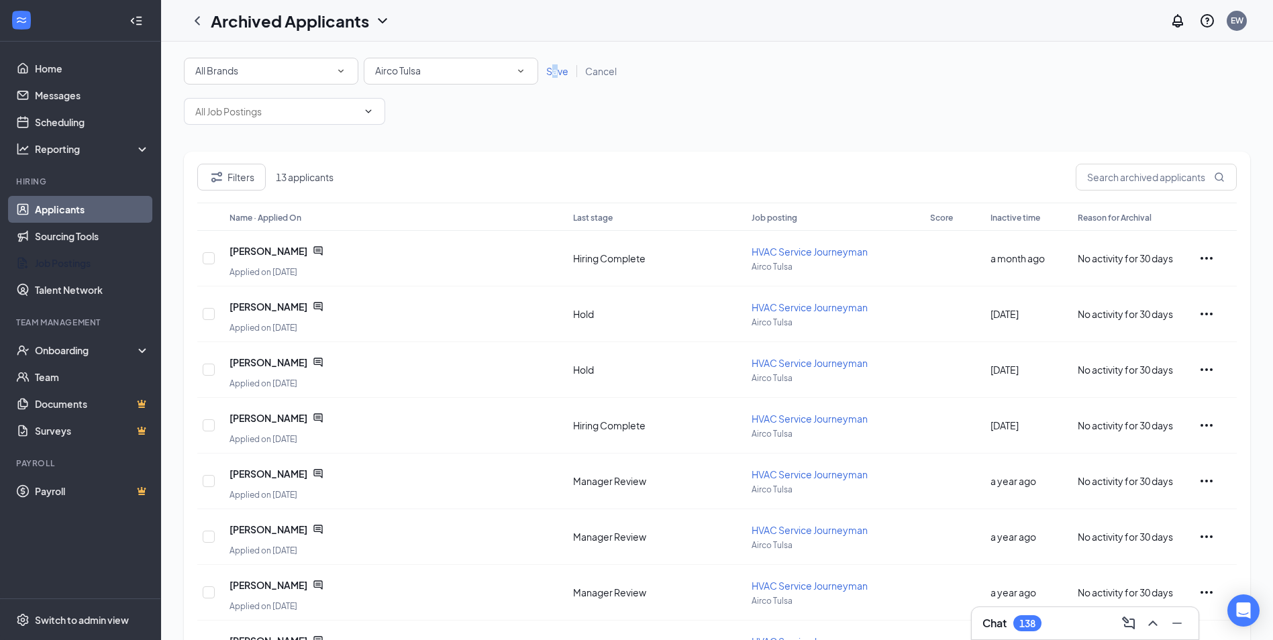
click at [555, 70] on span "Save" at bounding box center [557, 71] width 22 height 12
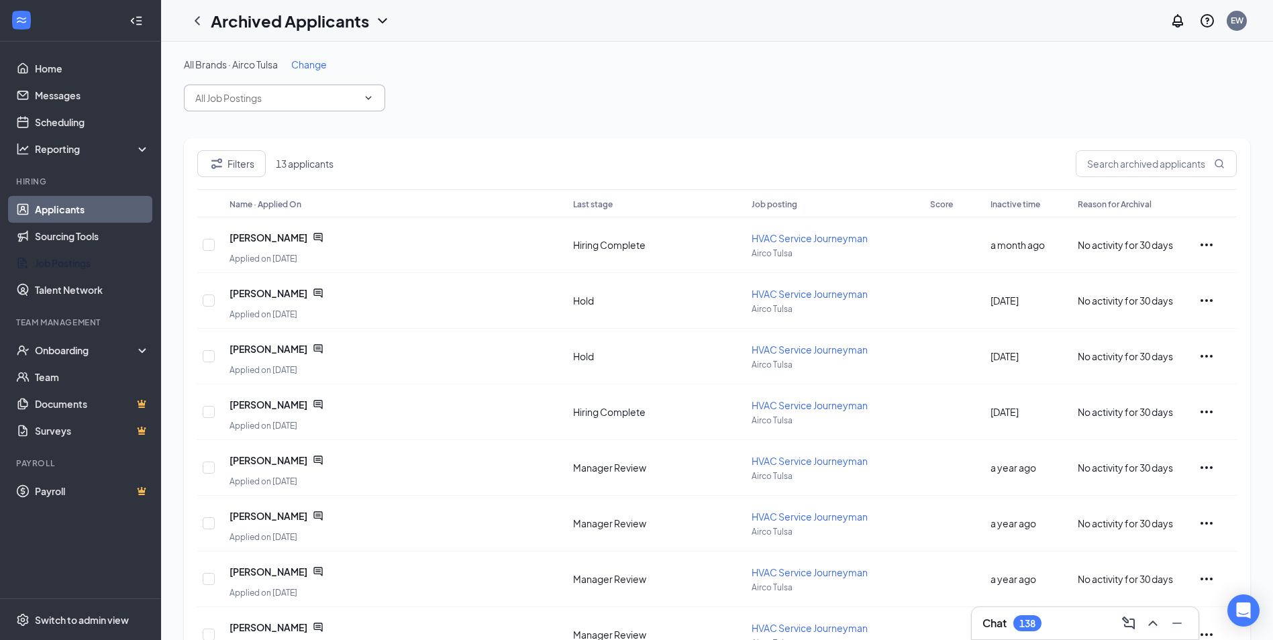
click at [251, 99] on input "text" at bounding box center [276, 98] width 162 height 15
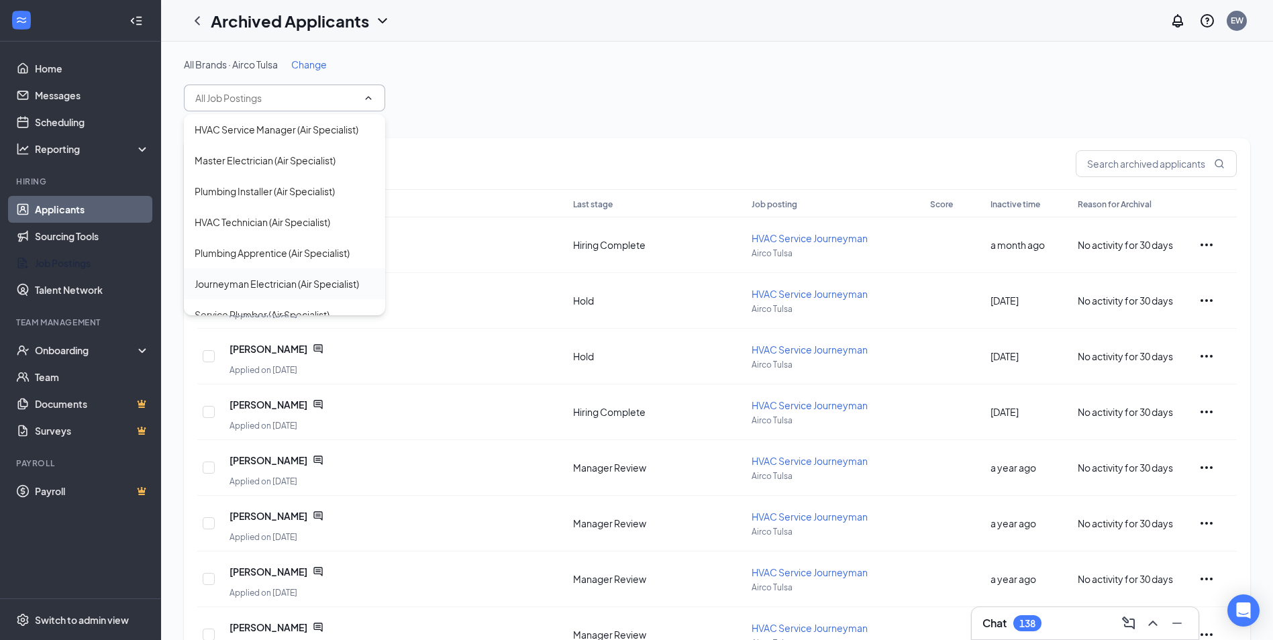
click at [284, 285] on div "Journeyman Electrician (Air Specialist)" at bounding box center [277, 283] width 164 height 15
type input "Journeyman Electrician (Air Specialist)"
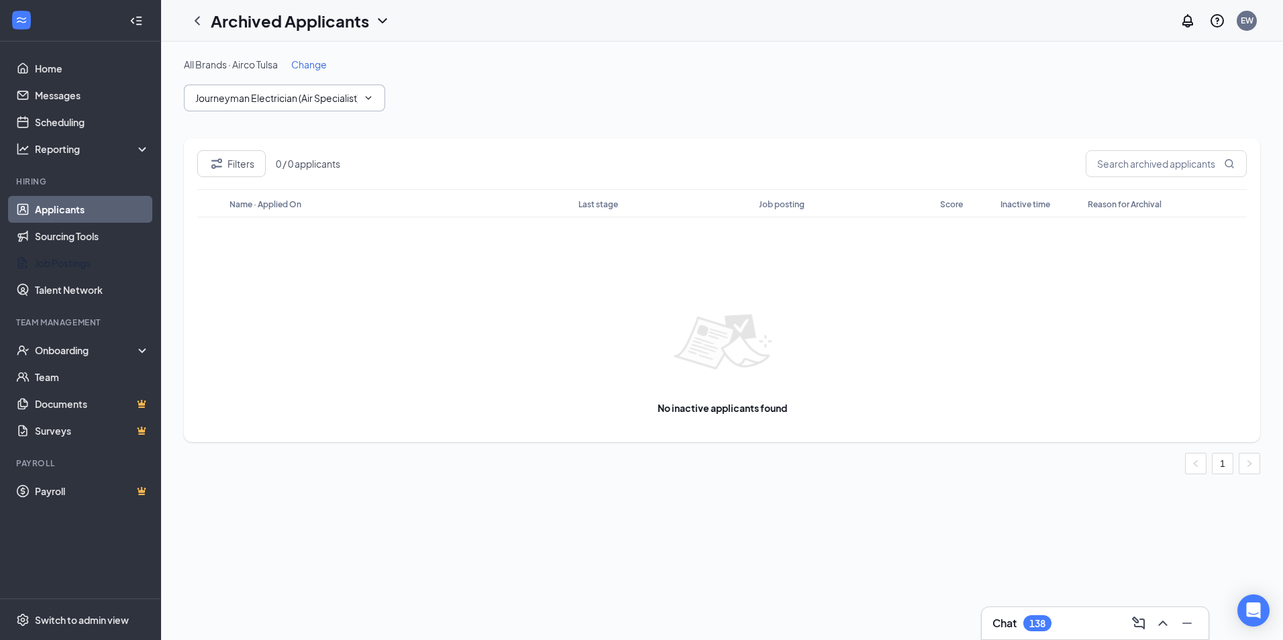
click at [362, 98] on span at bounding box center [366, 98] width 13 height 11
click at [370, 94] on icon "ChevronUp" at bounding box center [368, 98] width 11 height 11
click at [369, 95] on icon "ChevronDown" at bounding box center [368, 98] width 11 height 11
click at [314, 66] on span "Change" at bounding box center [309, 64] width 36 height 12
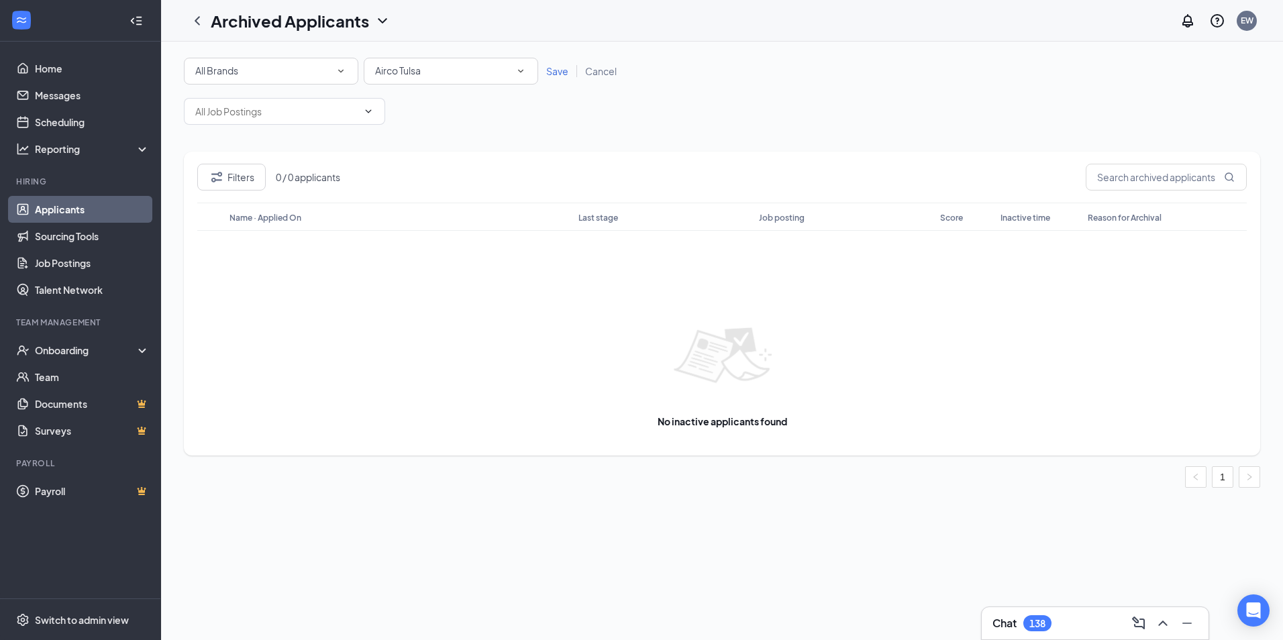
click at [554, 71] on span "Save" at bounding box center [557, 71] width 22 height 12
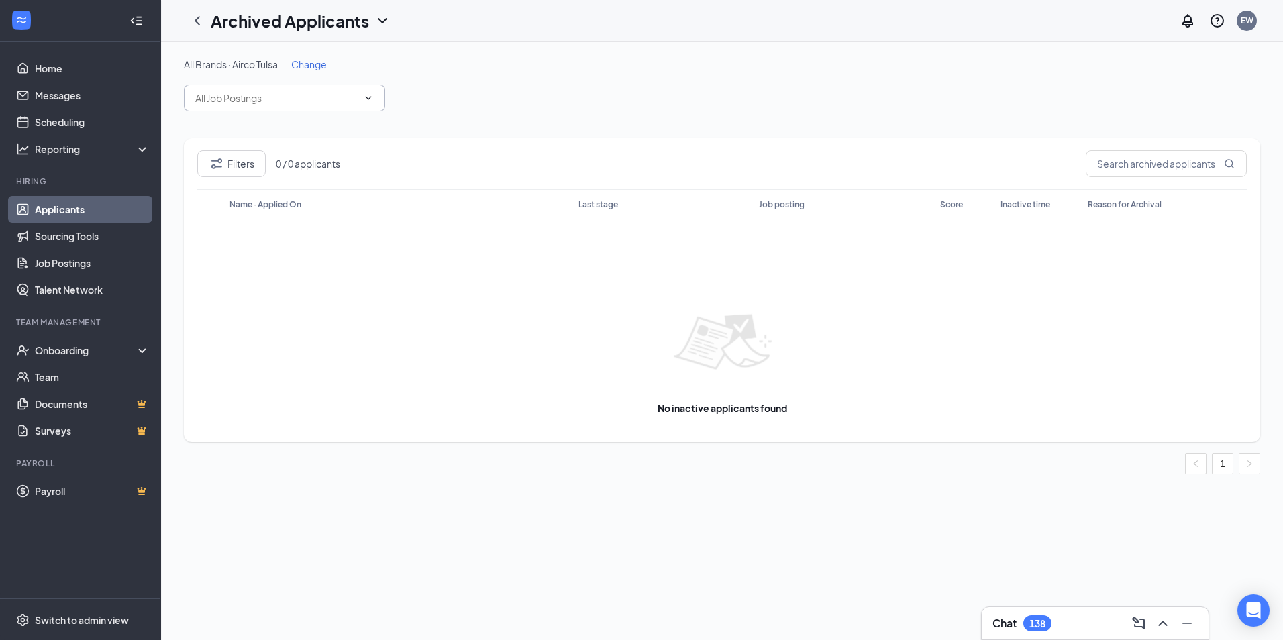
click at [320, 99] on input "text" at bounding box center [276, 98] width 162 height 15
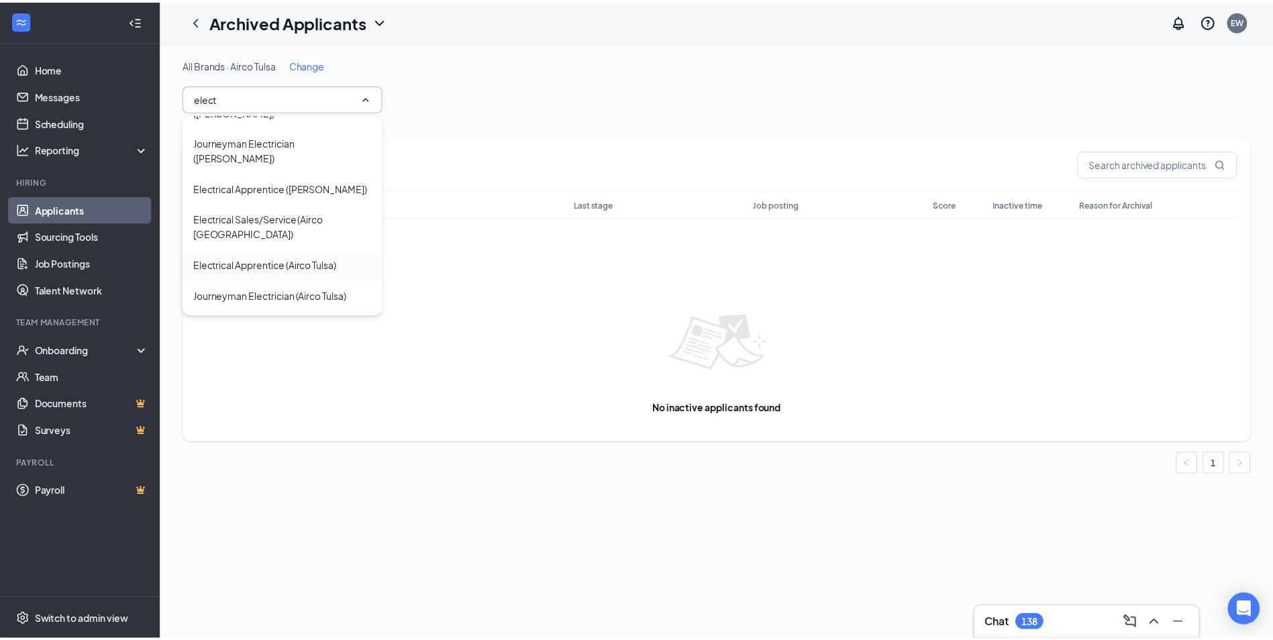
scroll to position [201, 0]
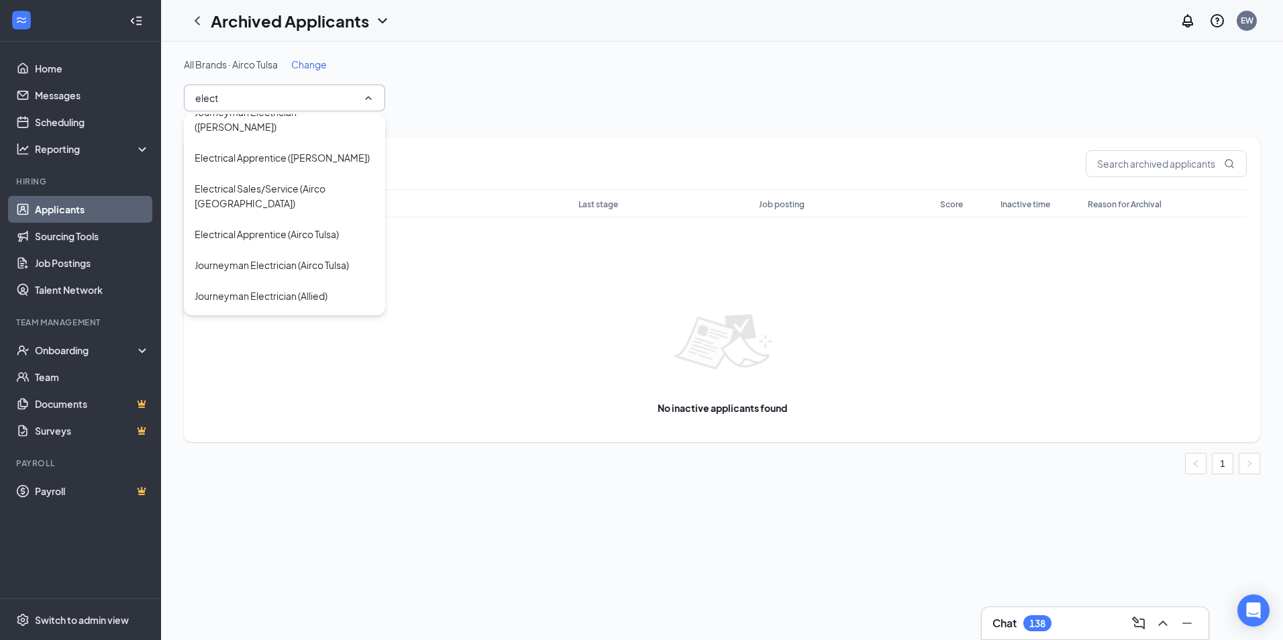
click at [327, 258] on div "Journeyman Electrician (Airco Tulsa)" at bounding box center [272, 265] width 154 height 15
type input "Journeyman Electrician (Airco Tulsa)"
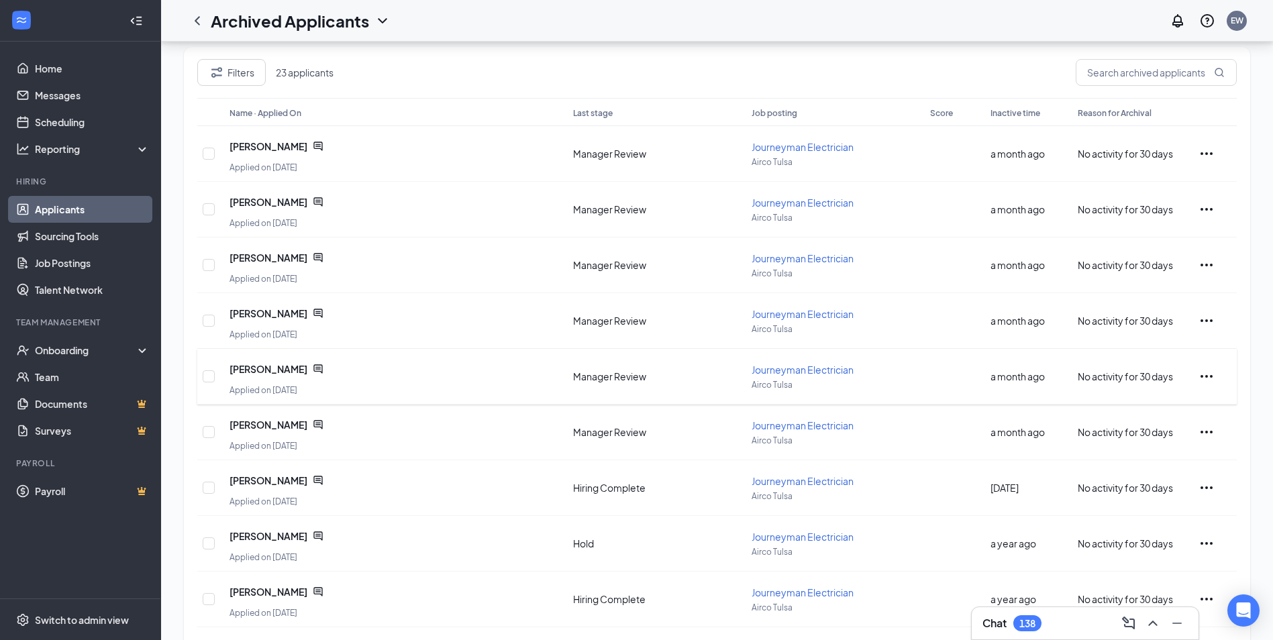
scroll to position [210, 0]
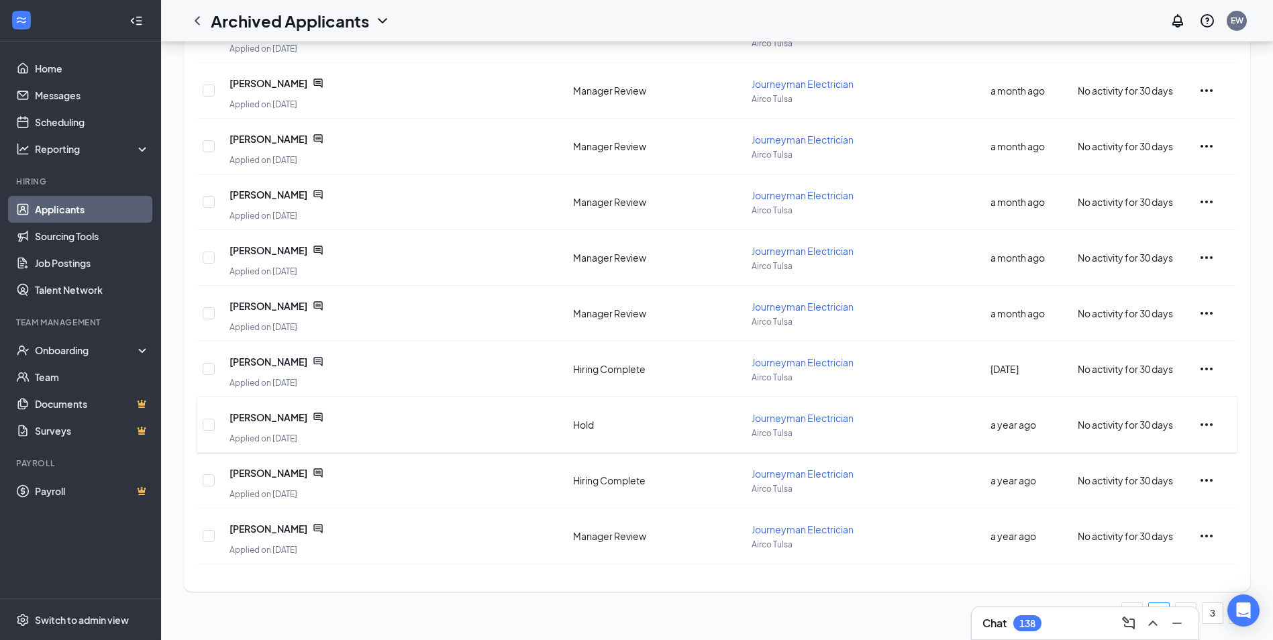
click at [1198, 421] on div "[PERSON_NAME] Applied on [DATE] Hold Journeyman Electrician Airco Tulsa a year …" at bounding box center [716, 424] width 1039 height 55
click at [1203, 422] on icon "Ellipses" at bounding box center [1206, 425] width 16 height 16
click at [1146, 479] on p "Print applicant" at bounding box center [1165, 482] width 115 height 13
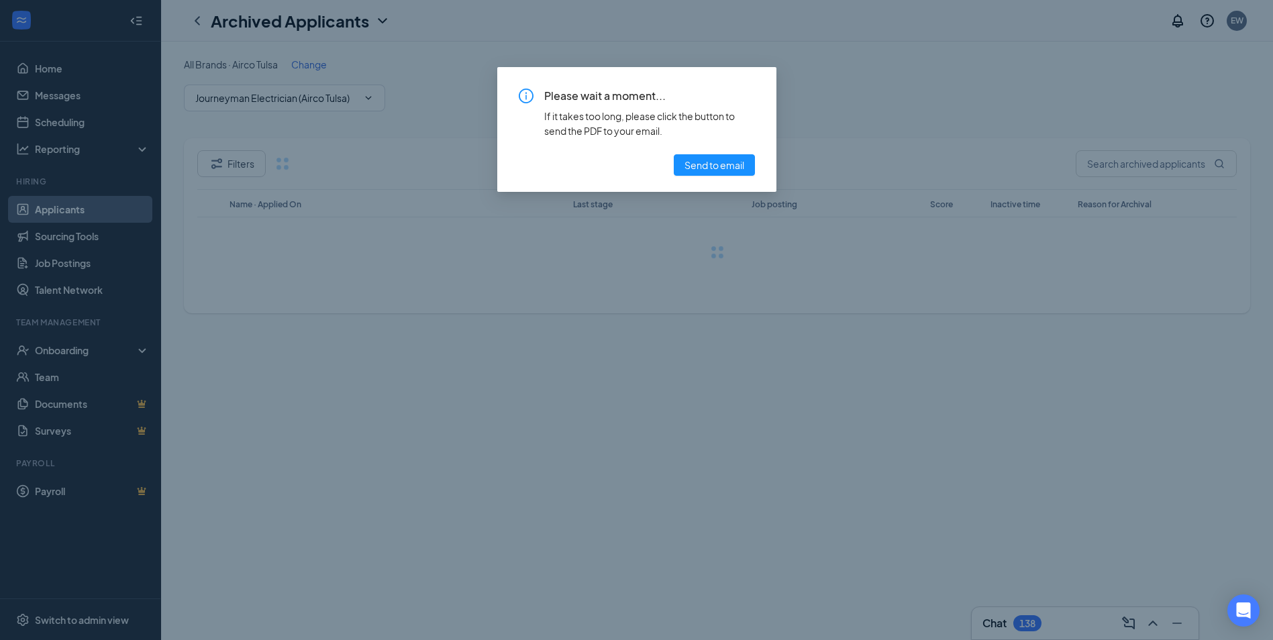
scroll to position [0, 0]
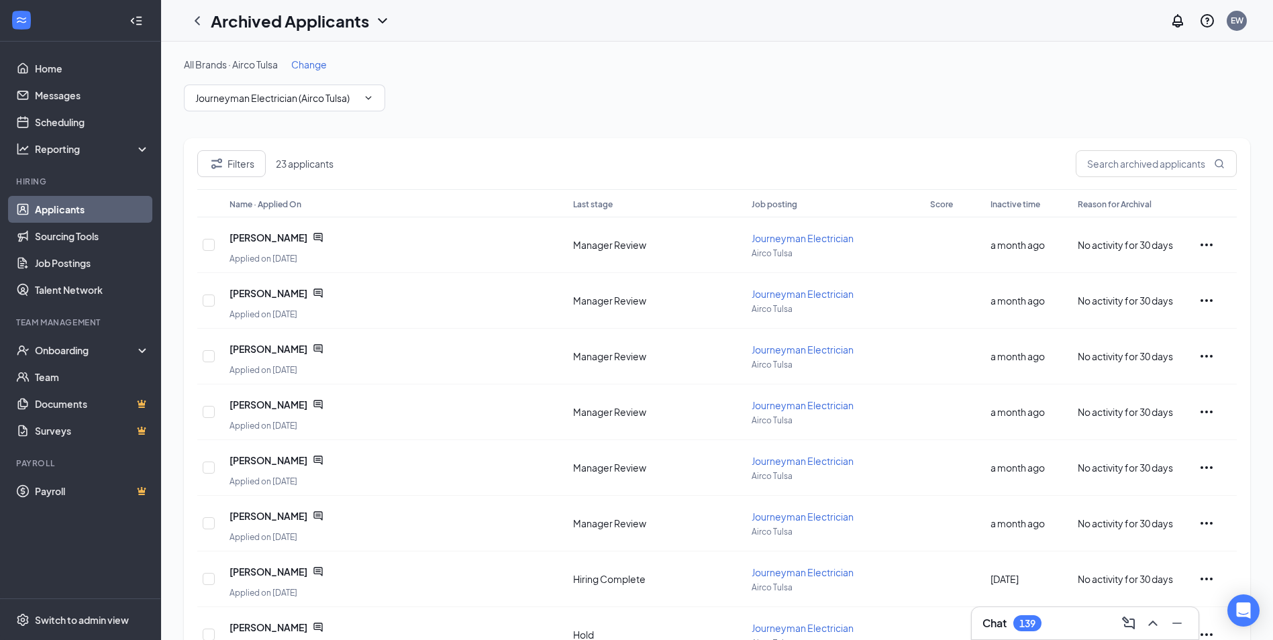
click at [844, 97] on div "All Brands · Airco Tulsa Change Journeyman Electrician (Airco Tulsa)" at bounding box center [717, 85] width 1066 height 54
